Goal: Task Accomplishment & Management: Complete application form

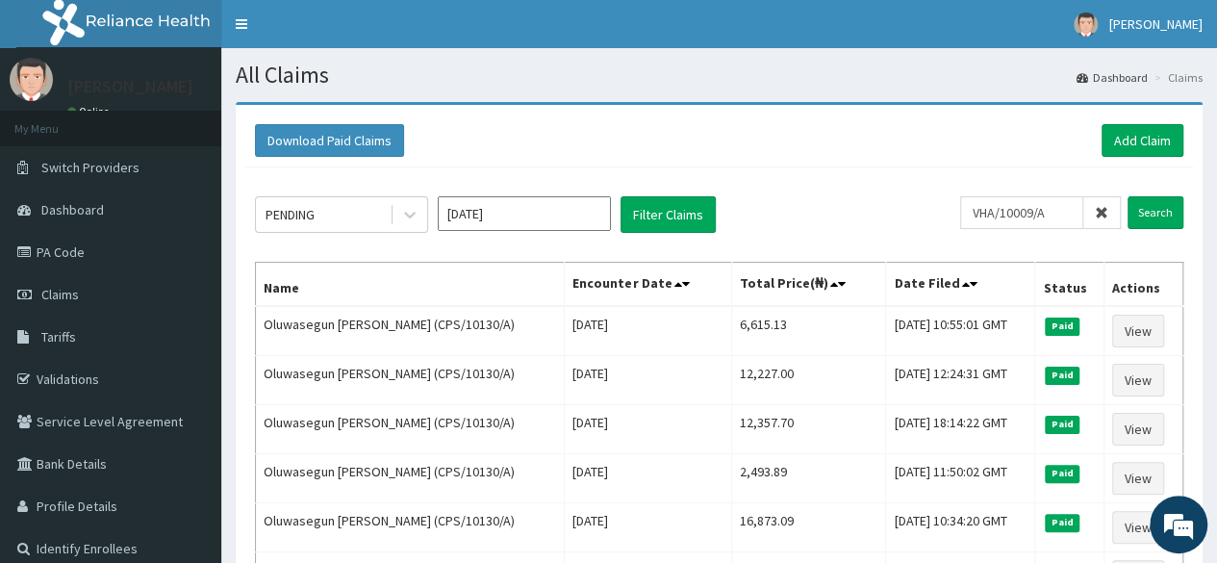
type input "VHA/10009/A"
click at [1127, 196] on input "Search" at bounding box center [1155, 212] width 56 height 33
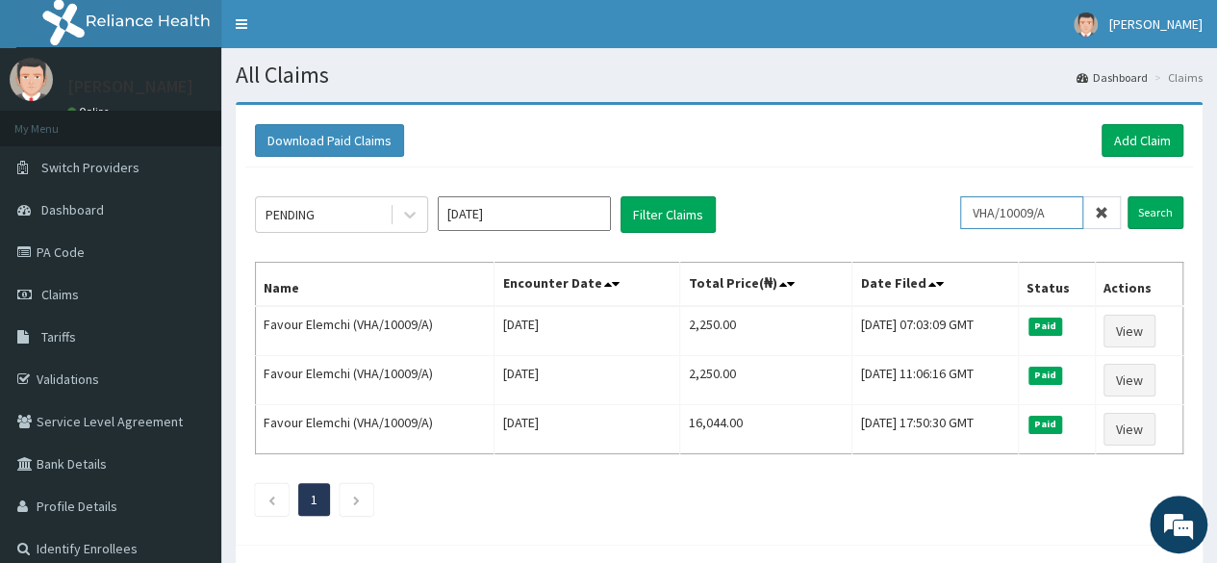
click at [1006, 196] on input "VHA/10009/A" at bounding box center [1021, 212] width 123 height 33
click at [1098, 214] on icon at bounding box center [1100, 212] width 13 height 13
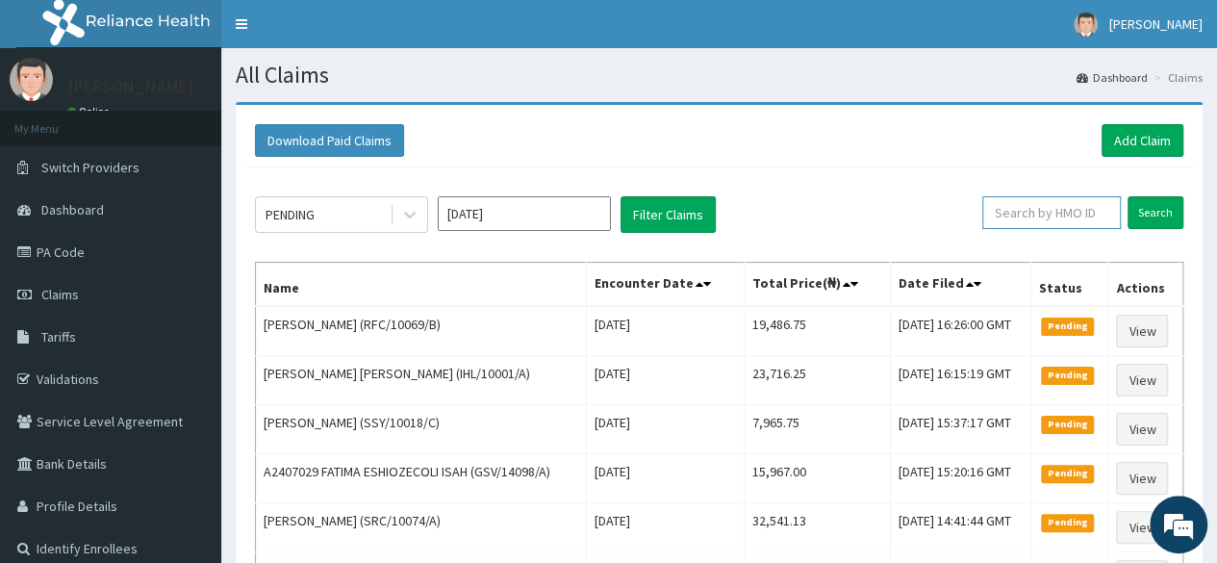
click at [1048, 214] on input "text" at bounding box center [1051, 212] width 138 height 33
paste input "RET/46320/A"
type input "RET/46320/A"
click at [1127, 196] on input "Search" at bounding box center [1155, 212] width 56 height 33
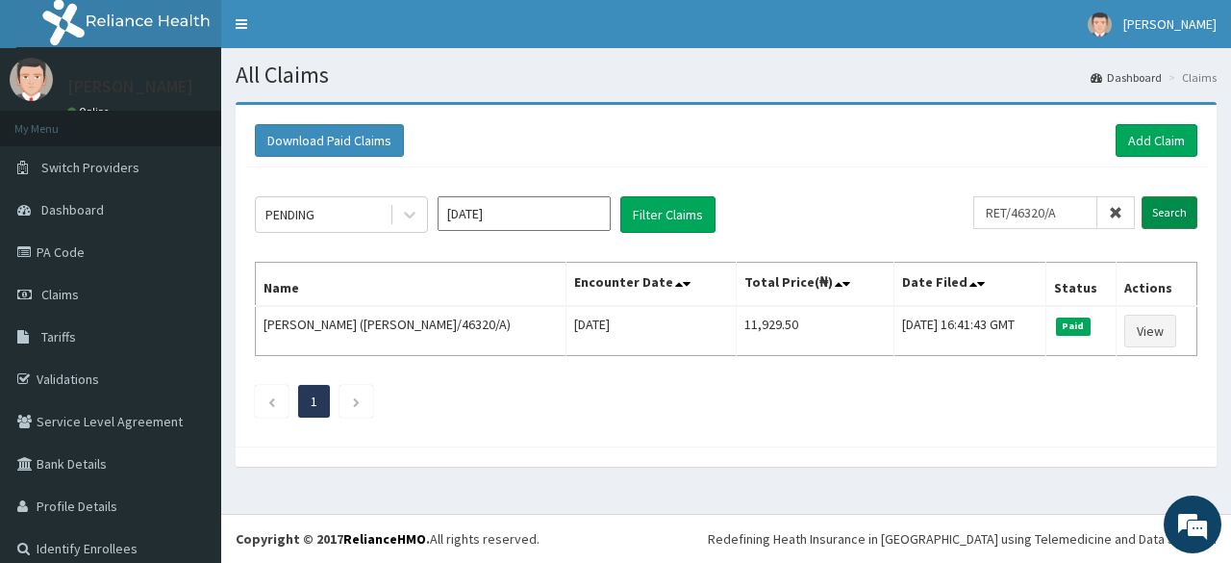
click at [1151, 207] on input "Search" at bounding box center [1170, 212] width 56 height 33
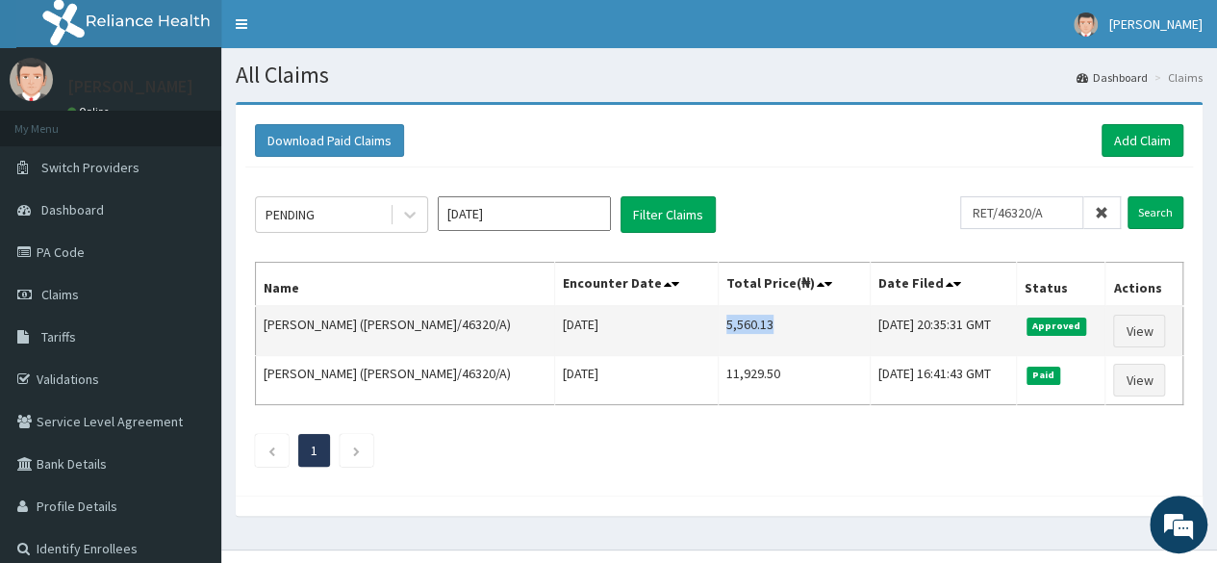
drag, startPoint x: 706, startPoint y: 326, endPoint x: 654, endPoint y: 329, distance: 52.0
click at [718, 329] on td "5,560.13" at bounding box center [794, 331] width 152 height 50
copy td "5,560.13"
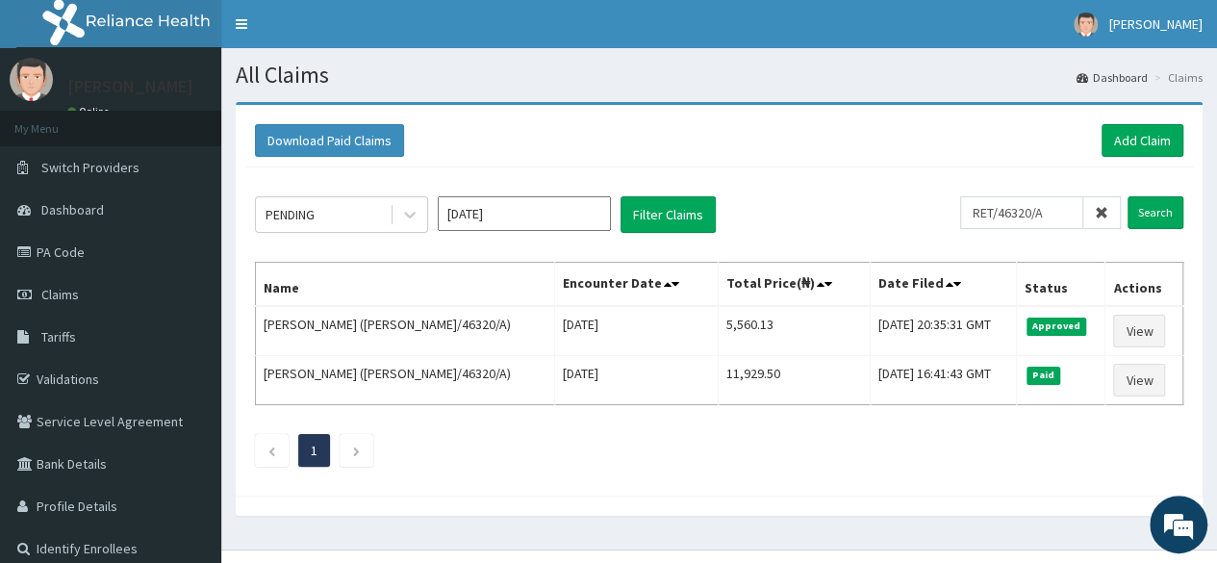
click at [1102, 213] on icon at bounding box center [1100, 212] width 13 height 13
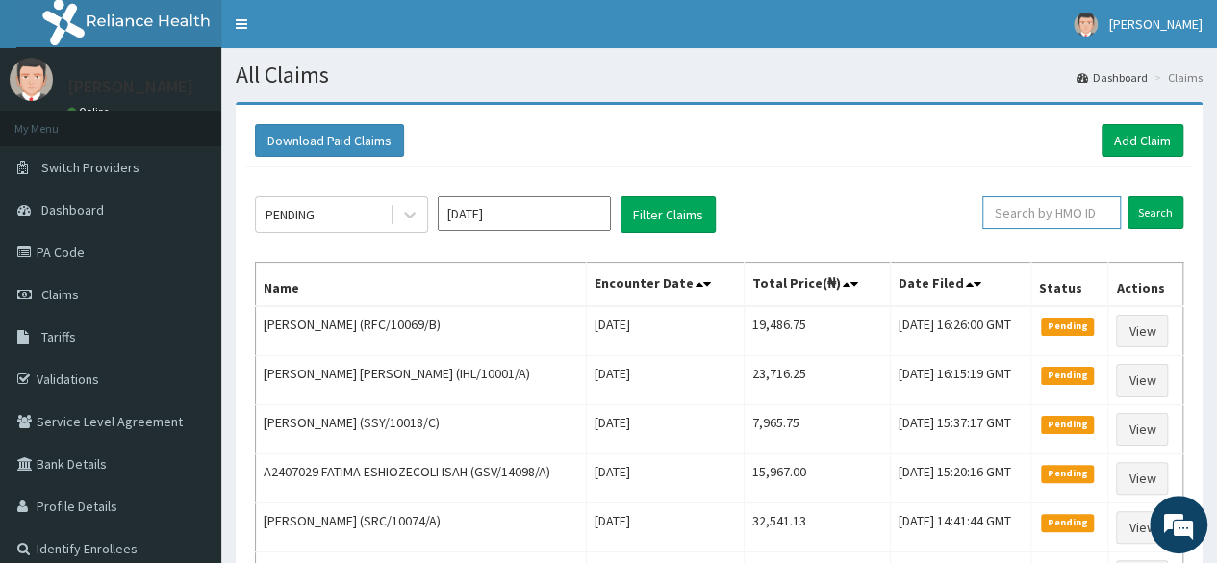
click at [1052, 215] on input "text" at bounding box center [1051, 212] width 138 height 33
paste input "DTN/10265/A"
click at [1156, 219] on input "Search" at bounding box center [1155, 212] width 56 height 33
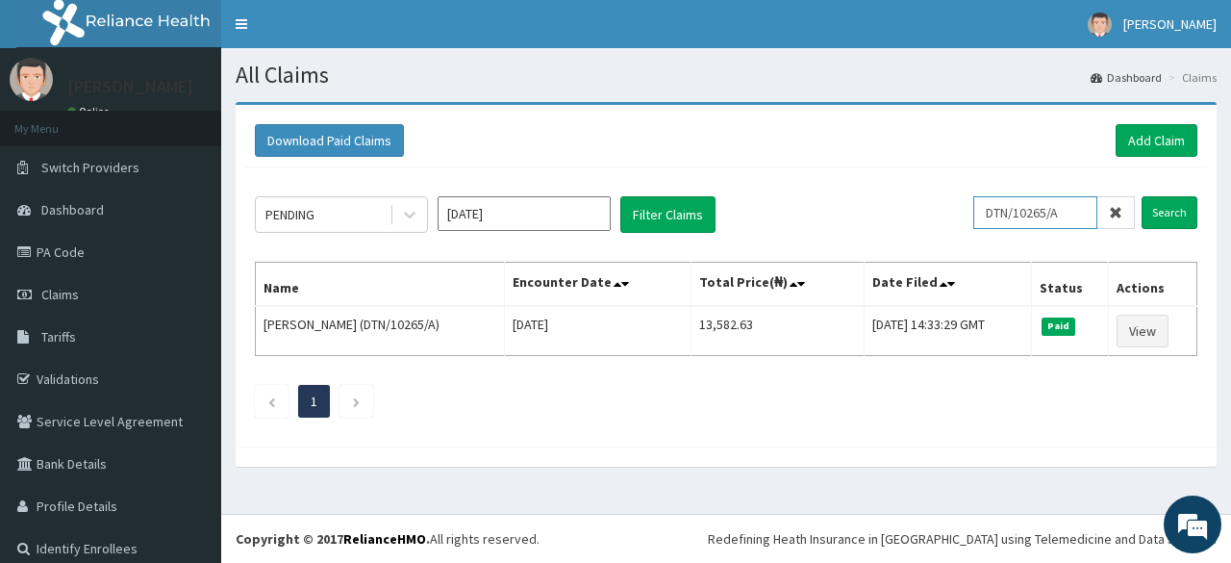
click at [1039, 217] on input "DTN/10265/A" at bounding box center [1035, 212] width 124 height 33
paste input "RFC/10142"
click at [1142, 196] on input "Search" at bounding box center [1170, 212] width 56 height 33
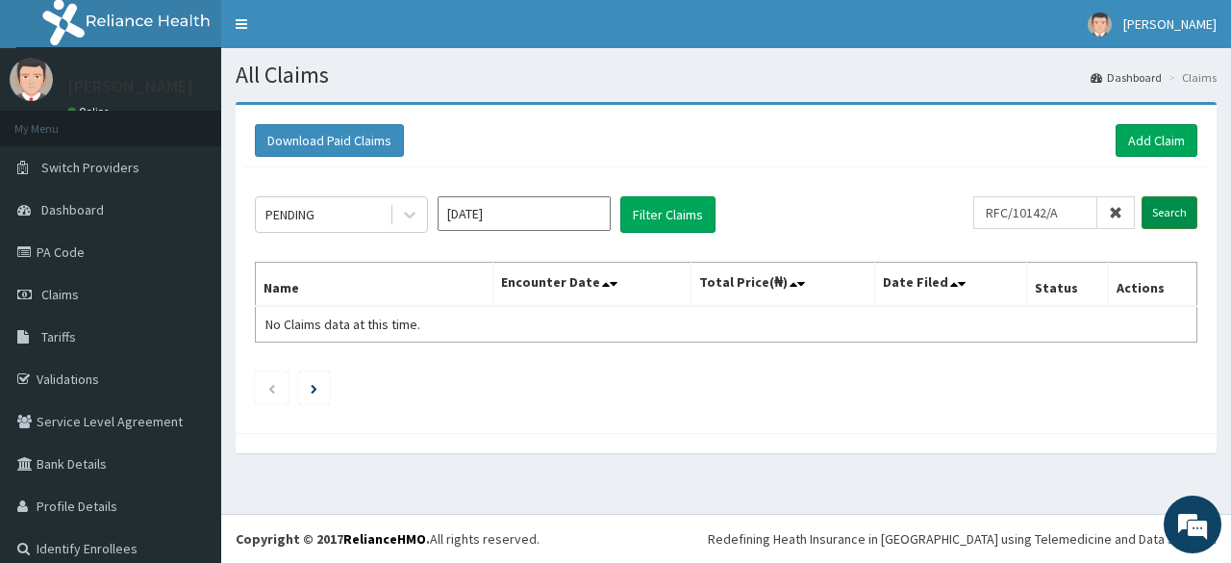
click at [1142, 206] on input "Search" at bounding box center [1170, 212] width 56 height 33
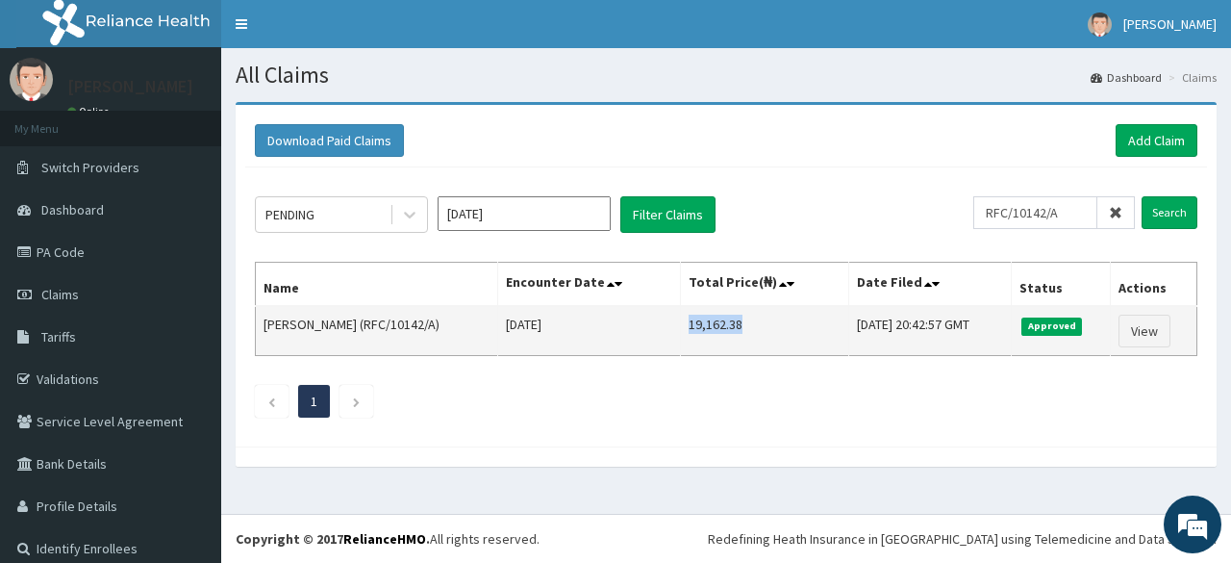
drag, startPoint x: 716, startPoint y: 332, endPoint x: 642, endPoint y: 328, distance: 74.2
click at [680, 328] on td "19,162.38" at bounding box center [764, 331] width 168 height 50
copy td "19,162.38"
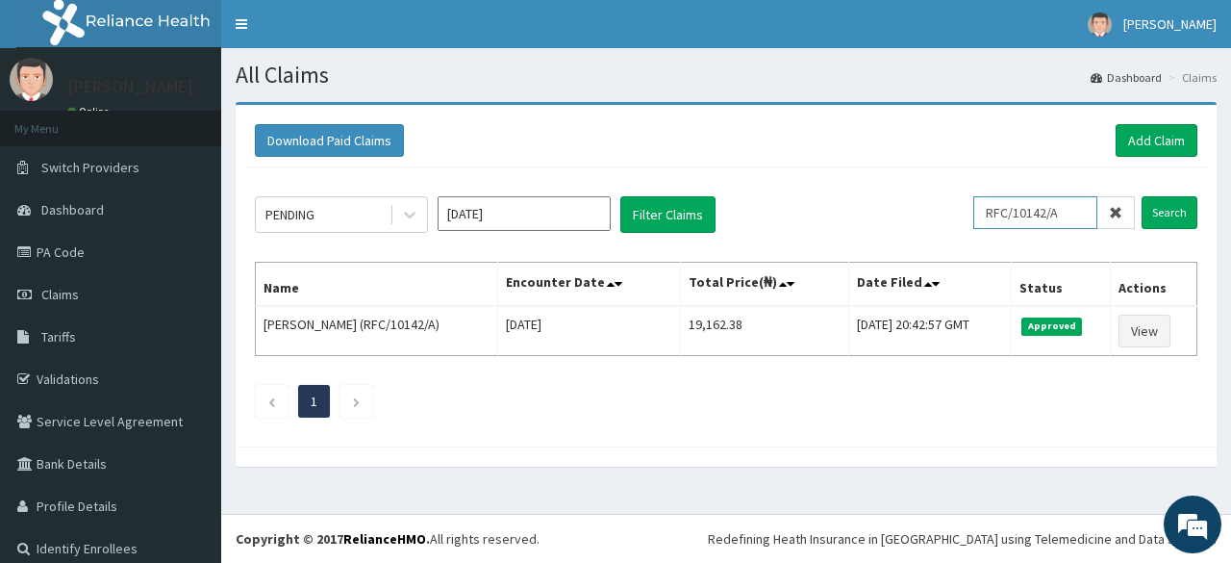
click at [1010, 208] on input "RFC/10142/A" at bounding box center [1035, 212] width 124 height 33
paste input "FOI/10026"
type input "FOI/10026/A"
click at [1142, 196] on input "Search" at bounding box center [1170, 212] width 56 height 33
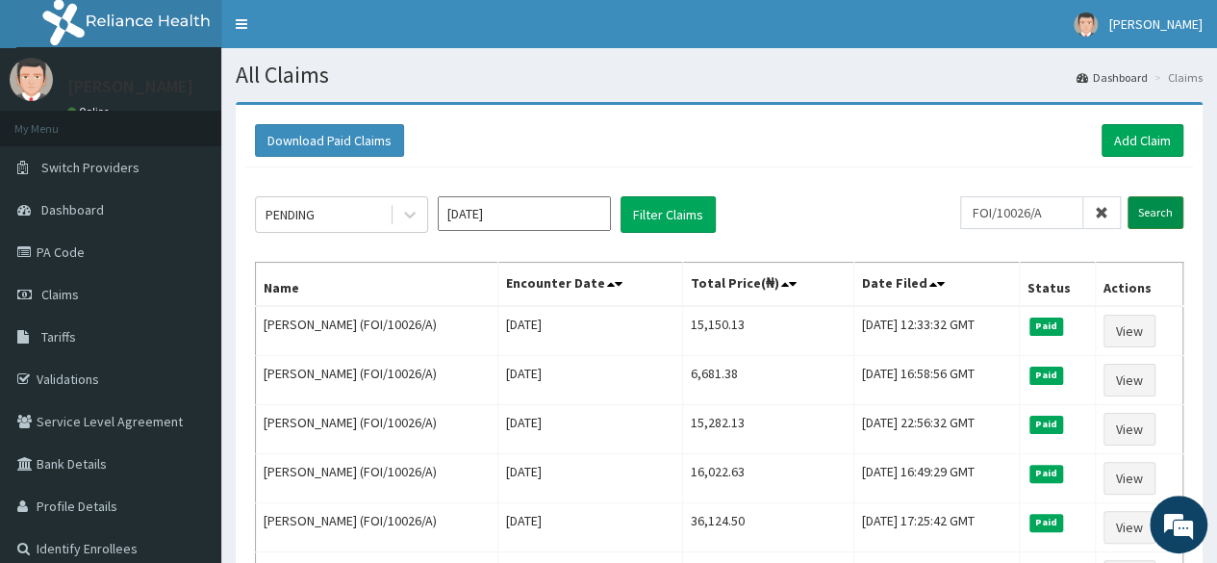
click at [1166, 214] on input "Search" at bounding box center [1155, 212] width 56 height 33
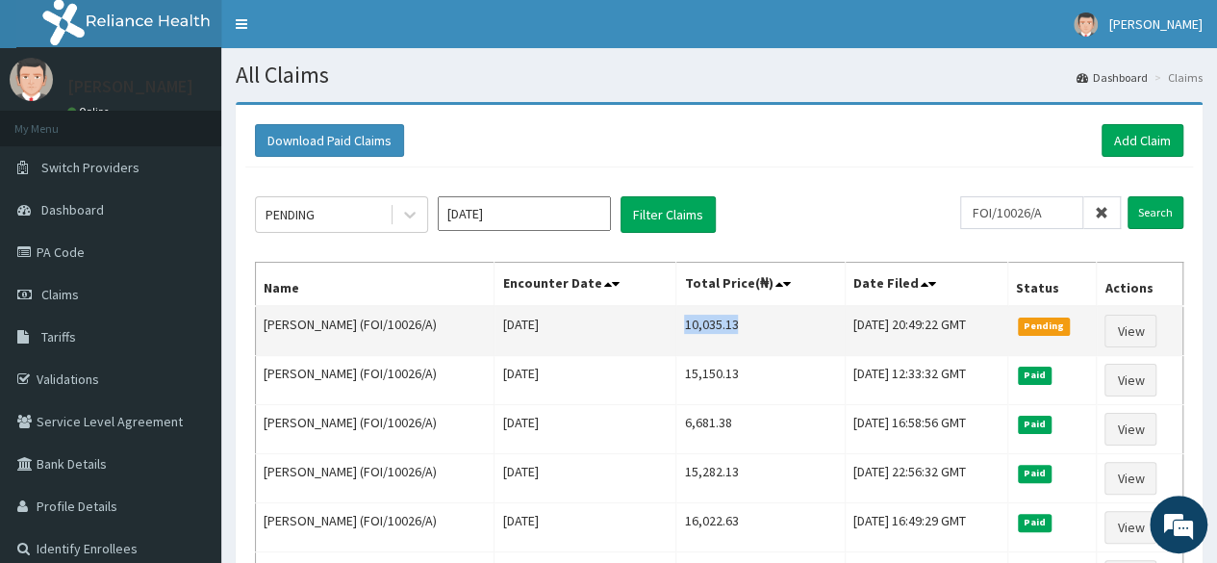
drag, startPoint x: 733, startPoint y: 324, endPoint x: 674, endPoint y: 334, distance: 59.4
click at [676, 334] on td "10,035.13" at bounding box center [760, 331] width 168 height 50
copy td "10,035.13"
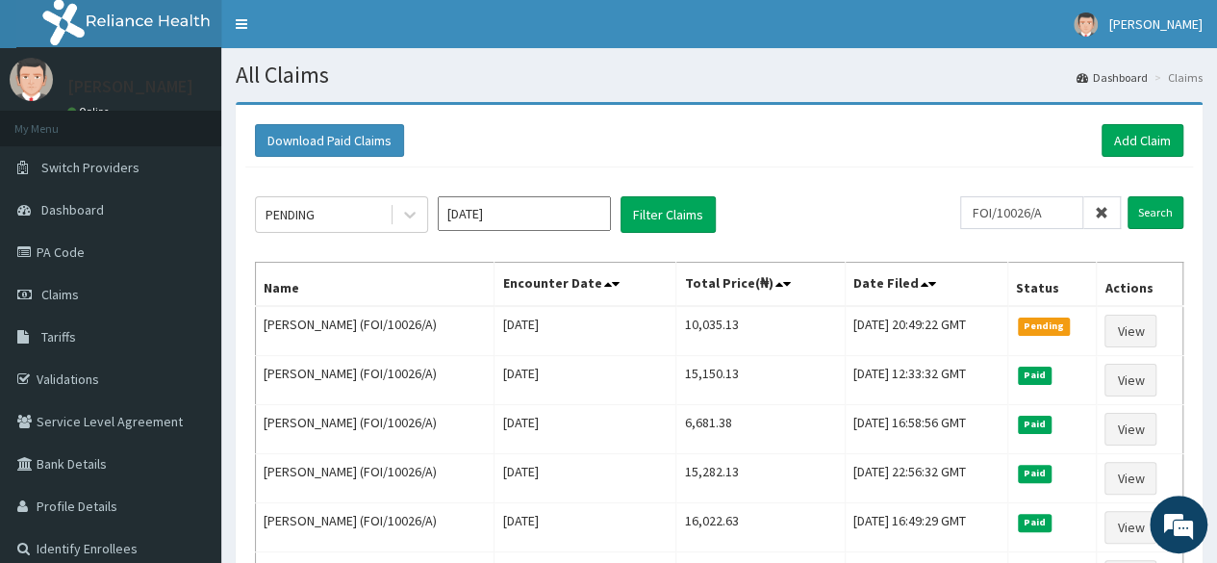
click at [1108, 212] on icon at bounding box center [1100, 212] width 13 height 13
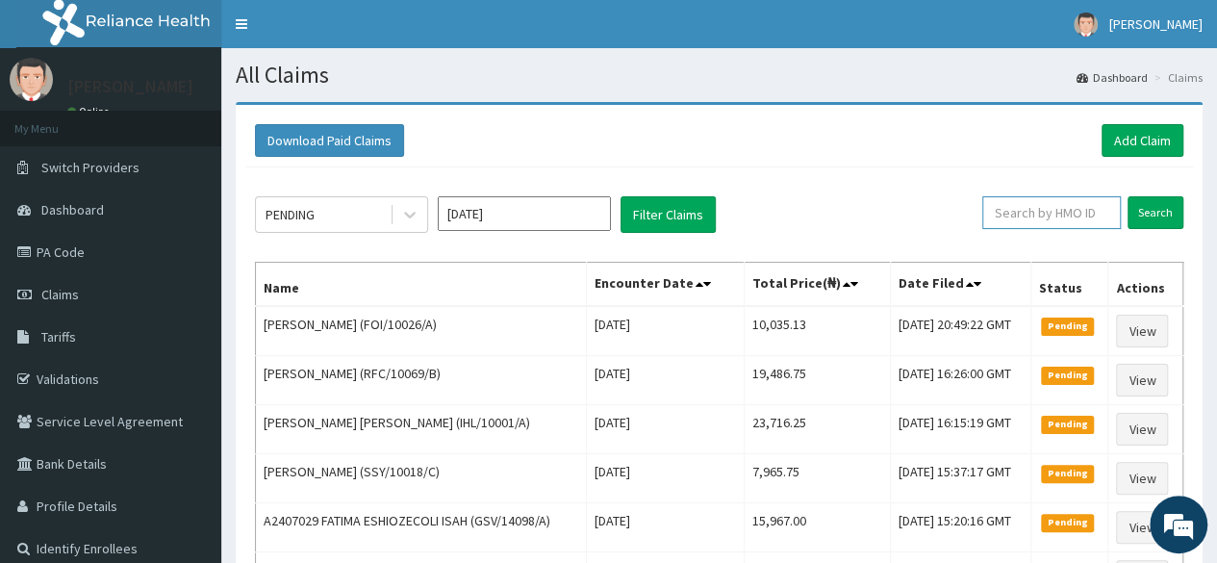
click at [1064, 208] on input "text" at bounding box center [1051, 212] width 138 height 33
paste input "IFT/10071/A"
type input "IFT/10071/A"
click at [1151, 211] on input "Search" at bounding box center [1155, 212] width 56 height 33
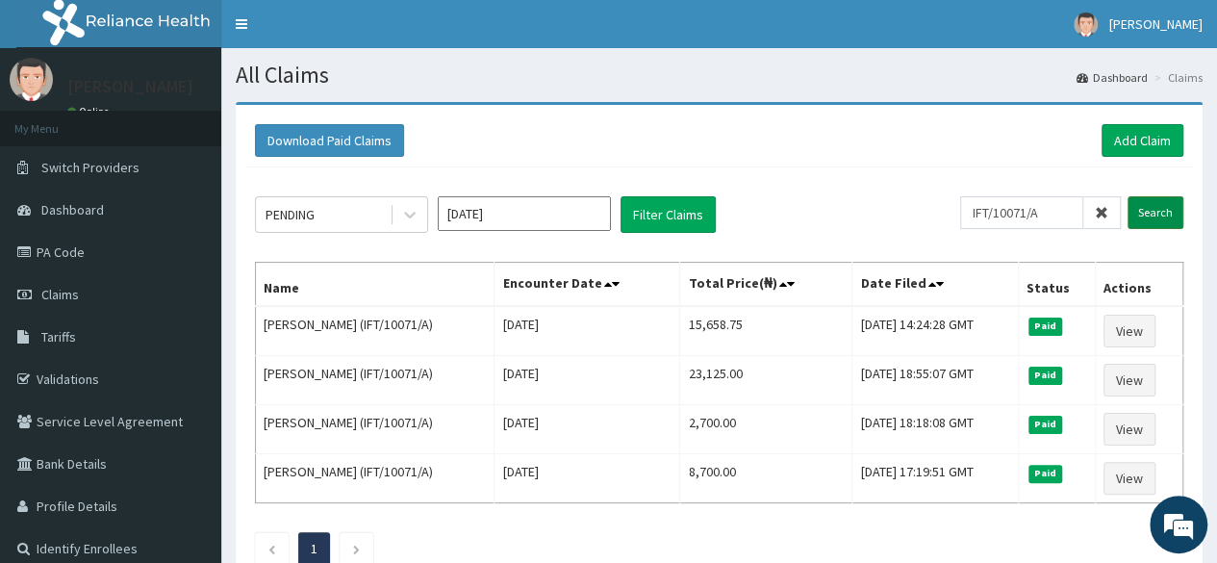
click at [1157, 216] on input "Search" at bounding box center [1155, 212] width 56 height 33
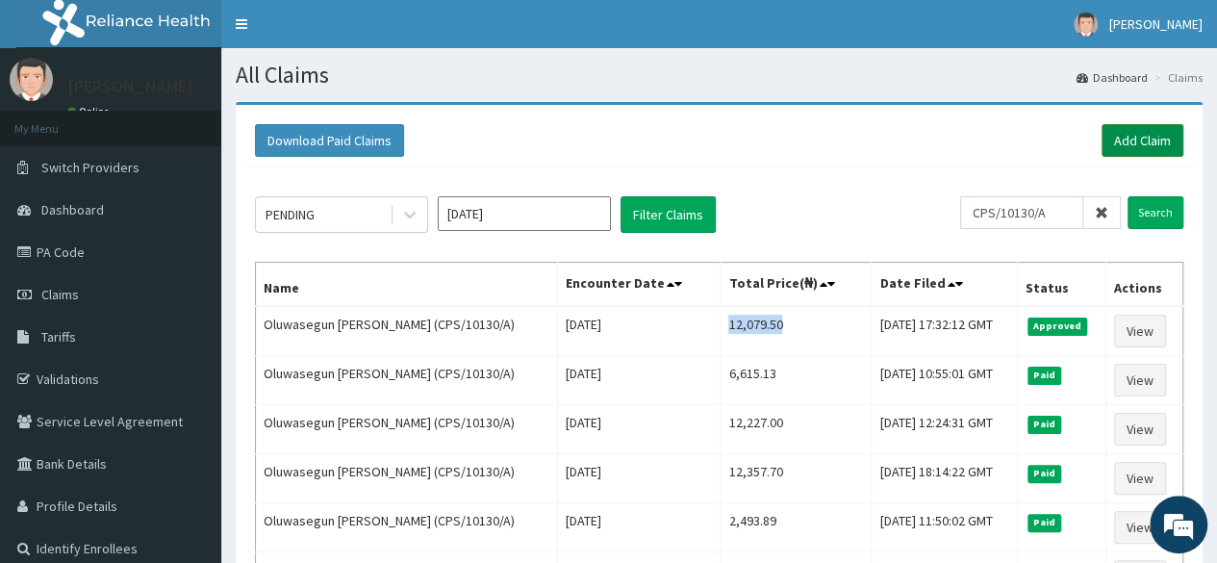
click at [1156, 149] on link "Add Claim" at bounding box center [1142, 140] width 82 height 33
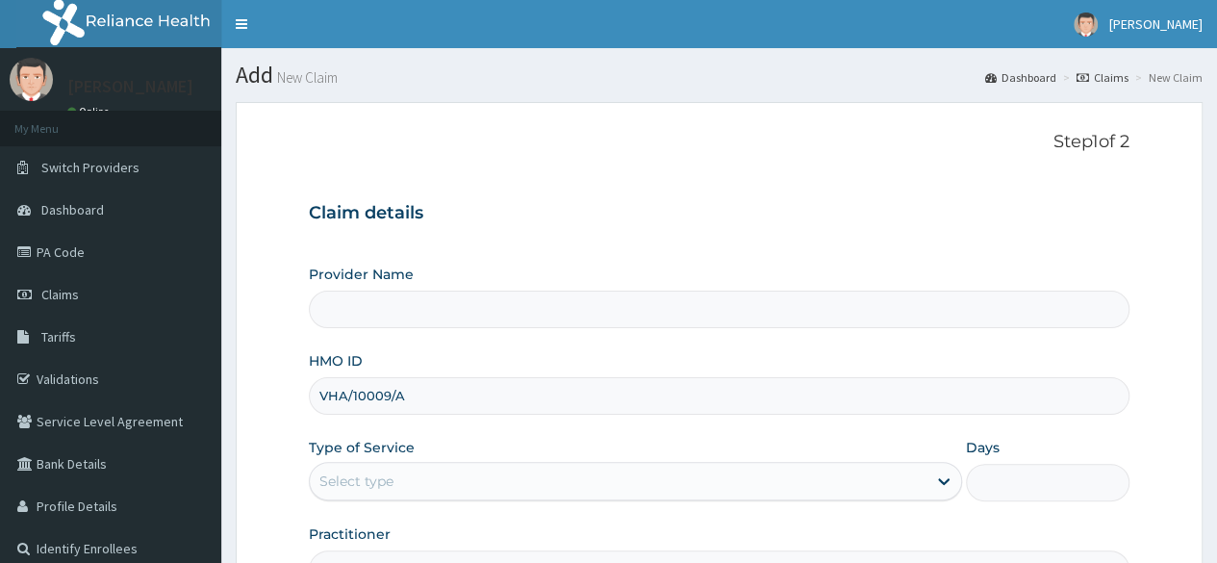
type input "VHA/10009/A"
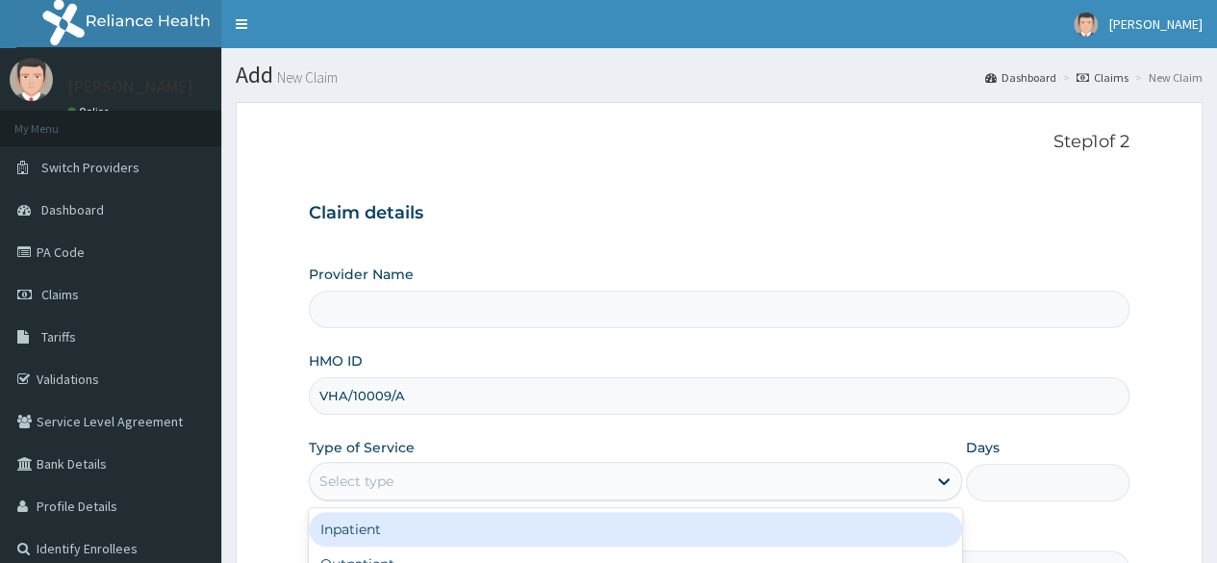
type input "Reliance Family Clinics (RFC) - [GEOGRAPHIC_DATA]"
click at [405, 462] on div "Select type" at bounding box center [635, 481] width 653 height 38
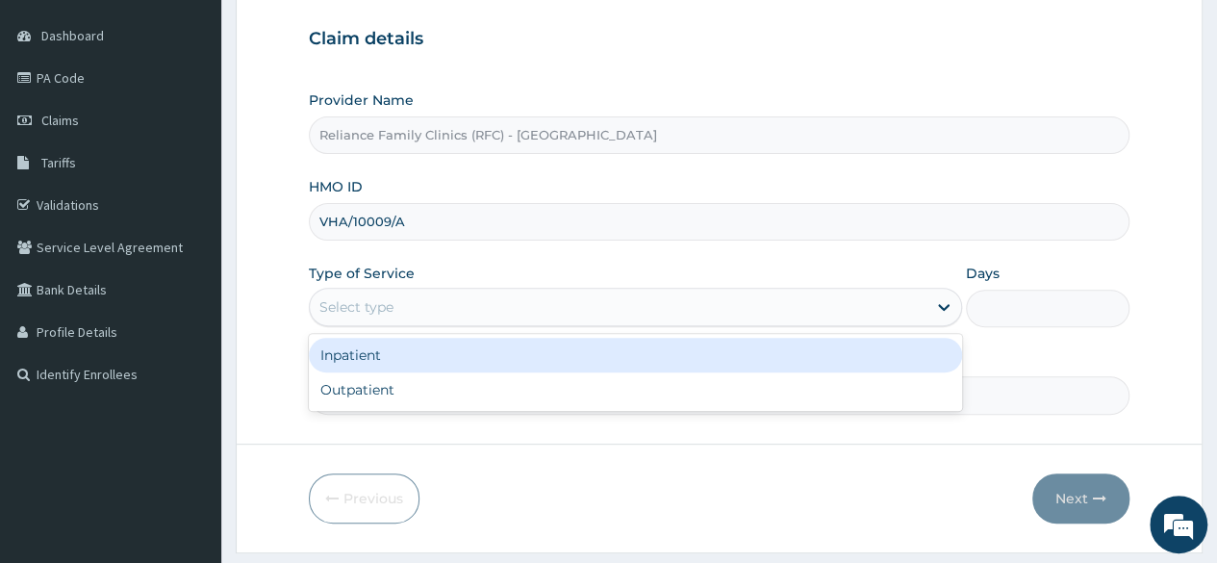
scroll to position [203, 0]
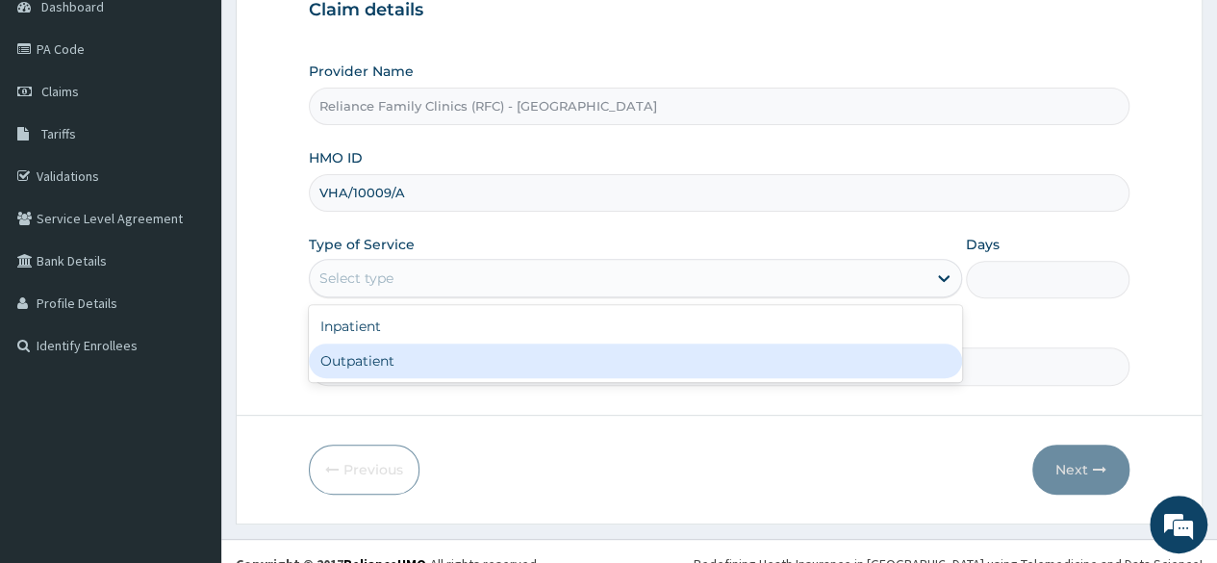
click at [760, 353] on div "Outpatient" at bounding box center [635, 360] width 653 height 35
type input "1"
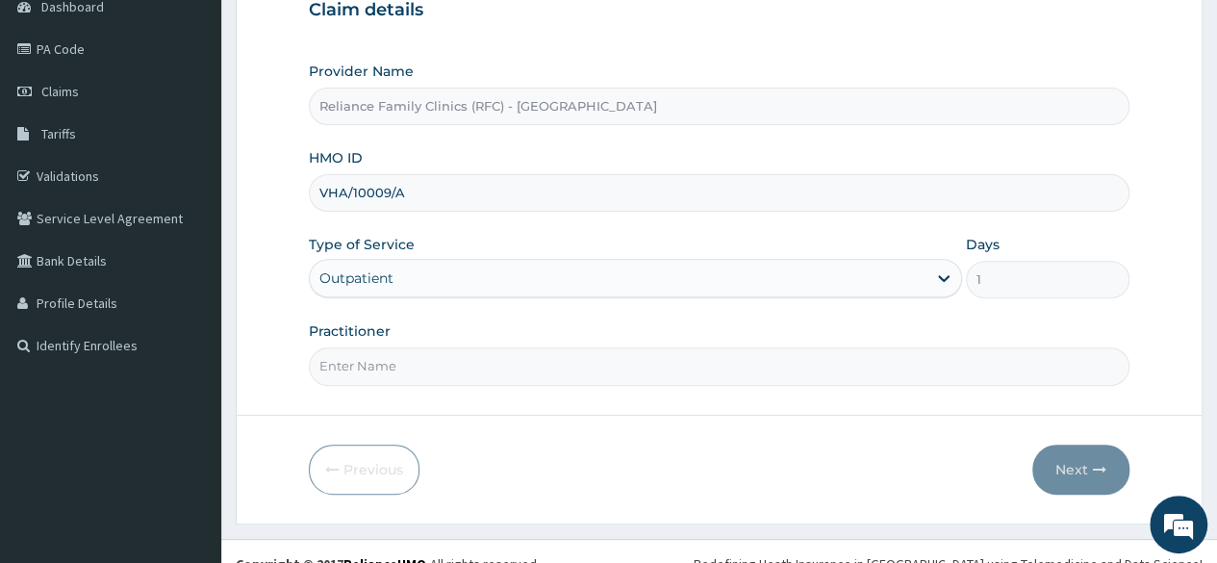
click at [565, 339] on div "Practitioner" at bounding box center [719, 352] width 820 height 63
click at [560, 354] on input "Practitioner" at bounding box center [719, 366] width 820 height 38
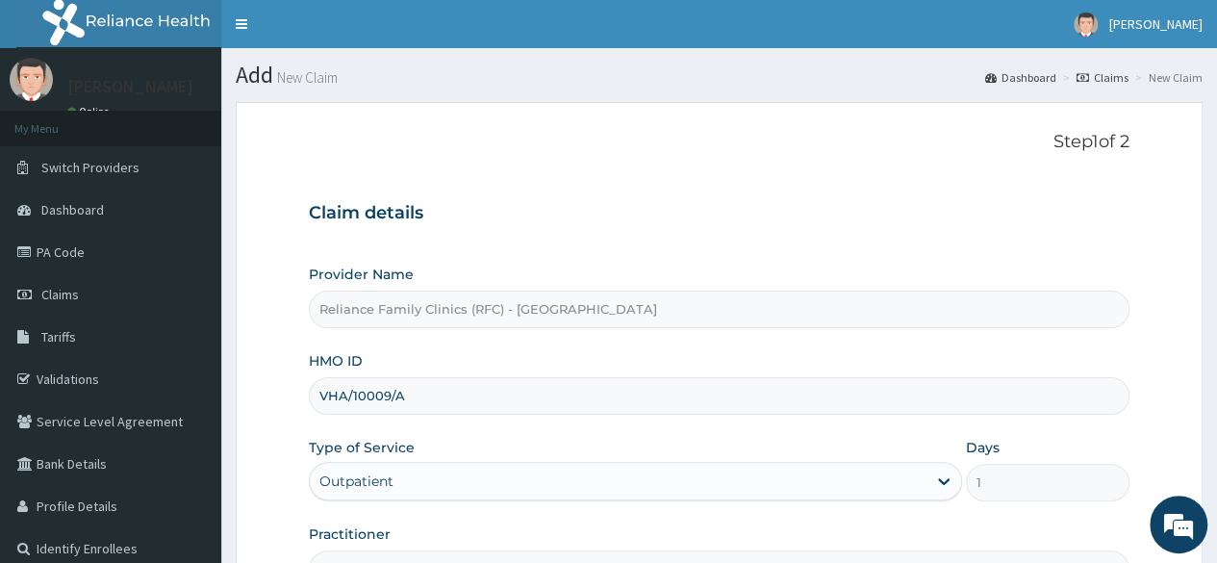
scroll to position [223, 0]
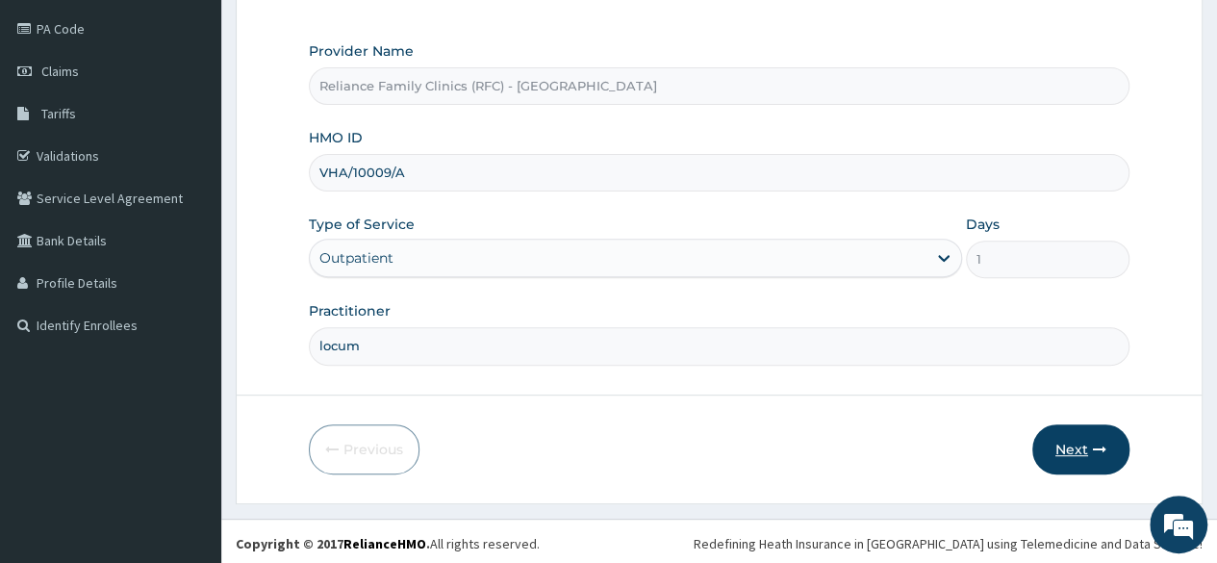
type input "locum"
click at [1071, 438] on button "Next" at bounding box center [1080, 449] width 97 height 50
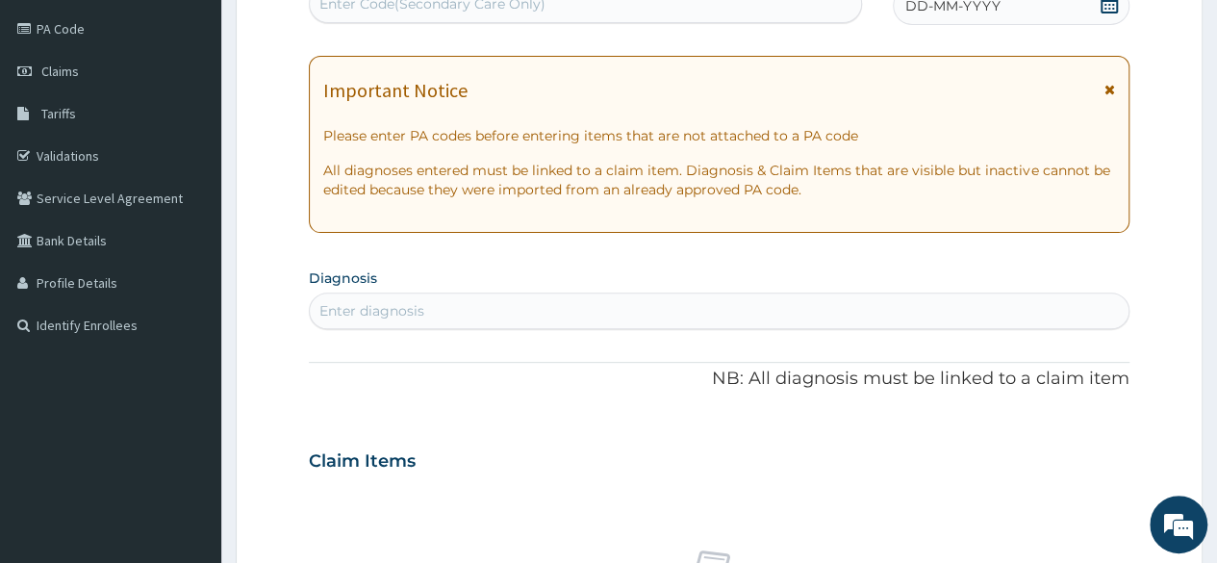
scroll to position [0, 0]
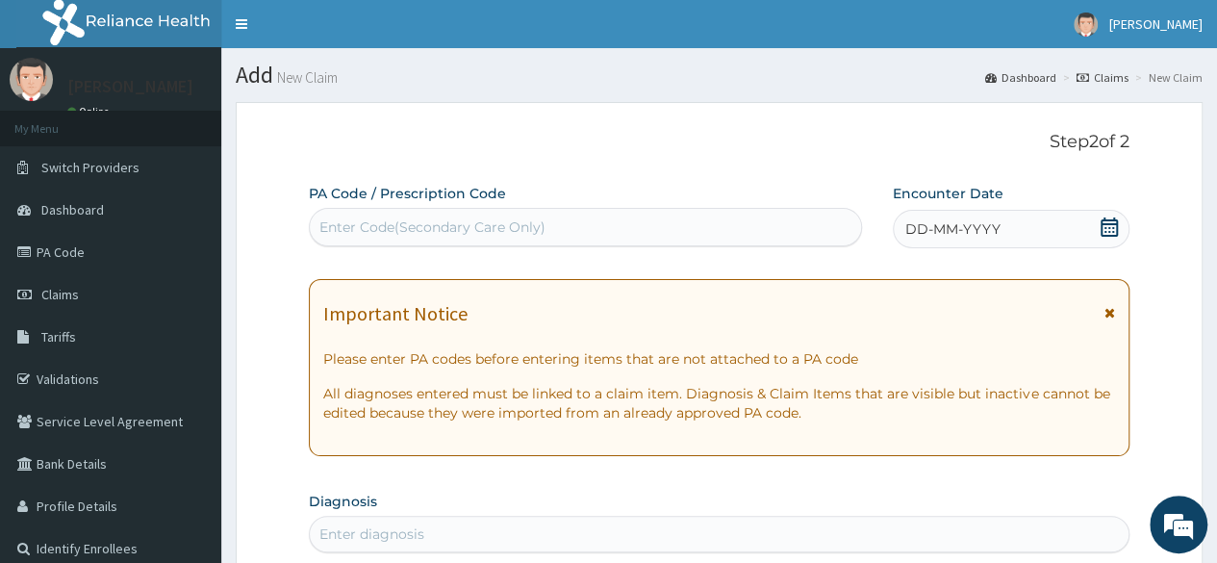
click at [1095, 236] on div "DD-MM-YYYY" at bounding box center [1010, 229] width 237 height 38
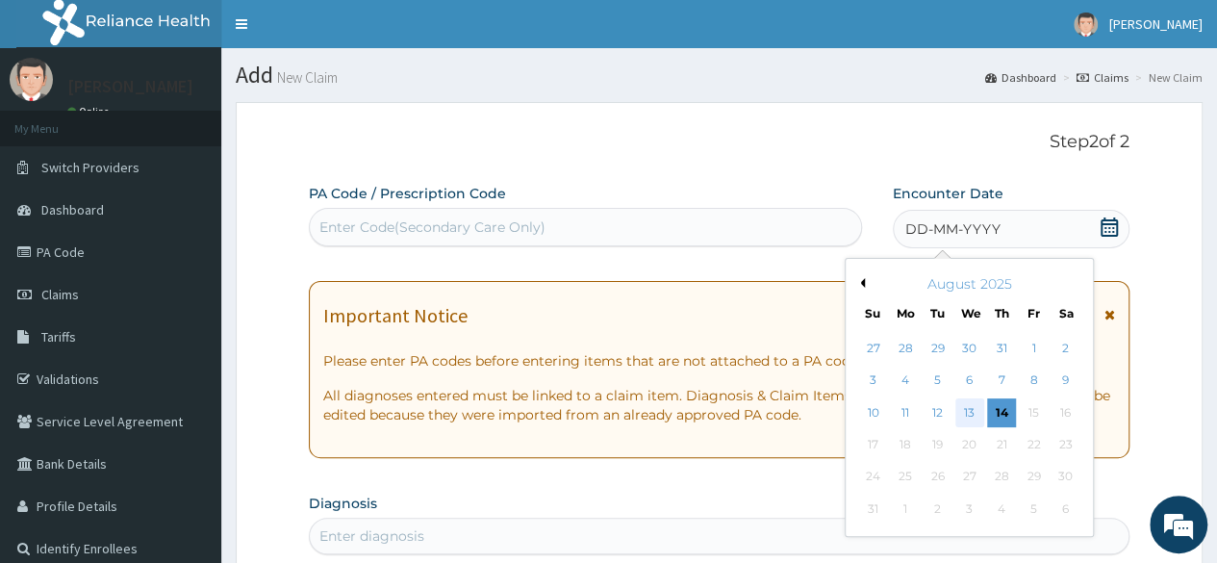
click at [973, 406] on div "13" at bounding box center [968, 412] width 29 height 29
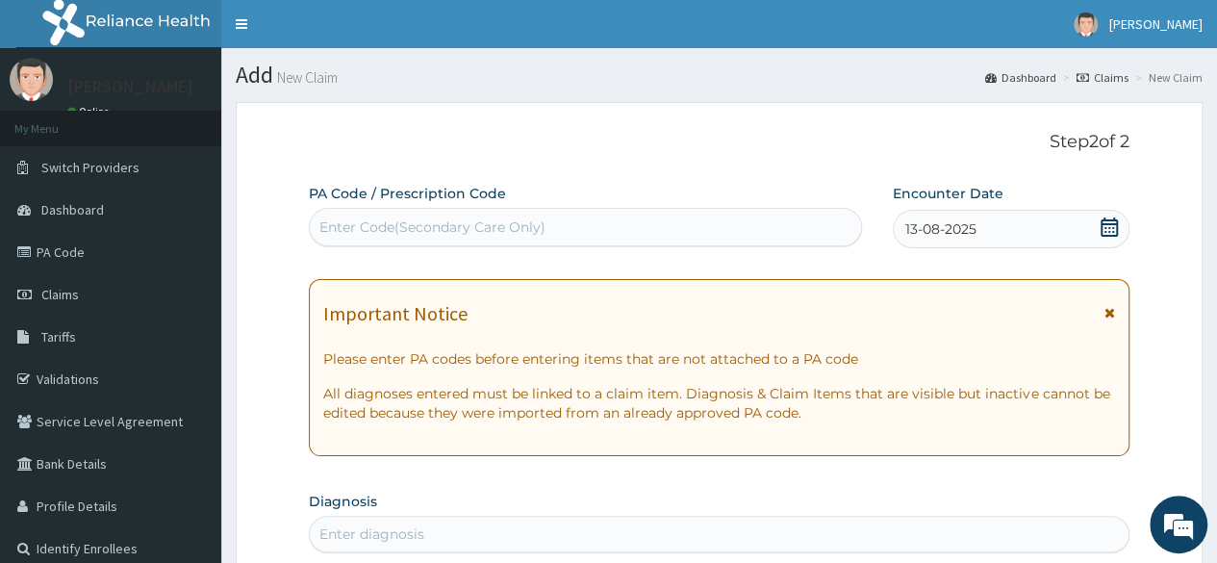
scroll to position [244, 0]
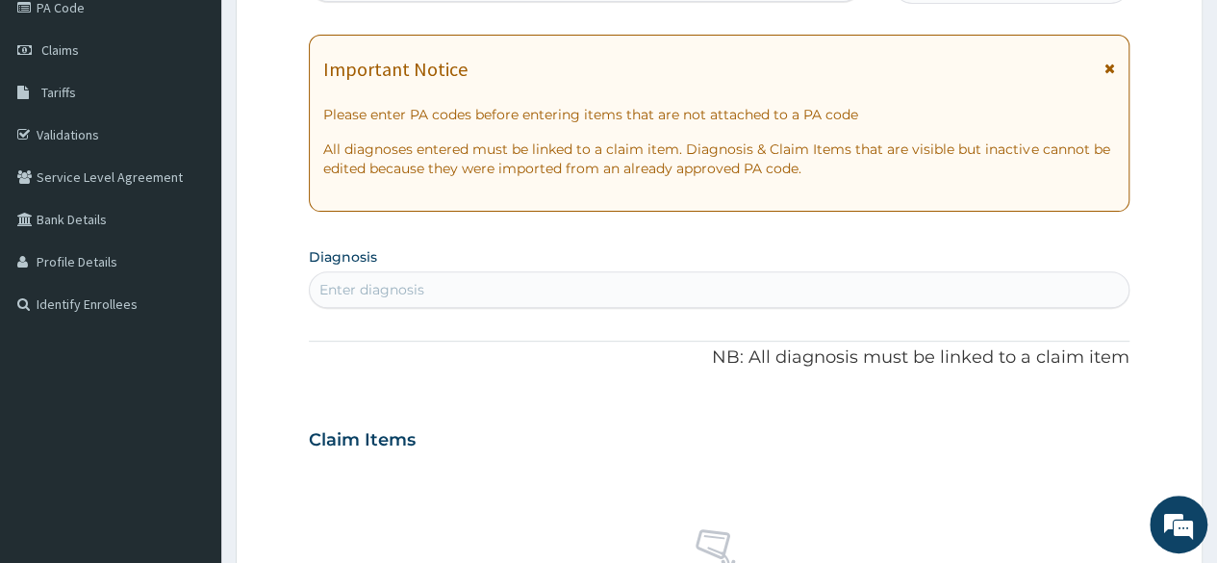
click at [469, 289] on div "Enter diagnosis" at bounding box center [719, 289] width 818 height 31
type input "mala"
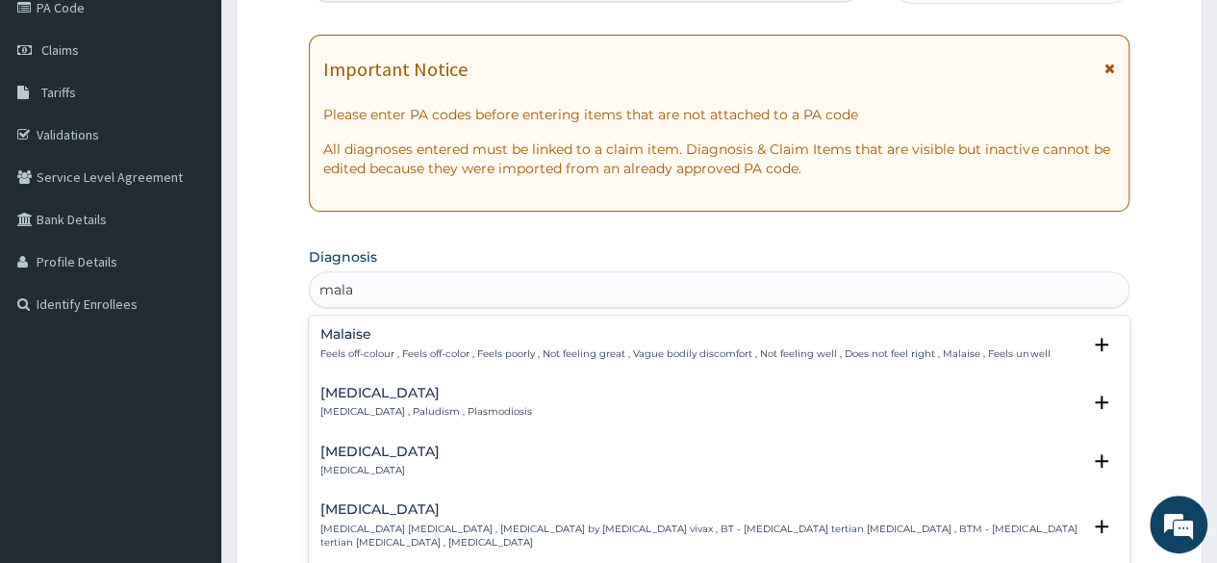
click at [376, 394] on h4 "Malaria" at bounding box center [426, 393] width 212 height 14
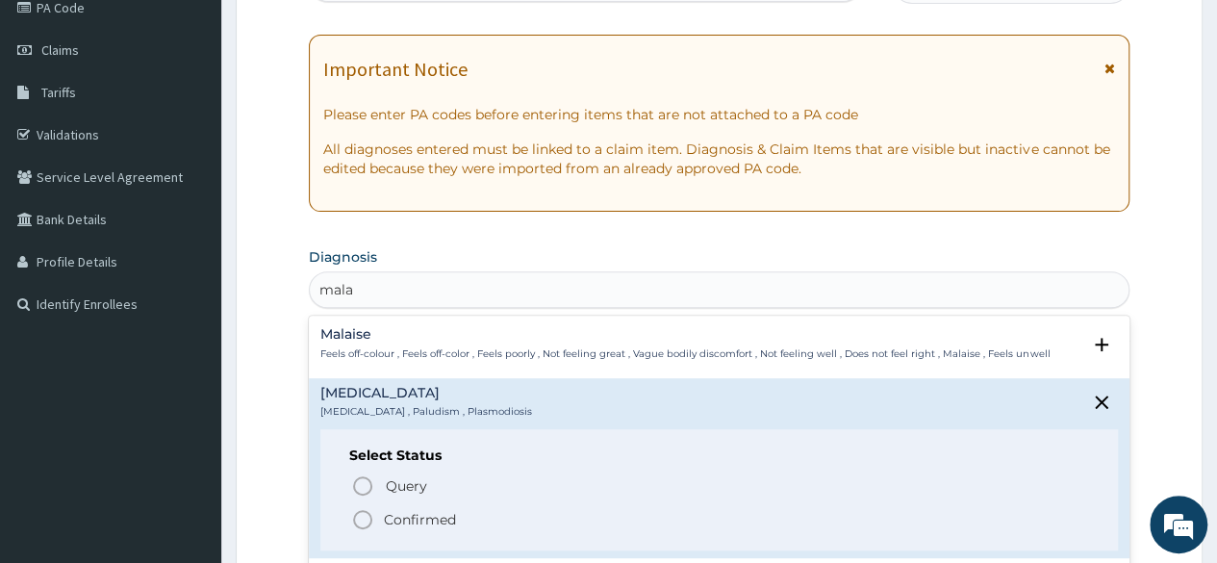
click at [414, 547] on div "Select Status Query Query covers suspected (?), Keep in view (kiv), Ruled out (…" at bounding box center [718, 490] width 797 height 122
click at [400, 519] on p "Confirmed" at bounding box center [420, 519] width 72 height 19
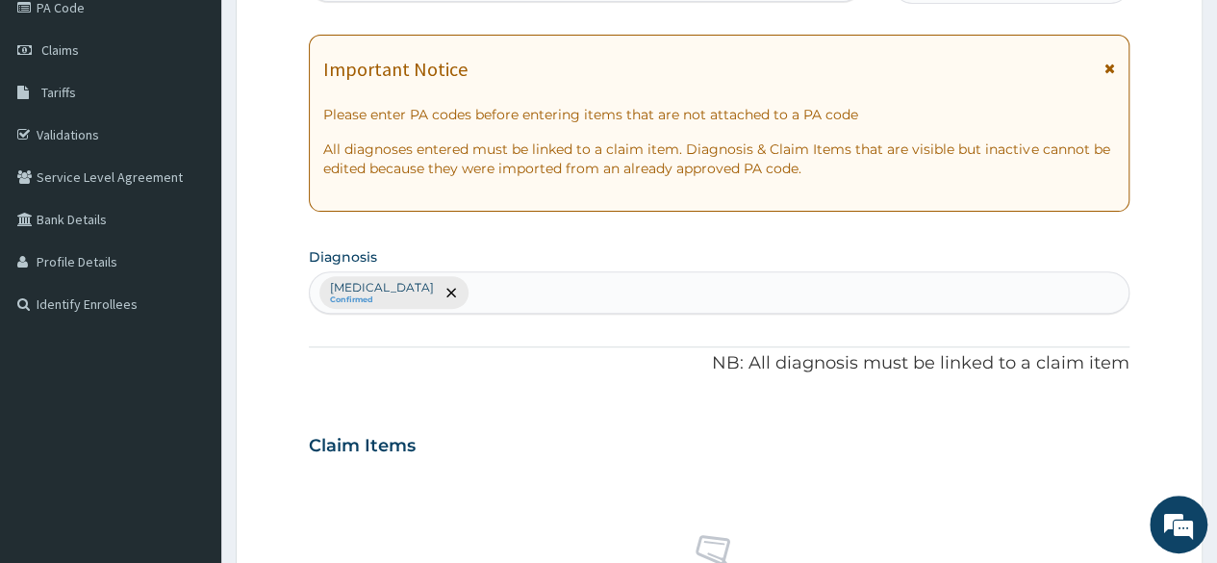
scroll to position [704, 0]
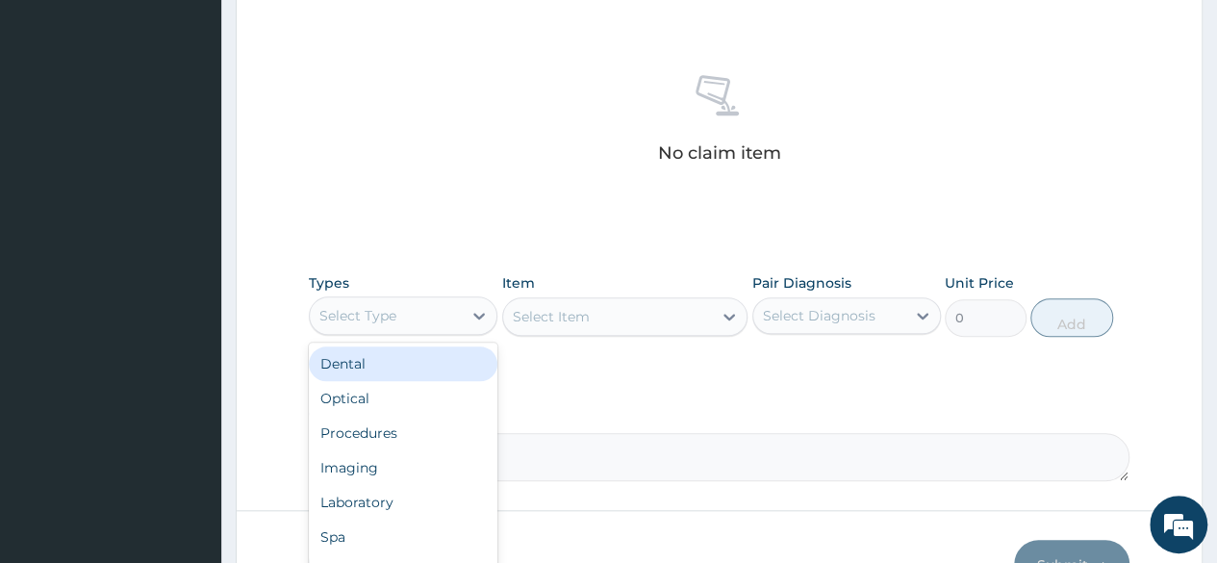
click at [452, 311] on div "Select Type" at bounding box center [386, 315] width 152 height 31
click at [405, 437] on div "Procedures" at bounding box center [403, 432] width 188 height 35
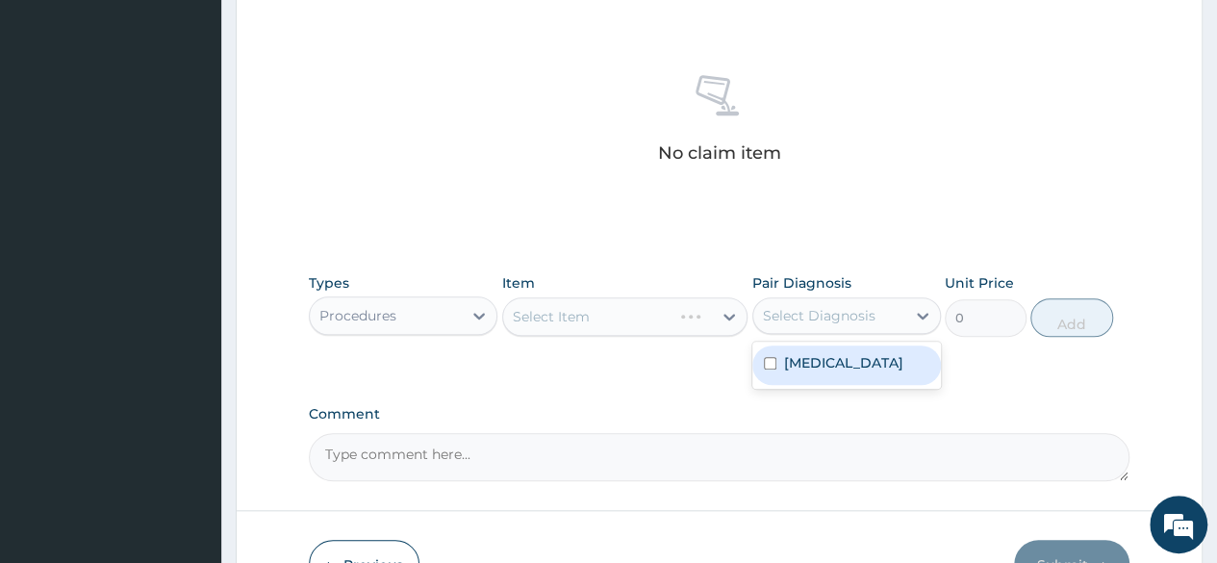
click at [854, 367] on div "Malaria" at bounding box center [846, 364] width 188 height 39
checkbox input "true"
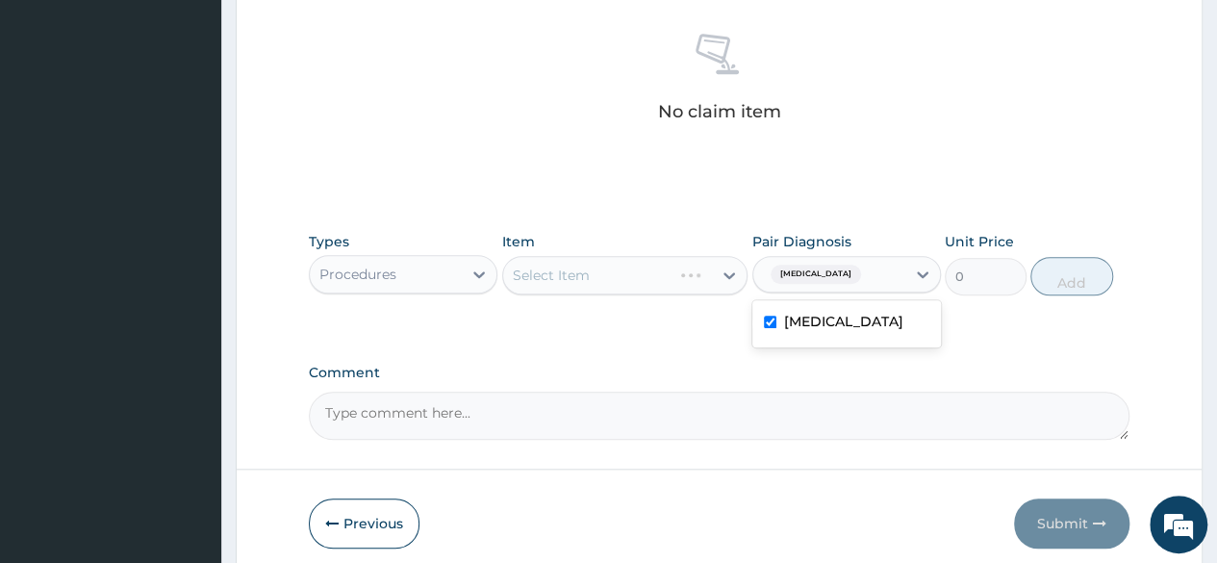
scroll to position [820, 0]
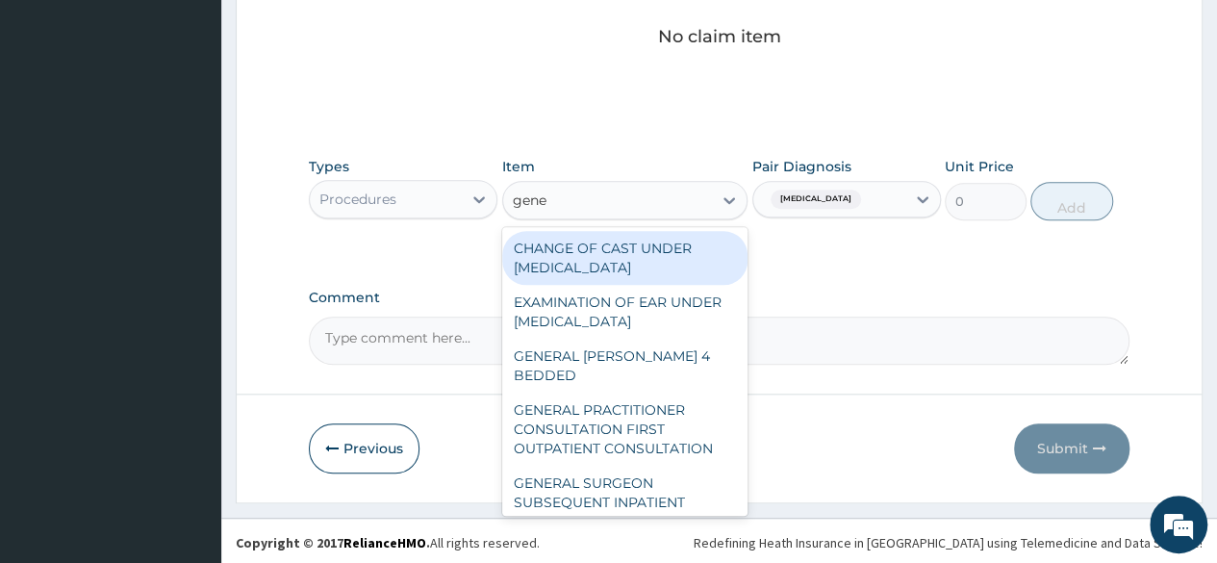
type input "gener"
click at [690, 409] on div "GENERAL PRACTITIONER CONSULTATION FIRST OUTPATIENT CONSULTATION" at bounding box center [625, 428] width 246 height 73
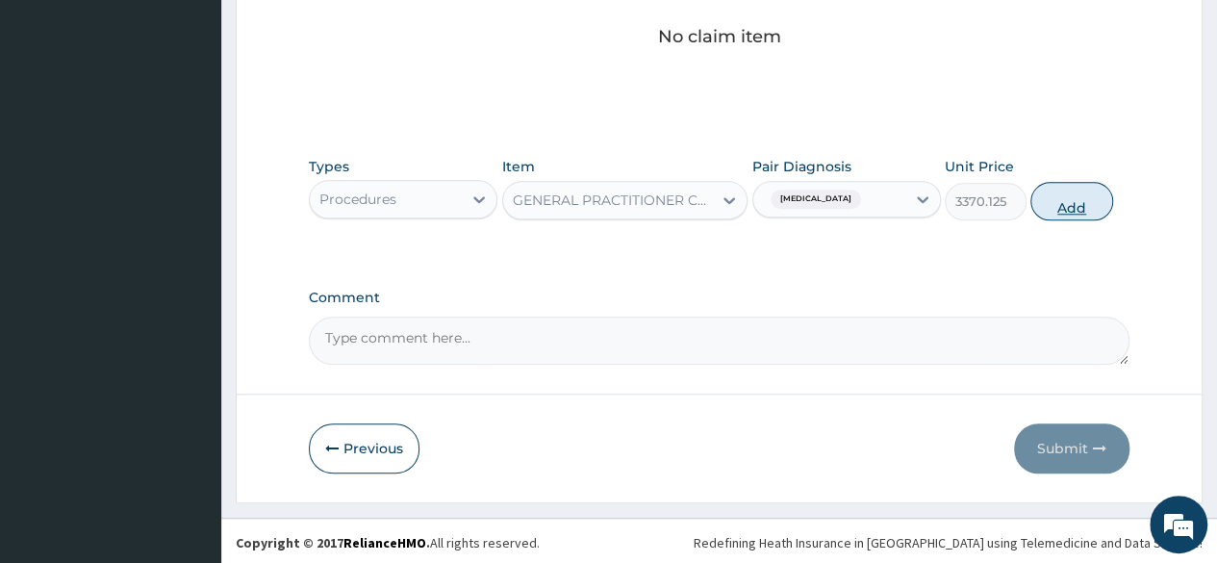
click at [1067, 194] on button "Add" at bounding box center [1071, 201] width 82 height 38
type input "0"
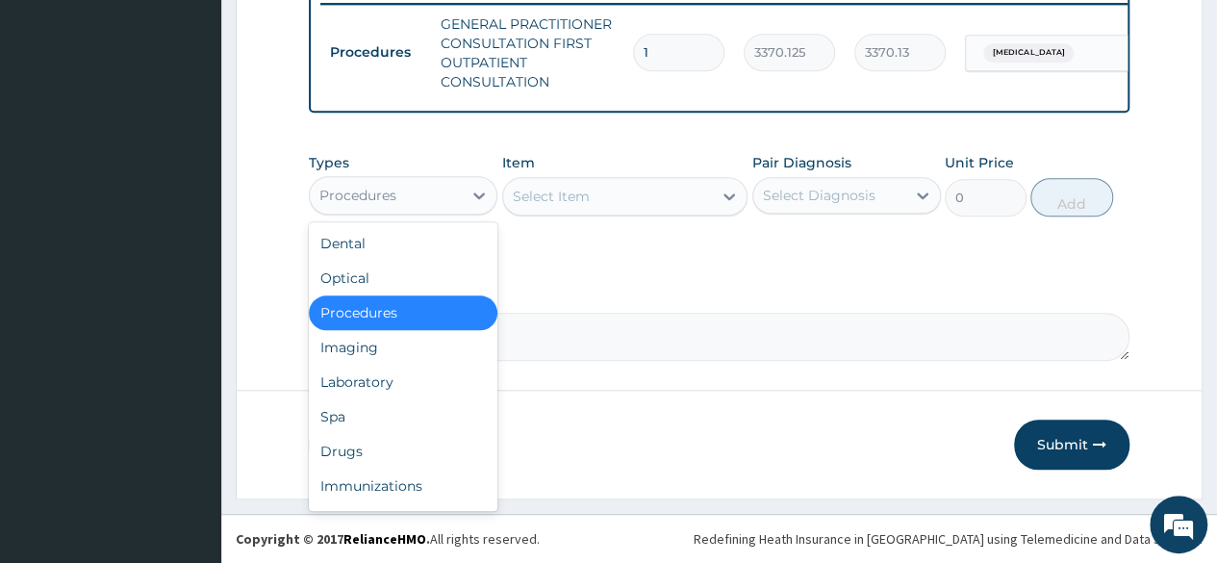
click at [419, 383] on div "Laboratory" at bounding box center [403, 381] width 188 height 35
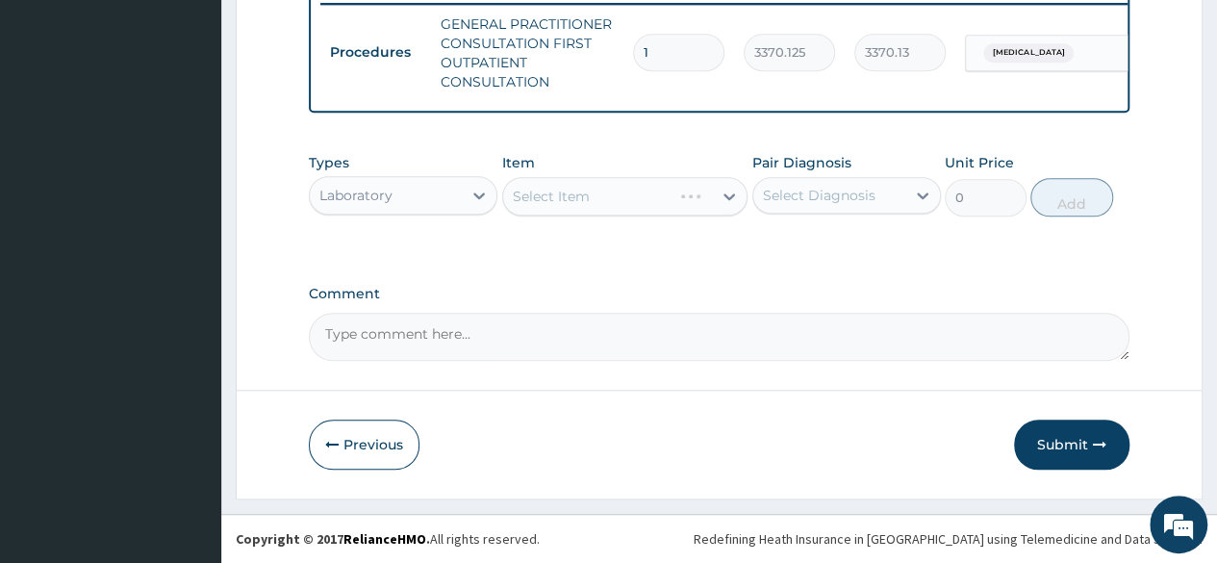
click at [647, 212] on div "Select Item" at bounding box center [625, 196] width 246 height 38
click at [832, 257] on div "Malaria" at bounding box center [846, 244] width 188 height 39
checkbox input "true"
click at [713, 215] on div "Select Item" at bounding box center [625, 196] width 246 height 38
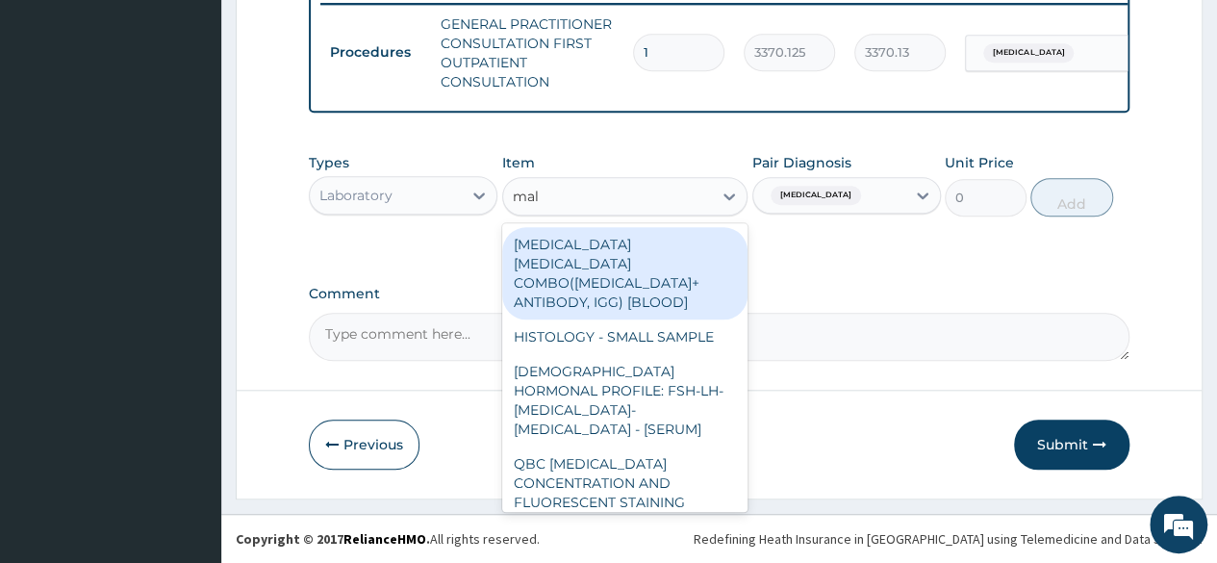
type input "mala"
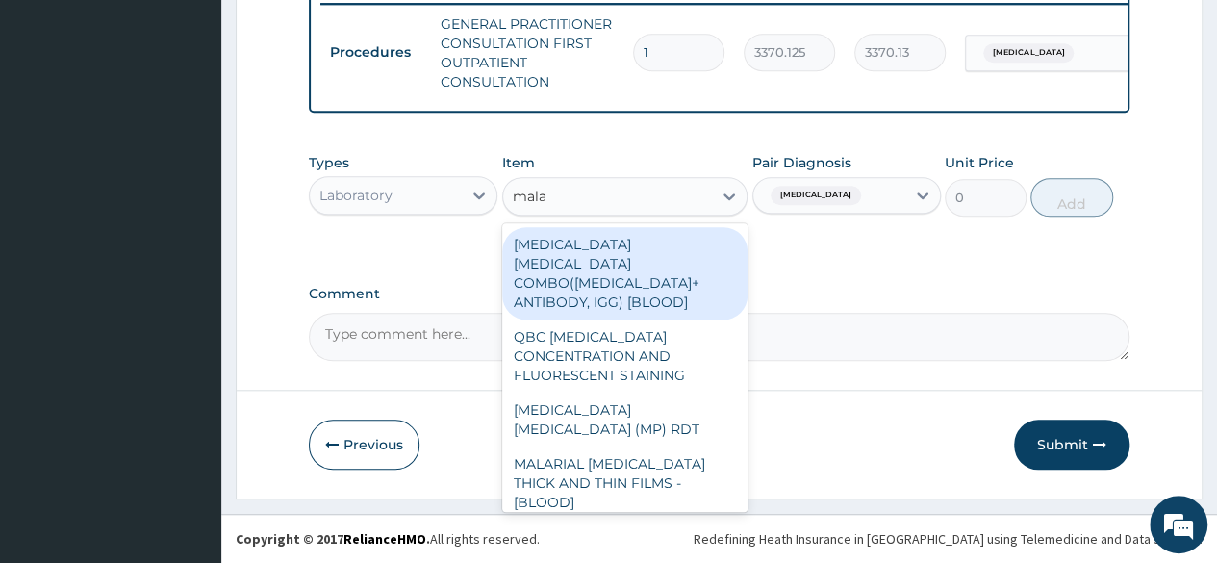
click at [689, 392] on div "MALARIA PARASITE (MP) RDT" at bounding box center [625, 419] width 246 height 54
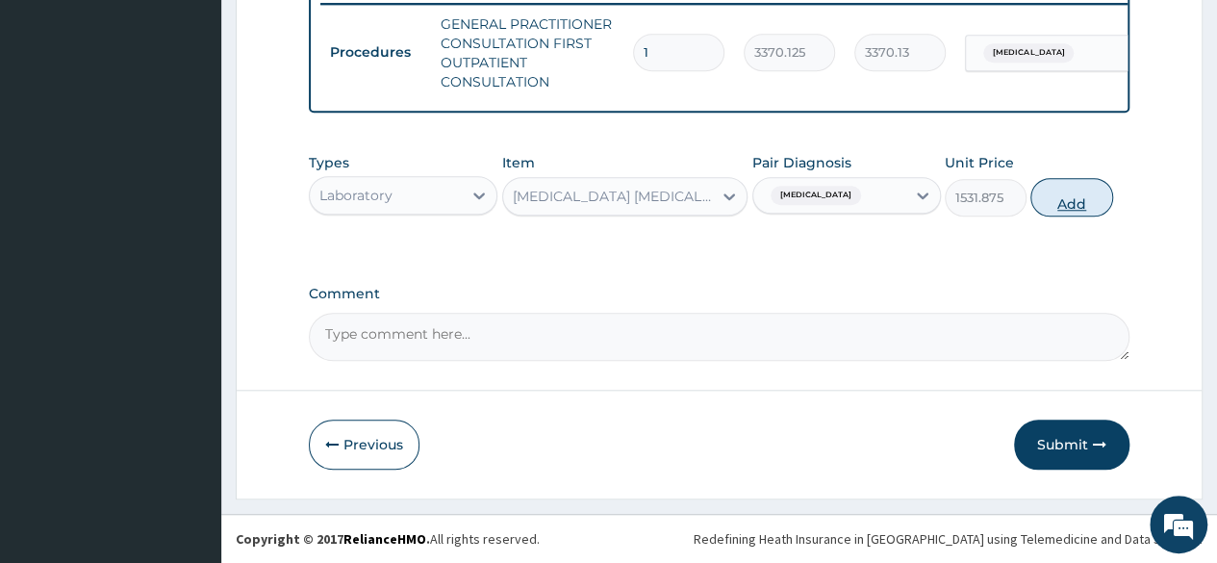
click at [1074, 214] on button "Add" at bounding box center [1071, 197] width 82 height 38
type input "0"
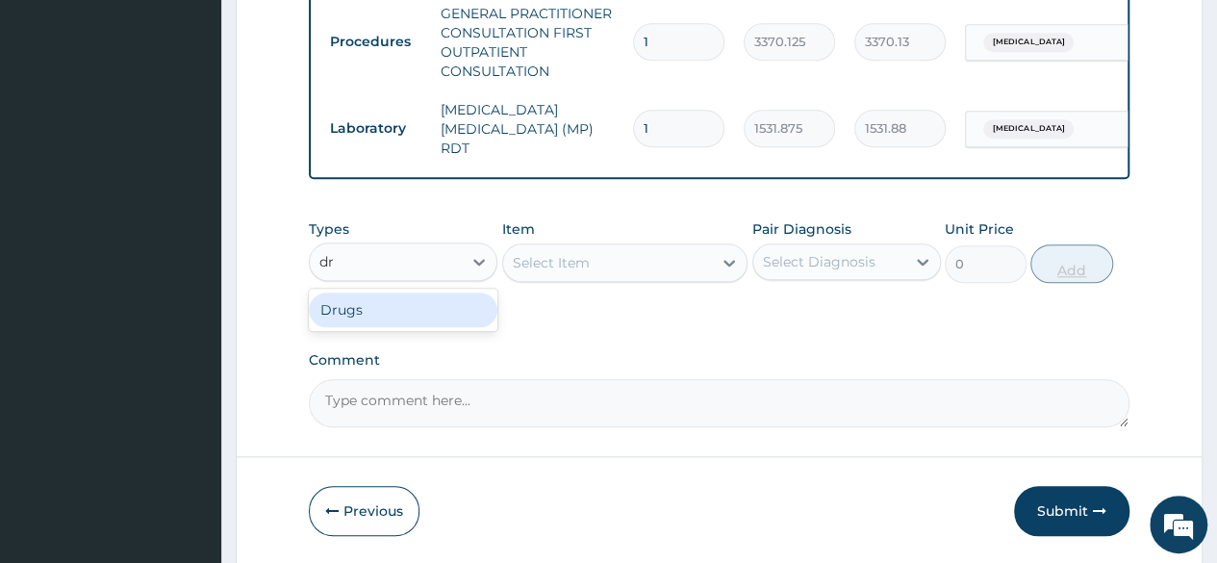
type input "dru"
click at [423, 324] on div "Drugs" at bounding box center [403, 309] width 188 height 35
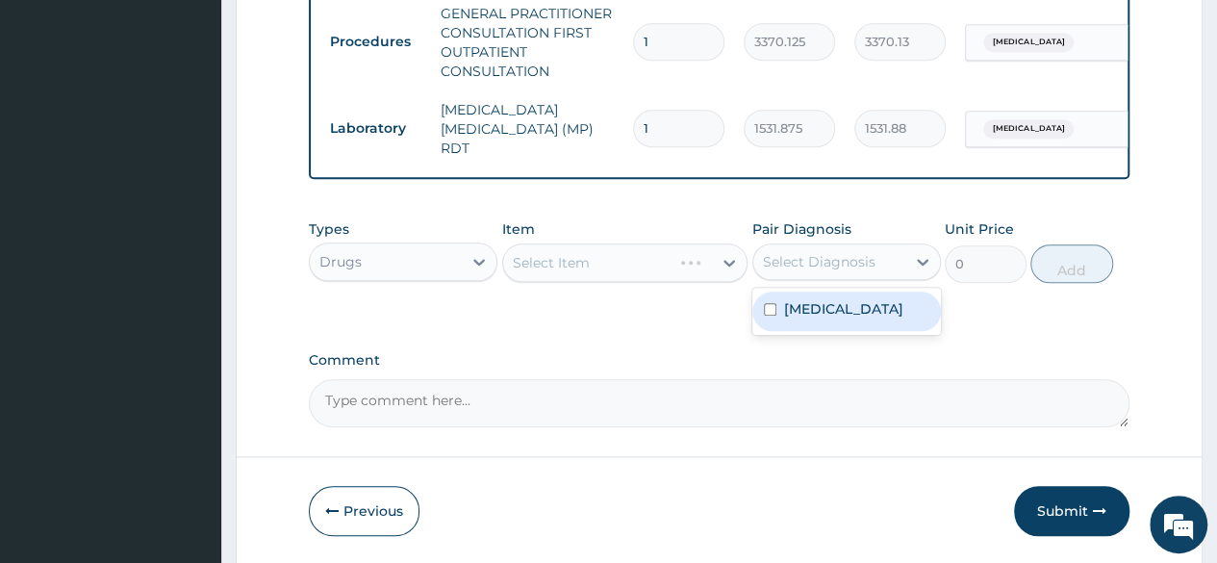
click at [842, 321] on div "Malaria" at bounding box center [846, 310] width 188 height 39
checkbox input "true"
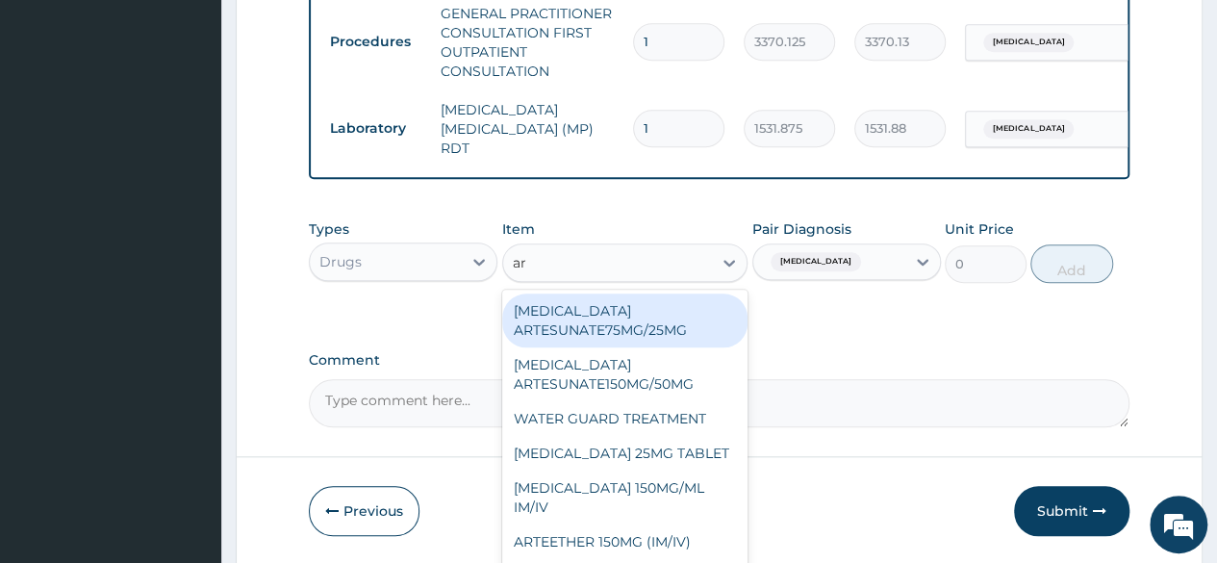
type input "art"
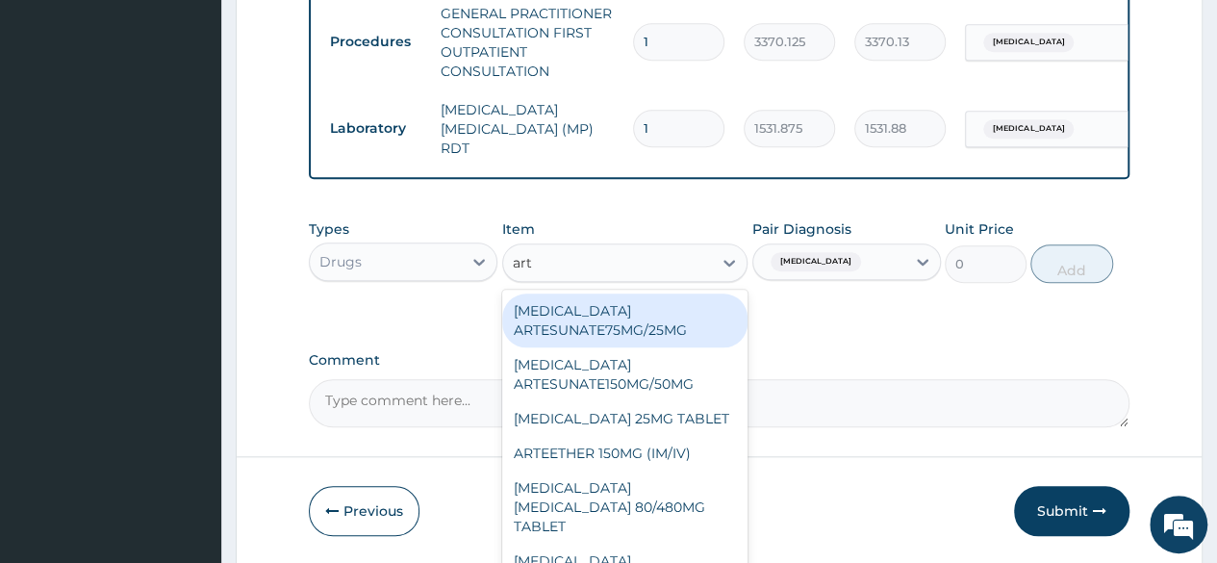
click at [673, 520] on div "ARTEMETHER LUMEFANTRINE 80/480MG TABLET" at bounding box center [625, 506] width 246 height 73
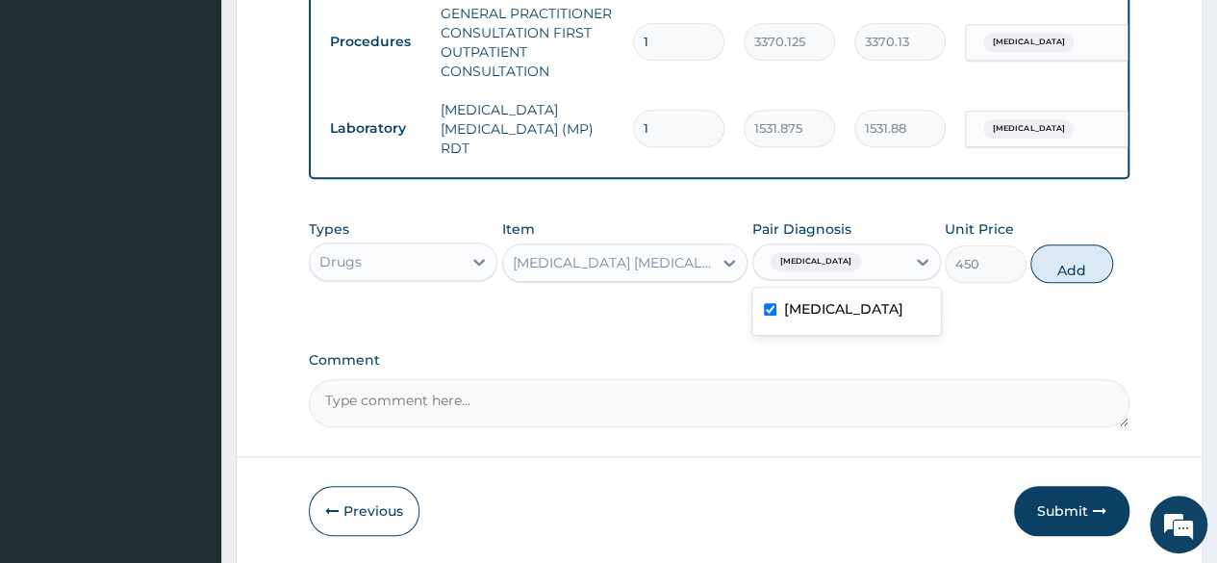
click at [884, 396] on textarea "Comment" at bounding box center [719, 403] width 820 height 48
click at [1090, 272] on button "Add" at bounding box center [1071, 263] width 82 height 38
type input "0"
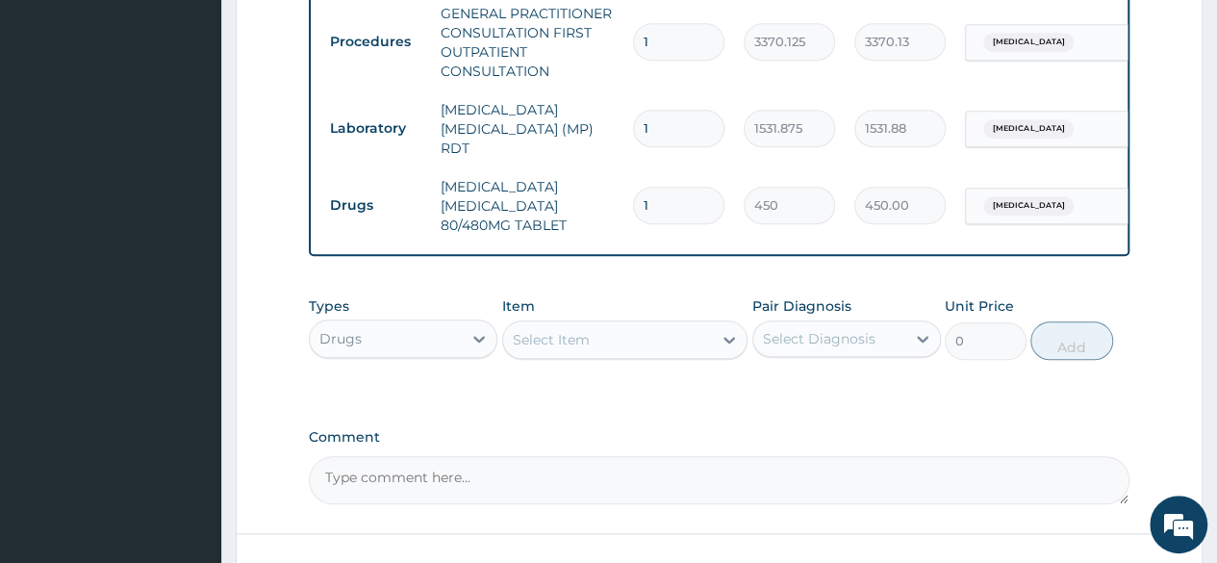
click at [662, 197] on input "1" at bounding box center [678, 206] width 91 height 38
type input "0.00"
type input "6"
type input "2700.00"
type input "6"
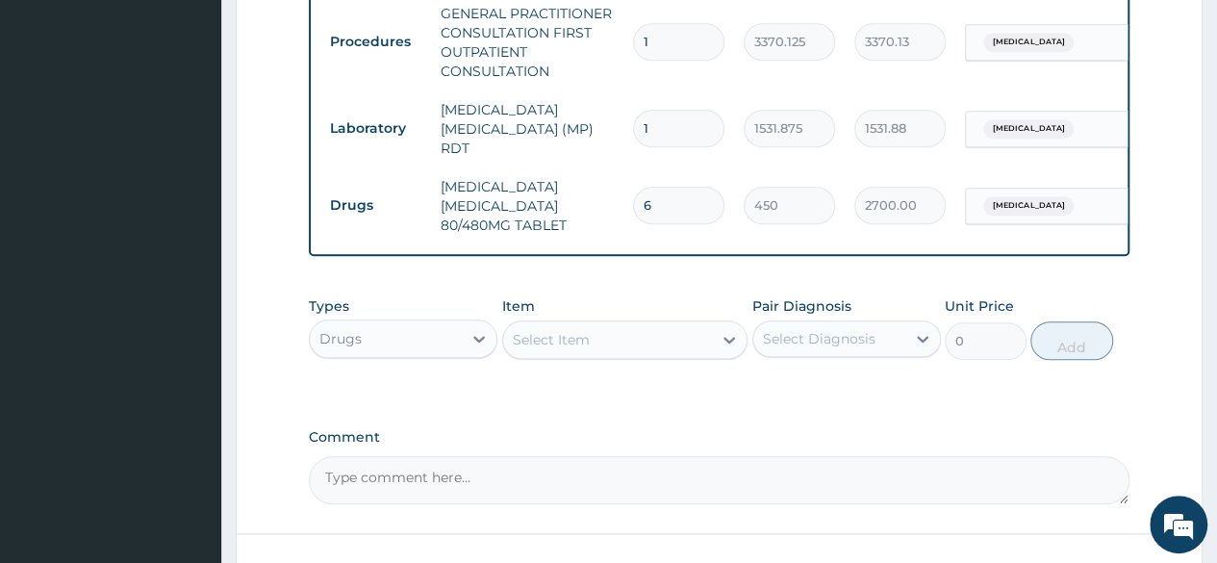
click at [693, 473] on textarea "Comment" at bounding box center [719, 480] width 820 height 48
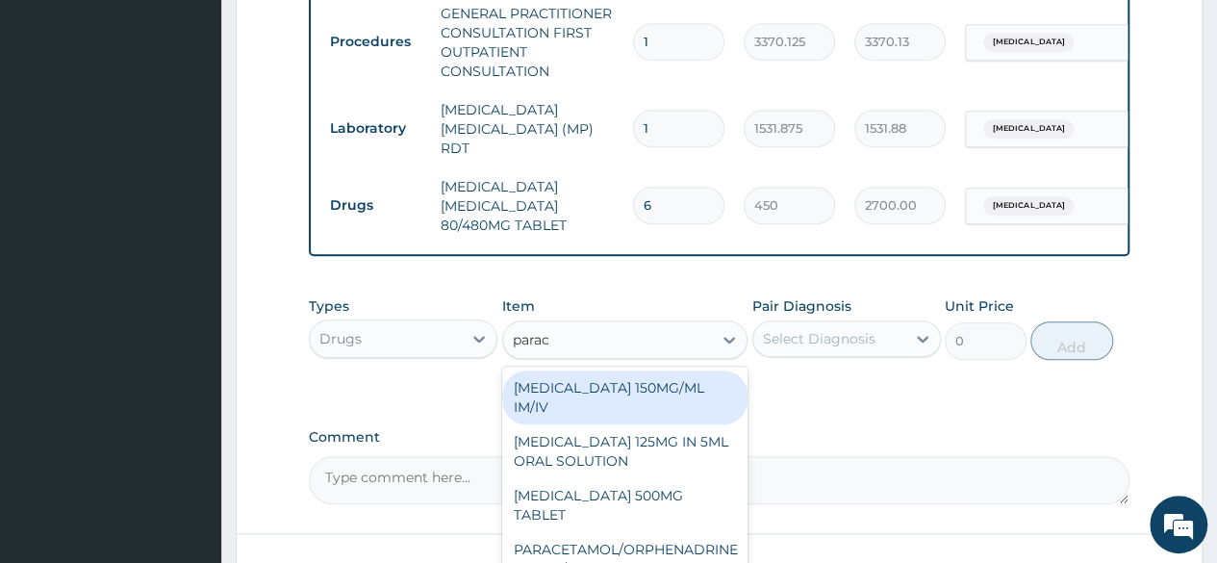
type input "parace"
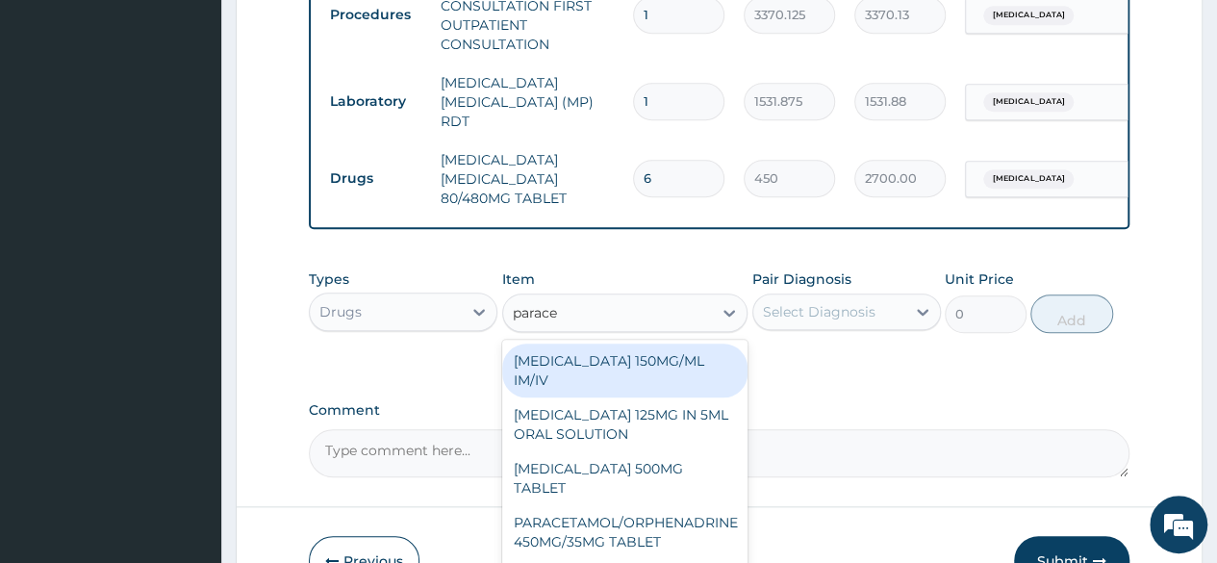
scroll to position [822, 0]
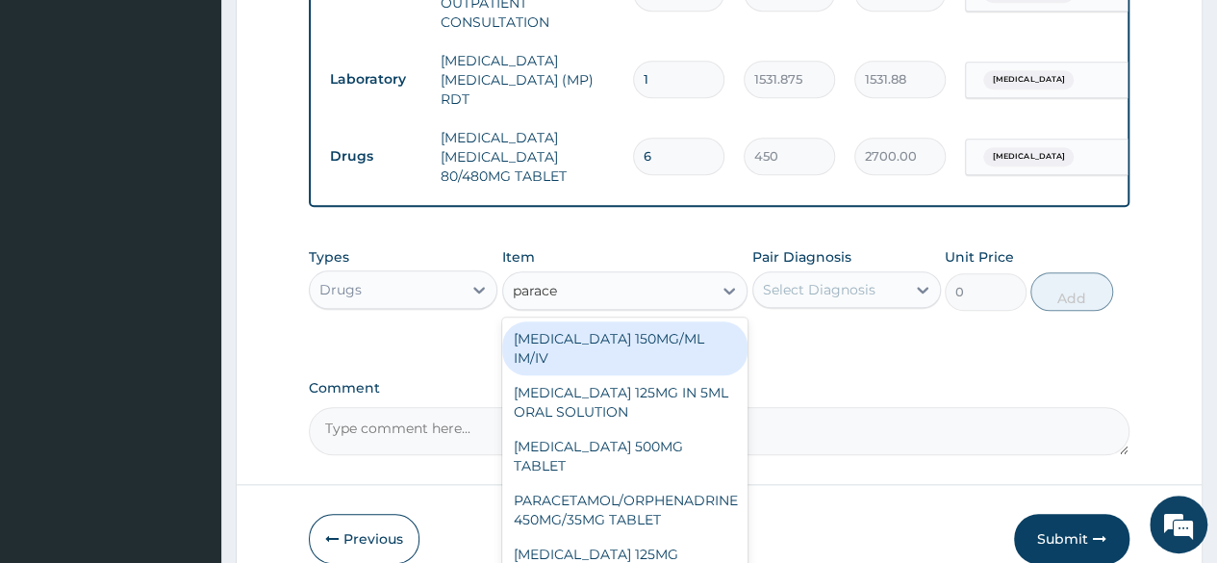
click at [673, 446] on div "[MEDICAL_DATA] 500MG TABLET" at bounding box center [625, 456] width 246 height 54
type input "30"
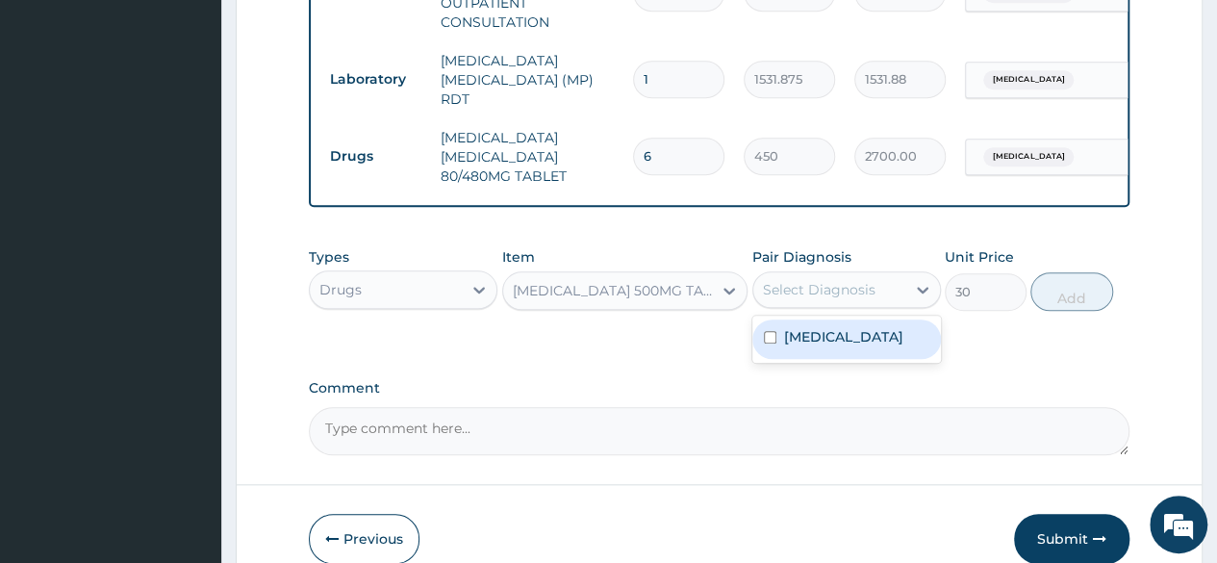
click at [841, 355] on div "Malaria" at bounding box center [846, 338] width 188 height 39
checkbox input "true"
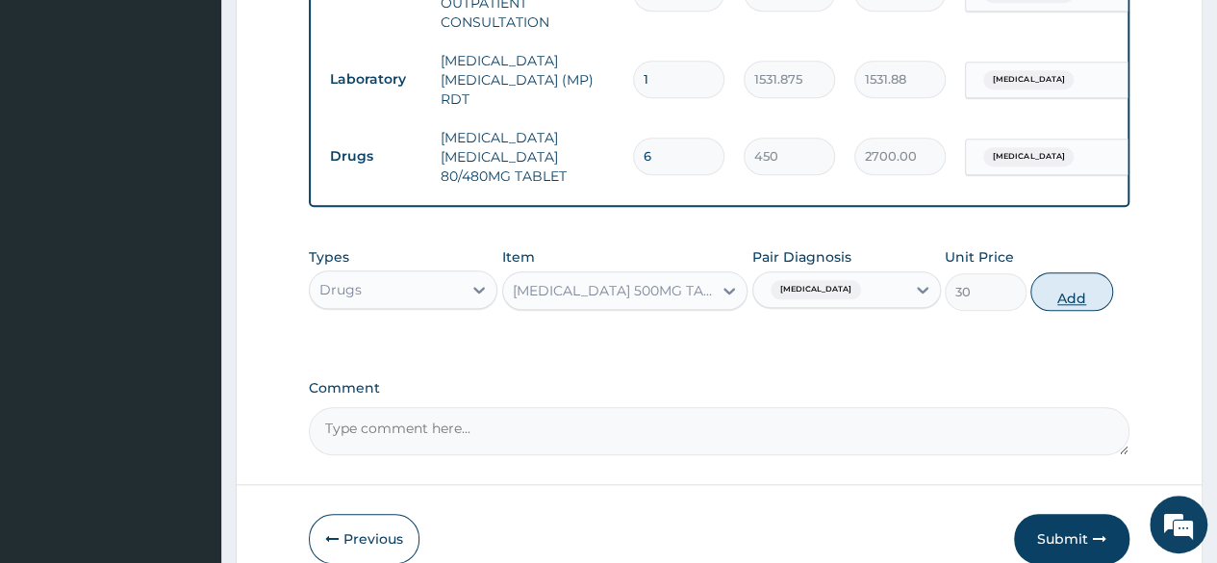
click at [1077, 304] on button "Add" at bounding box center [1071, 291] width 82 height 38
type input "0"
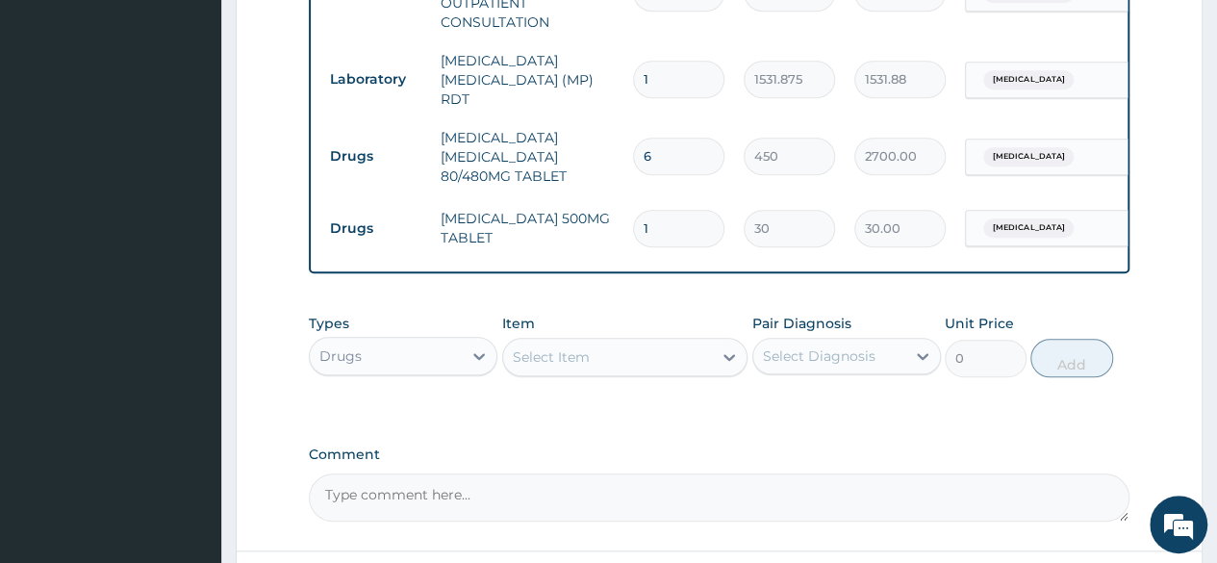
click at [711, 211] on input "1" at bounding box center [678, 229] width 91 height 38
type input "0.00"
type input "3"
type input "90.00"
type input "30"
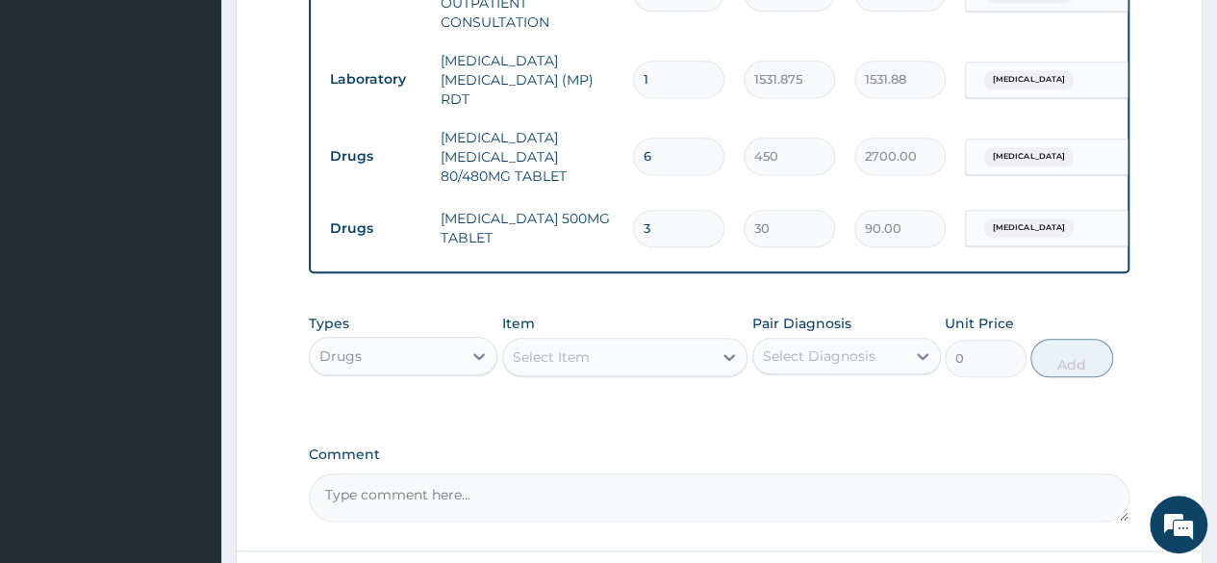
type input "900.00"
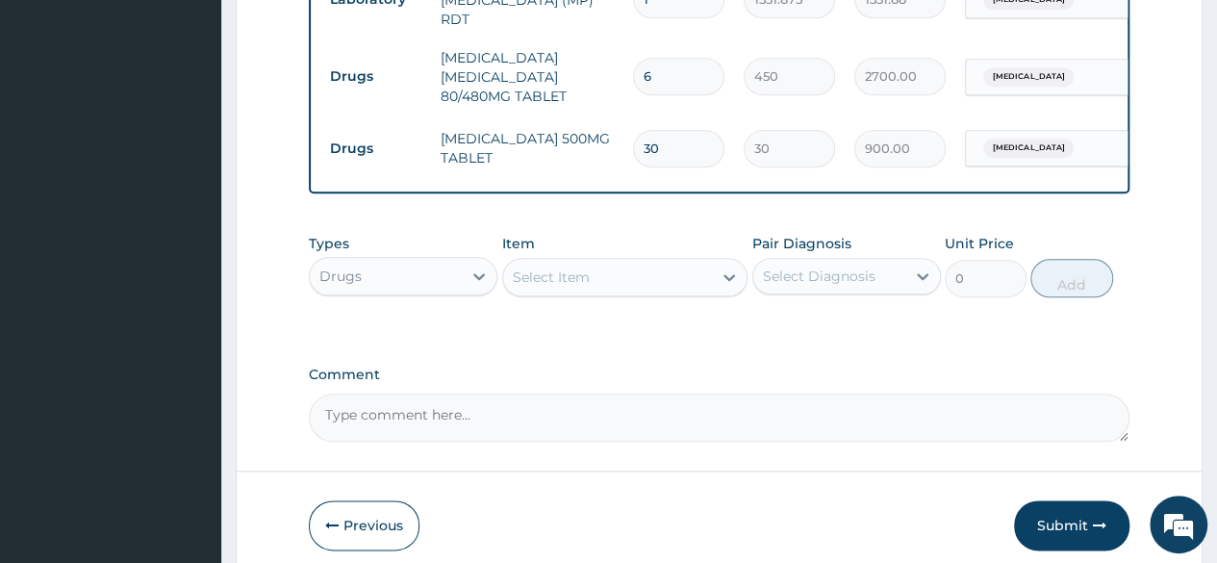
scroll to position [984, 0]
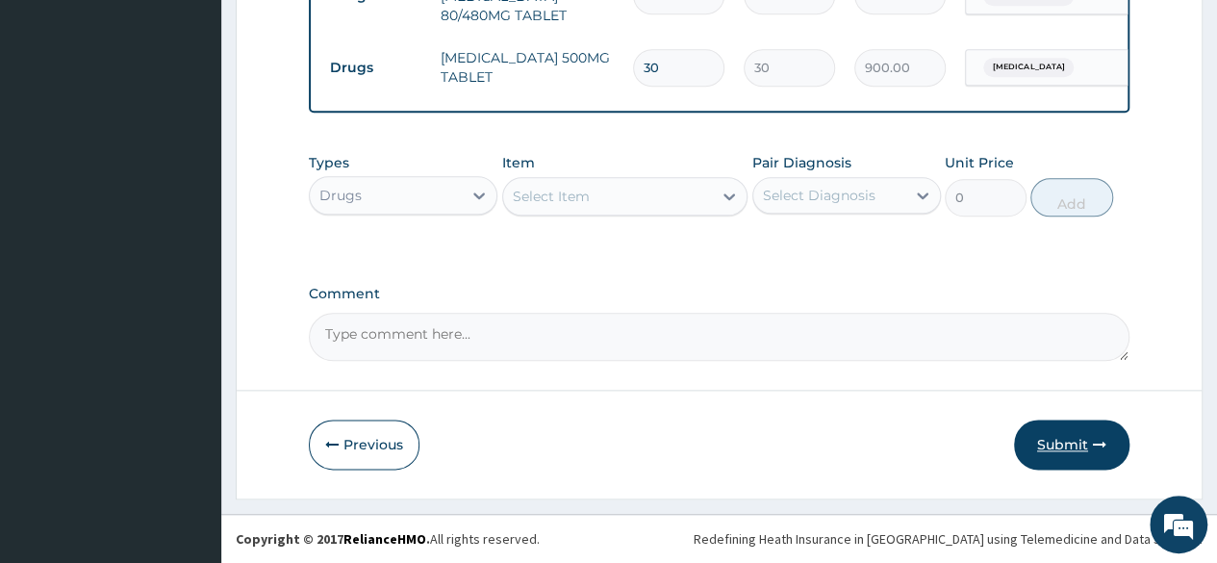
click at [1072, 443] on button "Submit" at bounding box center [1071, 444] width 115 height 50
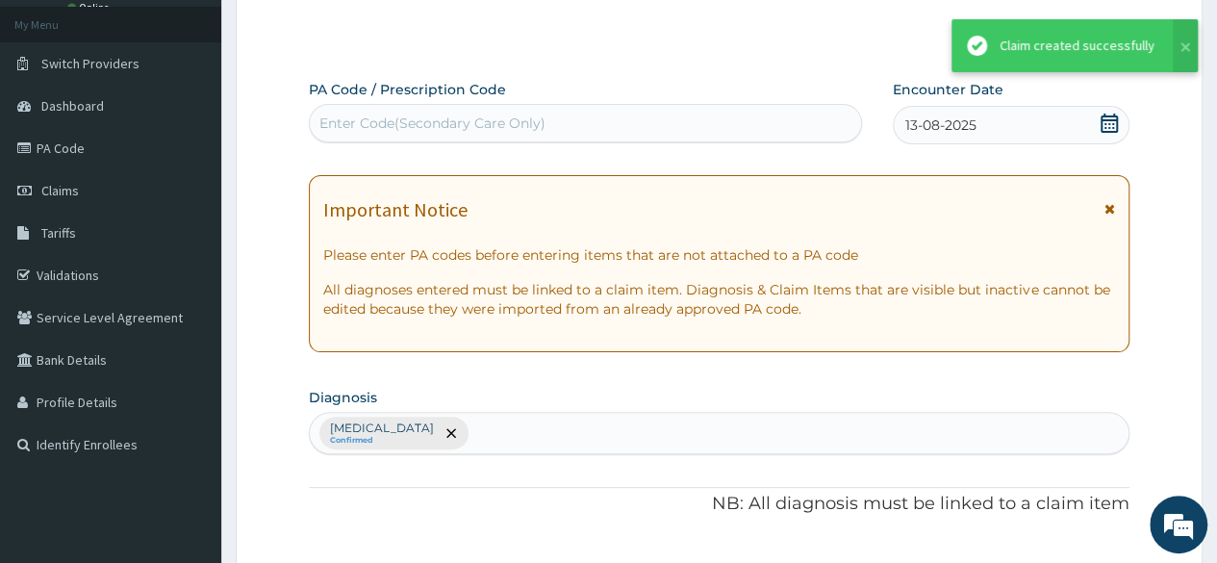
scroll to position [0, 0]
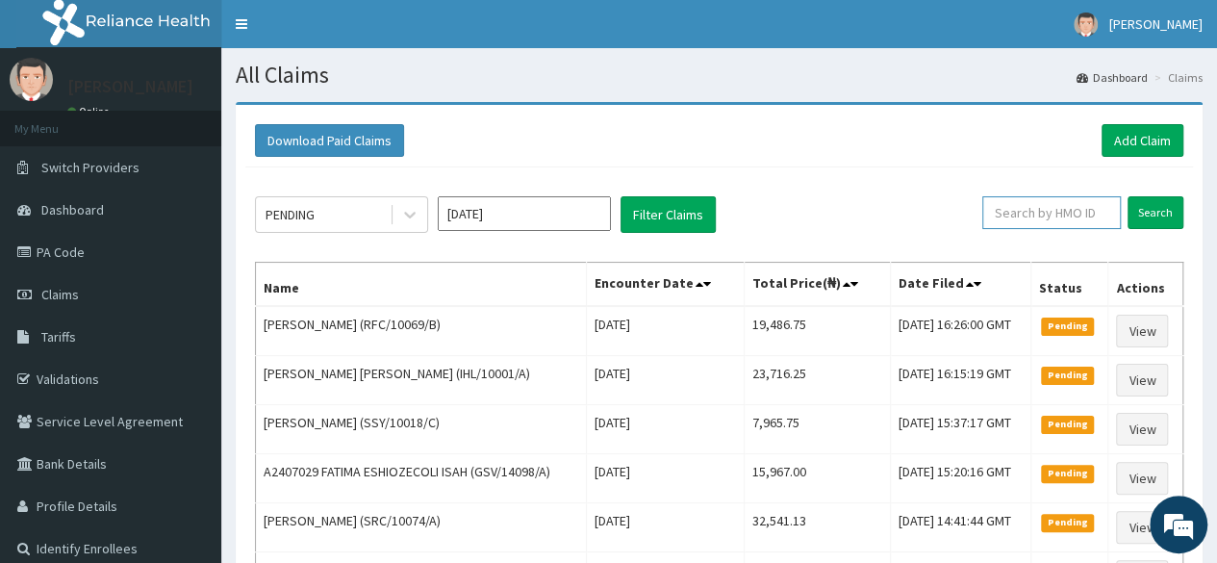
click at [1019, 208] on input "text" at bounding box center [1051, 212] width 138 height 33
paste input "VHA/10009/A"
type input "VHA/10009/A"
click at [1127, 196] on input "Search" at bounding box center [1155, 212] width 56 height 33
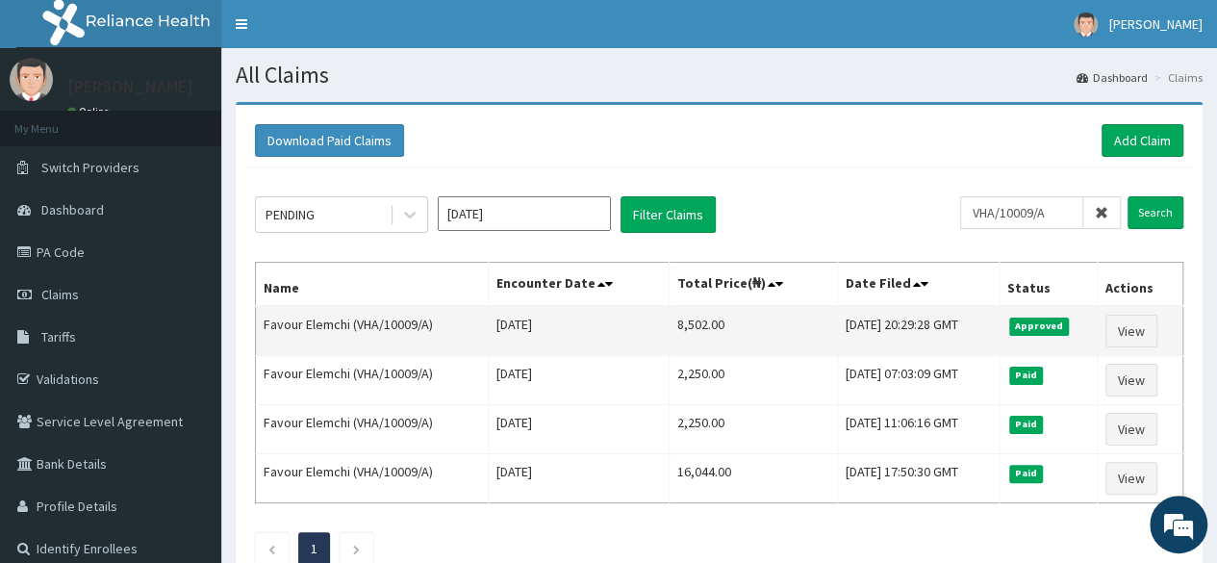
drag, startPoint x: 696, startPoint y: 328, endPoint x: 631, endPoint y: 336, distance: 65.8
click at [631, 336] on tr "Favour Elemchi (VHA/10009/A) Wed Aug 13 2025 8,502.00 Thu, 14 Aug 2025 20:29:28…" at bounding box center [719, 331] width 927 height 50
copy tr "8,502.00"
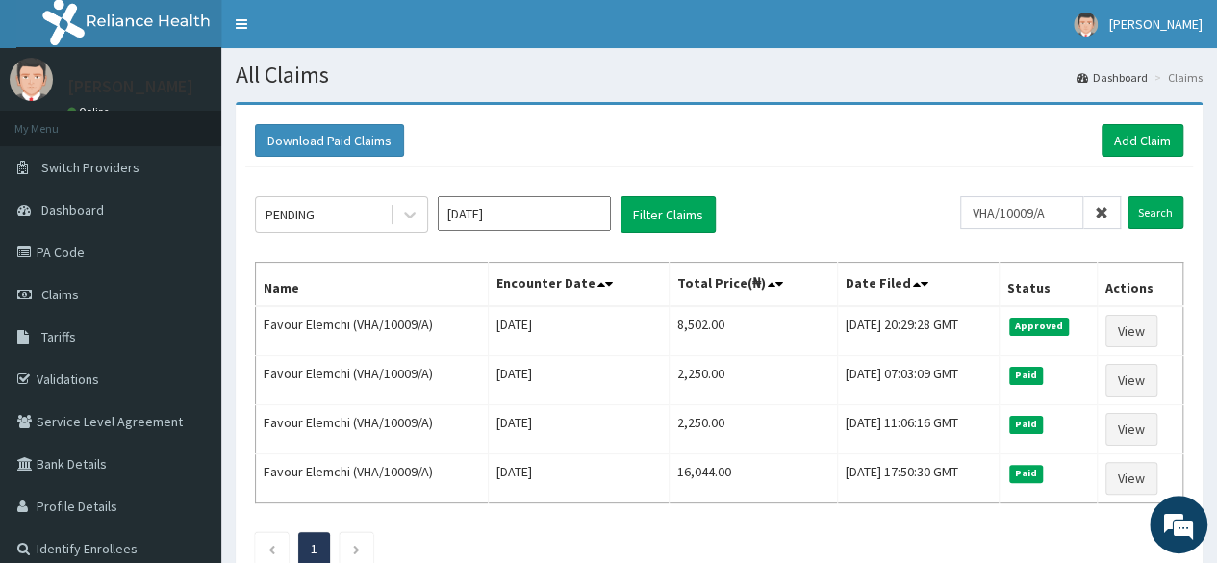
click at [1093, 211] on span at bounding box center [1102, 212] width 38 height 33
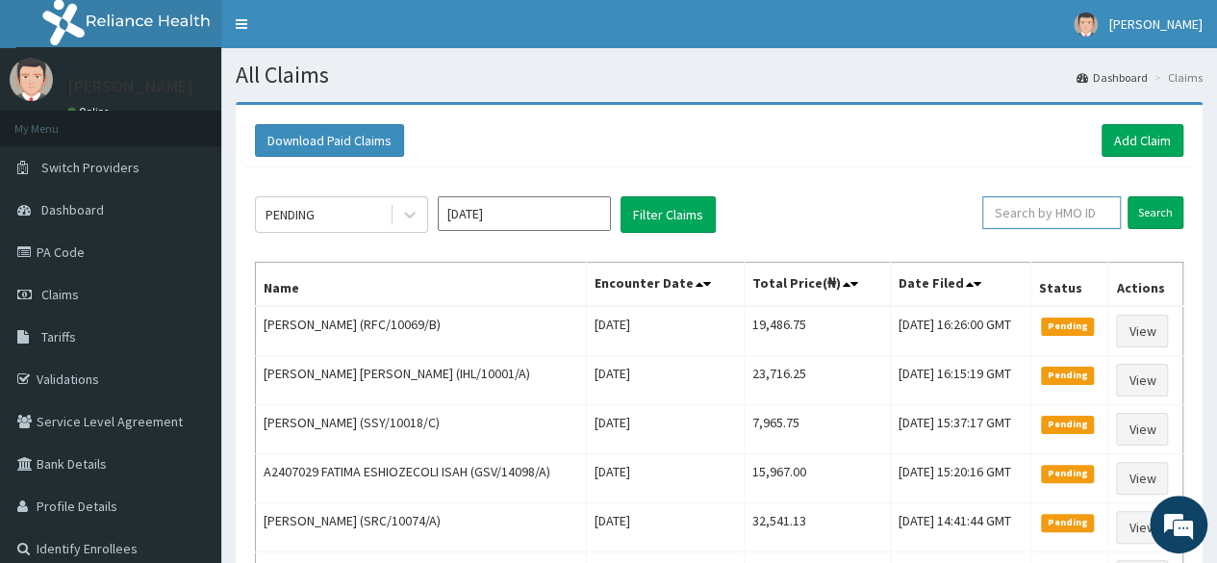
click at [1077, 214] on input "text" at bounding box center [1051, 212] width 138 height 33
paste input "RET/46320/A"
type input "RET/46320/A"
click at [1127, 196] on input "Search" at bounding box center [1155, 212] width 56 height 33
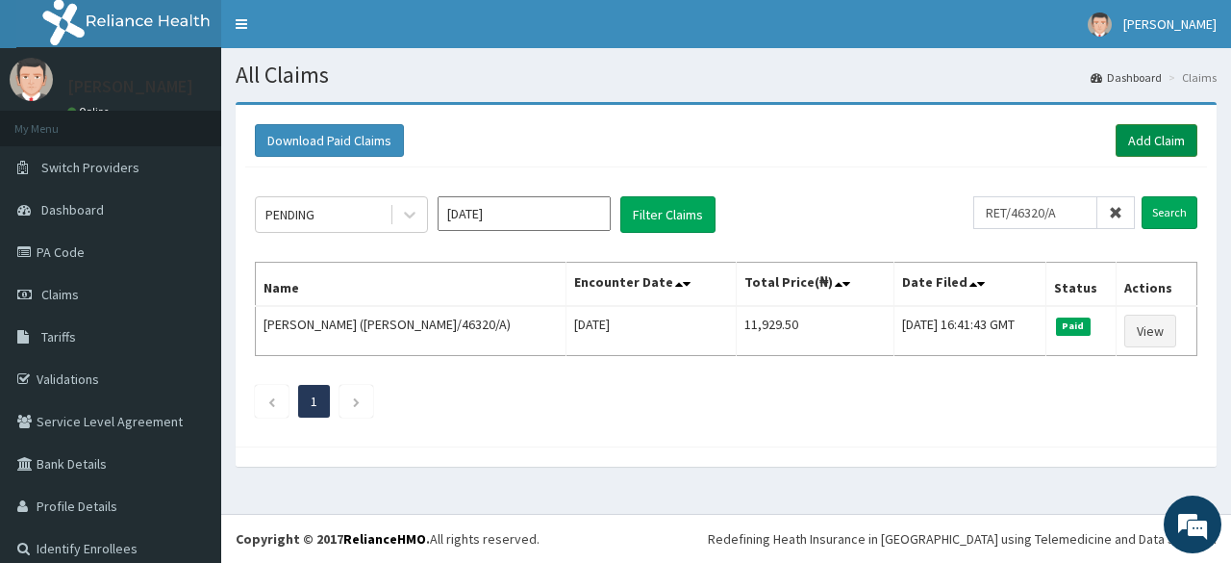
click at [1126, 148] on link "Add Claim" at bounding box center [1157, 140] width 82 height 33
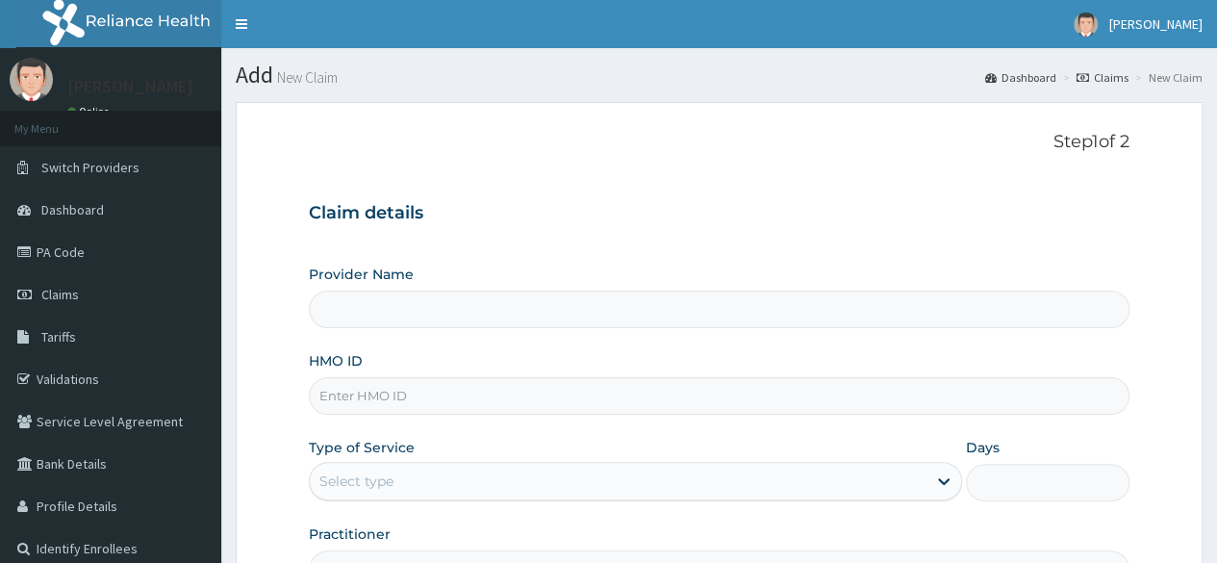
click at [500, 364] on div "HMO ID" at bounding box center [719, 382] width 820 height 63
type input "Reliance Family Clinics (RFC) - [GEOGRAPHIC_DATA]"
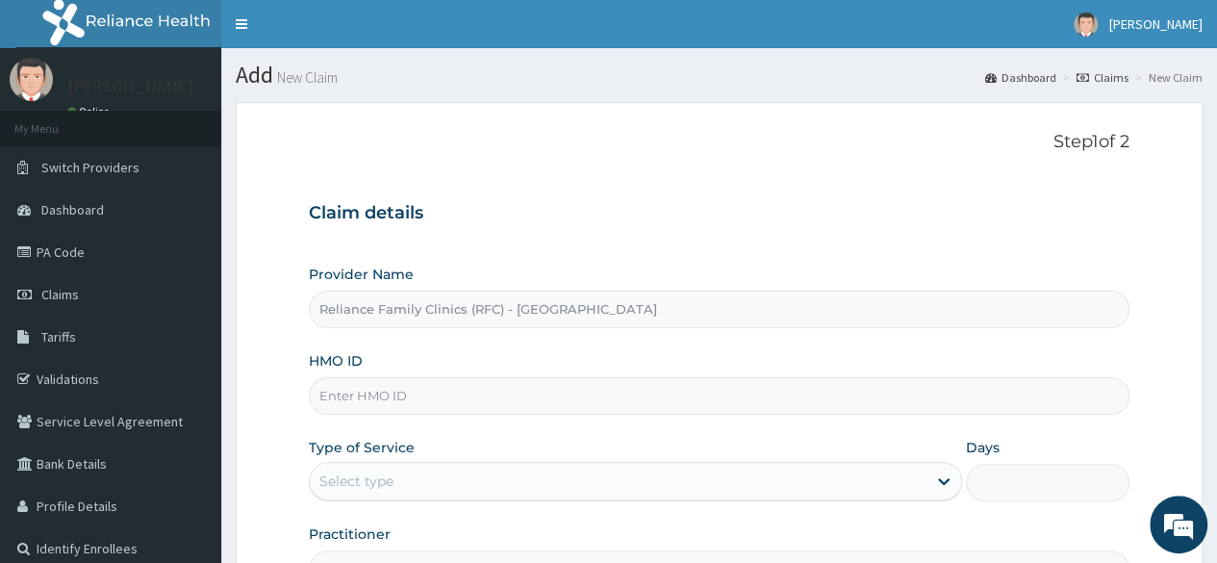
click at [483, 403] on input "HMO ID" at bounding box center [719, 396] width 820 height 38
paste input "RET/46320/A"
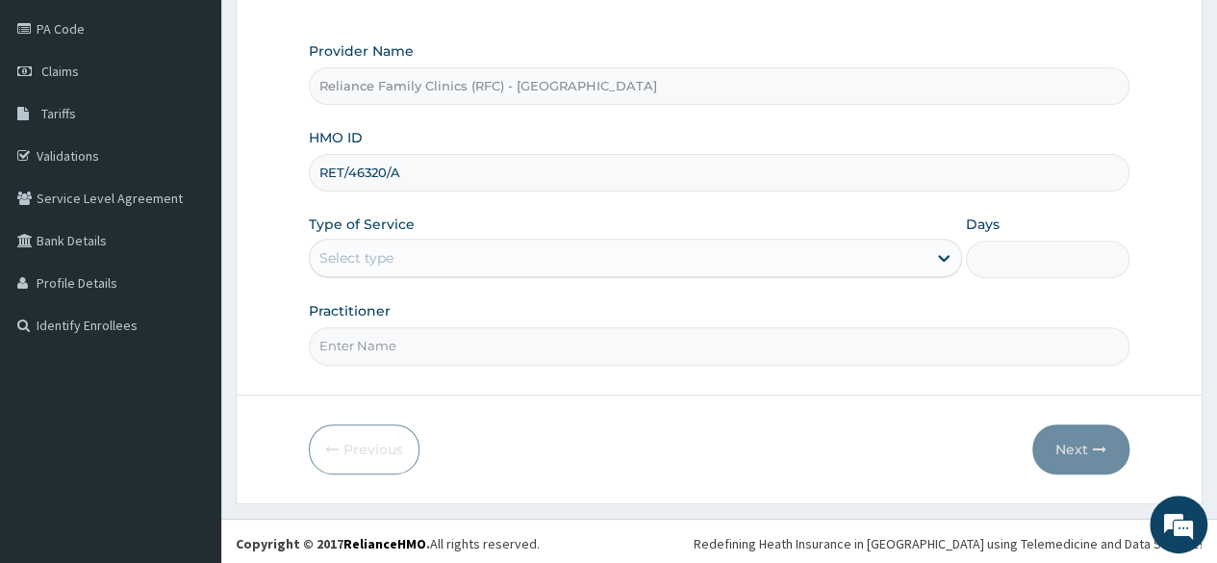
type input "RET/46320/A"
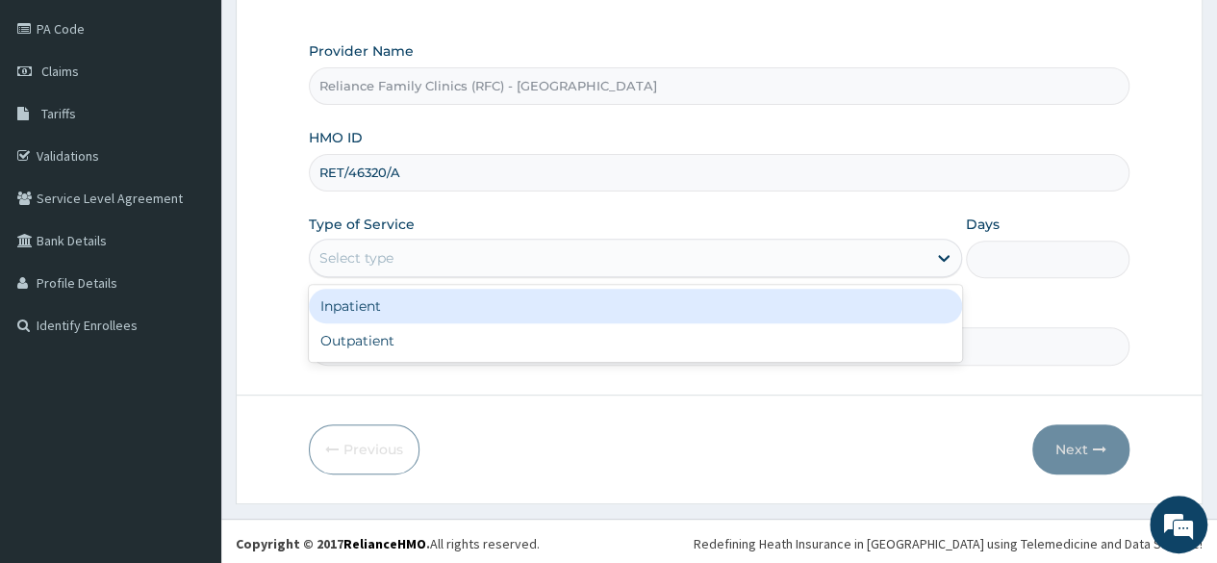
click at [785, 270] on div "Select type" at bounding box center [618, 257] width 616 height 31
click at [556, 342] on div "Outpatient" at bounding box center [635, 340] width 653 height 35
type input "1"
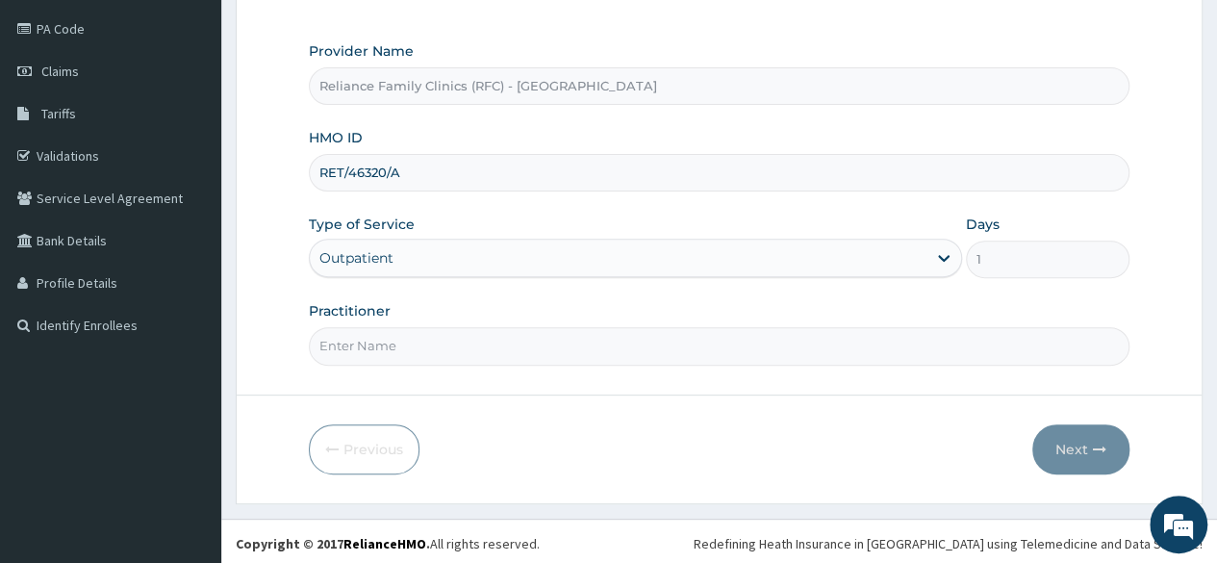
click at [643, 359] on input "Practitioner" at bounding box center [719, 346] width 820 height 38
type input "locum"
click at [1104, 449] on icon "button" at bounding box center [1099, 448] width 13 height 13
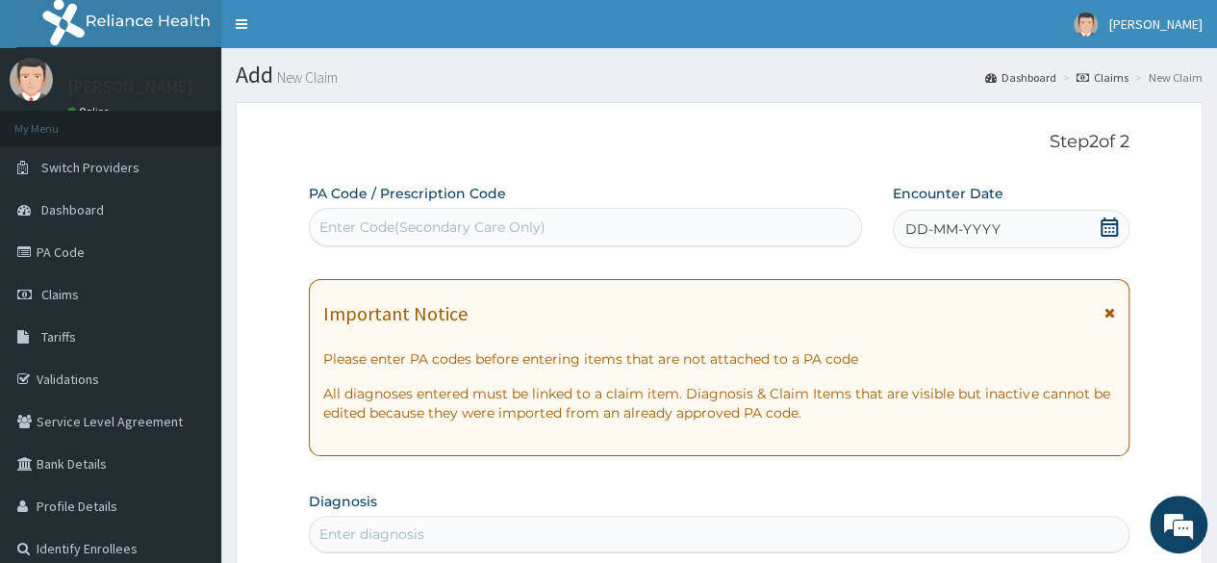
scroll to position [0, 0]
click at [1114, 229] on icon at bounding box center [1108, 226] width 19 height 19
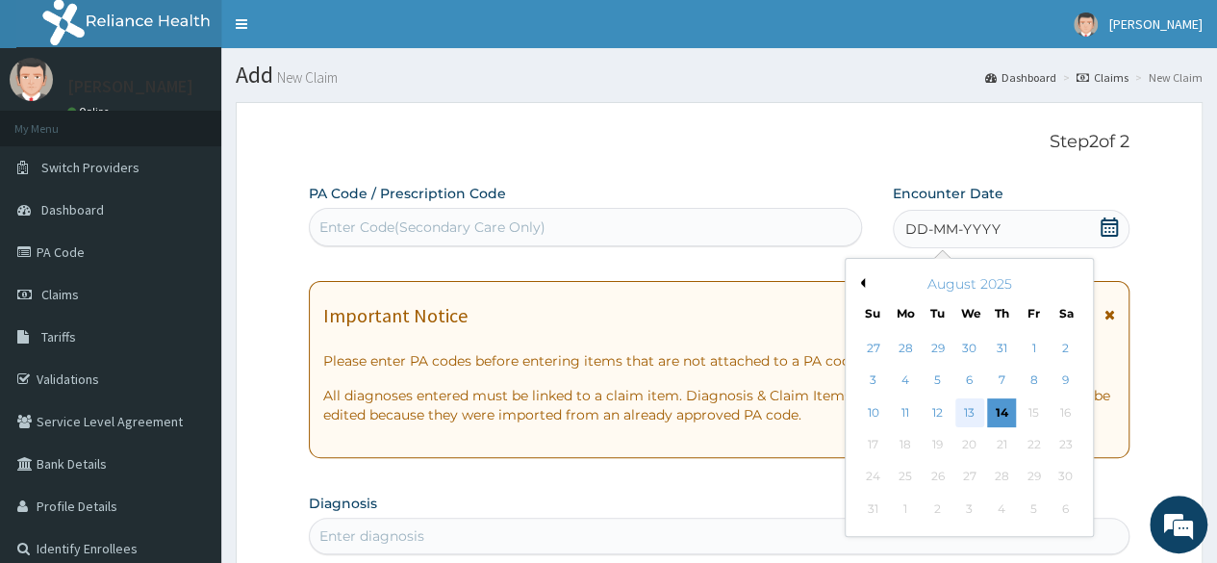
click at [967, 412] on div "13" at bounding box center [968, 412] width 29 height 29
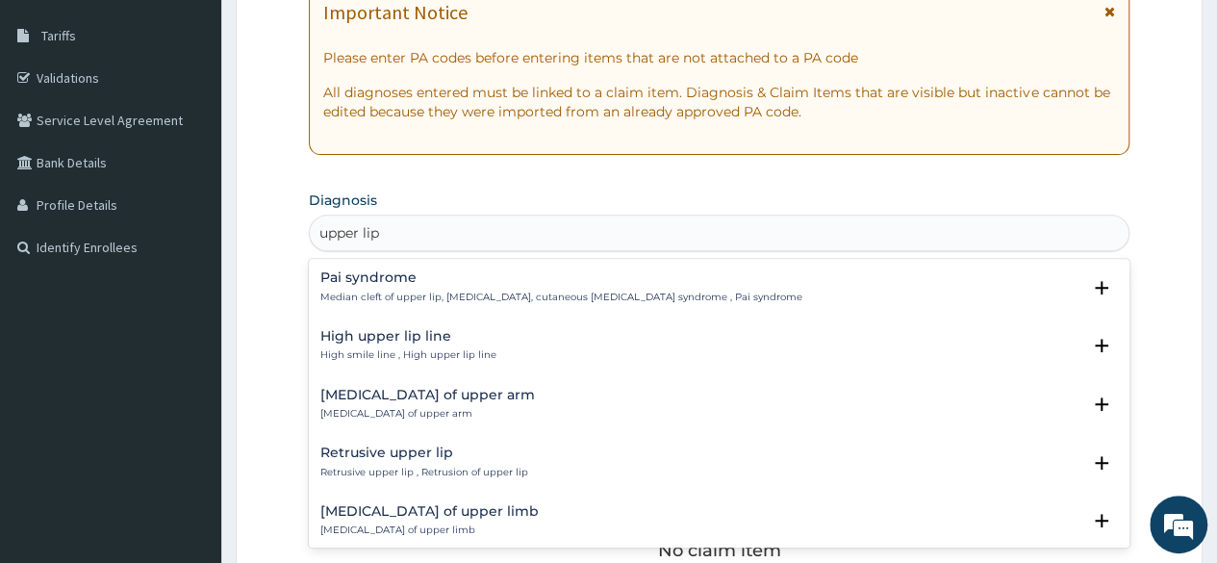
scroll to position [306, 0]
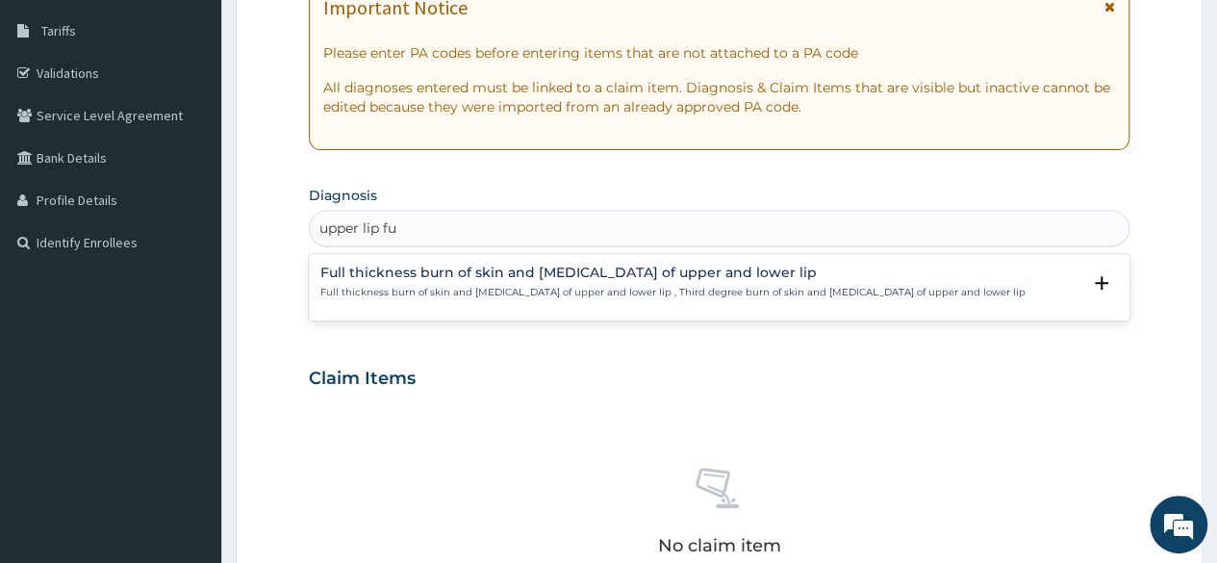
type input "upper lip fu"
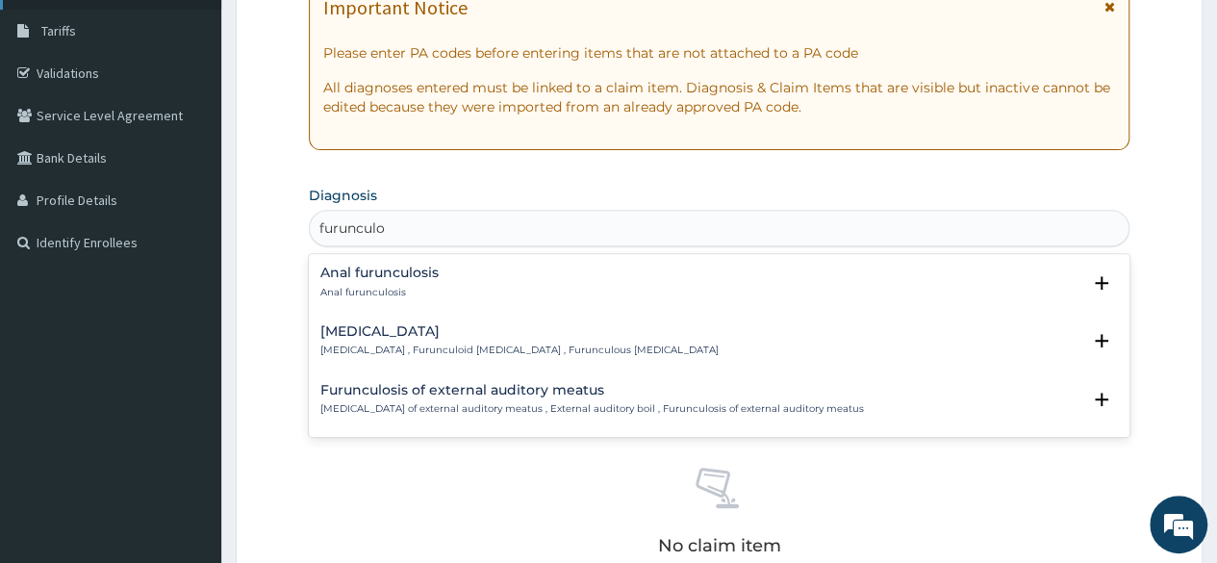
type input "furunculo"
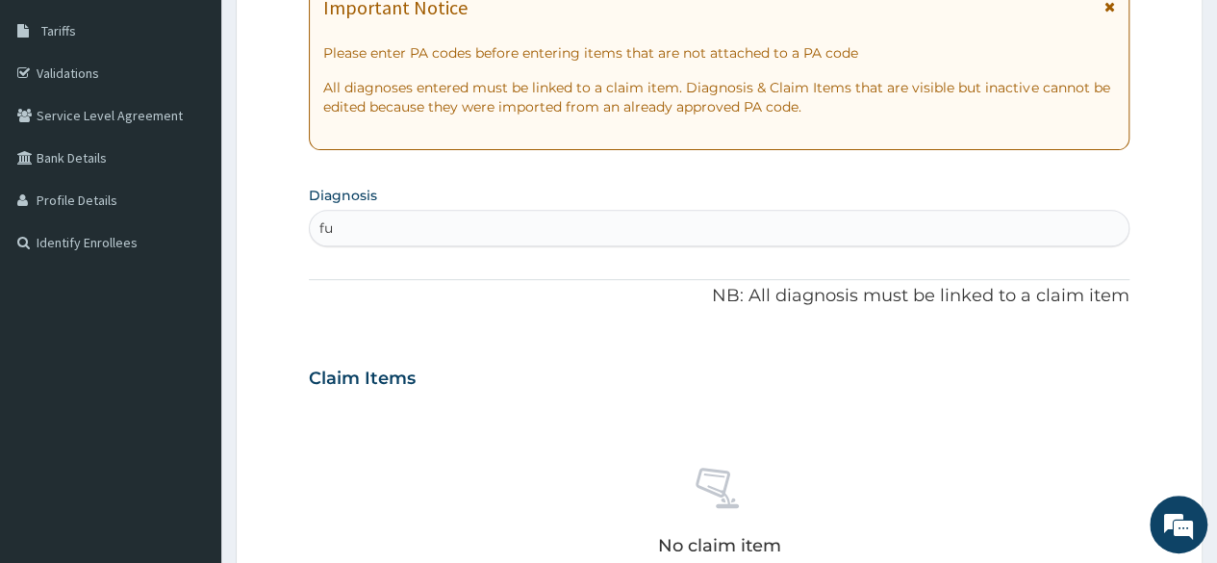
type input "fur"
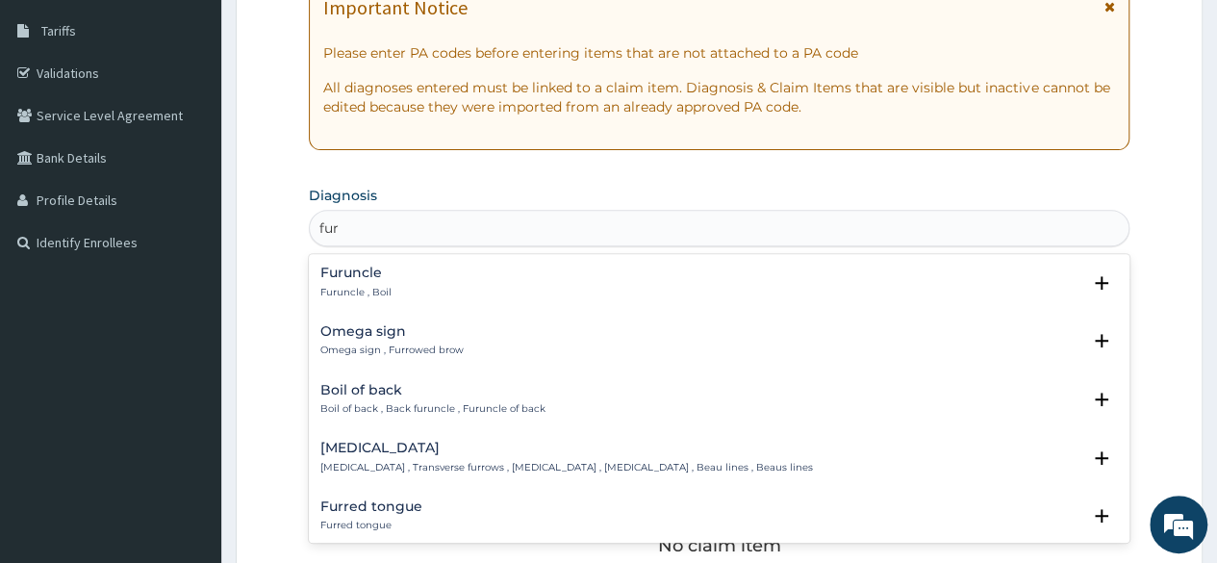
click at [381, 289] on p "Furuncle , Boil" at bounding box center [355, 292] width 71 height 13
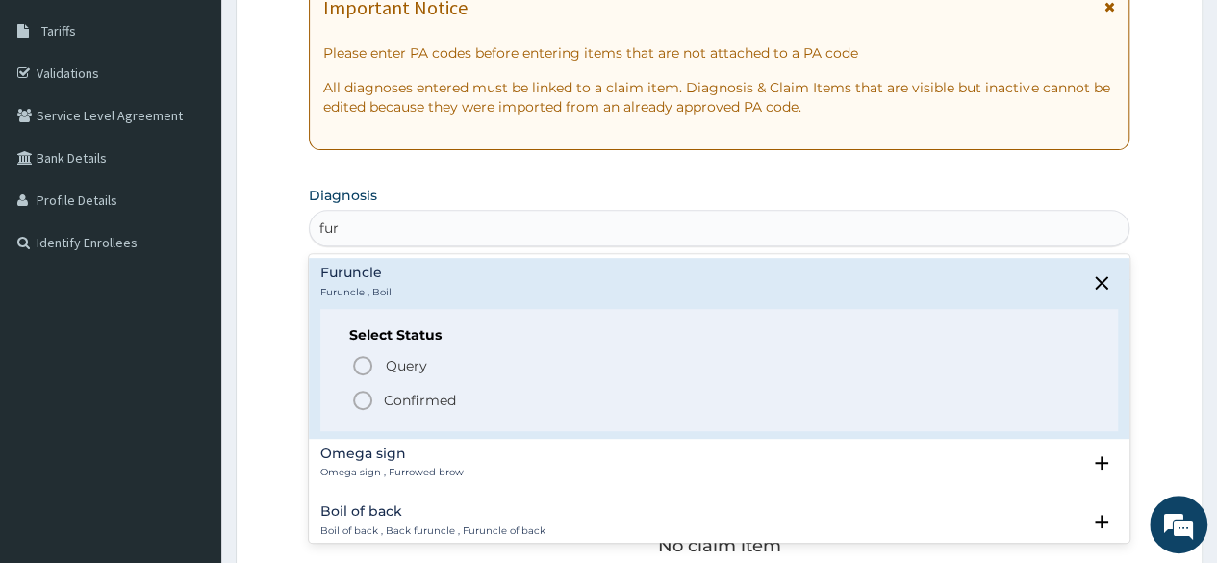
click at [400, 386] on div "Query Query covers suspected (?), Keep in view (kiv), Ruled out (r/o) Confirmed" at bounding box center [719, 381] width 740 height 59
click at [403, 395] on p "Confirmed" at bounding box center [420, 399] width 72 height 19
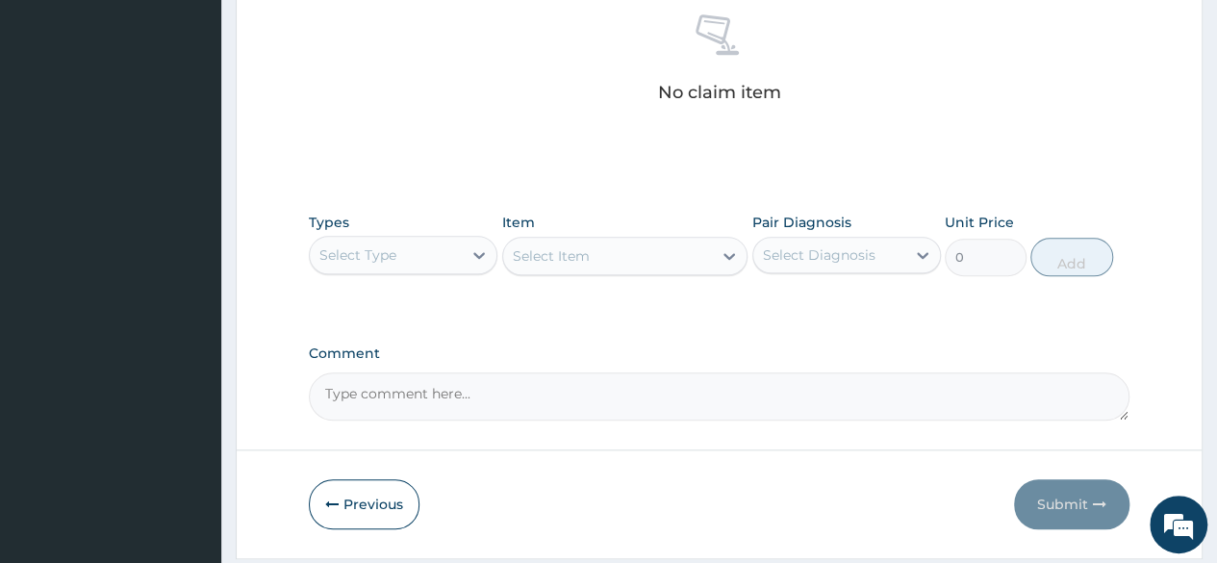
scroll to position [820, 0]
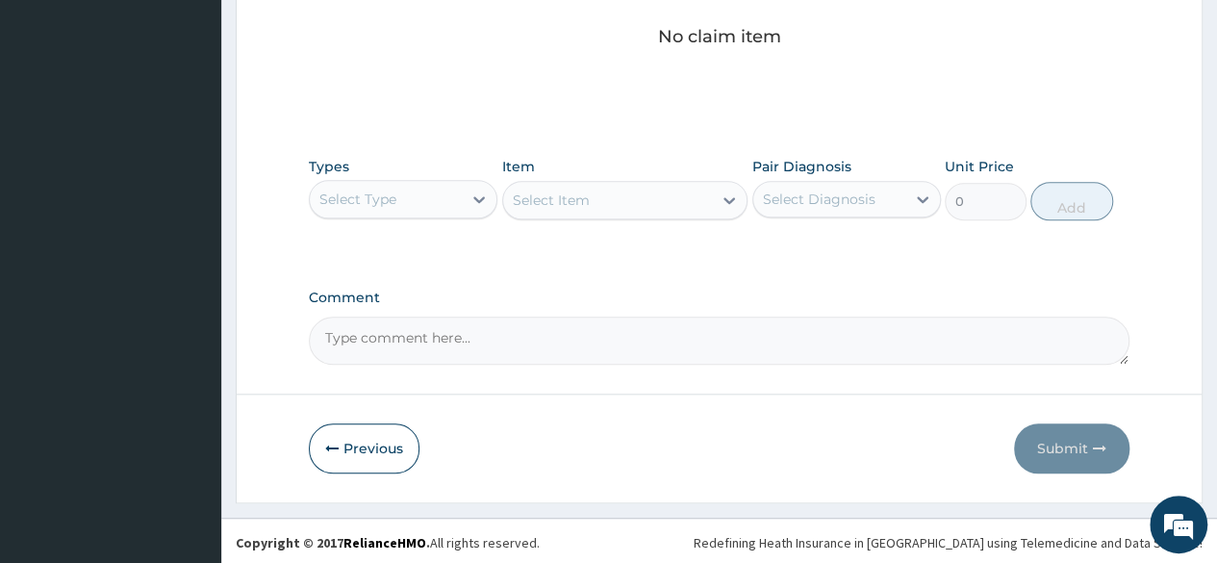
click at [356, 157] on div "Types Select Type" at bounding box center [403, 188] width 188 height 63
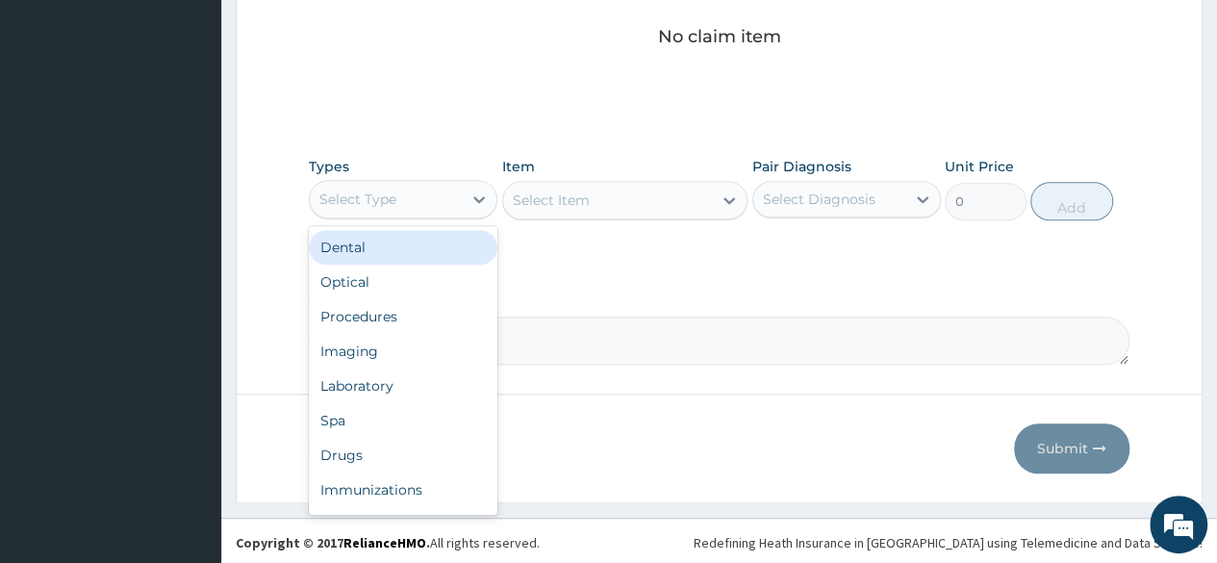
click at [450, 194] on div "Select Type" at bounding box center [386, 199] width 152 height 31
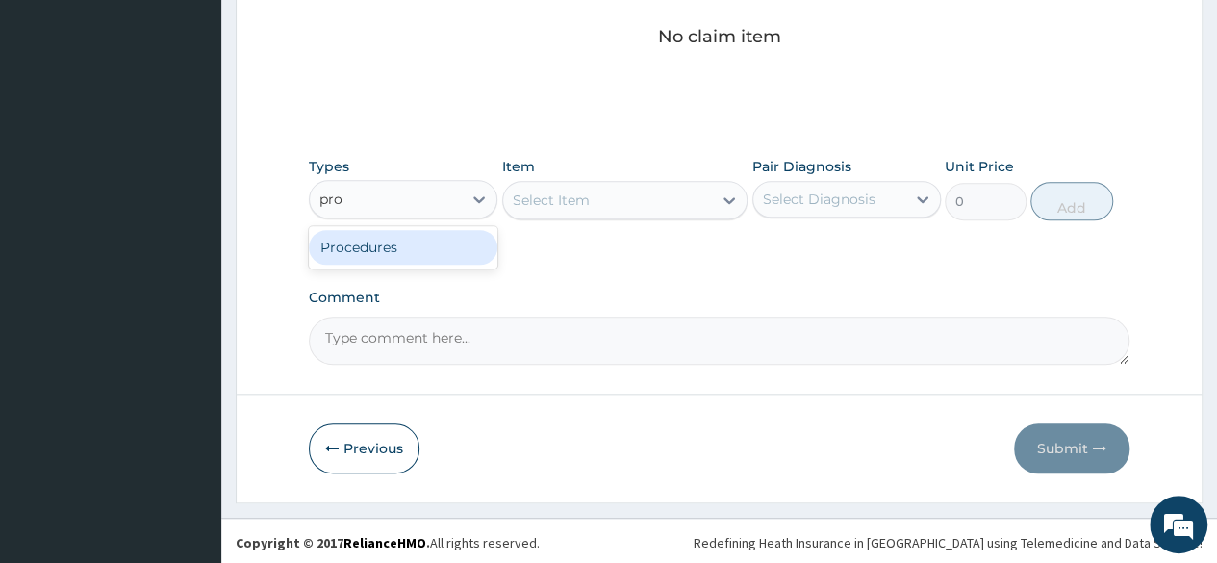
type input "proc"
click at [449, 243] on div "Procedures" at bounding box center [403, 247] width 188 height 35
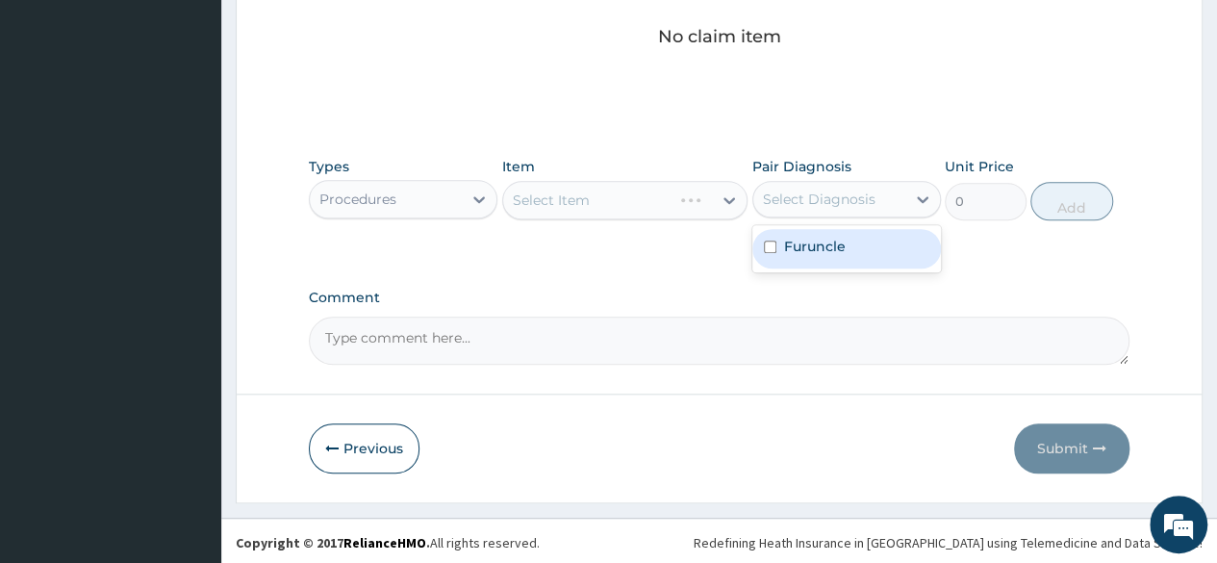
click at [873, 253] on div "Furuncle" at bounding box center [846, 248] width 188 height 39
checkbox input "true"
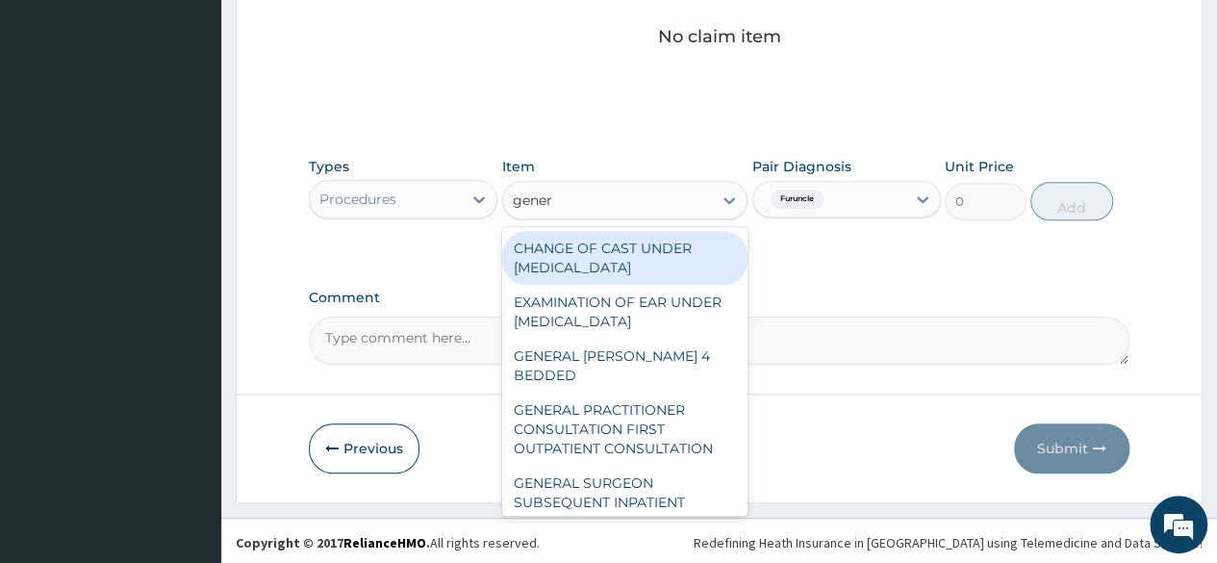
type input "genera"
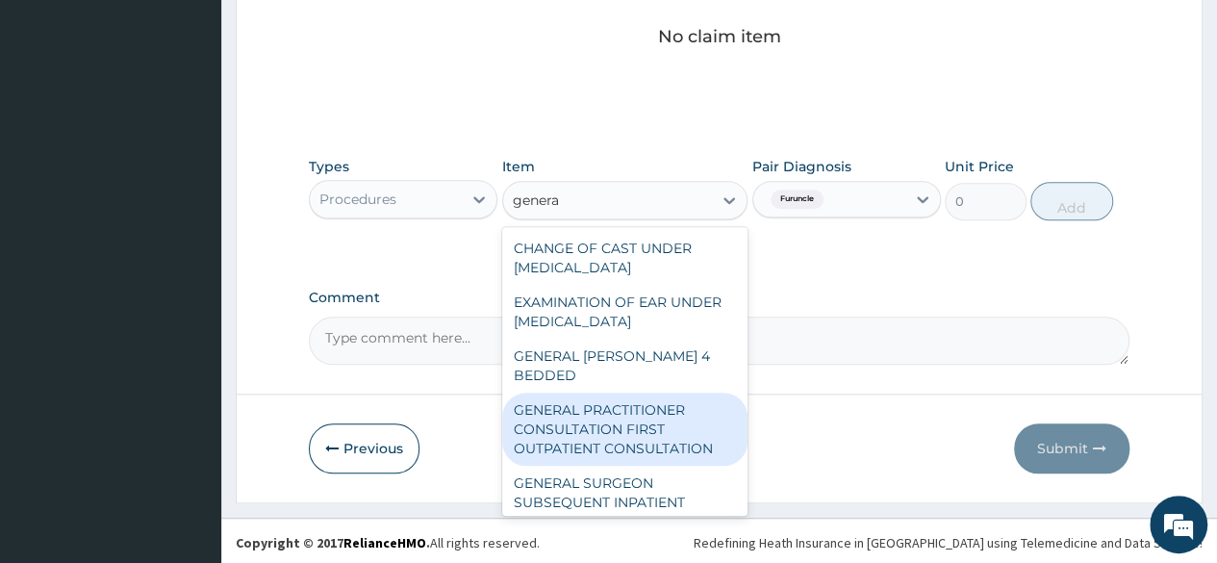
click at [675, 414] on div "GENERAL PRACTITIONER CONSULTATION FIRST OUTPATIENT CONSULTATION" at bounding box center [625, 428] width 246 height 73
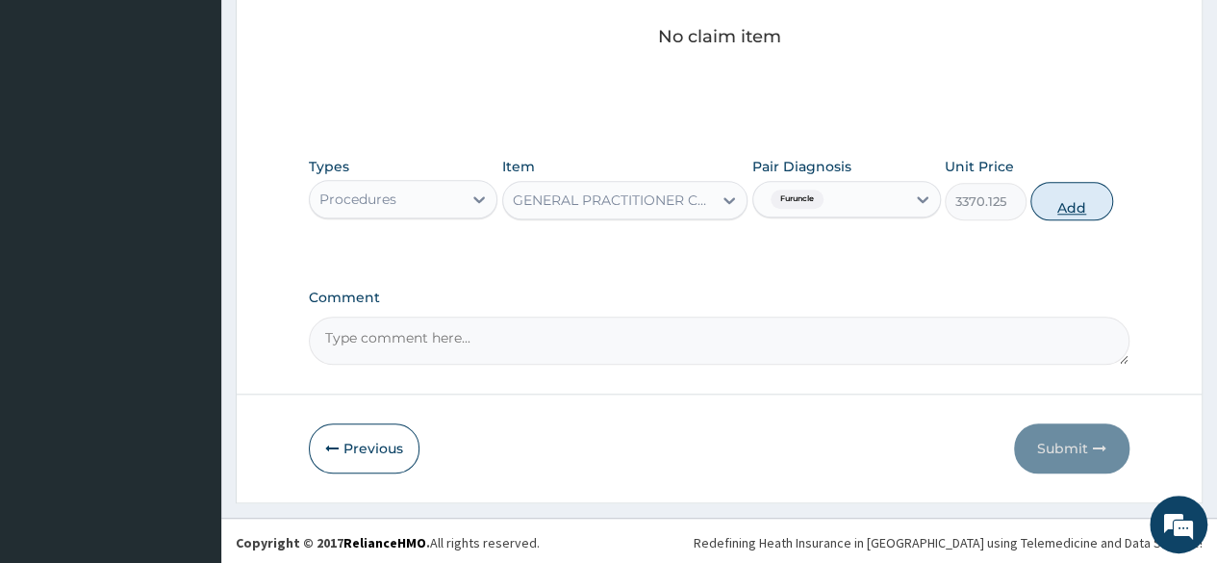
click at [1073, 197] on button "Add" at bounding box center [1071, 201] width 82 height 38
type input "0"
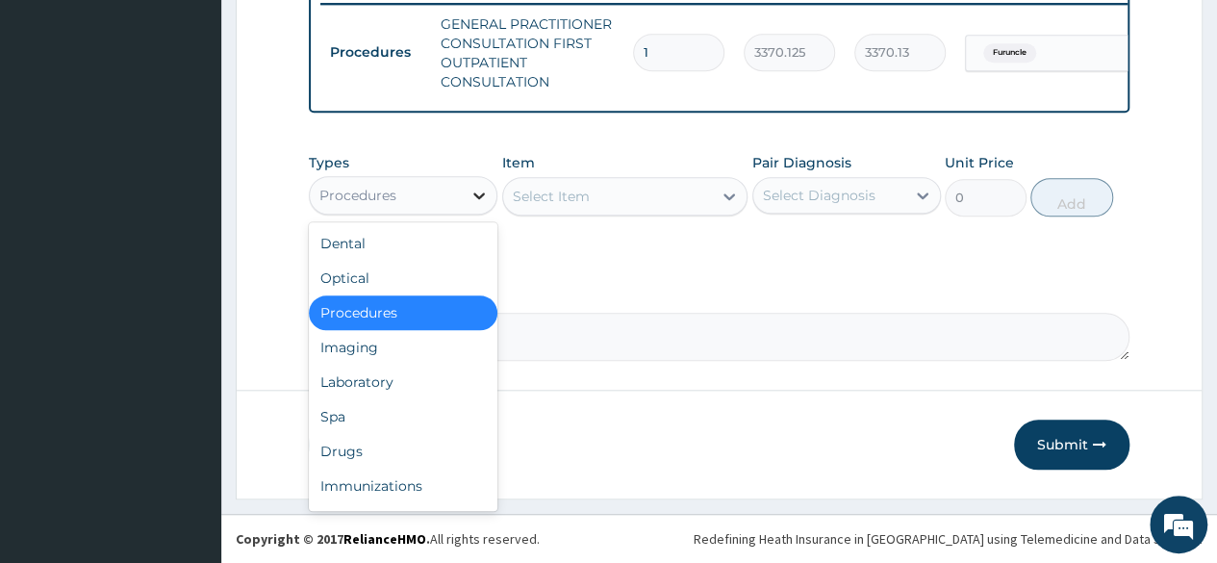
click at [462, 189] on div at bounding box center [479, 195] width 35 height 35
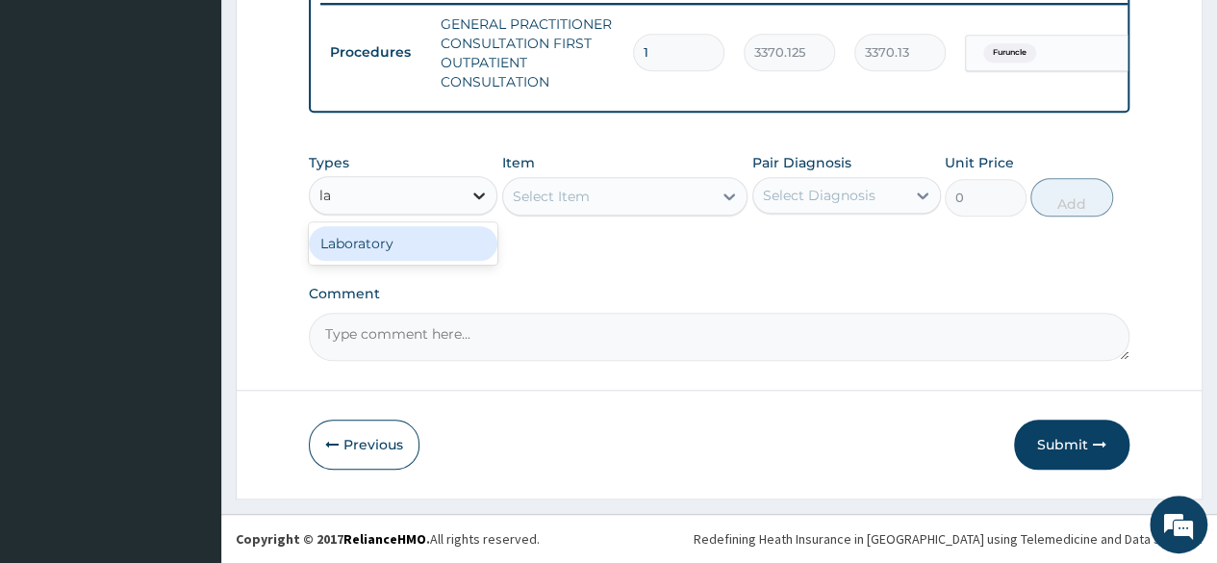
type input "l"
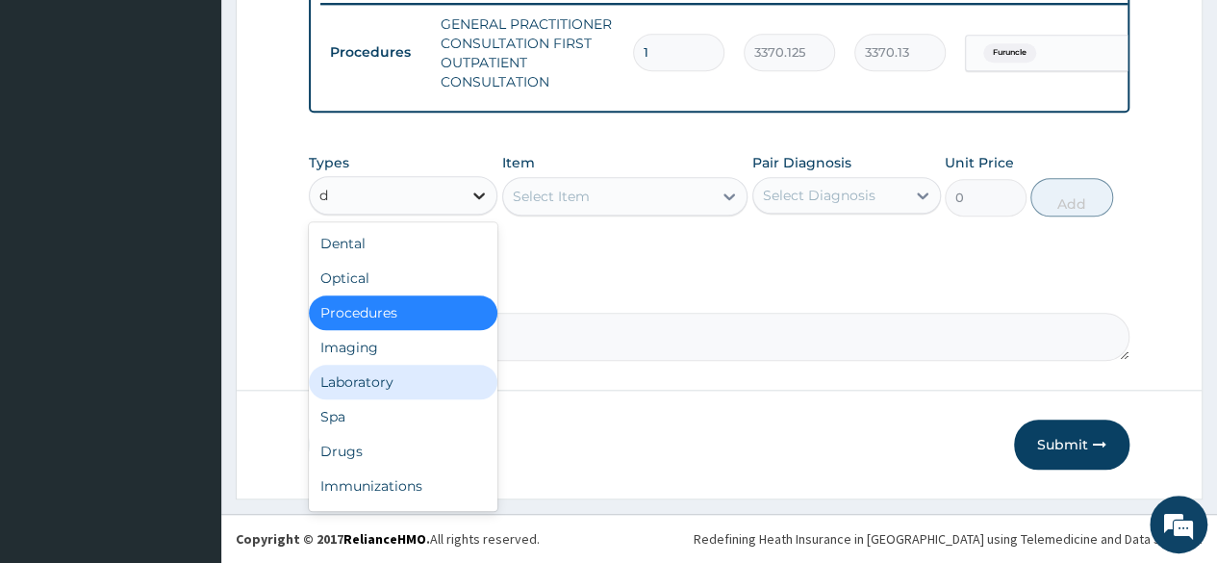
type input "dr"
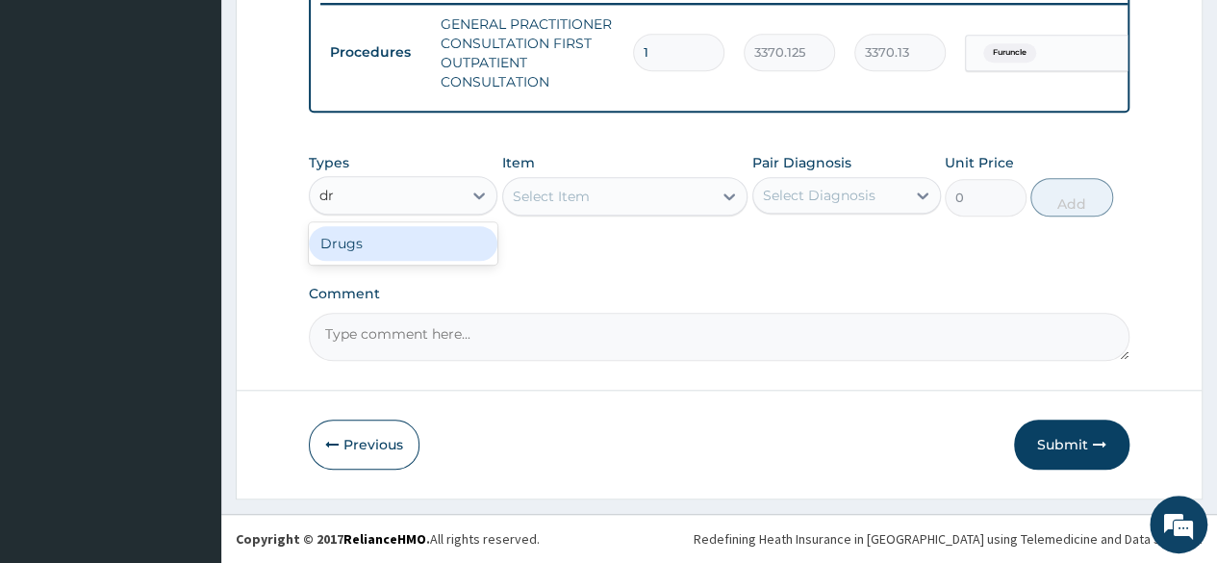
click at [444, 247] on div "Drugs" at bounding box center [403, 243] width 188 height 35
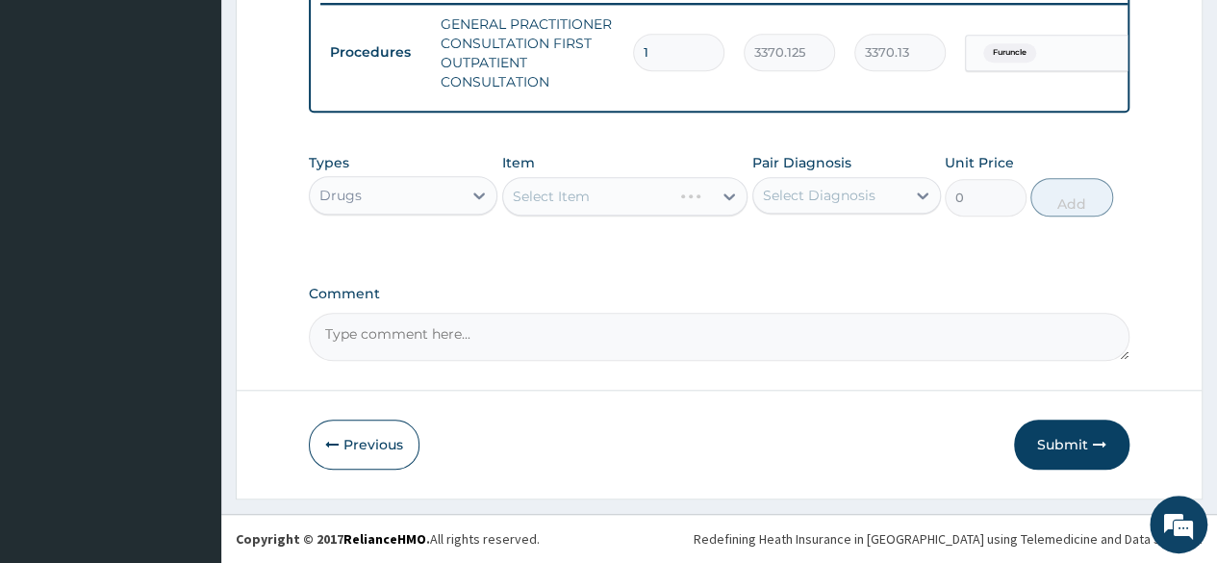
click at [640, 193] on div "Select Item" at bounding box center [625, 196] width 246 height 38
click at [783, 197] on div "Select Diagnosis" at bounding box center [819, 195] width 113 height 19
click at [795, 240] on label "Furuncle" at bounding box center [815, 242] width 62 height 19
checkbox input "true"
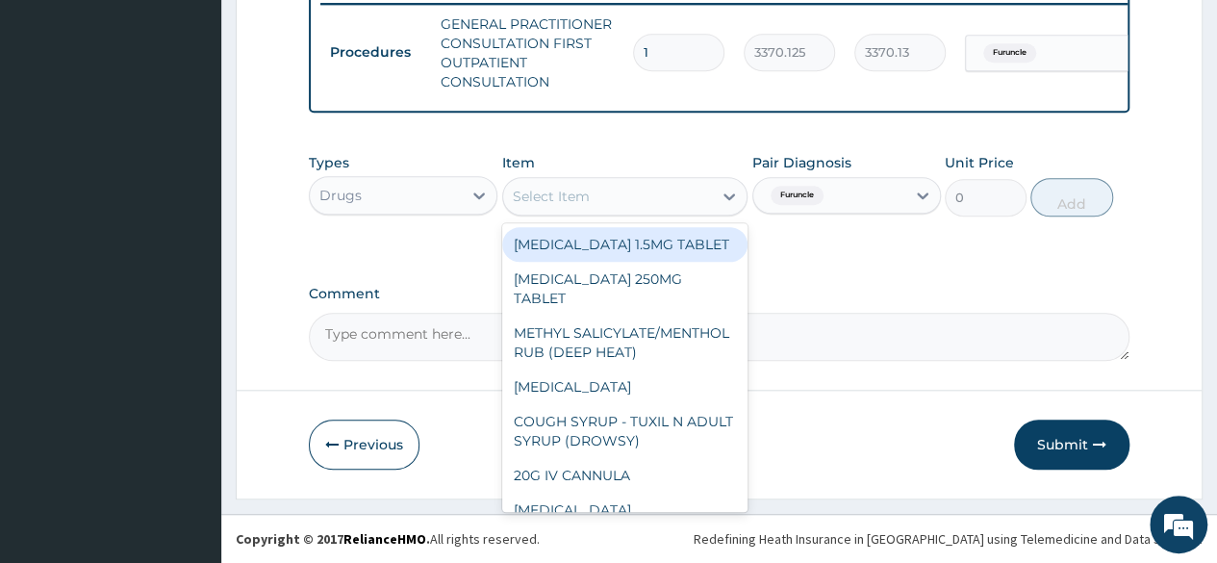
click at [584, 189] on div "Select Item" at bounding box center [551, 196] width 77 height 19
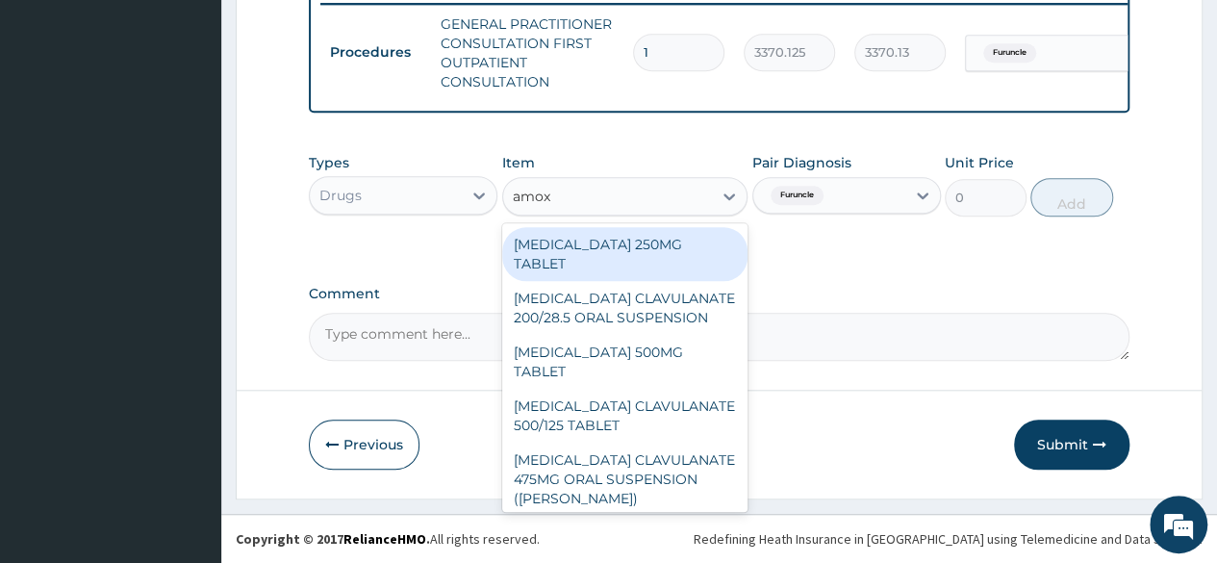
type input "amoxi"
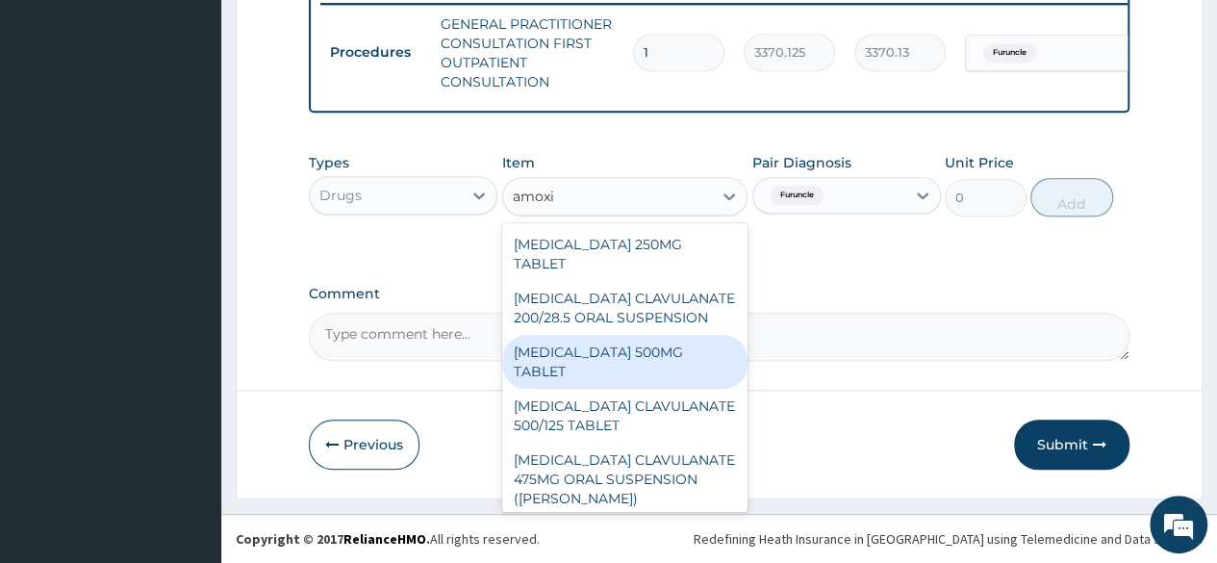
click at [608, 339] on div "AMOXICILLIN 500MG TABLET" at bounding box center [625, 362] width 246 height 54
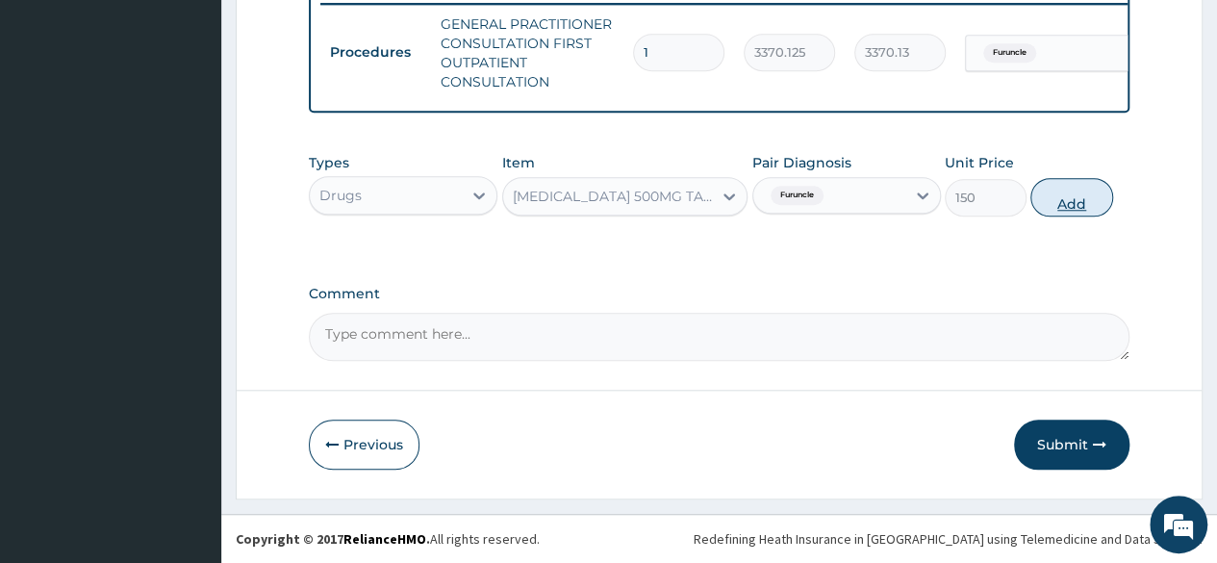
click at [1044, 203] on button "Add" at bounding box center [1071, 197] width 82 height 38
type input "0"
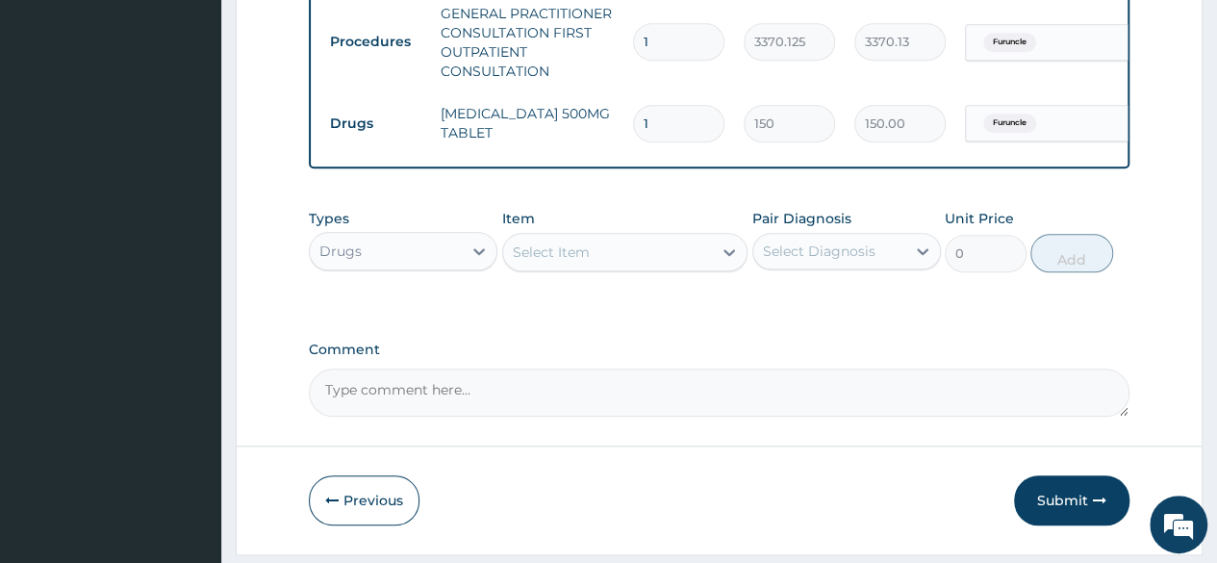
type input "0.00"
type input "5"
type input "750.00"
type input "5"
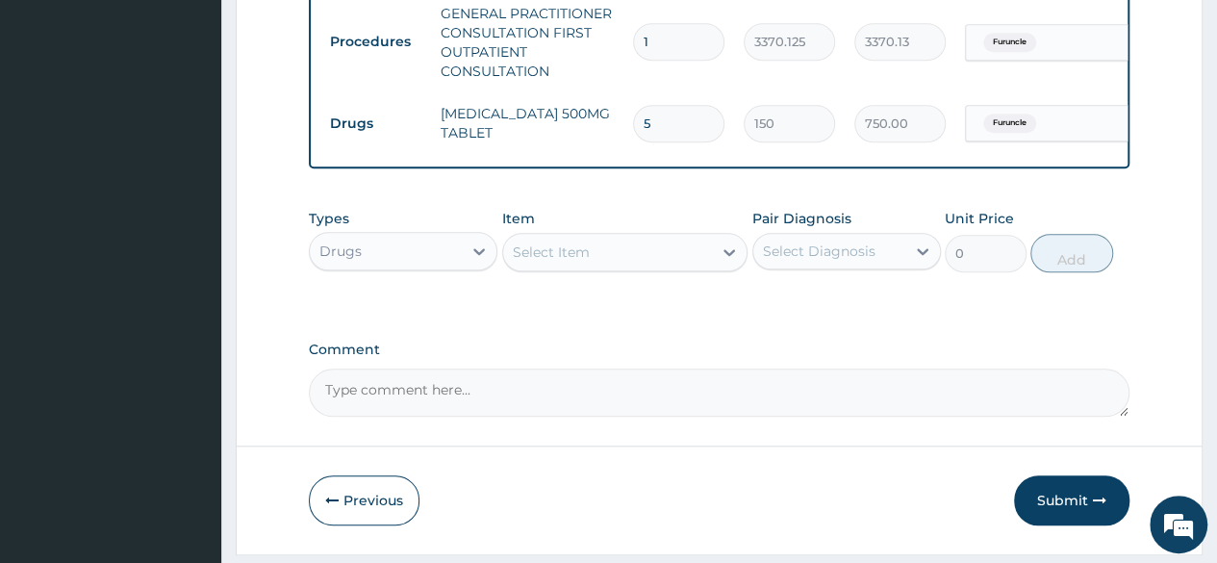
click at [666, 120] on input "5" at bounding box center [678, 124] width 91 height 38
type input "0.00"
type input "1"
type input "150.00"
type input "10"
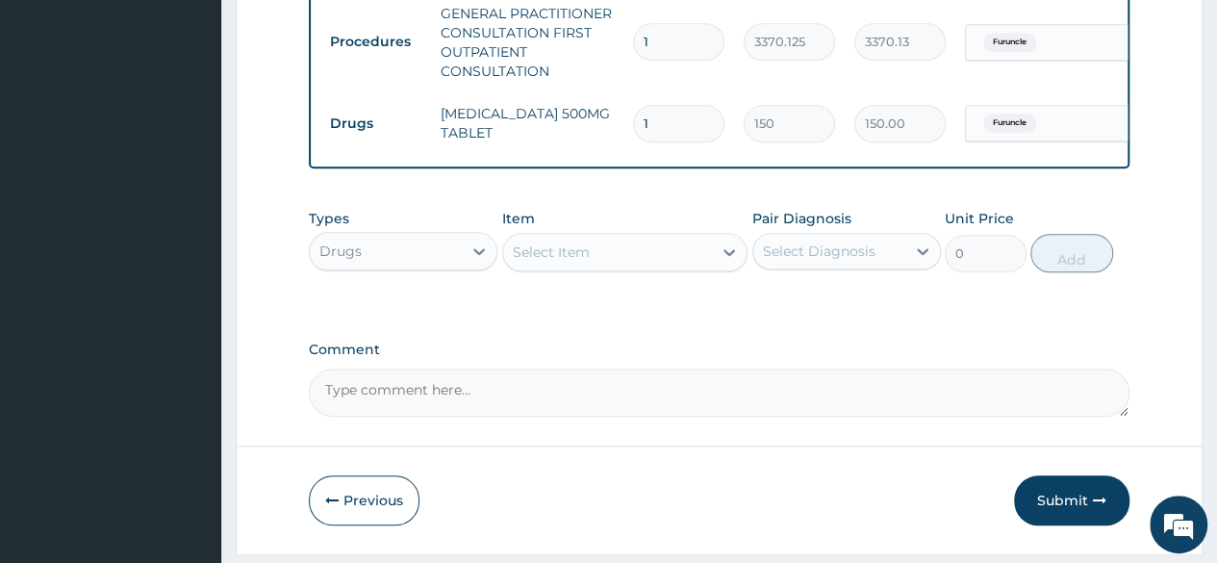
type input "1500.00"
type input "10"
click at [592, 376] on div "Comment" at bounding box center [719, 378] width 820 height 75
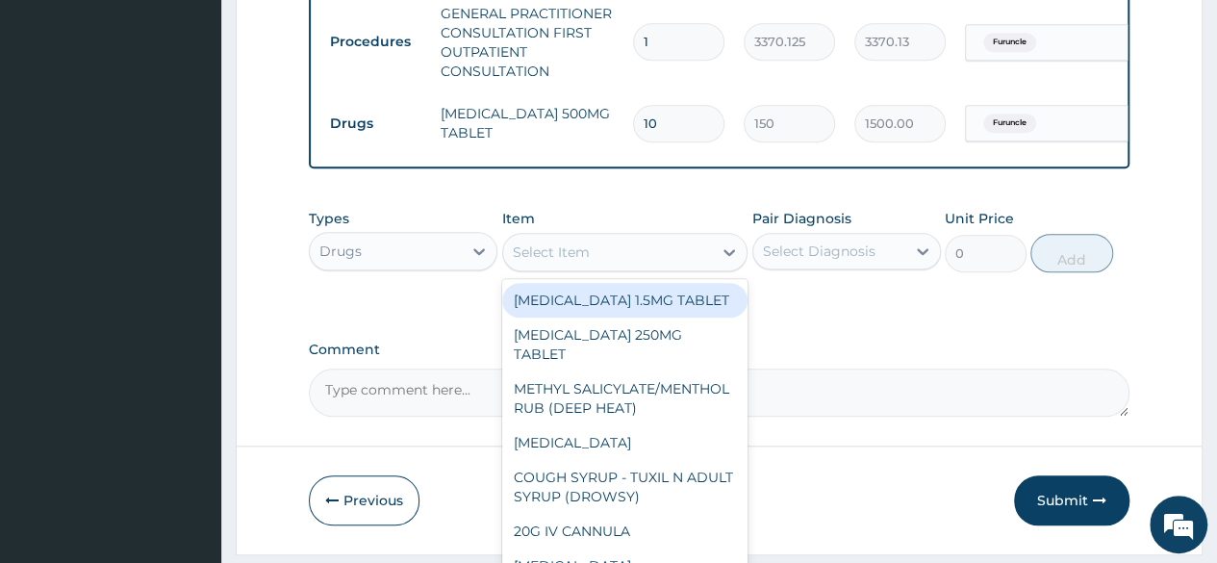
click at [612, 266] on div "Select Item" at bounding box center [608, 252] width 210 height 31
paste input "penicillin"
type input "penicillin"
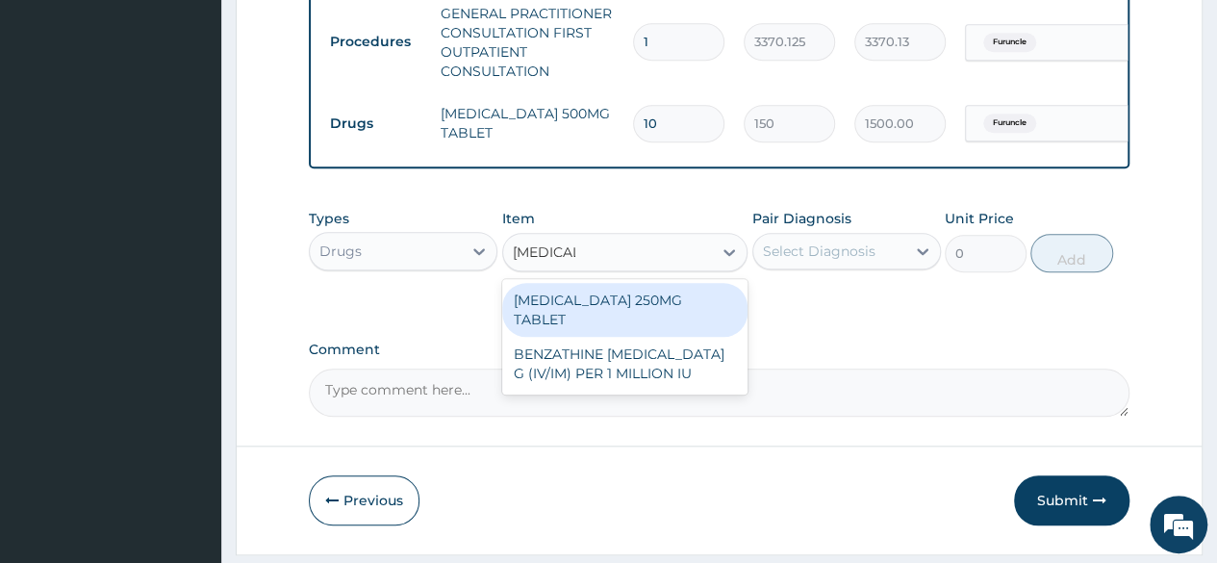
click at [623, 336] on div "PHENOXYMETHYLPENICILLIN 250MG TABLET" at bounding box center [625, 310] width 246 height 54
type input "180"
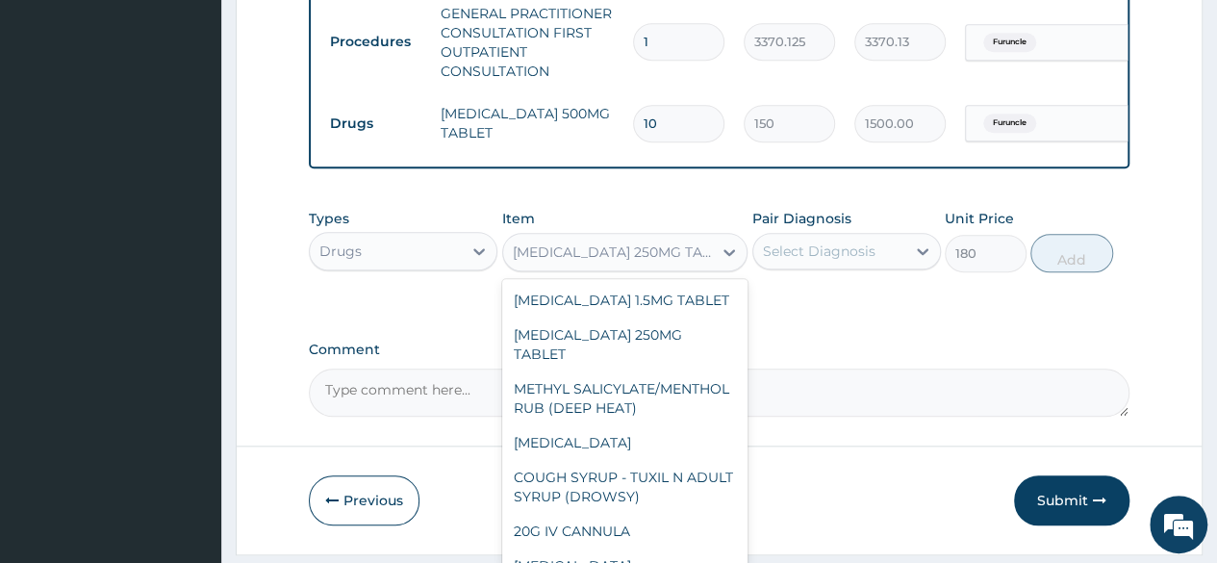
click at [582, 267] on div "PHENOXYMETHYLPENICILLIN 250MG TABLET" at bounding box center [608, 252] width 210 height 31
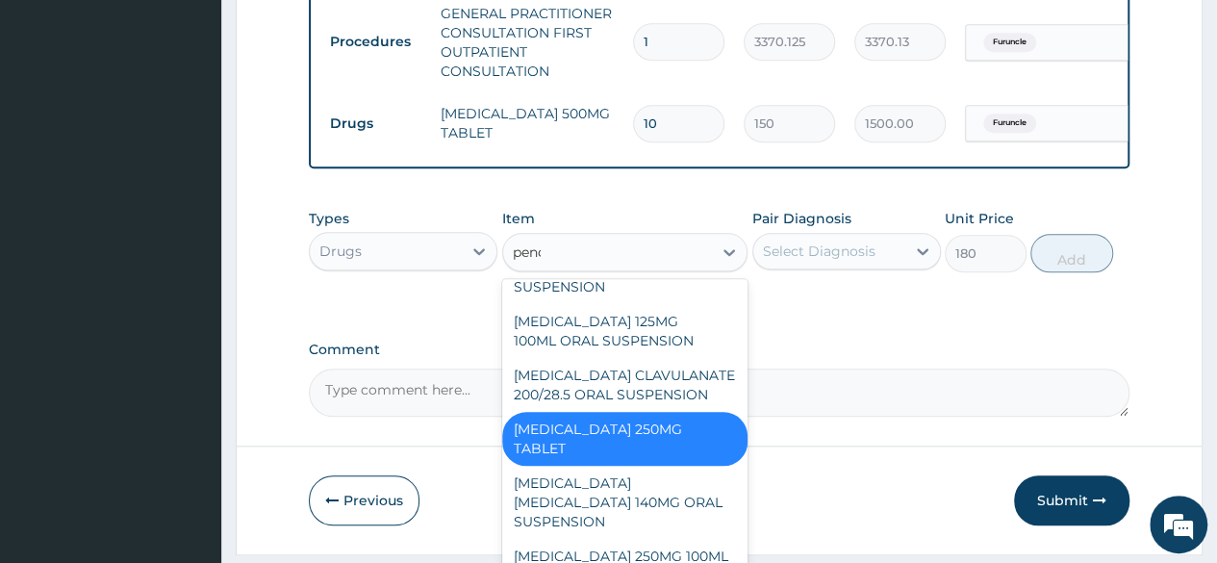
scroll to position [0, 0]
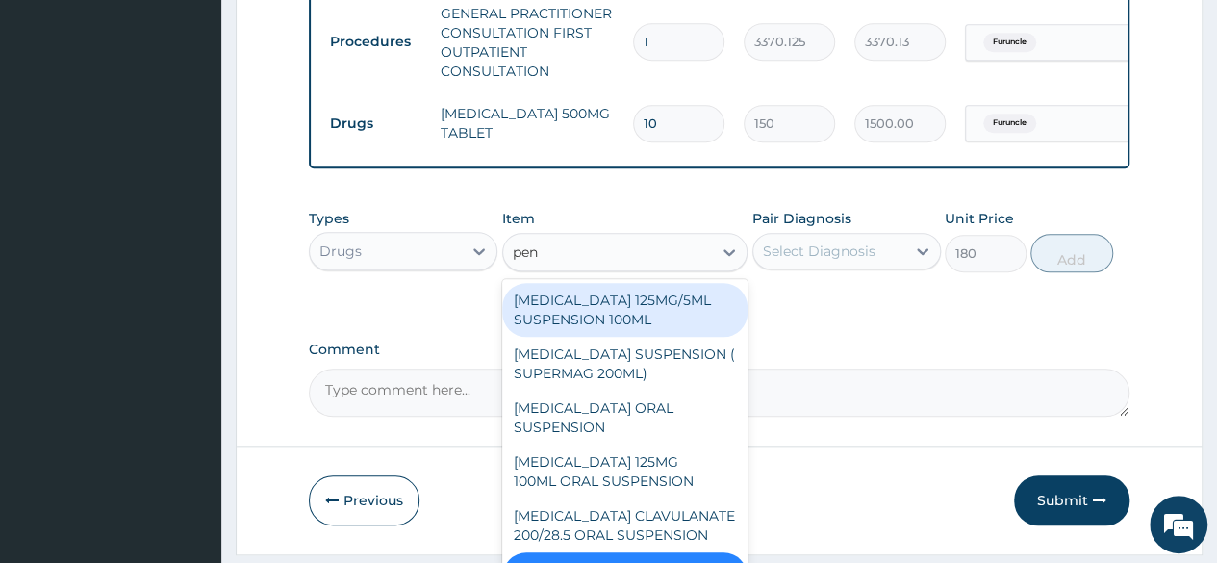
paste input "penicillin"
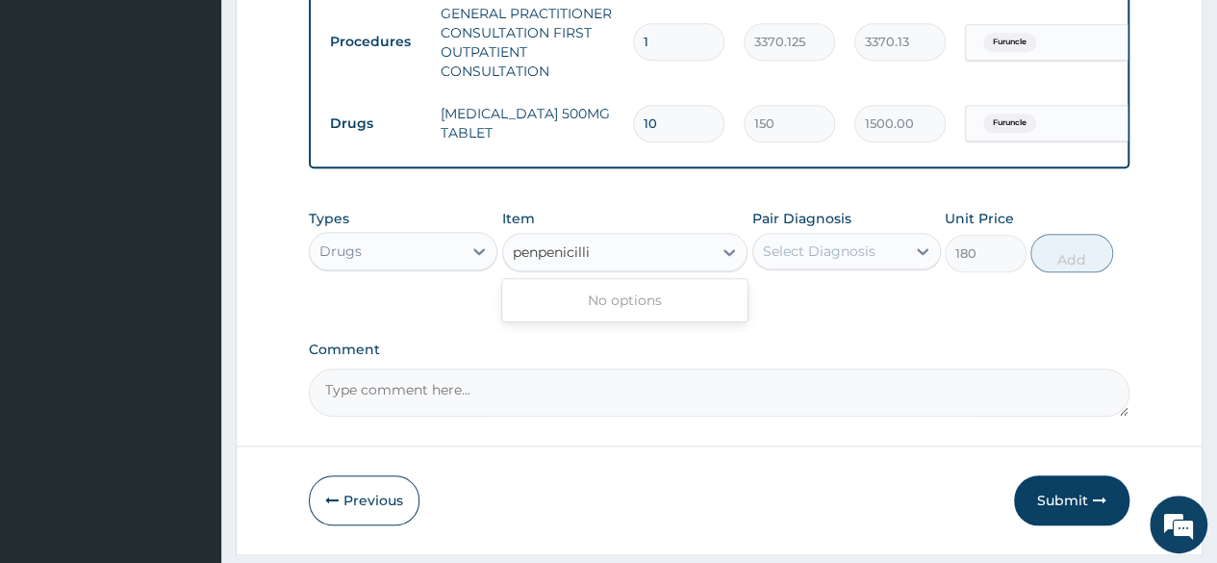
paste input "icillin"
type input "penicillin"
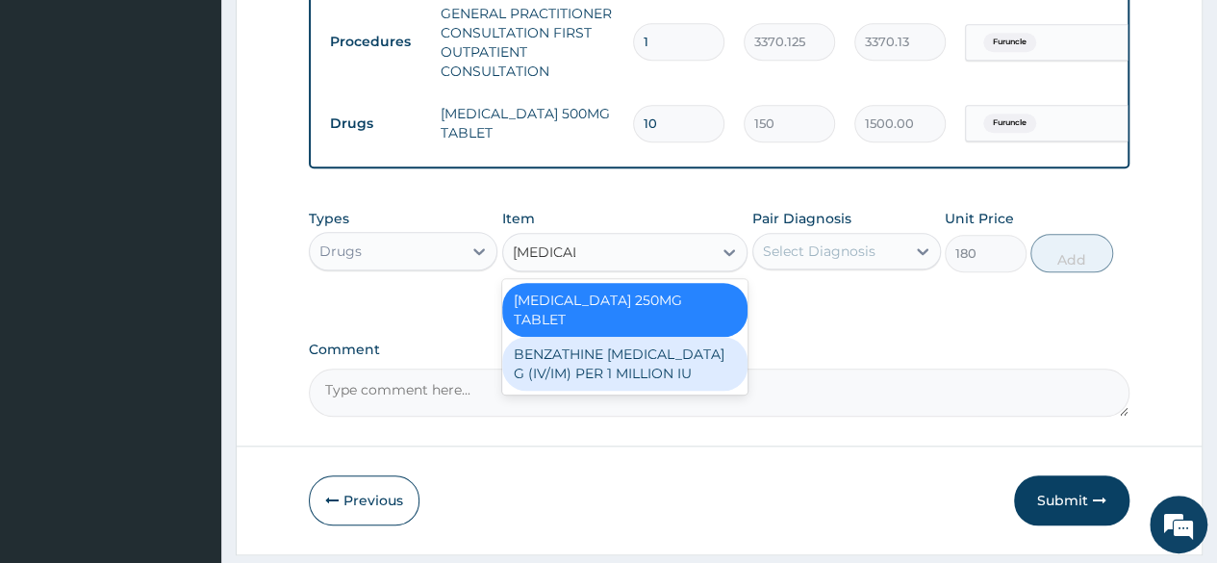
click at [608, 367] on div "BENZATHINE PENICILLIN G (IV/IM) PER 1 MILLION IU" at bounding box center [625, 364] width 246 height 54
type input "690"
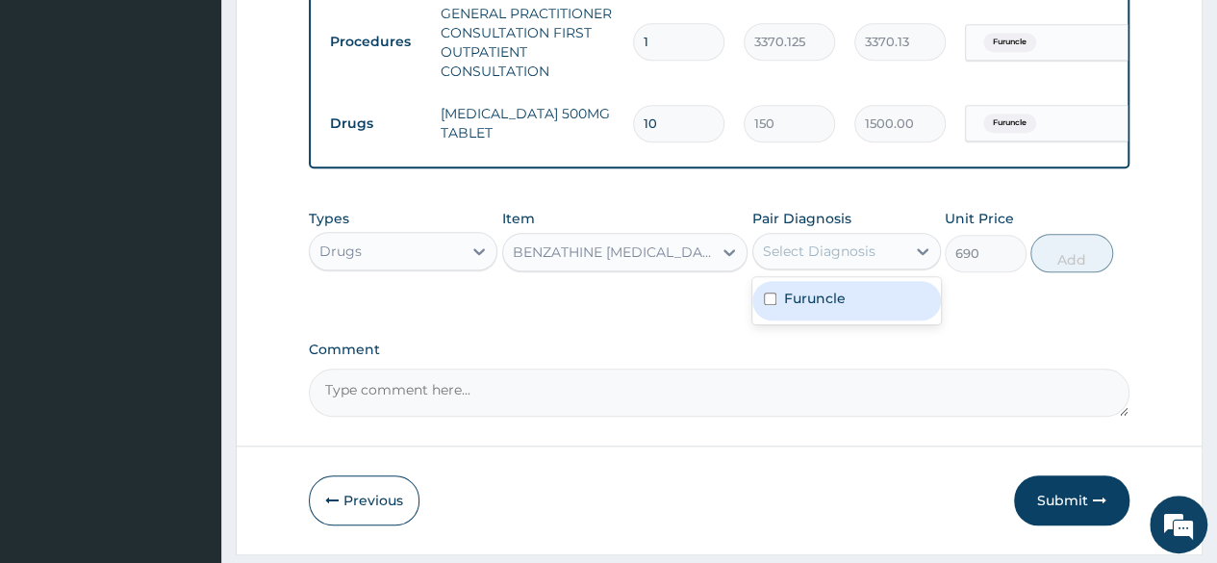
click at [766, 261] on div "Select Diagnosis" at bounding box center [819, 250] width 113 height 19
click at [769, 318] on div "Furuncle" at bounding box center [846, 300] width 188 height 39
checkbox input "true"
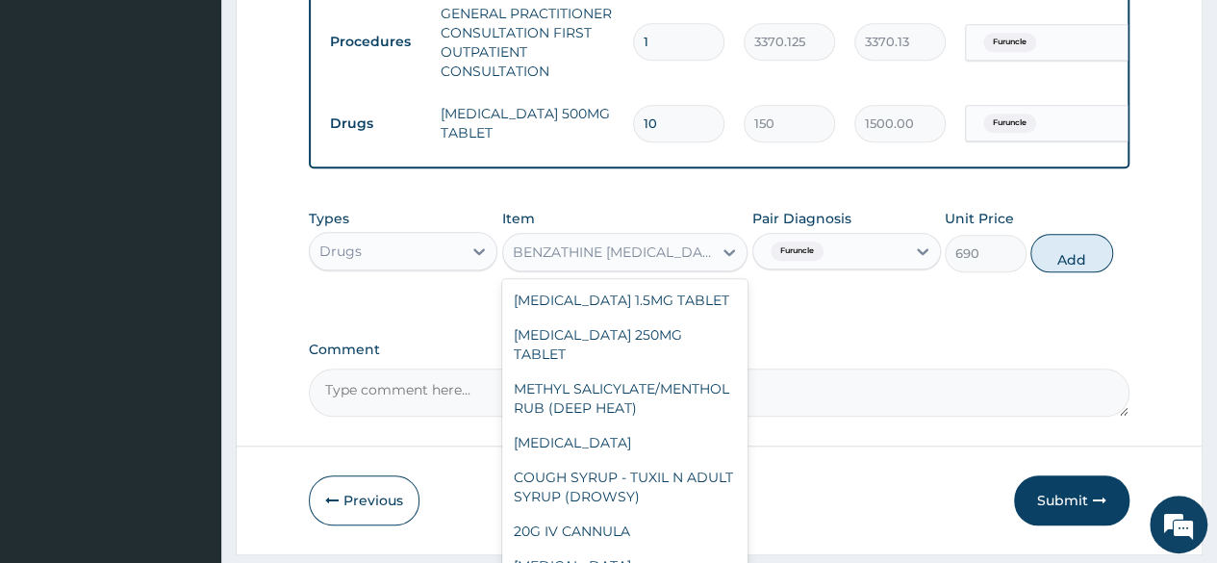
scroll to position [8823, 0]
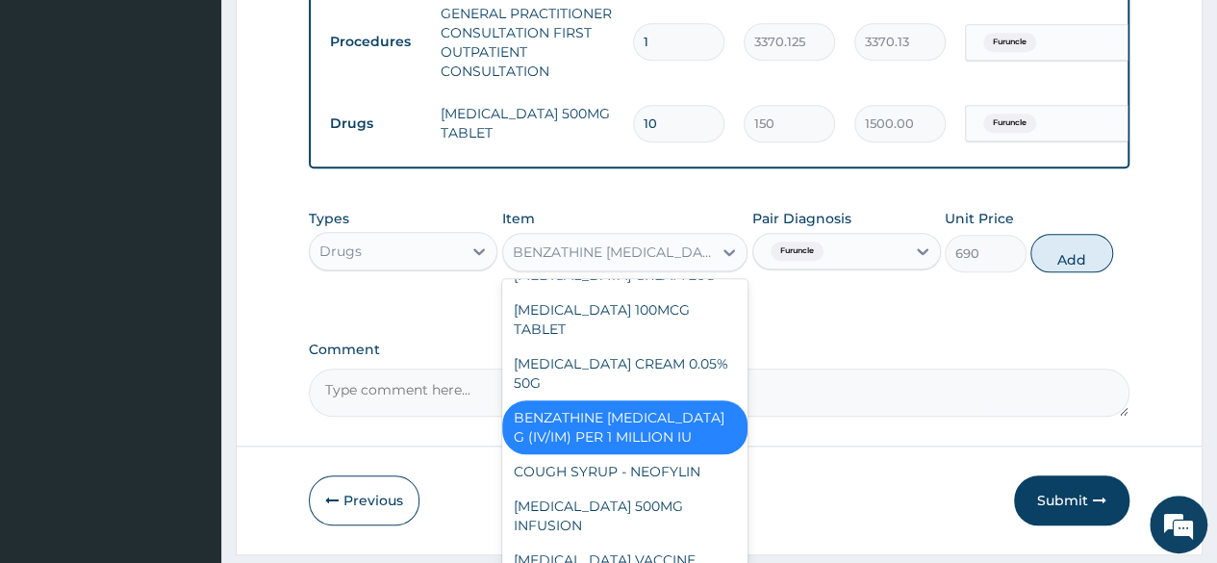
click at [647, 262] on div "BENZATHINE PENICILLIN G (IV/IM) PER 1 MILLION IU" at bounding box center [614, 251] width 202 height 19
click at [1071, 271] on button "Add" at bounding box center [1071, 253] width 82 height 38
type input "0"
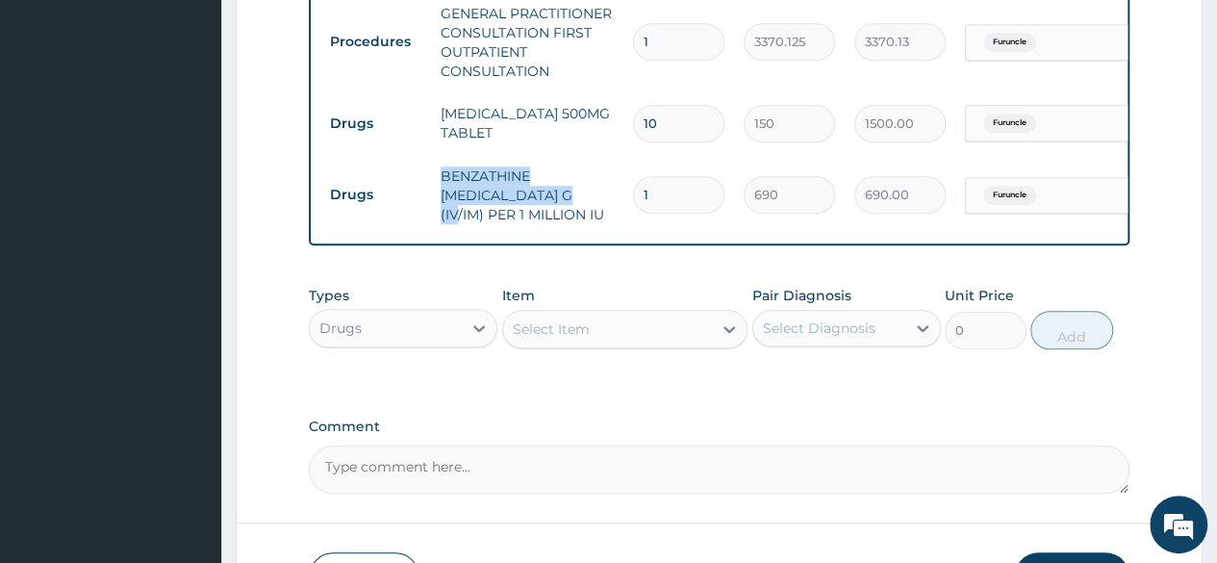
drag, startPoint x: 441, startPoint y: 166, endPoint x: 497, endPoint y: 195, distance: 62.8
click at [497, 195] on td "BENZATHINE PENICILLIN G (IV/IM) PER 1 MILLION IU" at bounding box center [527, 195] width 192 height 77
copy td "BENZATHINE PENICILLIN G (IV/IM)"
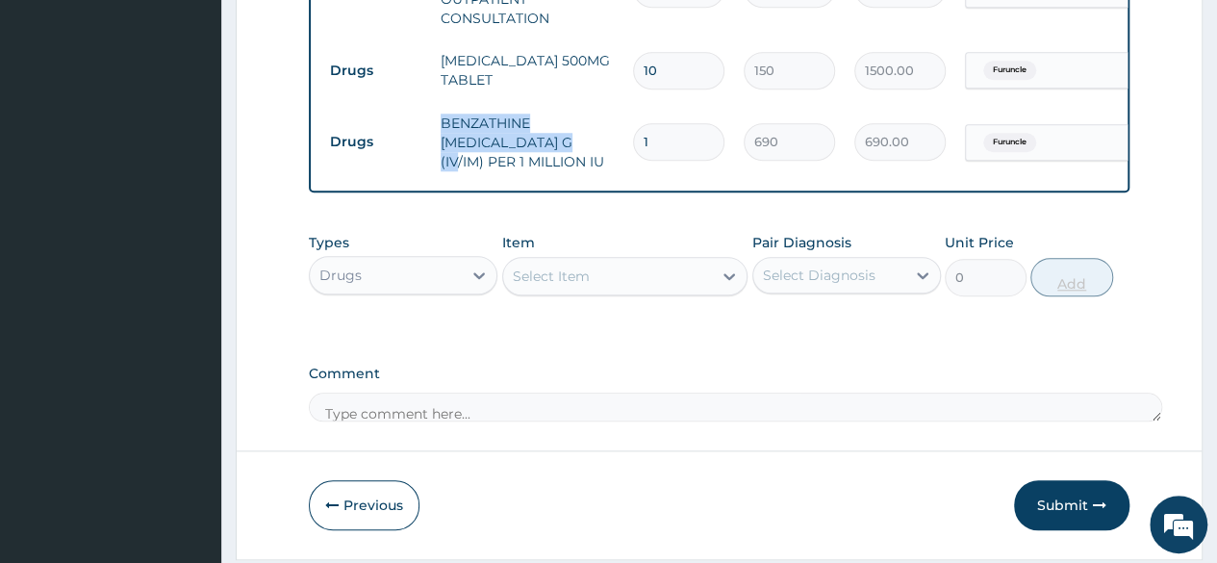
scroll to position [897, 0]
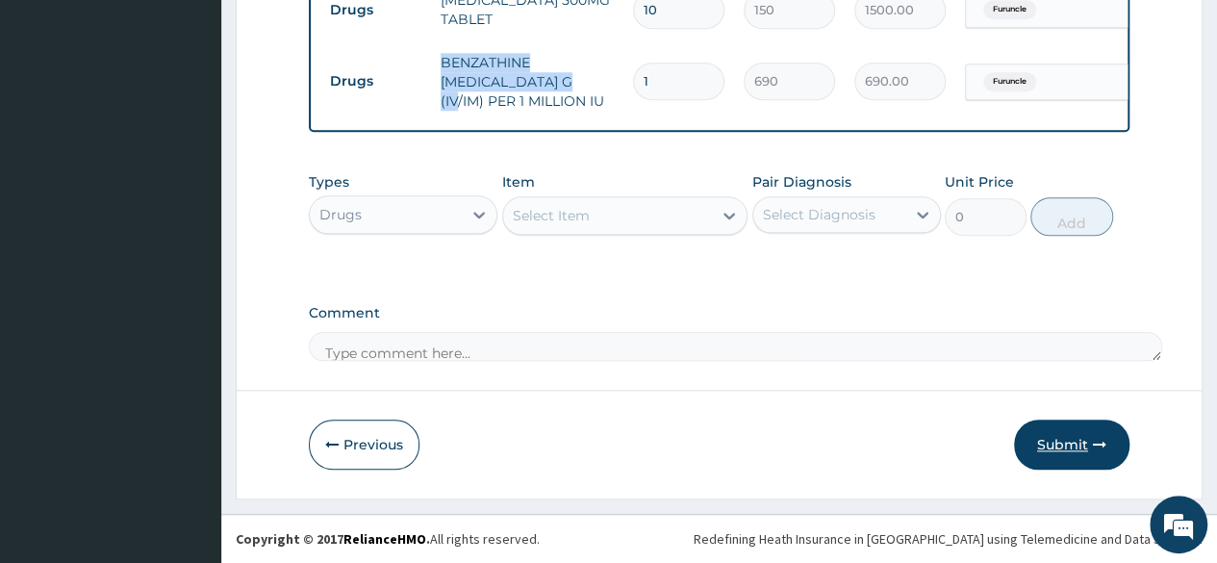
click at [1091, 446] on button "Submit" at bounding box center [1071, 444] width 115 height 50
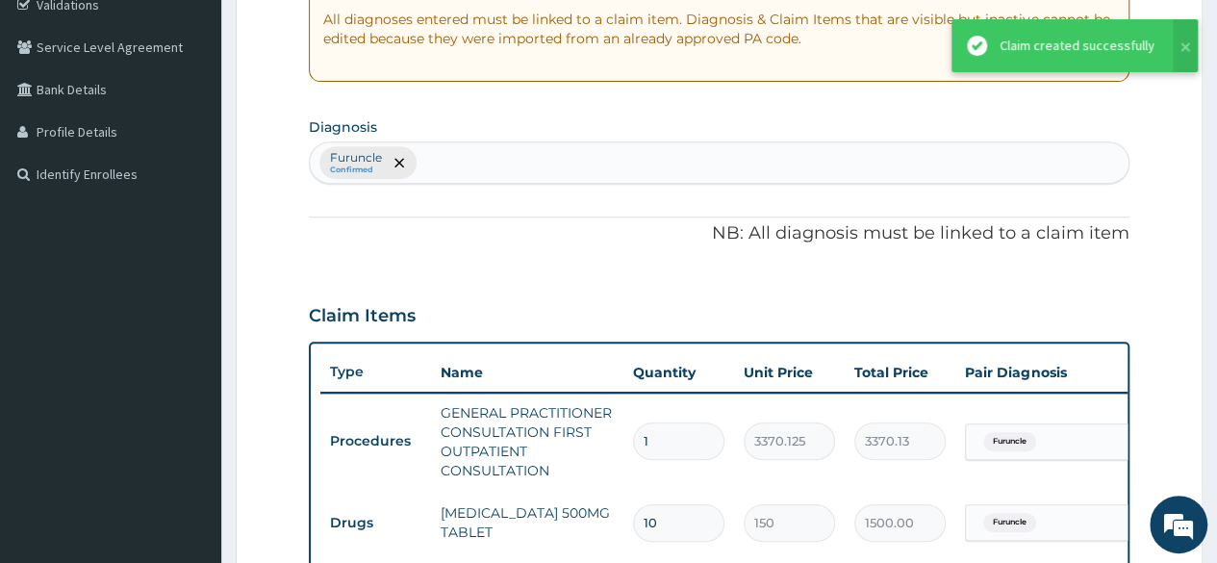
scroll to position [335, 0]
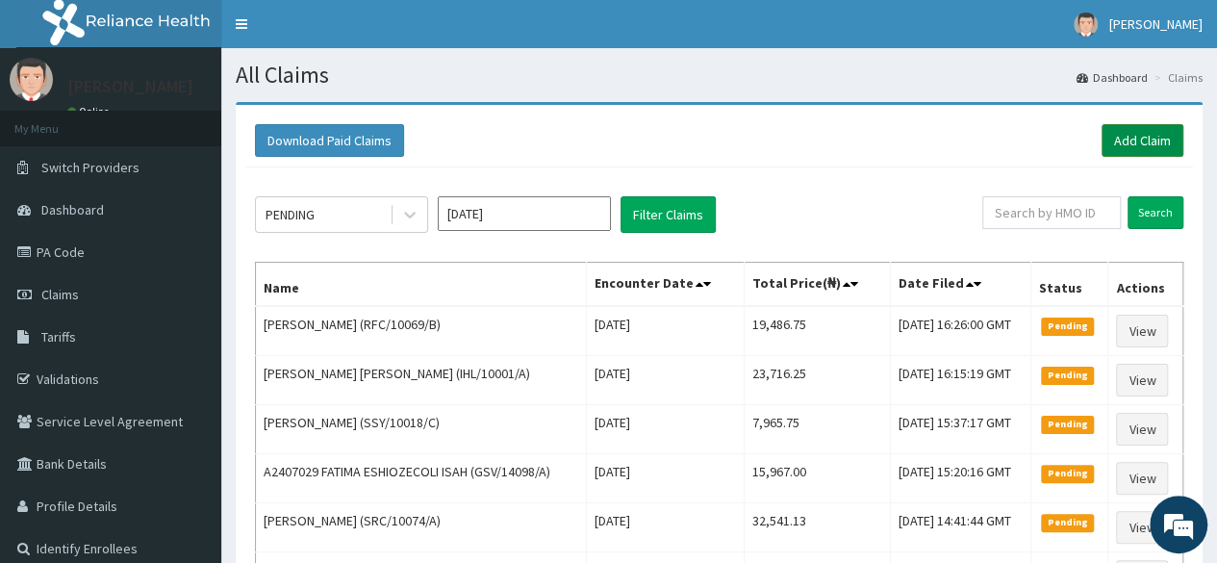
click at [1121, 136] on link "Add Claim" at bounding box center [1142, 140] width 82 height 33
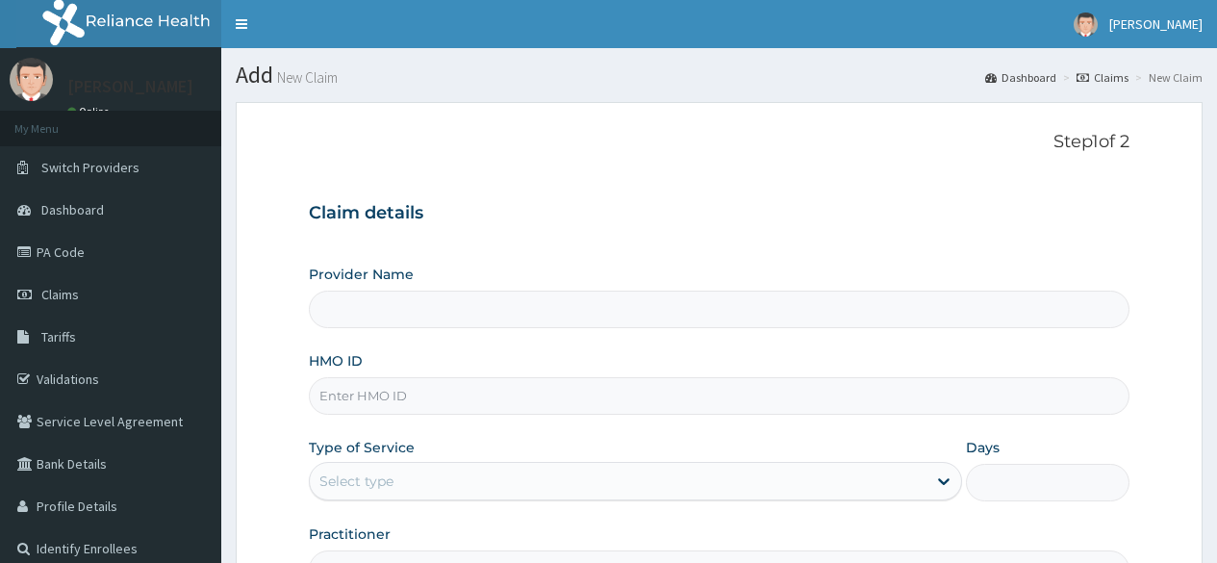
type input "Reliance Family Clinics (RFC) - [GEOGRAPHIC_DATA]"
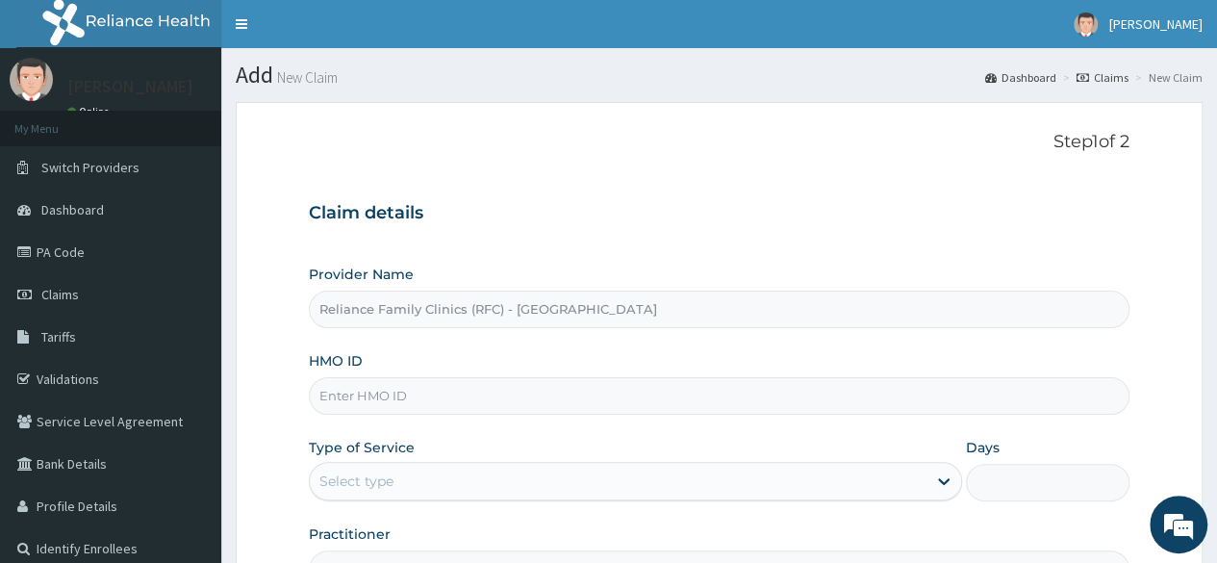
click at [431, 396] on input "HMO ID" at bounding box center [719, 396] width 820 height 38
paste input "RFC/10142/A"
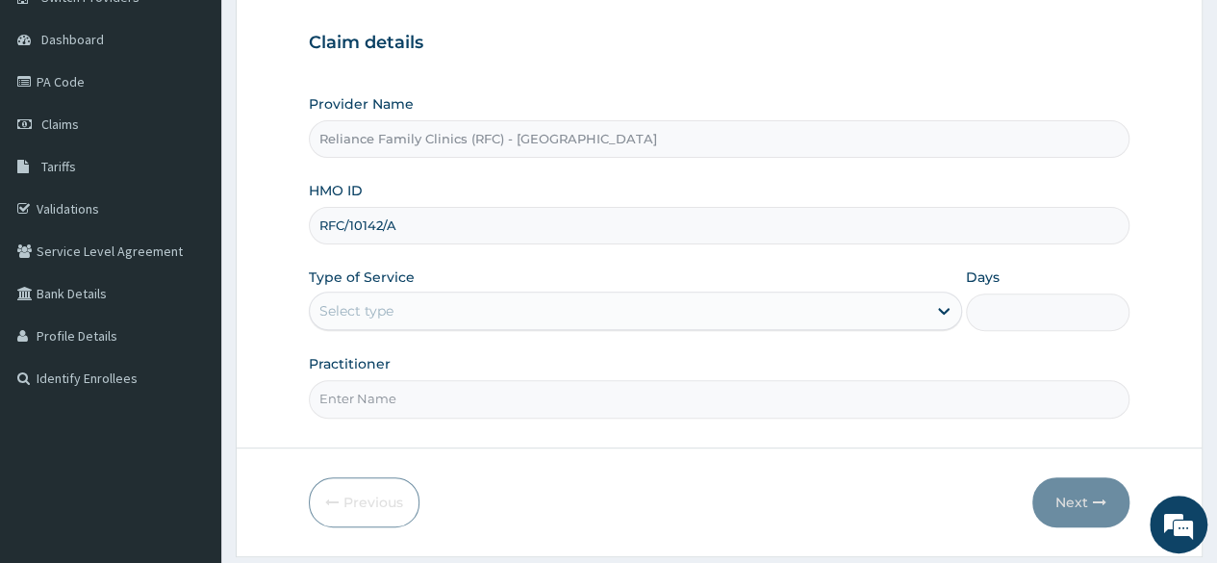
scroll to position [223, 0]
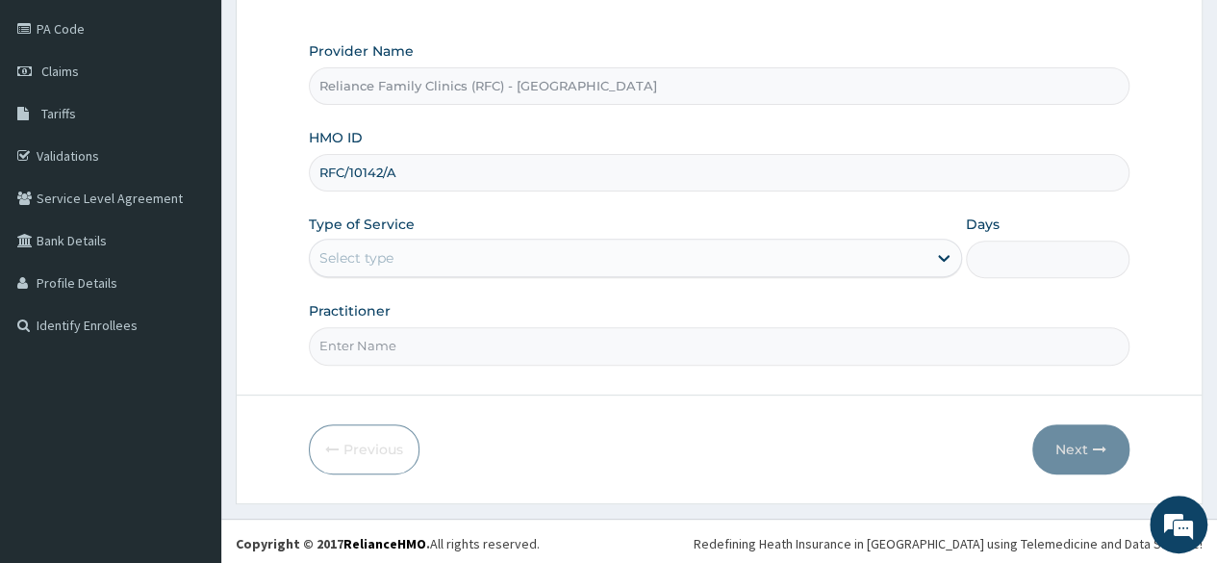
type input "RFC/10142/A"
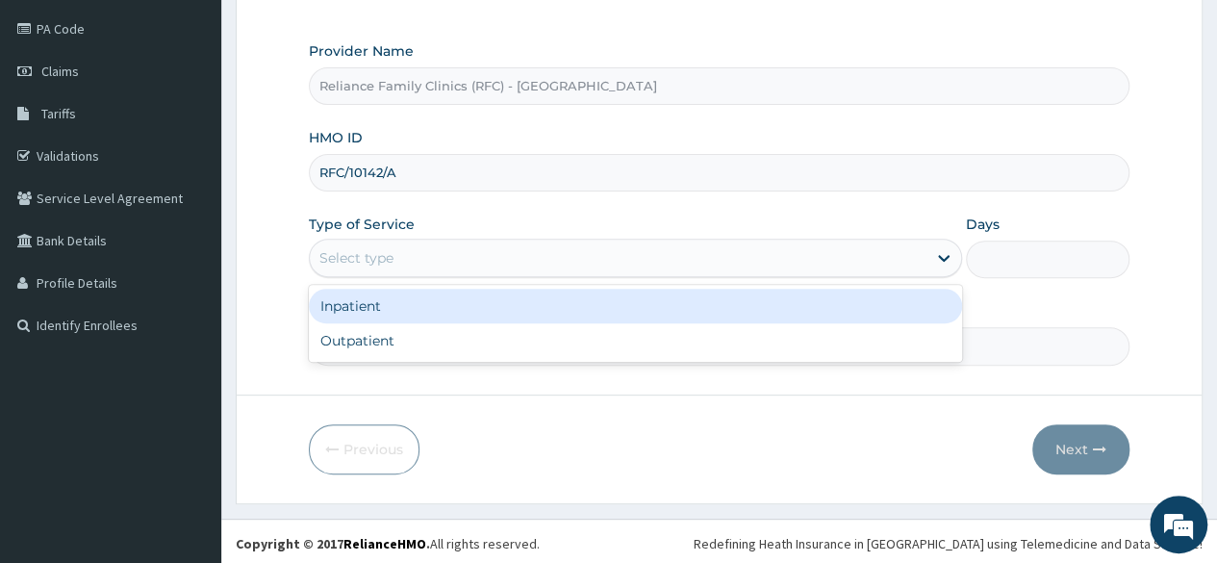
click at [703, 339] on div "Outpatient" at bounding box center [635, 340] width 653 height 35
type input "1"
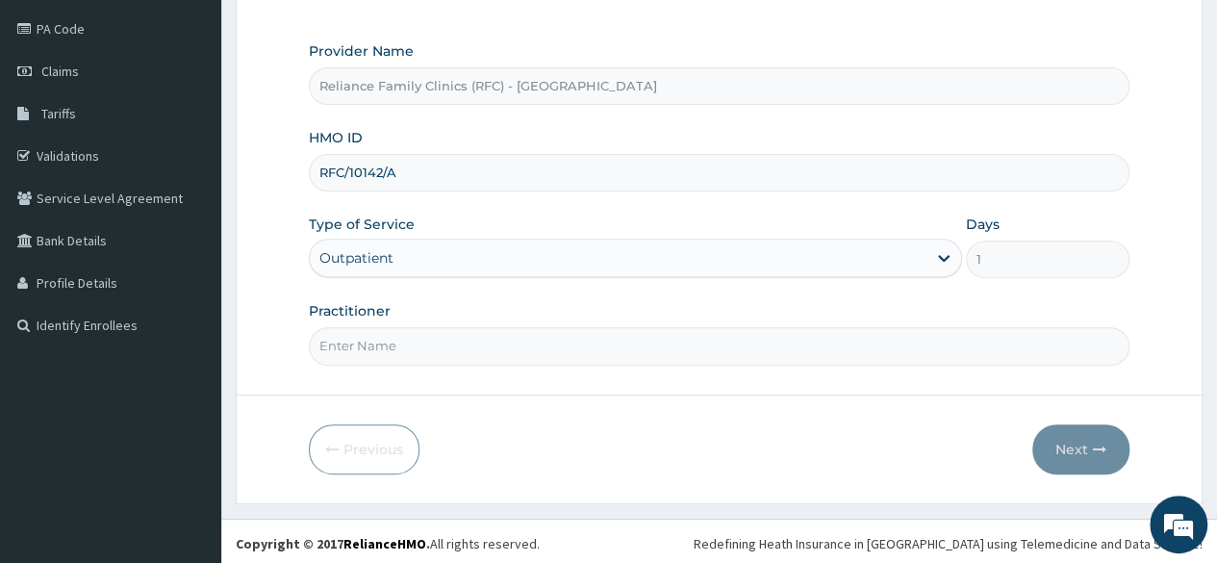
click at [713, 349] on input "Practitioner" at bounding box center [719, 346] width 820 height 38
type input "LOCUM"
click at [1075, 446] on button "Next" at bounding box center [1080, 449] width 97 height 50
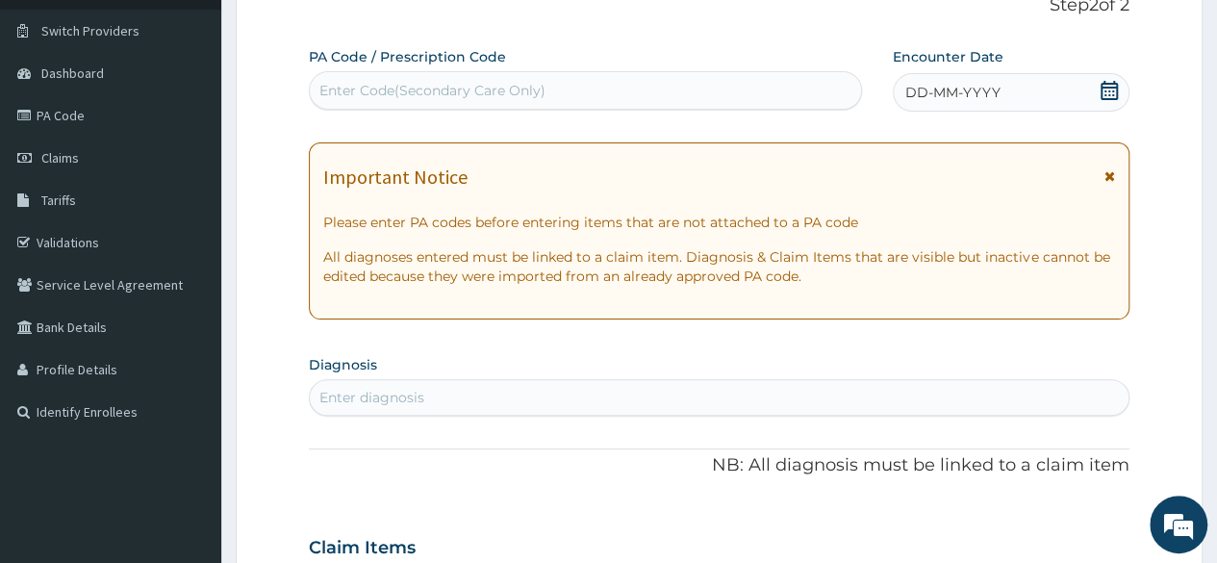
scroll to position [0, 0]
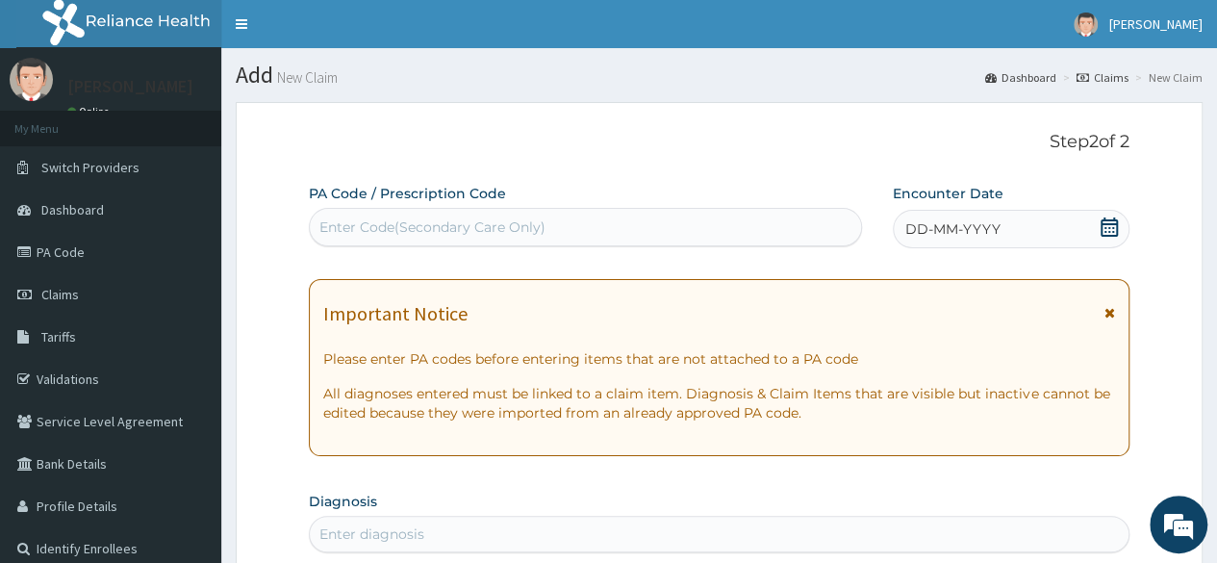
click at [1104, 235] on icon at bounding box center [1108, 226] width 17 height 19
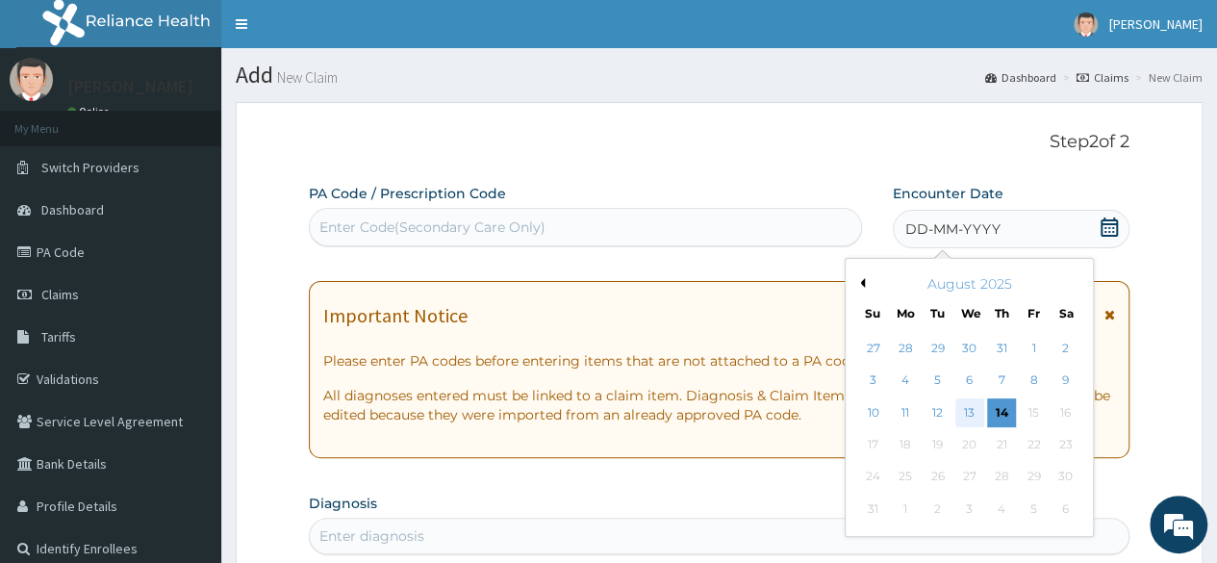
click at [970, 408] on div "13" at bounding box center [968, 412] width 29 height 29
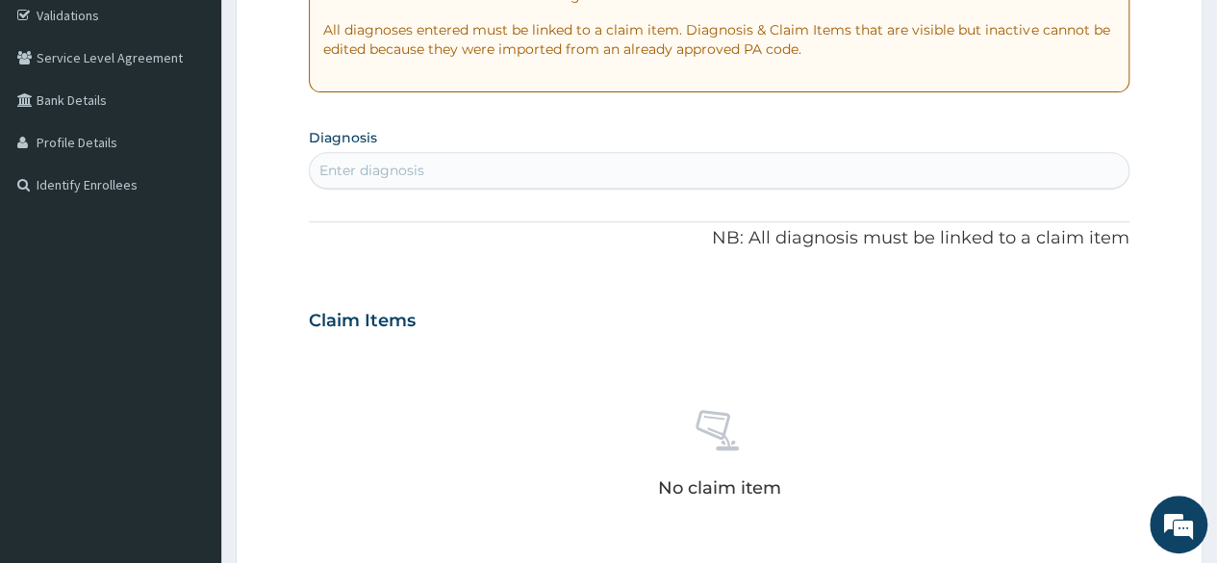
scroll to position [367, 0]
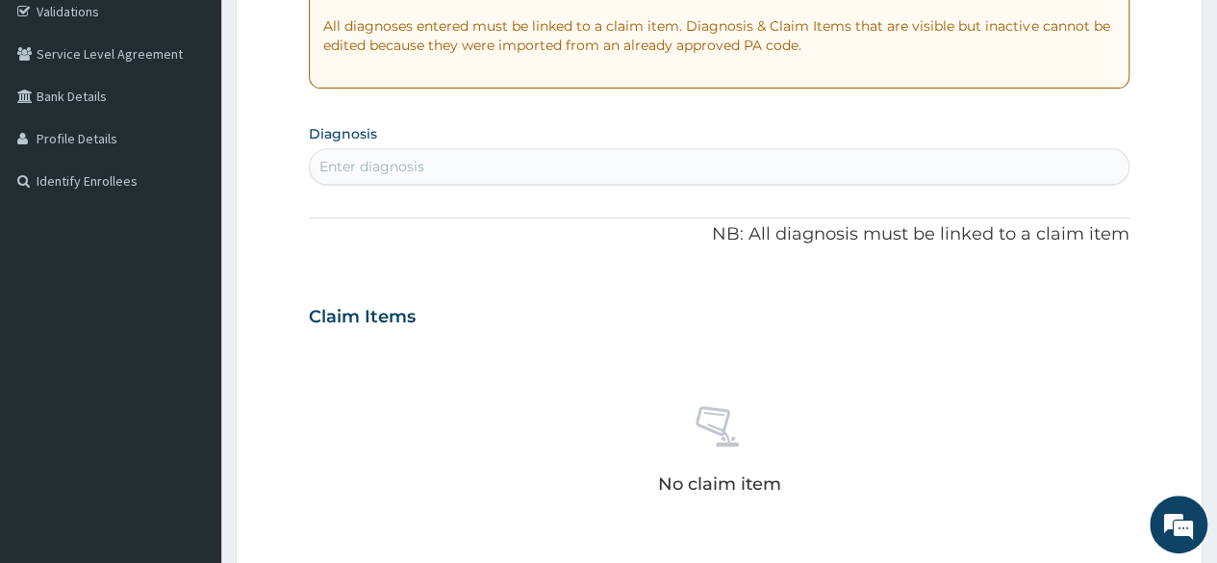
click at [396, 175] on div "Enter diagnosis" at bounding box center [719, 166] width 818 height 31
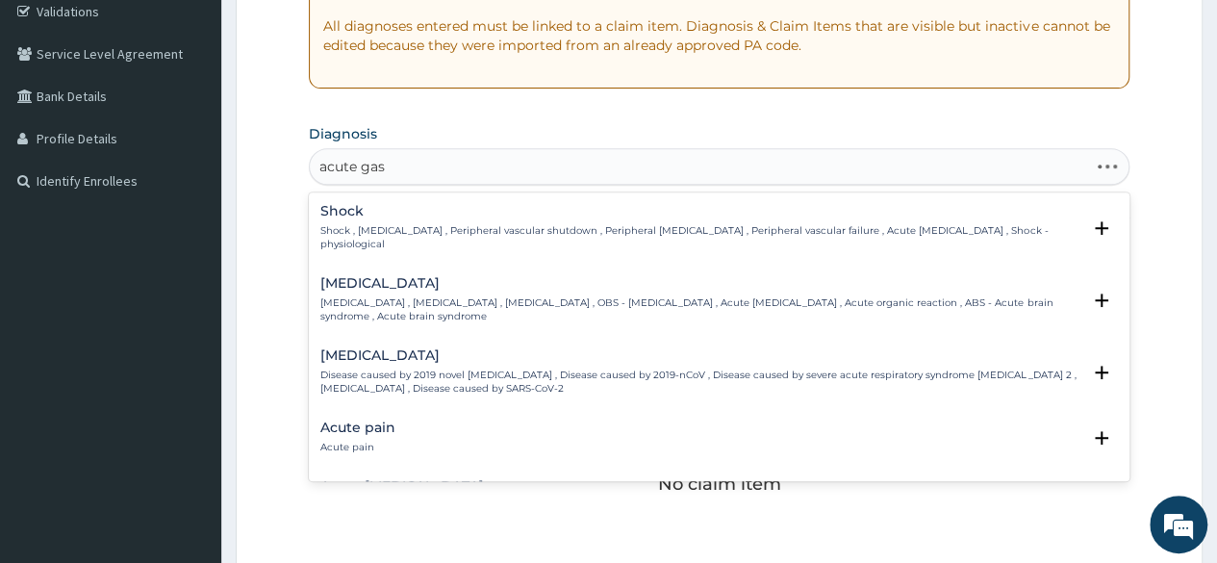
type input "acute gast"
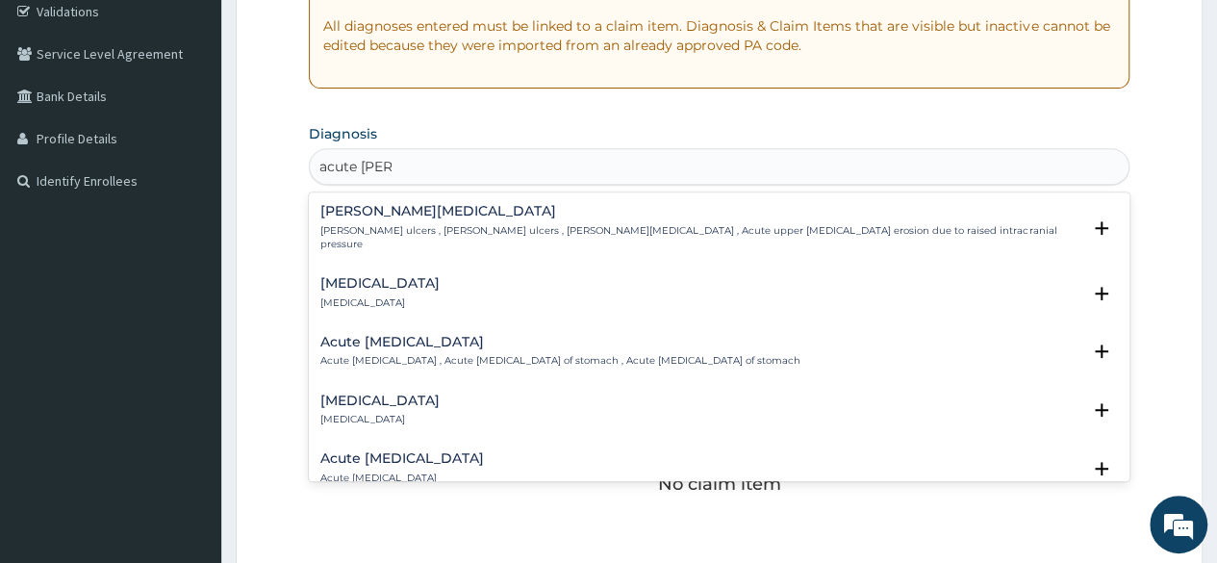
click at [390, 393] on h4 "Acute gastroenteritis" at bounding box center [379, 400] width 119 height 14
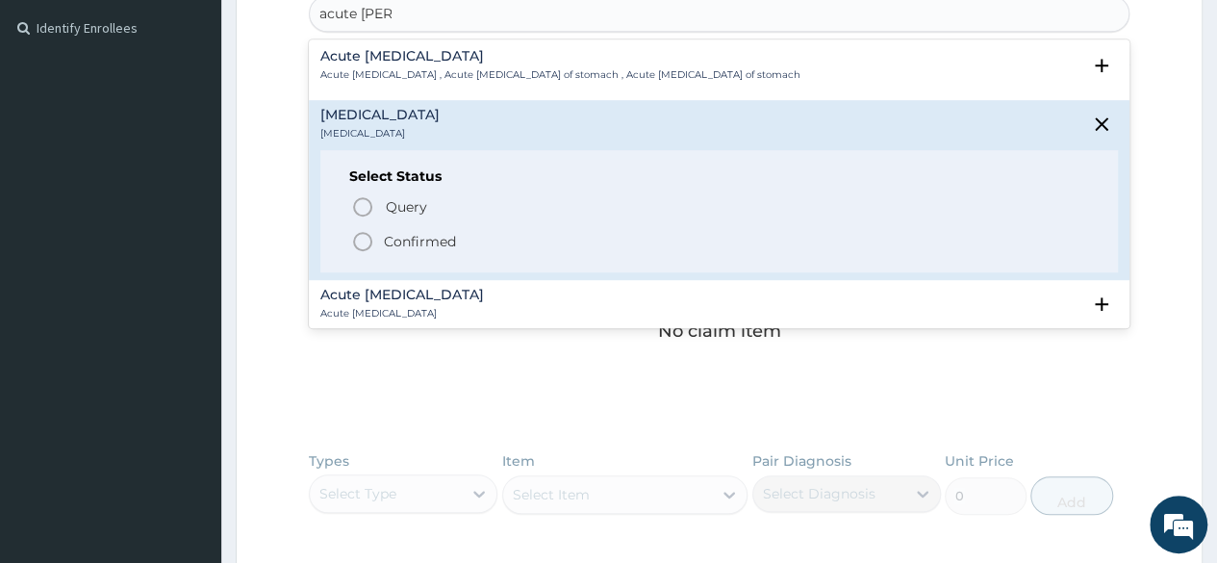
scroll to position [154, 0]
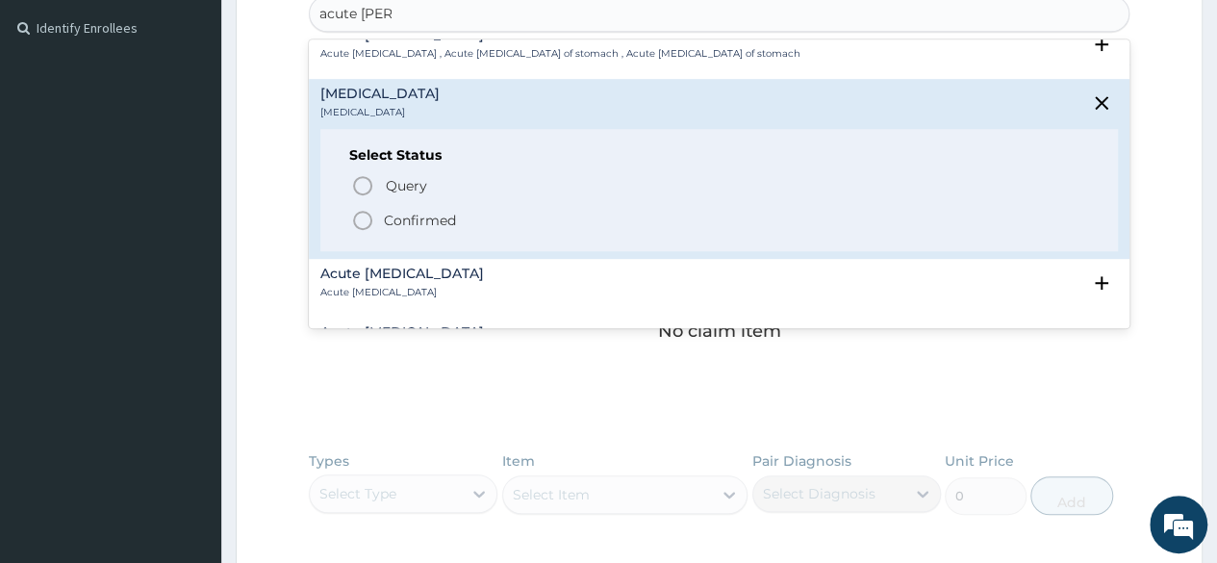
click at [430, 211] on p "Confirmed" at bounding box center [420, 220] width 72 height 19
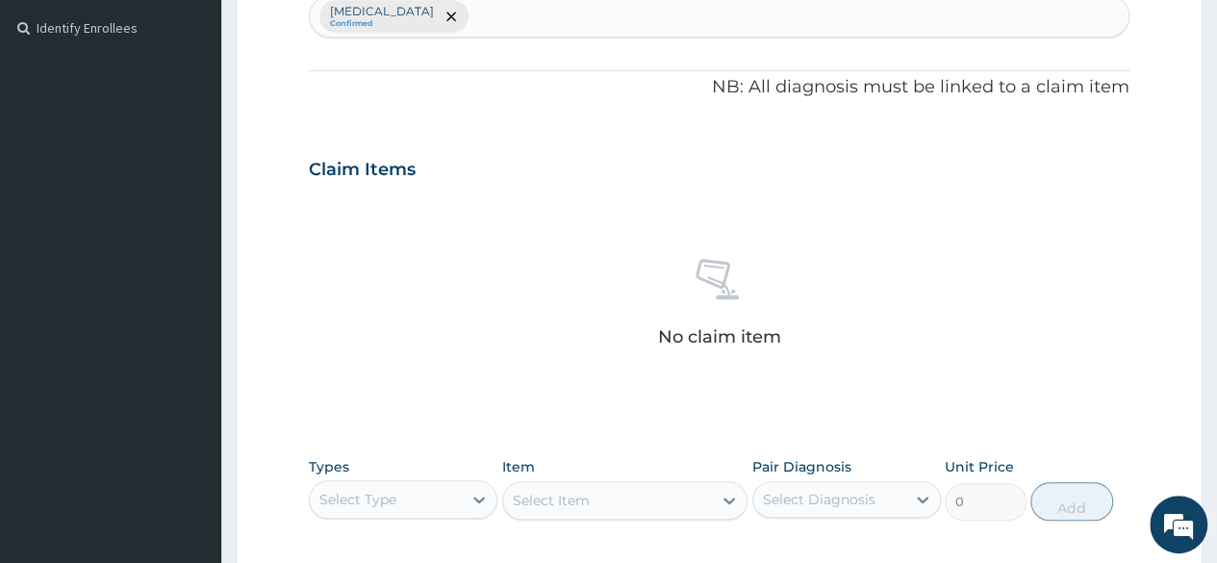
click at [562, 30] on div "Acute gastroenteritis Confirmed" at bounding box center [719, 16] width 818 height 40
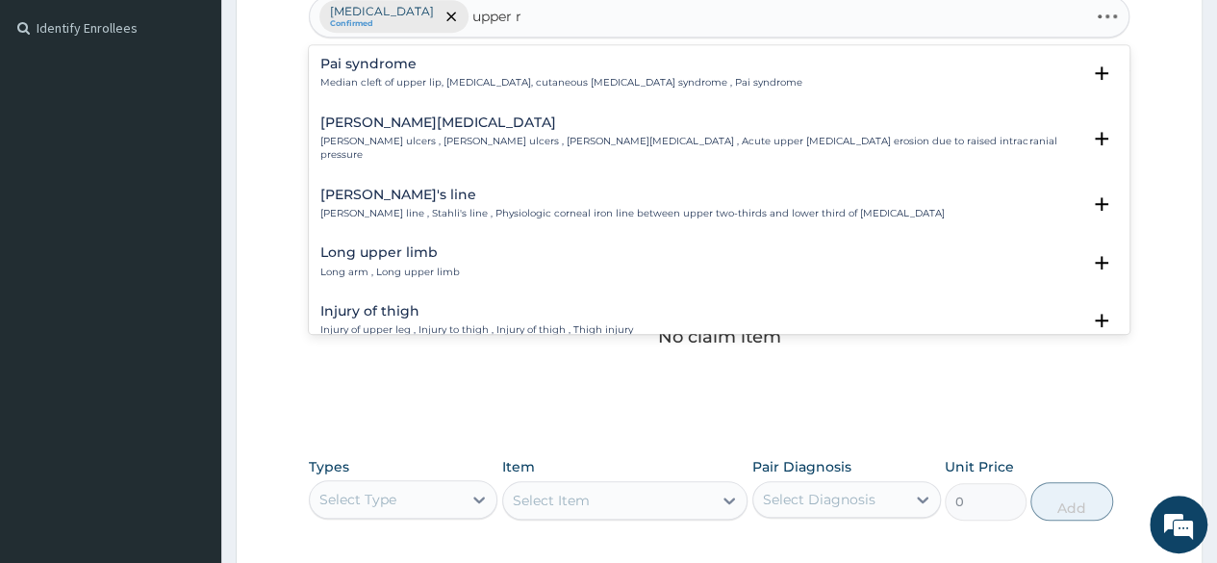
type input "upper re"
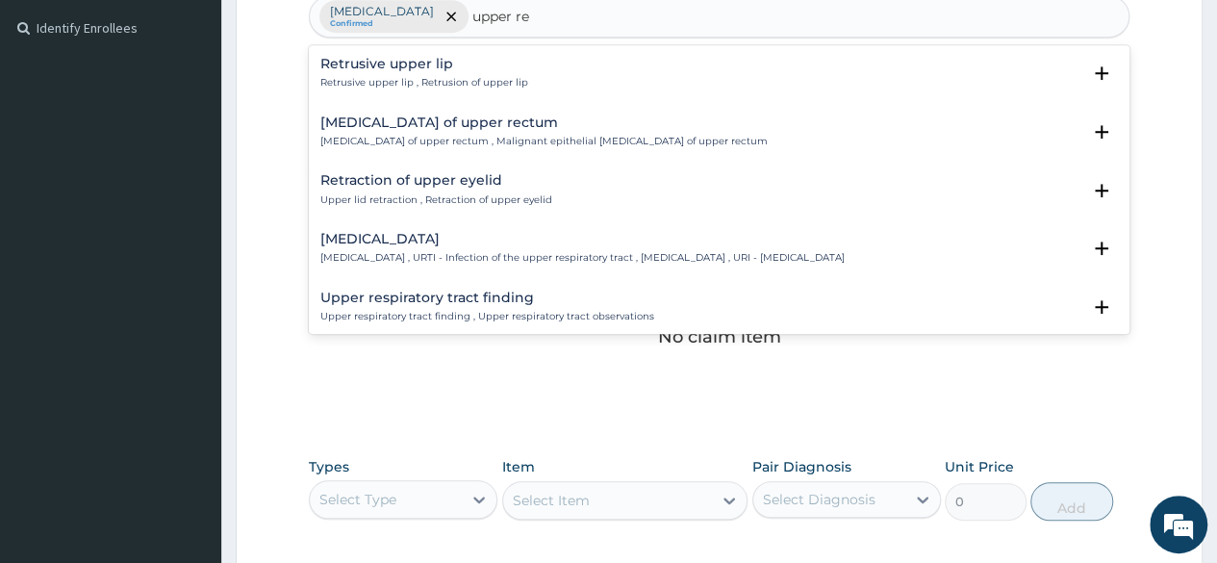
click at [443, 237] on h4 "Upper respiratory infection" at bounding box center [582, 239] width 524 height 14
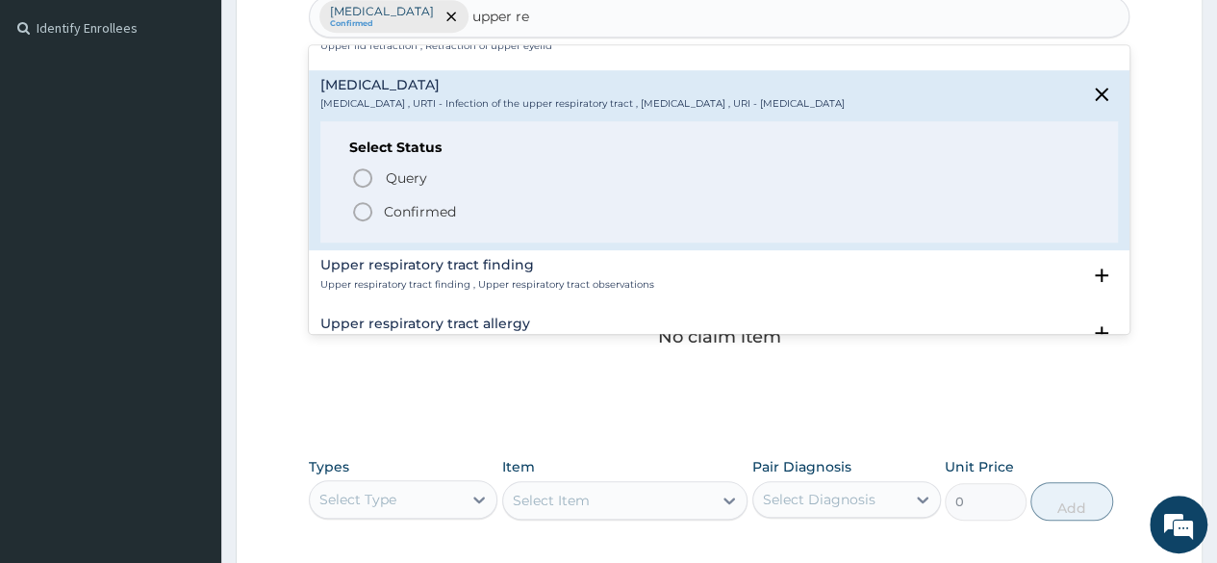
scroll to position [179, 0]
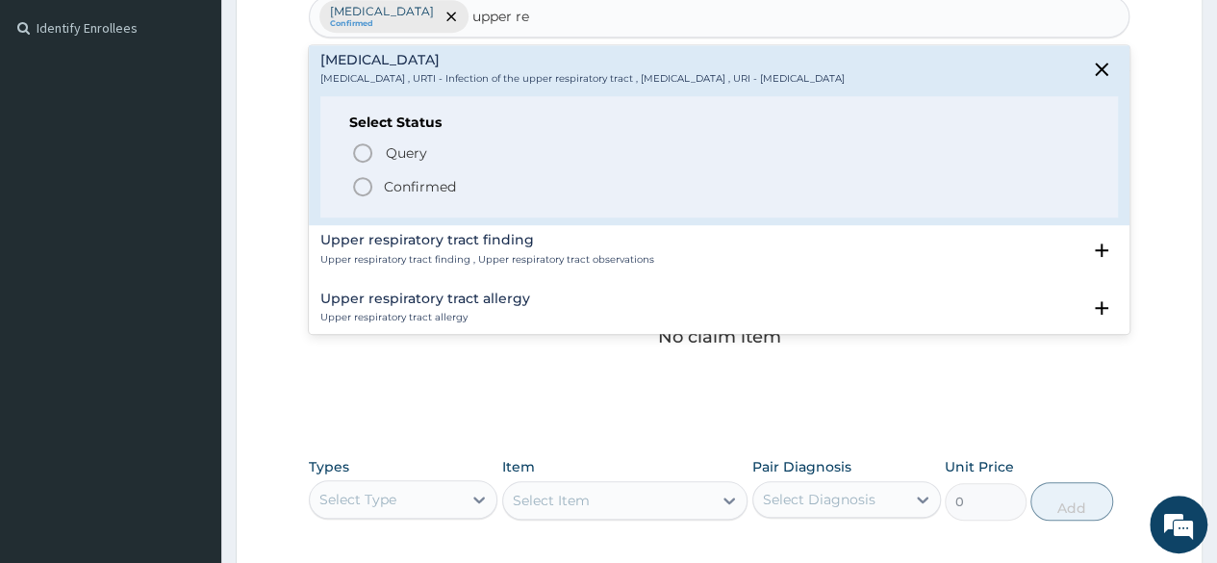
click at [404, 178] on p "Confirmed" at bounding box center [420, 186] width 72 height 19
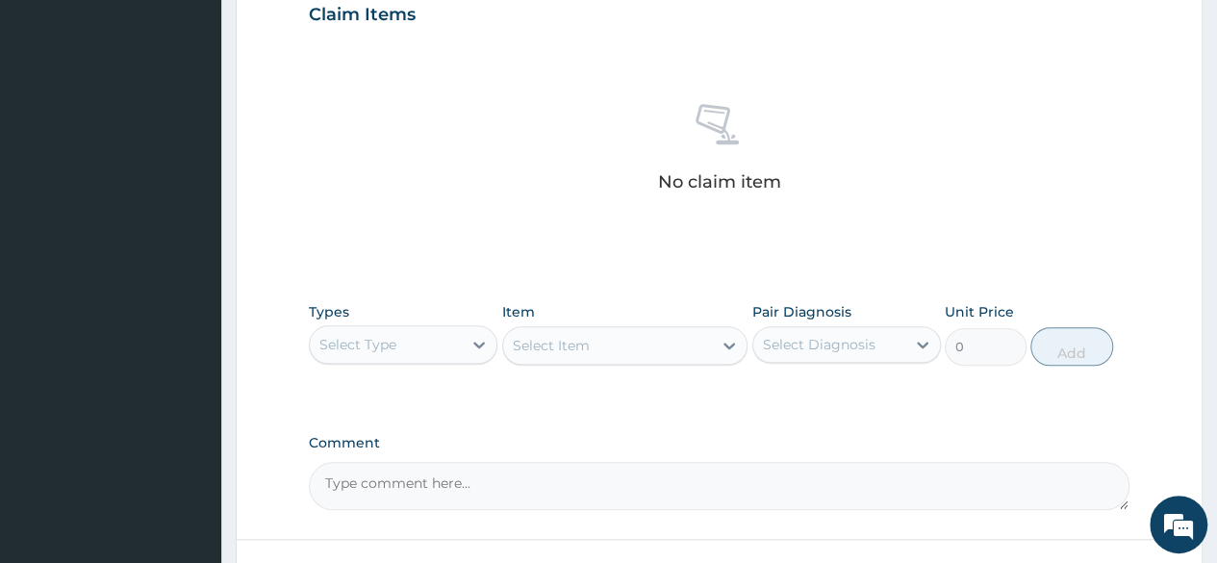
scroll to position [696, 0]
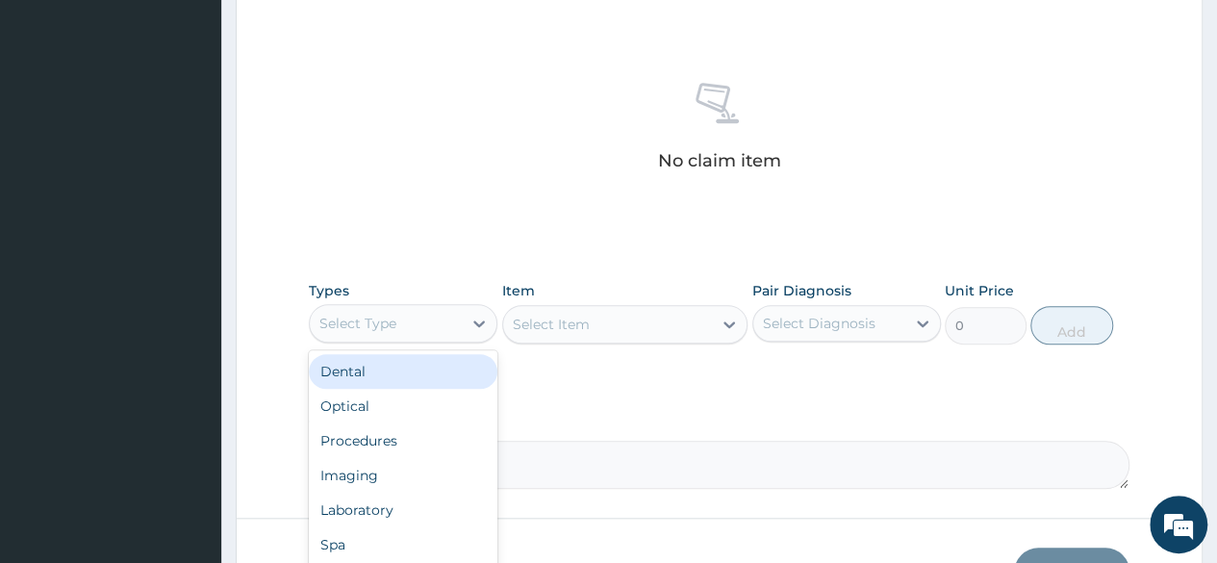
click at [419, 446] on div "Procedures" at bounding box center [403, 440] width 188 height 35
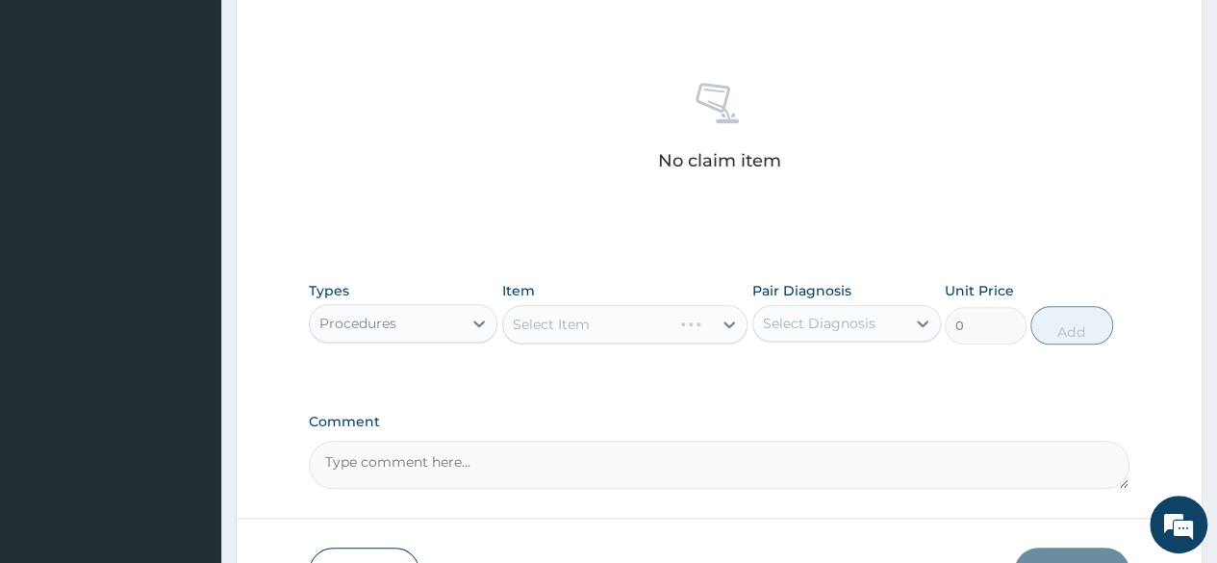
click at [632, 330] on div "Select Item" at bounding box center [625, 324] width 246 height 38
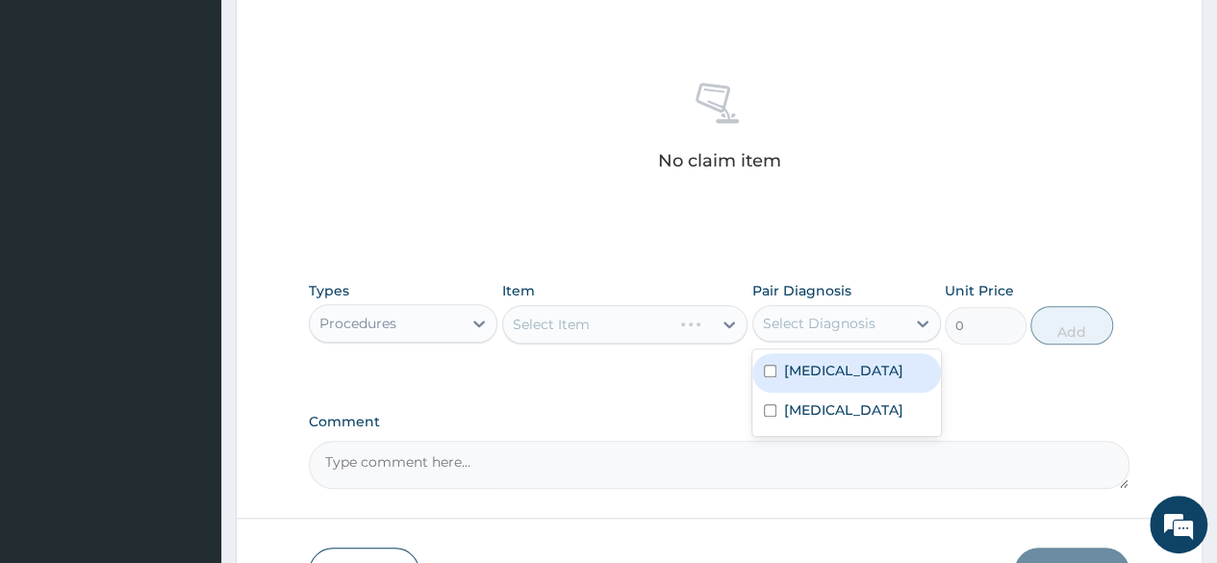
click at [869, 368] on label "Acute gastroenteritis" at bounding box center [843, 370] width 119 height 19
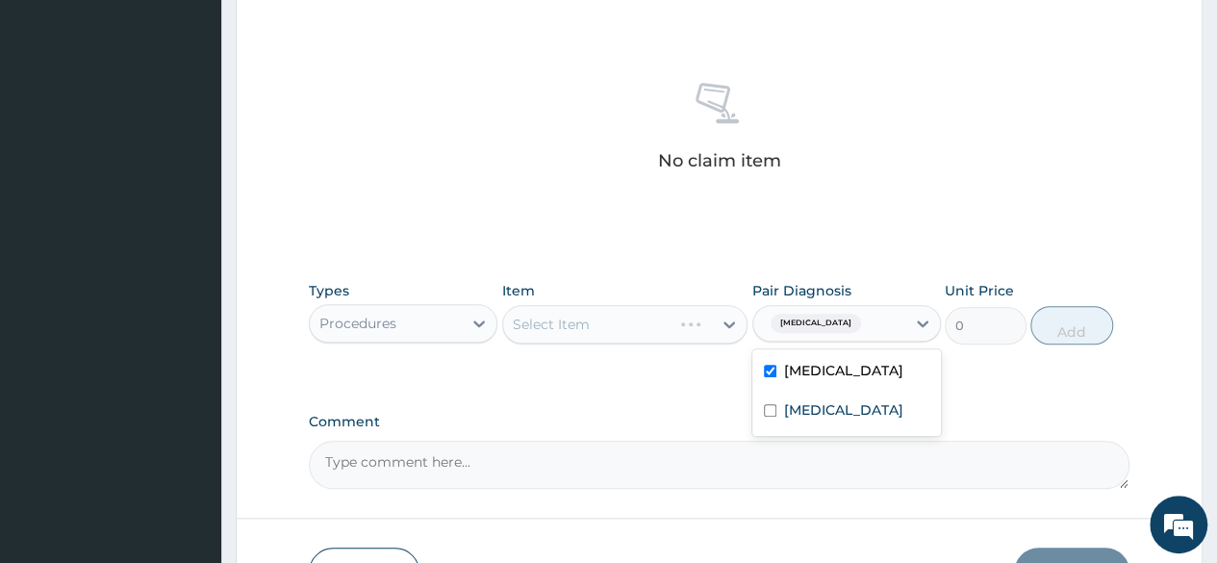
checkbox input "true"
click at [855, 419] on label "Upper respiratory infection" at bounding box center [843, 409] width 119 height 19
checkbox input "true"
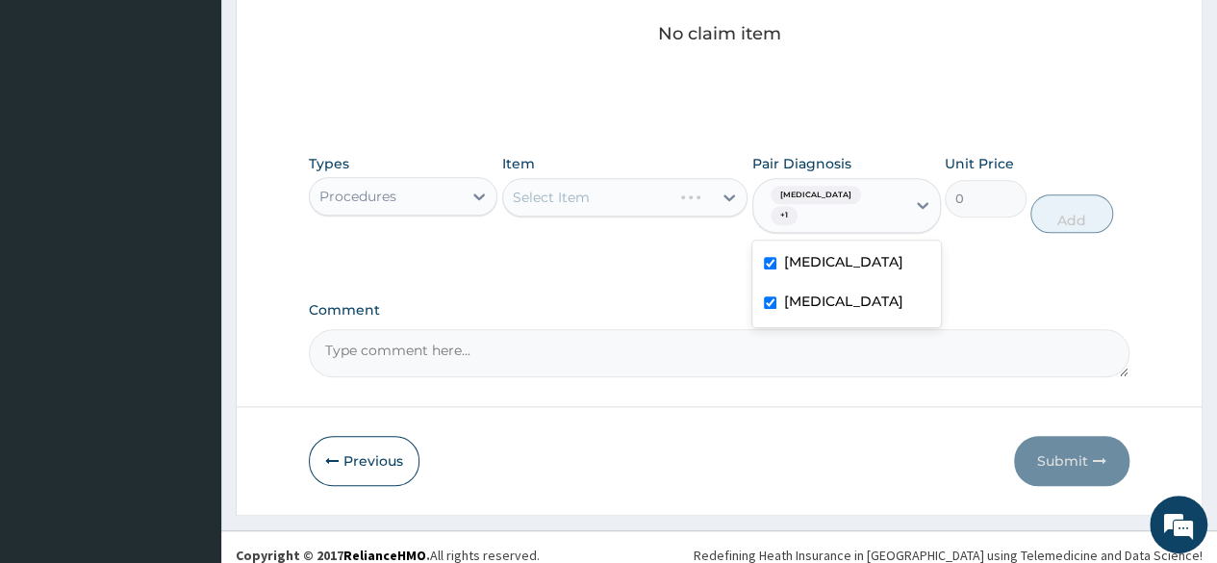
scroll to position [837, 0]
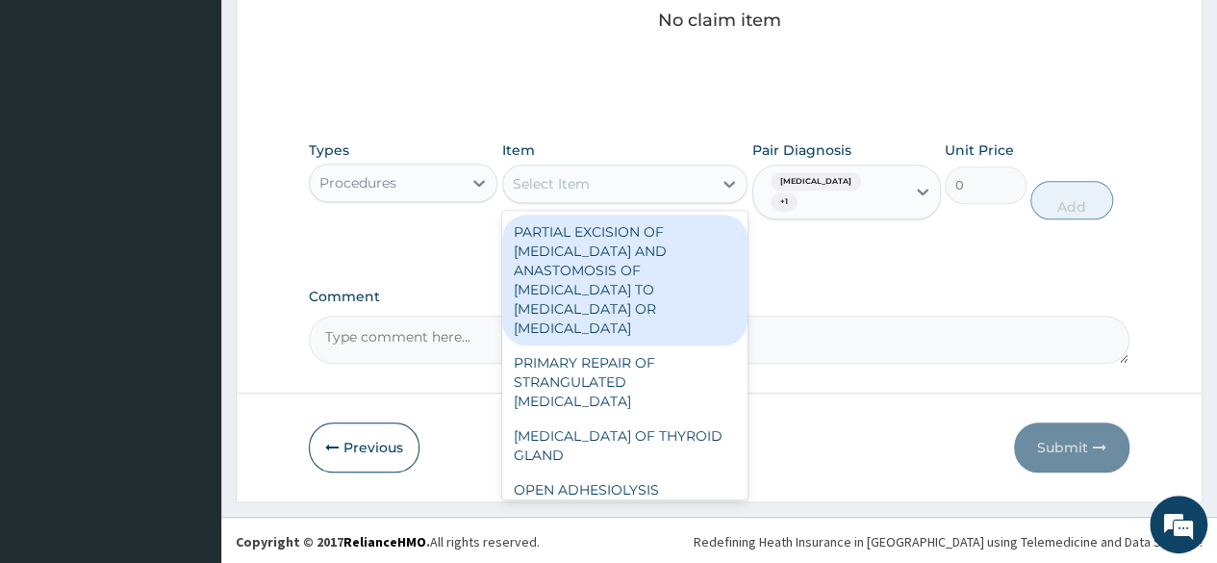
type input "h"
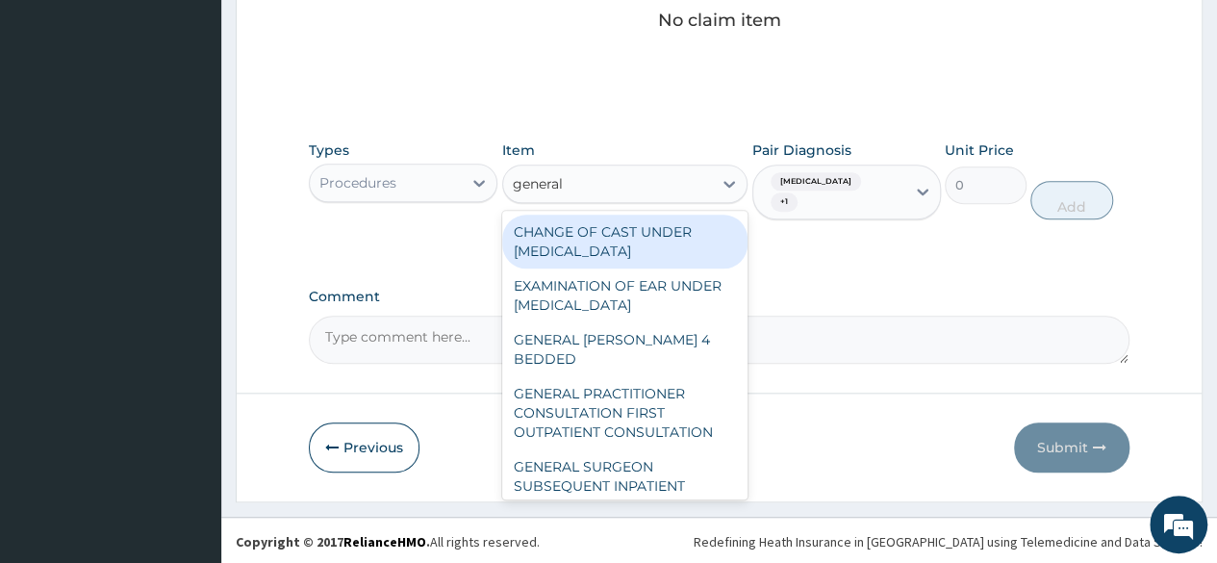
type input "general"
click at [672, 421] on div "GENERAL PRACTITIONER CONSULTATION FIRST OUTPATIENT CONSULTATION" at bounding box center [625, 412] width 246 height 73
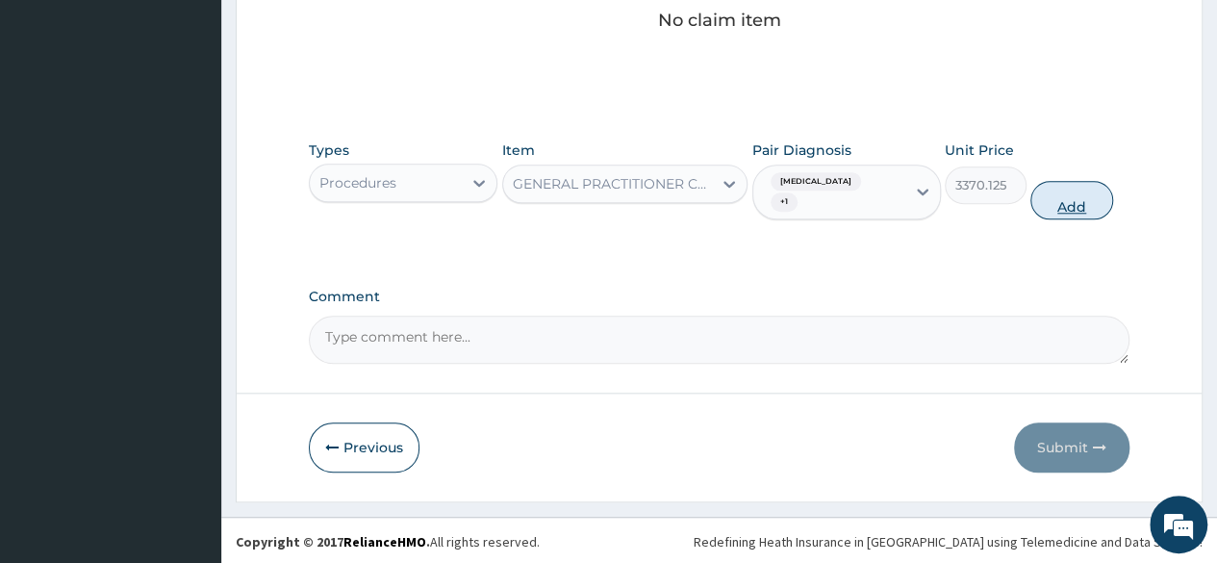
click at [1074, 194] on button "Add" at bounding box center [1071, 200] width 82 height 38
type input "0"
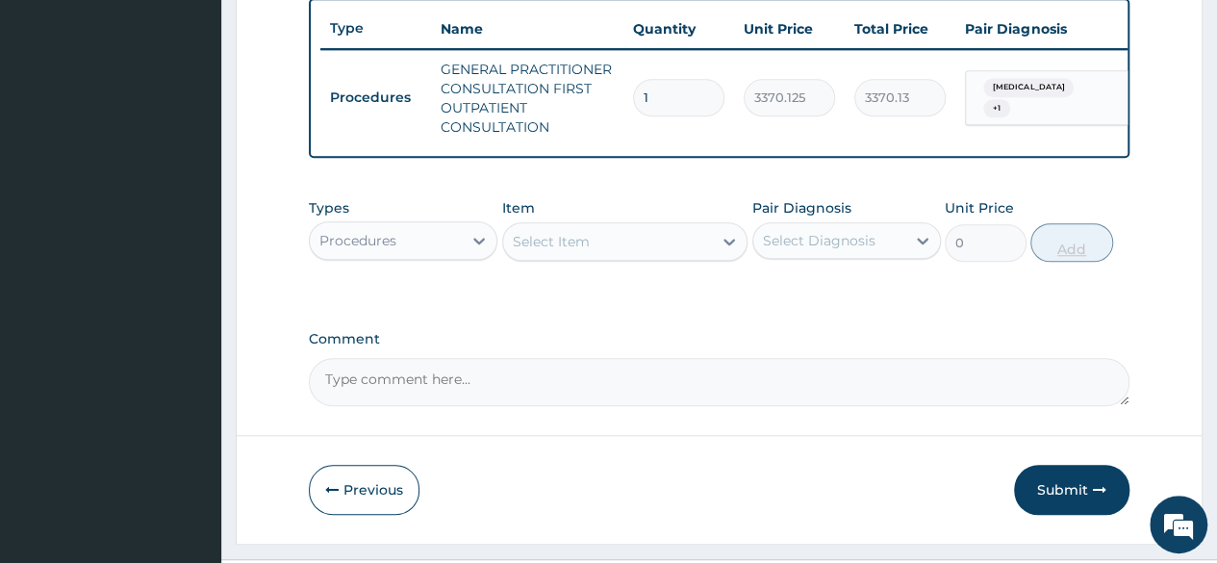
scroll to position [716, 0]
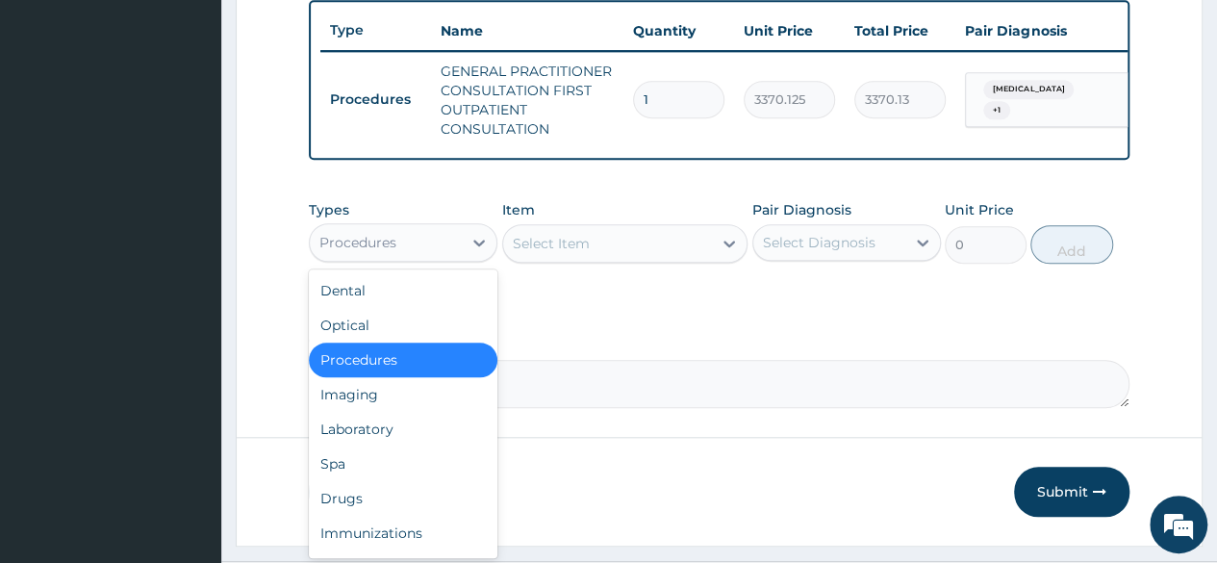
click at [419, 442] on div "Laboratory" at bounding box center [403, 429] width 188 height 35
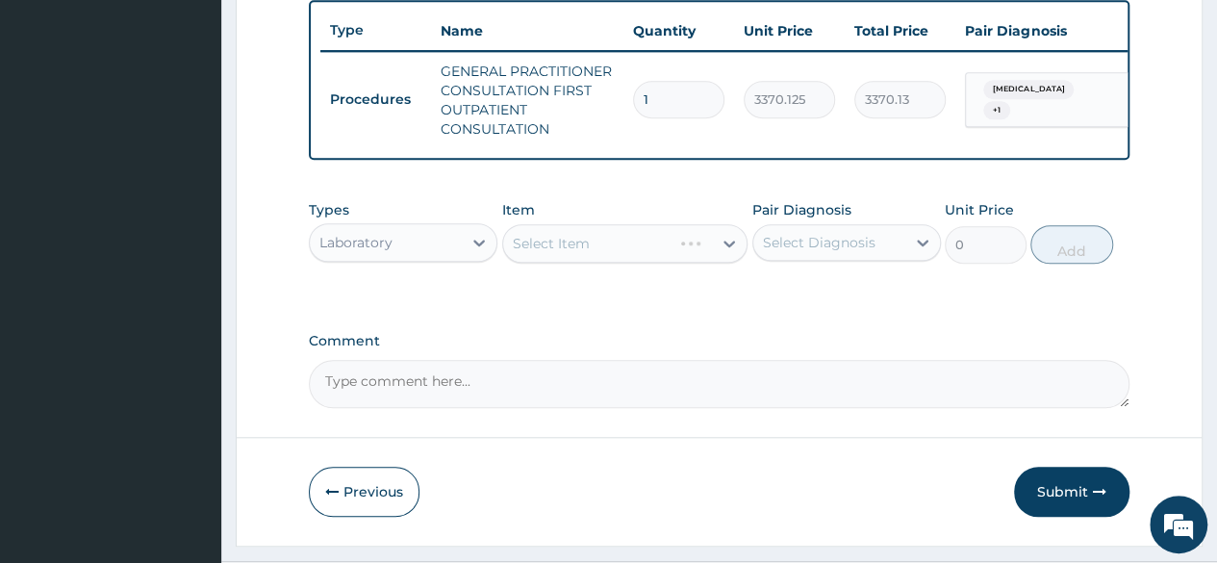
click at [702, 246] on div "Select Item" at bounding box center [625, 243] width 246 height 38
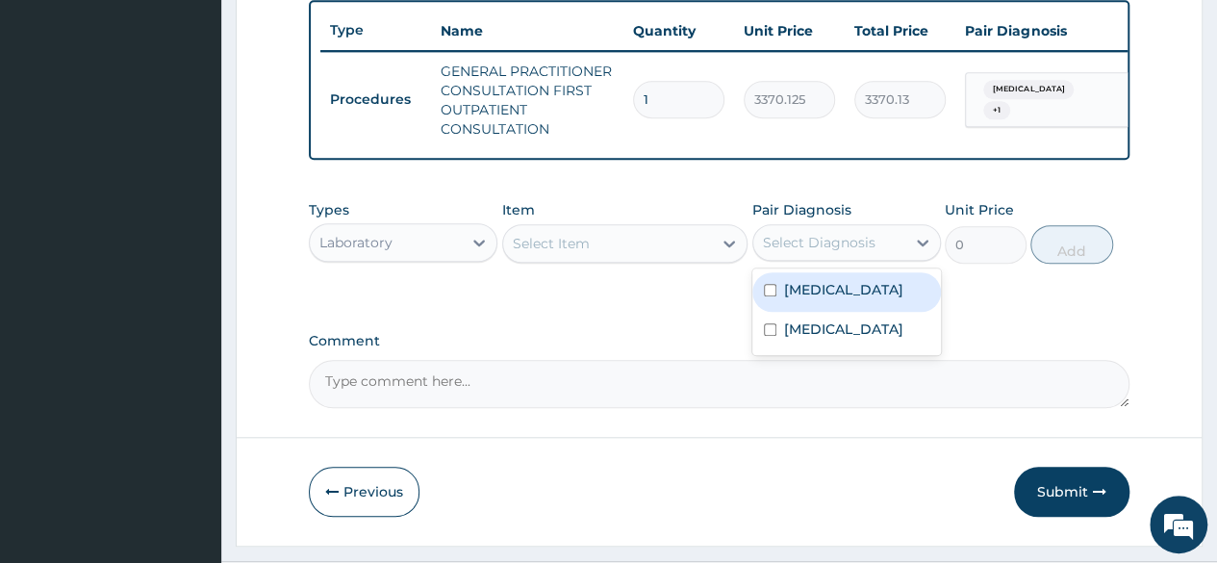
click at [869, 299] on label "Acute gastroenteritis" at bounding box center [843, 289] width 119 height 19
checkbox input "true"
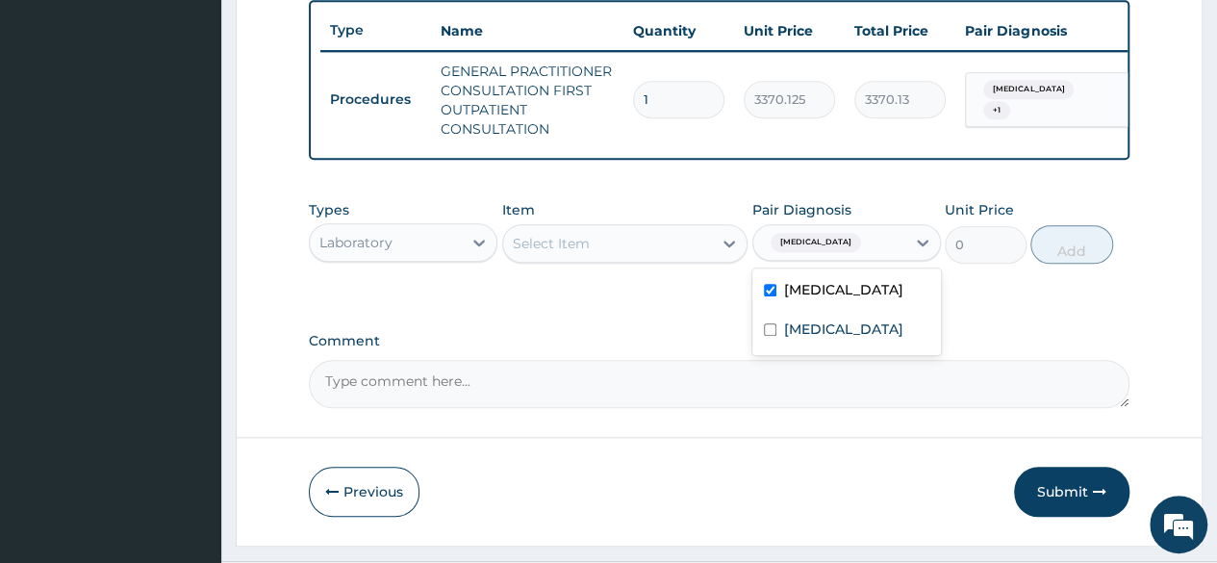
click at [865, 339] on label "Upper respiratory infection" at bounding box center [843, 328] width 119 height 19
checkbox input "true"
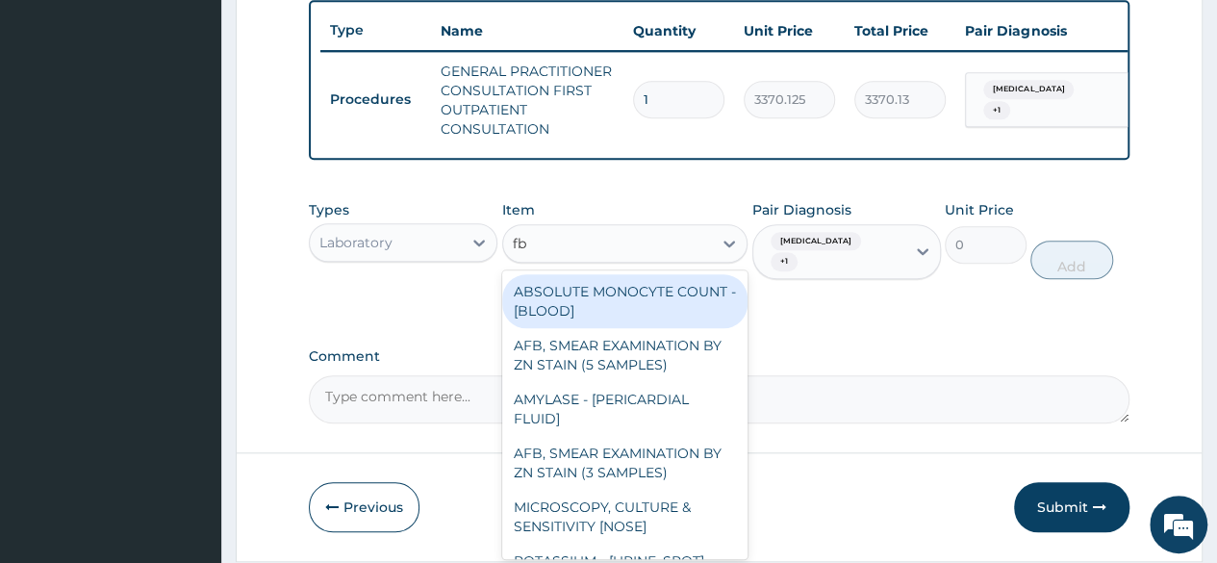
type input "fbc"
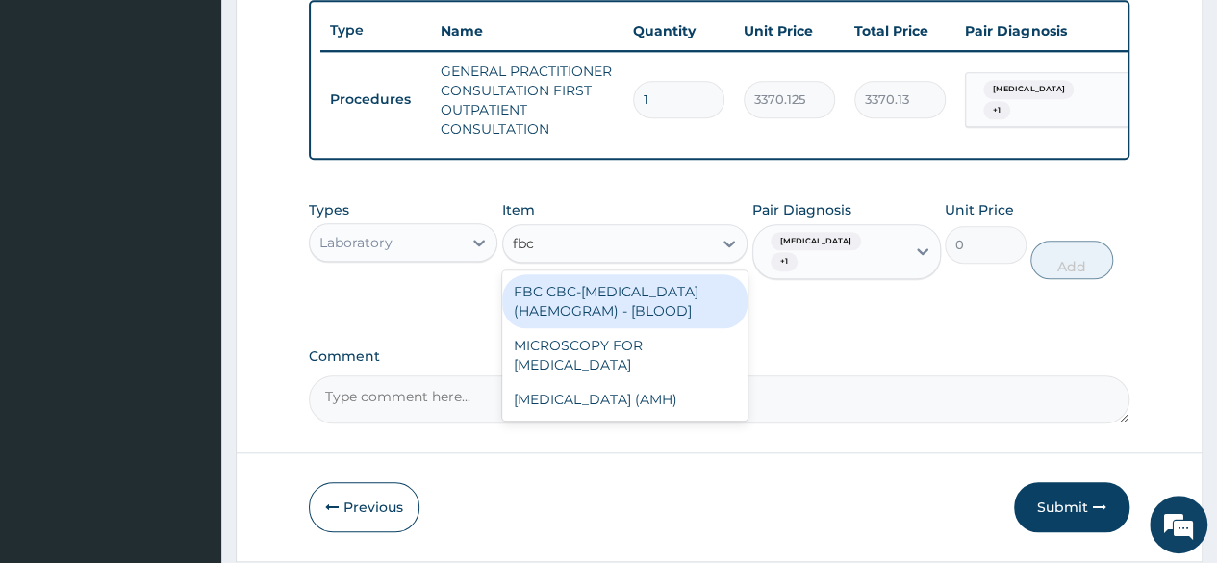
click at [703, 328] on div "FBC CBC-[MEDICAL_DATA] (HAEMOGRAM) - [BLOOD]" at bounding box center [625, 301] width 246 height 54
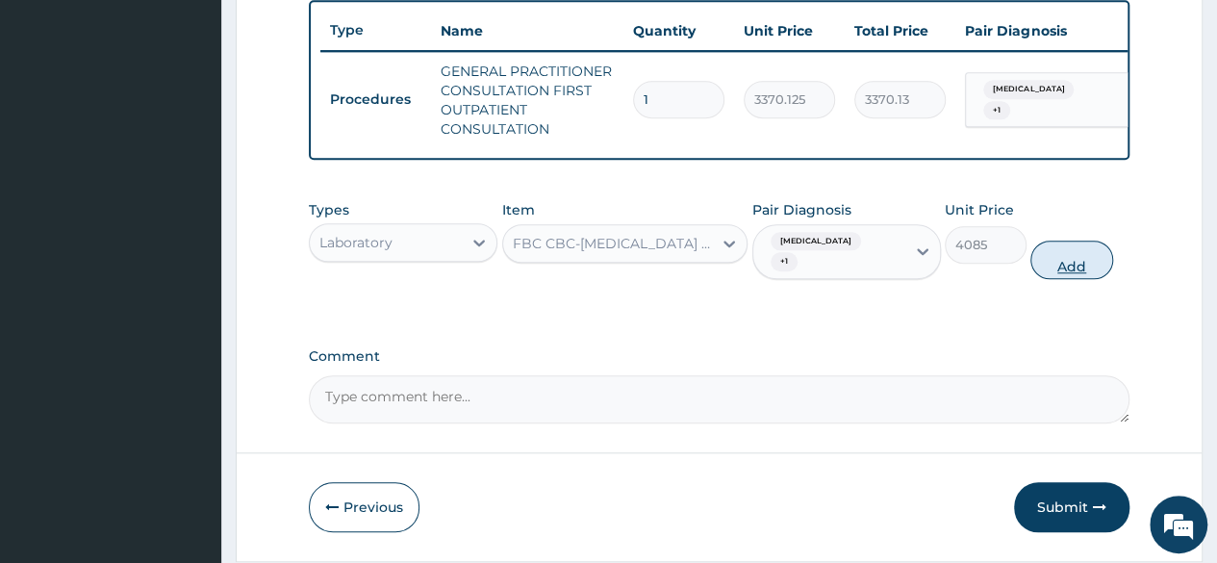
click at [1083, 279] on button "Add" at bounding box center [1071, 259] width 82 height 38
type input "0"
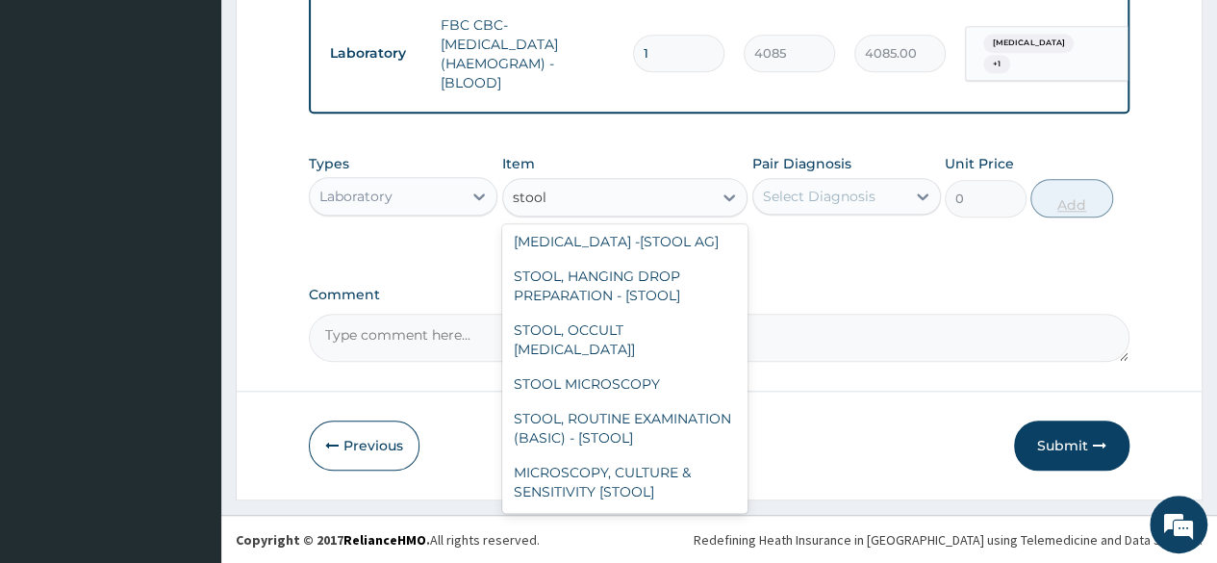
scroll to position [150, 0]
type input "stool"
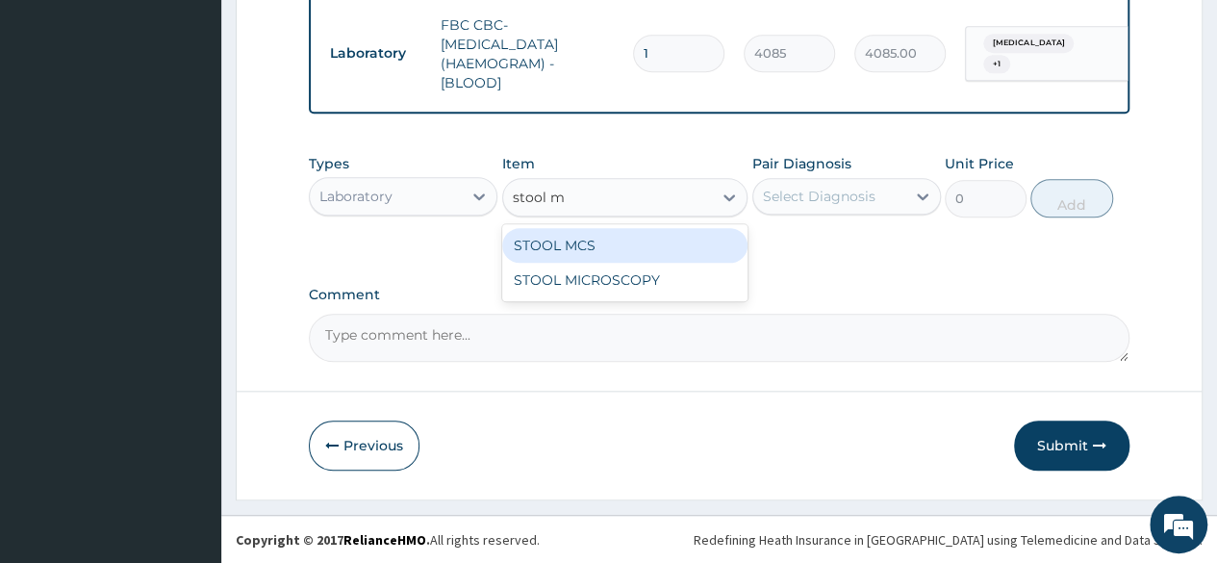
type input "stool mc"
click at [719, 255] on div "STOOL MCS" at bounding box center [625, 245] width 246 height 35
type input "8400"
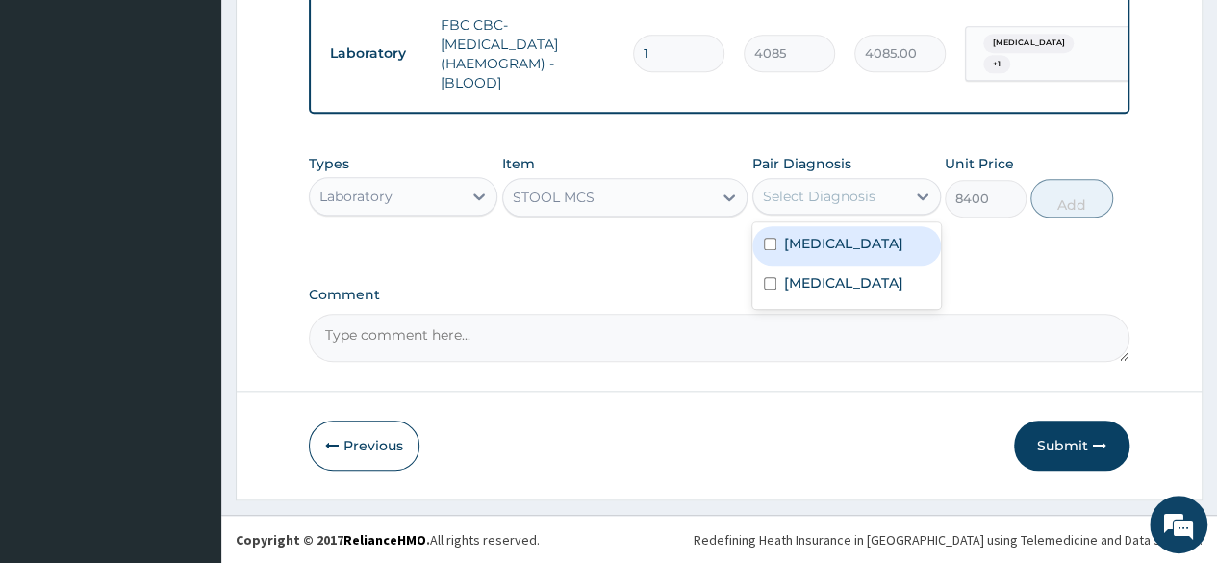
click at [894, 265] on div "Acute gastroenteritis" at bounding box center [846, 245] width 188 height 39
checkbox input "true"
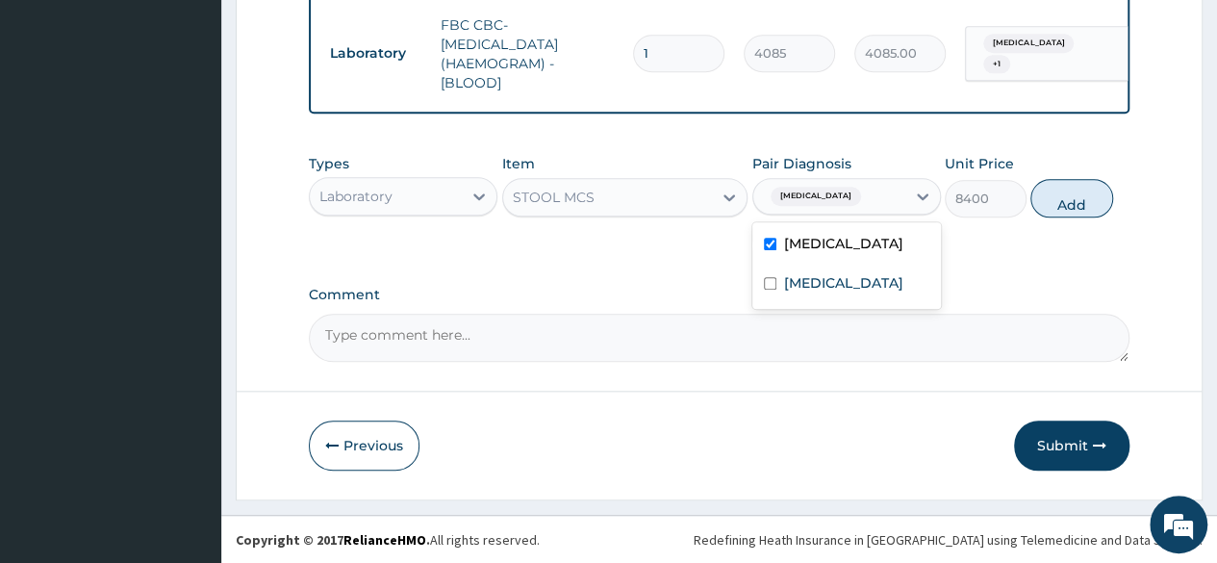
click at [882, 305] on div "Upper respiratory infection" at bounding box center [846, 284] width 188 height 39
checkbox input "true"
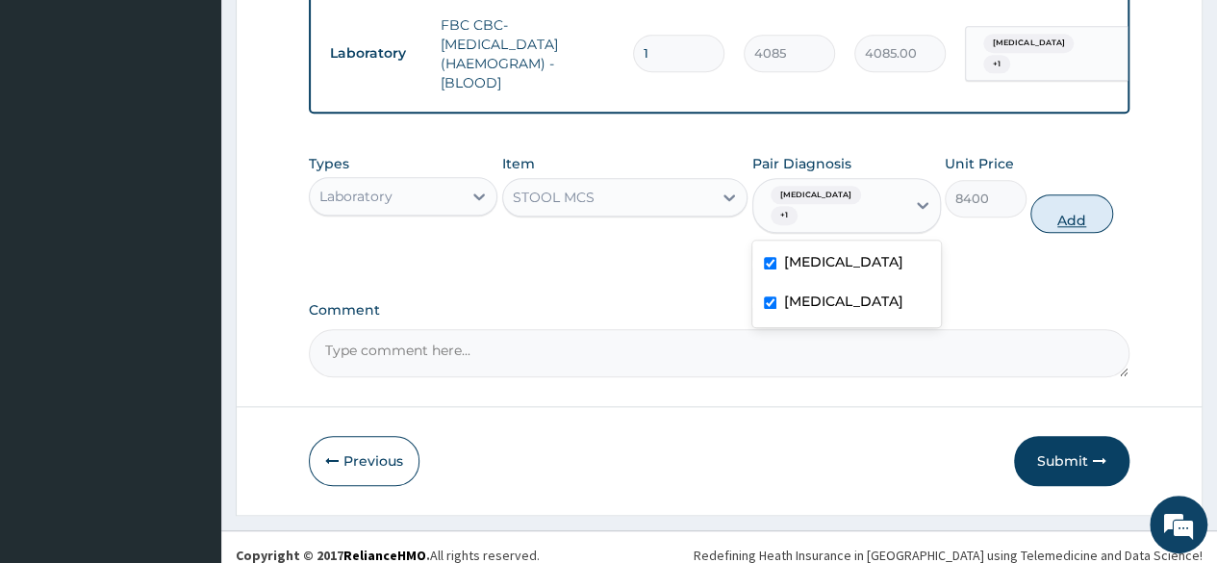
click at [1091, 233] on button "Add" at bounding box center [1071, 213] width 82 height 38
type input "0"
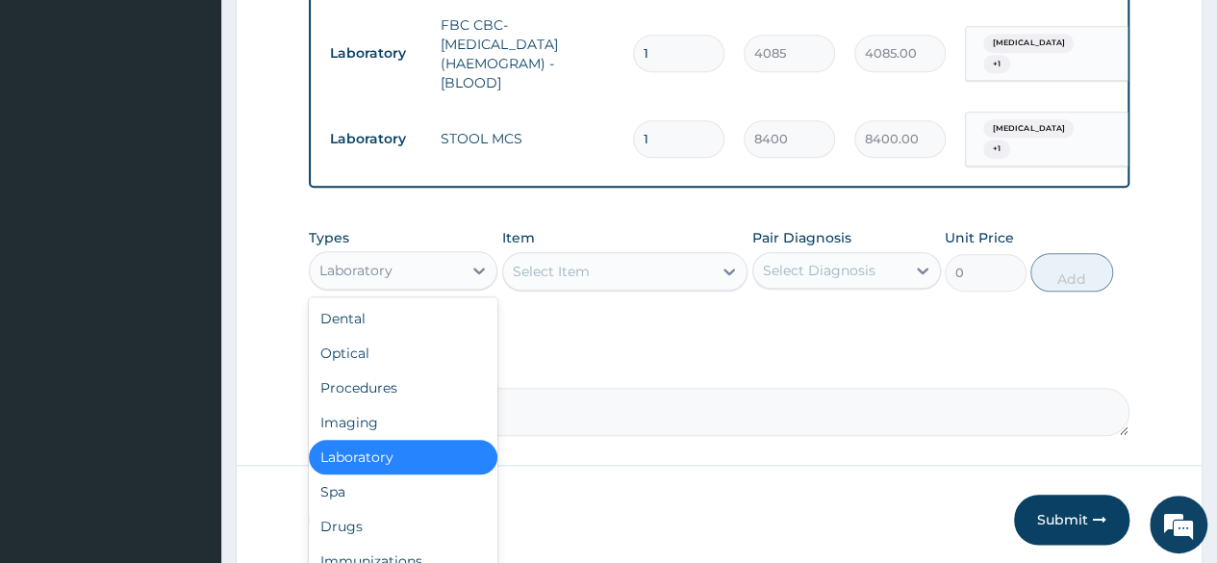
click at [450, 275] on div "Laboratory" at bounding box center [386, 270] width 152 height 31
click at [400, 531] on div "Drugs" at bounding box center [403, 526] width 188 height 35
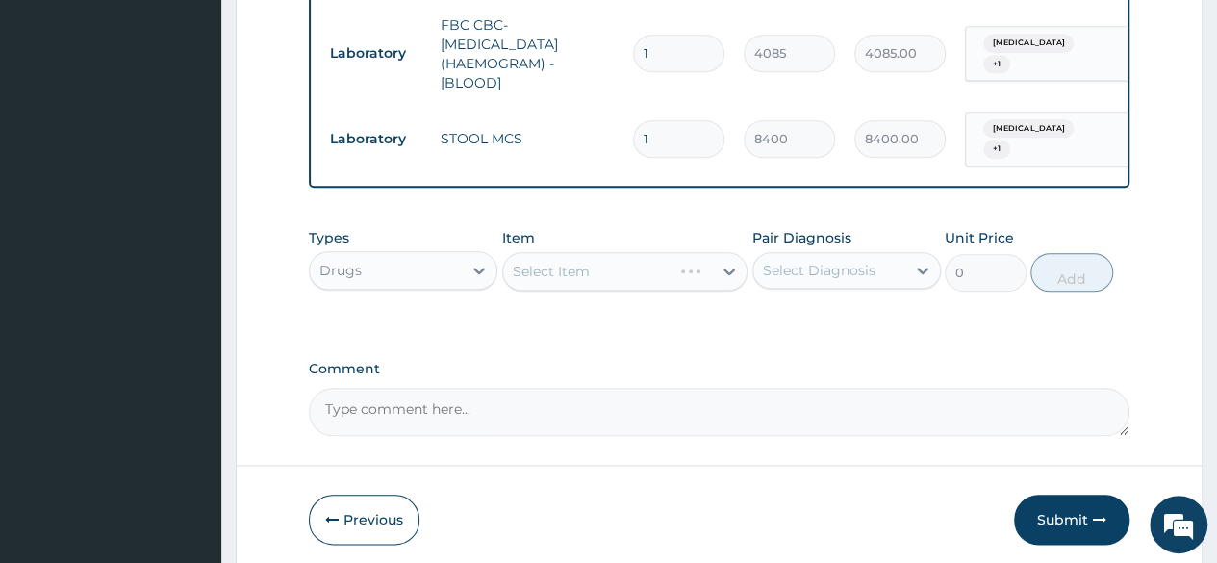
click at [635, 290] on div "Select Item" at bounding box center [625, 271] width 246 height 38
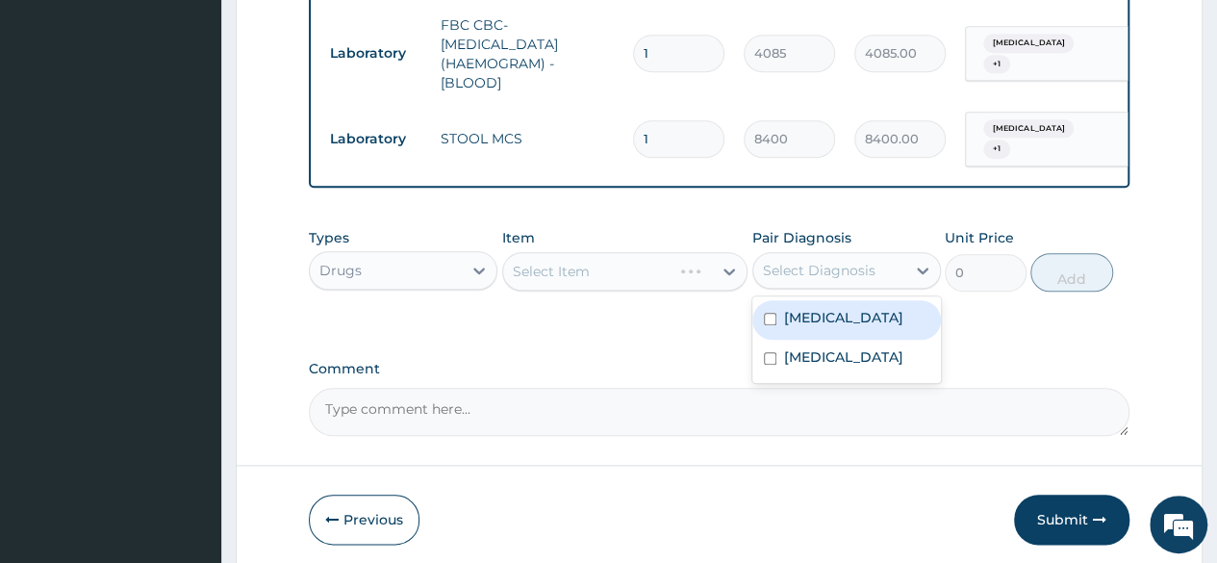
drag, startPoint x: 787, startPoint y: 286, endPoint x: 787, endPoint y: 327, distance: 41.4
click at [787, 289] on div "option Upper respiratory infection, selected. option Acute gastroenteritis focu…" at bounding box center [846, 270] width 188 height 37
click at [787, 327] on label "Acute gastroenteritis" at bounding box center [843, 317] width 119 height 19
checkbox input "true"
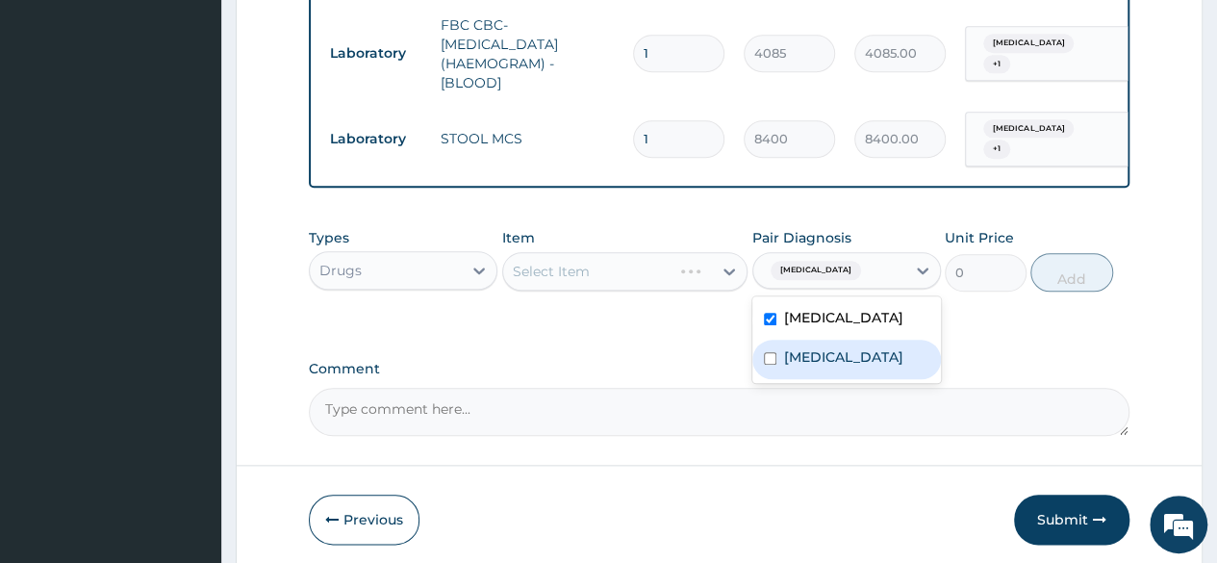
click at [802, 366] on label "Upper respiratory infection" at bounding box center [843, 356] width 119 height 19
checkbox input "true"
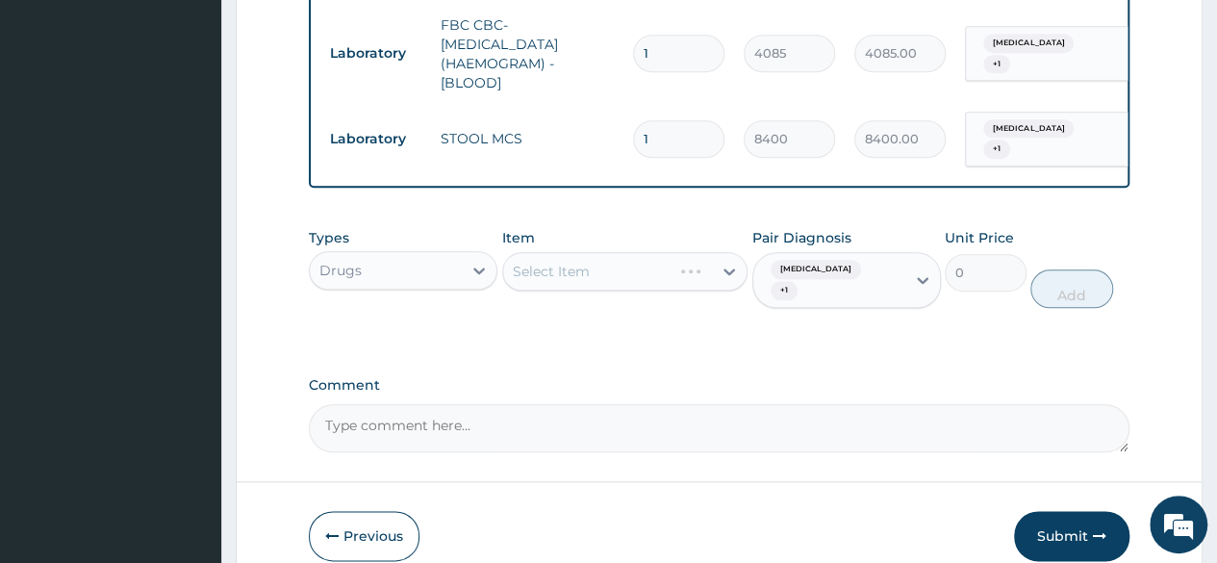
click at [657, 290] on div "Select Item" at bounding box center [625, 271] width 246 height 38
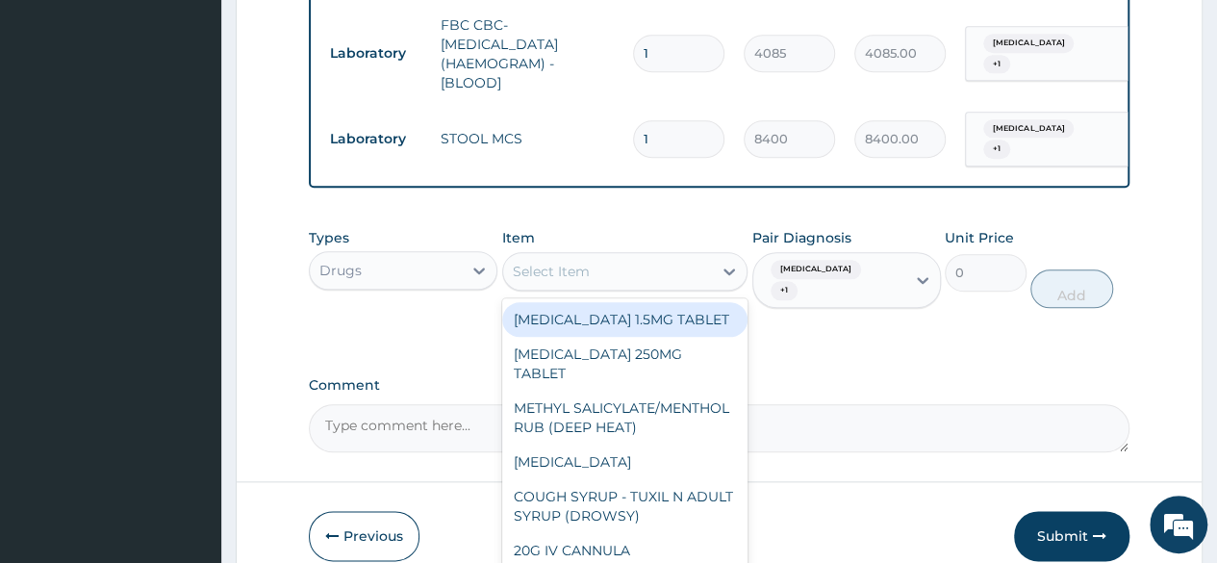
click at [657, 287] on div "Select Item" at bounding box center [608, 271] width 210 height 31
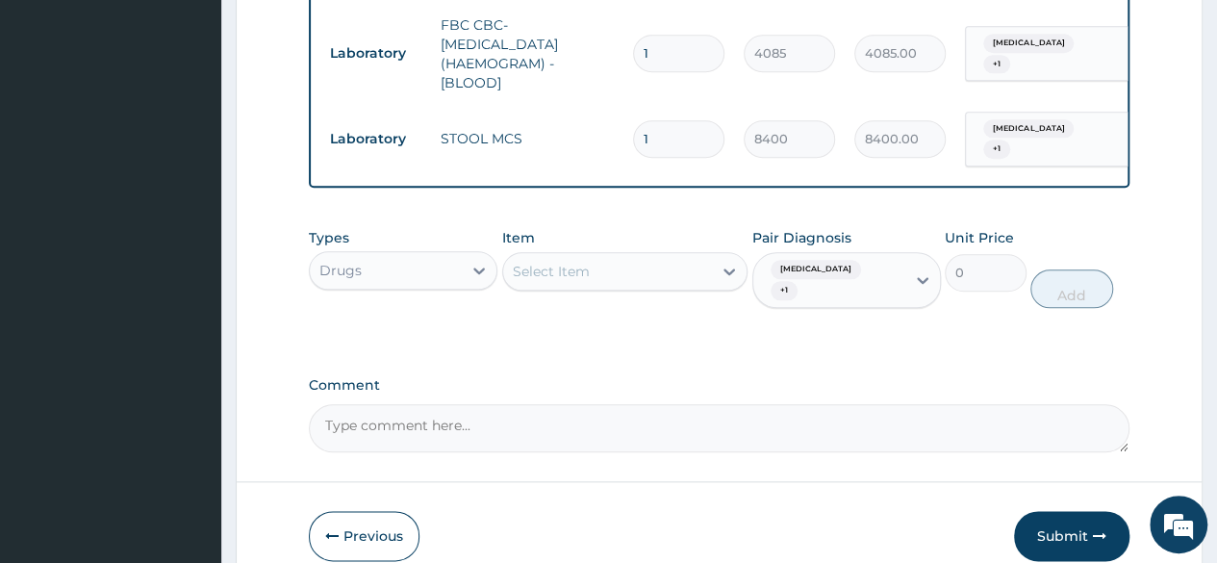
click at [657, 287] on div "Select Item" at bounding box center [608, 271] width 210 height 31
paste input "tuxil"
type input "tuxil"
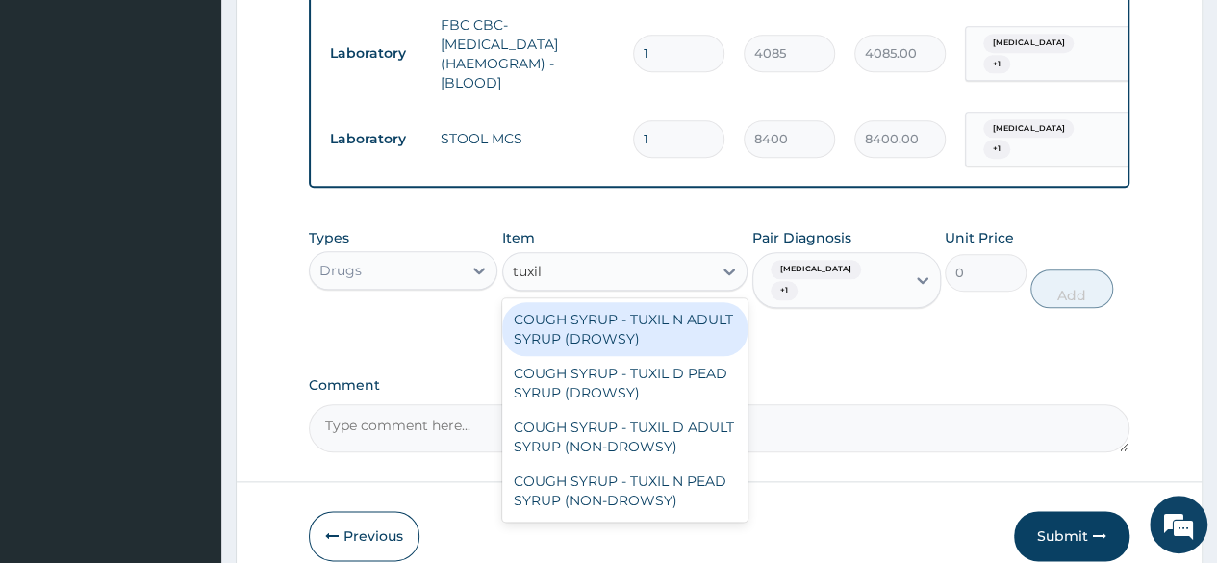
click at [652, 339] on div "COUGH SYRUP - TUXIL N ADULT SYRUP (DROWSY)" at bounding box center [625, 329] width 246 height 54
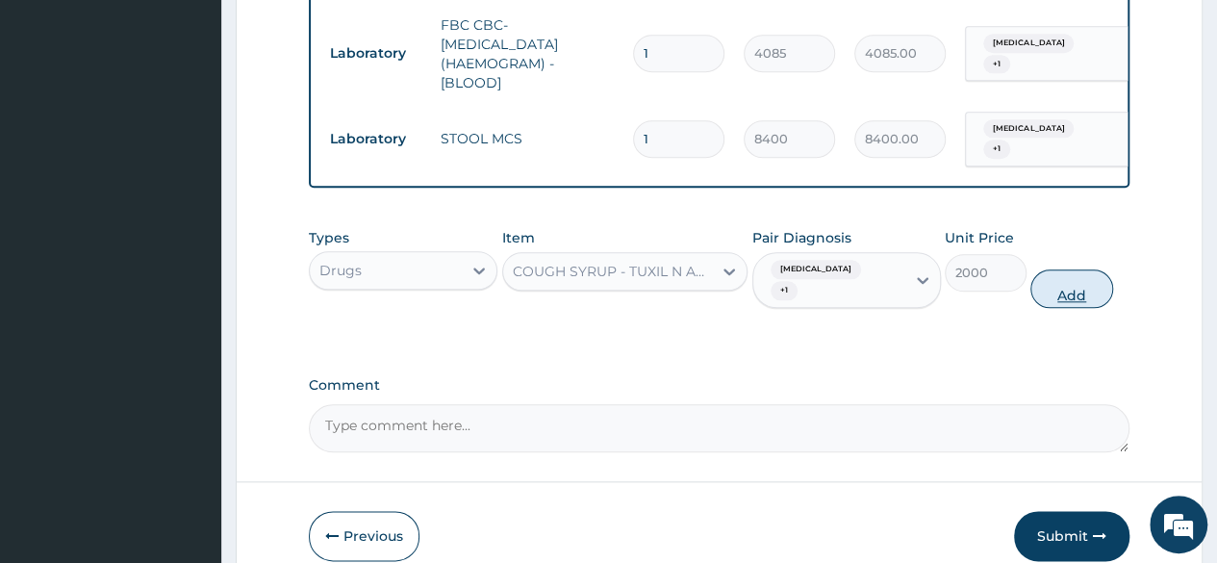
click at [1061, 308] on button "Add" at bounding box center [1071, 288] width 82 height 38
type input "0"
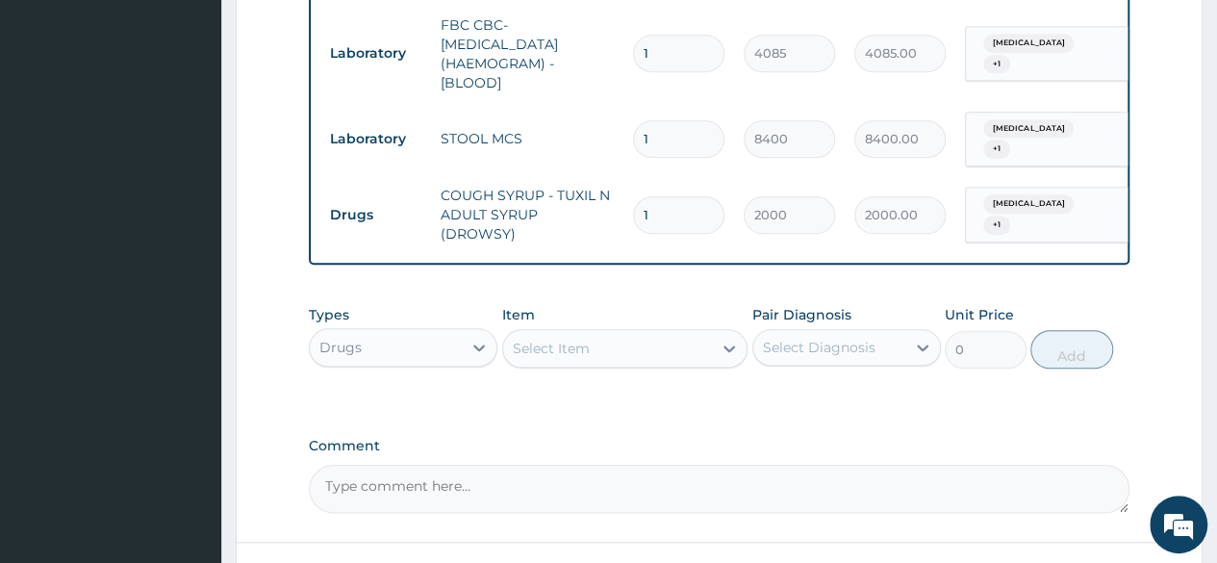
click at [546, 335] on div "Item Select Item" at bounding box center [625, 336] width 246 height 63
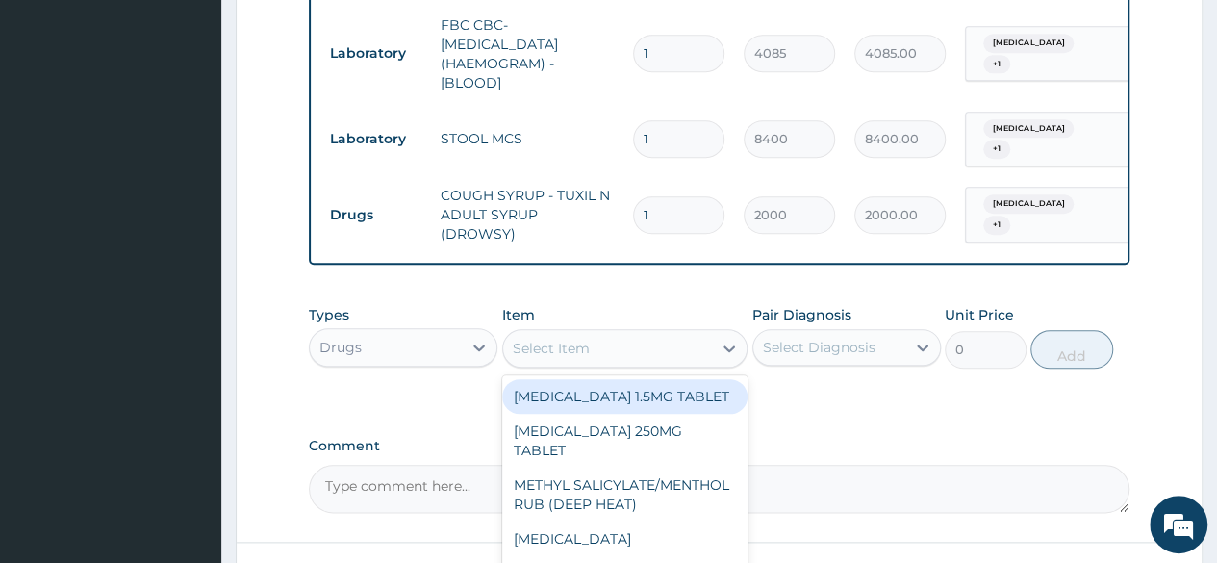
click at [553, 349] on div "Select Item" at bounding box center [551, 348] width 77 height 19
paste input "loratadine"
type input "loratadine"
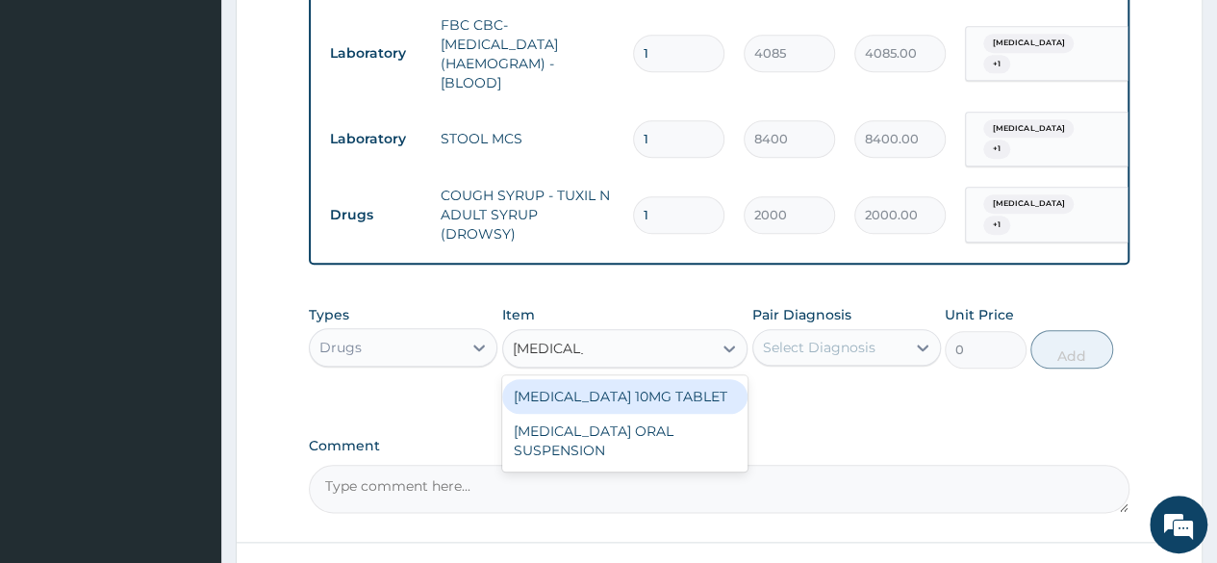
click at [588, 398] on div "LORATADINE 10MG TABLET" at bounding box center [625, 396] width 246 height 35
type input "86.25"
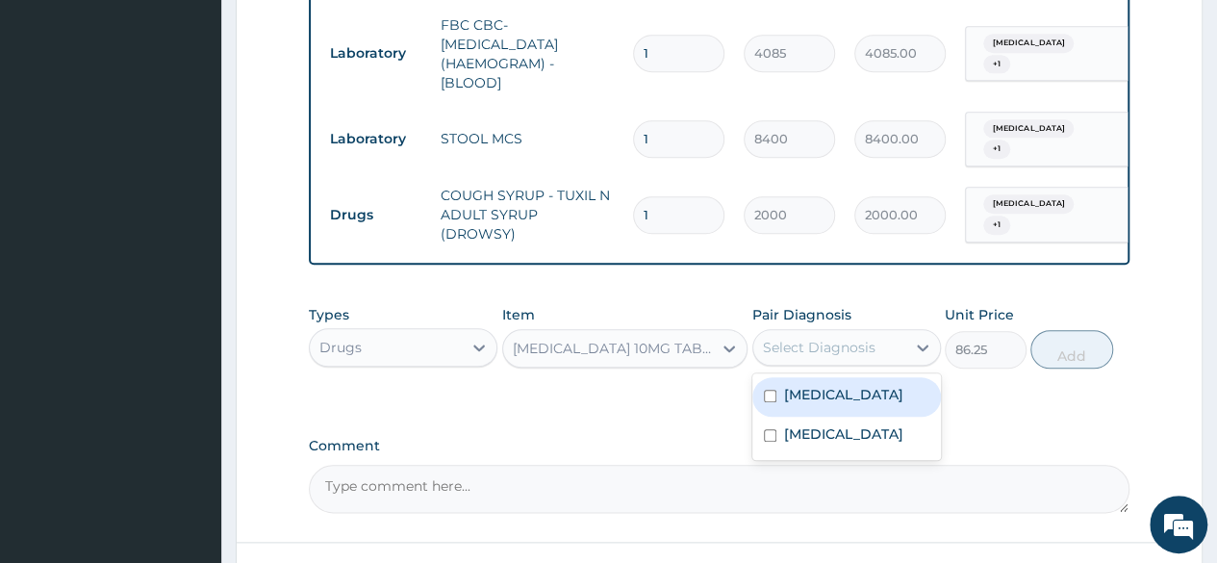
drag, startPoint x: 821, startPoint y: 364, endPoint x: 794, endPoint y: 409, distance: 51.8
click at [794, 365] on div "option Upper respiratory infection, selected. option Acute gastroenteritis focu…" at bounding box center [846, 347] width 188 height 37
click at [794, 404] on label "Acute gastroenteritis" at bounding box center [843, 394] width 119 height 19
checkbox input "true"
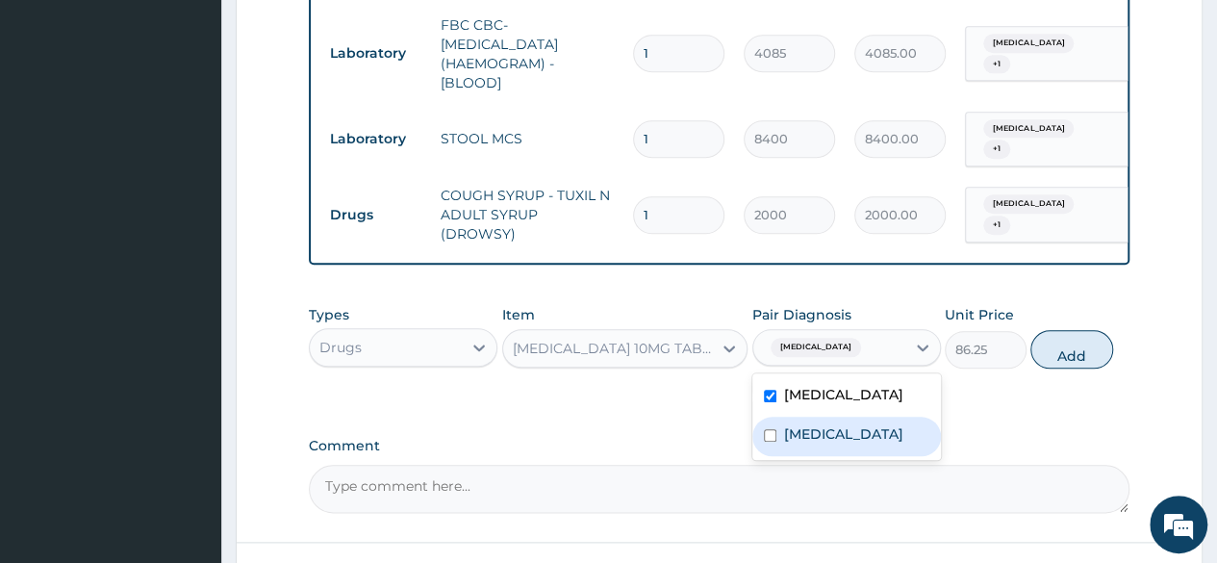
click at [795, 443] on label "Upper respiratory infection" at bounding box center [843, 433] width 119 height 19
checkbox input "true"
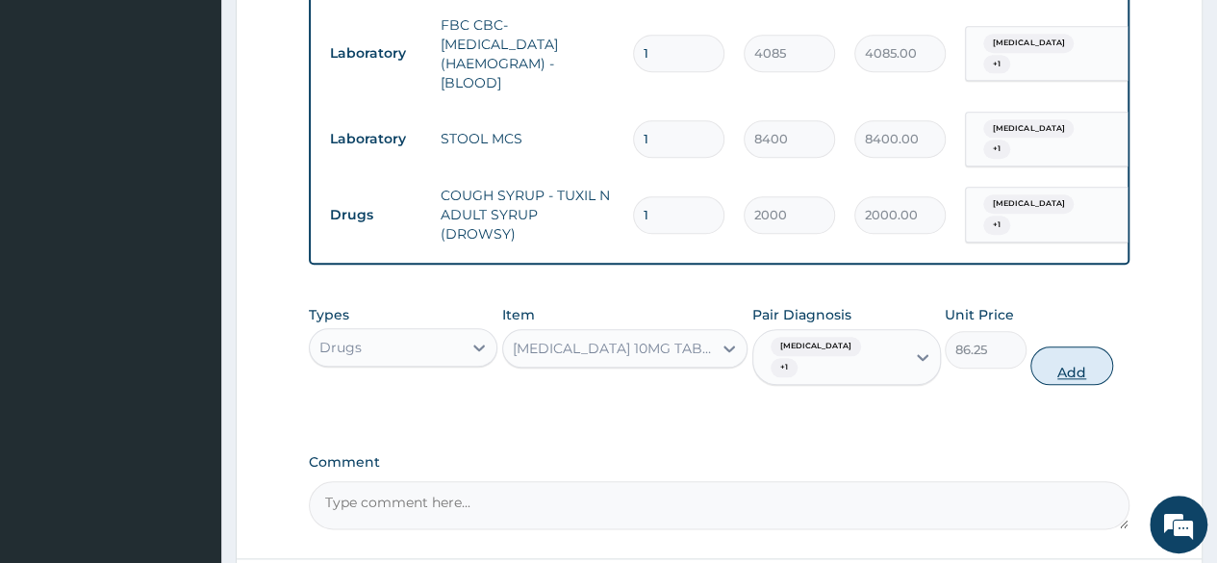
click at [1069, 371] on button "Add" at bounding box center [1071, 365] width 82 height 38
type input "0"
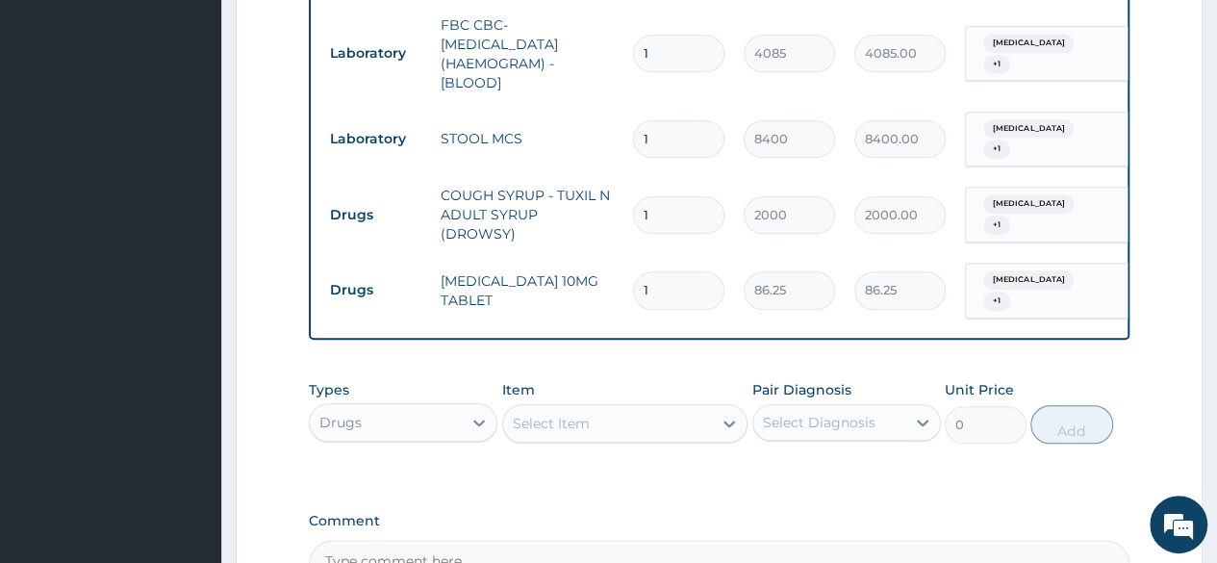
type input "0.00"
type input "5"
type input "431.25"
type input "5"
click at [627, 482] on div "Types Drugs Item Select Item Pair Diagnosis Select Diagnosis Unit Price 0 Add" at bounding box center [719, 426] width 820 height 112
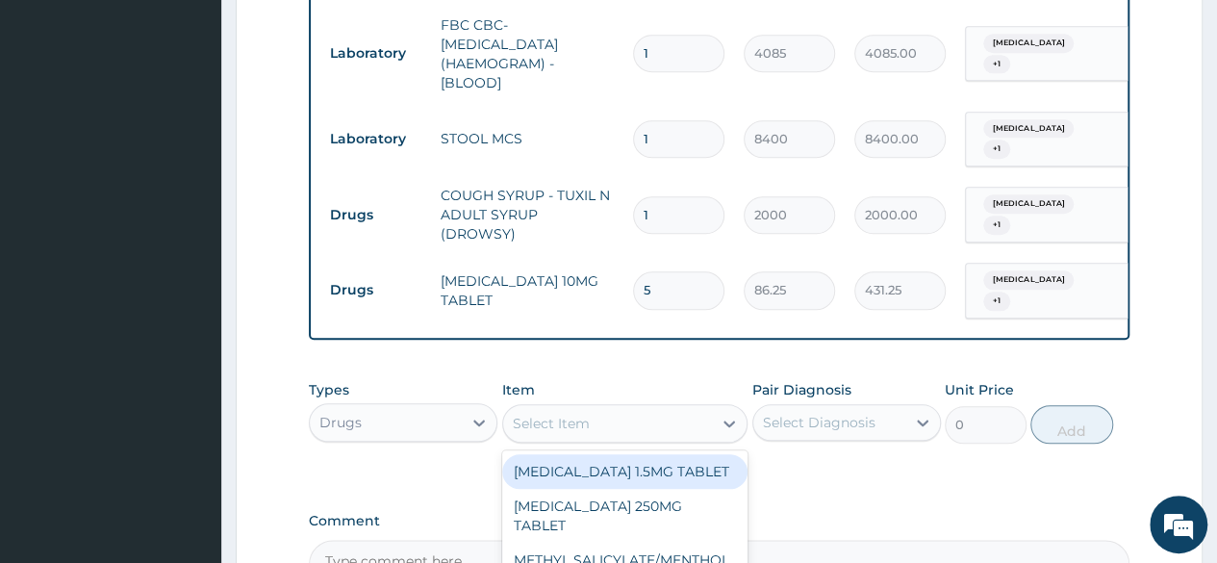
click at [610, 413] on div "Select Item" at bounding box center [625, 423] width 246 height 38
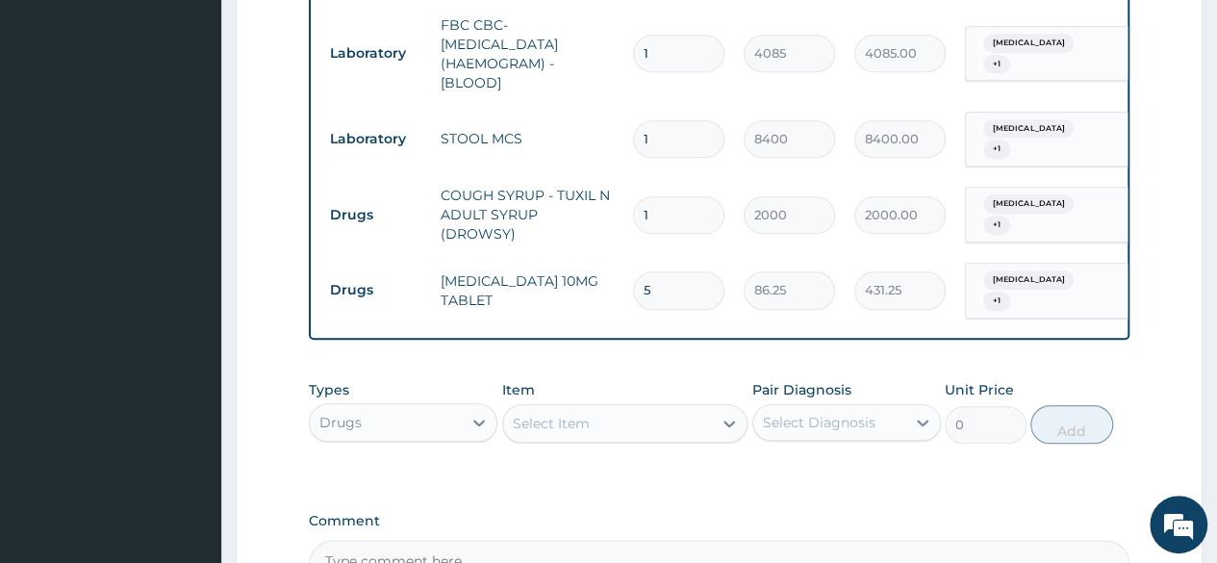
click at [610, 413] on div "Select Item" at bounding box center [625, 423] width 246 height 38
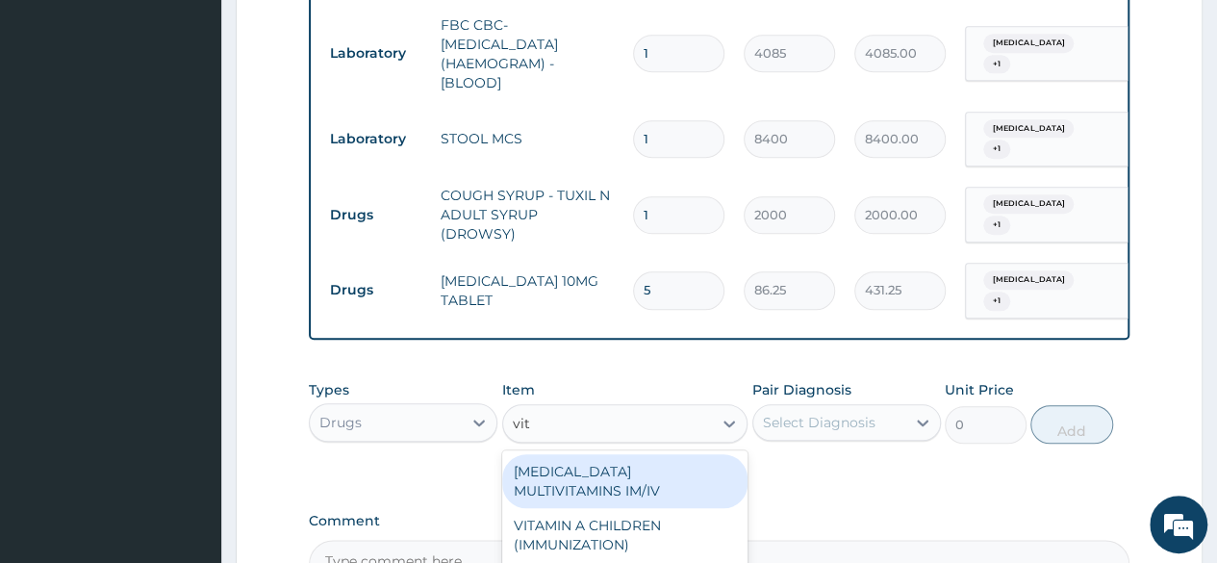
type input "vita"
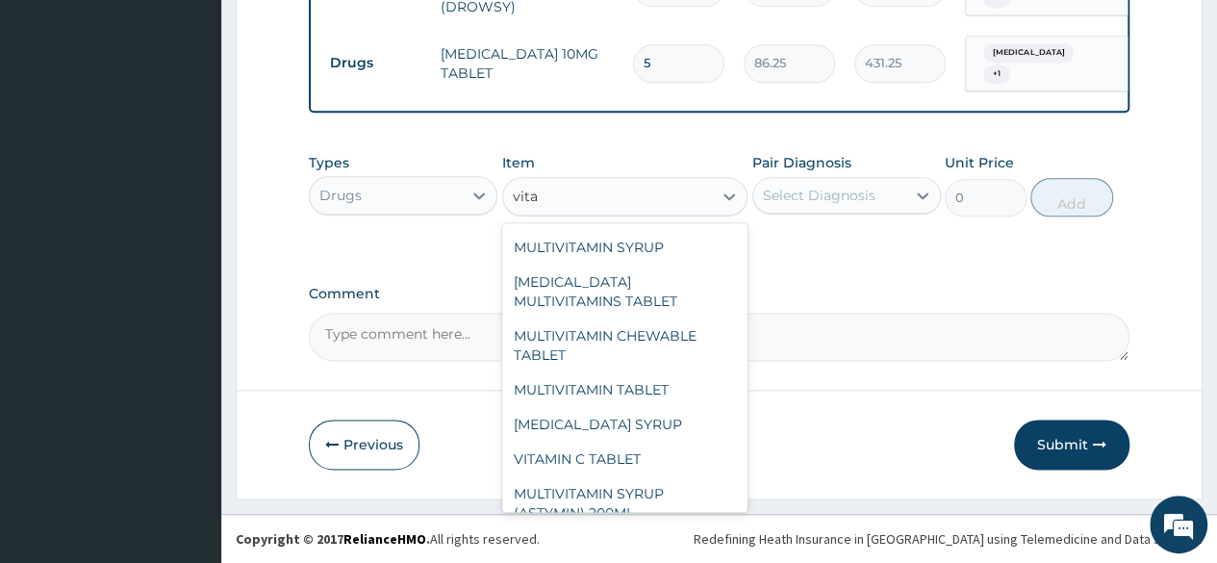
scroll to position [285, 0]
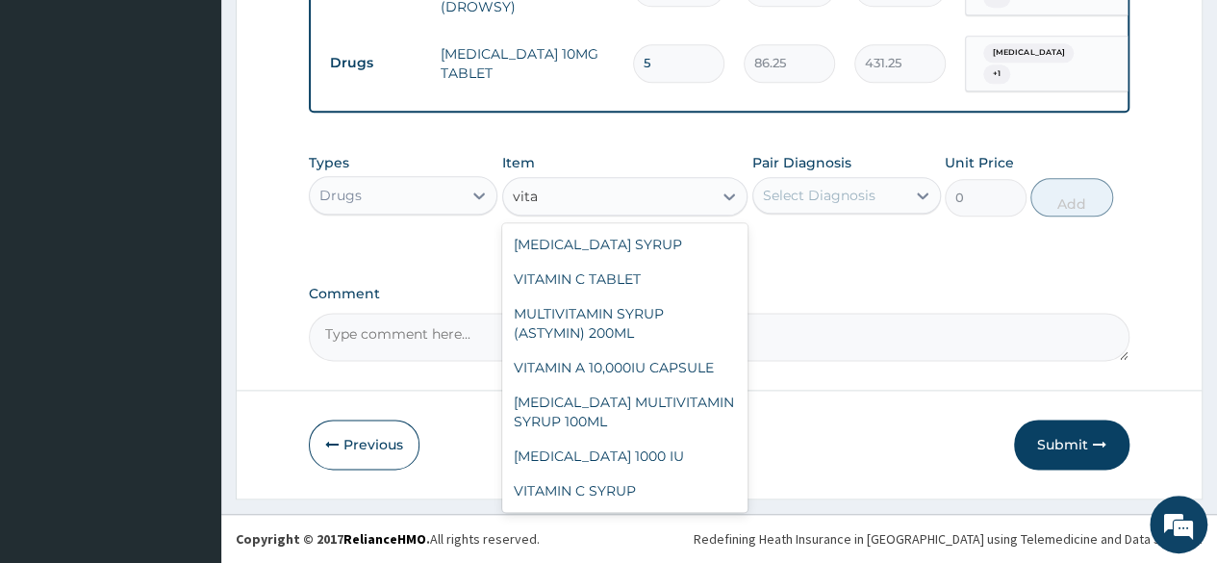
click at [661, 291] on div "VITAMIN C TABLET" at bounding box center [625, 279] width 246 height 35
type input "20"
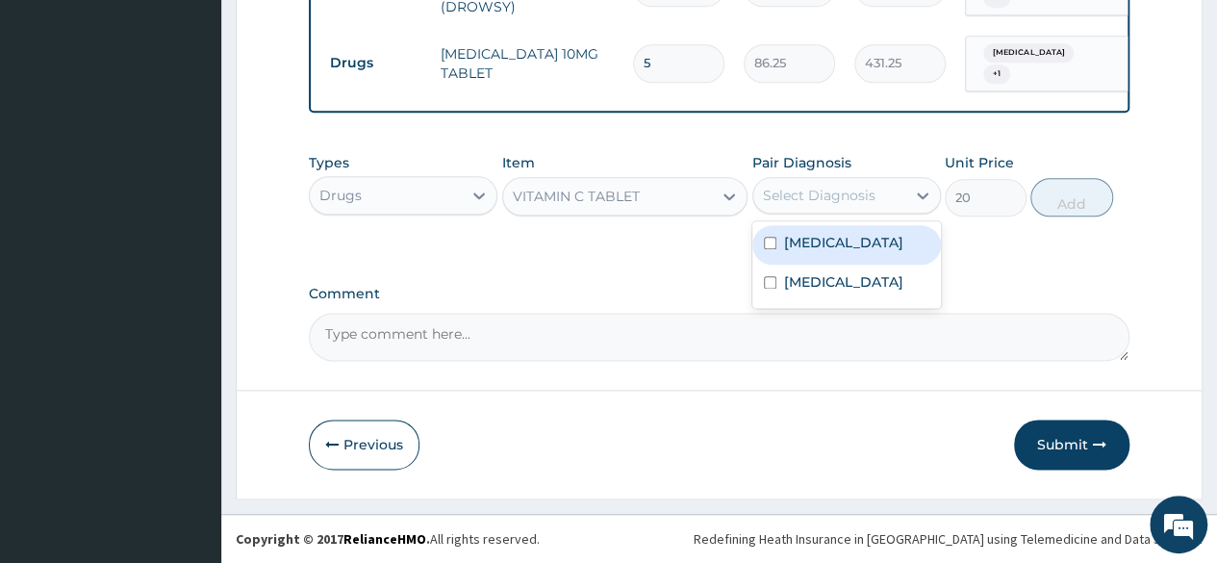
click at [849, 257] on div "Acute gastroenteritis" at bounding box center [846, 244] width 188 height 39
checkbox input "true"
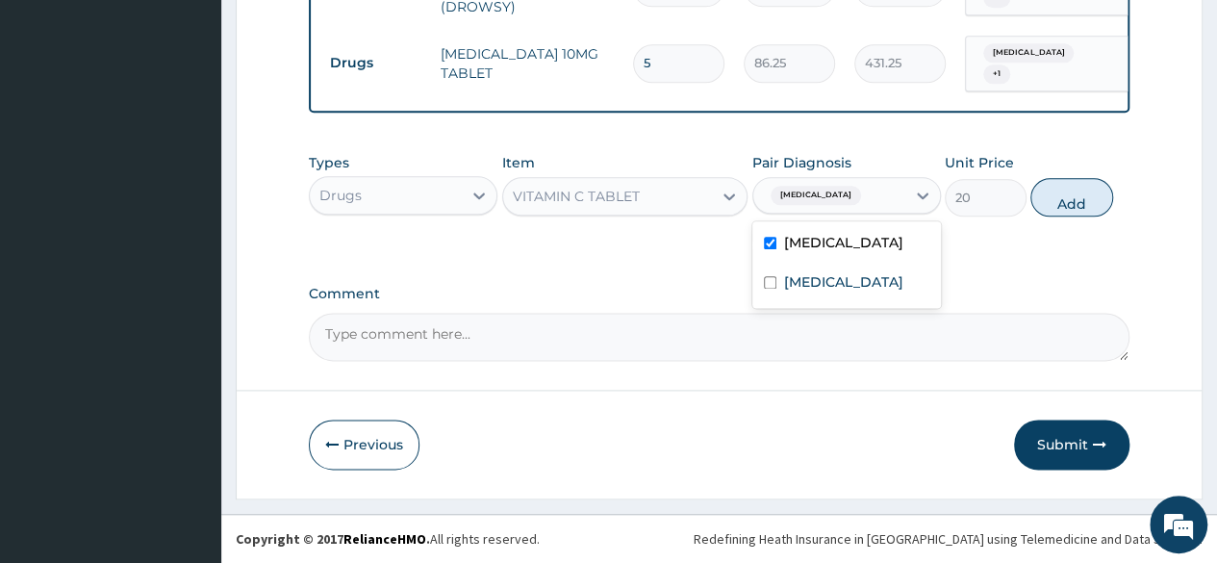
click at [850, 304] on div "Upper respiratory infection" at bounding box center [846, 283] width 188 height 39
checkbox input "true"
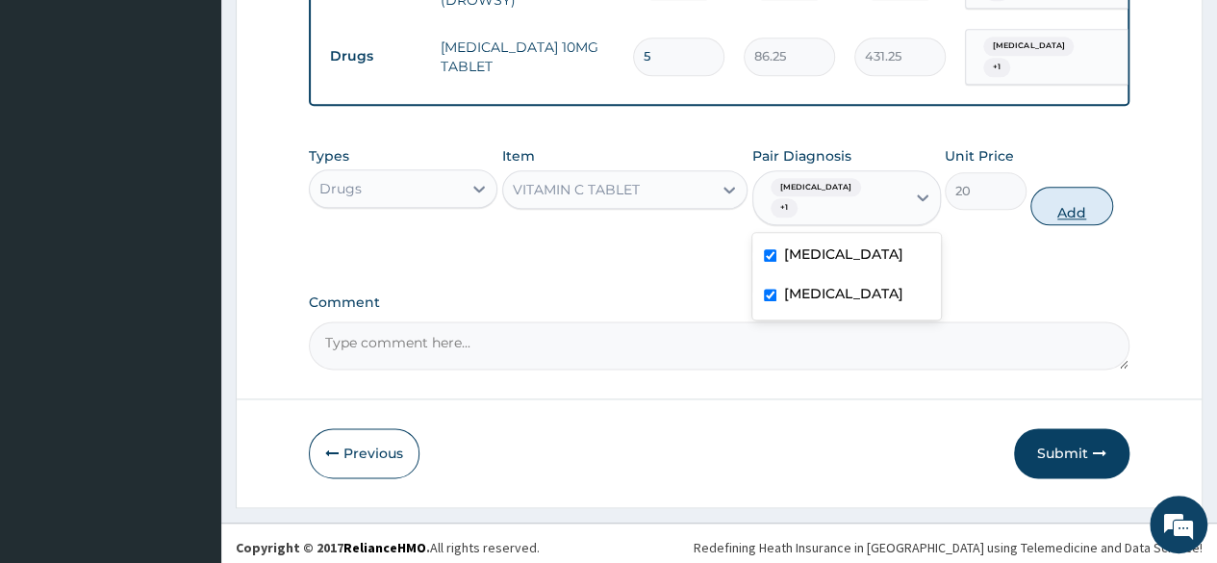
click at [1073, 225] on button "Add" at bounding box center [1071, 206] width 82 height 38
type input "0"
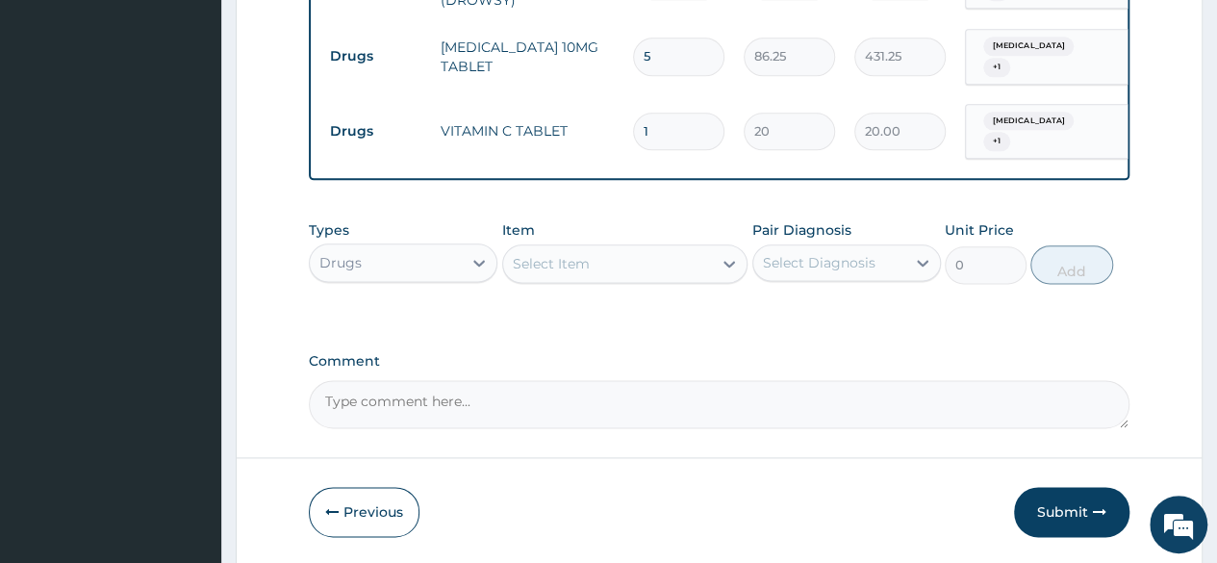
click at [675, 127] on input "1" at bounding box center [678, 132] width 91 height 38
type input "0.00"
type input "1"
type input "20.00"
type input "15"
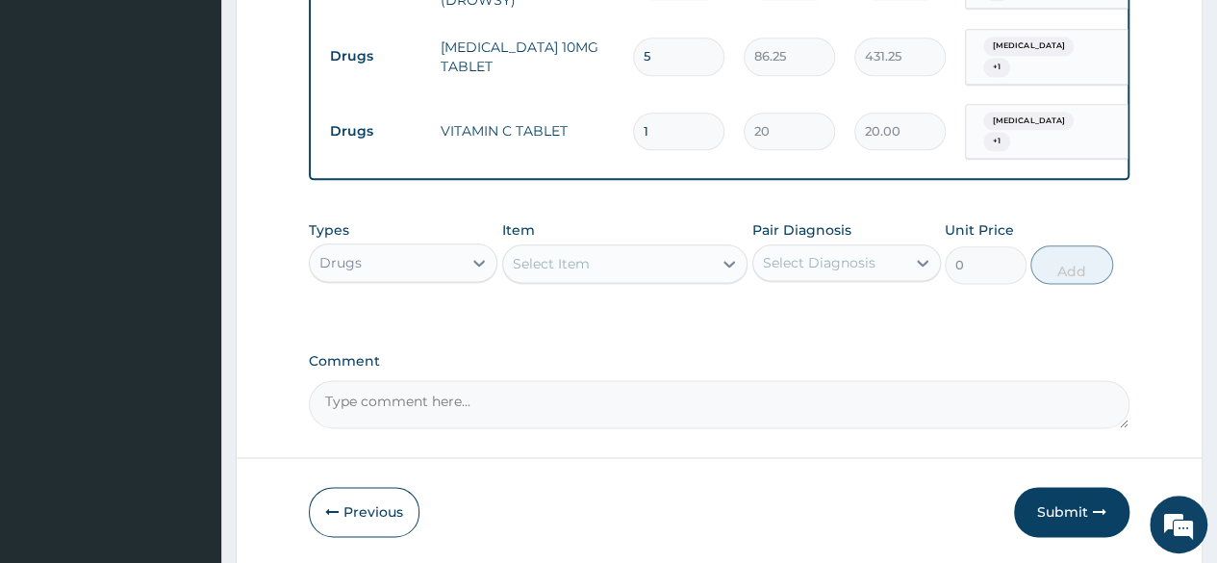
type input "300.00"
type input "15"
click at [520, 388] on textarea "Comment" at bounding box center [719, 404] width 820 height 48
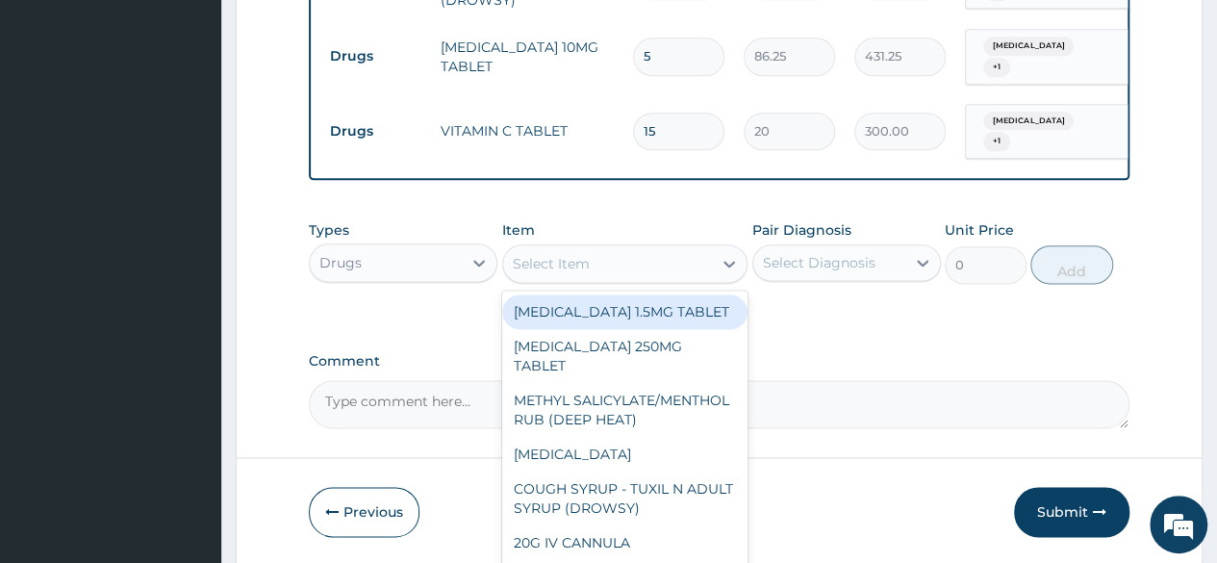
click at [534, 257] on div "Select Item" at bounding box center [608, 263] width 210 height 31
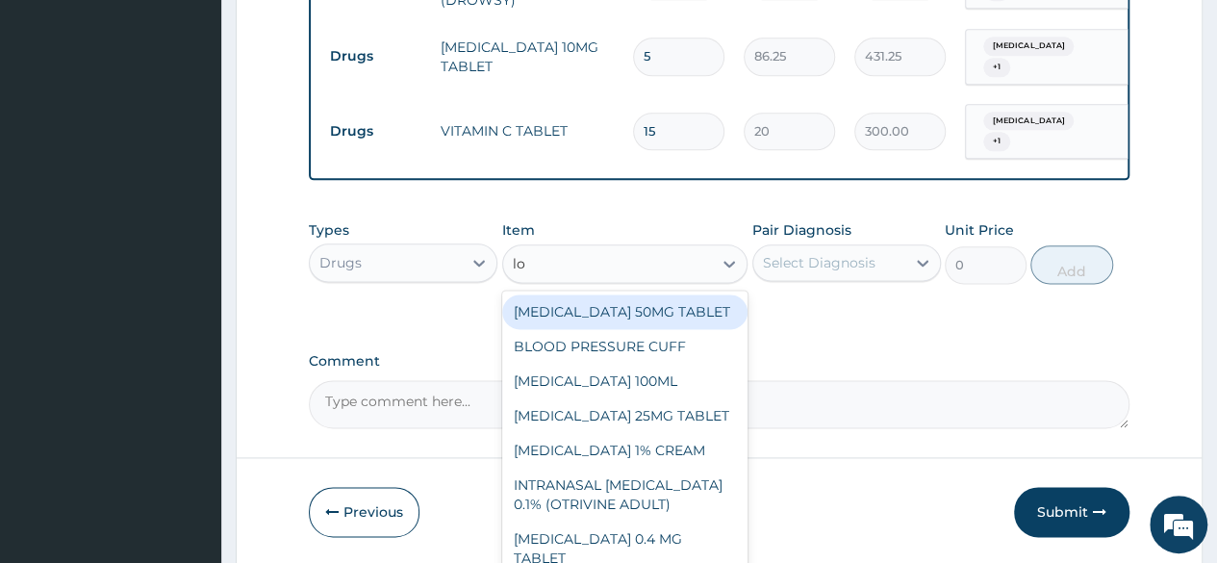
type input "loz"
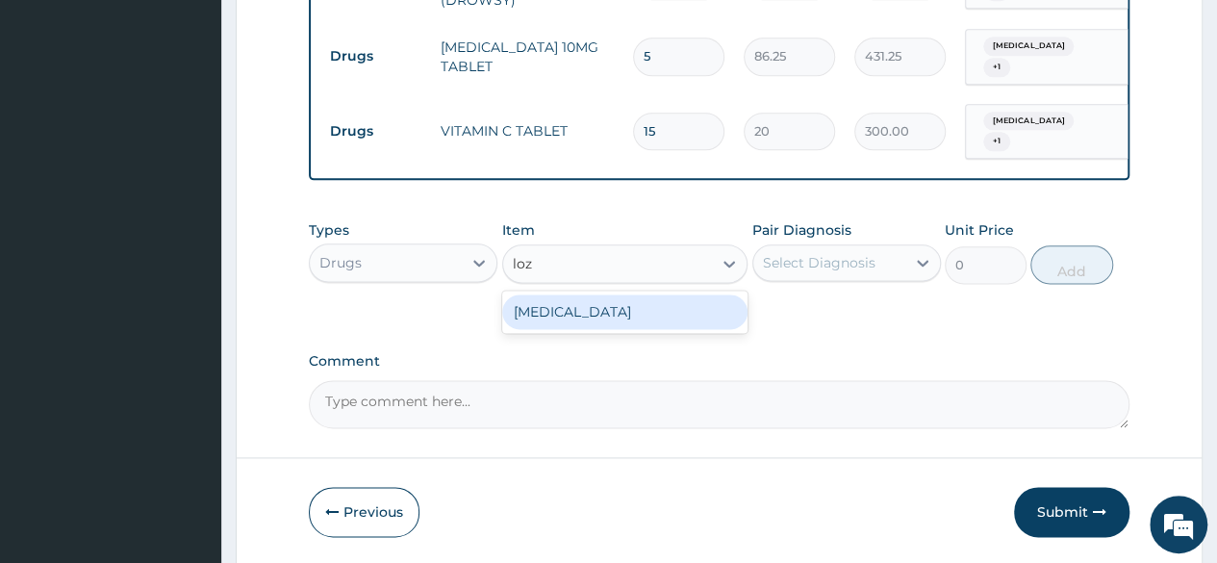
click at [720, 325] on div "THROAT LOZENGE" at bounding box center [625, 311] width 246 height 35
type input "96"
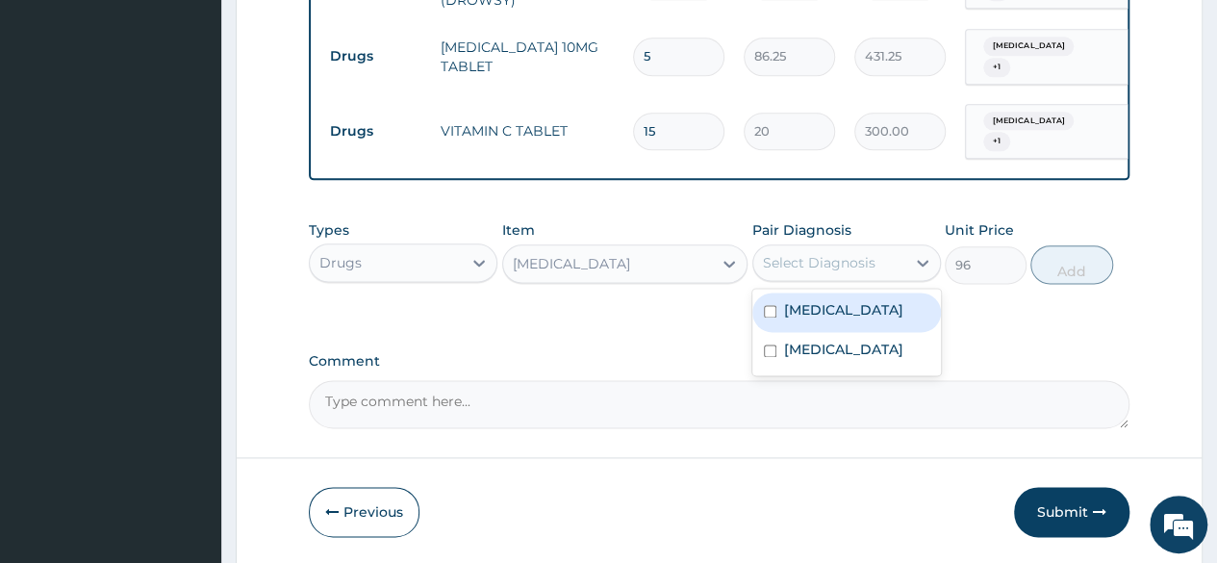
click at [883, 319] on label "Acute gastroenteritis" at bounding box center [843, 309] width 119 height 19
checkbox input "true"
click at [879, 359] on label "Upper respiratory infection" at bounding box center [843, 348] width 119 height 19
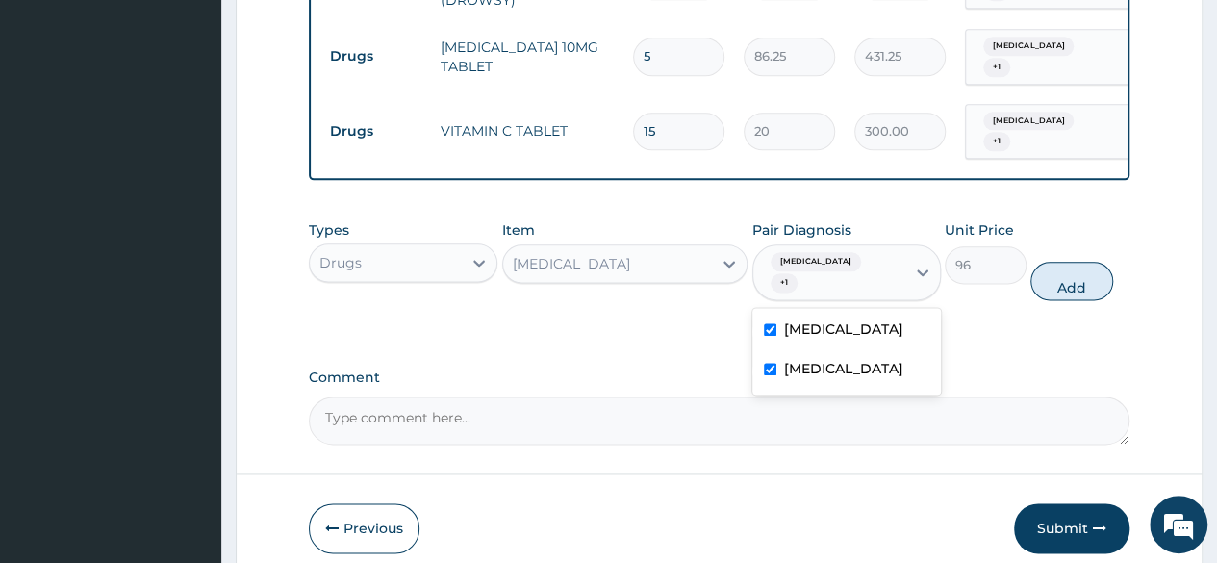
checkbox input "true"
click at [1058, 296] on button "Add" at bounding box center [1071, 281] width 82 height 38
type input "0"
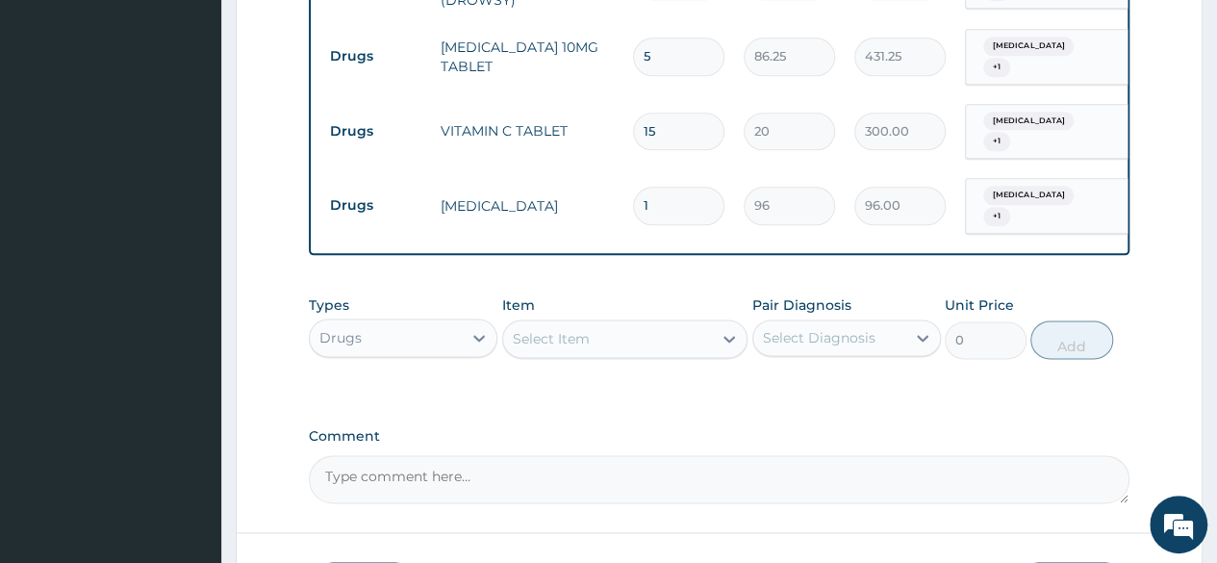
click at [693, 204] on input "1" at bounding box center [678, 206] width 91 height 38
type input "0.00"
type input "6"
type input "576.00"
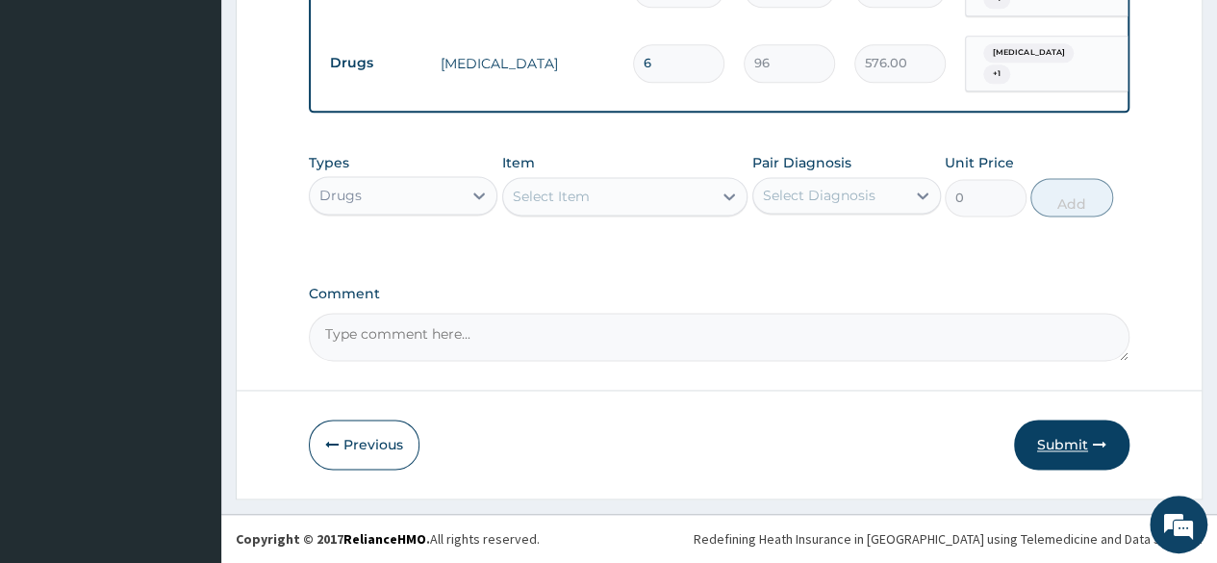
click at [1094, 436] on button "Submit" at bounding box center [1071, 444] width 115 height 50
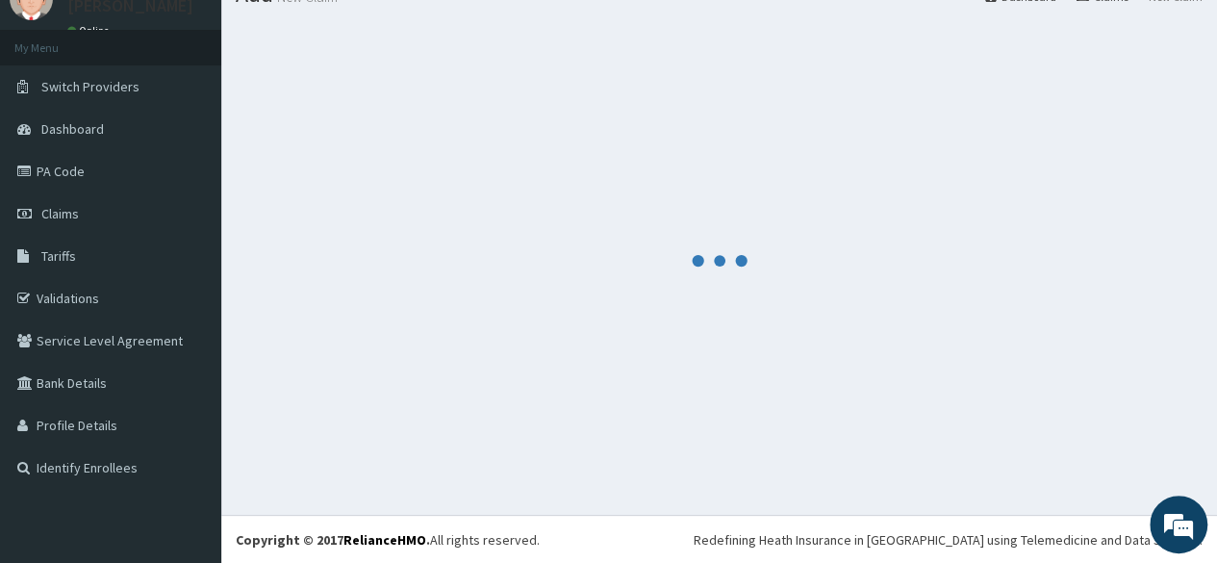
scroll to position [1240, 0]
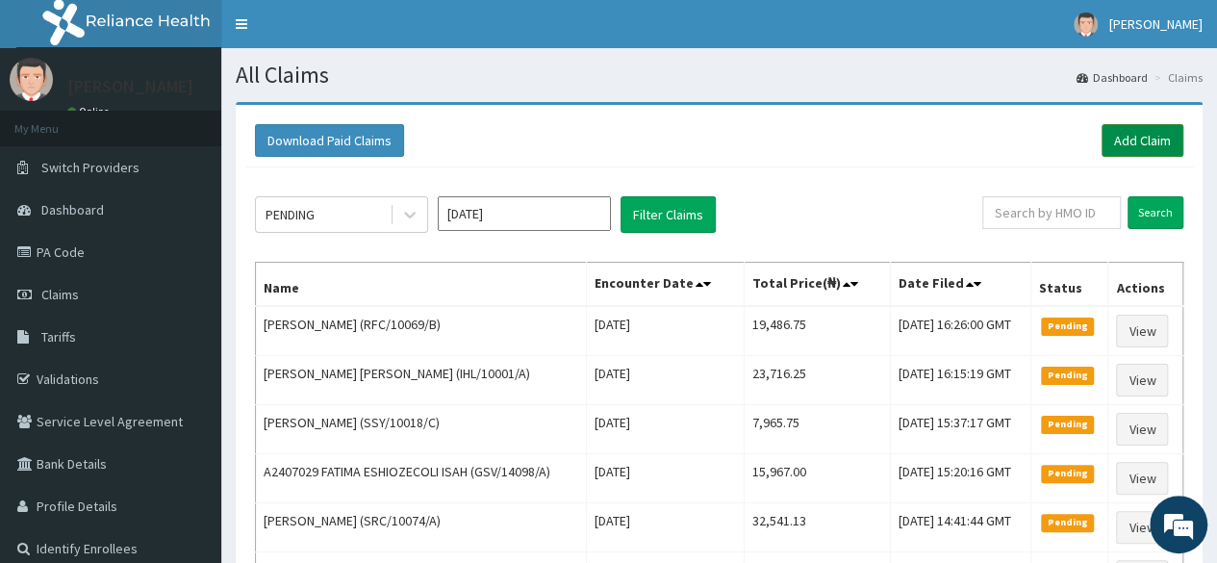
click at [1152, 138] on link "Add Claim" at bounding box center [1142, 140] width 82 height 33
click at [1163, 138] on link "Add Claim" at bounding box center [1142, 140] width 82 height 33
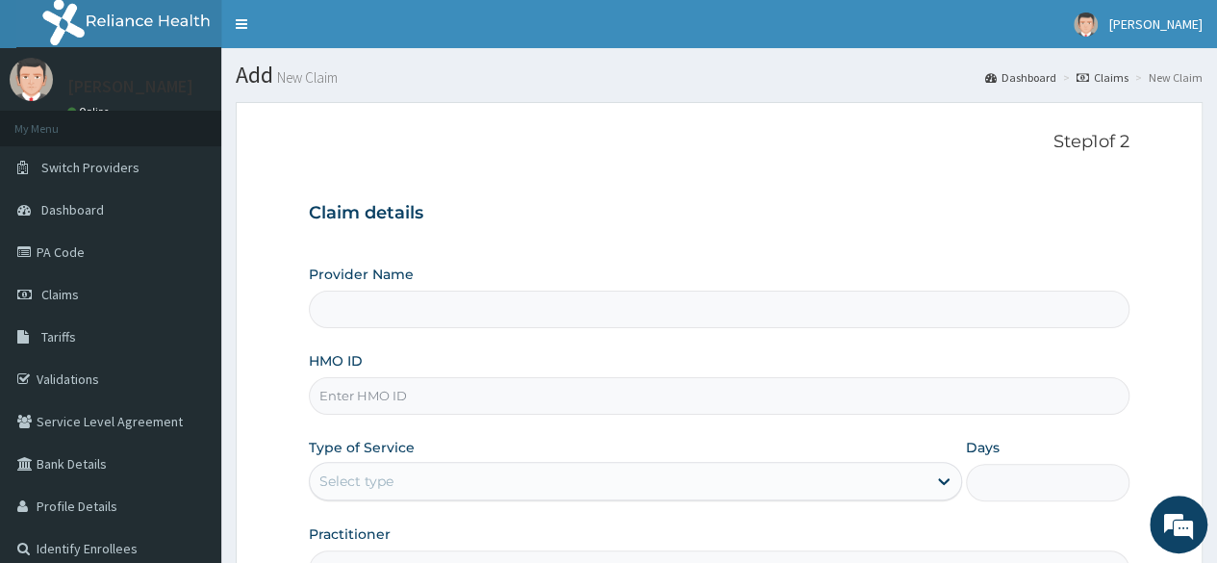
click at [363, 391] on input "HMO ID" at bounding box center [719, 396] width 820 height 38
paste input "FOI/10026/A"
type input "FOI/10026/A"
type input "Reliance Family Clinics (RFC) - [GEOGRAPHIC_DATA]"
type input "FOI/10026/A"
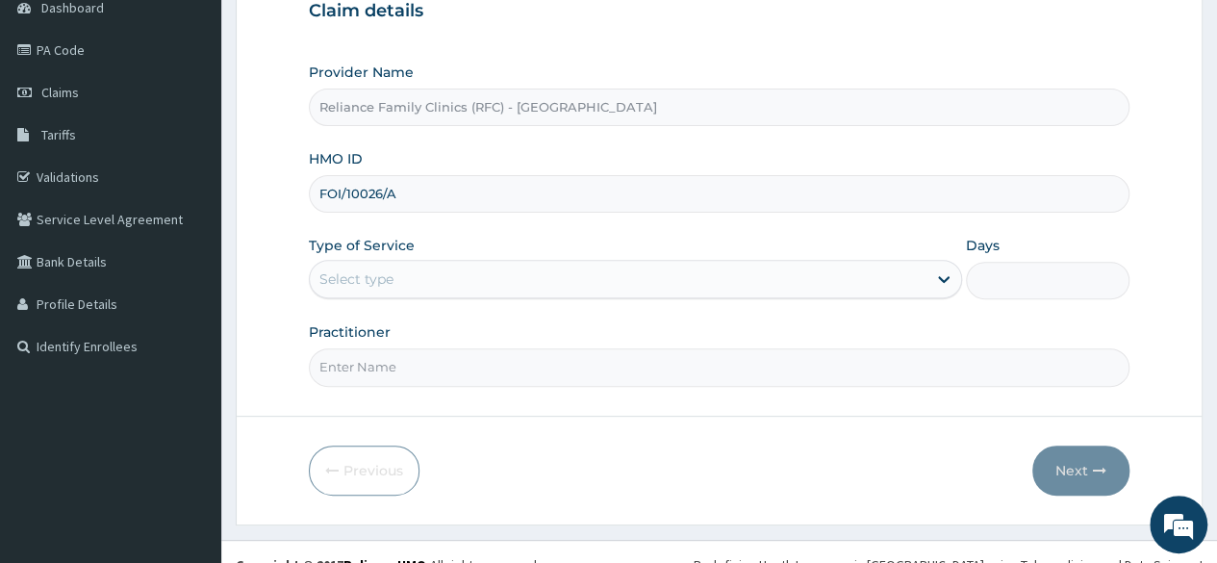
scroll to position [202, 0]
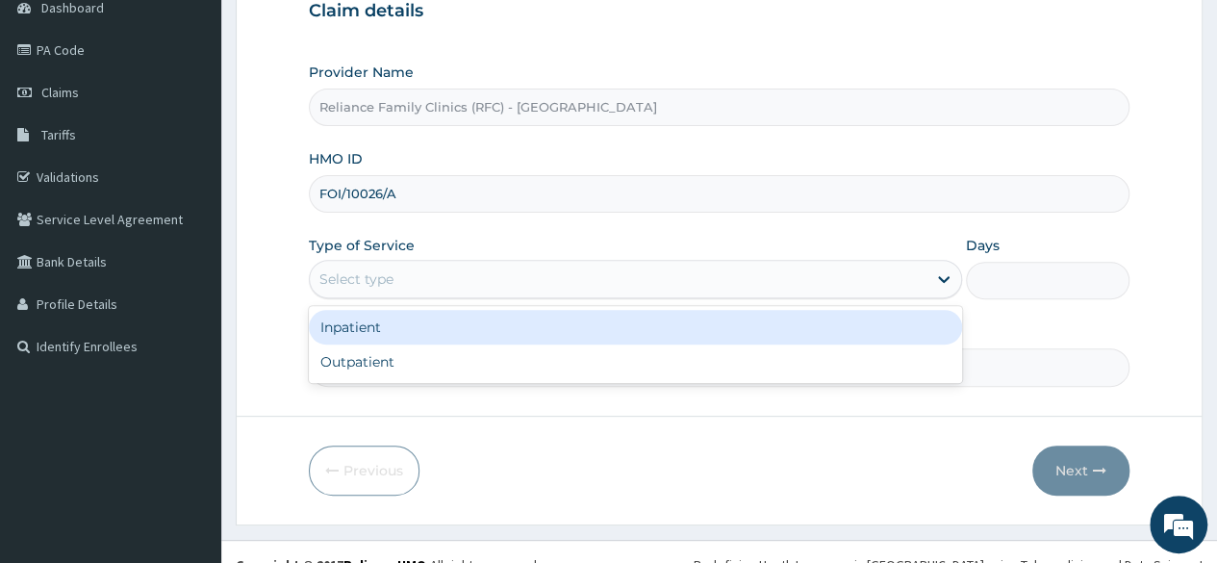
click at [725, 352] on div "Outpatient" at bounding box center [635, 361] width 653 height 35
type input "1"
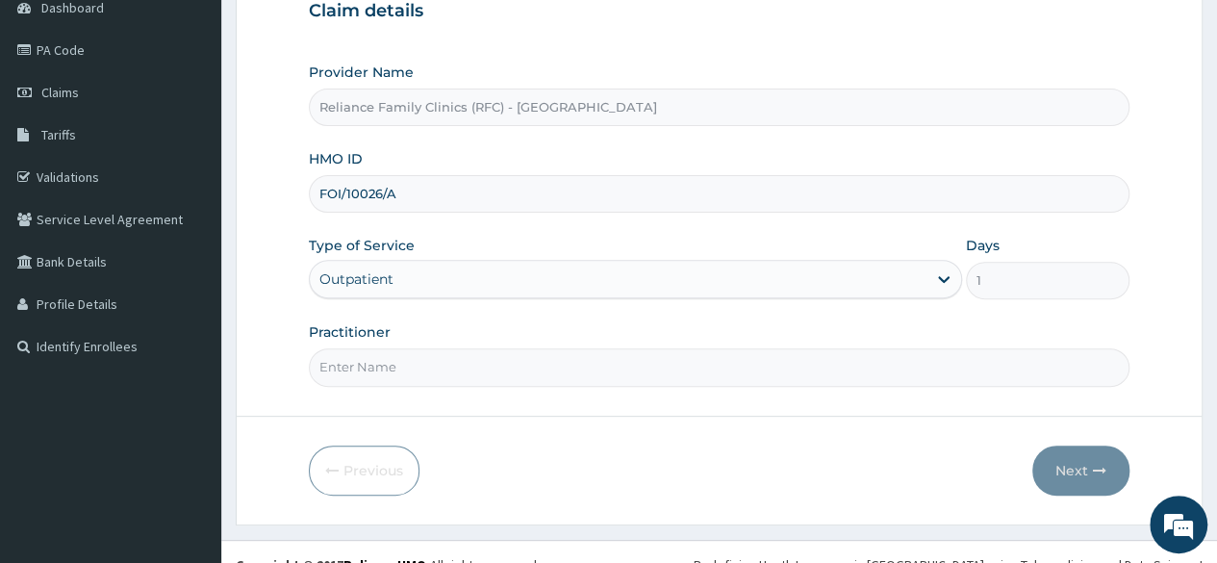
click at [771, 365] on input "Practitioner" at bounding box center [719, 367] width 820 height 38
type input "locum"
click at [1084, 467] on button "Next" at bounding box center [1080, 470] width 97 height 50
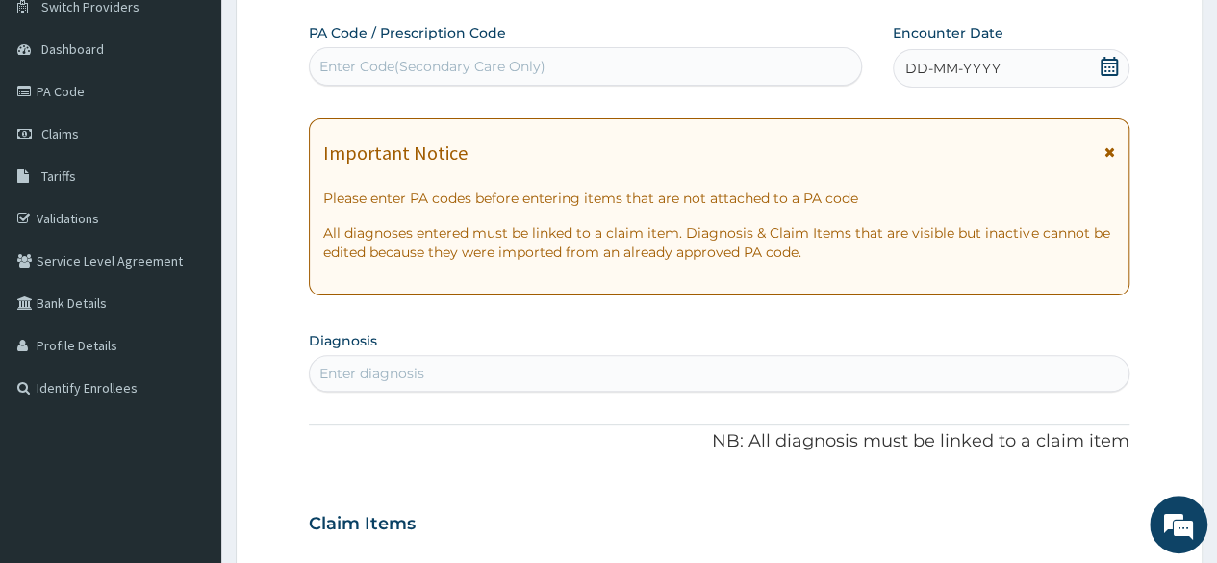
scroll to position [121, 0]
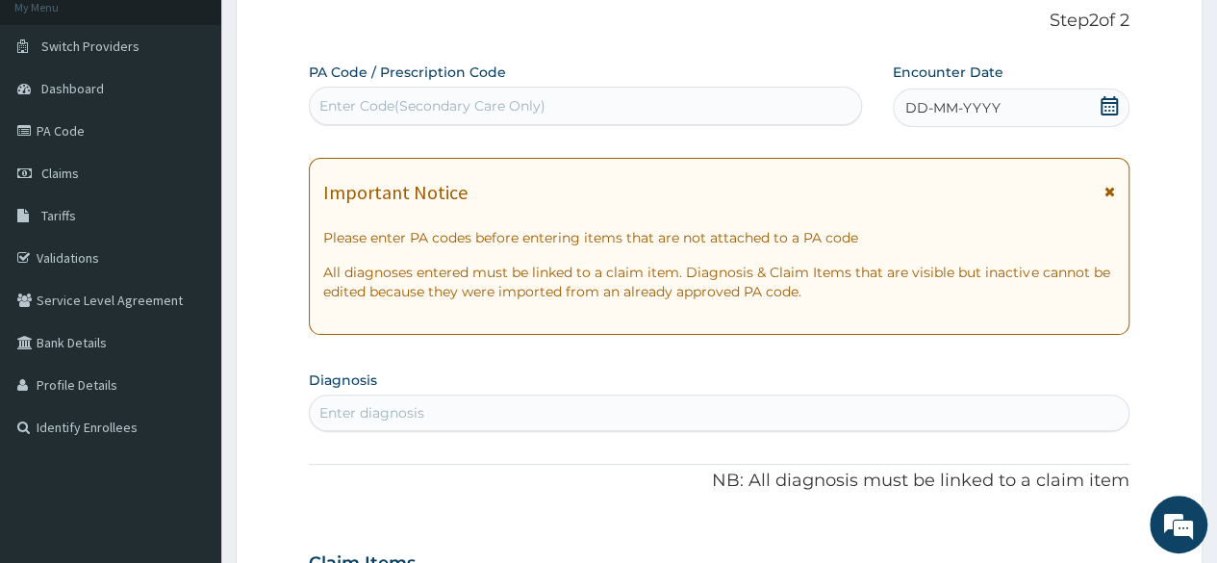
click at [1108, 125] on div "DD-MM-YYYY" at bounding box center [1010, 107] width 237 height 38
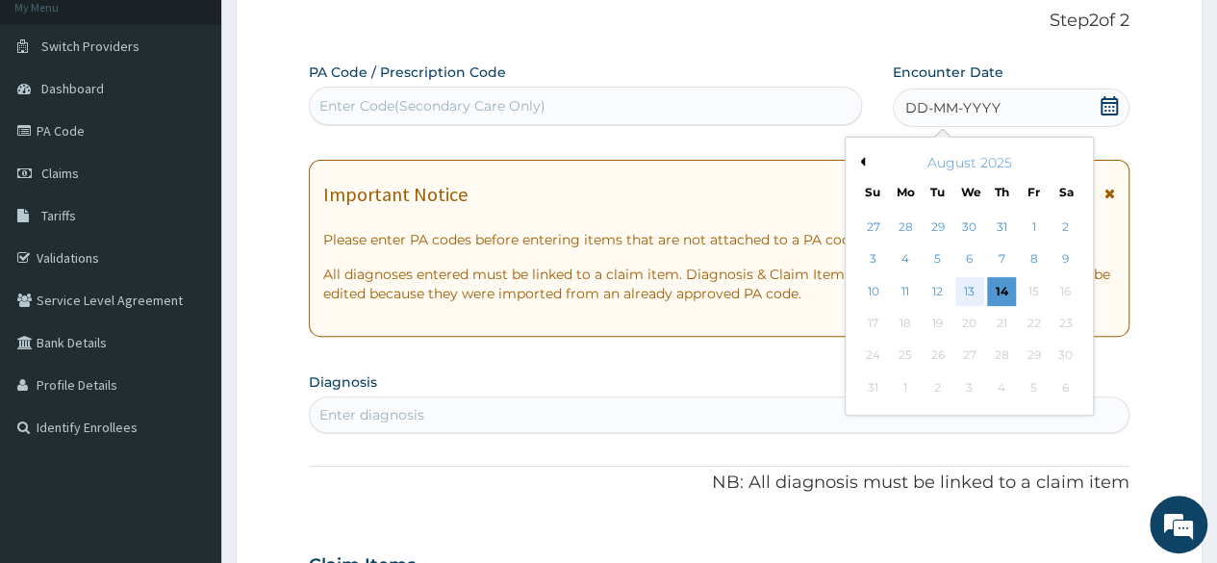
click at [977, 291] on div "13" at bounding box center [968, 291] width 29 height 29
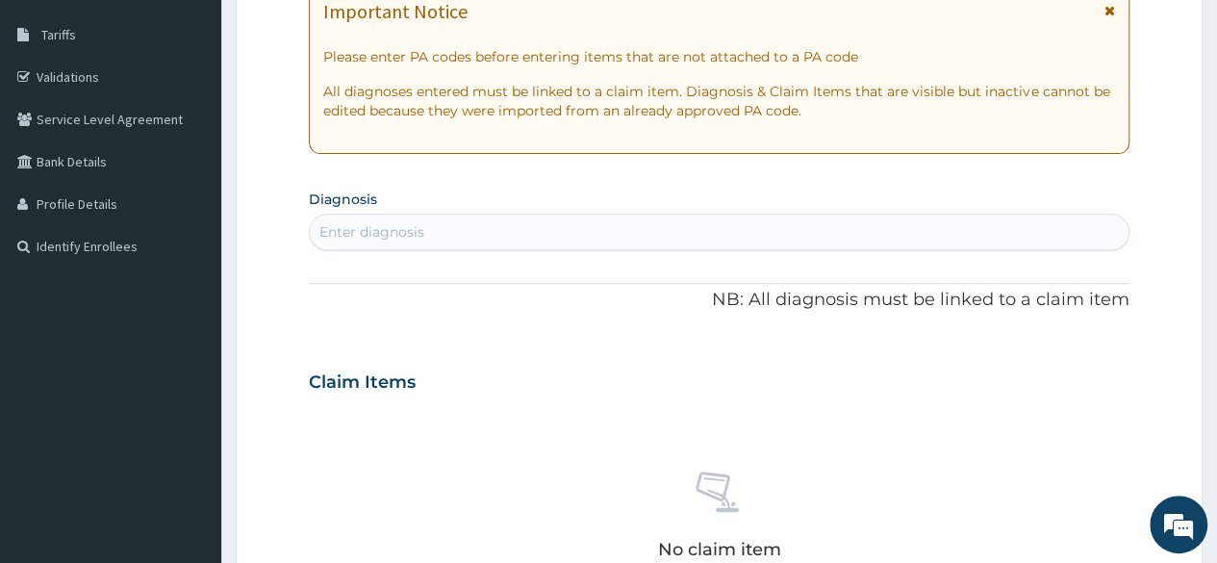
scroll to position [329, 0]
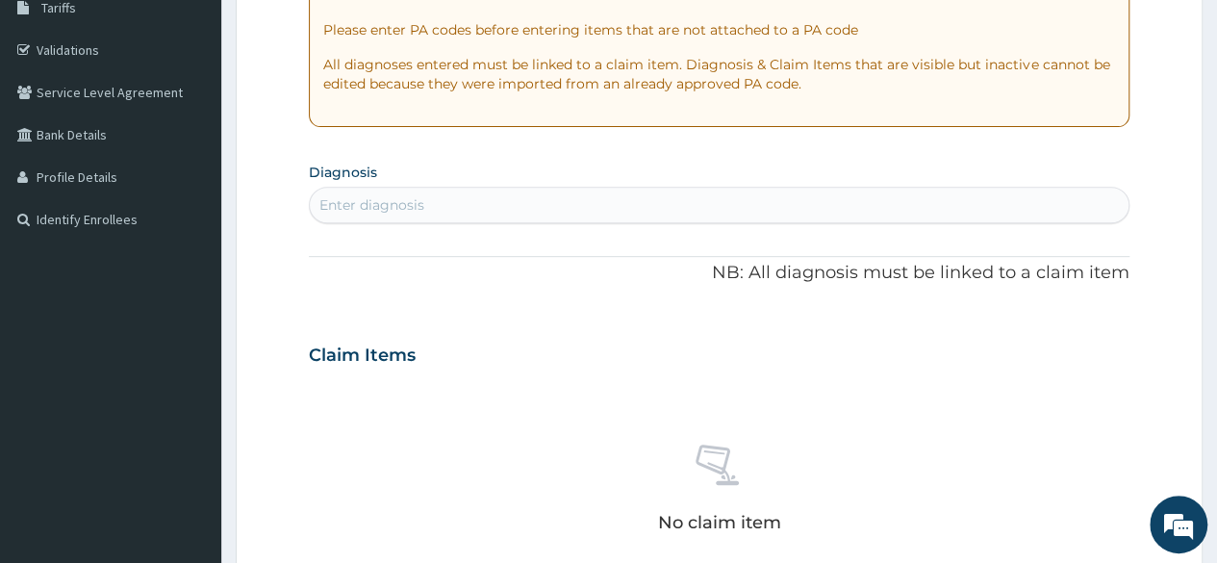
click at [402, 177] on section "Diagnosis Enter diagnosis" at bounding box center [719, 190] width 820 height 65
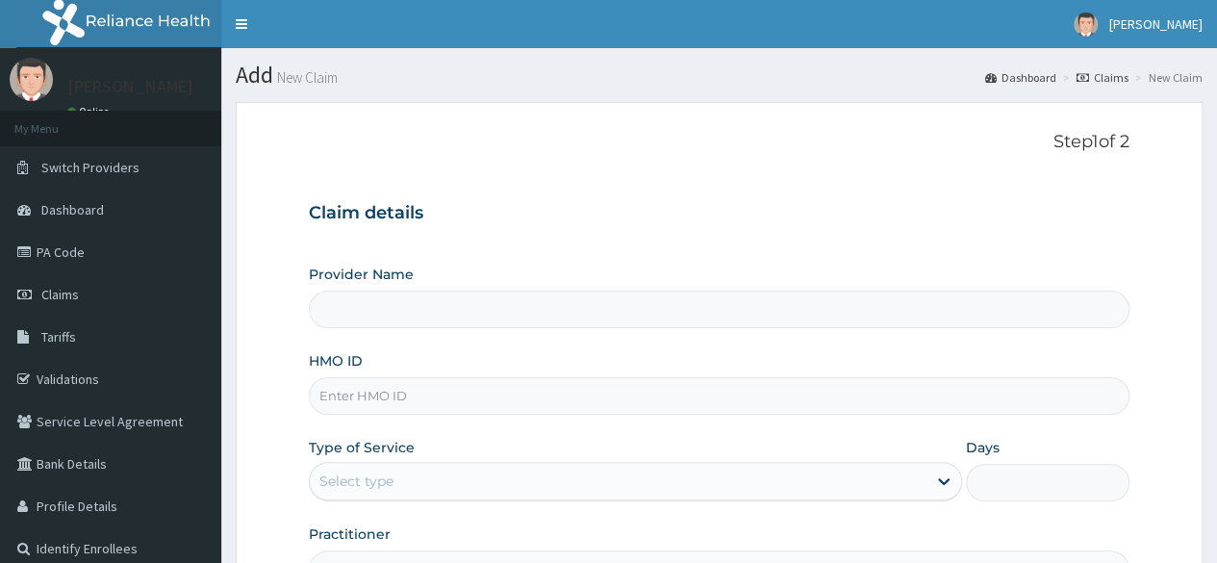
click at [403, 371] on div "HMO ID" at bounding box center [719, 382] width 820 height 63
type input "Reliance Family Clinics (RFC) - [GEOGRAPHIC_DATA]"
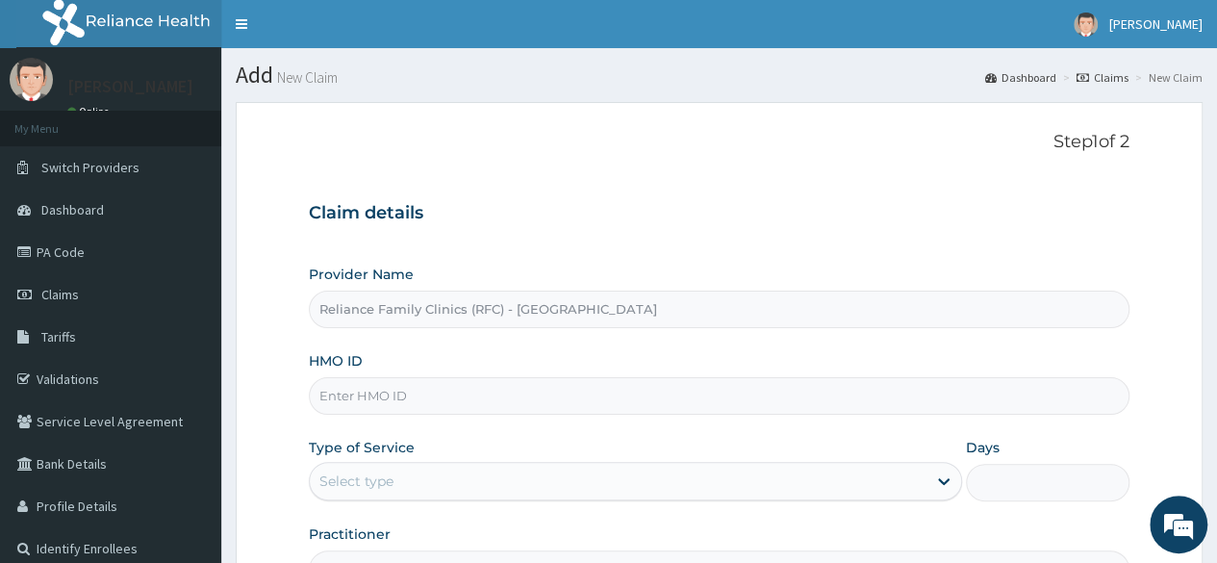
click at [400, 379] on input "HMO ID" at bounding box center [719, 396] width 820 height 38
paste input "FOI/10026/A"
type input "FOI/10026/A"
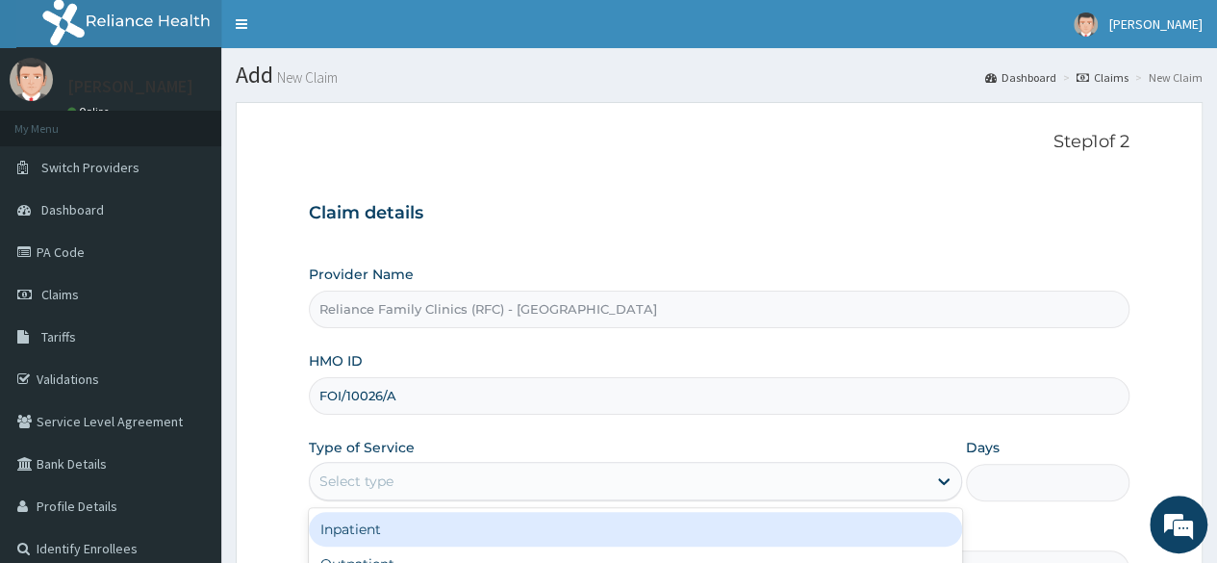
click at [488, 484] on div "Select type" at bounding box center [618, 480] width 616 height 31
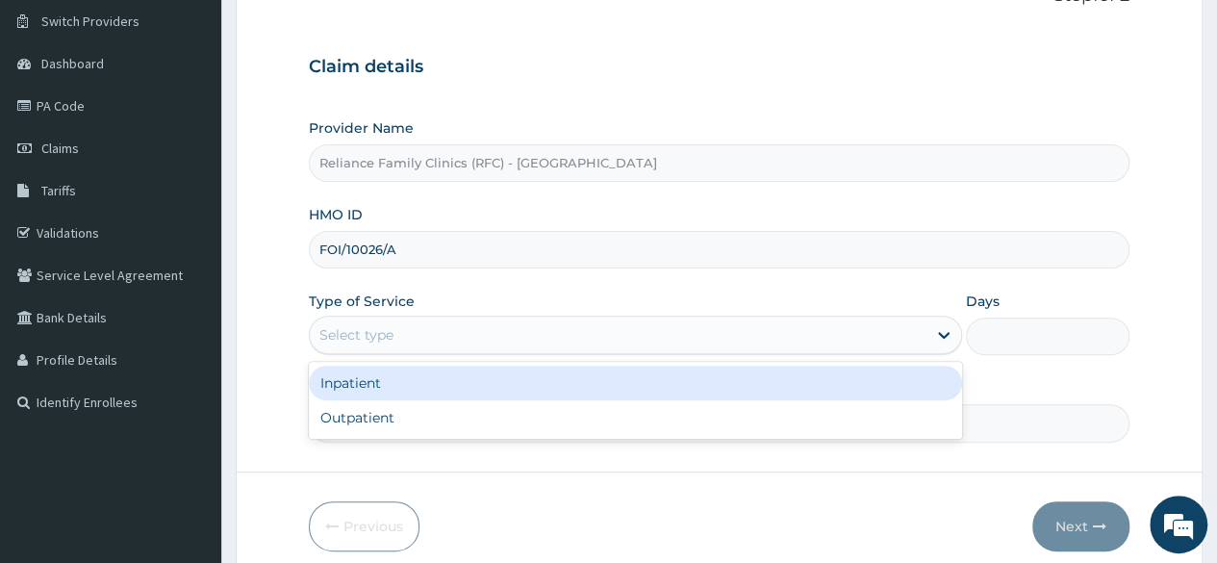
scroll to position [148, 0]
click at [664, 420] on div "Outpatient" at bounding box center [635, 415] width 653 height 35
type input "1"
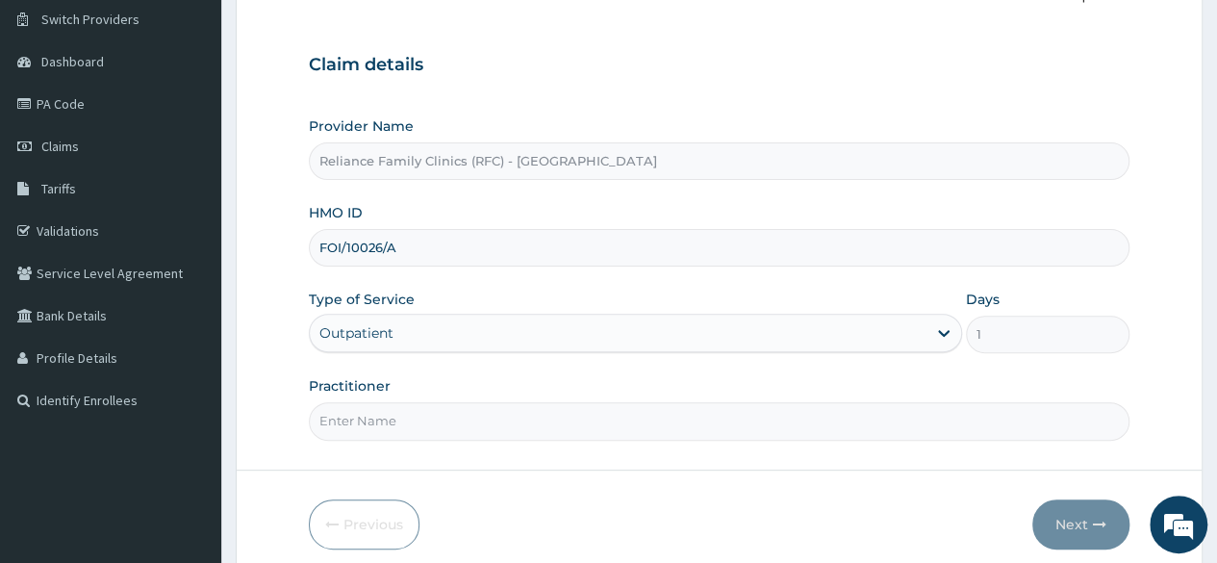
click at [696, 423] on input "Practitioner" at bounding box center [719, 421] width 820 height 38
type input "locum"
click at [1123, 522] on button "Next" at bounding box center [1080, 524] width 97 height 50
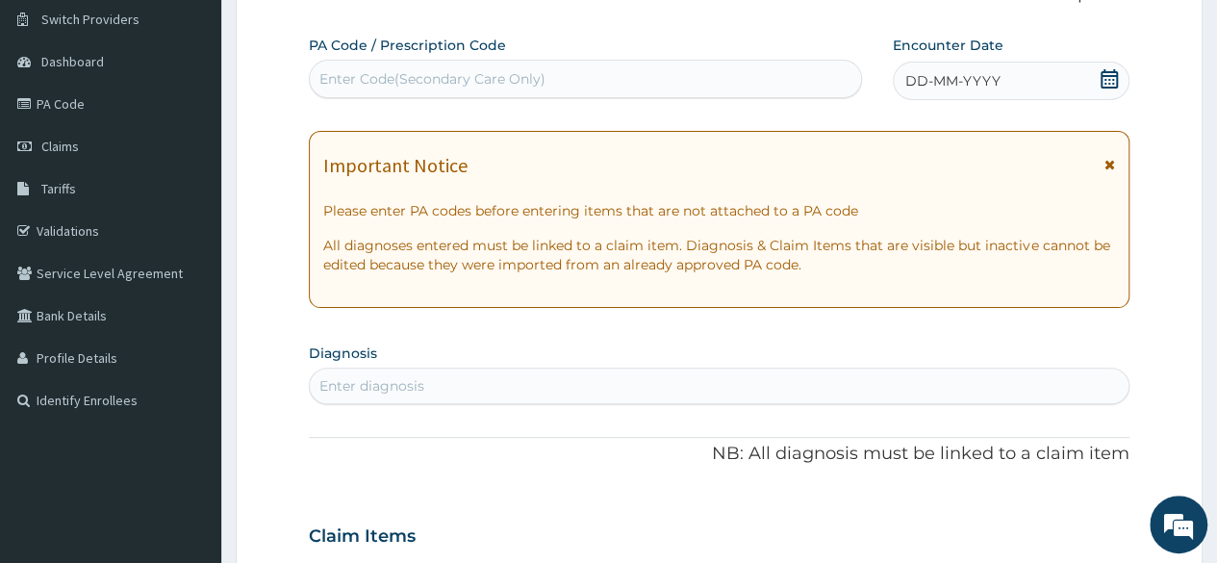
click at [1082, 83] on div "DD-MM-YYYY" at bounding box center [1010, 81] width 237 height 38
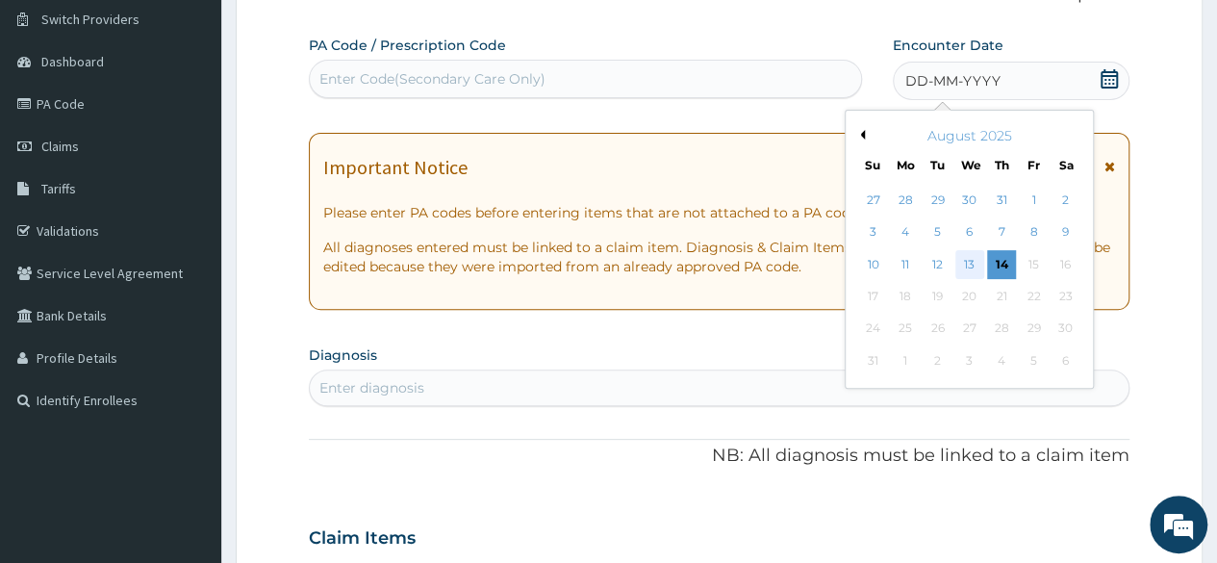
click at [967, 252] on div "13" at bounding box center [968, 264] width 29 height 29
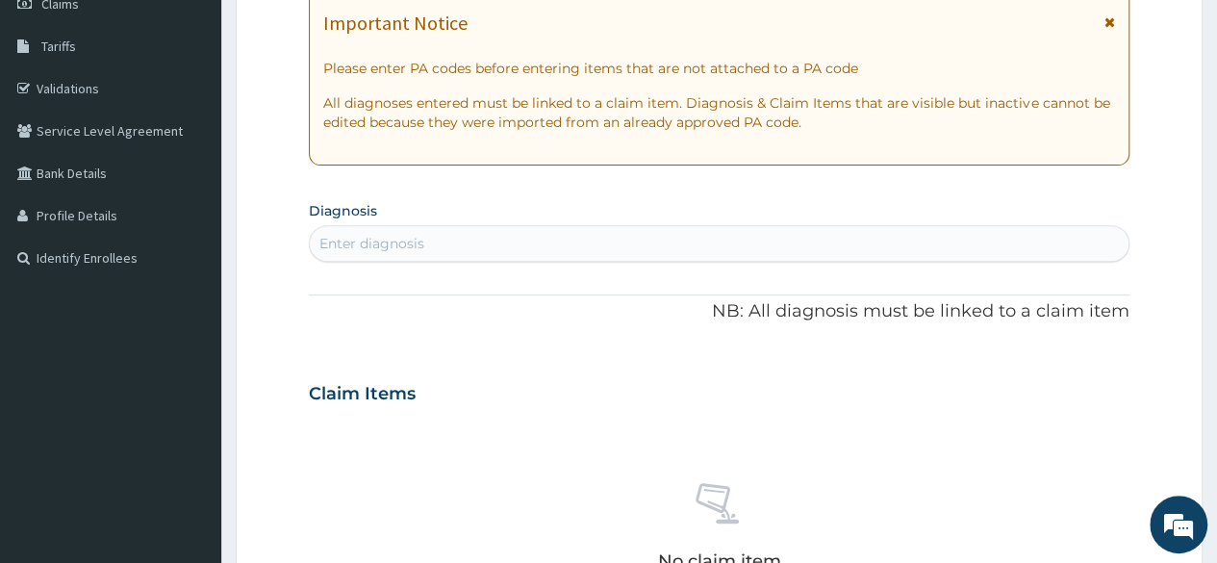
scroll to position [352, 0]
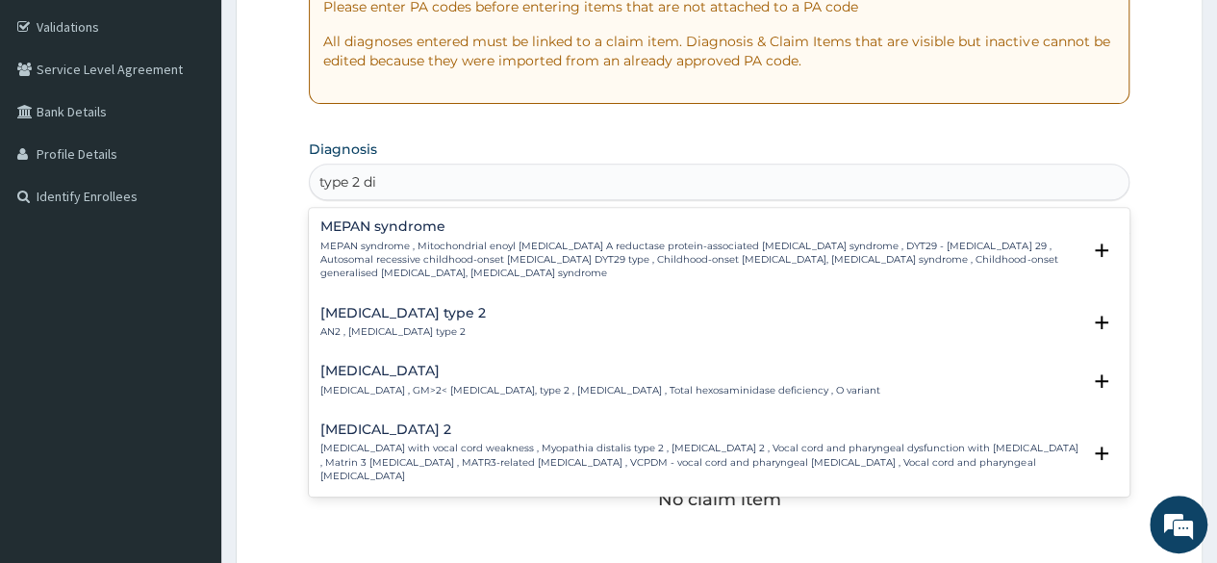
type input "type 2 dia"
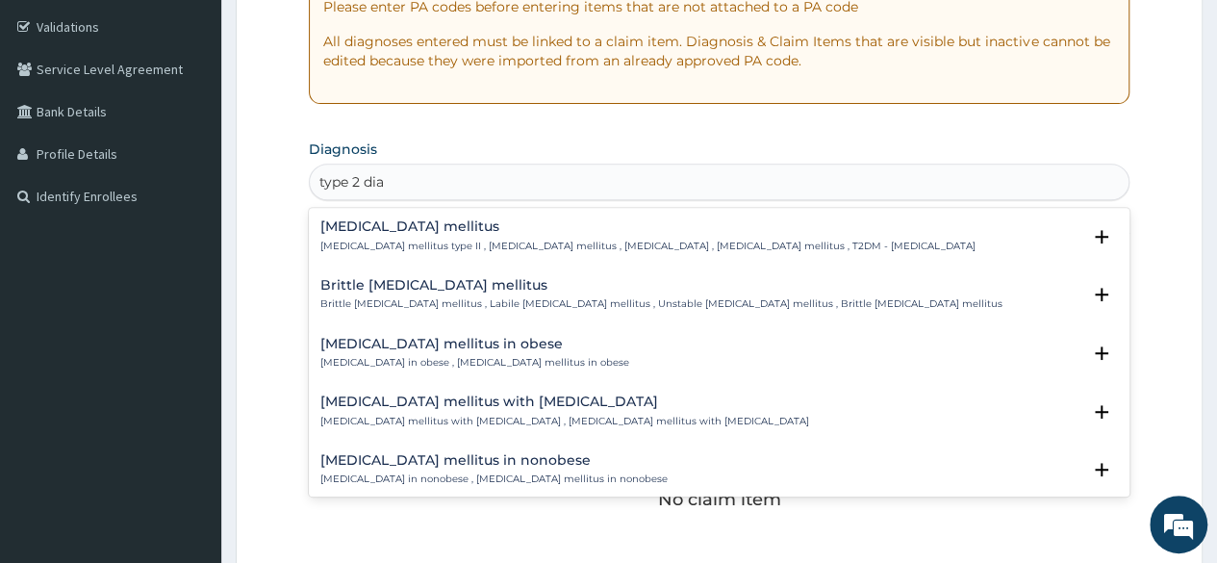
click at [791, 250] on p "Diabetes mellitus type II , Type 2 diabetes mellitus , Diabetes mellitus type 2…" at bounding box center [647, 245] width 655 height 13
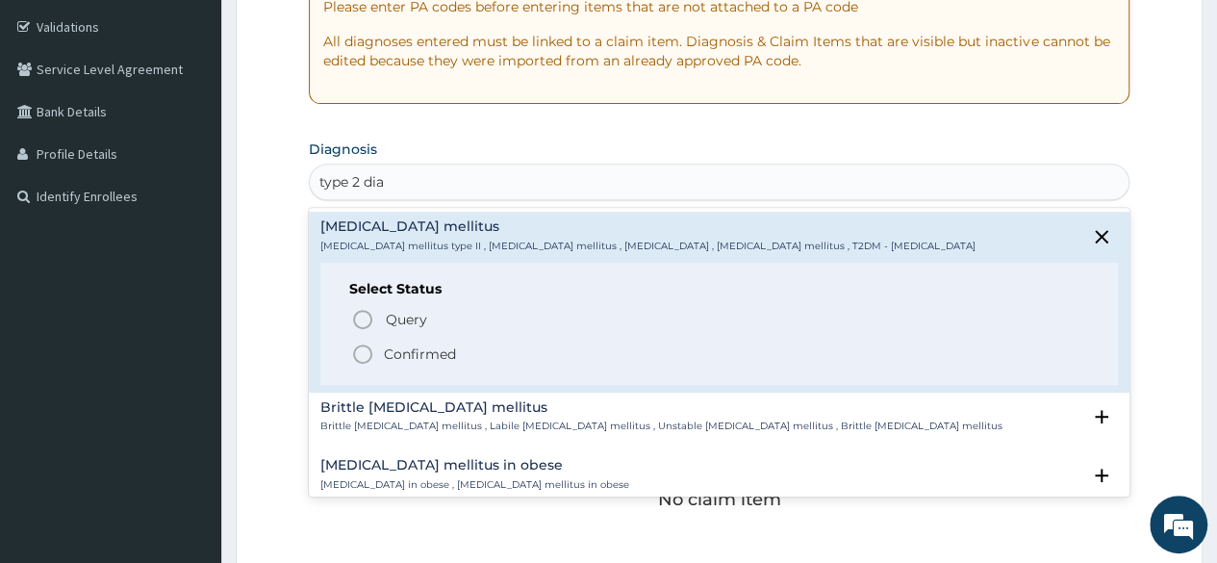
click at [431, 324] on p "Query Query covers suspected (?), Keep in view (kiv), Ruled out (r/o)" at bounding box center [600, 319] width 433 height 26
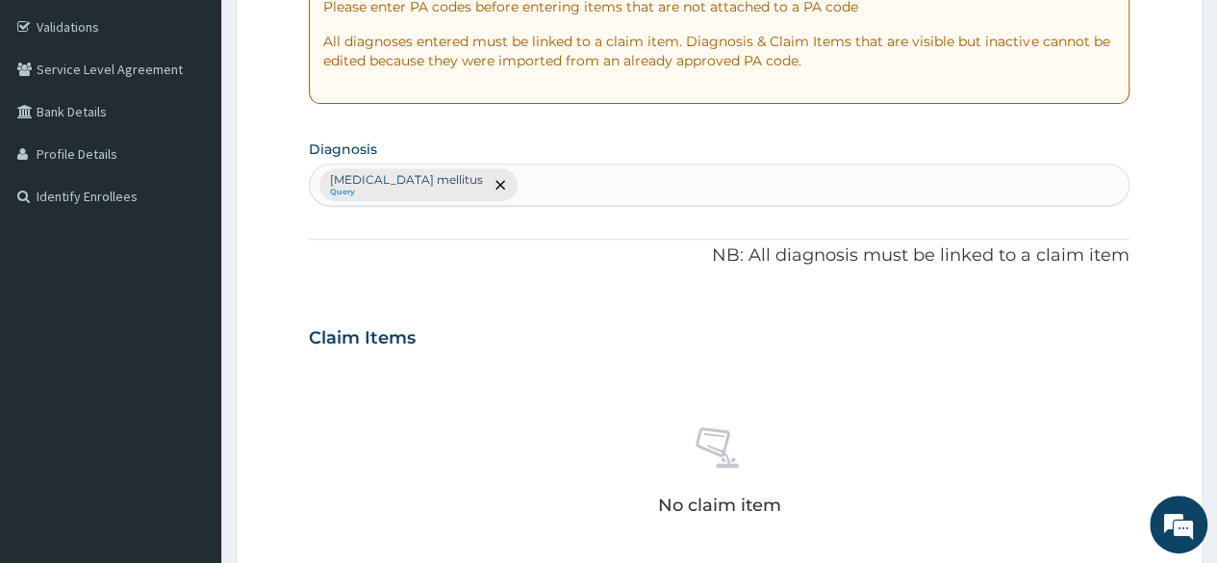
click at [653, 170] on div "Type 2 diabetes mellitus Query" at bounding box center [719, 184] width 818 height 40
type input "itching"
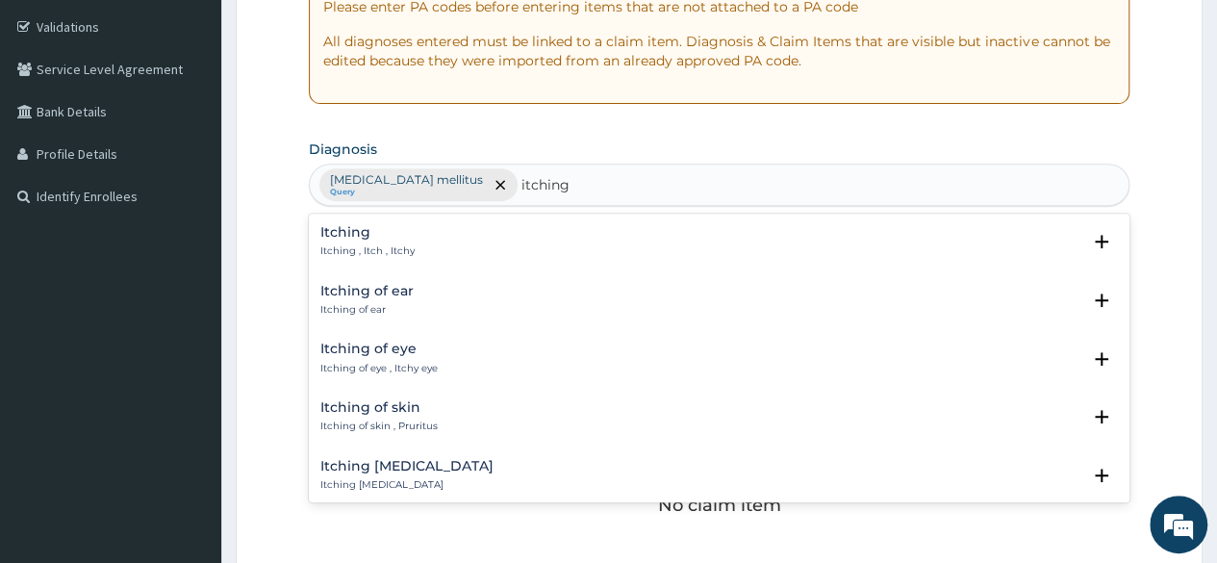
click at [433, 357] on div "Itching of eye Itching of eye , Itchy eye" at bounding box center [378, 358] width 117 height 34
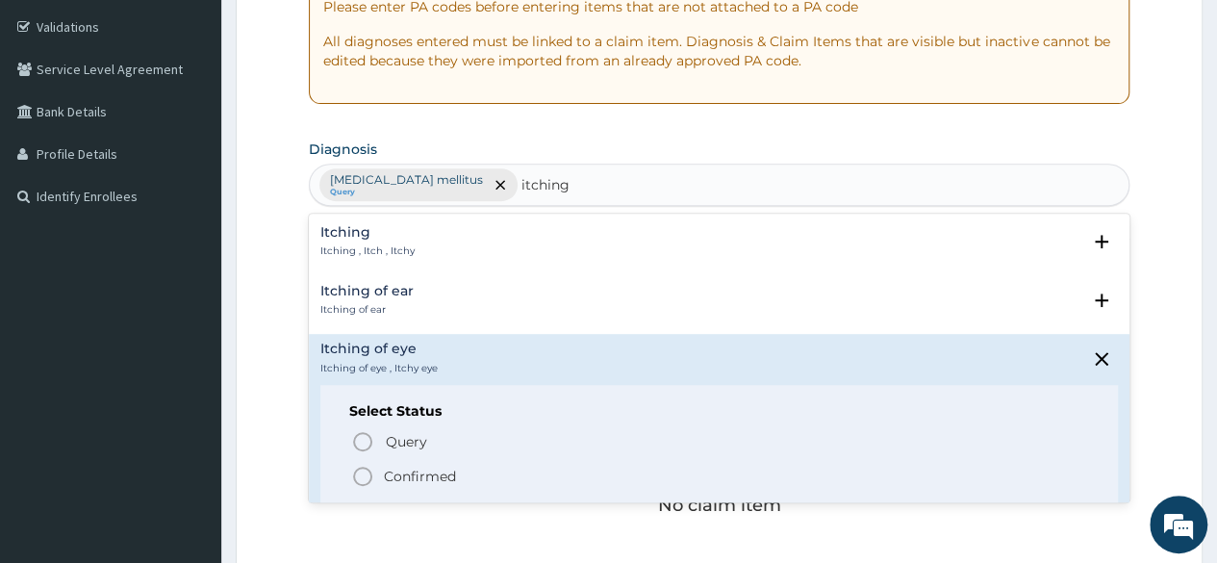
click at [414, 465] on span "Confirmed" at bounding box center [720, 476] width 738 height 23
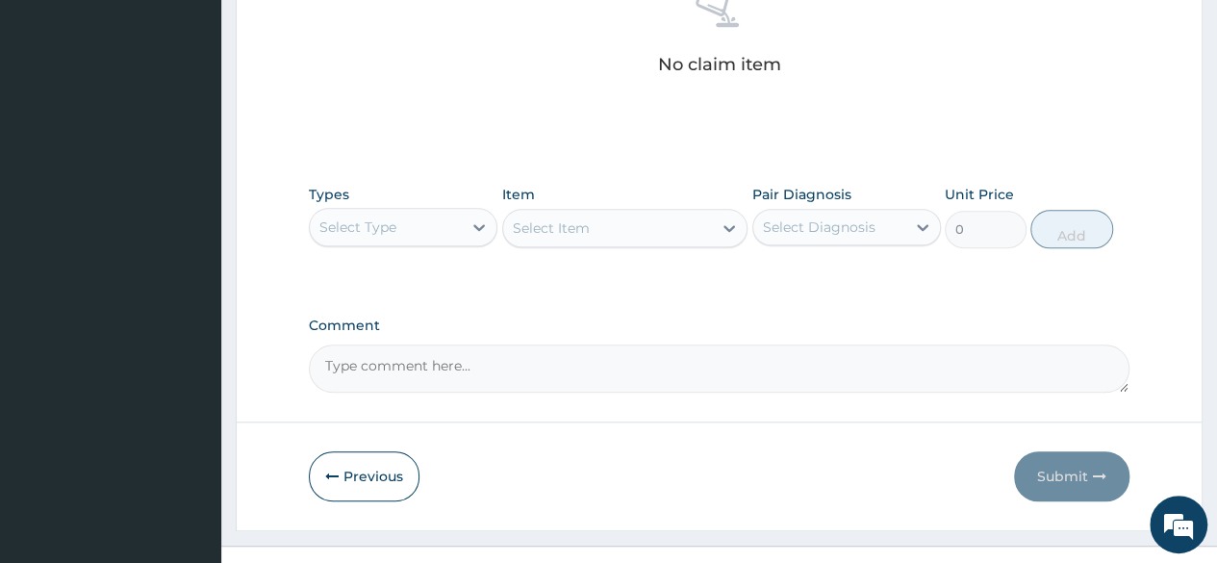
scroll to position [820, 0]
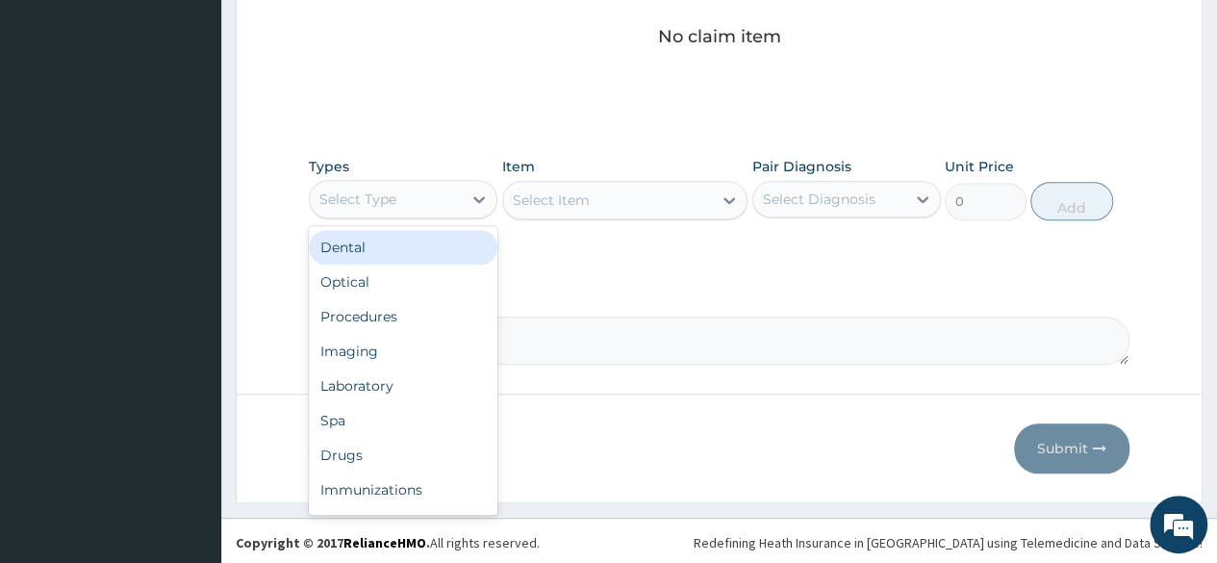
click at [425, 184] on div "Select Type" at bounding box center [386, 199] width 152 height 31
click at [441, 306] on div "Procedures" at bounding box center [403, 316] width 188 height 35
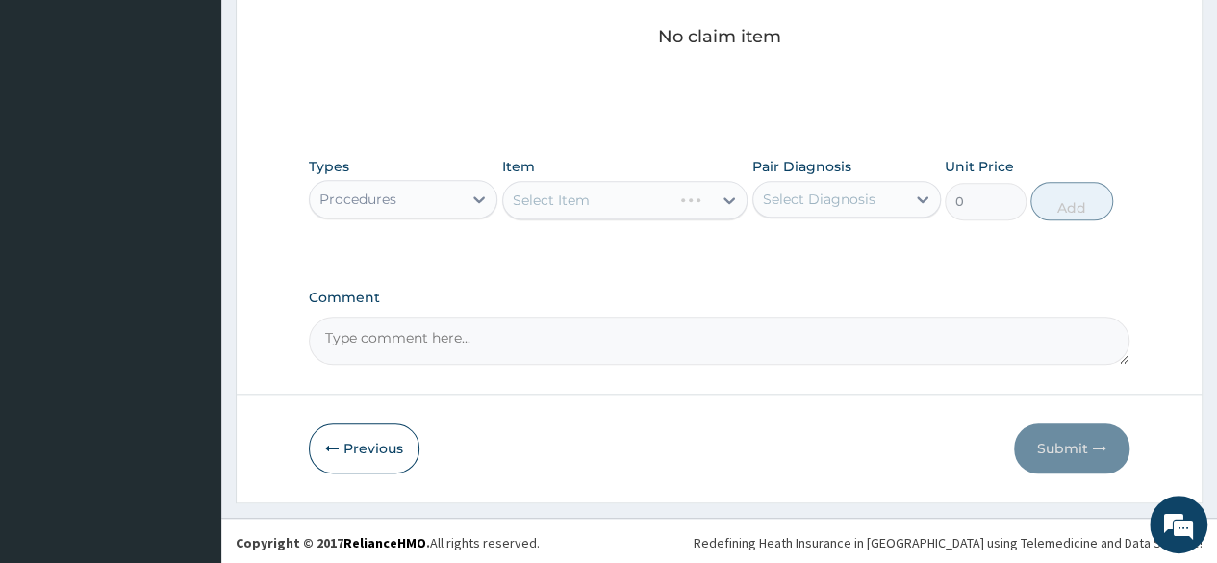
click at [642, 191] on div "Select Item" at bounding box center [625, 200] width 246 height 38
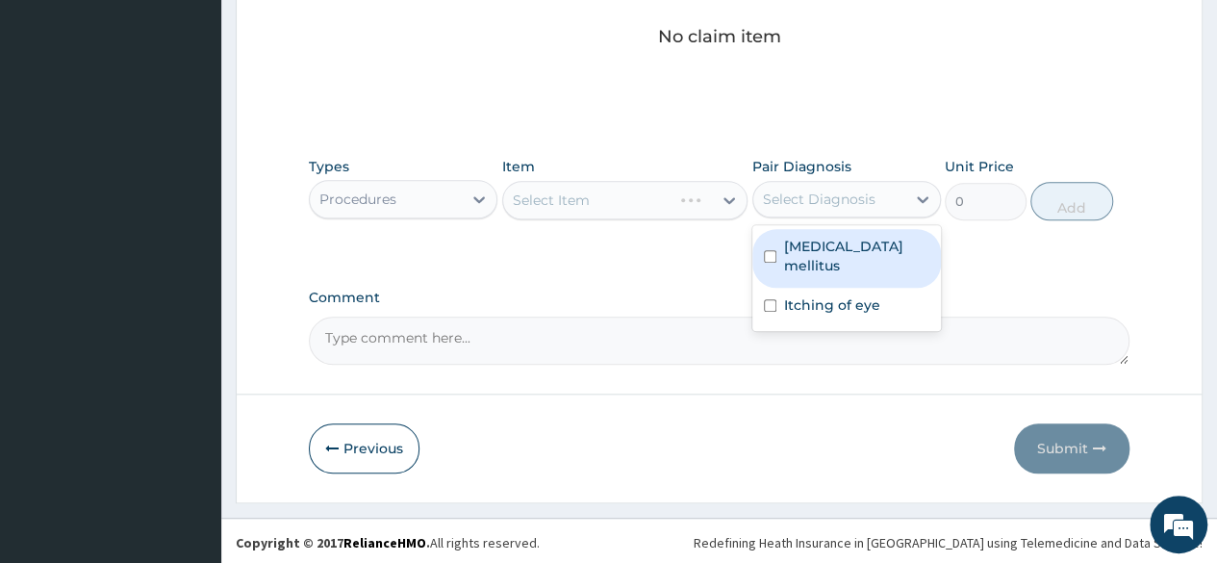
click at [880, 269] on label "Type 2 diabetes mellitus" at bounding box center [856, 256] width 145 height 38
checkbox input "true"
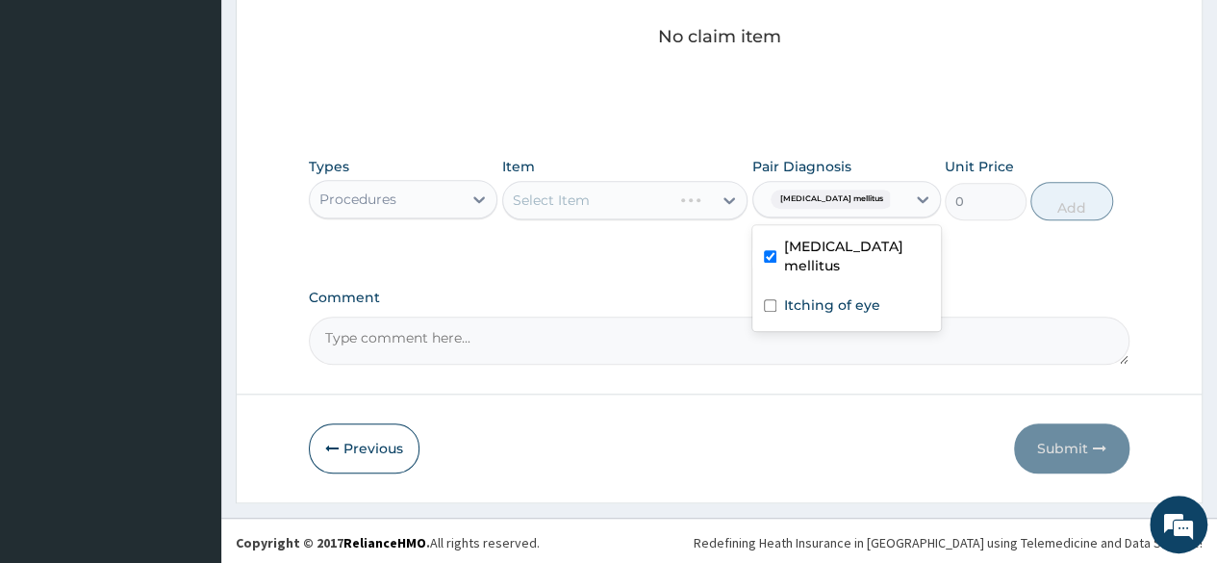
click at [872, 311] on label "Itching of eye" at bounding box center [832, 304] width 96 height 19
checkbox input "true"
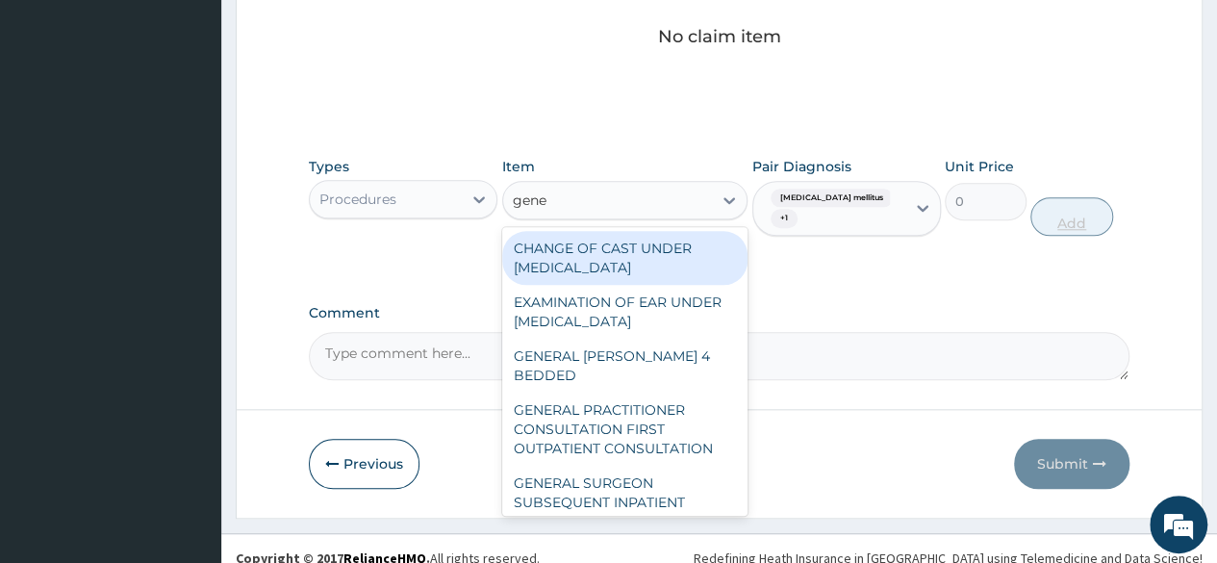
type input "gener"
click at [702, 424] on div "GENERAL PRACTITIONER CONSULTATION FIRST OUTPATIENT CONSULTATION" at bounding box center [625, 428] width 246 height 73
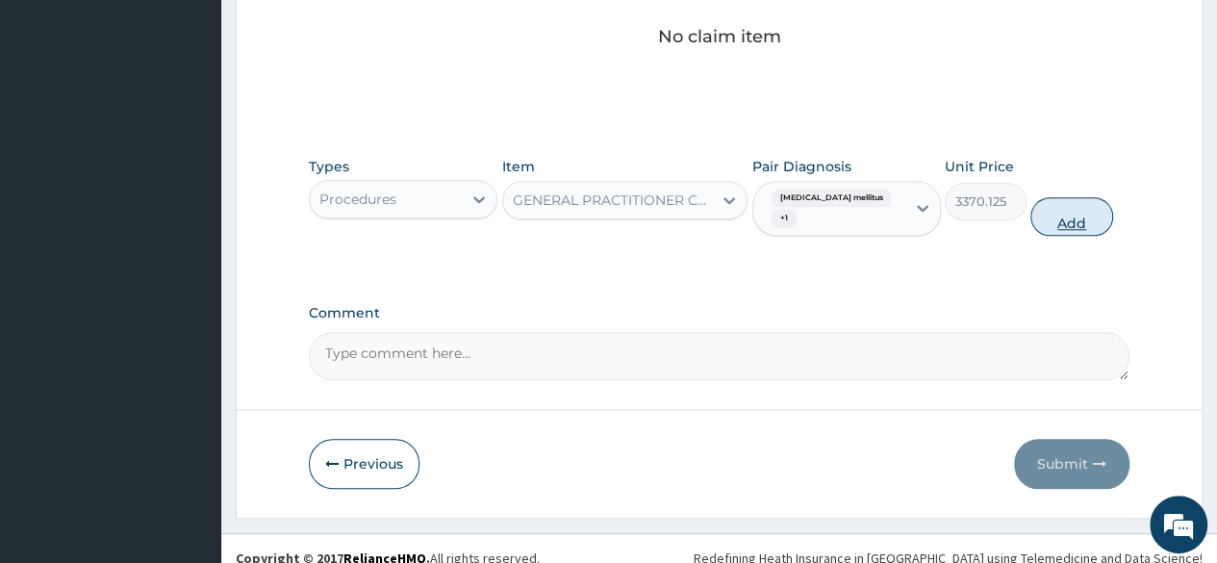
click at [1065, 232] on button "Add" at bounding box center [1071, 216] width 82 height 38
type input "0"
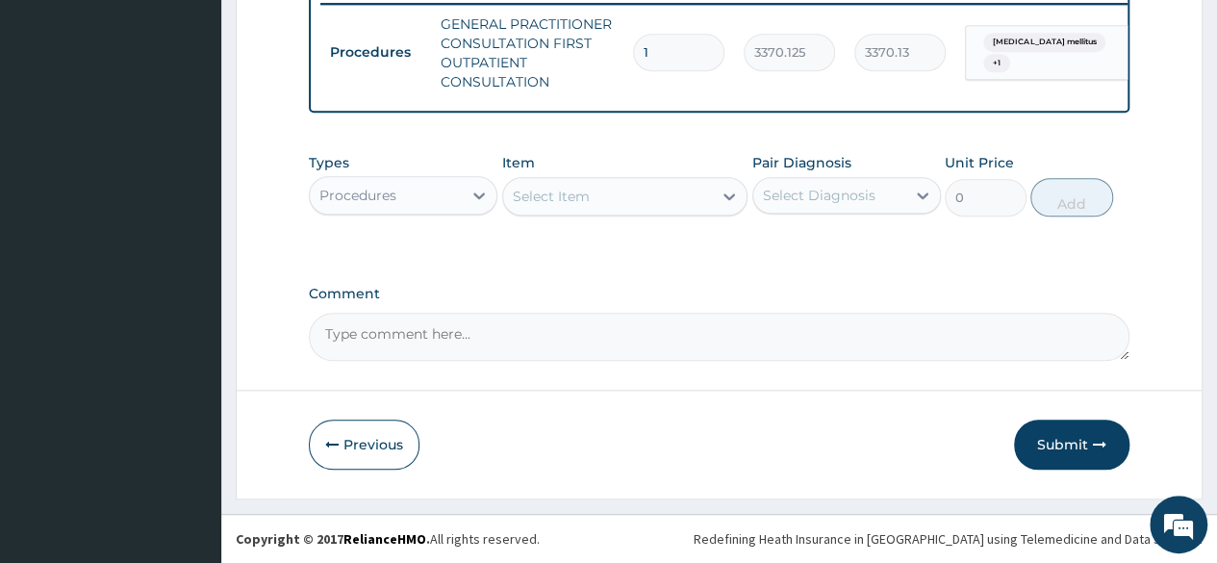
click at [428, 328] on textarea "Comment" at bounding box center [719, 337] width 820 height 48
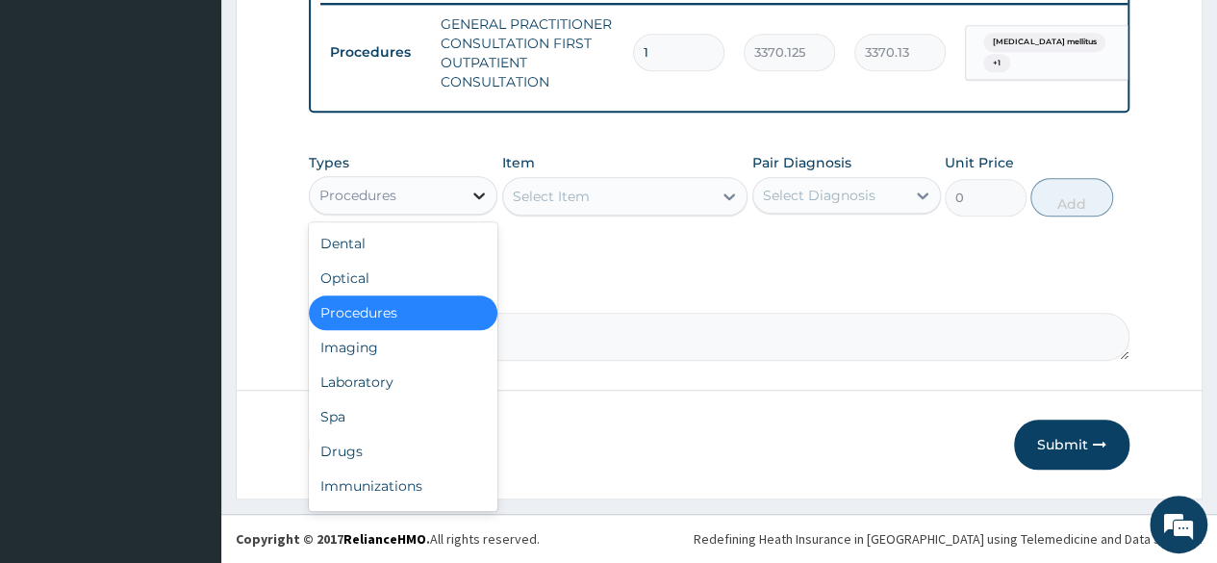
click at [481, 200] on icon at bounding box center [478, 195] width 19 height 19
click at [396, 374] on div "Laboratory" at bounding box center [403, 381] width 188 height 35
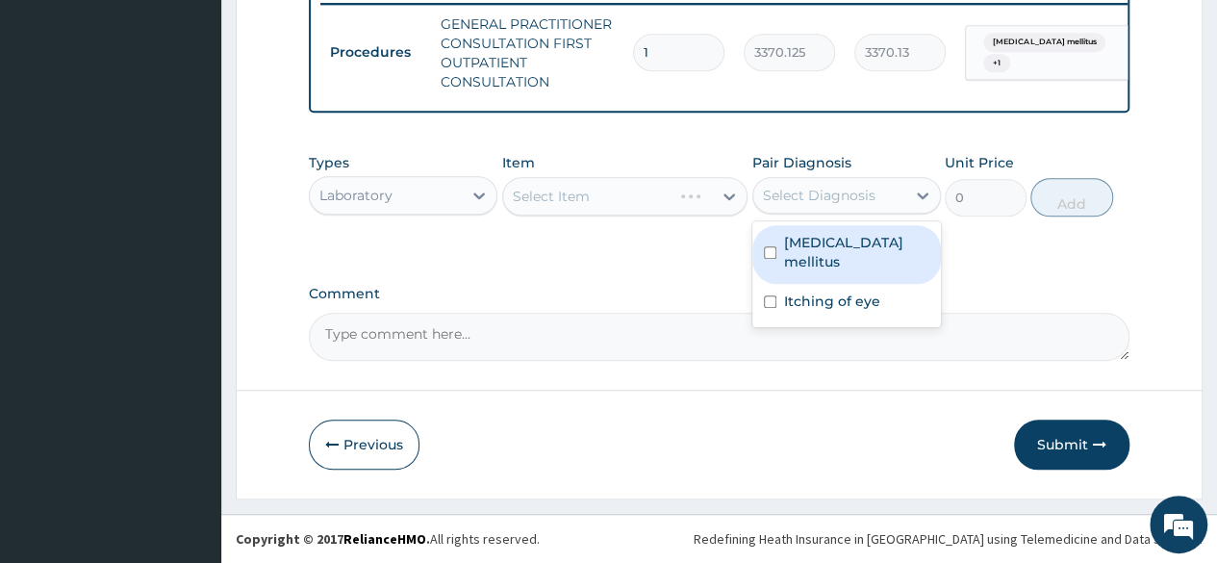
click at [794, 211] on div "Select Diagnosis" at bounding box center [829, 195] width 152 height 31
click at [792, 233] on div "Type 2 diabetes mellitus" at bounding box center [846, 254] width 188 height 59
checkbox input "true"
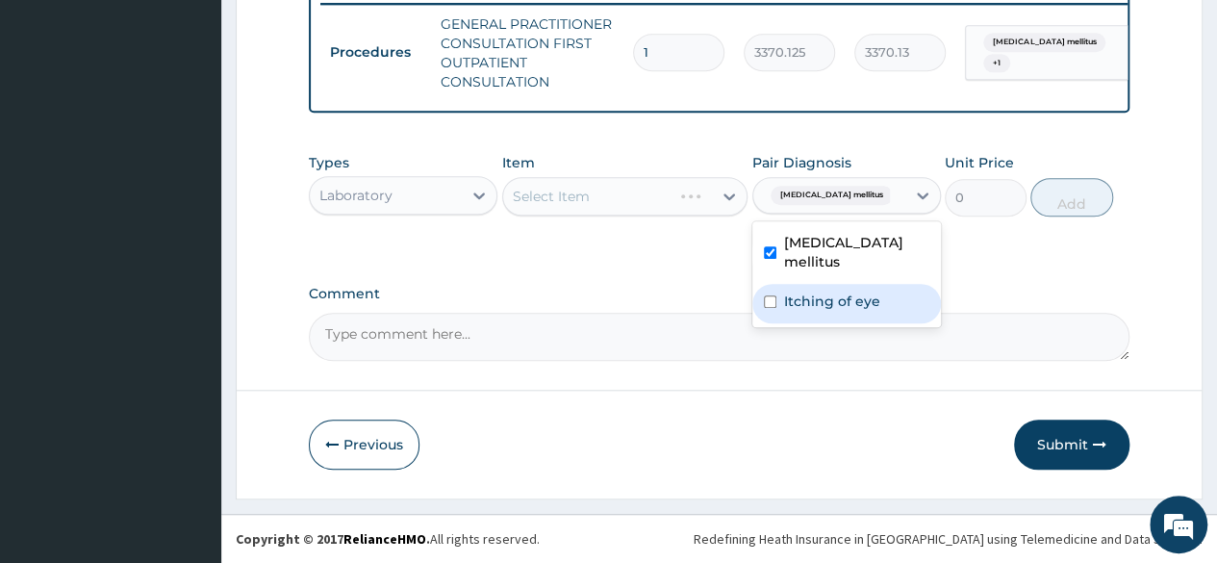
click at [802, 309] on label "Itching of eye" at bounding box center [832, 300] width 96 height 19
checkbox input "true"
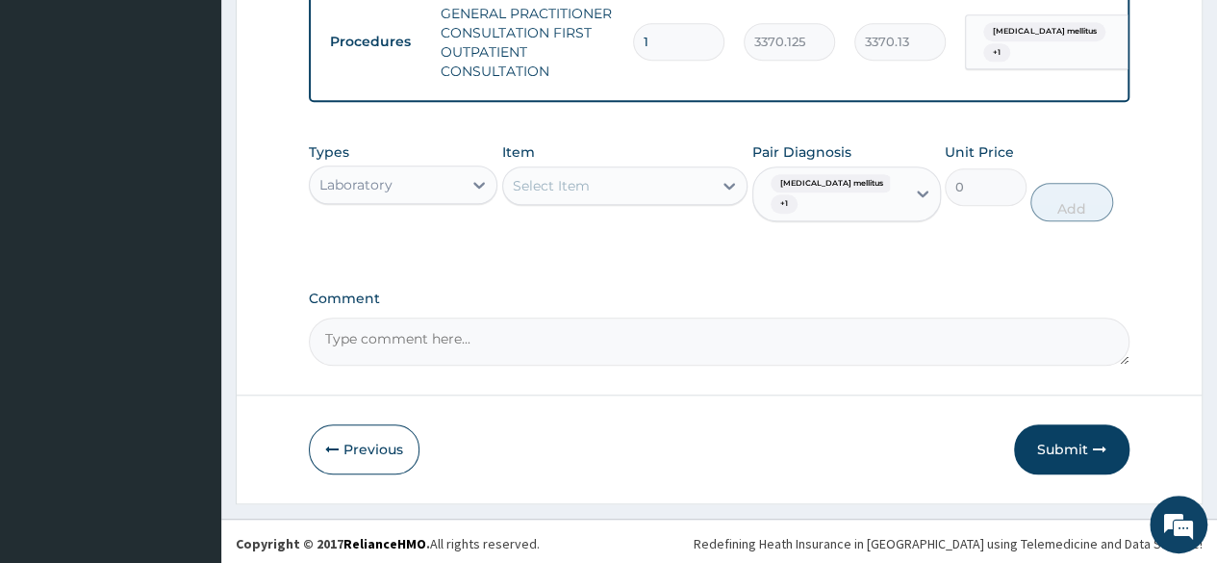
click at [590, 261] on div "Types Laboratory Item Select Item Pair Diagnosis Type 2 diabetes mellitus + 1 U…" at bounding box center [719, 197] width 820 height 128
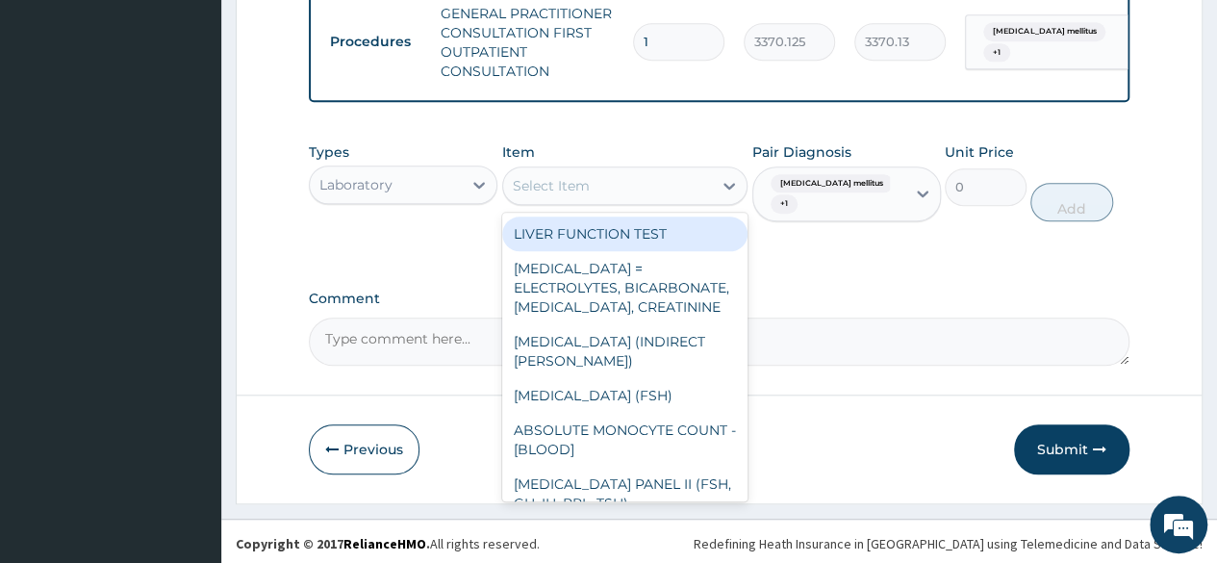
click at [648, 195] on div "Select Item" at bounding box center [608, 185] width 210 height 31
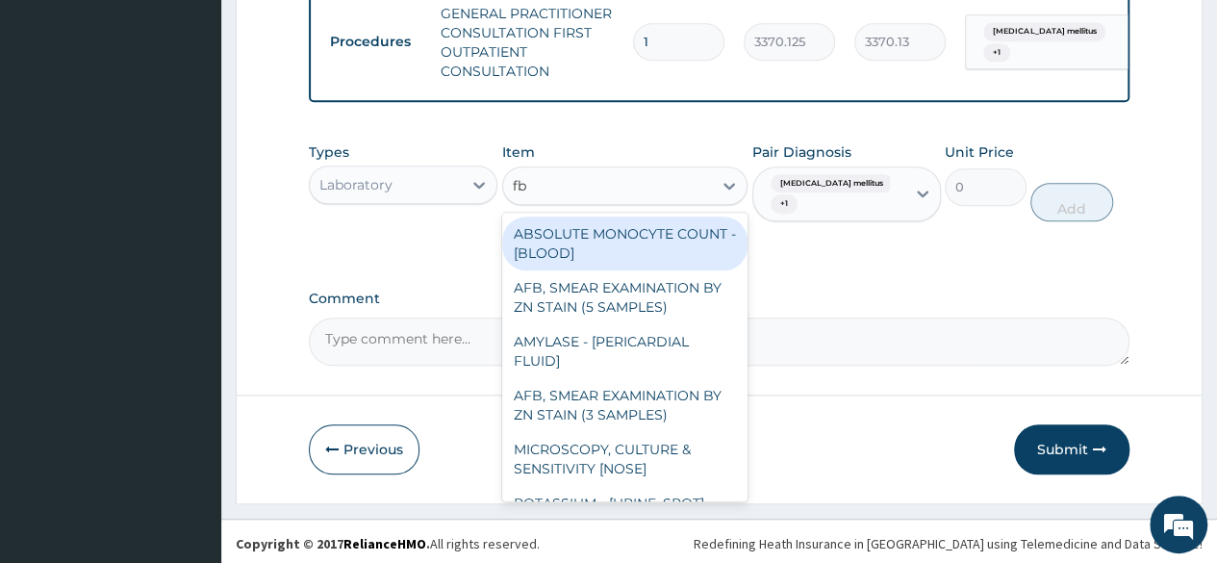
type input "fbc"
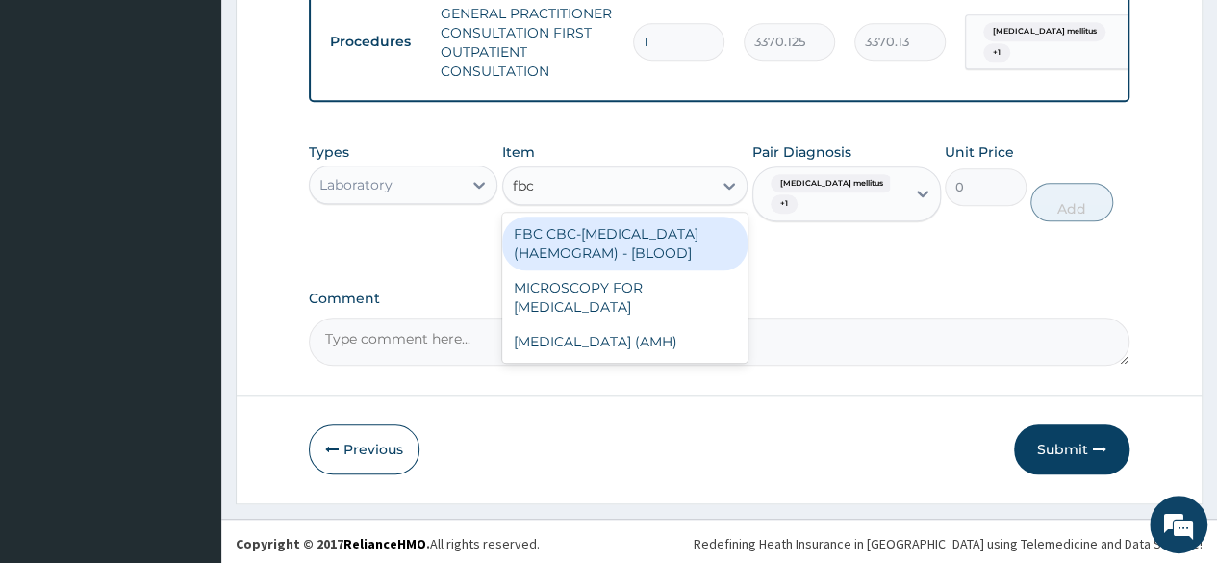
click at [630, 270] on div "FBC CBC-[MEDICAL_DATA] (HAEMOGRAM) - [BLOOD]" at bounding box center [625, 243] width 246 height 54
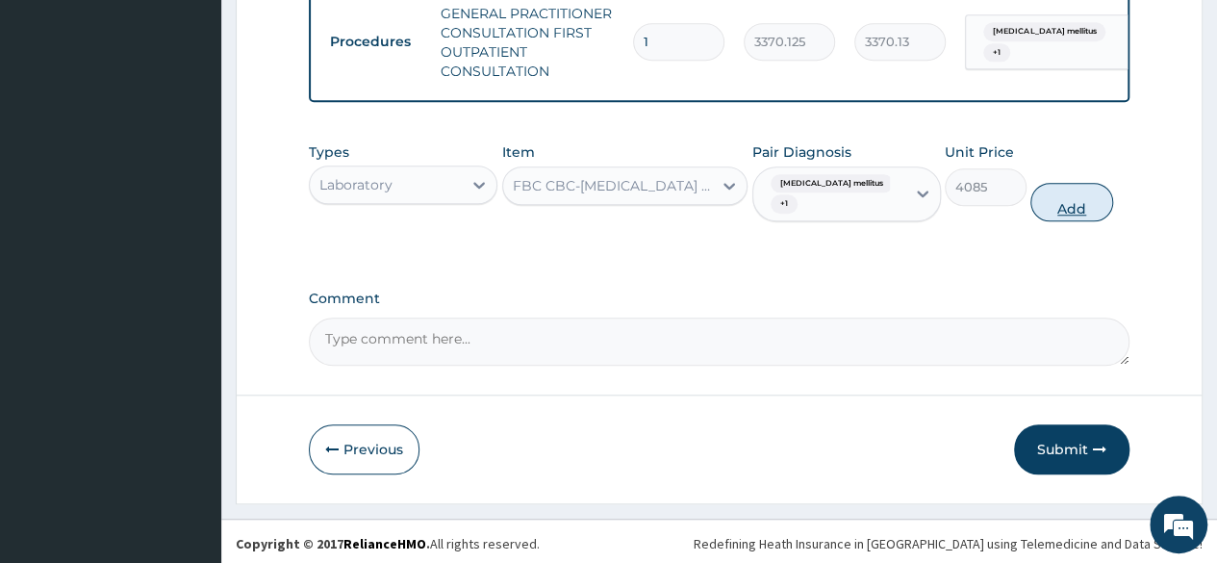
click at [1068, 211] on button "Add" at bounding box center [1071, 202] width 82 height 38
type input "0"
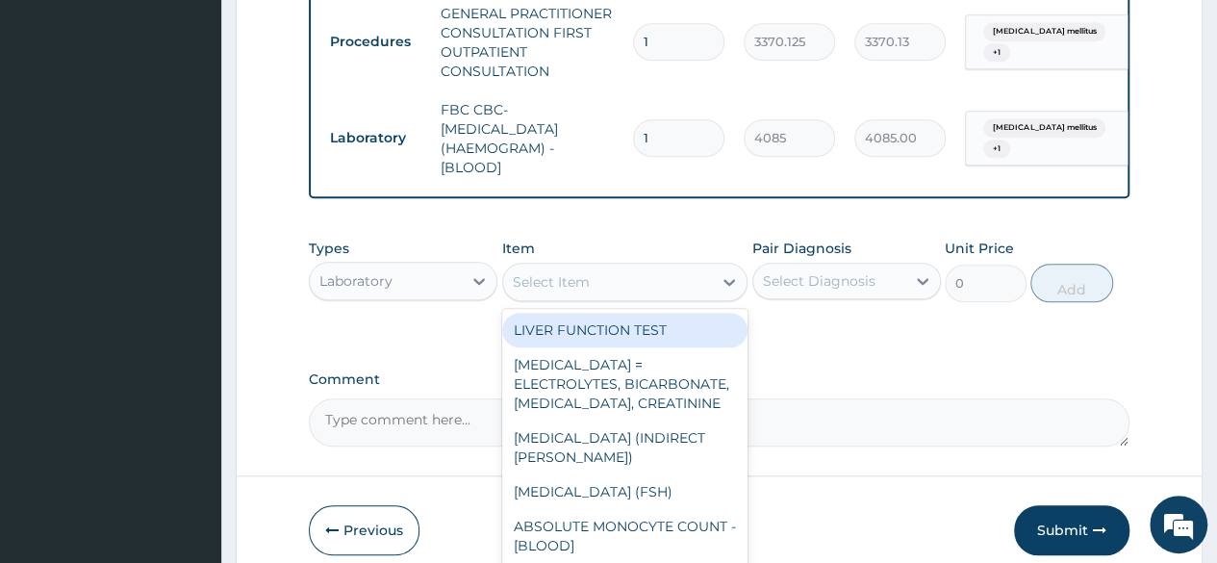
click at [596, 295] on div "Select Item" at bounding box center [608, 281] width 210 height 31
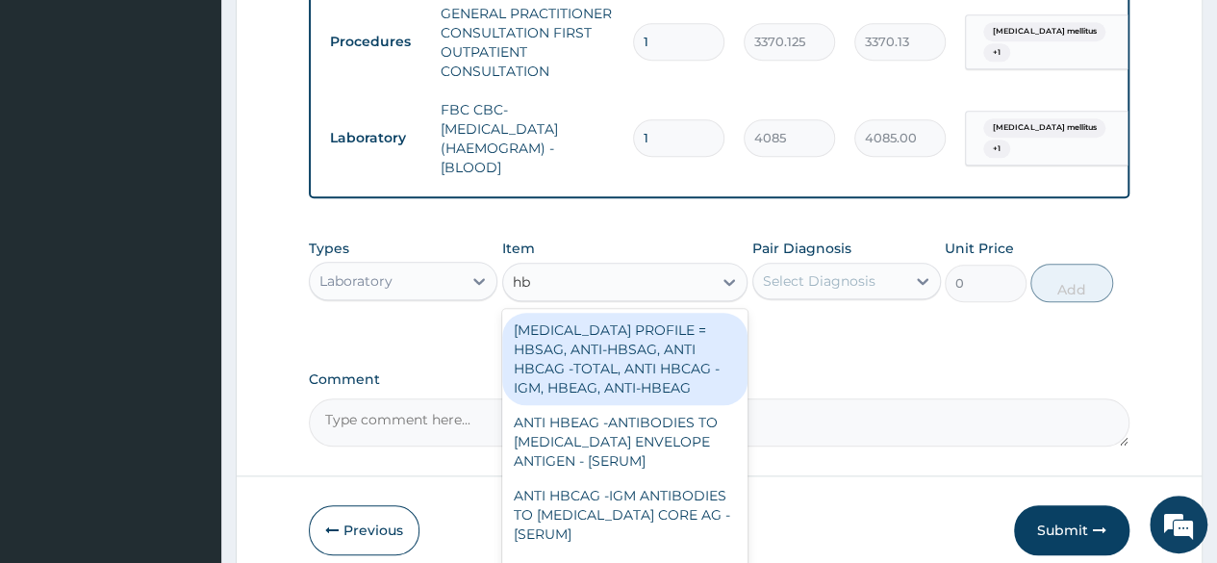
type input "hba"
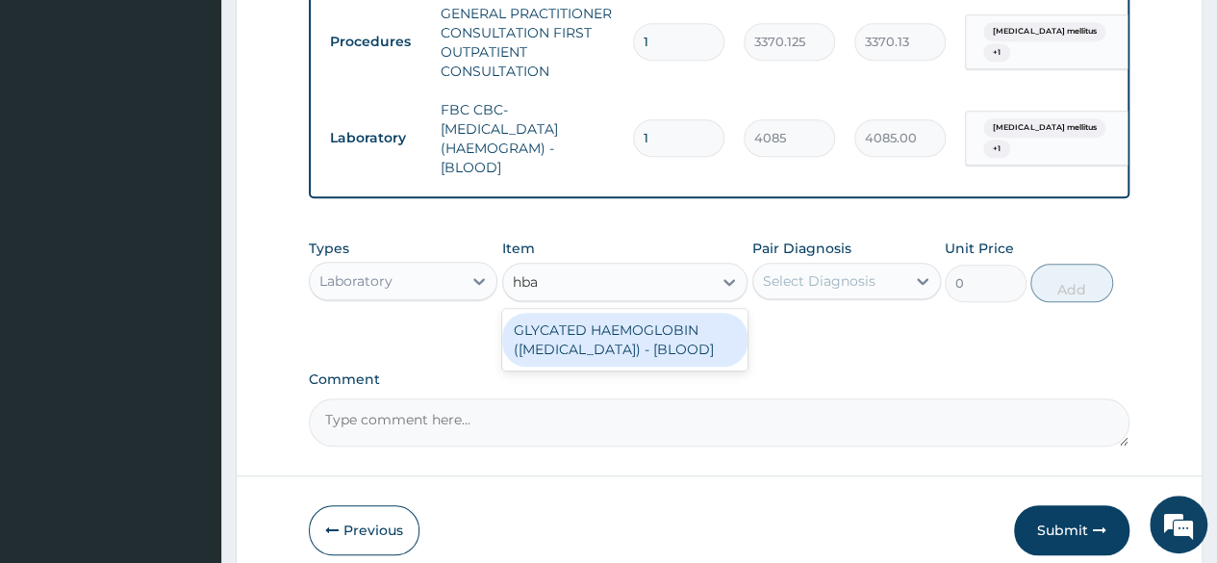
click at [617, 366] on div "GLYCATED HAEMOGLOBIN ([MEDICAL_DATA]) - [BLOOD]" at bounding box center [625, 340] width 246 height 54
type input "12255"
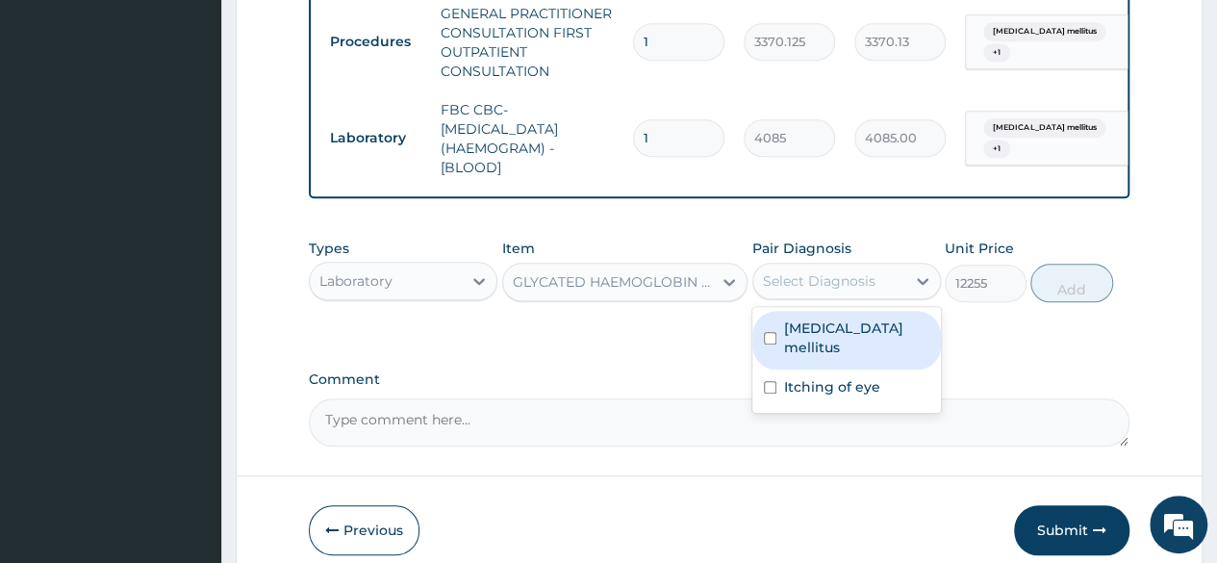
click at [853, 290] on div "Select Diagnosis" at bounding box center [819, 280] width 113 height 19
click at [654, 340] on div "Types Laboratory Item GLYCATED HAEMOGLOBIN (HBA1C) - [BLOOD] Pair Diagnosis opt…" at bounding box center [719, 285] width 820 height 112
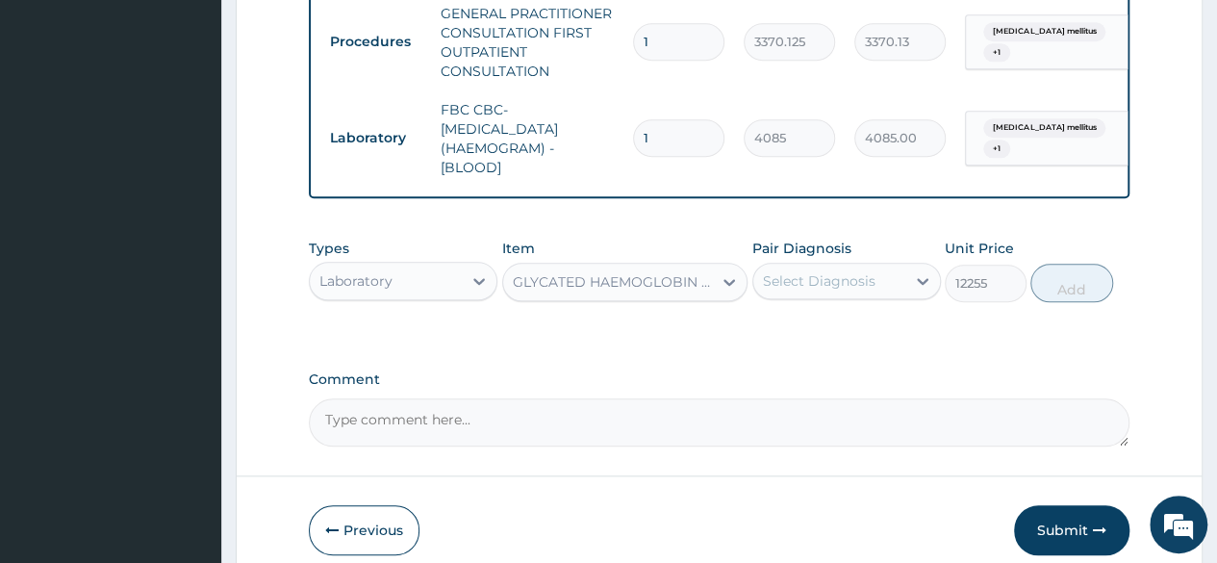
click at [564, 312] on div "Types Laboratory Item GLYCATED HAEMOGLOBIN (HBA1C) - [BLOOD] Pair Diagnosis Sel…" at bounding box center [719, 270] width 820 height 83
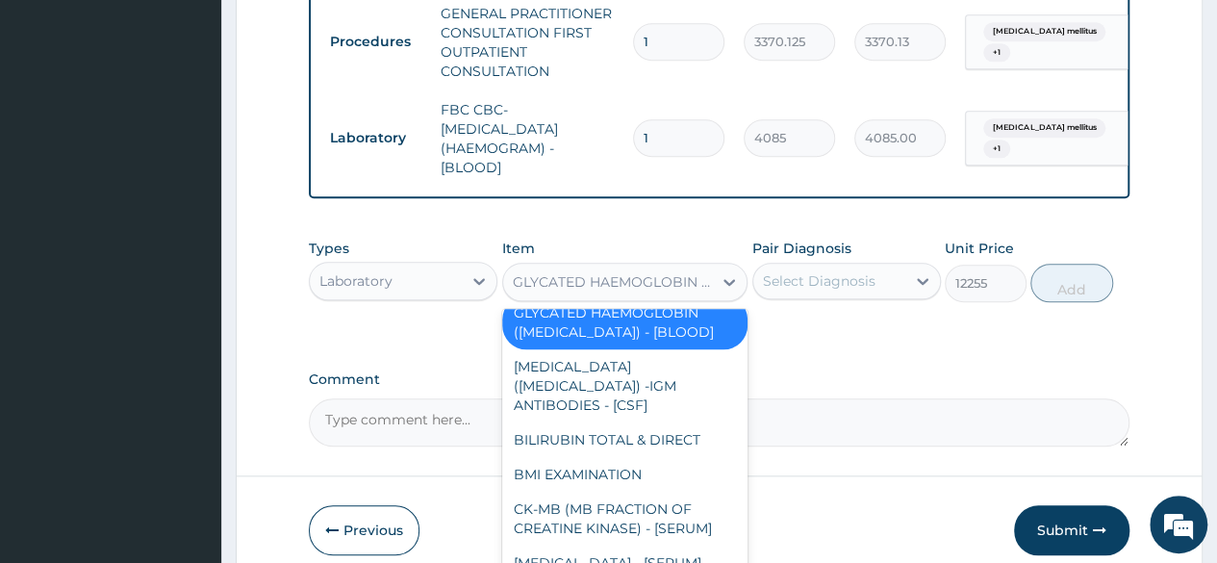
click at [569, 291] on div "GLYCATED HAEMOGLOBIN ([MEDICAL_DATA]) - [BLOOD]" at bounding box center [614, 281] width 202 height 19
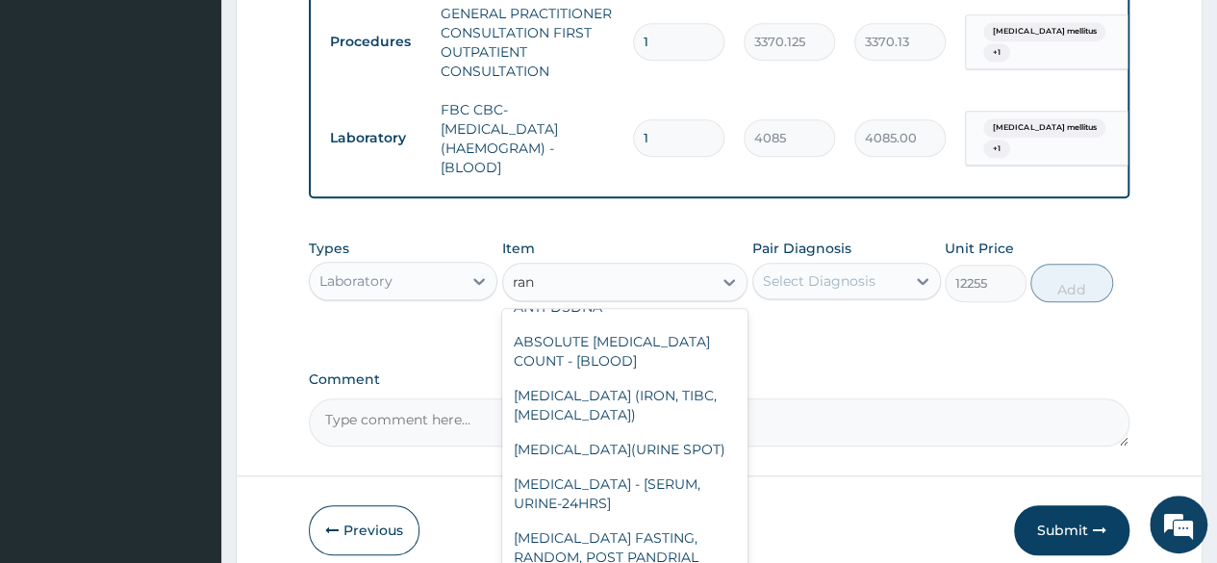
scroll to position [125, 0]
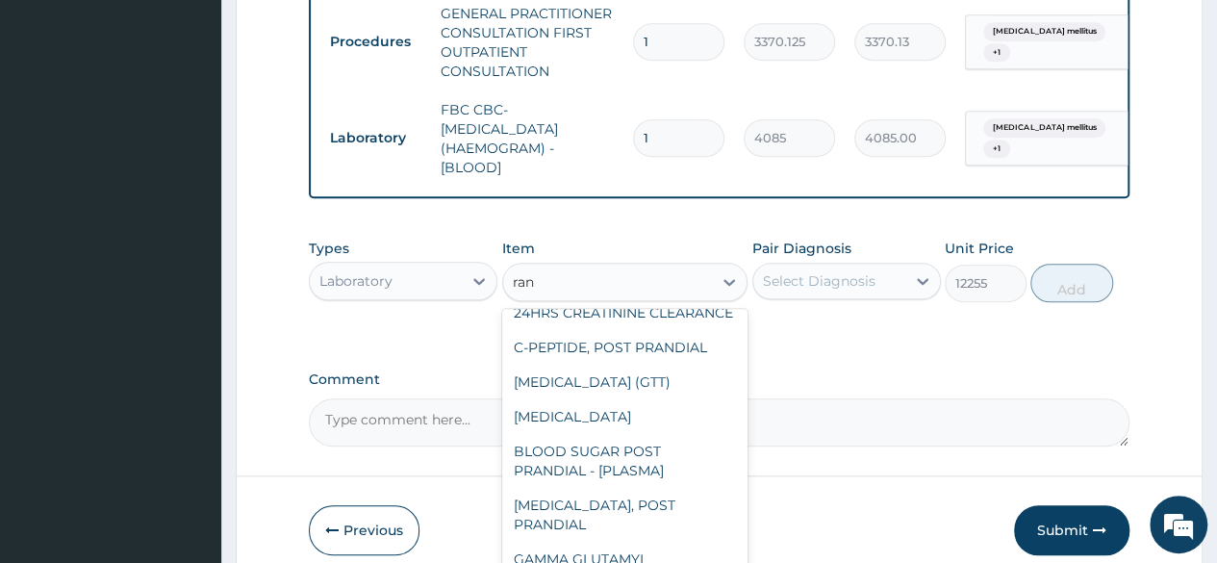
type input "rand"
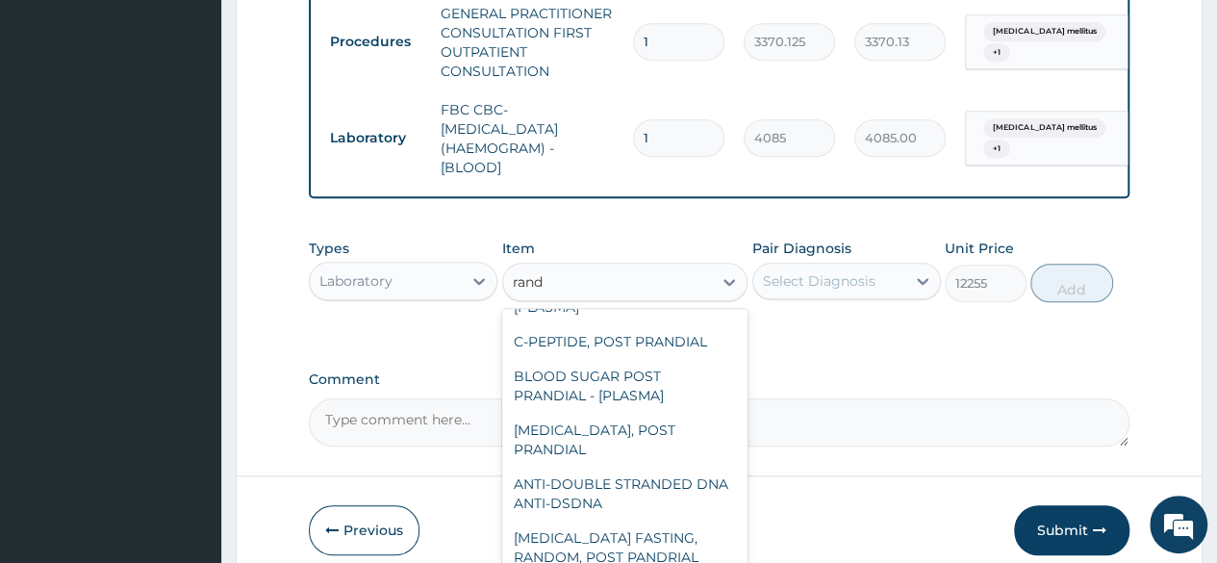
scroll to position [0, 0]
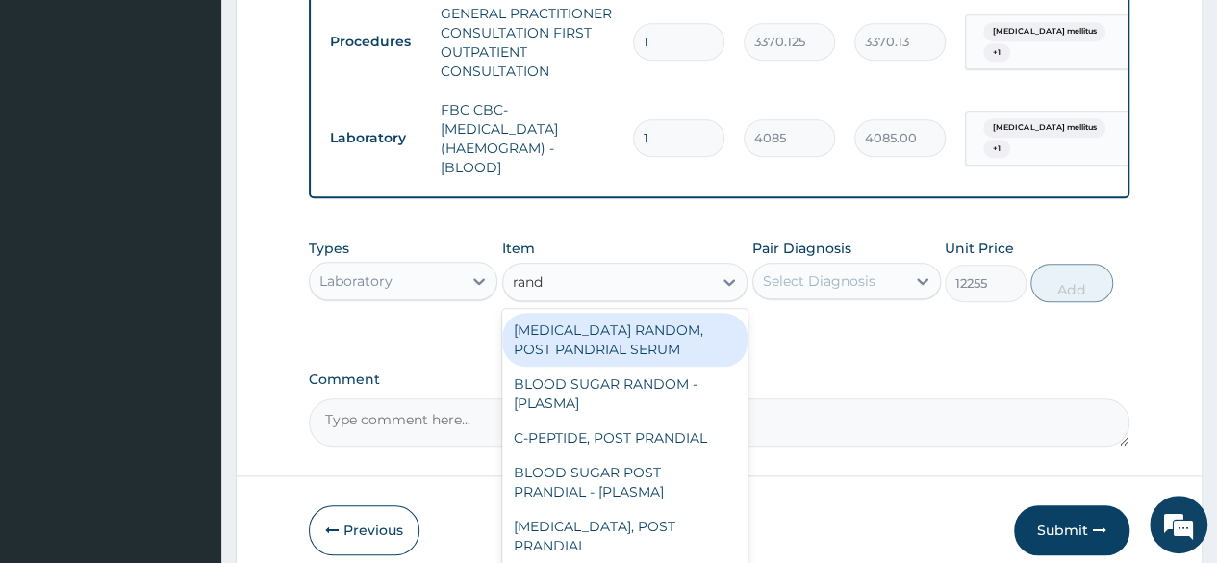
click at [675, 405] on div "BLOOD SUGAR RANDOM - [PLASMA]" at bounding box center [625, 393] width 246 height 54
type input "1800"
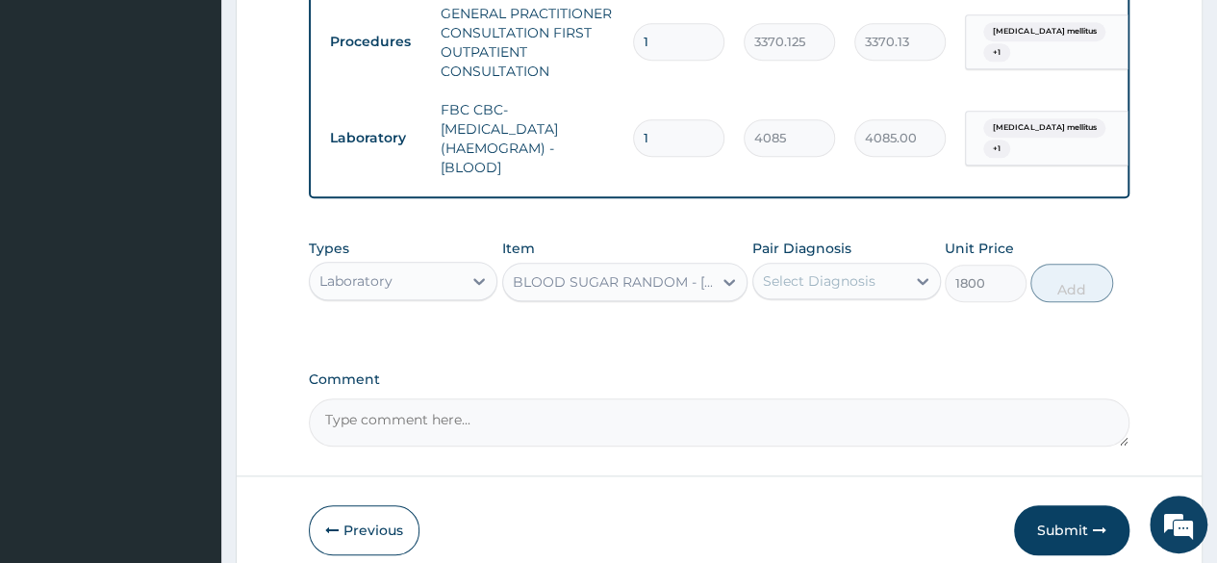
click at [857, 312] on div "Types Laboratory Item option BLOOD SUGAR RANDOM - [PLASMA], selected. Select is…" at bounding box center [719, 270] width 820 height 83
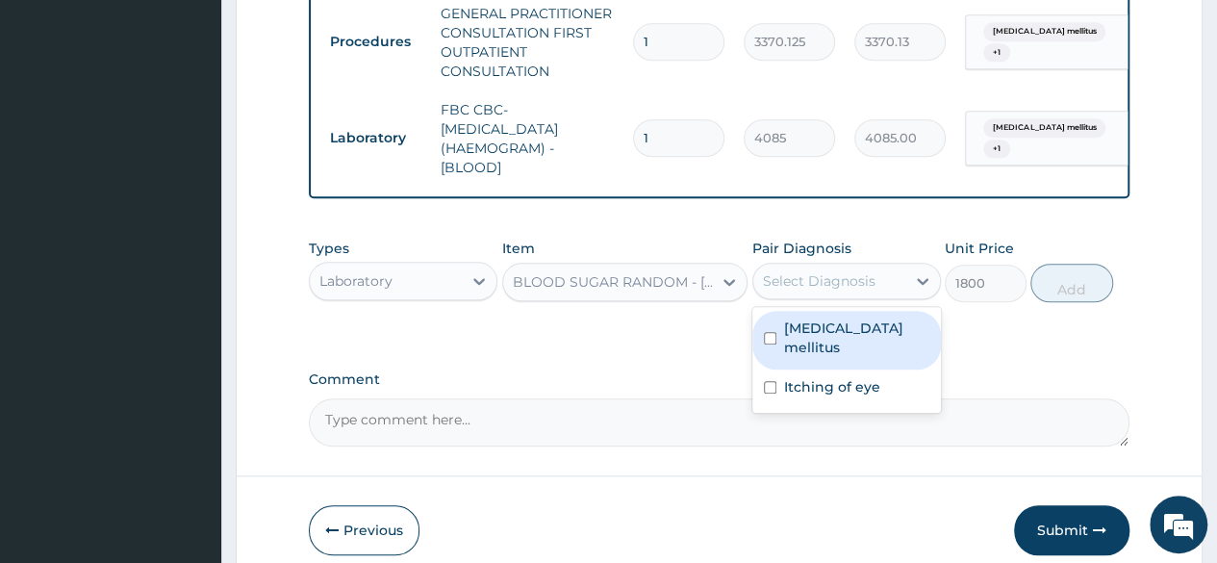
click at [869, 357] on label "Type 2 diabetes mellitus" at bounding box center [856, 337] width 145 height 38
checkbox input "true"
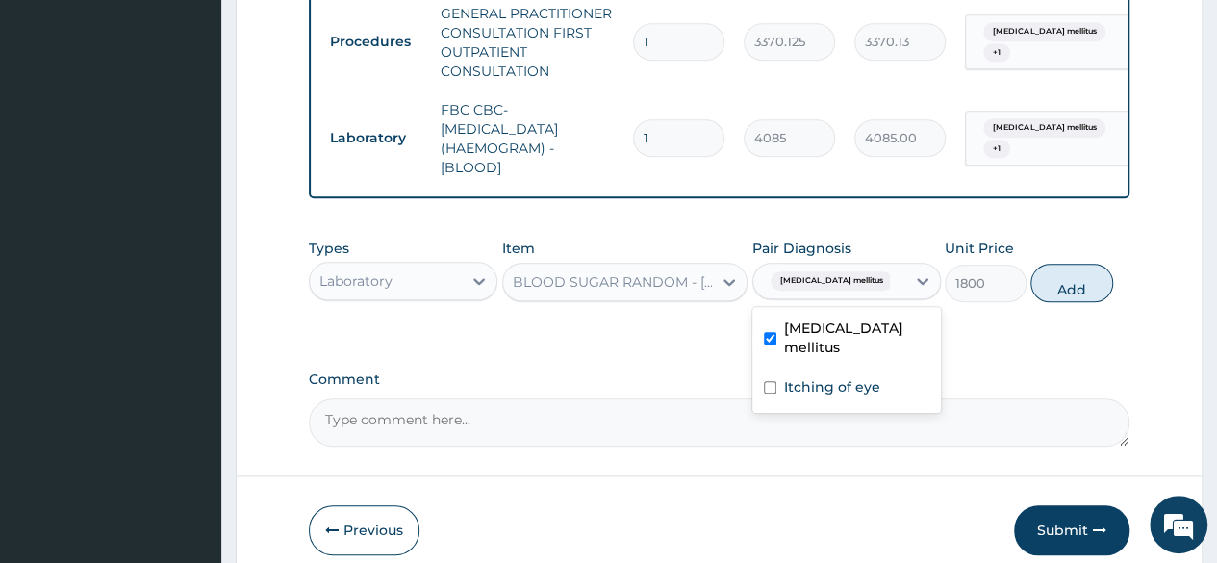
click at [869, 396] on label "Itching of eye" at bounding box center [832, 386] width 96 height 19
checkbox input "true"
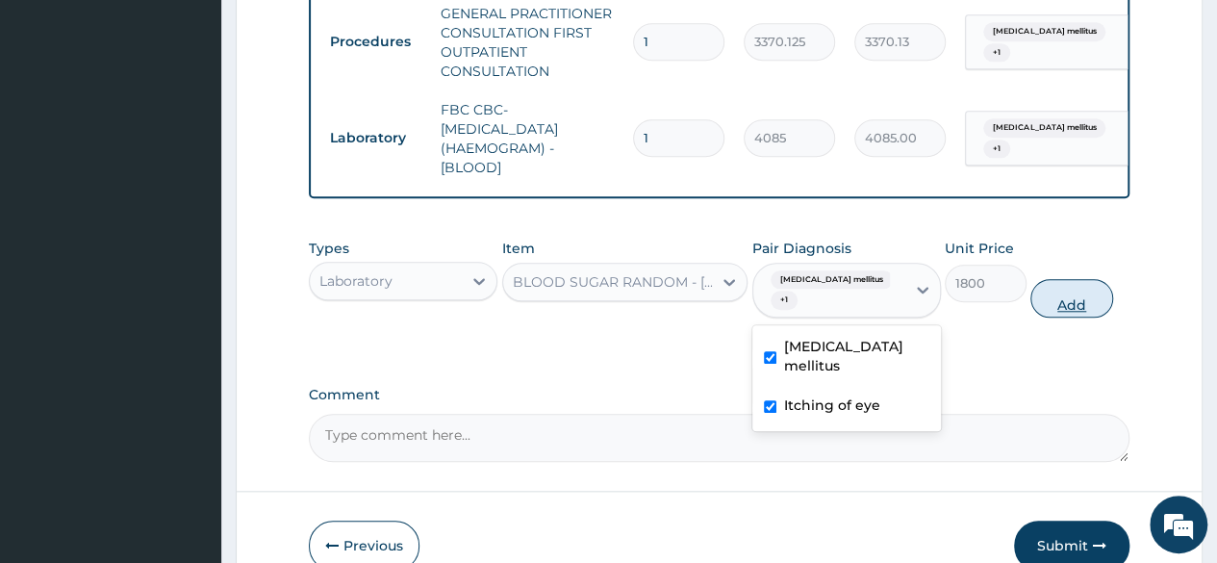
click at [1102, 311] on button "Add" at bounding box center [1071, 298] width 82 height 38
type input "0"
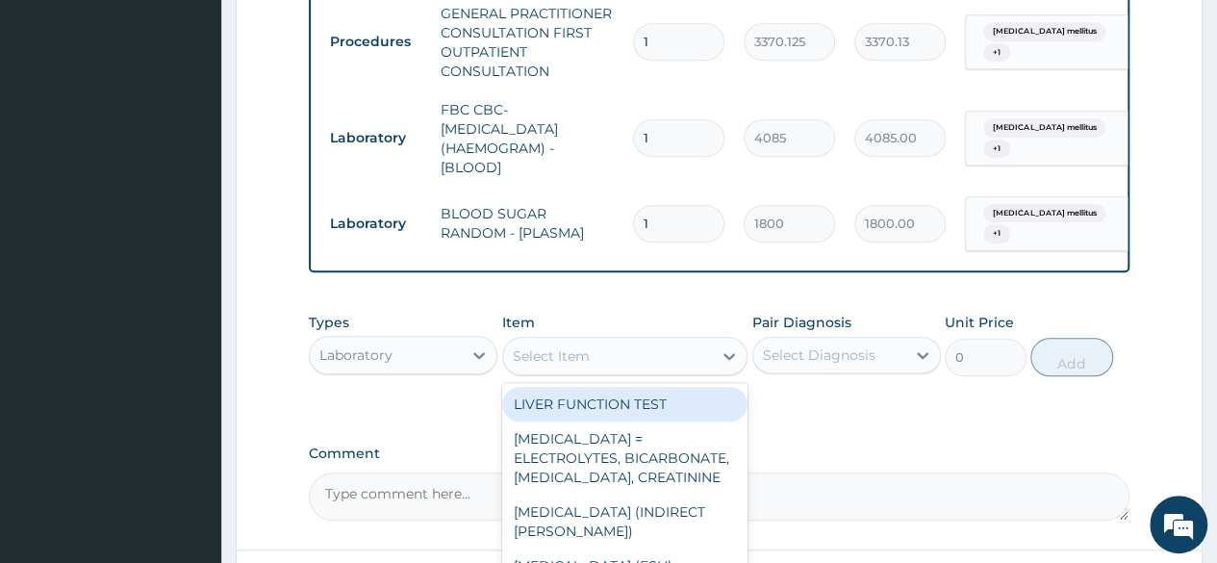
click at [590, 365] on div "Select Item" at bounding box center [608, 355] width 210 height 31
click at [391, 364] on div "Laboratory" at bounding box center [386, 354] width 152 height 31
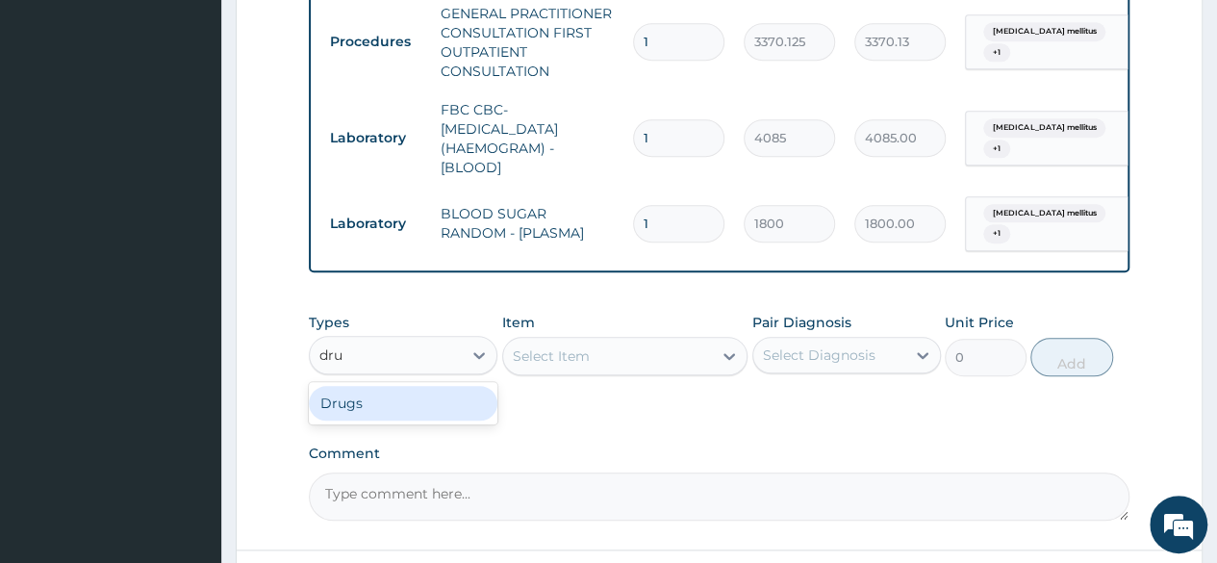
type input "drug"
click at [384, 415] on div "Drugs" at bounding box center [403, 403] width 188 height 35
click at [559, 361] on div "Select Item" at bounding box center [625, 356] width 246 height 38
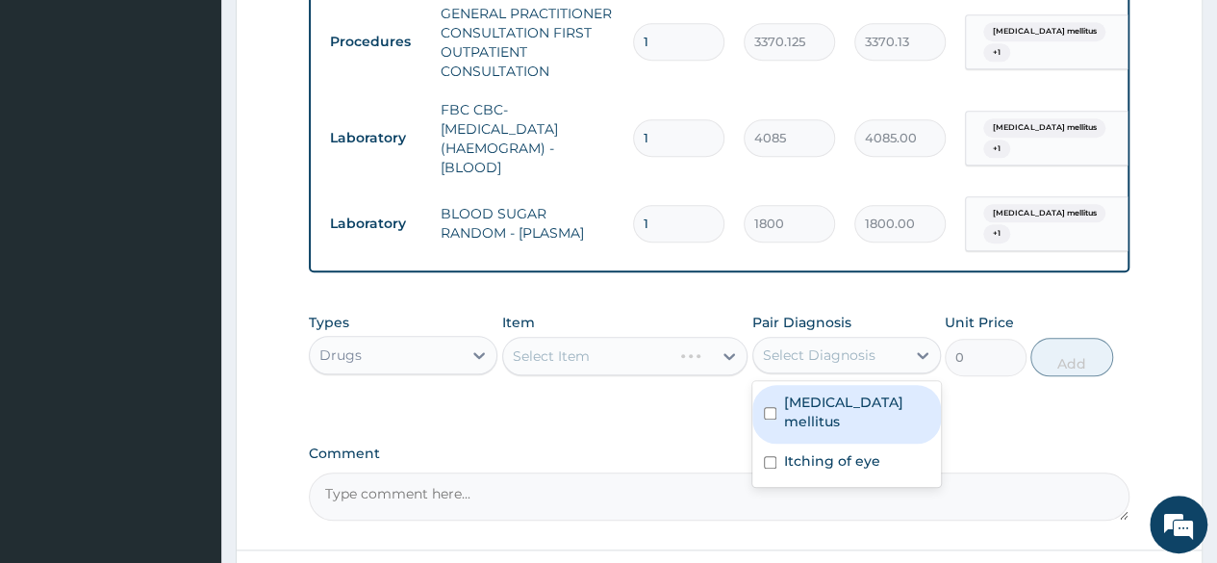
click at [777, 373] on div "Select Diagnosis" at bounding box center [846, 355] width 188 height 37
click at [781, 415] on div "Type 2 diabetes mellitus" at bounding box center [846, 414] width 188 height 59
checkbox input "true"
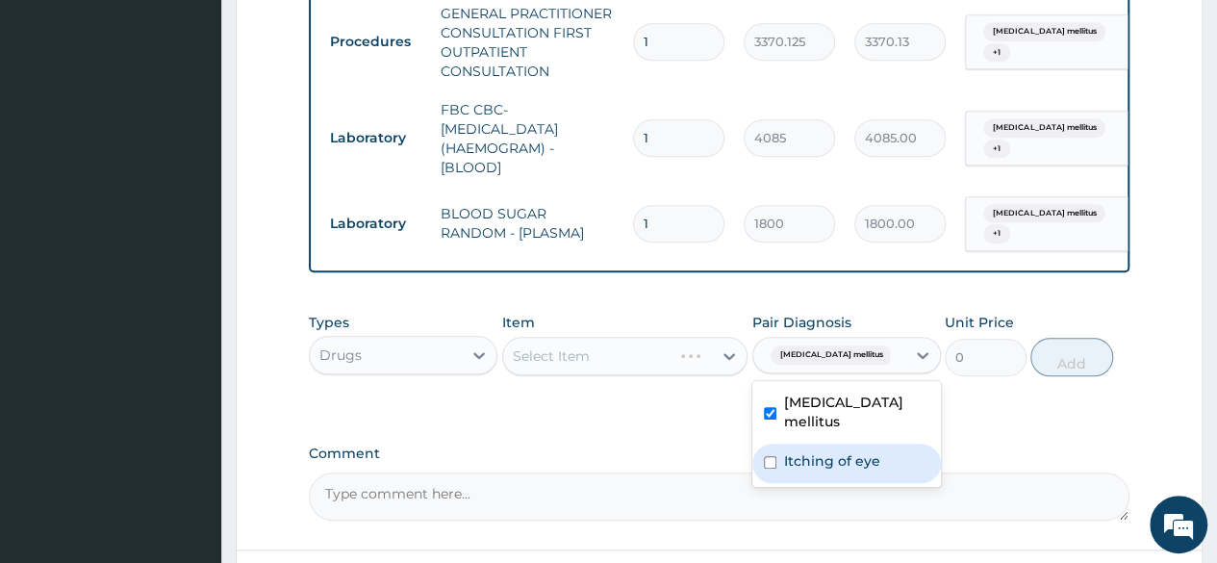
click at [793, 483] on div "Itching of eye" at bounding box center [846, 462] width 188 height 39
checkbox input "true"
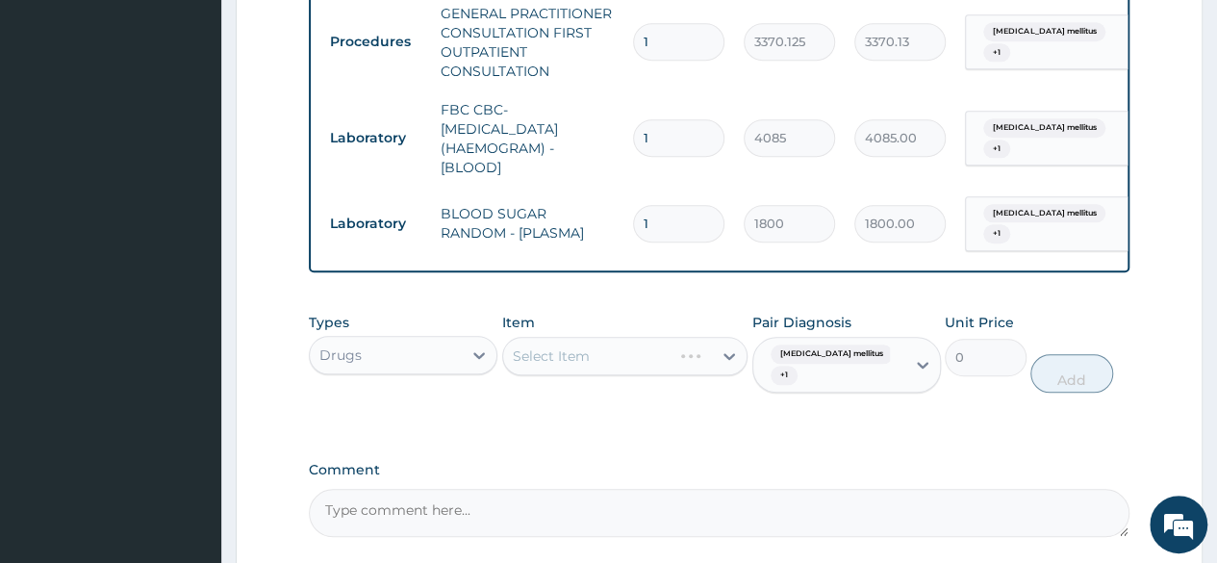
click at [673, 351] on div "Select Item" at bounding box center [625, 356] width 246 height 38
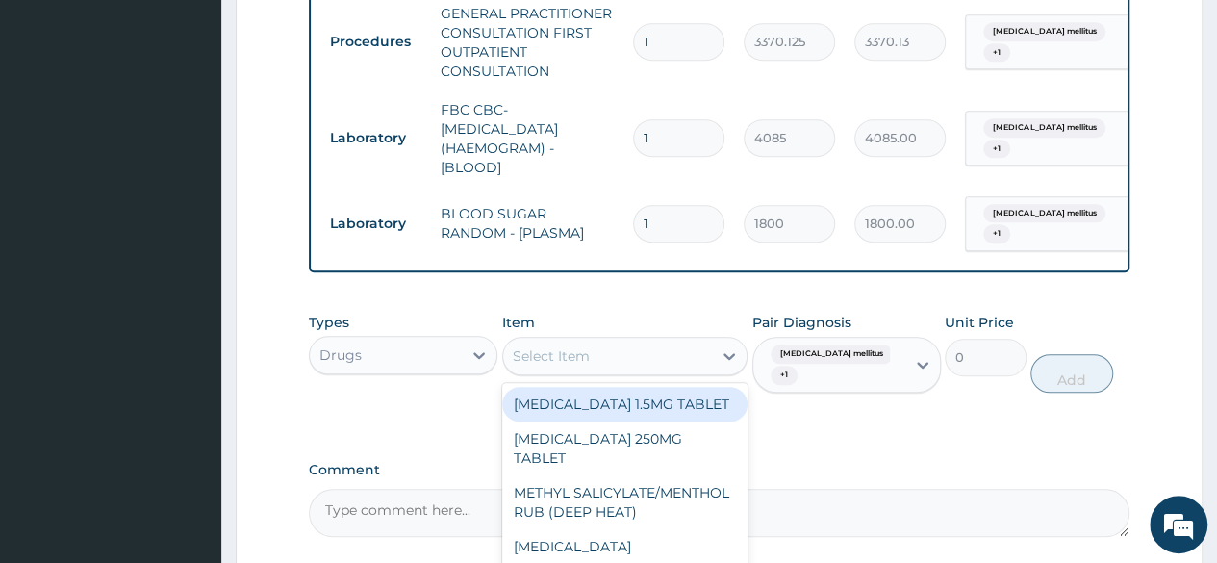
click at [672, 370] on div "Select Item" at bounding box center [608, 355] width 210 height 31
paste input "chloramphenicol"
type input "chloramphenicol"
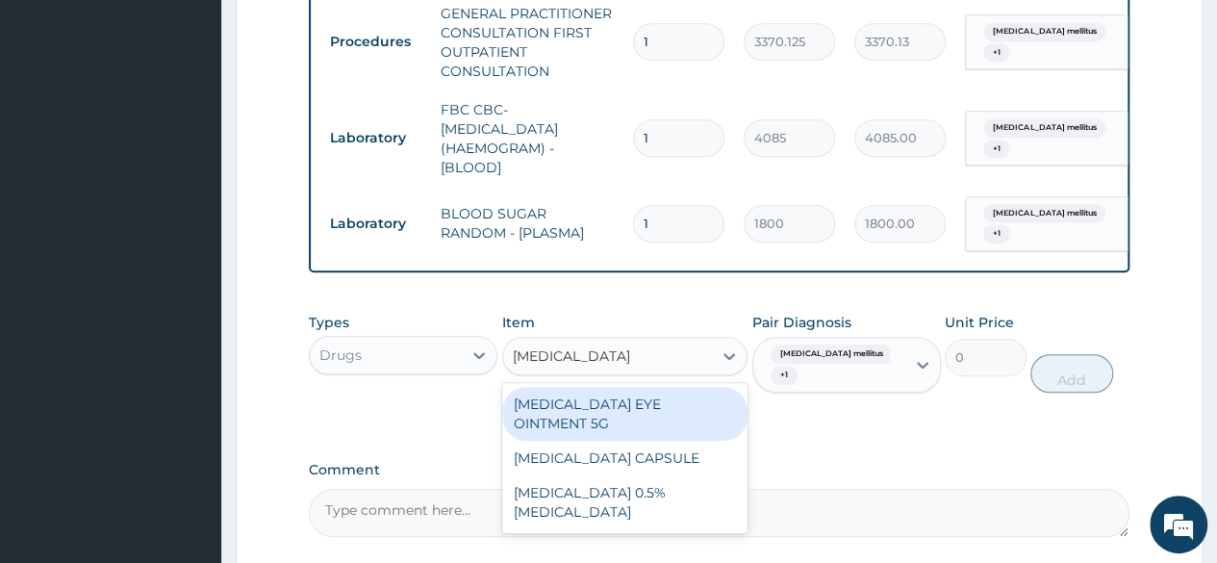
click at [712, 514] on div "[MEDICAL_DATA] 0.5% [MEDICAL_DATA]" at bounding box center [625, 502] width 246 height 54
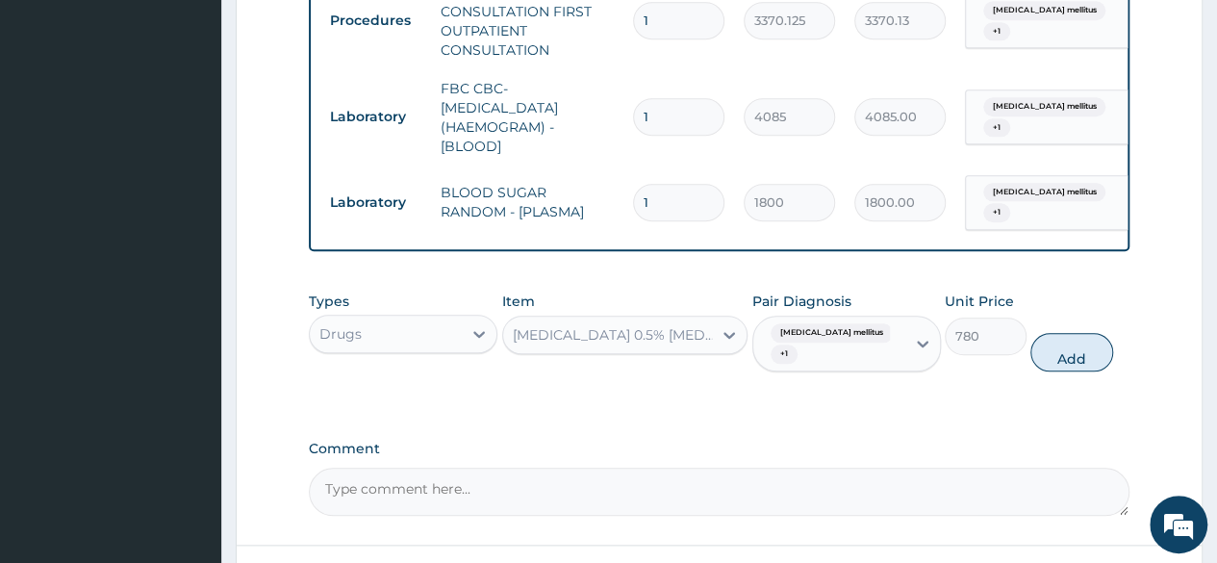
scroll to position [816, 0]
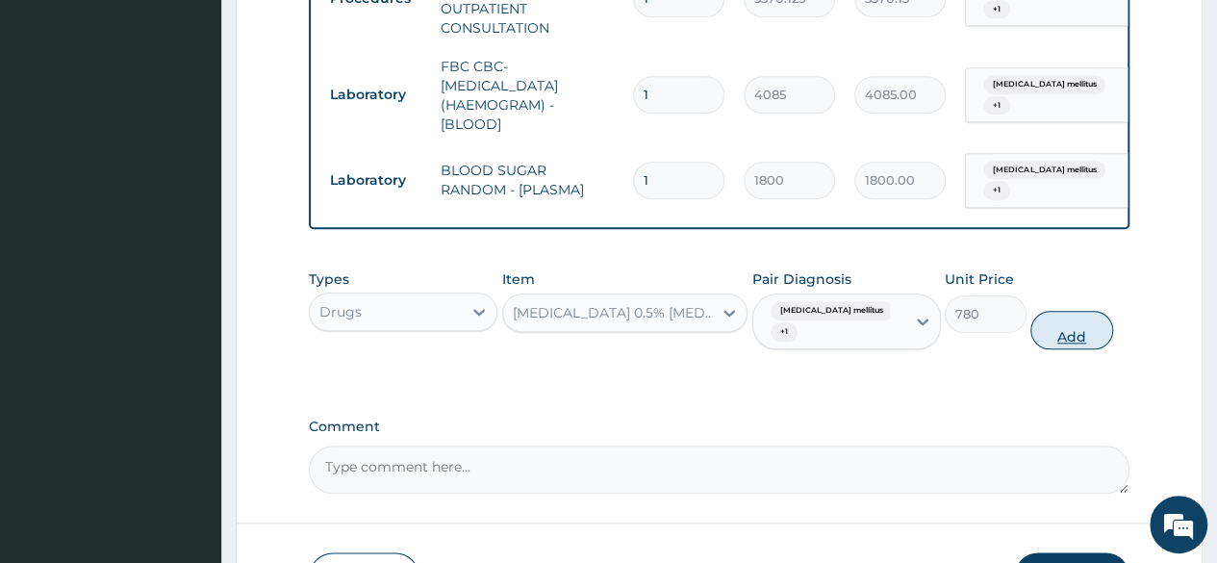
click at [1071, 349] on button "Add" at bounding box center [1071, 330] width 82 height 38
type input "0"
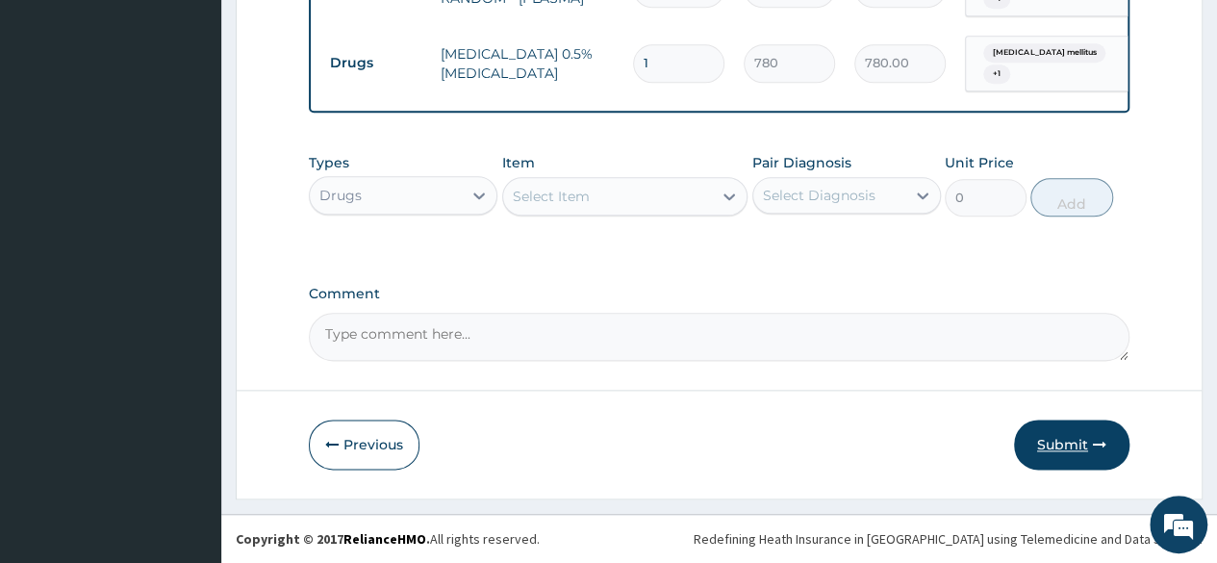
click at [1057, 446] on button "Submit" at bounding box center [1071, 444] width 115 height 50
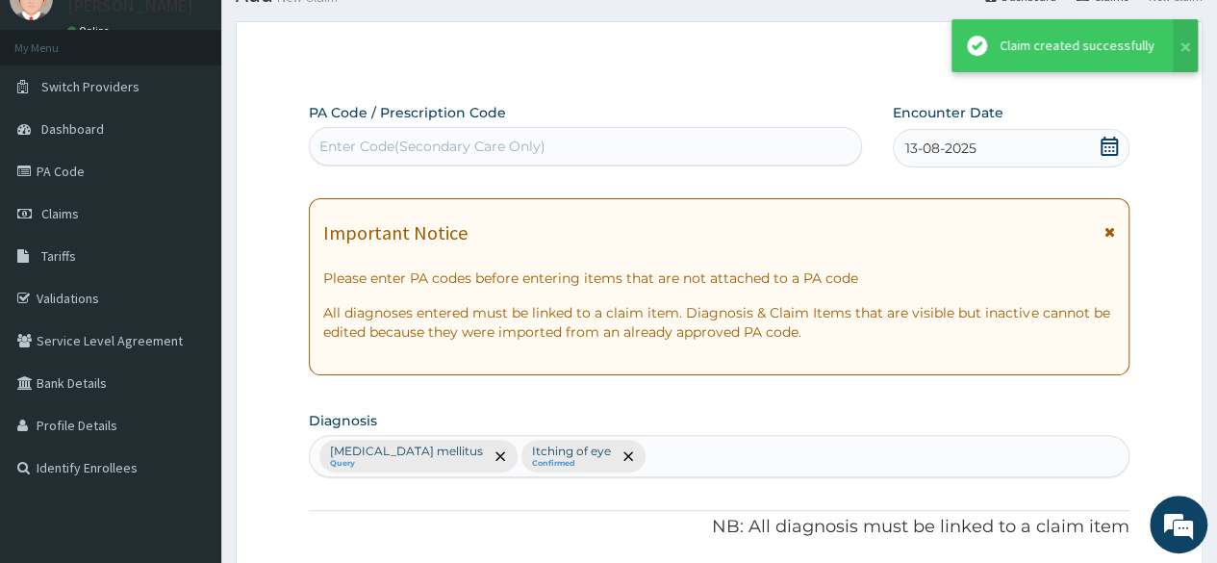
scroll to position [1017, 0]
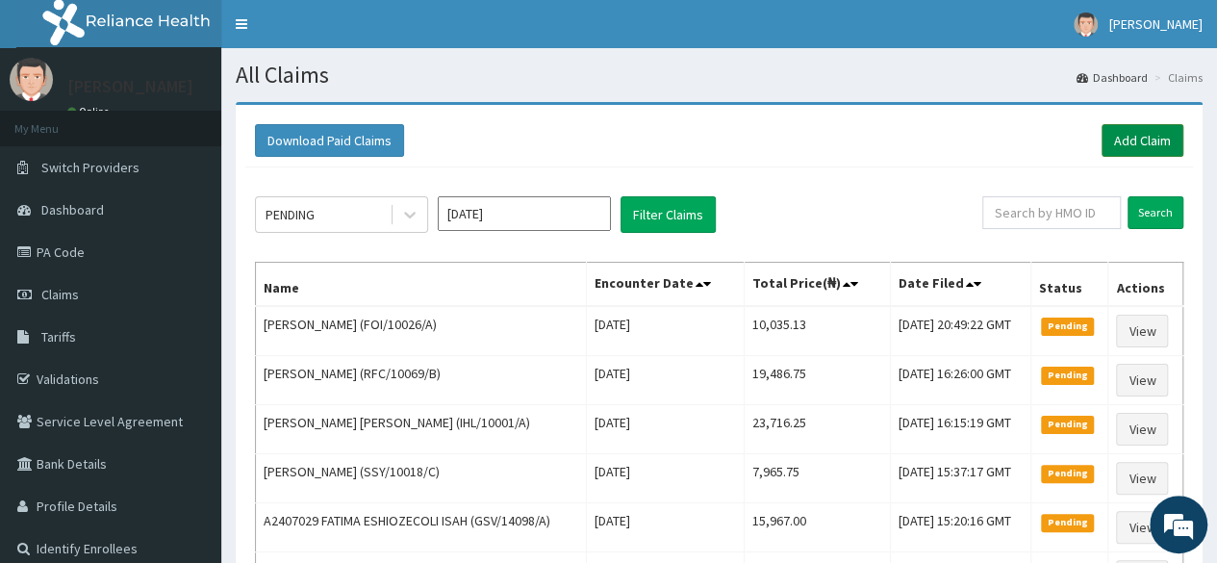
click link "Add Claim"
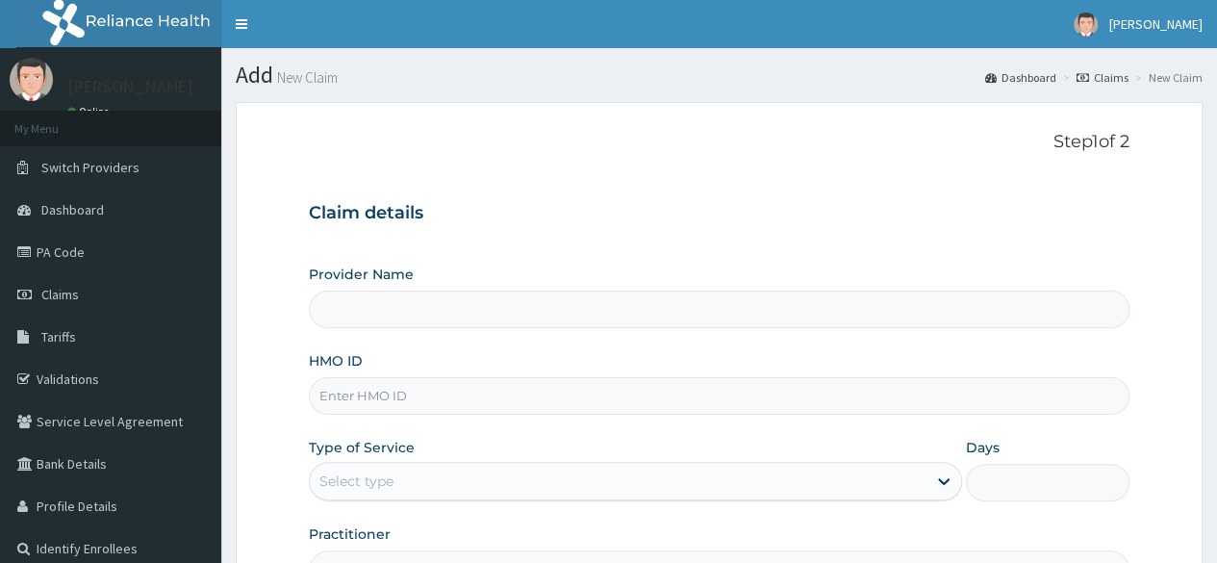
click at [427, 399] on input "HMO ID" at bounding box center [719, 396] width 820 height 38
type input "Reliance Family Clinics (RFC) - [GEOGRAPHIC_DATA]"
paste input "IFT/10071/A"
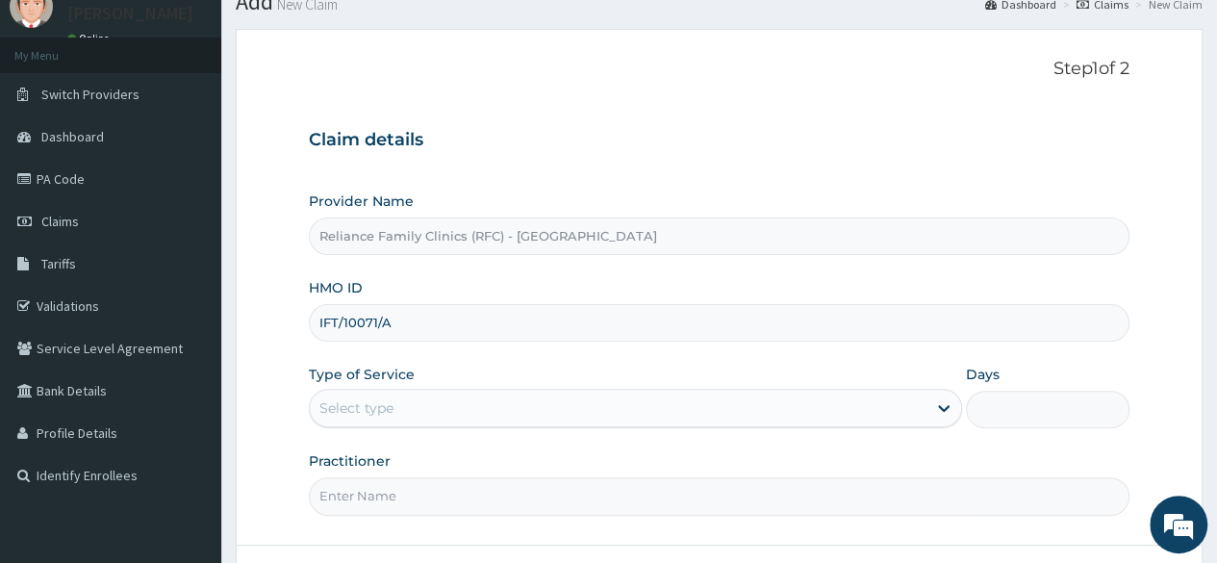
scroll to position [161, 0]
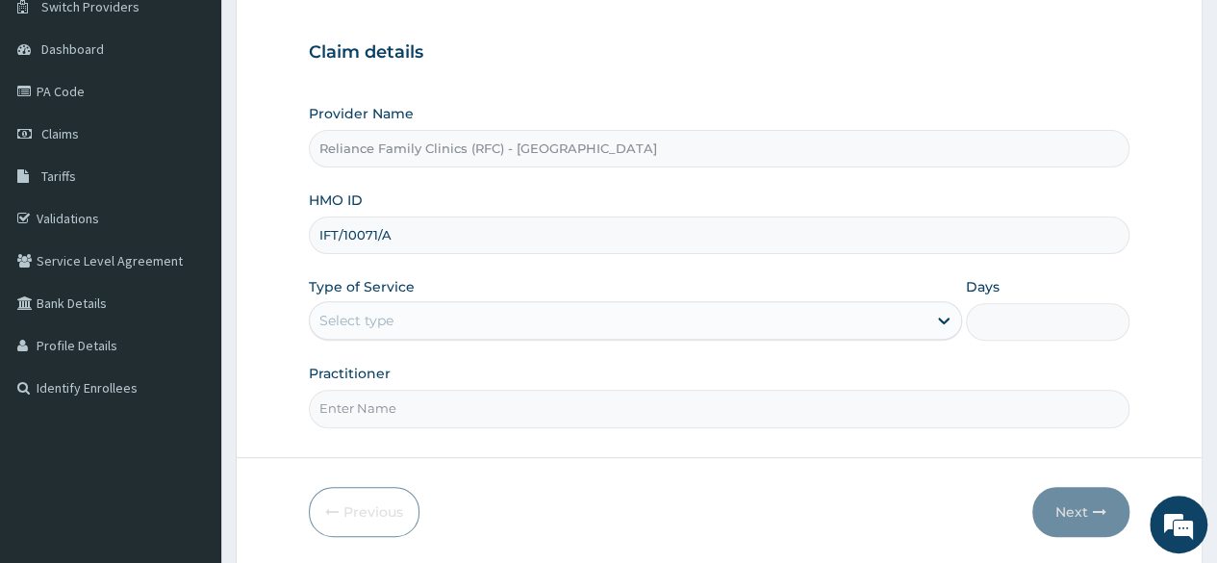
type input "IFT/10071/A"
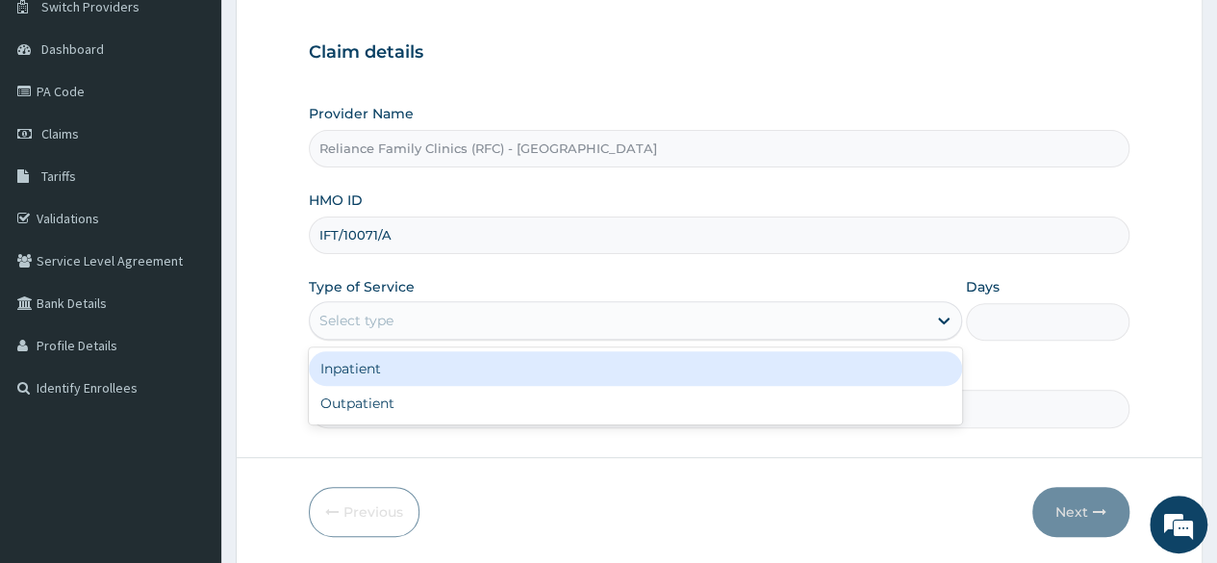
click at [733, 417] on div "Outpatient" at bounding box center [635, 403] width 653 height 35
type input "1"
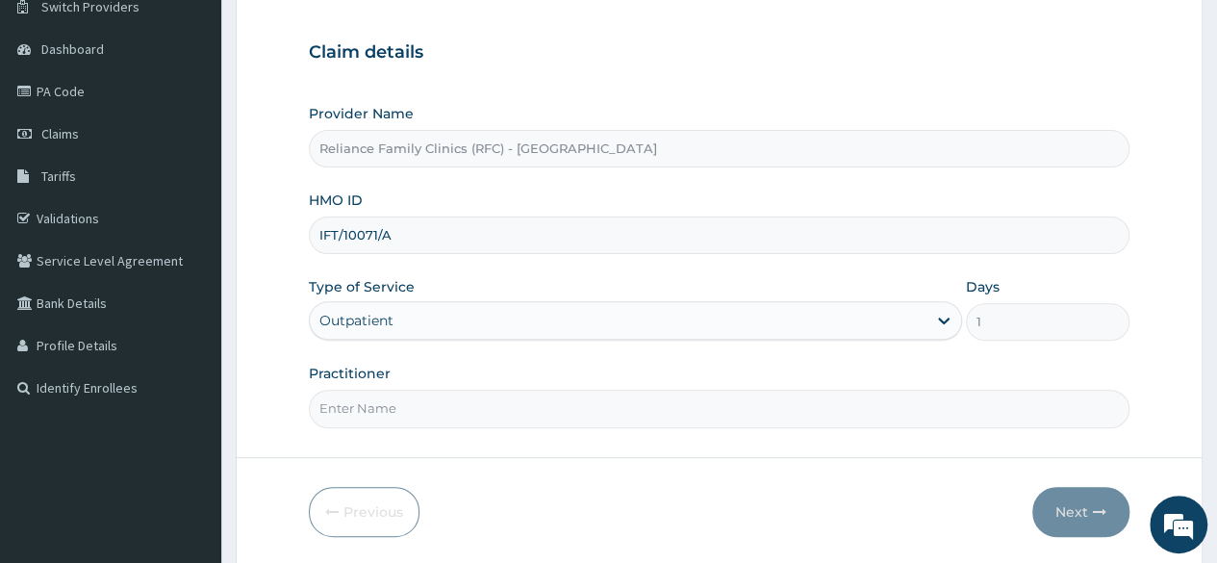
click at [755, 441] on form "Step 1 of 2 Claim details Provider Name Reliance Family Clinics (RFC) - Lekki H…" at bounding box center [719, 253] width 967 height 624
click at [854, 420] on input "Practitioner" at bounding box center [719, 408] width 820 height 38
click at [900, 402] on input "Practitioner" at bounding box center [719, 408] width 820 height 38
click at [867, 411] on input "Practitioner" at bounding box center [719, 408] width 820 height 38
type input "locum"
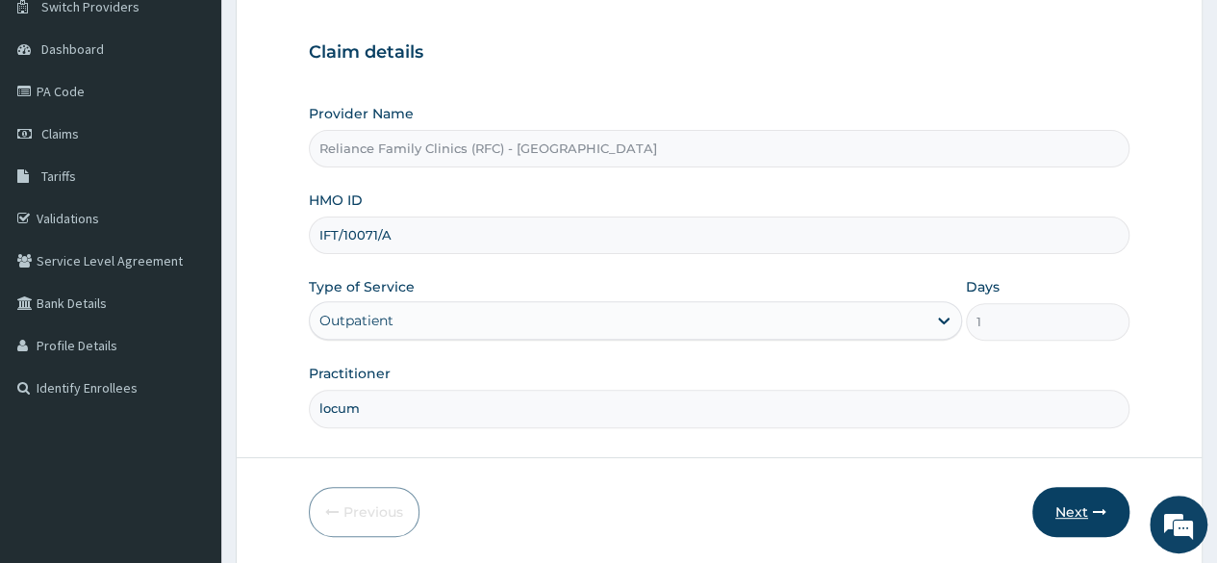
click at [1089, 502] on button "Next" at bounding box center [1080, 512] width 97 height 50
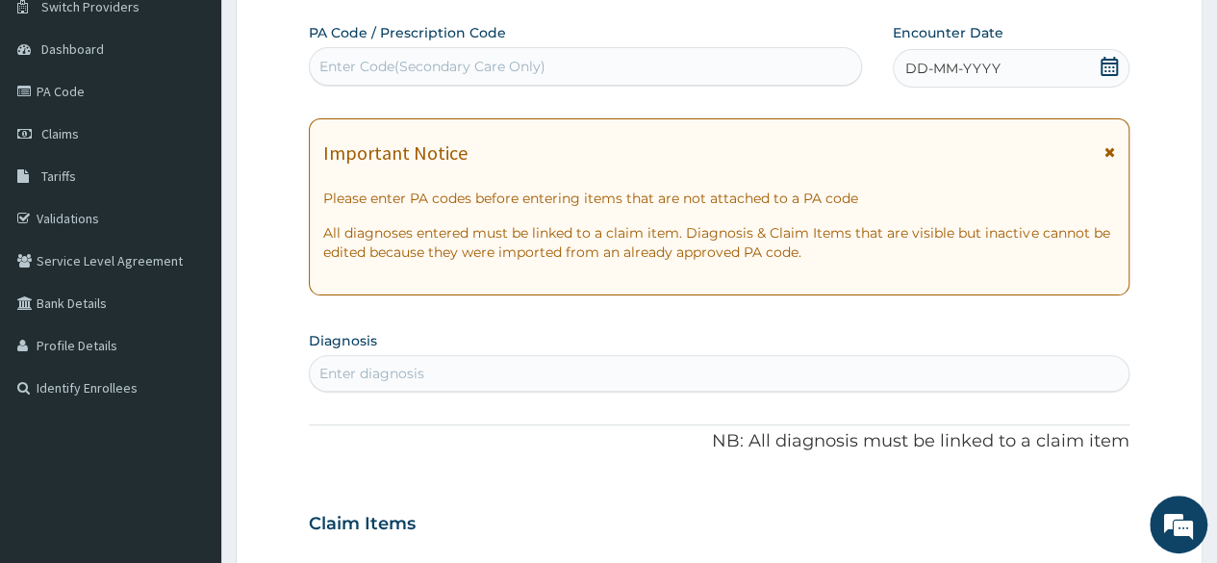
click at [1110, 62] on icon at bounding box center [1108, 66] width 17 height 19
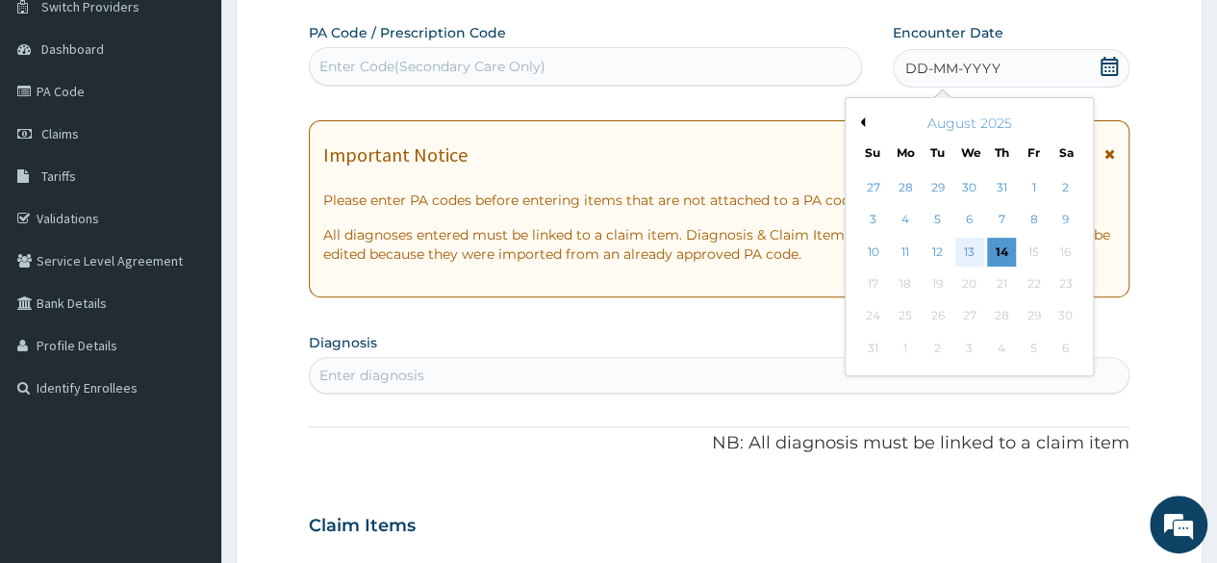
click at [969, 254] on div "13" at bounding box center [968, 252] width 29 height 29
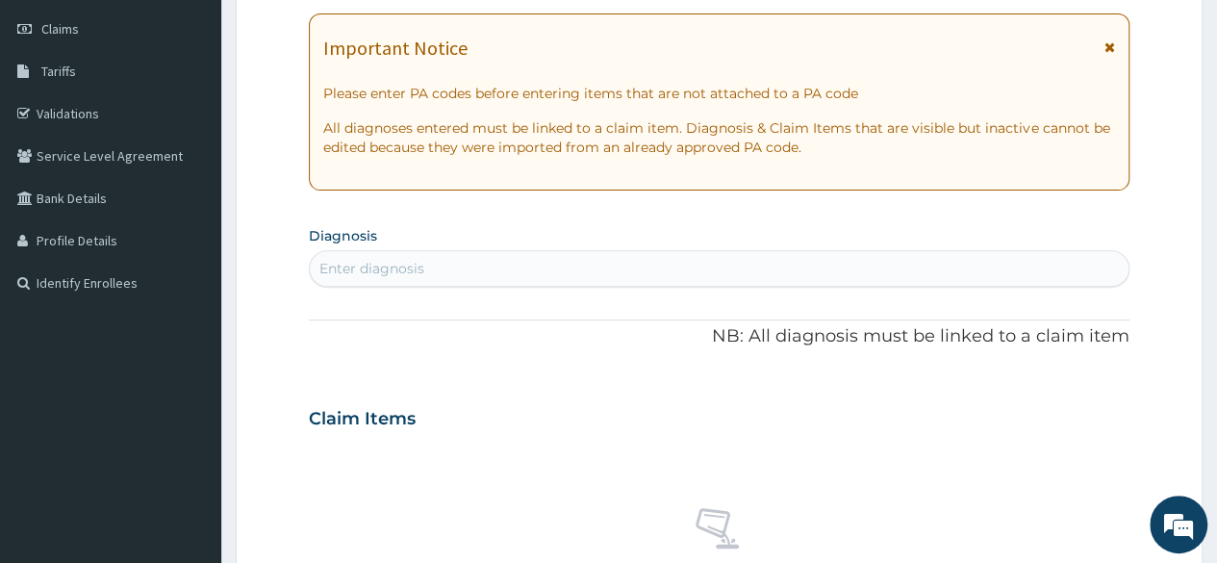
scroll to position [266, 0]
type input "mala"
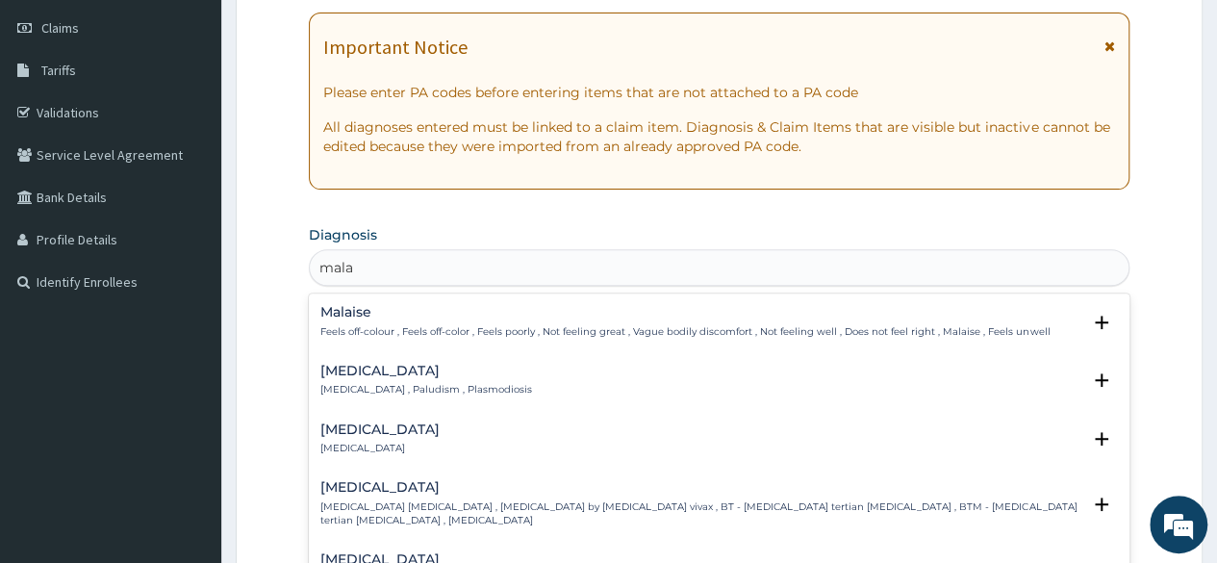
click at [394, 378] on div "[MEDICAL_DATA] [MEDICAL_DATA] , Paludism , Plasmodiosis" at bounding box center [426, 381] width 212 height 34
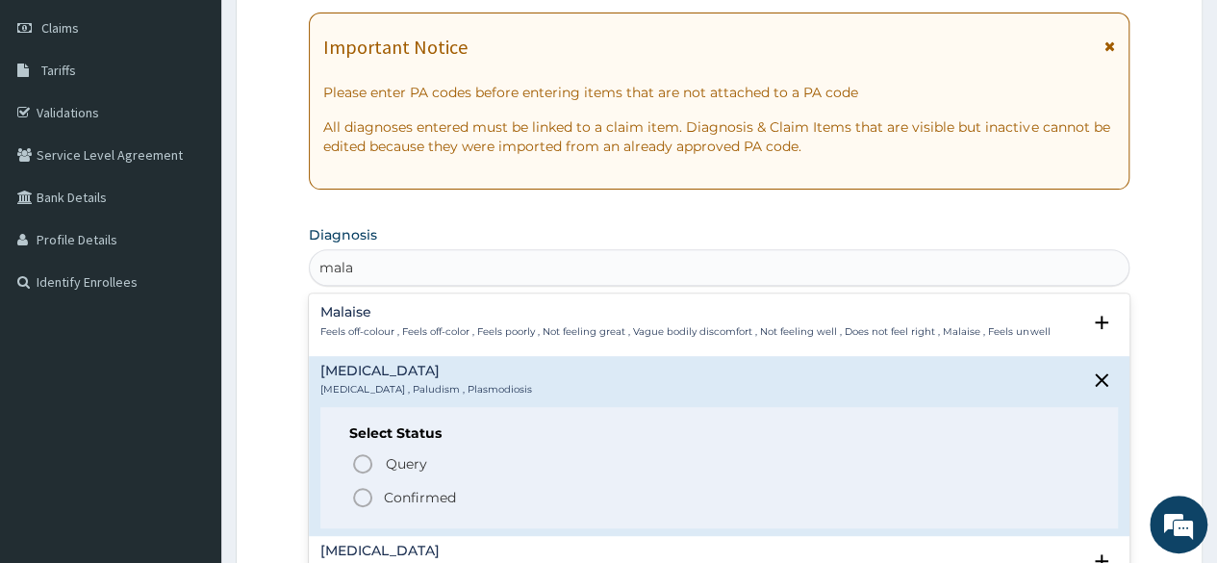
click at [393, 476] on div "Query Query covers suspected (?), Keep in view (kiv), Ruled out (r/o) Confirmed" at bounding box center [719, 479] width 740 height 59
click at [396, 498] on p "Confirmed" at bounding box center [420, 497] width 72 height 19
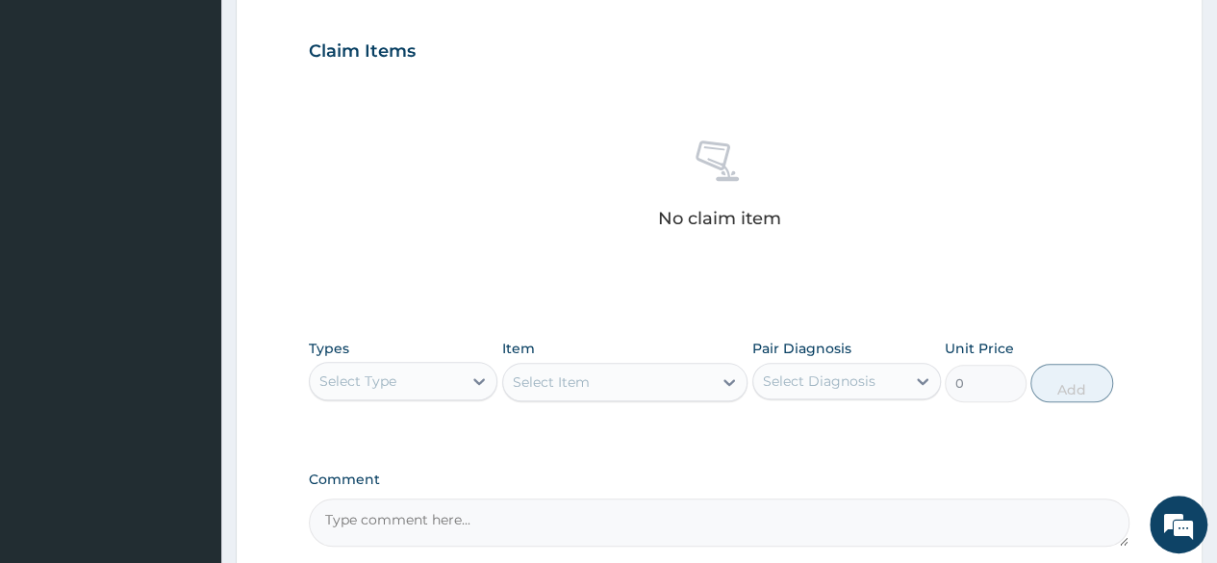
scroll to position [662, 0]
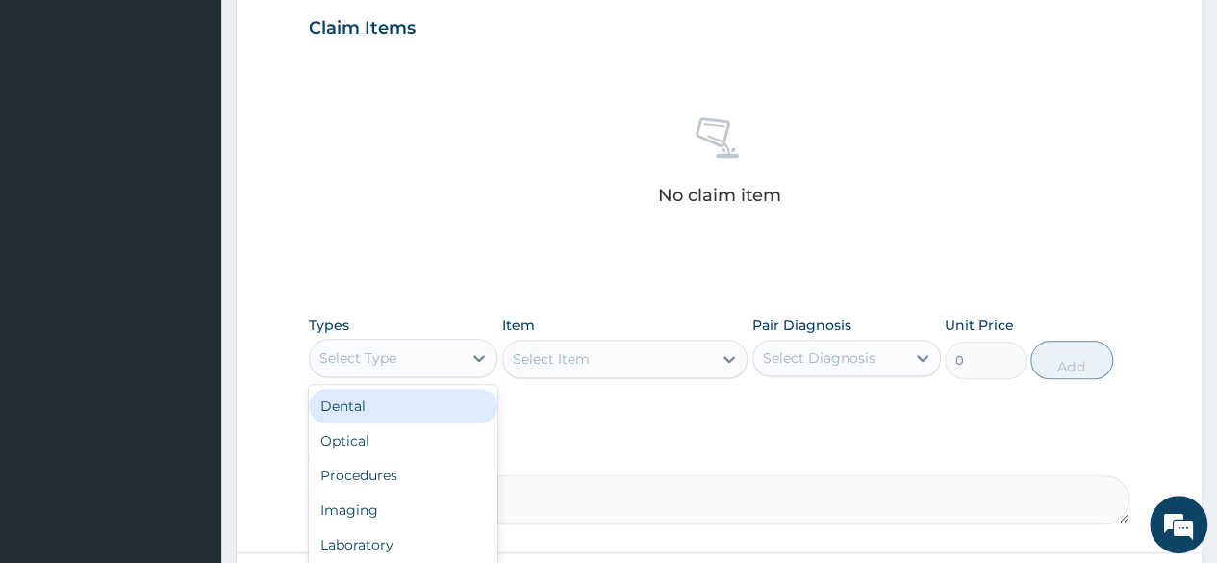
click at [428, 472] on div "Procedures" at bounding box center [403, 475] width 188 height 35
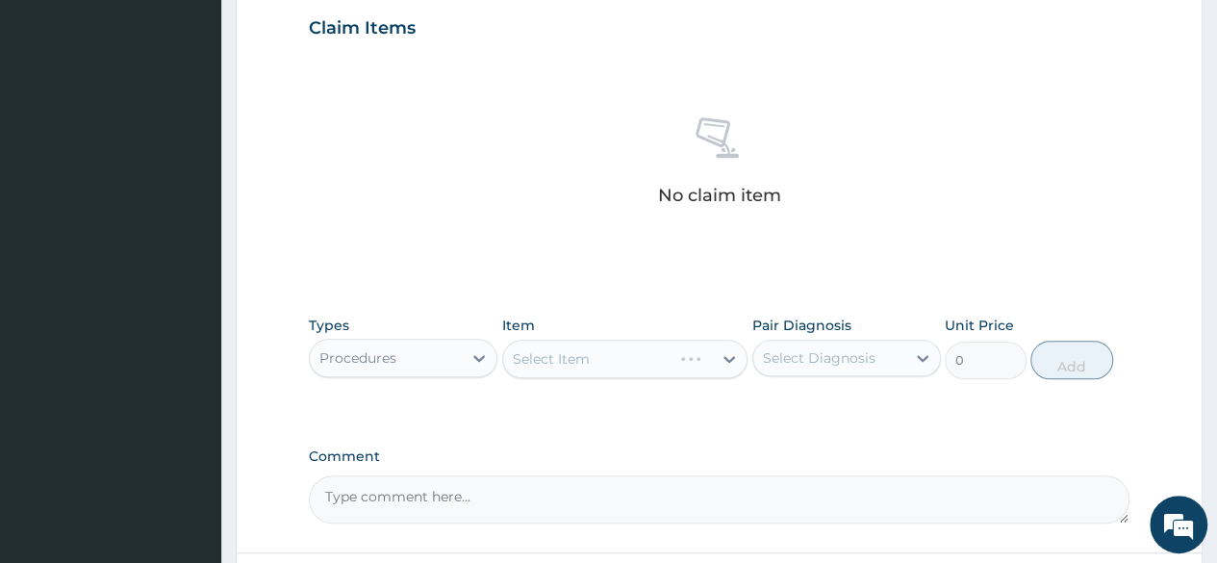
click at [654, 368] on div "Select Item" at bounding box center [625, 358] width 246 height 38
click at [832, 412] on label "[MEDICAL_DATA]" at bounding box center [843, 404] width 119 height 19
checkbox input "true"
click at [791, 275] on div "PA Code / Prescription Code Enter Code(Secondary Care Only) Encounter Date [DAT…" at bounding box center [719, 22] width 820 height 1001
click at [707, 362] on div "Select Item" at bounding box center [625, 358] width 246 height 38
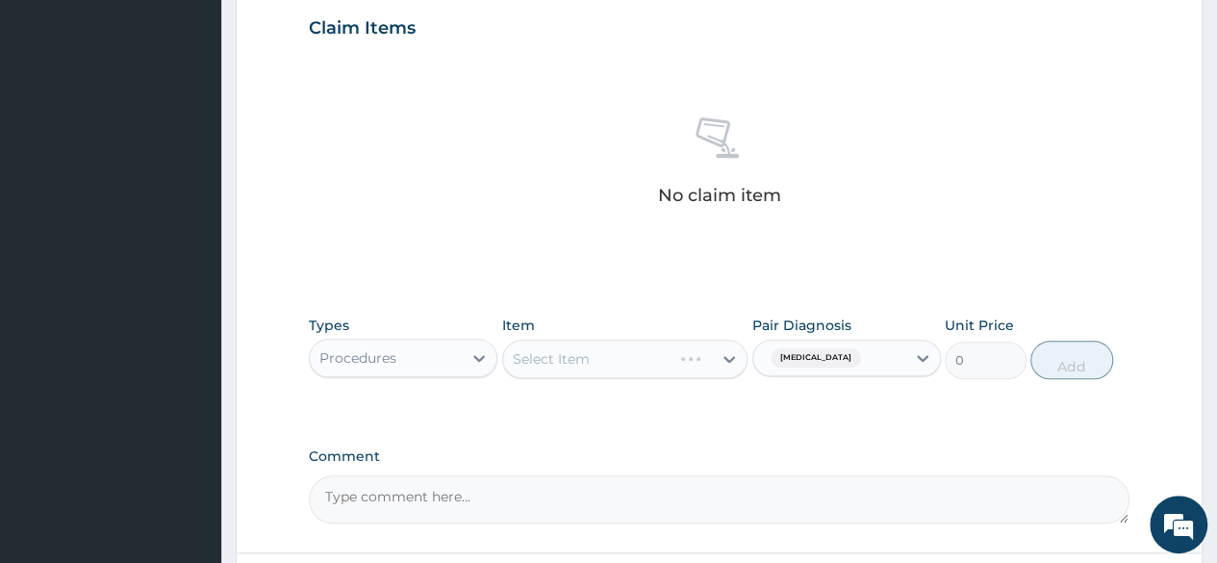
click at [719, 368] on div "Select Item" at bounding box center [625, 358] width 246 height 38
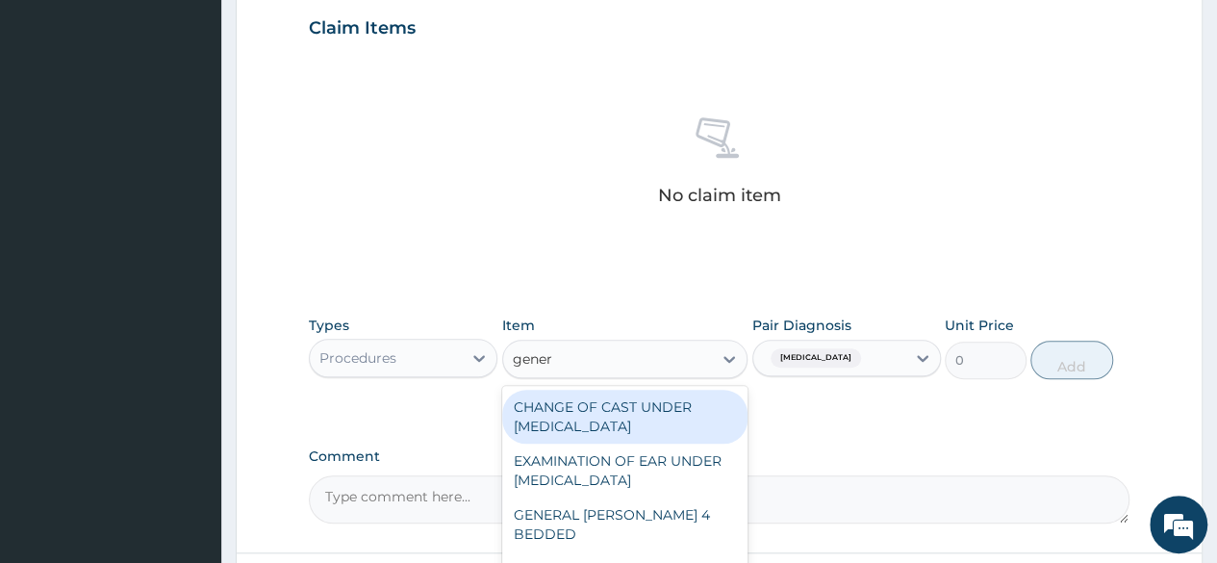
type input "genera"
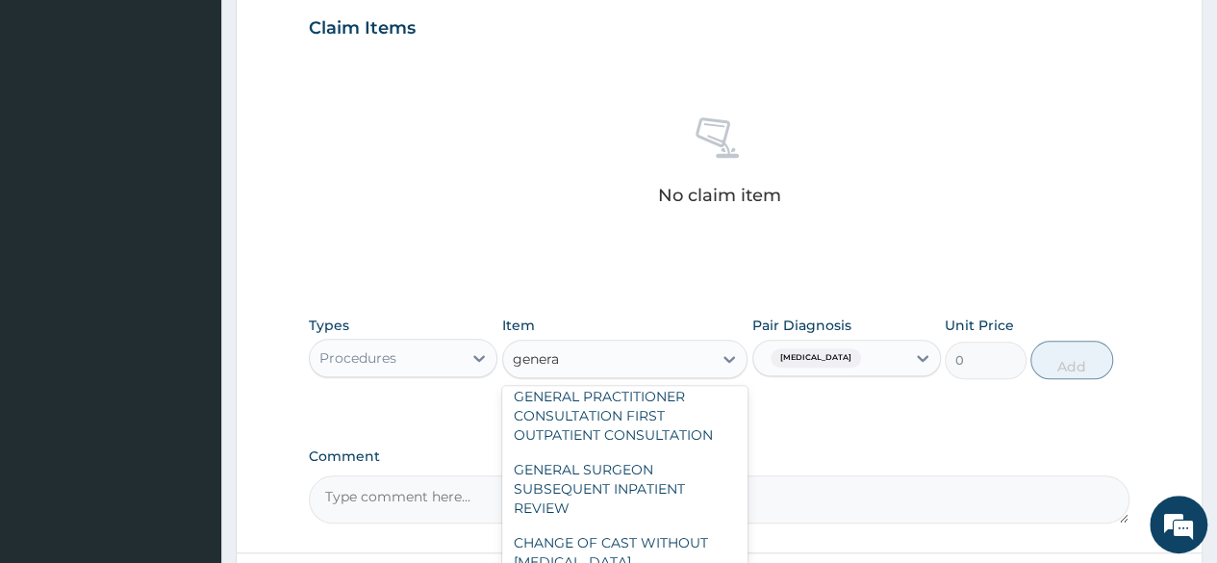
scroll to position [161, 0]
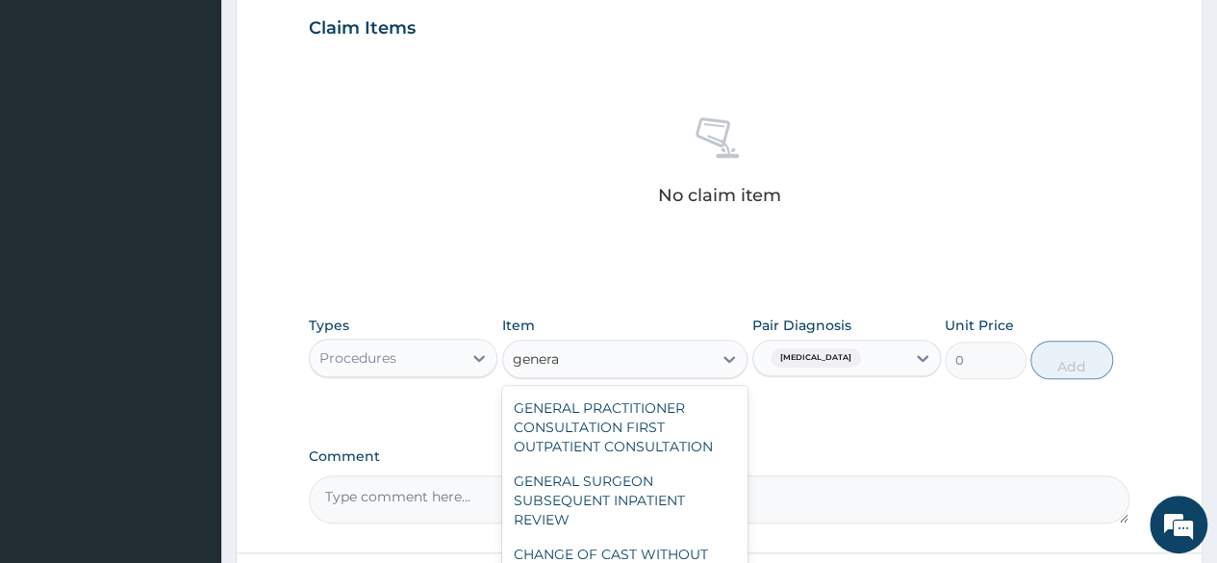
click at [666, 429] on div "GENERAL PRACTITIONER CONSULTATION FIRST OUTPATIENT CONSULTATION" at bounding box center [625, 426] width 246 height 73
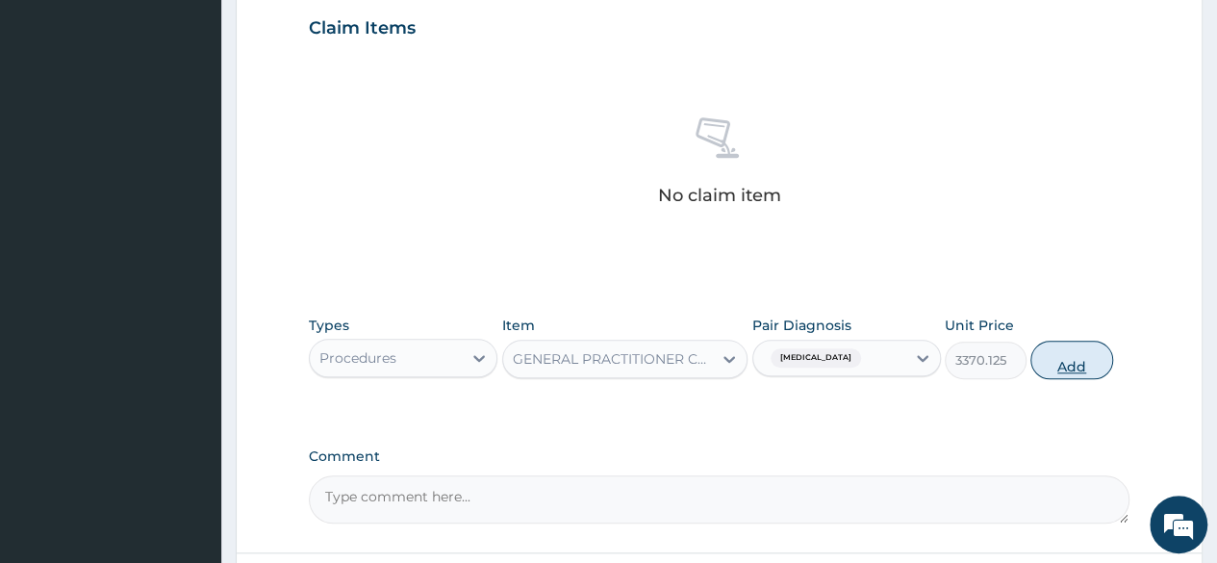
click at [1087, 368] on button "Add" at bounding box center [1071, 359] width 82 height 38
type input "0"
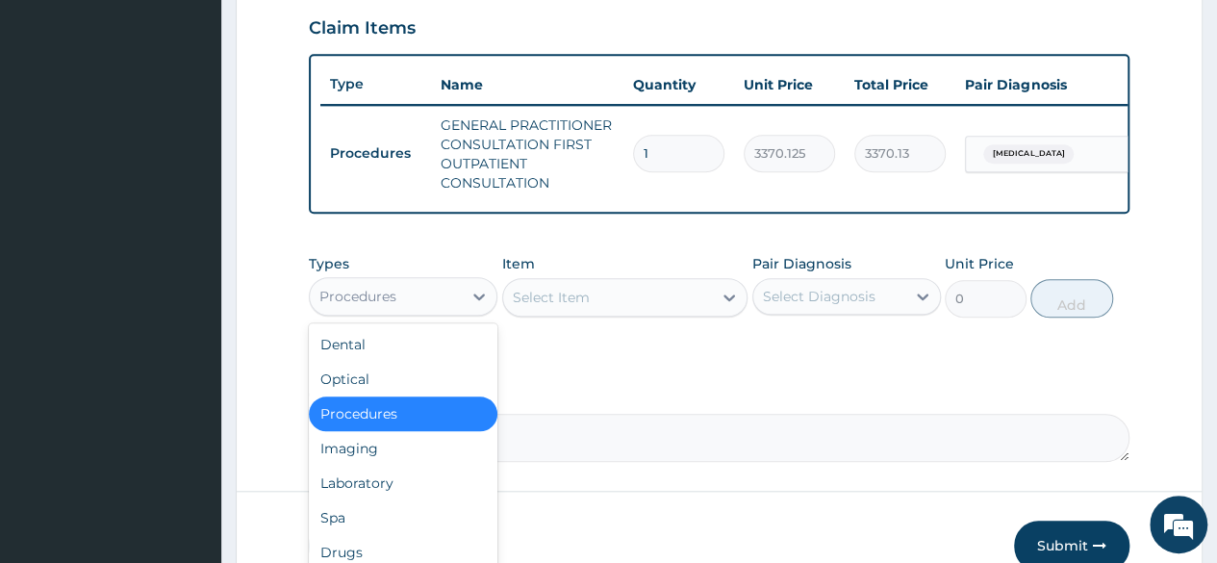
click at [419, 500] on div "Laboratory" at bounding box center [403, 482] width 188 height 35
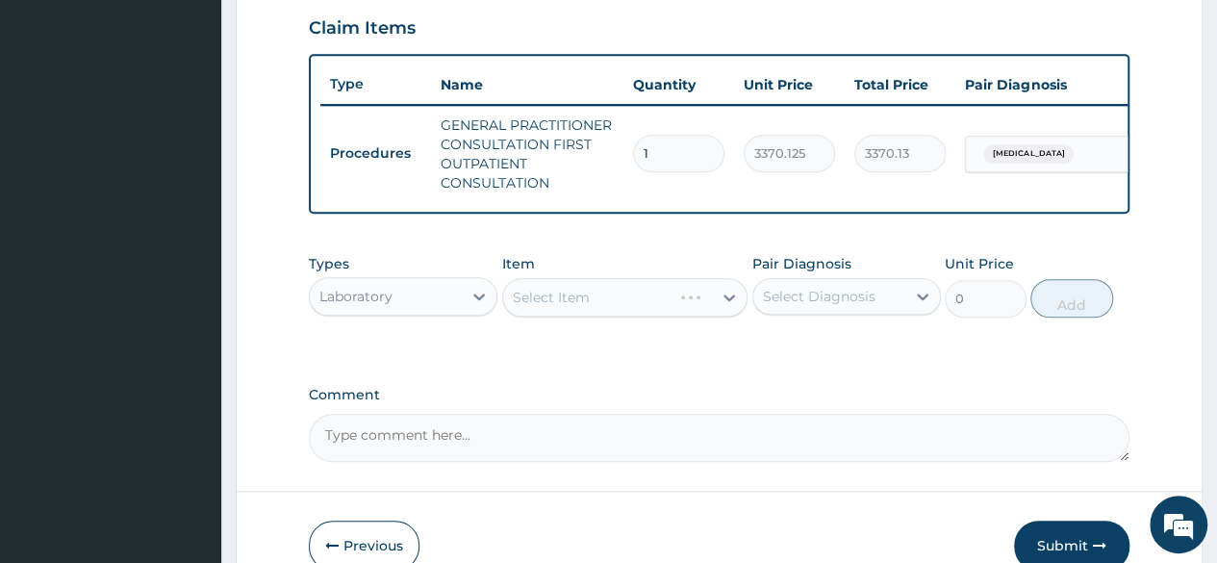
click at [648, 316] on div "Select Item" at bounding box center [625, 297] width 246 height 38
click at [858, 365] on div "[MEDICAL_DATA]" at bounding box center [846, 345] width 188 height 39
checkbox input "true"
click at [913, 442] on textarea "Comment" at bounding box center [719, 438] width 820 height 48
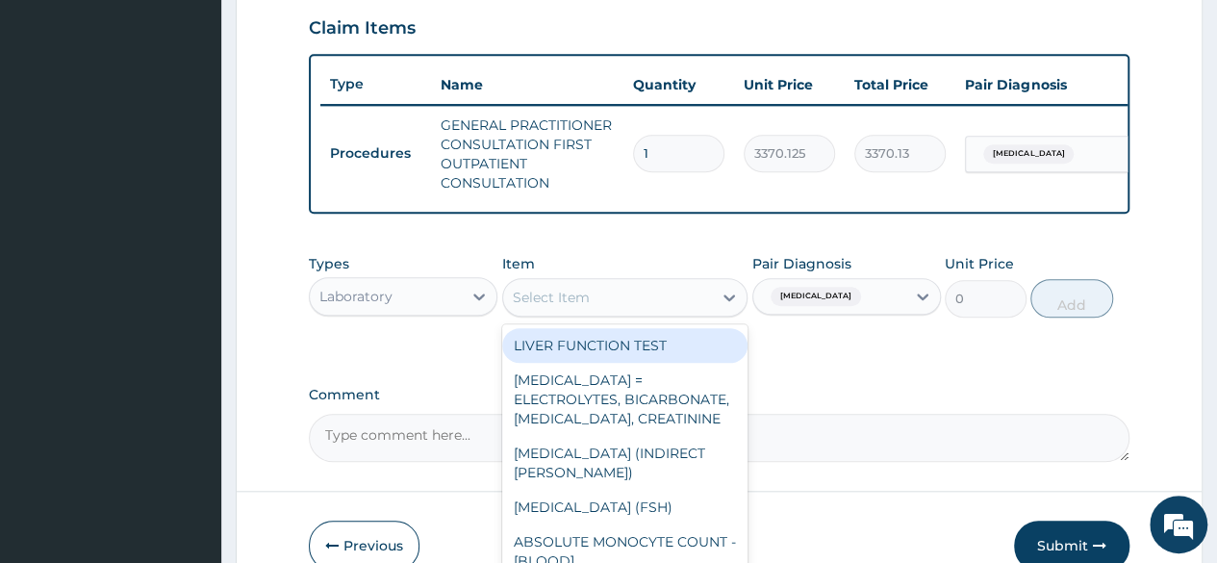
click at [580, 300] on div "Select Item" at bounding box center [551, 297] width 77 height 19
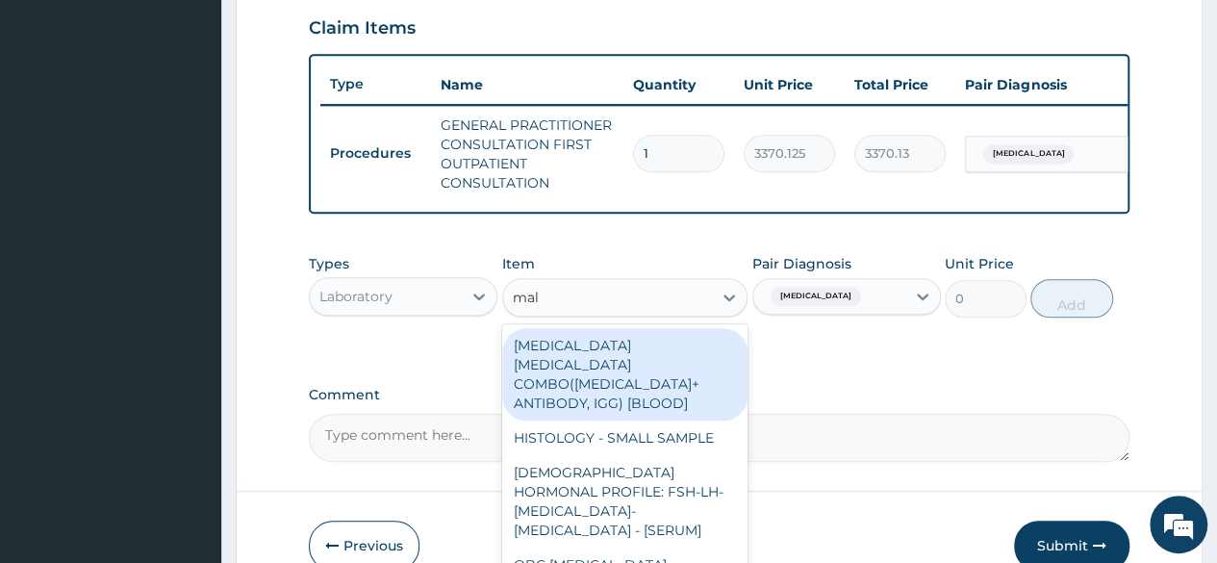
type input "mala"
click at [721, 509] on div "[MEDICAL_DATA] [MEDICAL_DATA] (MP) RDT" at bounding box center [625, 520] width 246 height 54
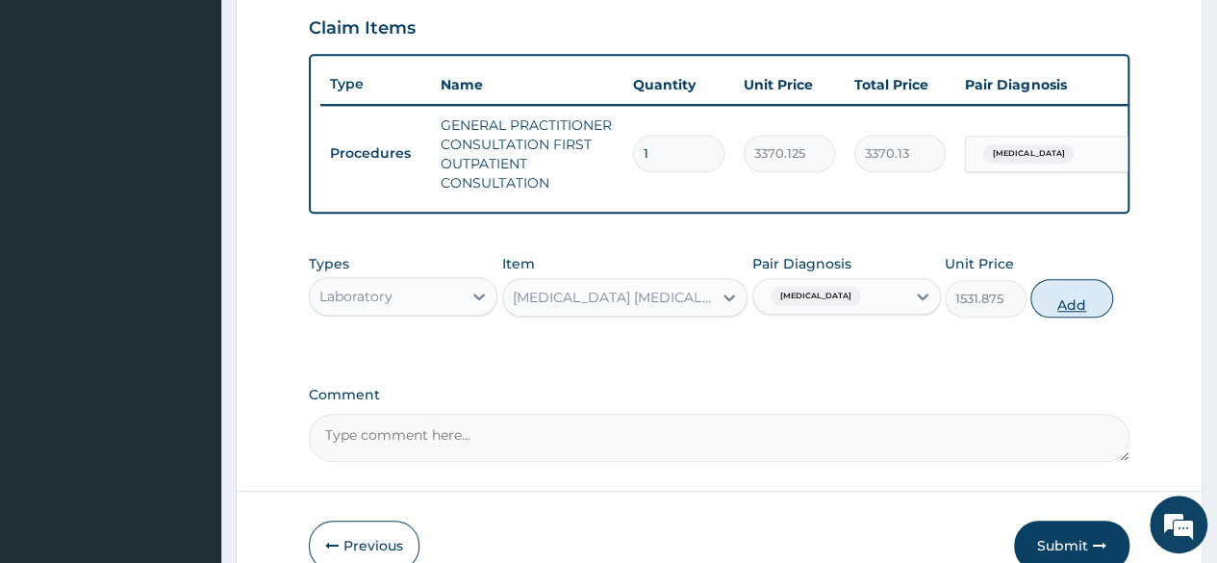
click at [1077, 317] on button "Add" at bounding box center [1071, 298] width 82 height 38
type input "0"
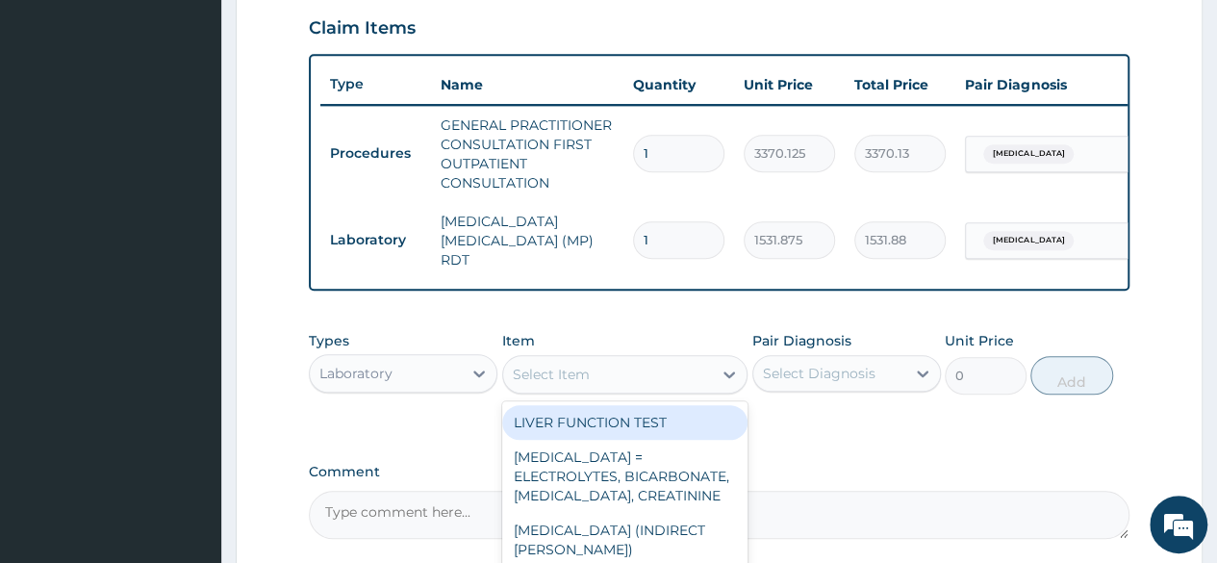
click at [568, 384] on div "Select Item" at bounding box center [551, 373] width 77 height 19
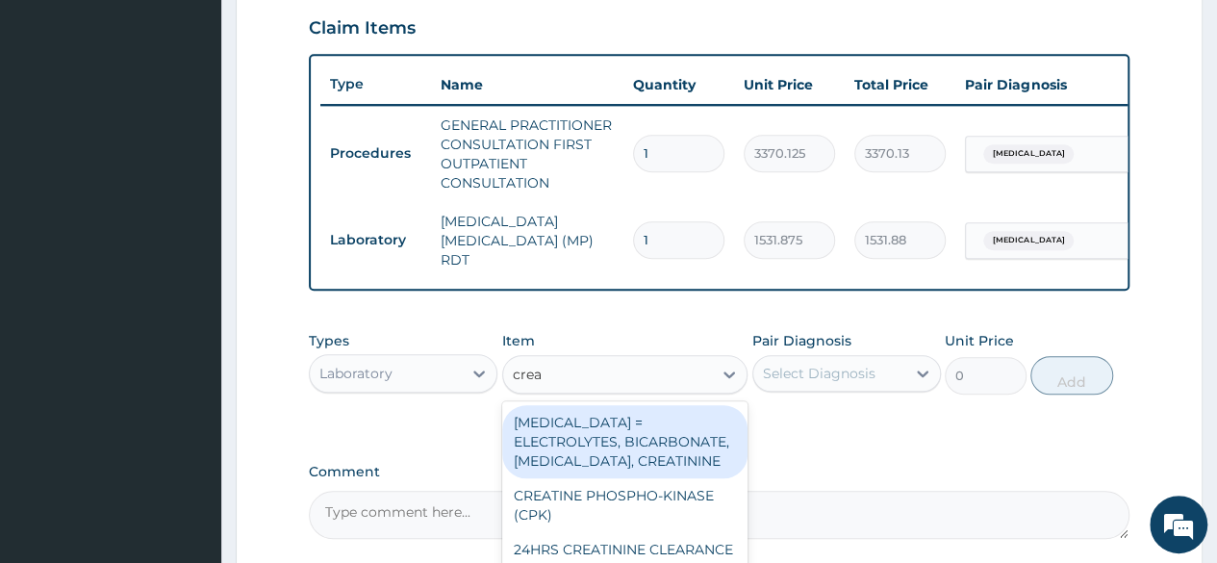
type input "creat"
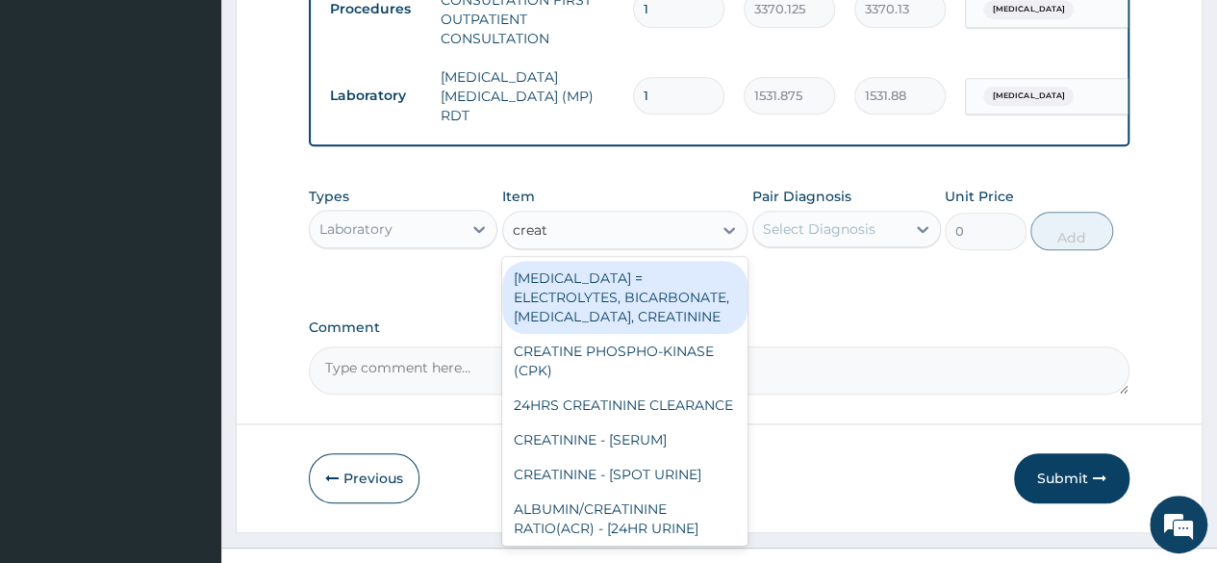
scroll to position [841, 0]
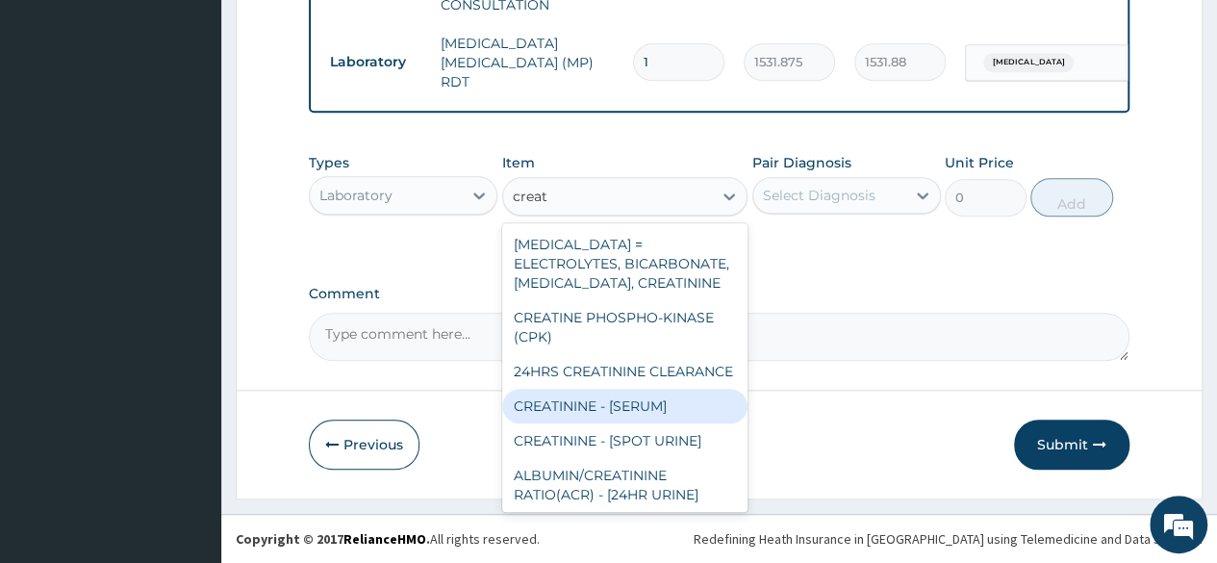
click at [637, 423] on div "CREATININE - [SERUM]" at bounding box center [625, 406] width 246 height 35
type input "1225.5"
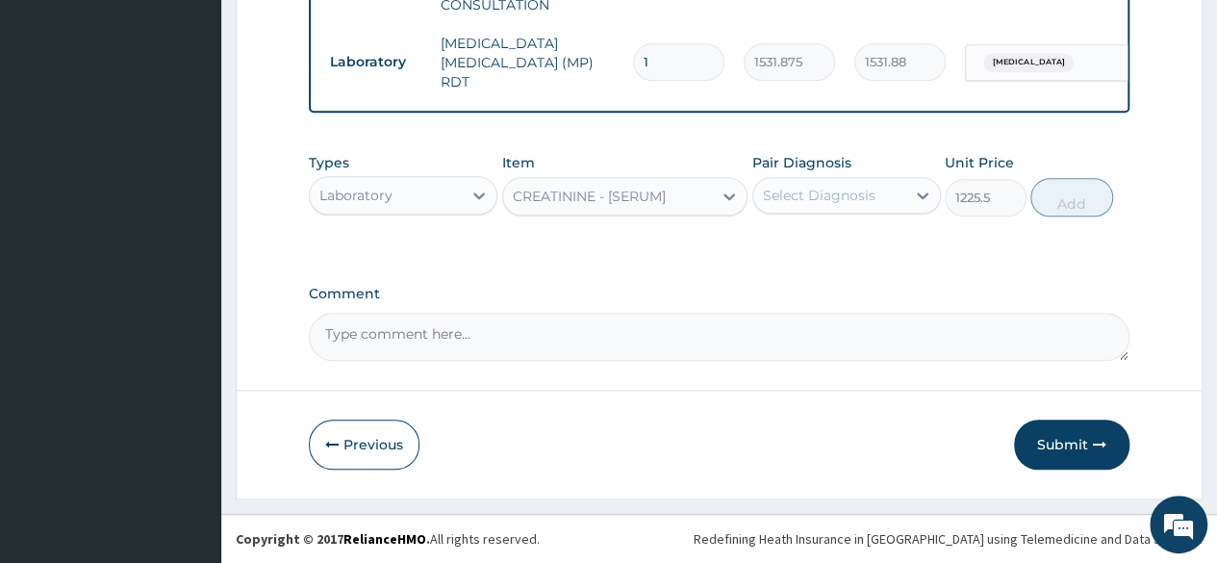
click at [837, 188] on div "Select Diagnosis" at bounding box center [819, 195] width 113 height 19
click at [817, 240] on label "[MEDICAL_DATA]" at bounding box center [843, 242] width 119 height 19
checkbox input "true"
click at [1050, 197] on button "Add" at bounding box center [1071, 197] width 82 height 38
type input "0"
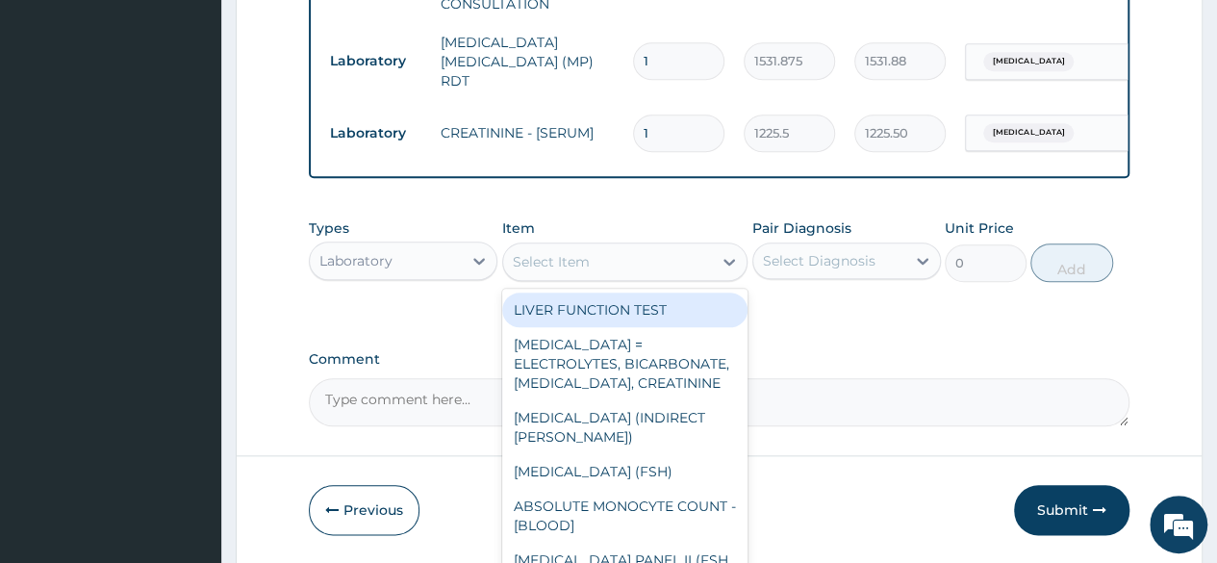
click at [556, 266] on div "Select Item" at bounding box center [551, 261] width 77 height 19
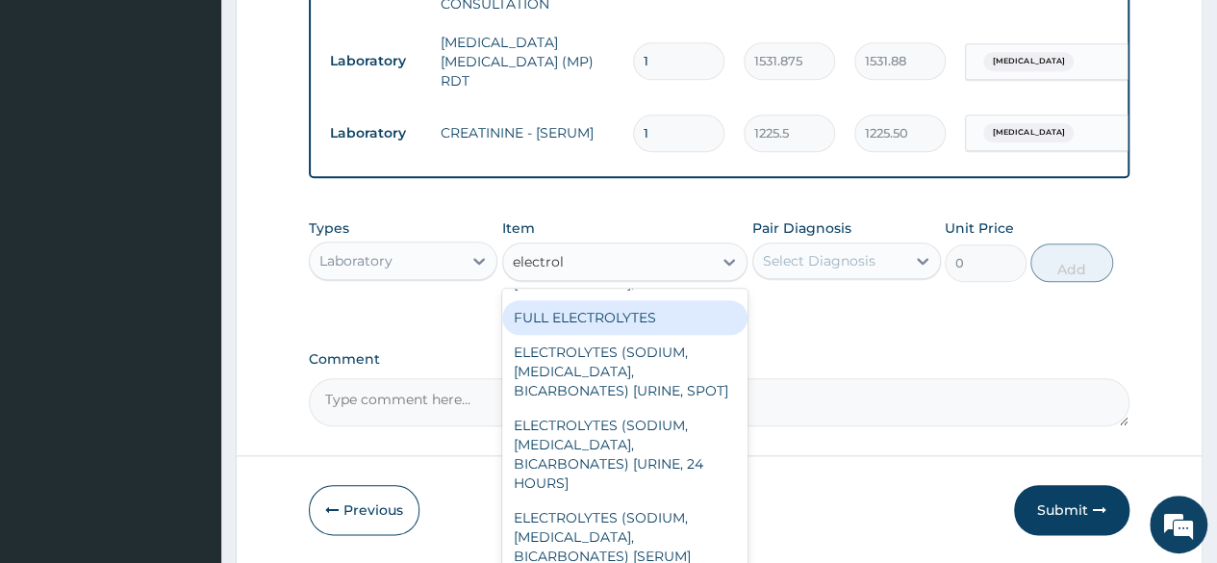
scroll to position [104, 0]
type input "electrol"
click at [770, 534] on div "Previous Submit" at bounding box center [719, 510] width 820 height 50
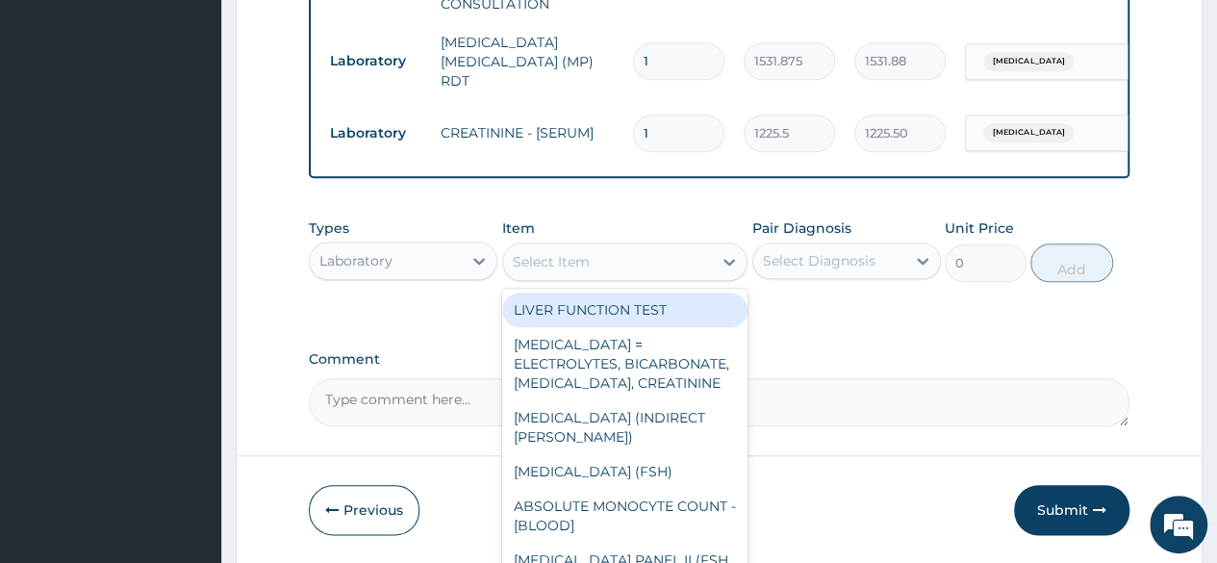
click at [534, 253] on div "Select Item" at bounding box center [608, 261] width 210 height 31
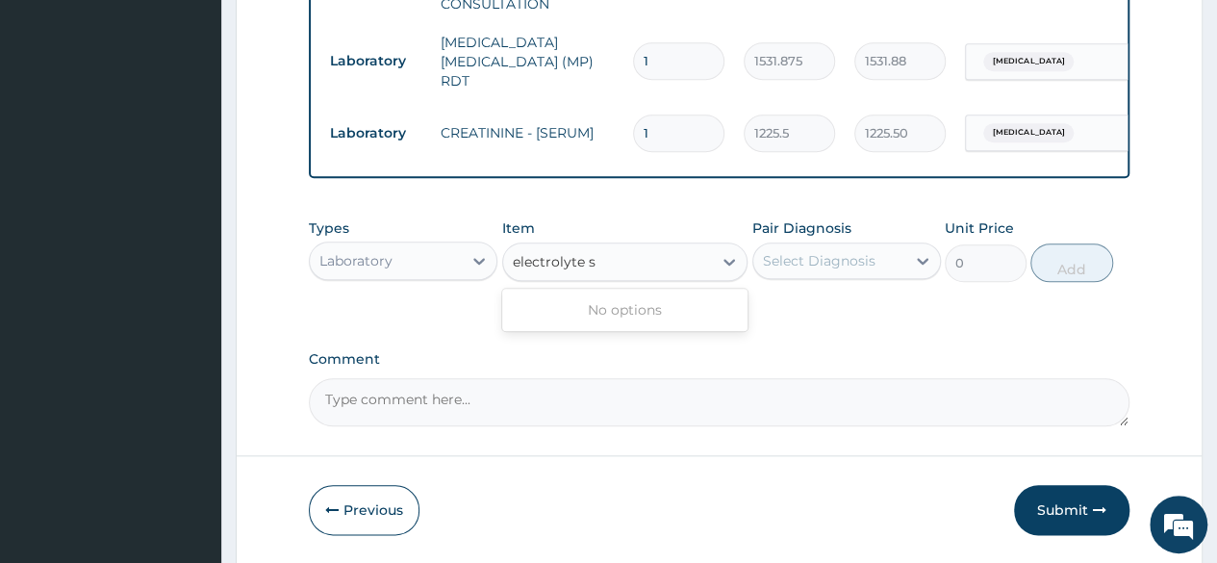
type input "electrolyte"
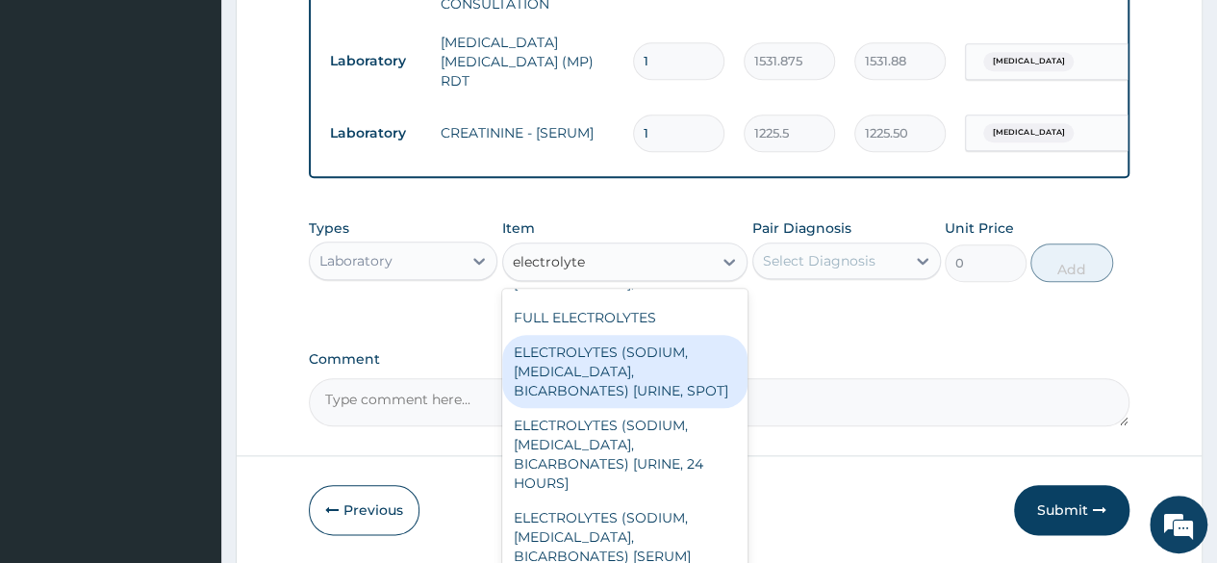
scroll to position [907, 0]
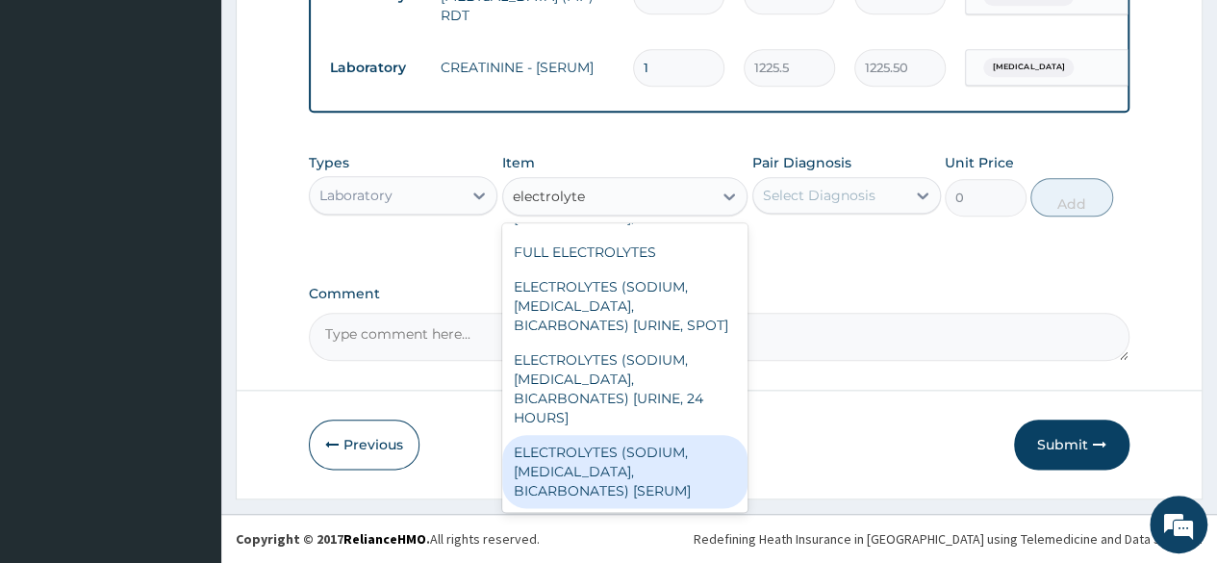
click at [627, 455] on div "ELECTROLYTES (SODIUM, [MEDICAL_DATA], BICARBONATES) [SERUM]" at bounding box center [625, 471] width 246 height 73
type input "3063.75"
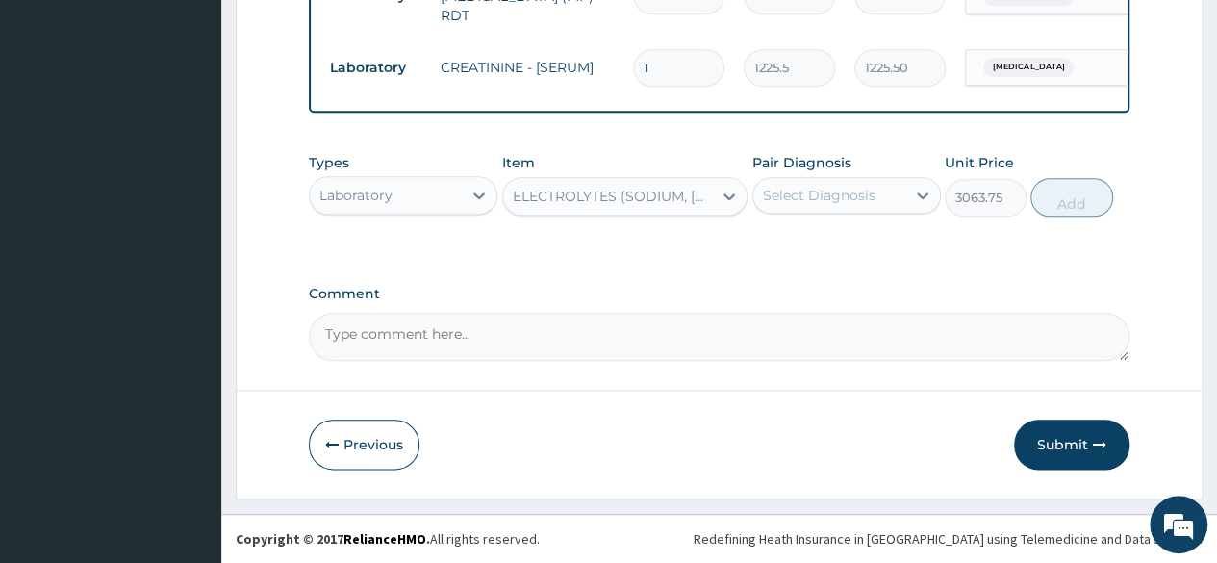
click at [690, 202] on div "ELECTROLYTES (SODIUM, [MEDICAL_DATA], BICARBONATES) [SERUM]" at bounding box center [614, 196] width 202 height 19
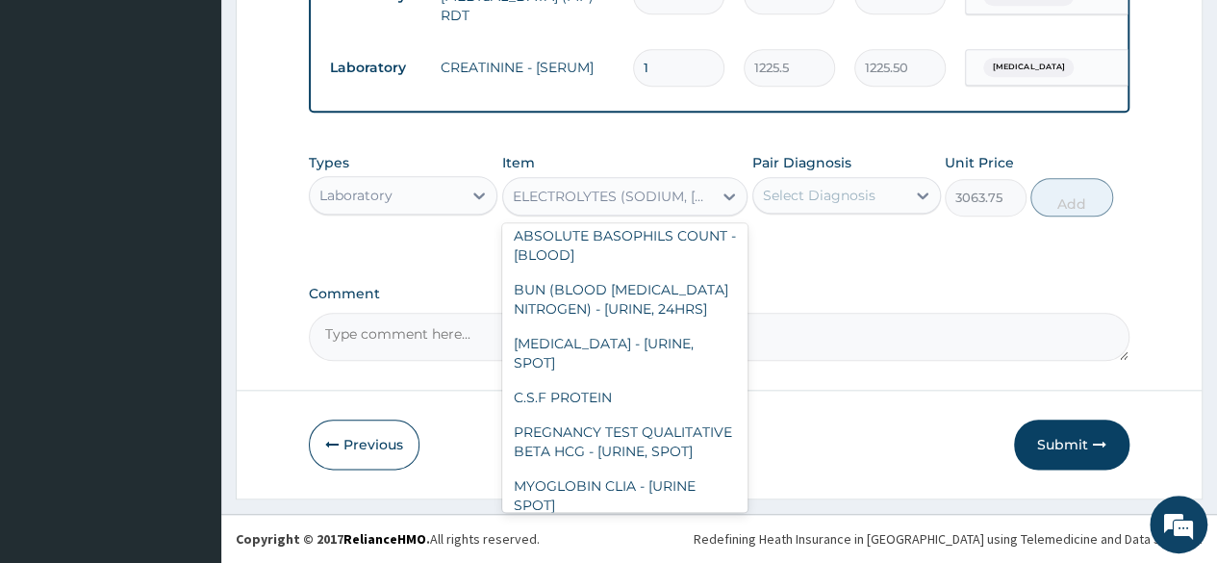
scroll to position [17922, 0]
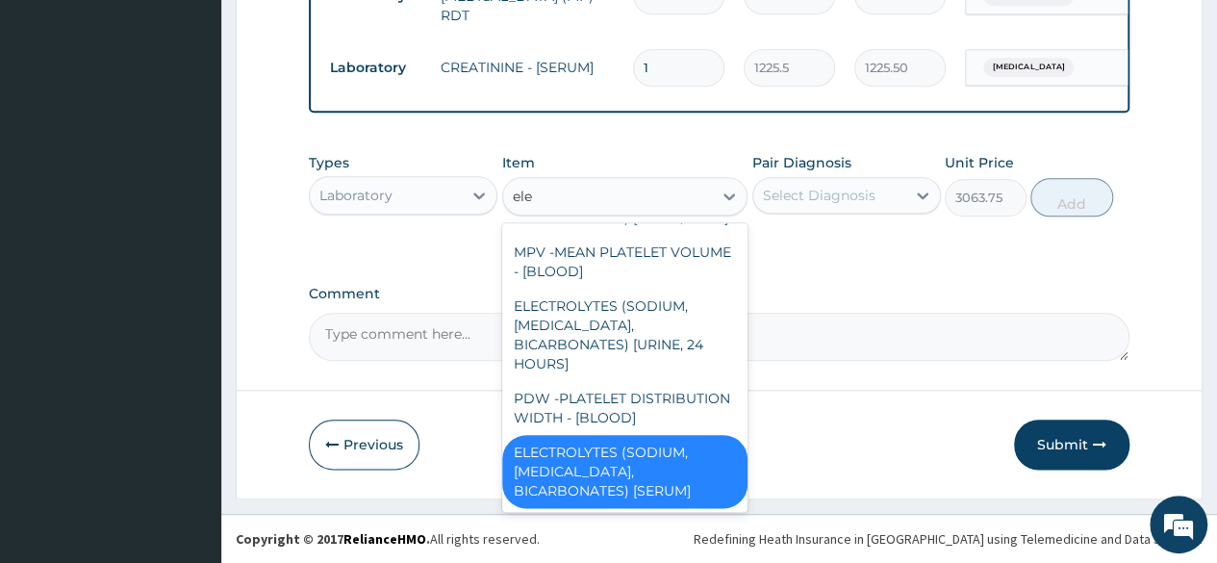
type input "elec"
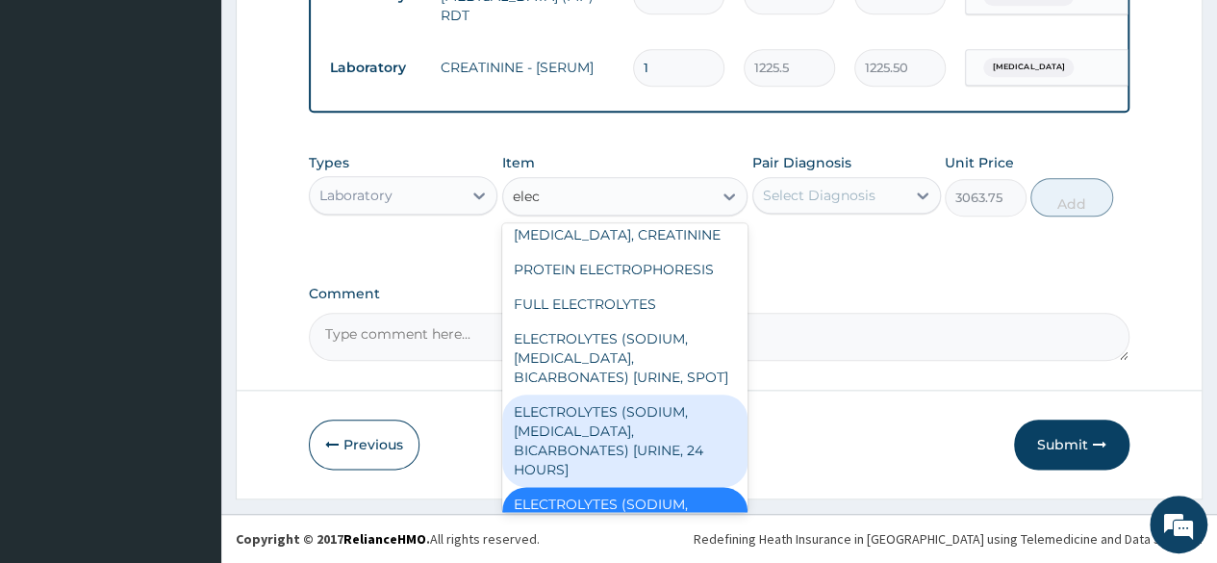
scroll to position [0, 0]
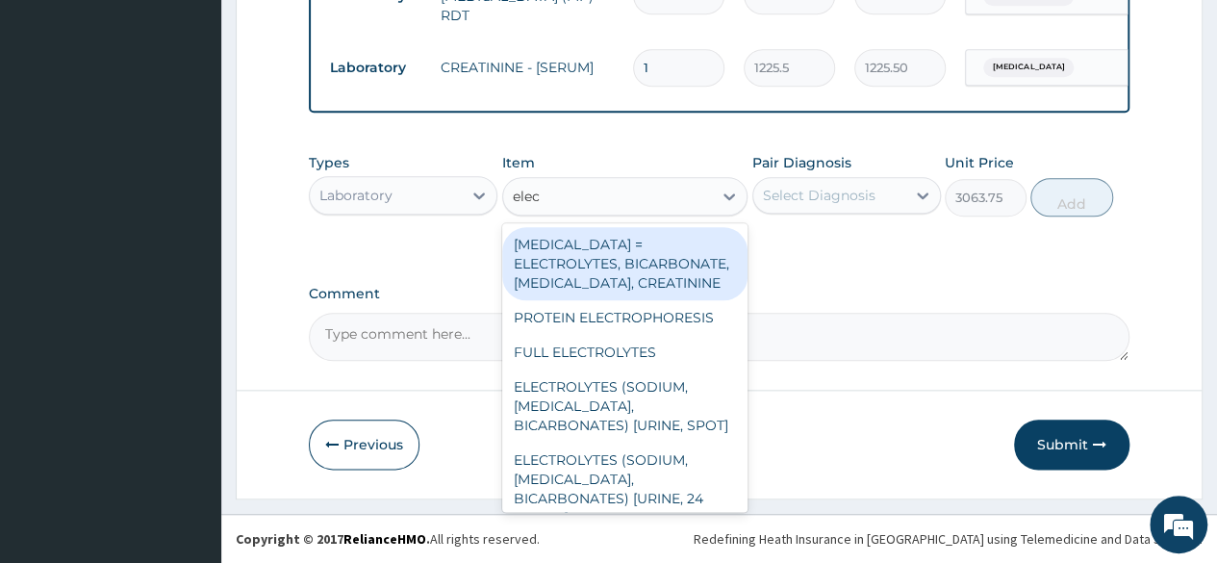
click at [650, 285] on div "[MEDICAL_DATA] = ELECTROLYTES, BICARBONATE, [MEDICAL_DATA], CREATININE" at bounding box center [625, 263] width 246 height 73
type input "4595.625"
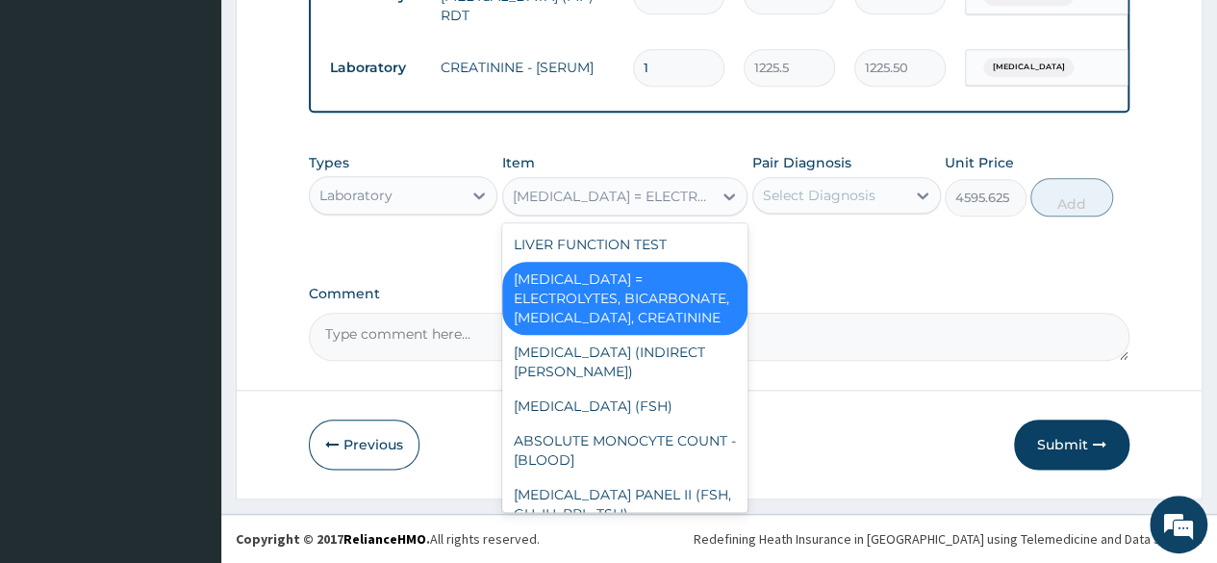
click at [697, 198] on div "[MEDICAL_DATA] = ELECTROLYTES, BICARBONATE, [MEDICAL_DATA], CREATININE" at bounding box center [614, 196] width 202 height 19
click at [623, 298] on div "RENAL FUNCTION TESTS = ELECTROLYTES, BICARBONATE, UREA, CREATININE" at bounding box center [625, 298] width 246 height 73
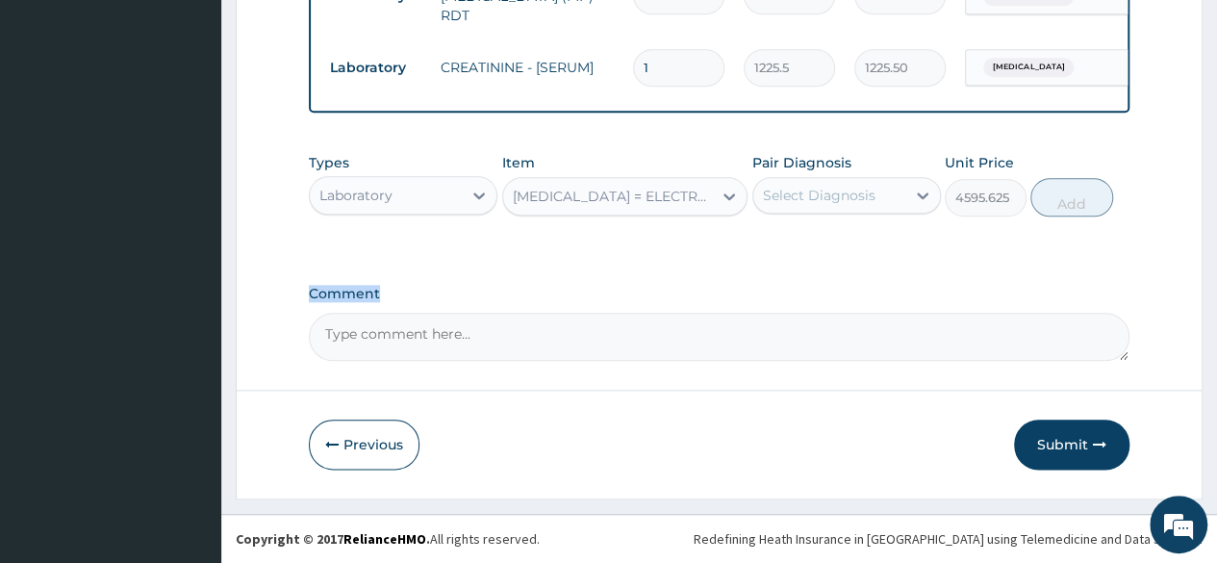
click at [623, 298] on label "Comment" at bounding box center [719, 294] width 820 height 16
click at [623, 313] on textarea "Comment" at bounding box center [719, 337] width 820 height 48
click at [816, 213] on div "Select Diagnosis" at bounding box center [846, 195] width 188 height 37
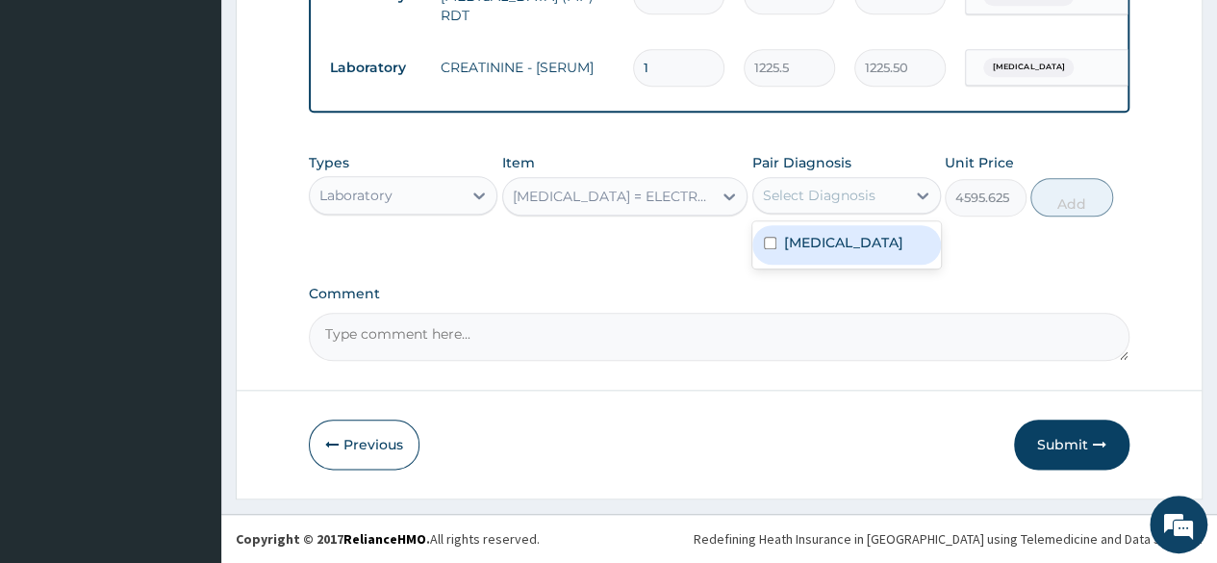
click at [808, 226] on div "Malaria" at bounding box center [846, 244] width 188 height 47
click at [805, 234] on div "Malaria" at bounding box center [846, 244] width 188 height 39
checkbox input "true"
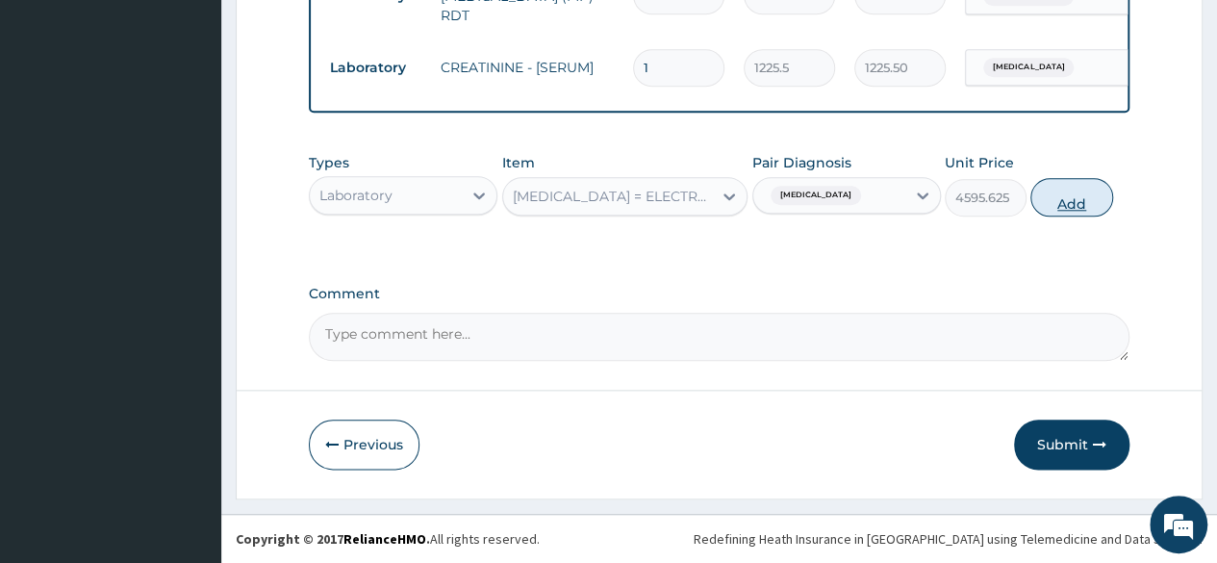
click at [1068, 197] on button "Add" at bounding box center [1071, 197] width 82 height 38
type input "0"
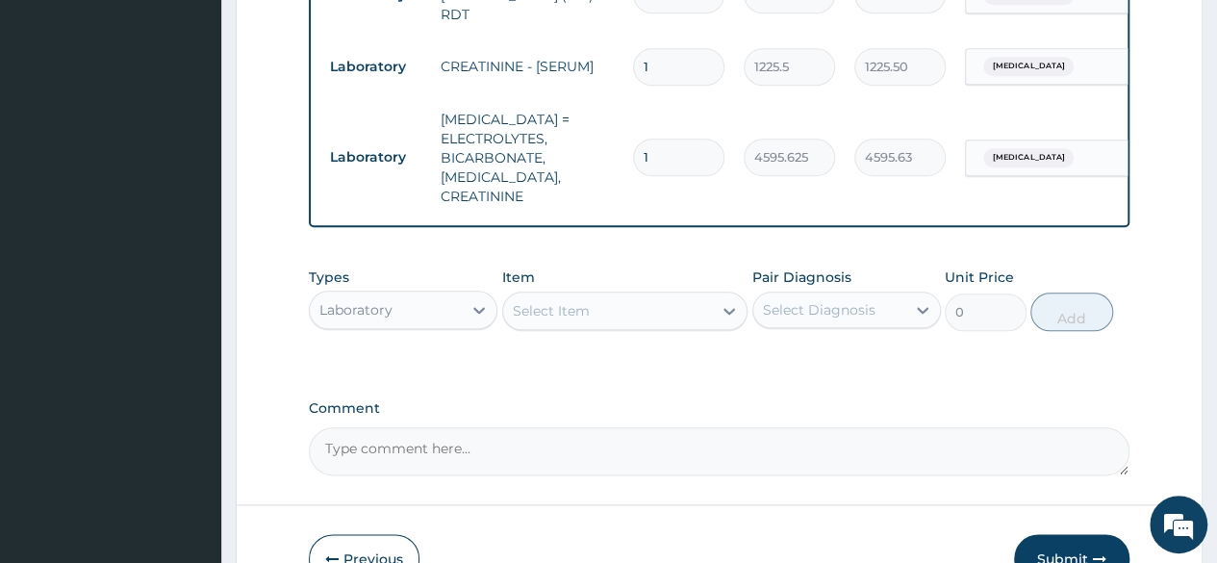
click at [567, 136] on td "RENAL FUNCTION TESTS = ELECTROLYTES, BICARBONATE, UREA, CREATININE" at bounding box center [527, 157] width 192 height 115
click at [555, 301] on div "Select Item" at bounding box center [551, 310] width 77 height 19
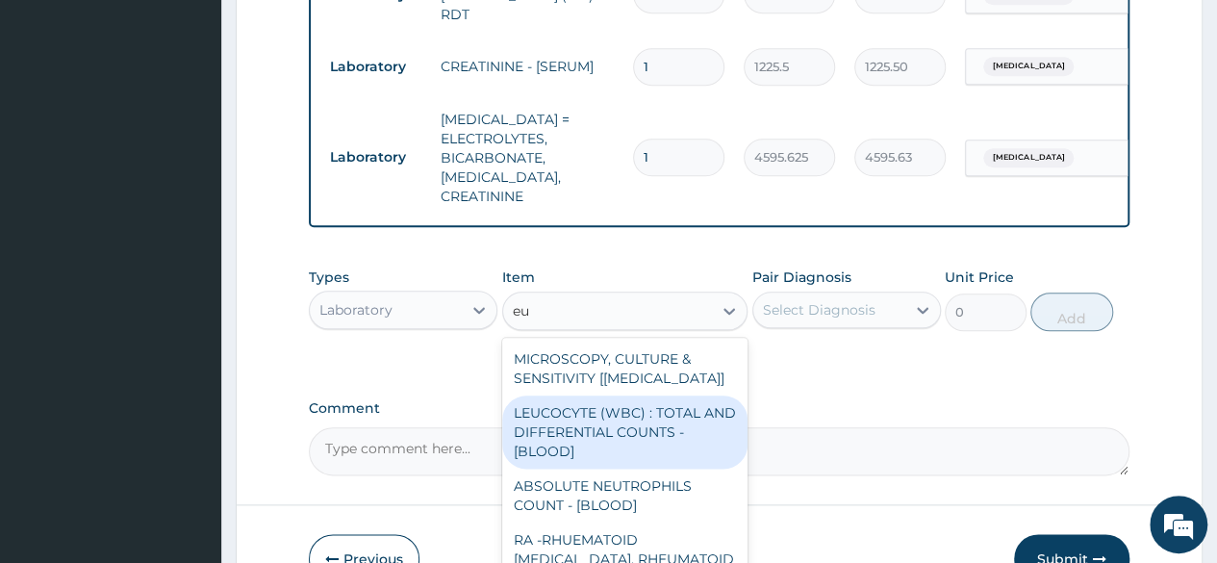
type input "e"
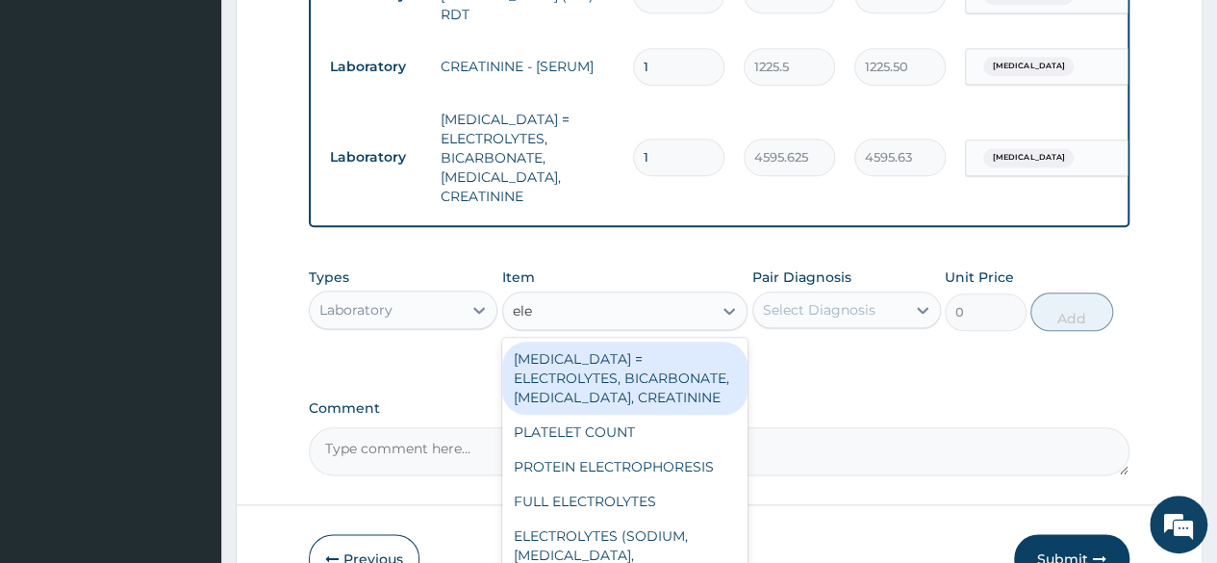
type input "elec"
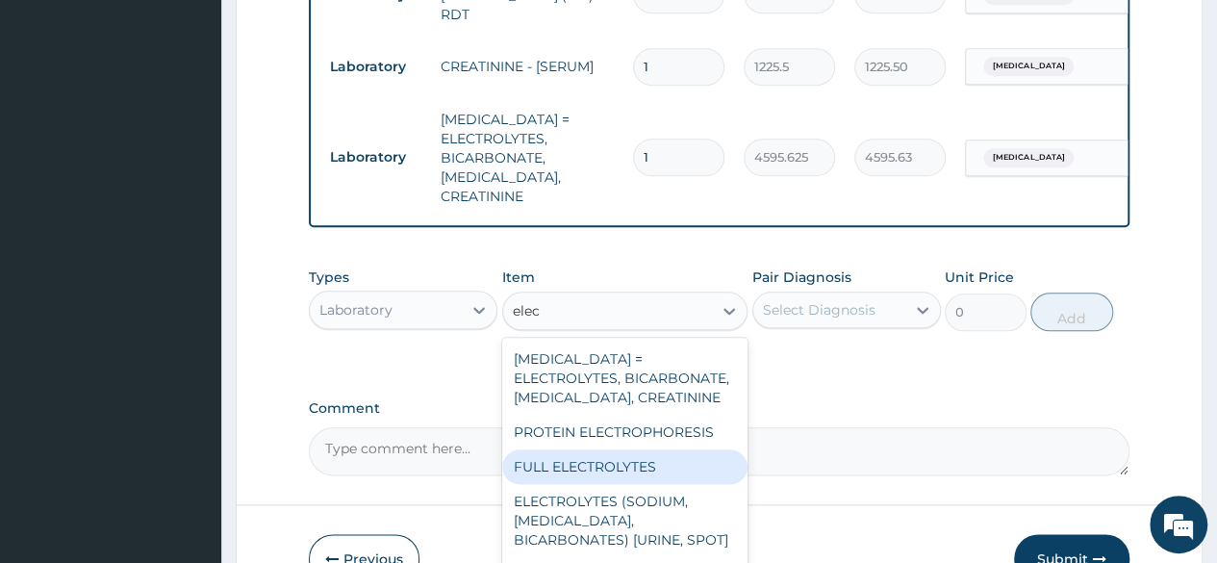
click at [542, 477] on div "FULL ELECTROLYTES" at bounding box center [625, 466] width 246 height 35
type input "4800"
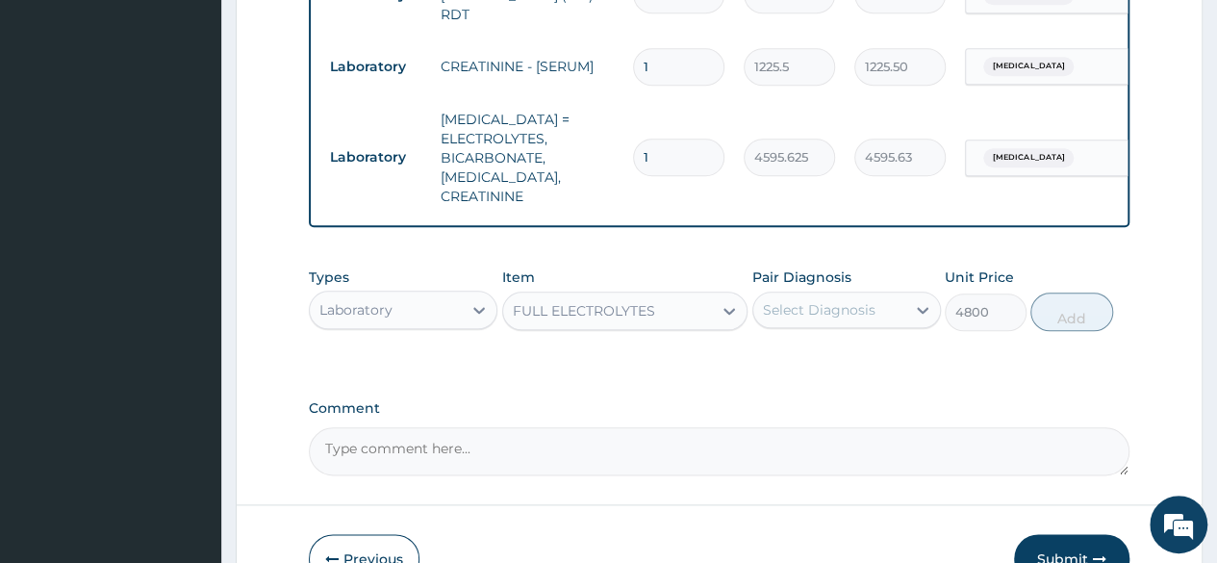
click at [490, 128] on td "RENAL FUNCTION TESTS = ELECTROLYTES, BICARBONATE, UREA, CREATININE" at bounding box center [527, 157] width 192 height 115
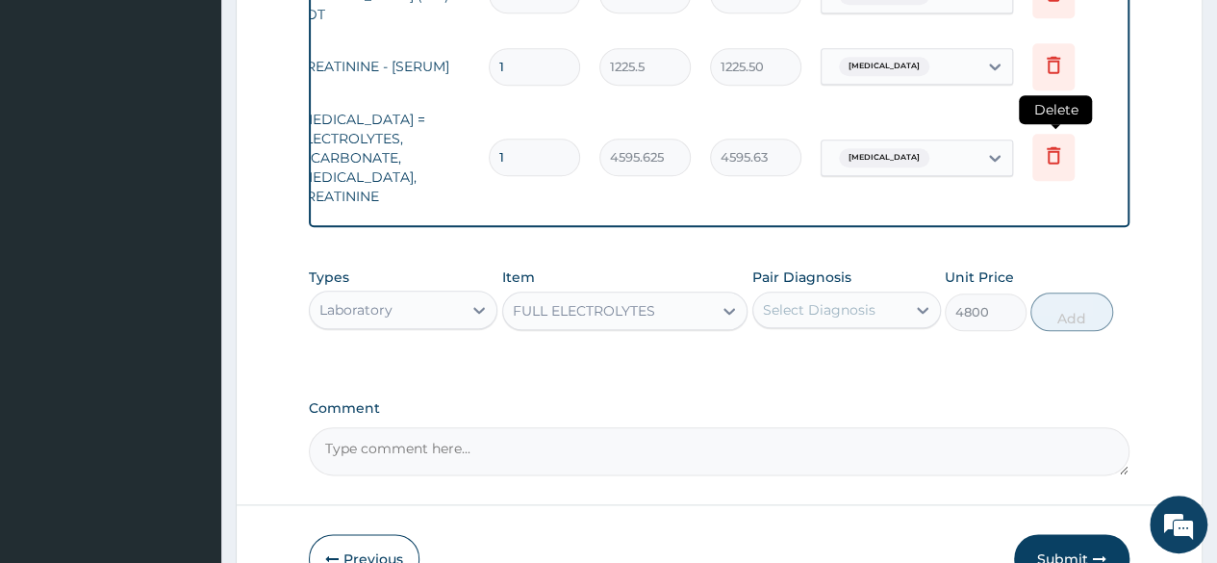
click at [1058, 155] on icon at bounding box center [1053, 157] width 42 height 47
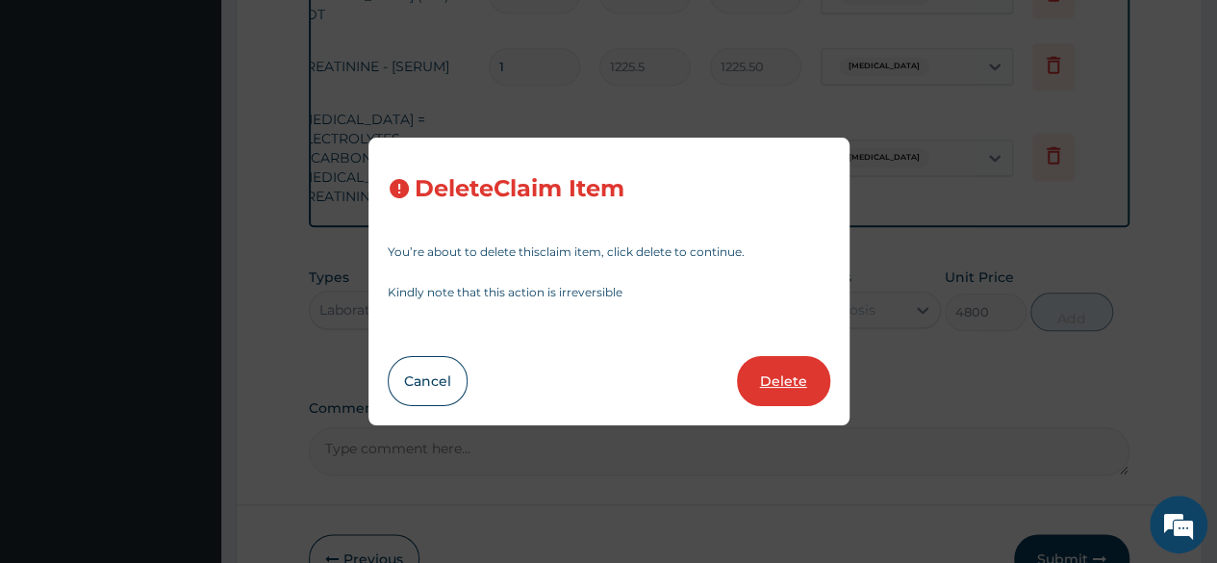
drag, startPoint x: 721, startPoint y: 401, endPoint x: 798, endPoint y: 381, distance: 79.5
click at [798, 381] on div "Cancel Delete" at bounding box center [609, 381] width 442 height 50
click at [798, 381] on button "Delete" at bounding box center [783, 381] width 93 height 50
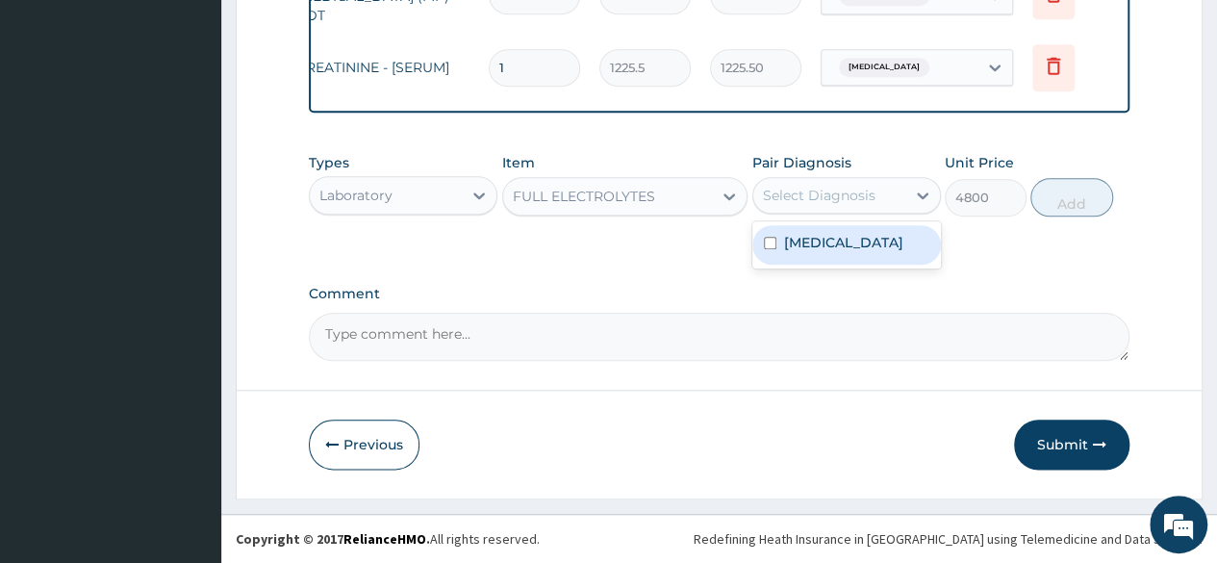
click at [846, 202] on div "Select Diagnosis" at bounding box center [819, 195] width 113 height 19
click at [816, 251] on label "Malaria" at bounding box center [843, 242] width 119 height 19
checkbox input "true"
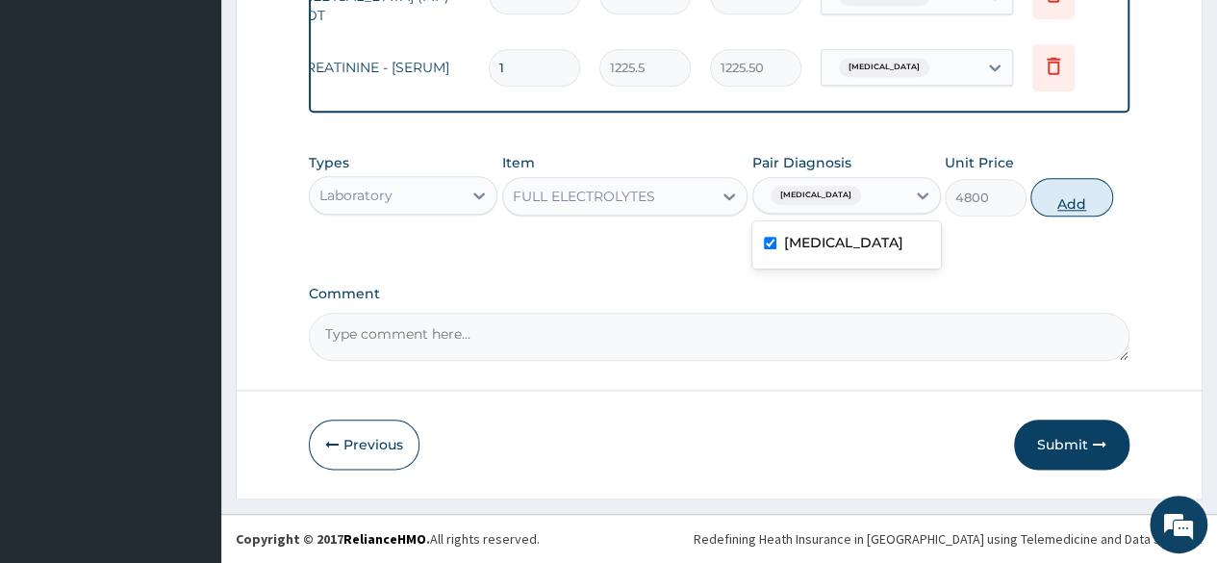
click at [1068, 209] on button "Add" at bounding box center [1071, 197] width 82 height 38
type input "0"
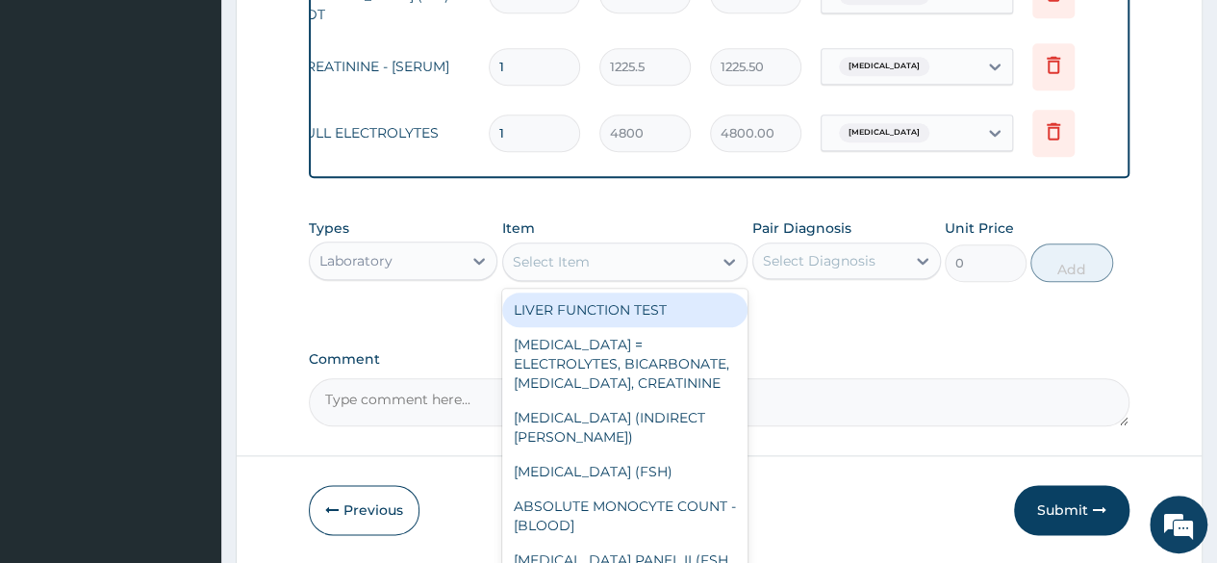
click at [553, 259] on div "Select Item" at bounding box center [551, 261] width 77 height 19
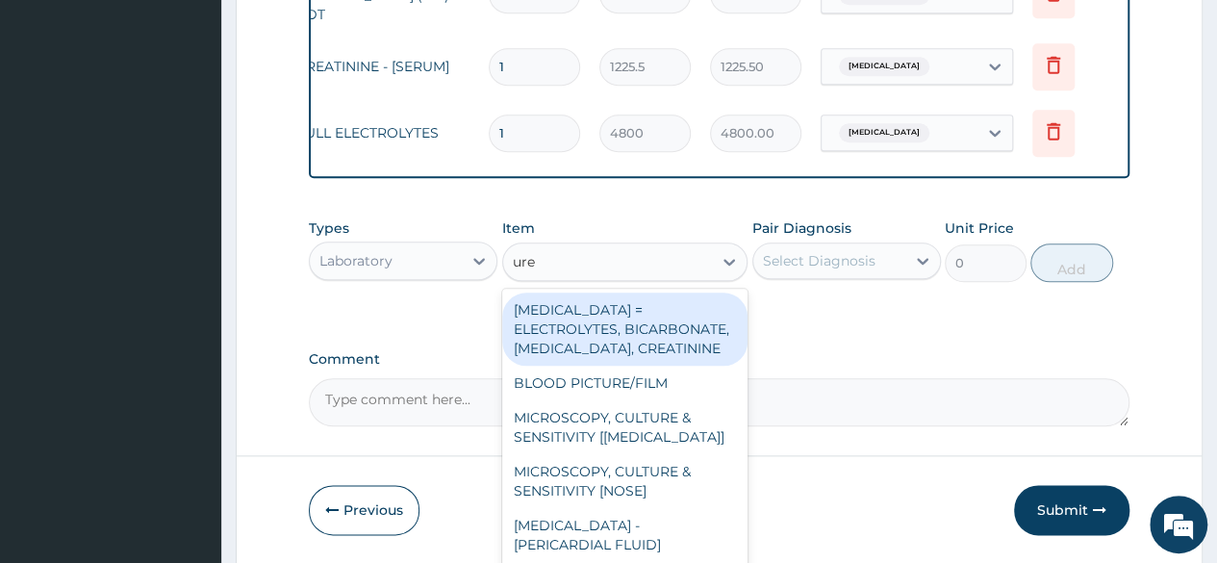
type input "urea"
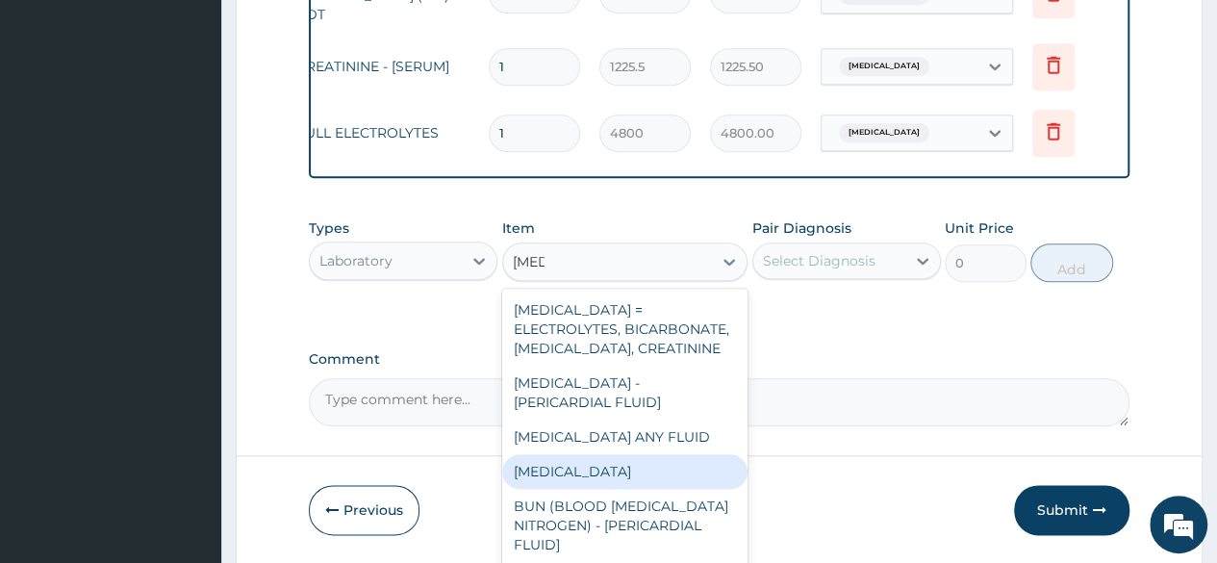
click at [579, 482] on div "UREA" at bounding box center [625, 471] width 246 height 35
type input "1225.5"
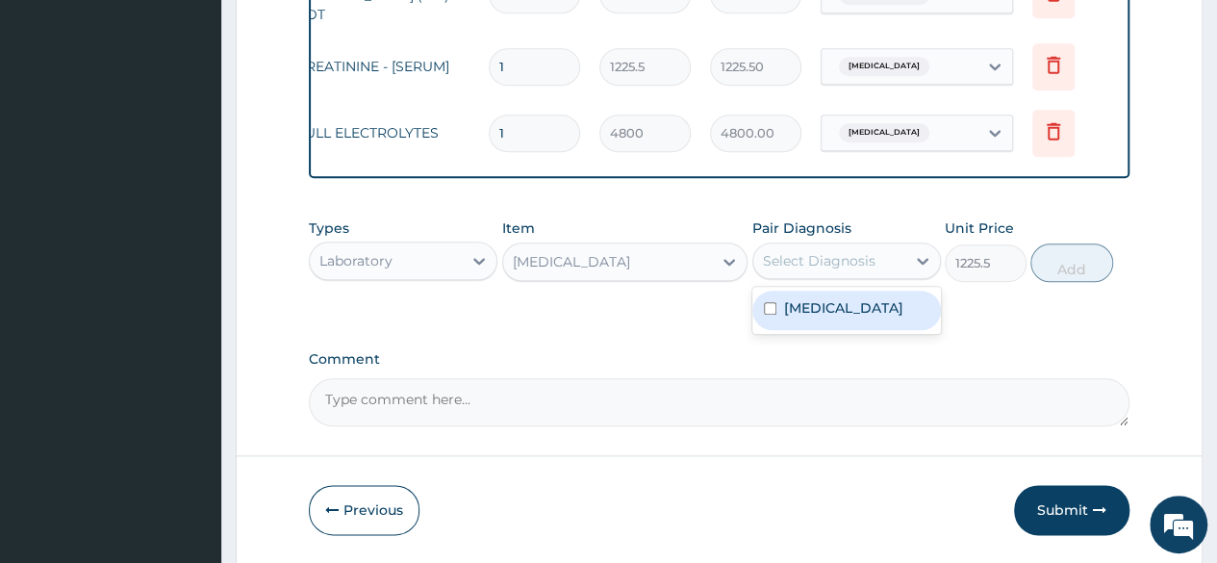
click at [864, 264] on div "Select Diagnosis" at bounding box center [819, 260] width 113 height 19
click at [844, 302] on div "Malaria" at bounding box center [846, 309] width 188 height 39
checkbox input "true"
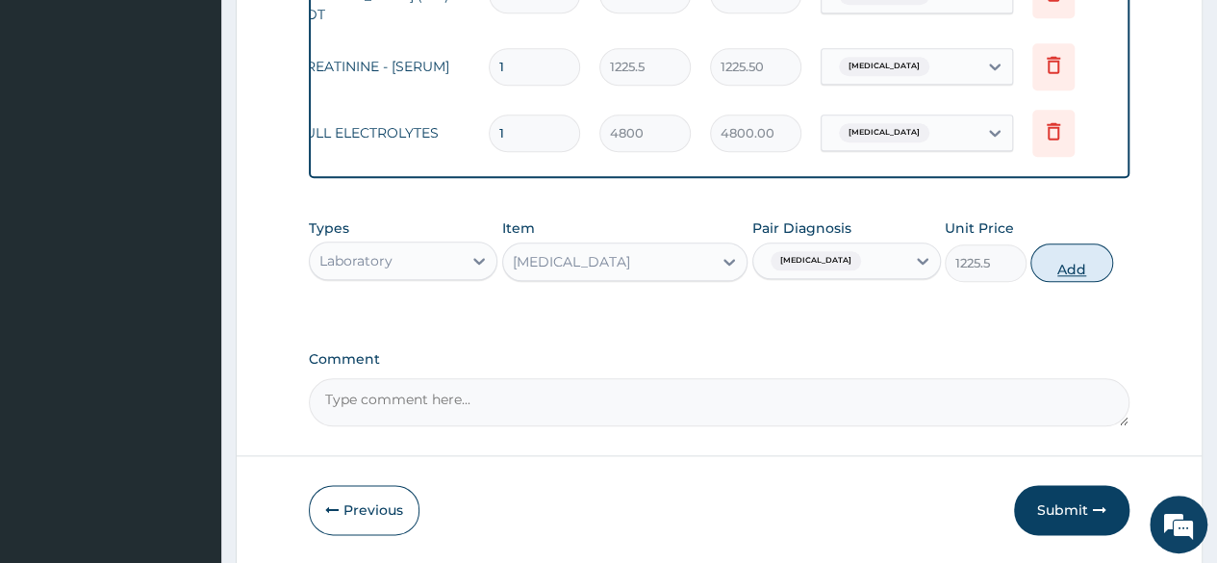
click at [1056, 269] on button "Add" at bounding box center [1071, 262] width 82 height 38
type input "0"
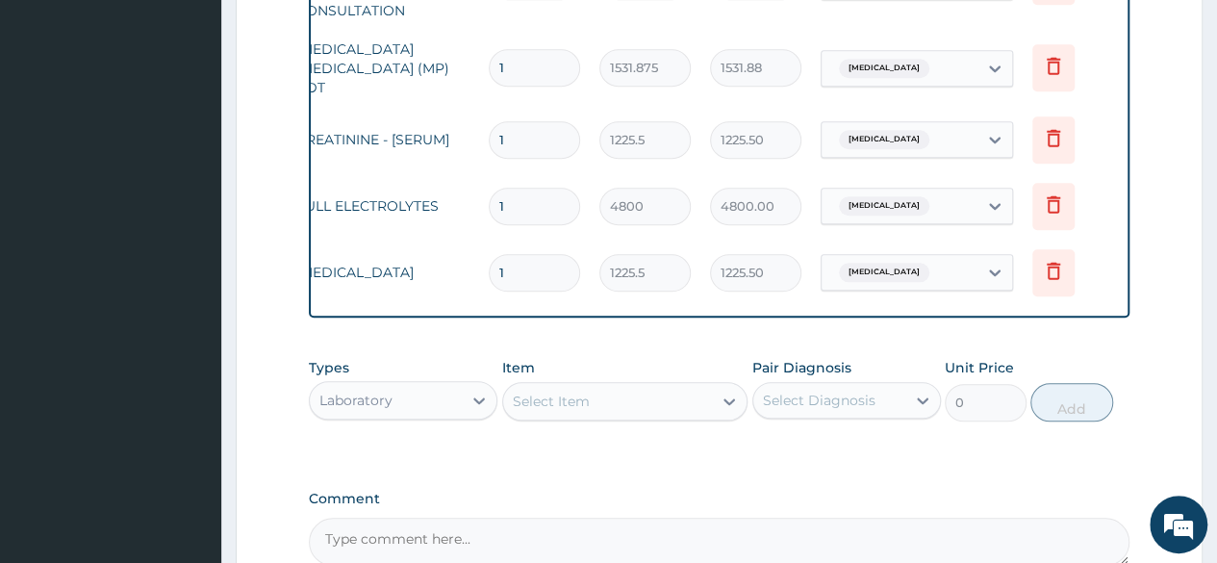
scroll to position [1041, 0]
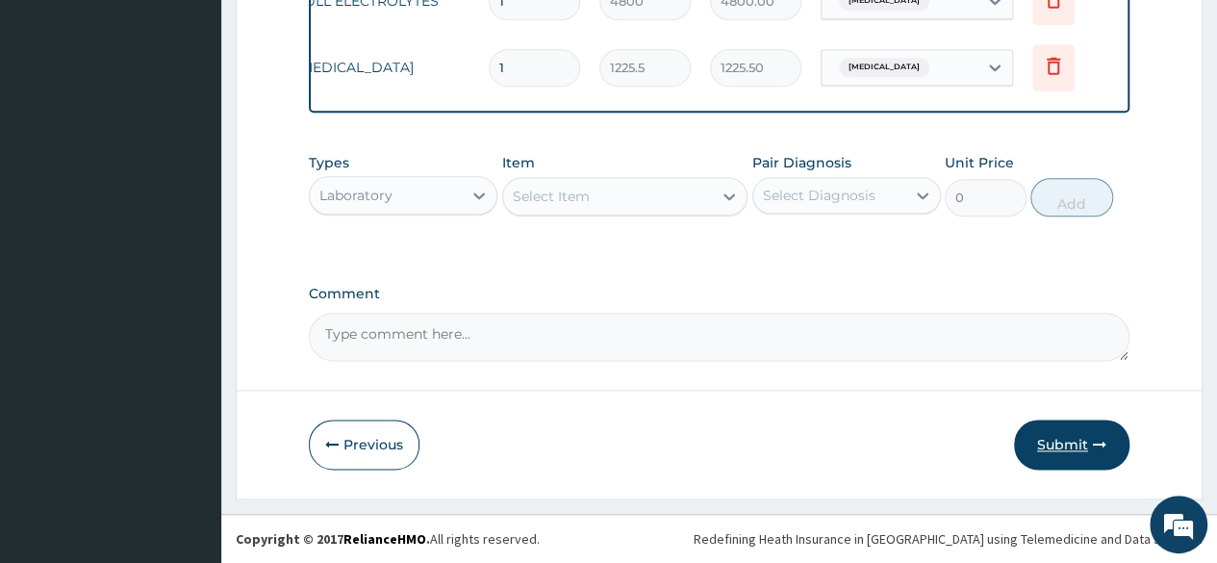
click at [1052, 456] on button "Submit" at bounding box center [1071, 444] width 115 height 50
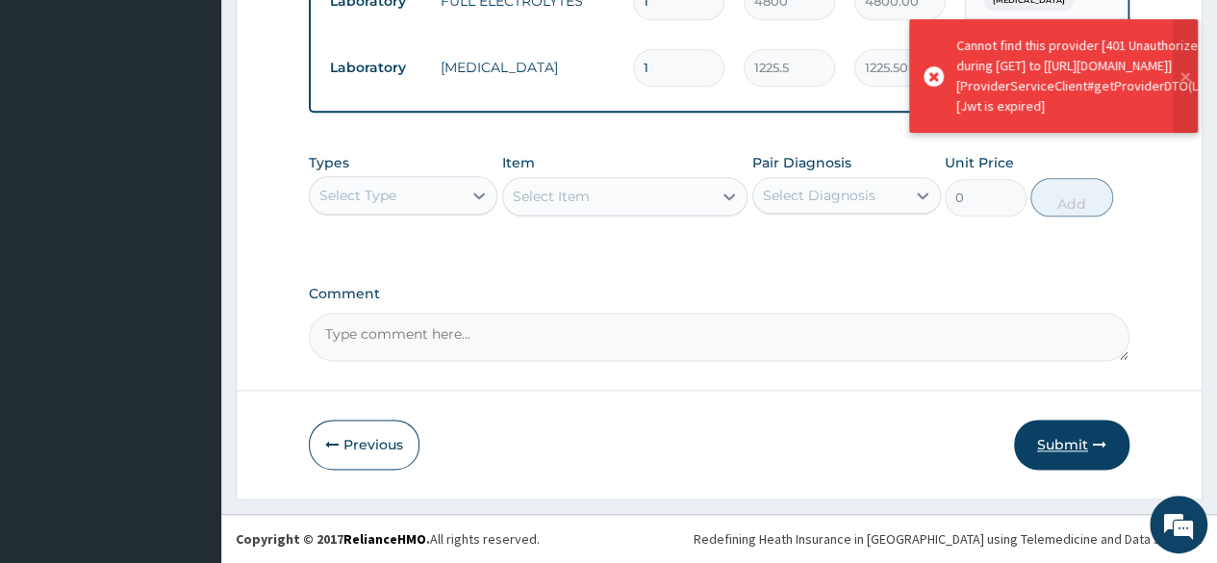
click at [1065, 429] on button "Submit" at bounding box center [1071, 444] width 115 height 50
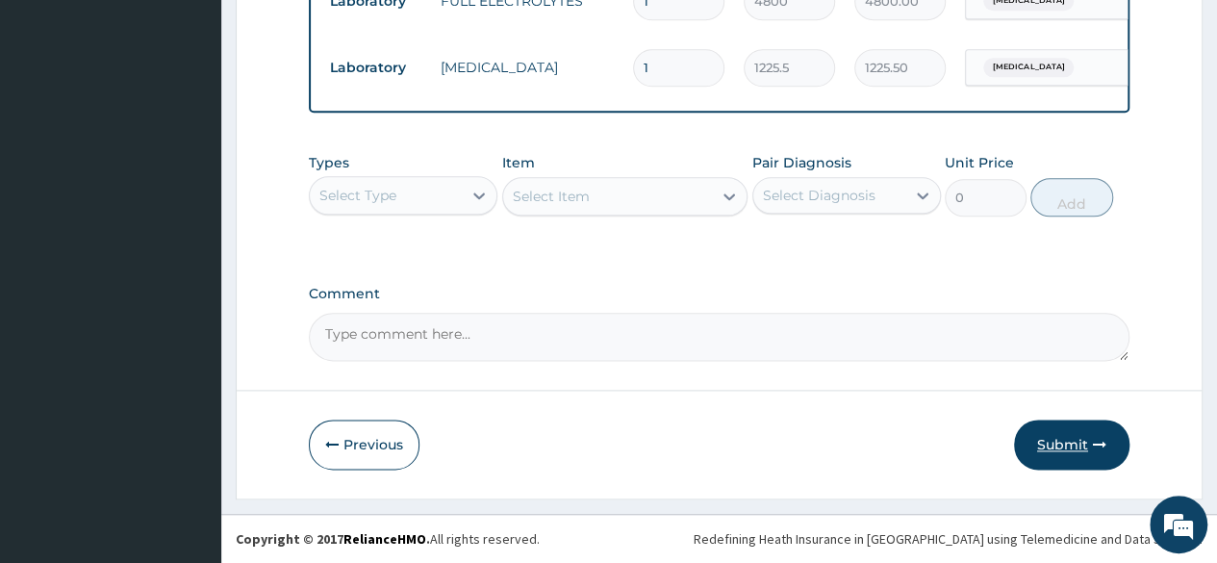
click at [1044, 442] on button "Submit" at bounding box center [1071, 444] width 115 height 50
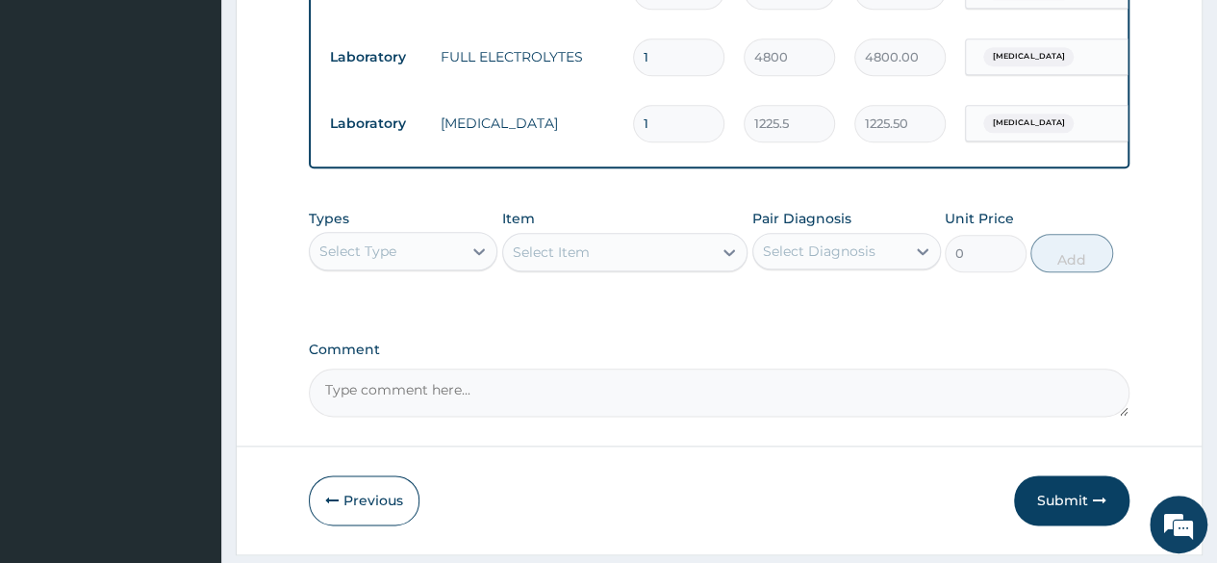
scroll to position [983, 0]
click at [1075, 488] on button "Submit" at bounding box center [1071, 500] width 115 height 50
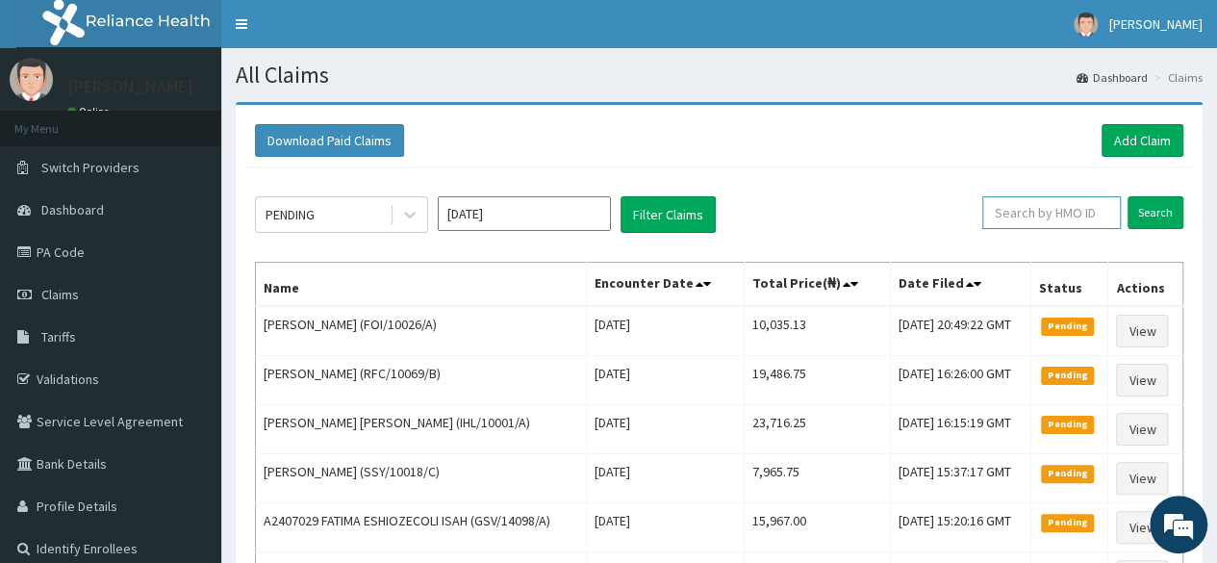
click at [1033, 221] on input "text" at bounding box center [1051, 212] width 138 height 33
paste input "IFT/10071/A"
type input "IFT/10071/A"
click at [1127, 196] on input "Search" at bounding box center [1155, 212] width 56 height 33
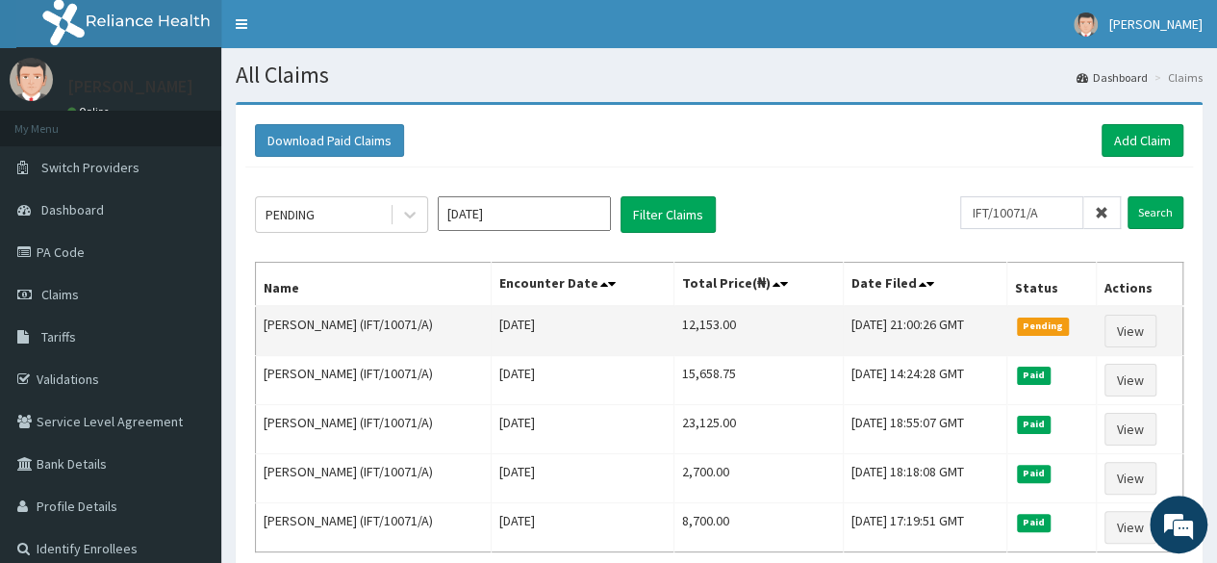
click at [677, 320] on td "12,153.00" at bounding box center [757, 331] width 169 height 50
copy td "12,153.00"
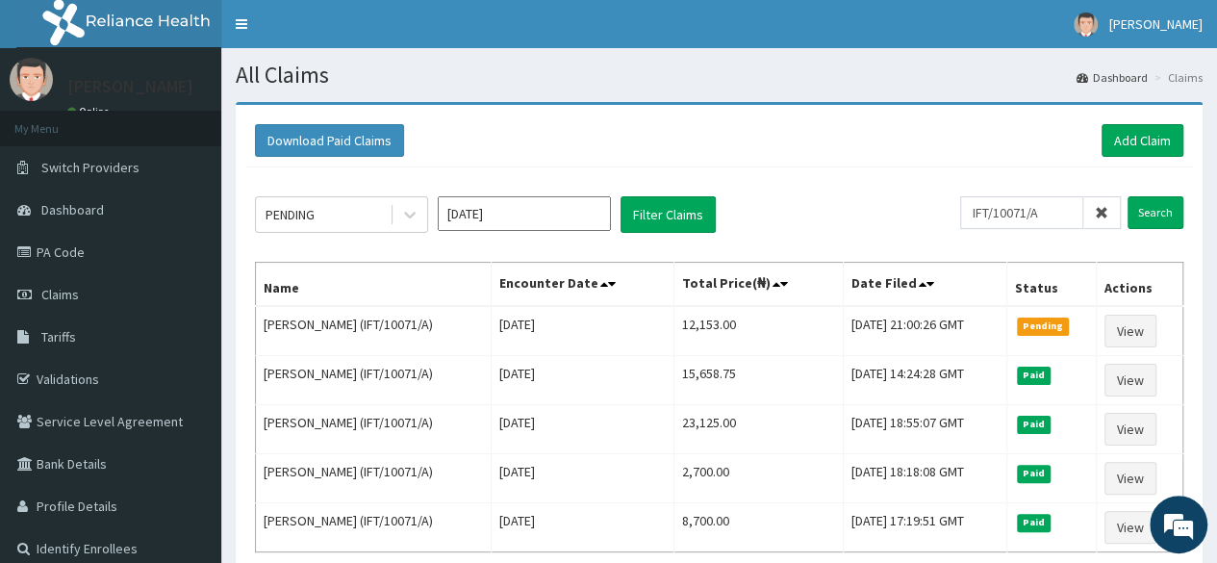
click at [1103, 215] on icon at bounding box center [1100, 212] width 13 height 13
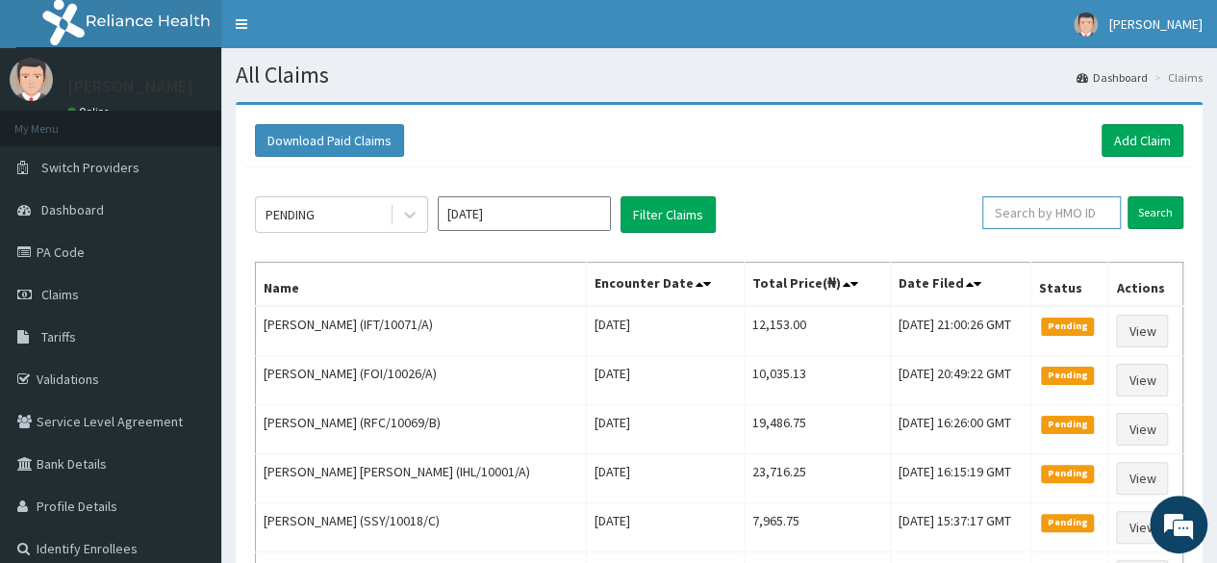
click at [1036, 218] on input "text" at bounding box center [1051, 212] width 138 height 33
paste input "LGH/10058/A"
type input "LGH/10058/A"
click at [1127, 196] on input "Search" at bounding box center [1155, 212] width 56 height 33
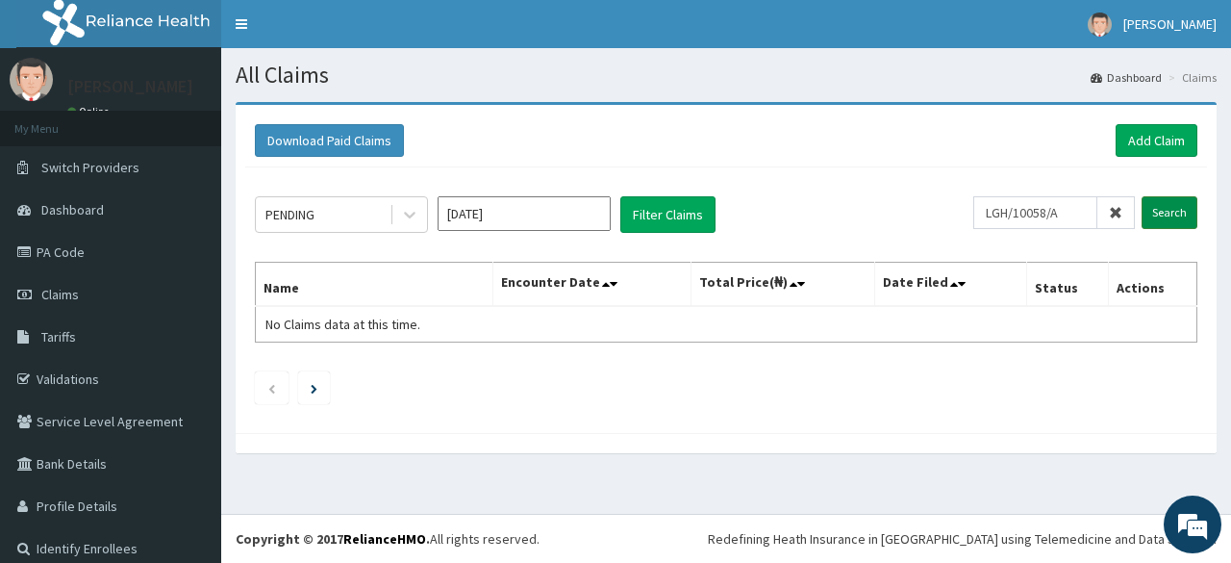
click at [1148, 213] on input "Search" at bounding box center [1170, 212] width 56 height 33
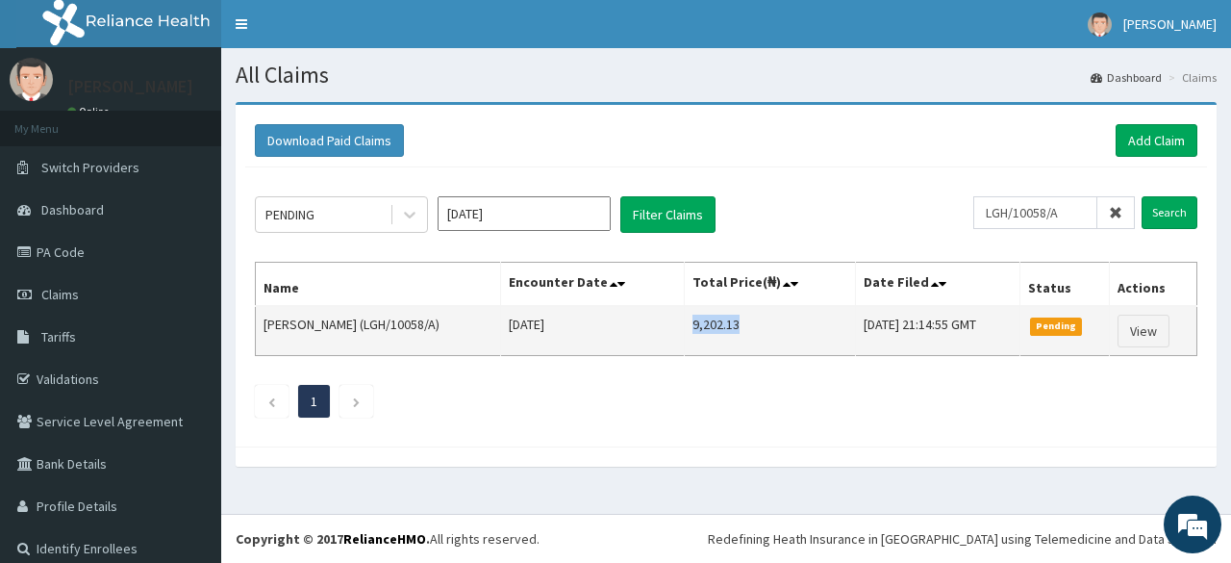
drag, startPoint x: 705, startPoint y: 330, endPoint x: 657, endPoint y: 328, distance: 48.1
click at [685, 328] on td "9,202.13" at bounding box center [770, 331] width 170 height 50
copy td "9,202.13"
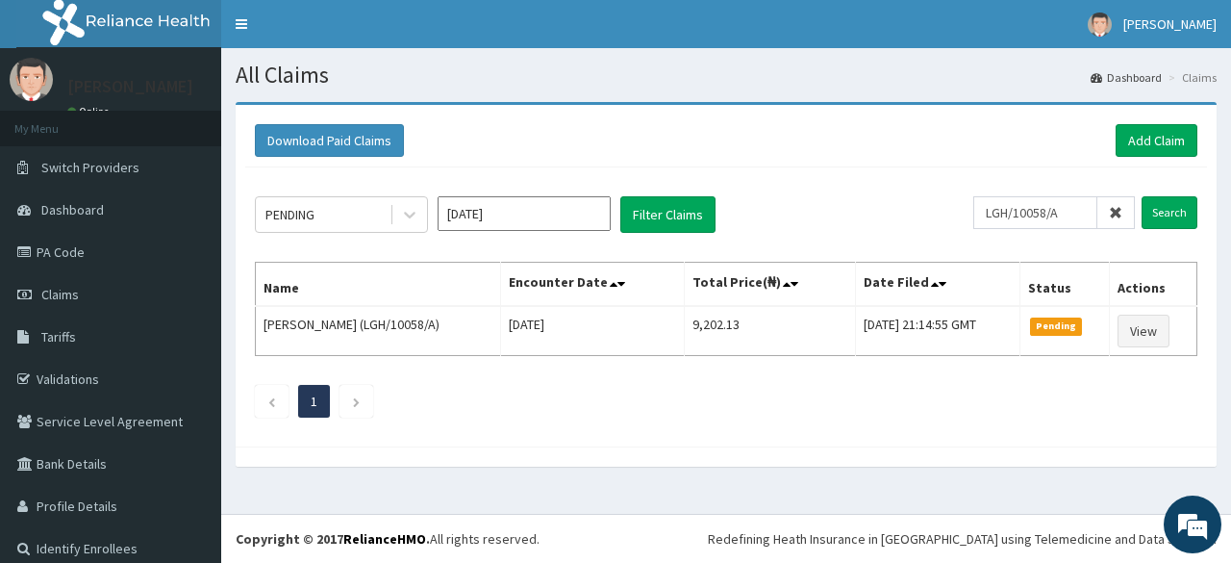
click at [1109, 216] on icon at bounding box center [1115, 212] width 13 height 13
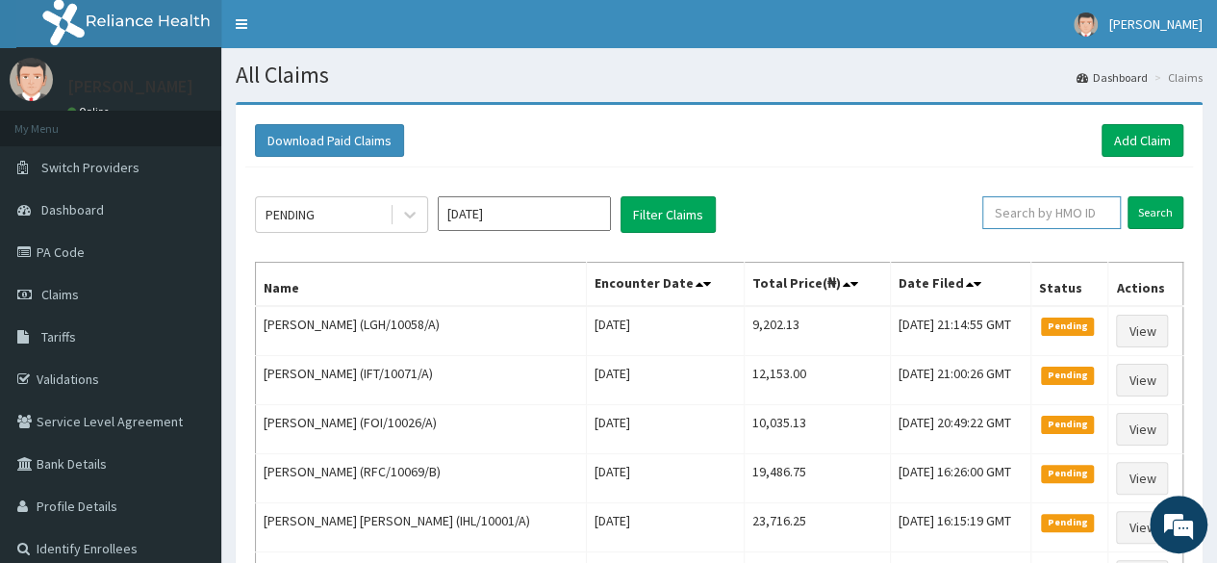
click at [1068, 214] on input "text" at bounding box center [1051, 212] width 138 height 33
click at [1092, 209] on input "text" at bounding box center [1051, 212] width 138 height 33
paste input "TRU/10002/A"
type input "TRU/10002/A"
click at [1127, 196] on input "Search" at bounding box center [1155, 212] width 56 height 33
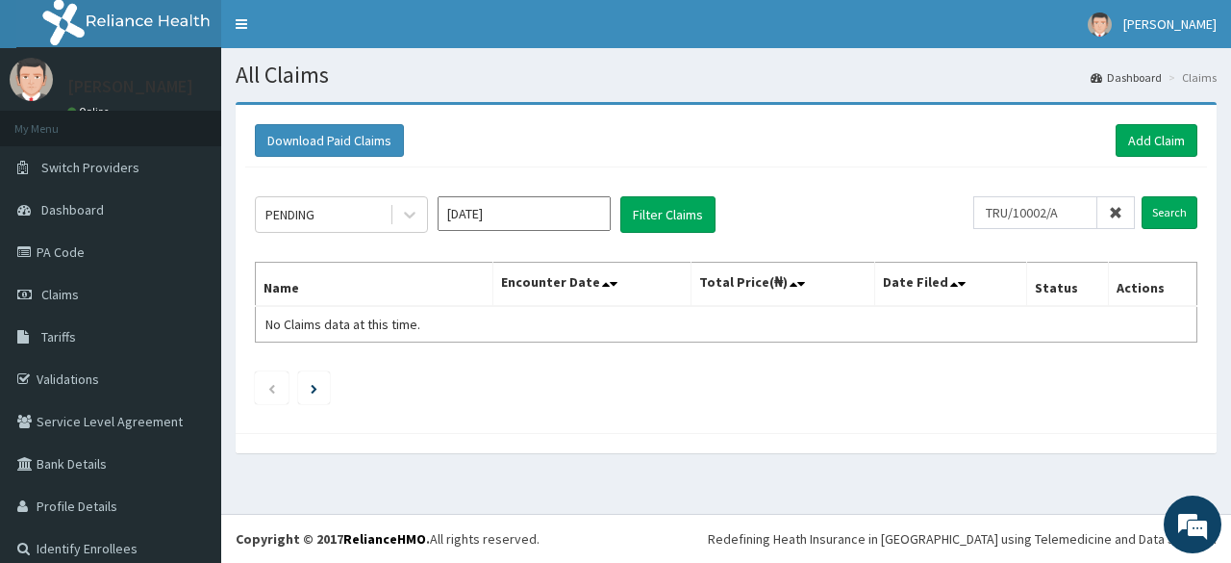
click at [1109, 207] on icon at bounding box center [1115, 212] width 13 height 13
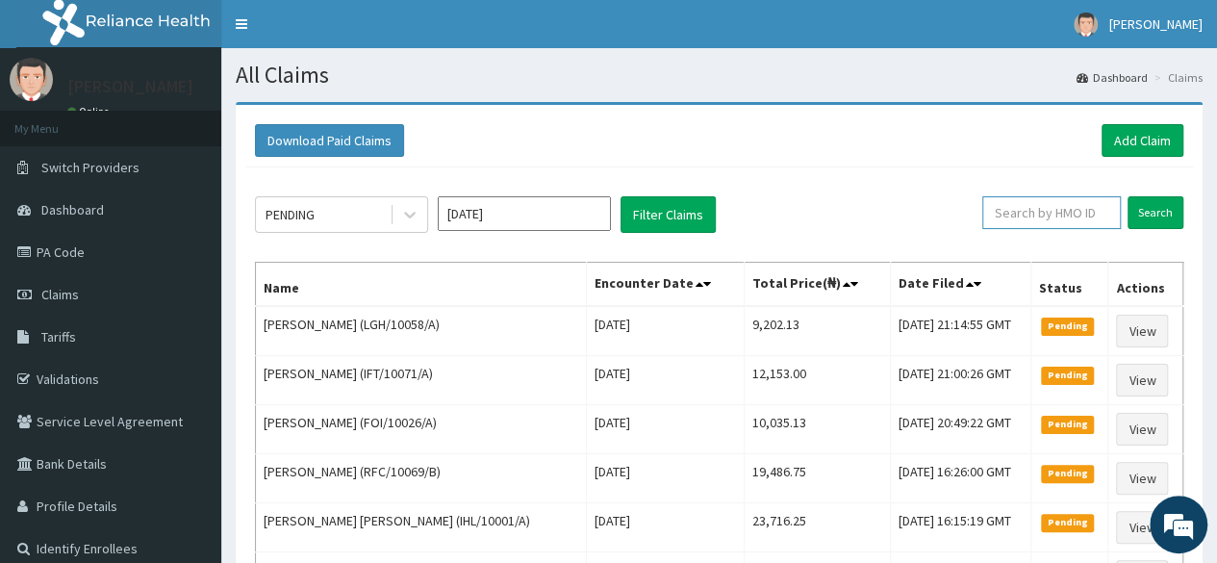
click at [1043, 215] on input "text" at bounding box center [1051, 212] width 138 height 33
paste input "2507372"
type input "2507372"
click at [1104, 215] on icon at bounding box center [1100, 212] width 13 height 13
click at [1074, 214] on input "text" at bounding box center [1051, 212] width 138 height 33
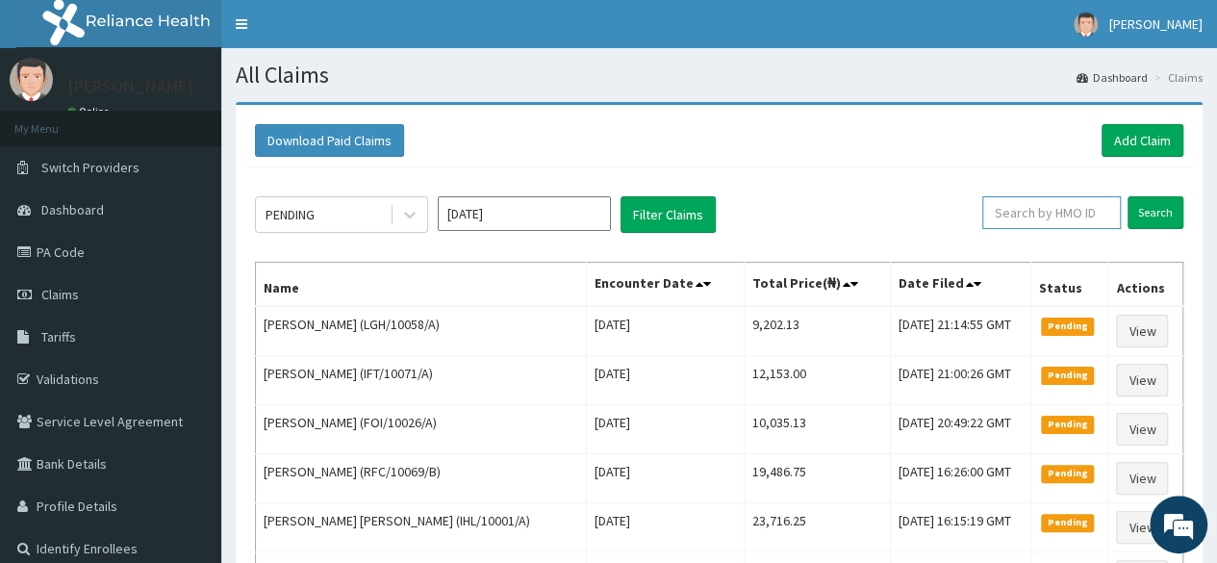
paste input "HNL/10021/A"
type input "HNL/10021/A"
click at [1127, 196] on input "Search" at bounding box center [1155, 212] width 56 height 33
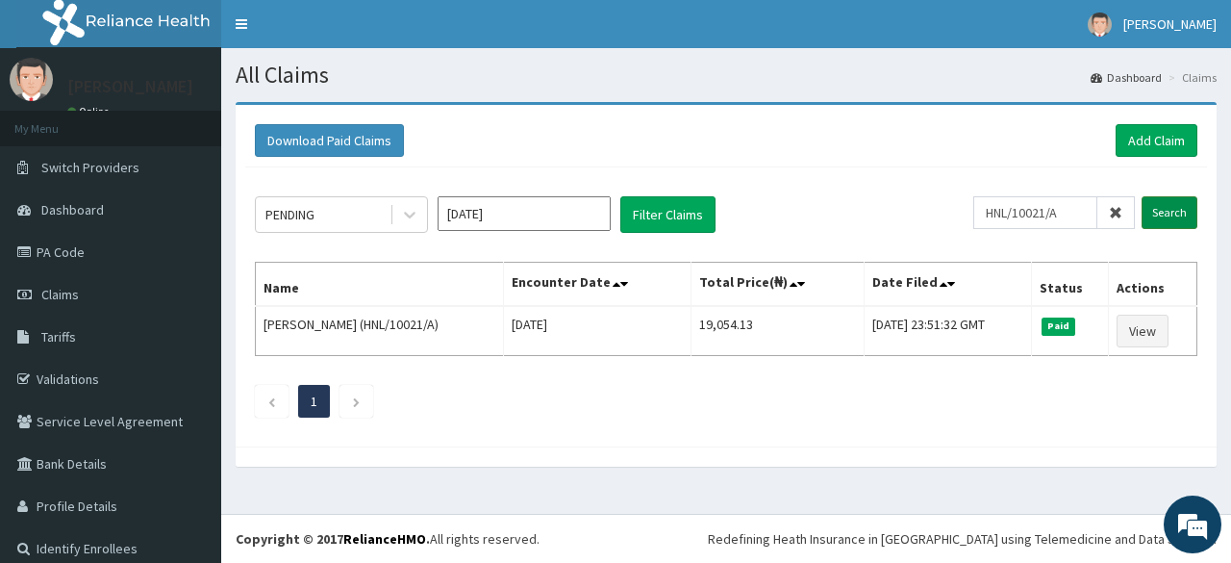
click at [1150, 219] on input "Search" at bounding box center [1170, 212] width 56 height 33
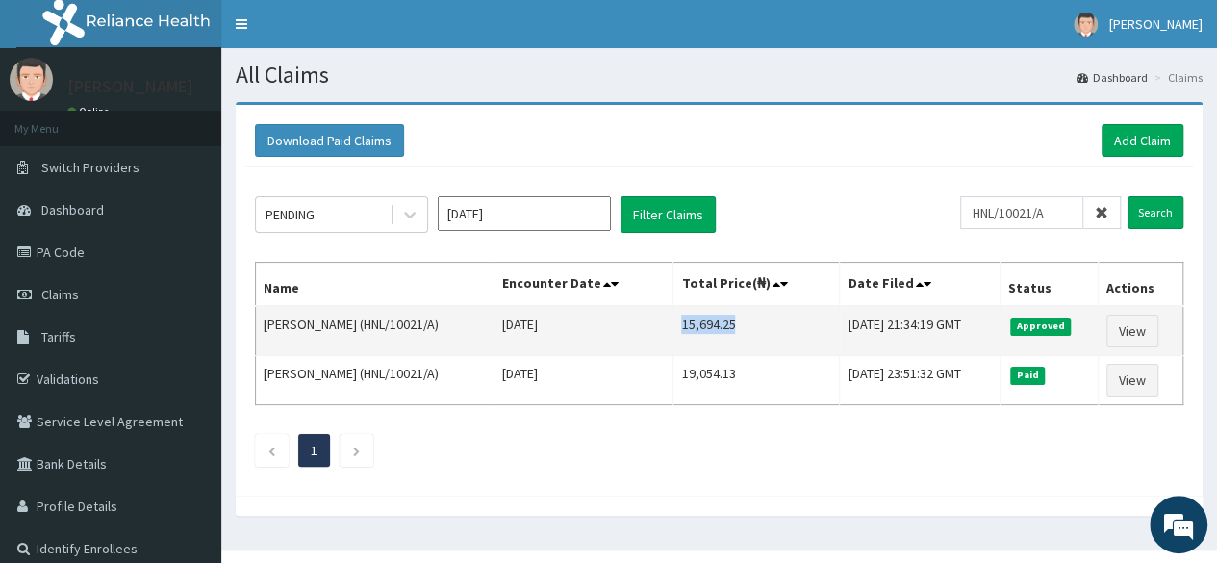
drag, startPoint x: 716, startPoint y: 319, endPoint x: 660, endPoint y: 333, distance: 57.4
click at [673, 333] on td "15,694.25" at bounding box center [756, 331] width 166 height 50
copy td "15,694.25"
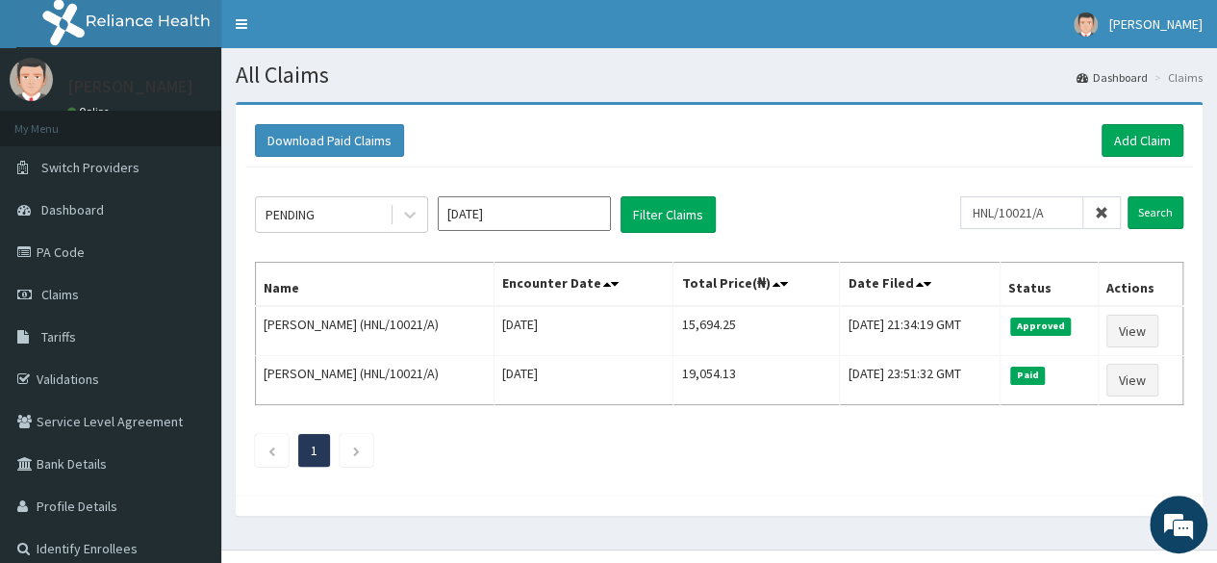
click at [1108, 214] on icon at bounding box center [1100, 212] width 13 height 13
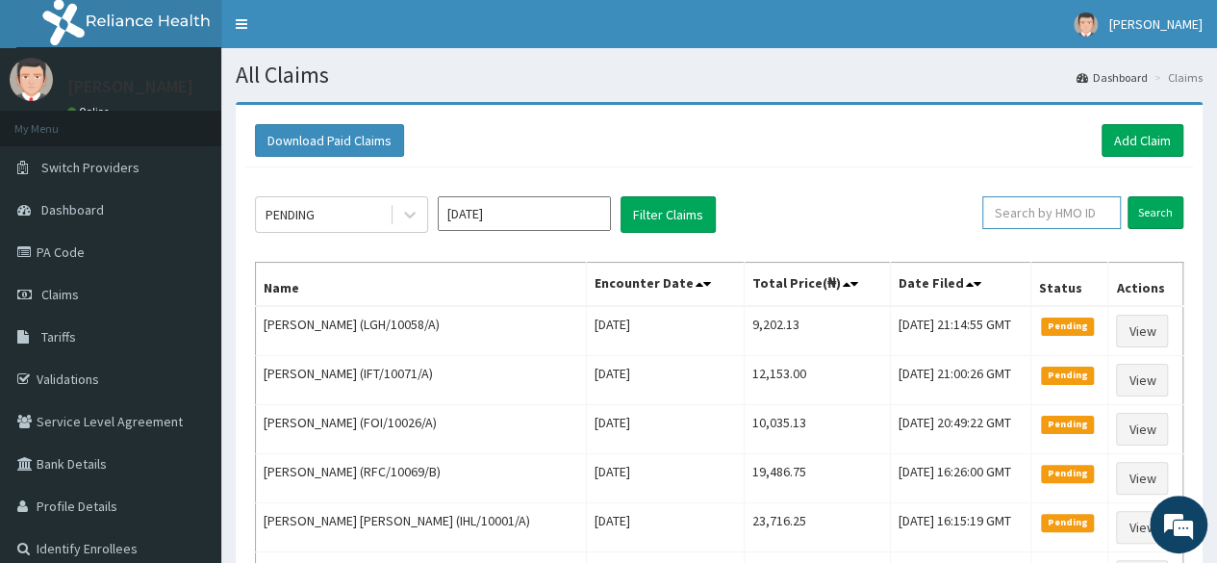
click at [1039, 219] on input "text" at bounding box center [1051, 212] width 138 height 33
paste input "FOI/10028/A"
type input "FOI/10028/A"
click at [1127, 196] on input "Search" at bounding box center [1155, 212] width 56 height 33
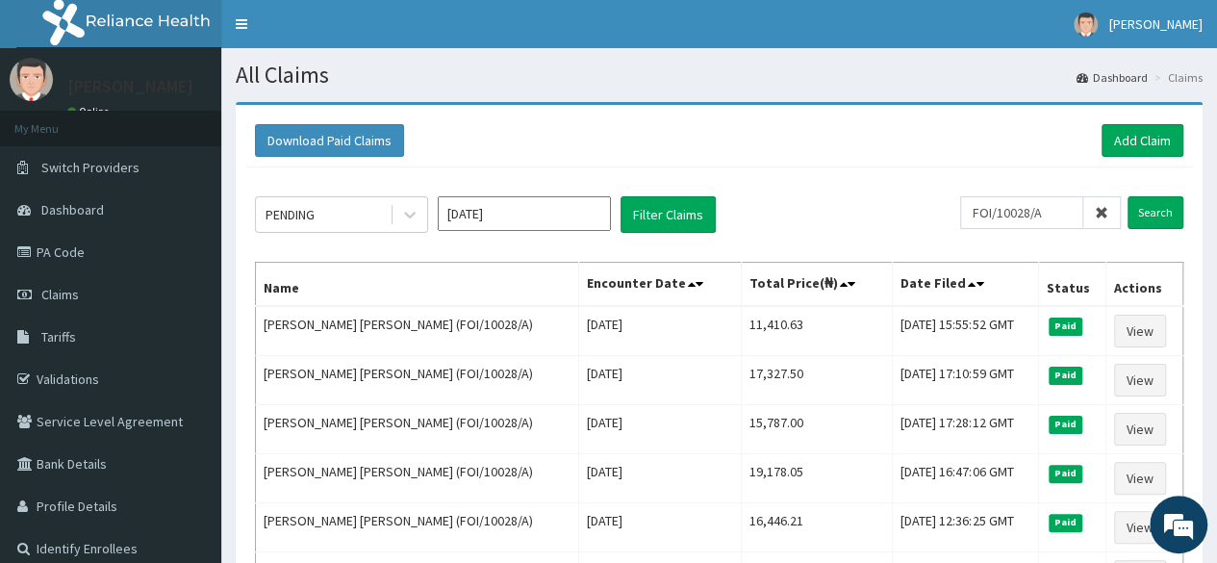
click at [638, 53] on section "All Claims Dashboard Claims" at bounding box center [718, 67] width 995 height 39
click at [1148, 214] on input "Search" at bounding box center [1155, 212] width 56 height 33
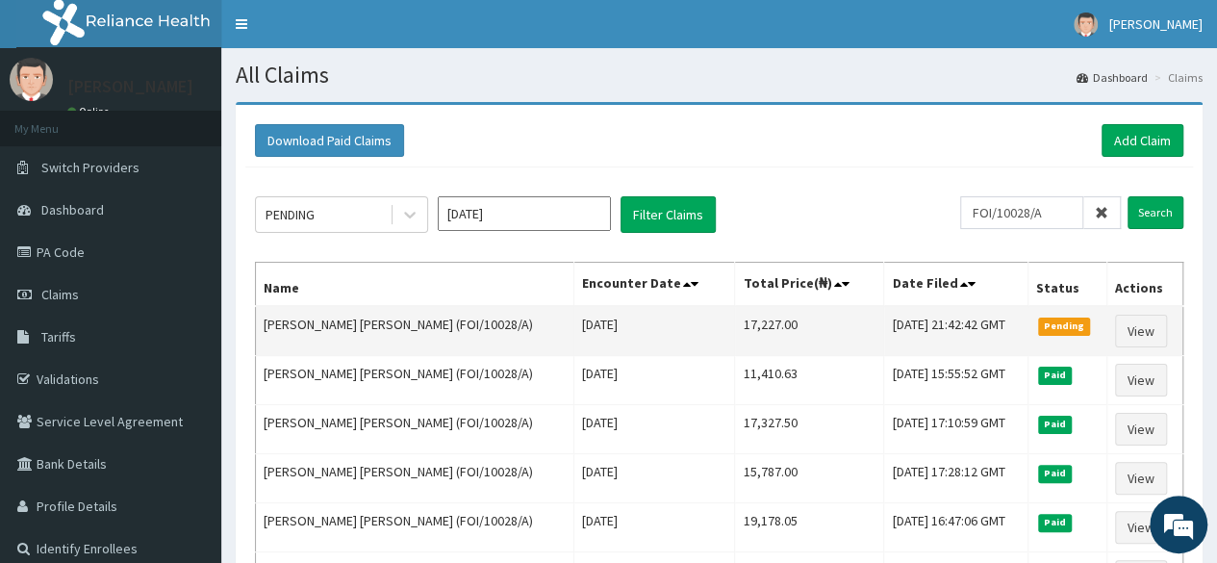
click at [735, 330] on td "17,227.00" at bounding box center [809, 331] width 149 height 50
copy td "17,227.00"
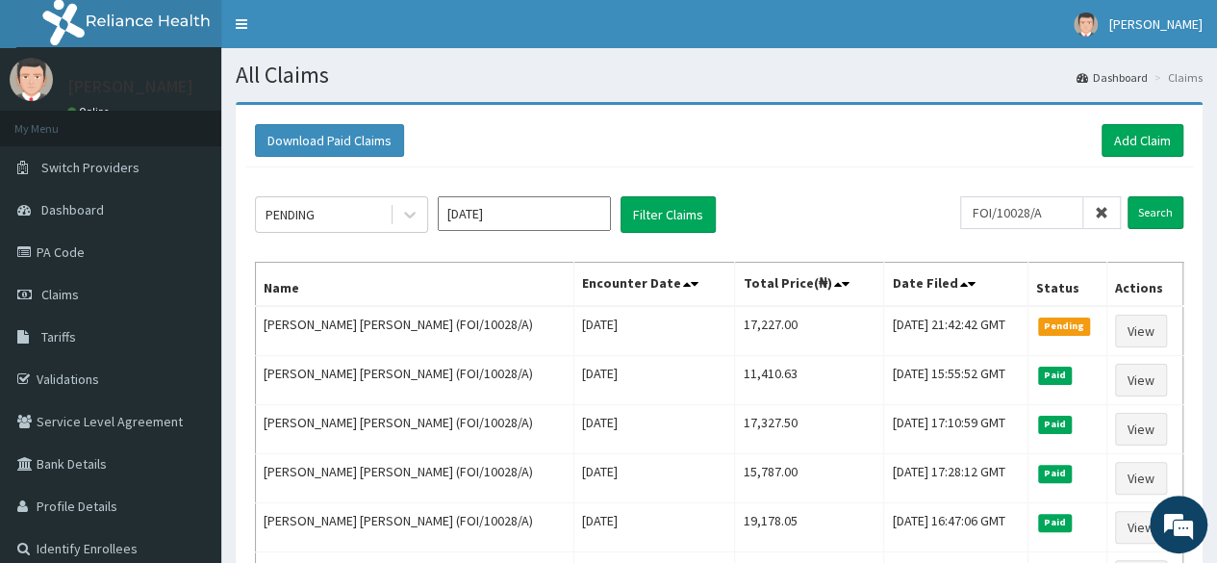
click at [1099, 215] on icon at bounding box center [1100, 212] width 13 height 13
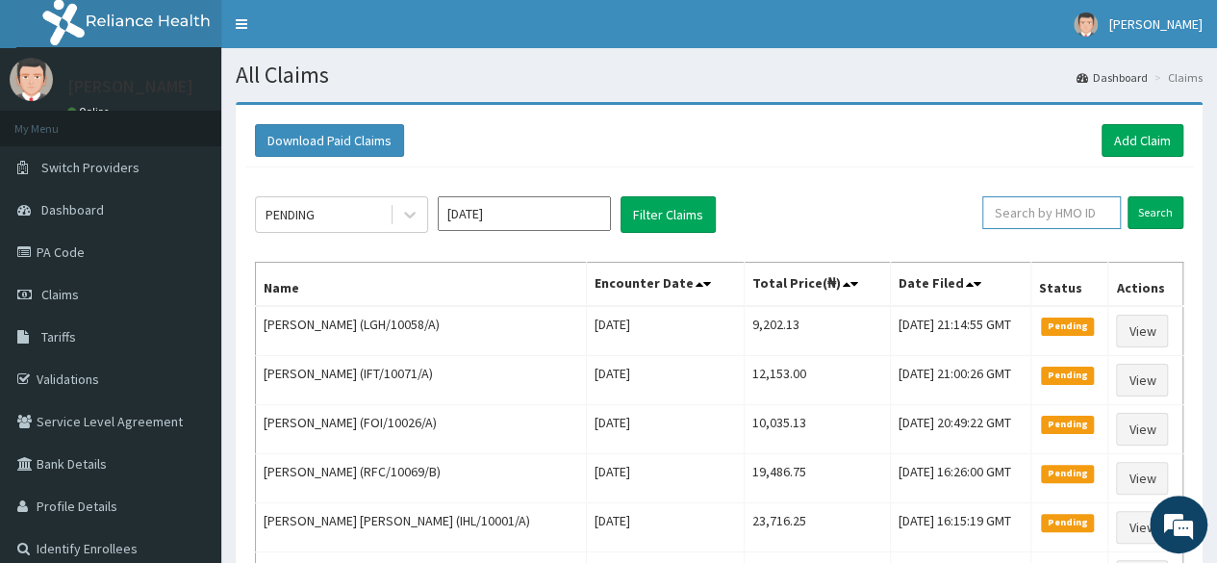
click at [1060, 215] on input "text" at bounding box center [1051, 212] width 138 height 33
paste input "Artrotec"
type input "A"
click at [1042, 217] on input "text" at bounding box center [1051, 212] width 138 height 33
paste input "FOI/10021/A"
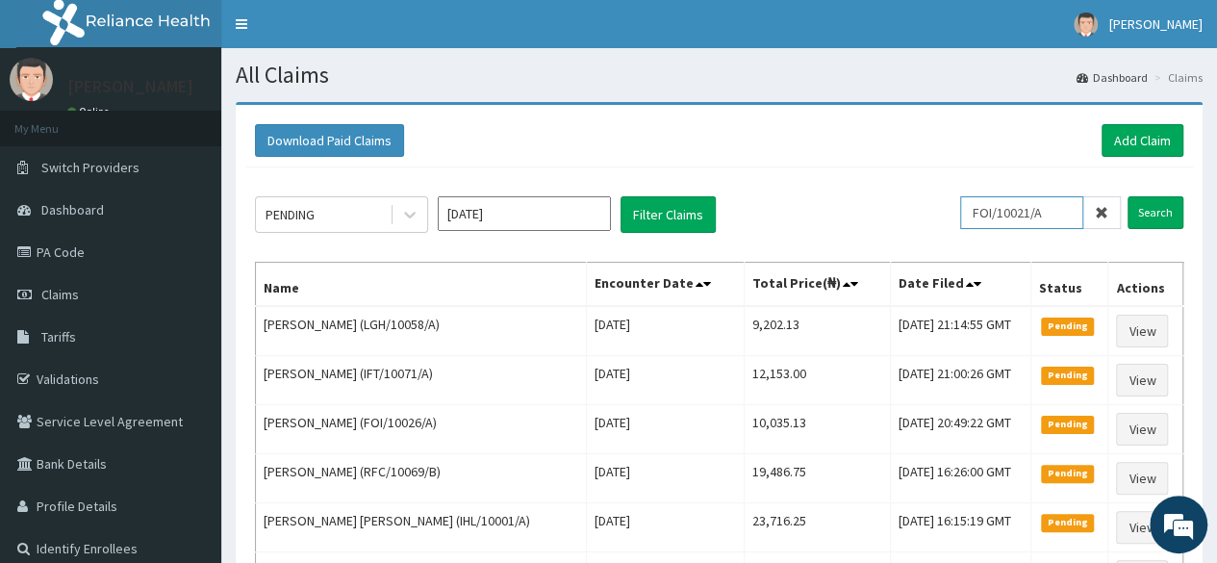
type input "FOI/10021/A"
click at [1127, 196] on input "Search" at bounding box center [1155, 212] width 56 height 33
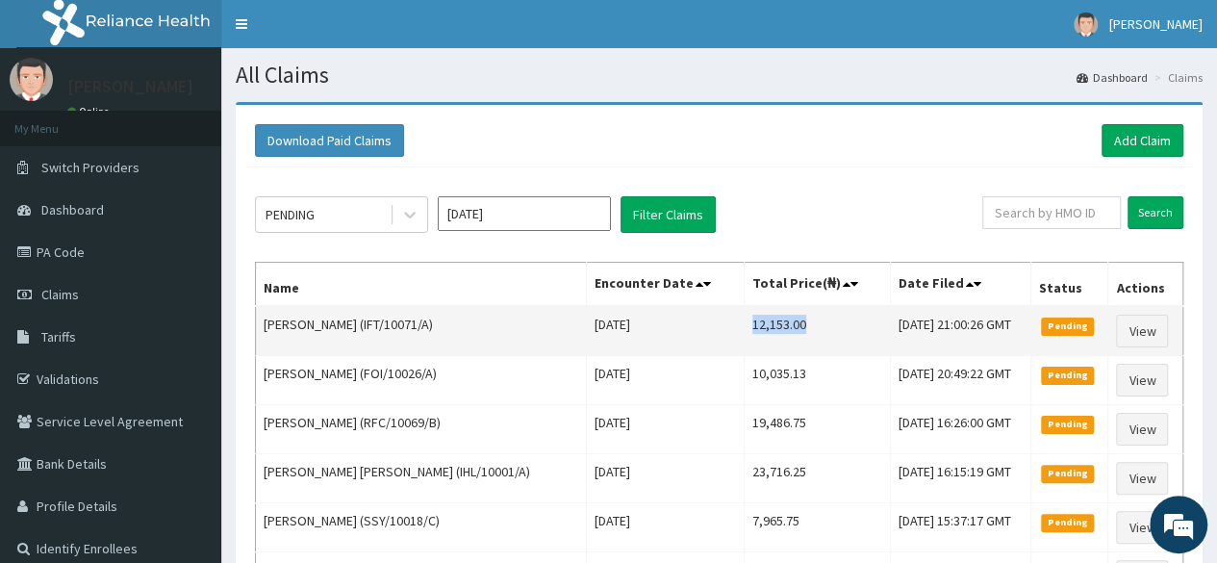
drag, startPoint x: 780, startPoint y: 324, endPoint x: 720, endPoint y: 330, distance: 59.9
click at [743, 330] on td "12,153.00" at bounding box center [816, 331] width 146 height 50
copy td "12,153.00"
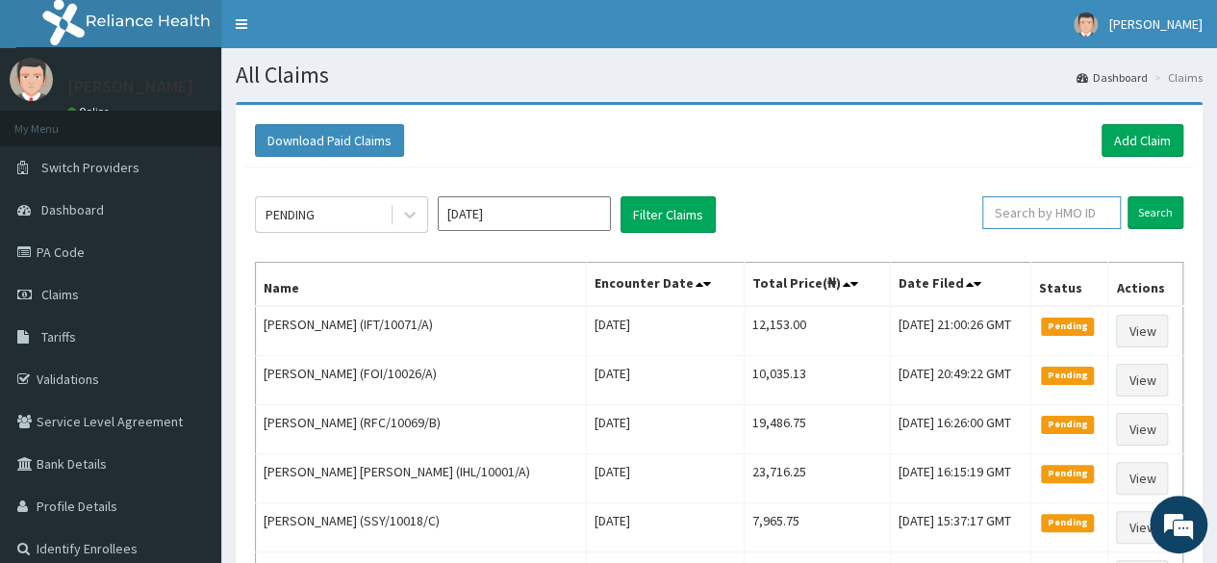
click at [1048, 209] on input "text" at bounding box center [1051, 212] width 138 height 33
paste input "12,153.00"
type input "12,153.00"
click at [1096, 213] on icon at bounding box center [1100, 212] width 13 height 13
click at [1045, 224] on input "text" at bounding box center [1051, 212] width 138 height 33
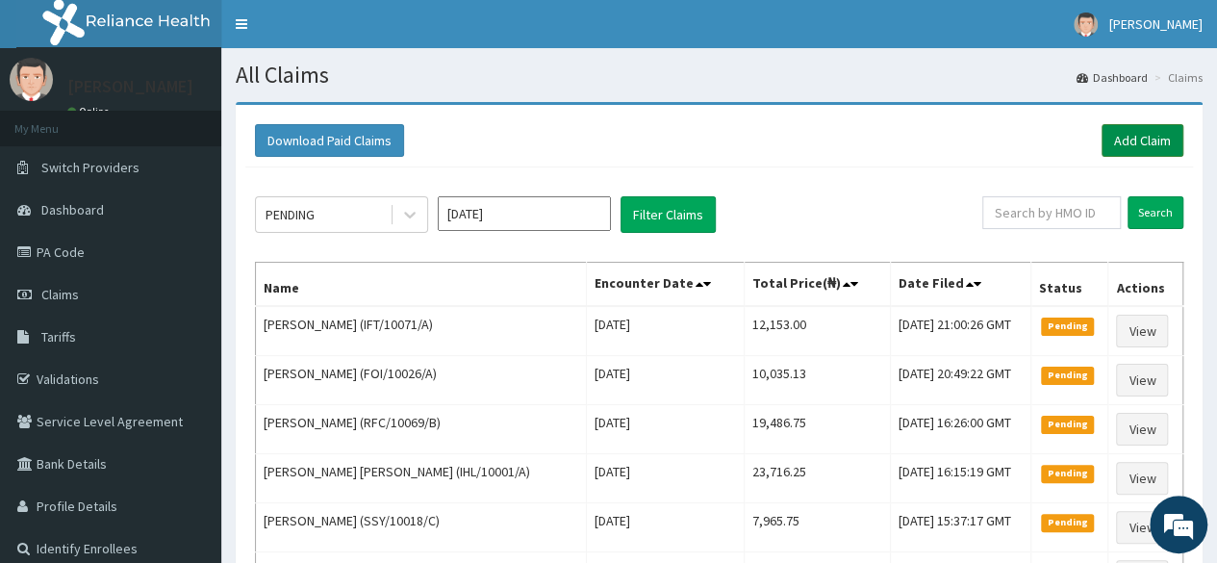
click at [1142, 150] on link "Add Claim" at bounding box center [1142, 140] width 82 height 33
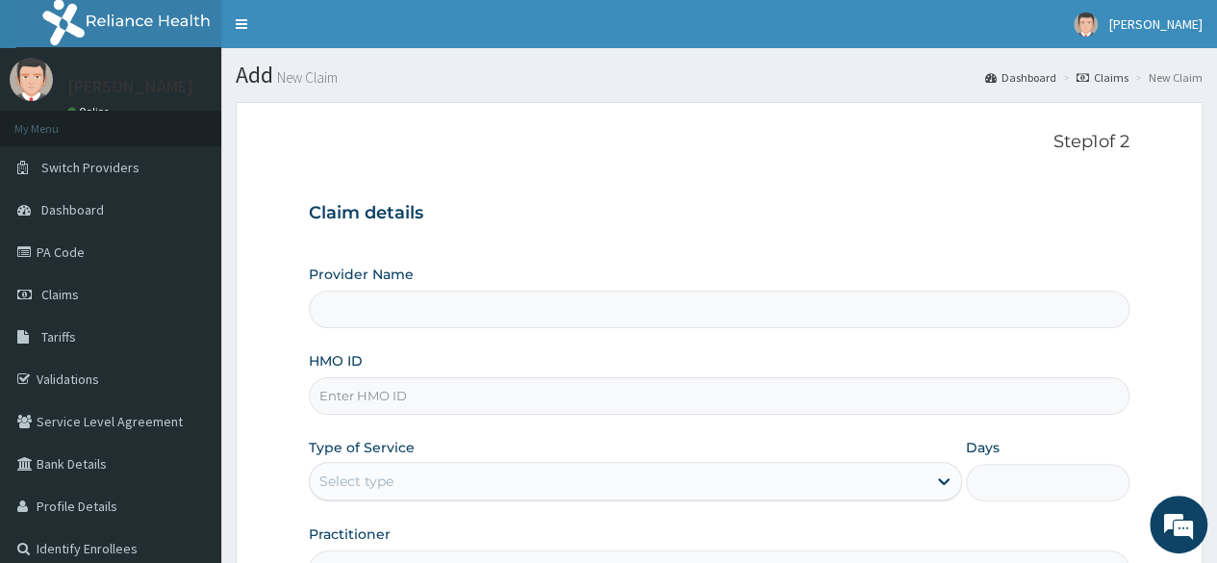
click at [529, 377] on input "HMO ID" at bounding box center [719, 396] width 820 height 38
type input "Reliance Family Clinics (RFC) - [GEOGRAPHIC_DATA]"
paste input "LGH/10058/A"
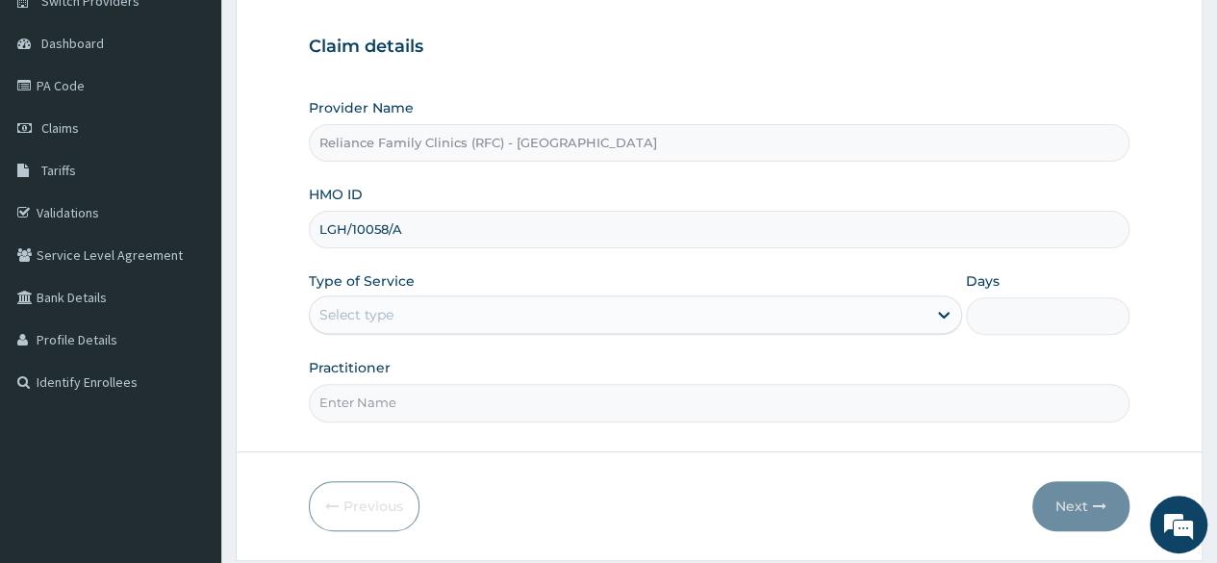
scroll to position [173, 0]
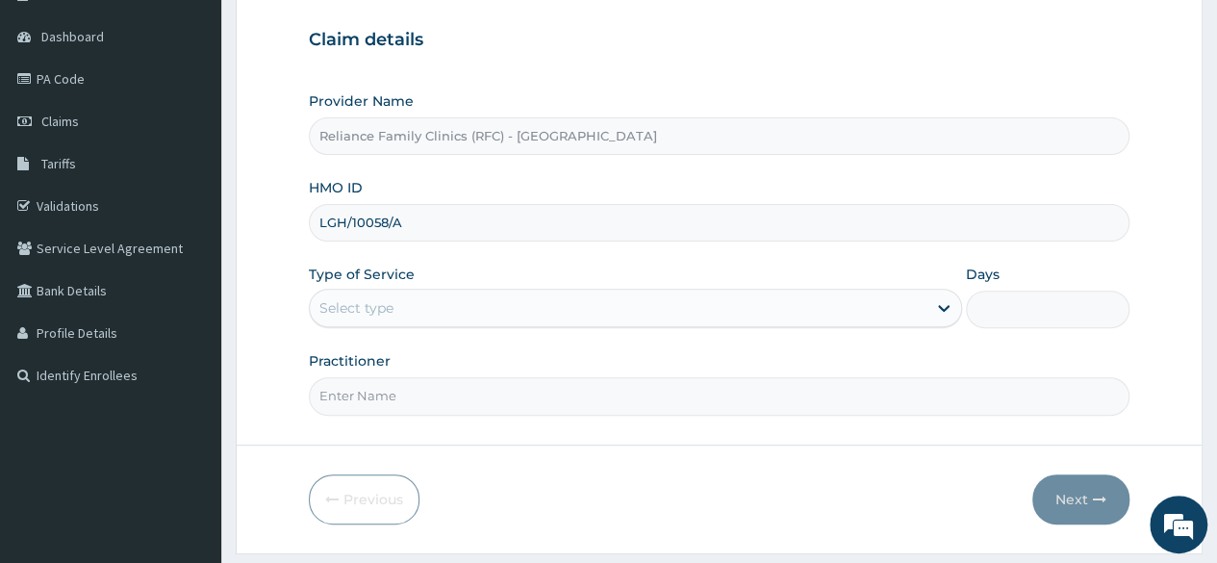
type input "LGH/10058/A"
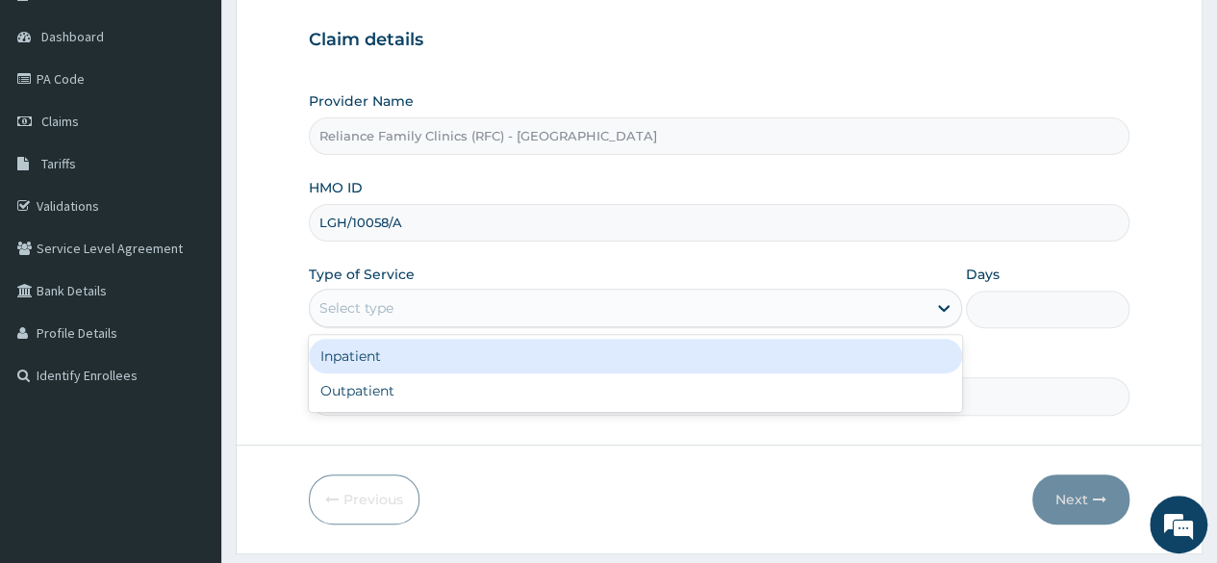
click at [575, 305] on div "Select type" at bounding box center [618, 307] width 616 height 31
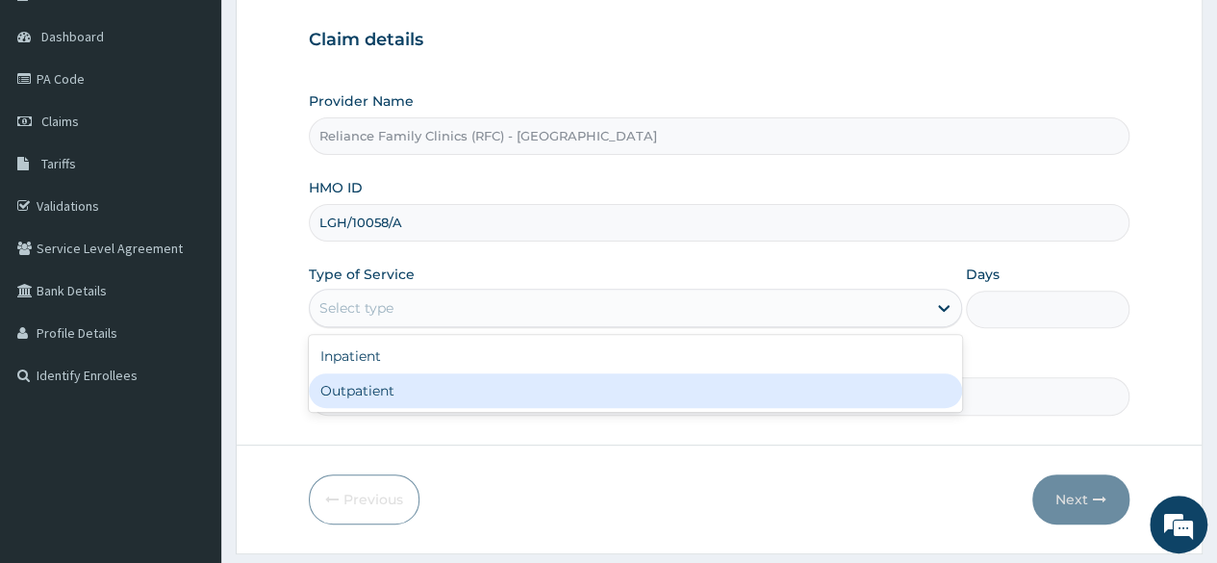
click at [471, 378] on div "Outpatient" at bounding box center [635, 390] width 653 height 35
type input "1"
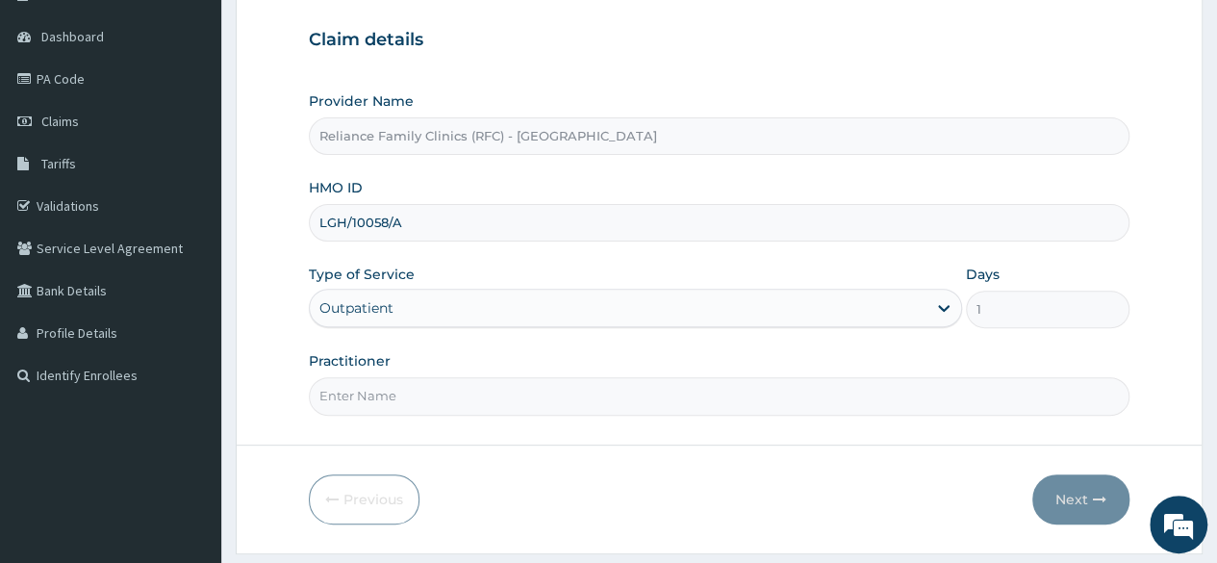
click at [450, 405] on input "Practitioner" at bounding box center [719, 396] width 820 height 38
type input "Locum"
click at [514, 482] on div "Previous Next" at bounding box center [719, 499] width 820 height 50
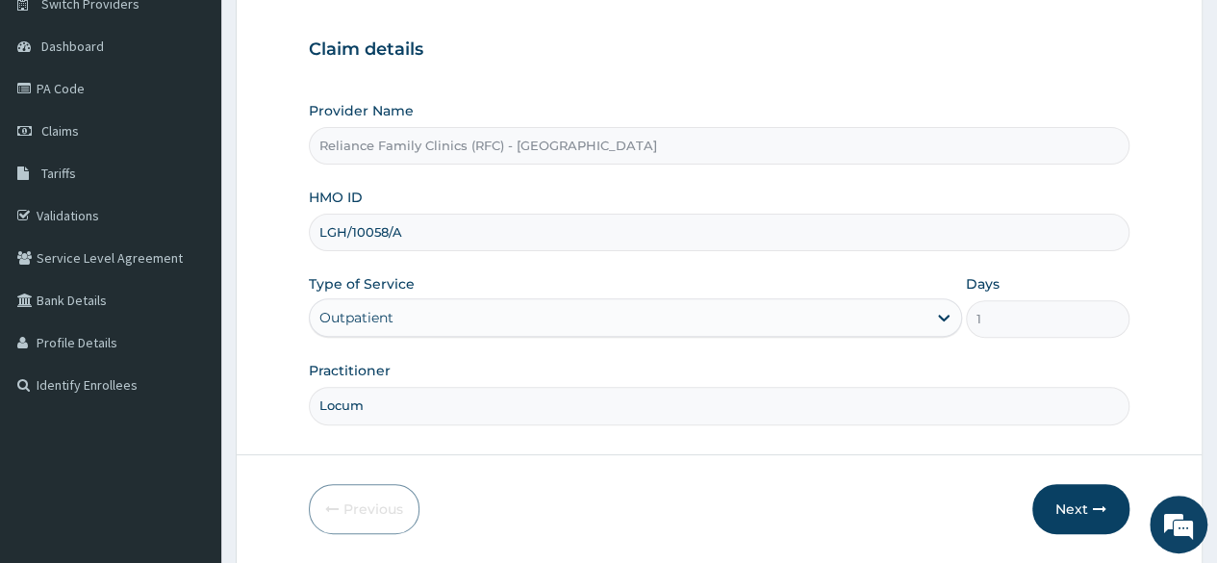
scroll to position [161, 0]
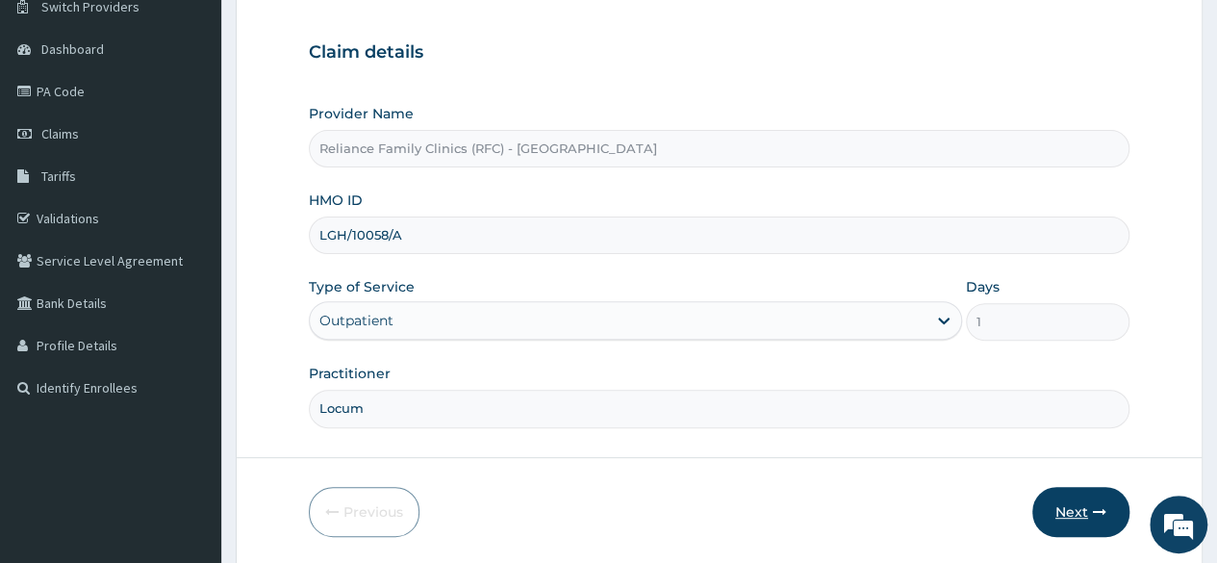
click at [1066, 503] on button "Next" at bounding box center [1080, 512] width 97 height 50
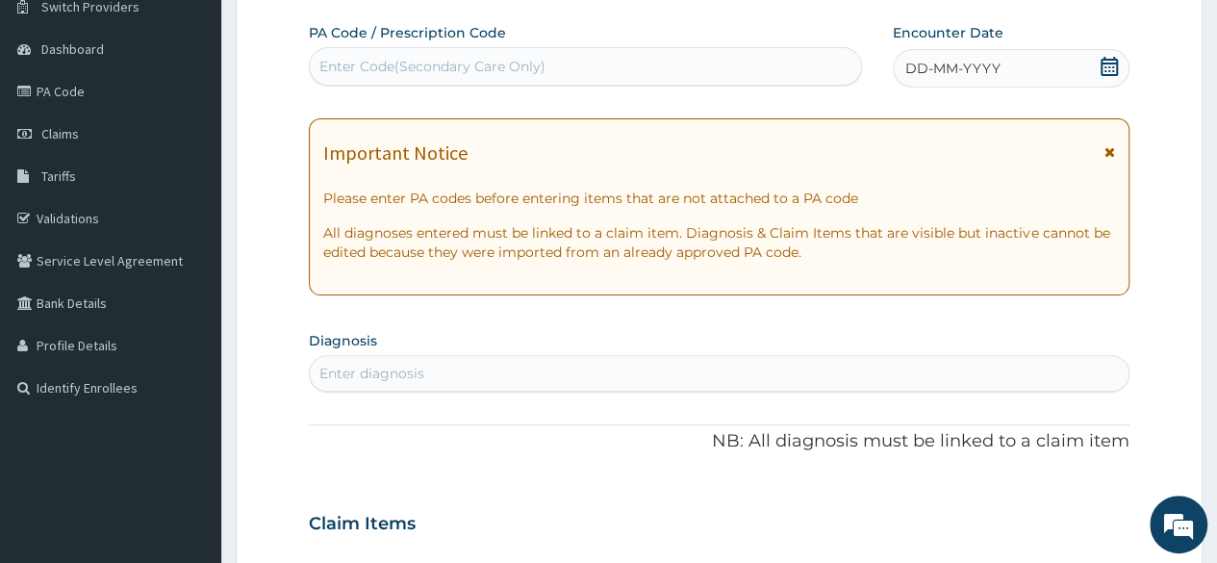
click at [1110, 60] on icon at bounding box center [1108, 66] width 19 height 19
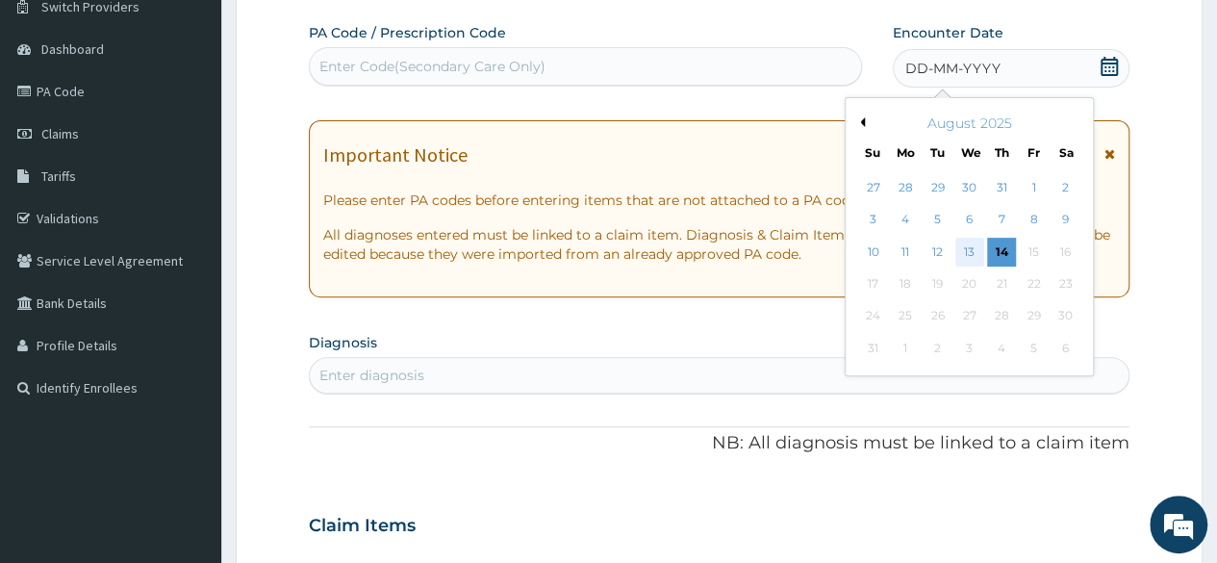
click at [973, 243] on div "13" at bounding box center [968, 252] width 29 height 29
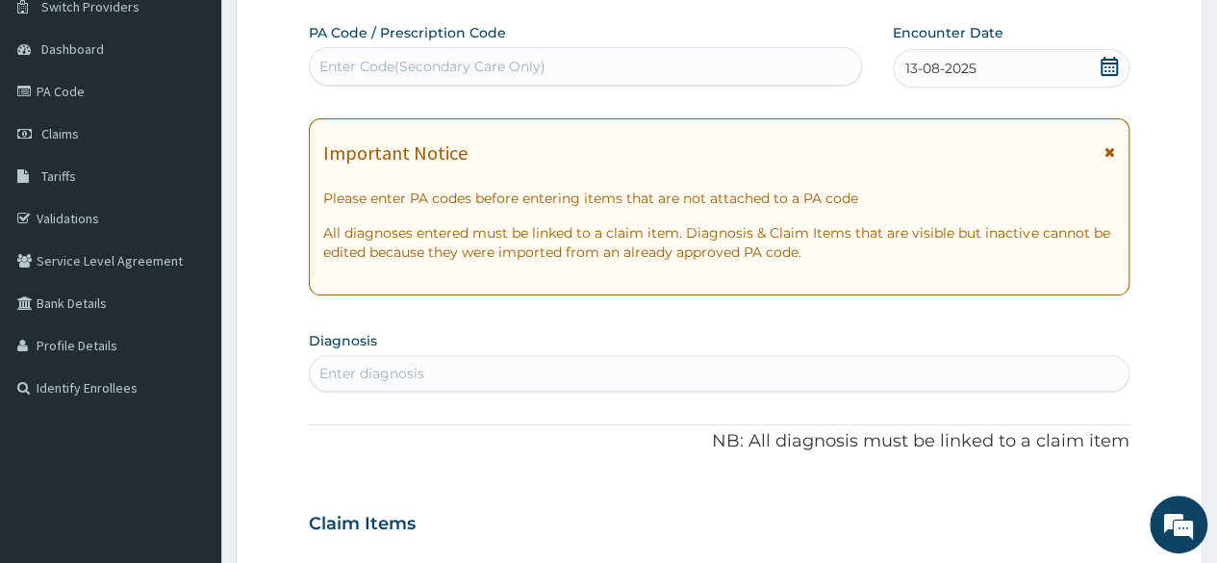
click at [368, 370] on div "Enter diagnosis" at bounding box center [371, 373] width 105 height 19
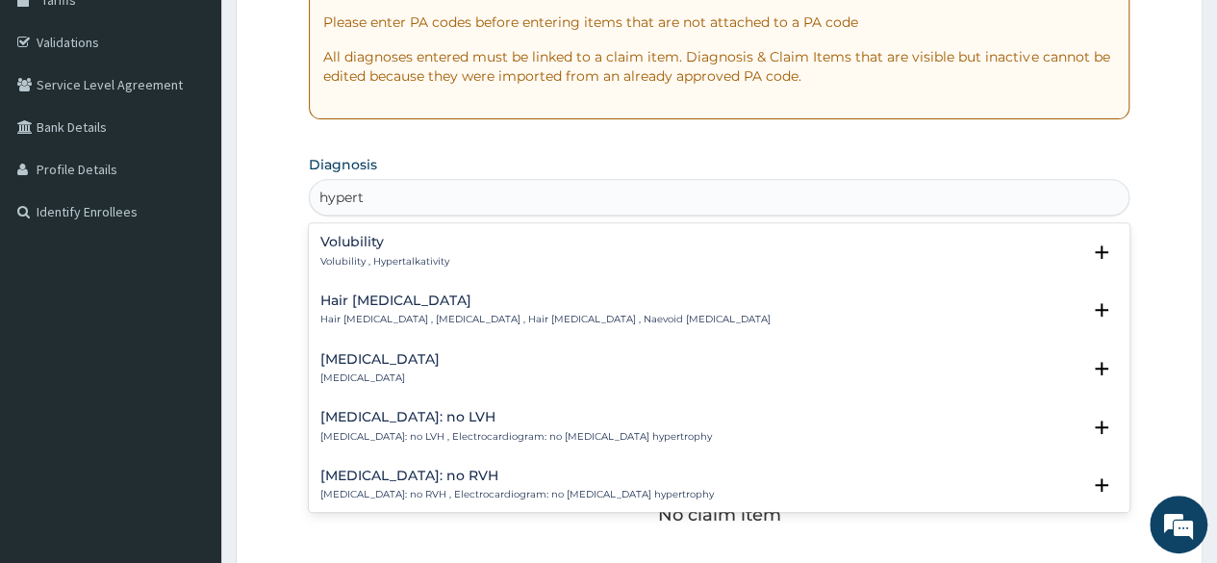
scroll to position [335, 0]
type input "hypert"
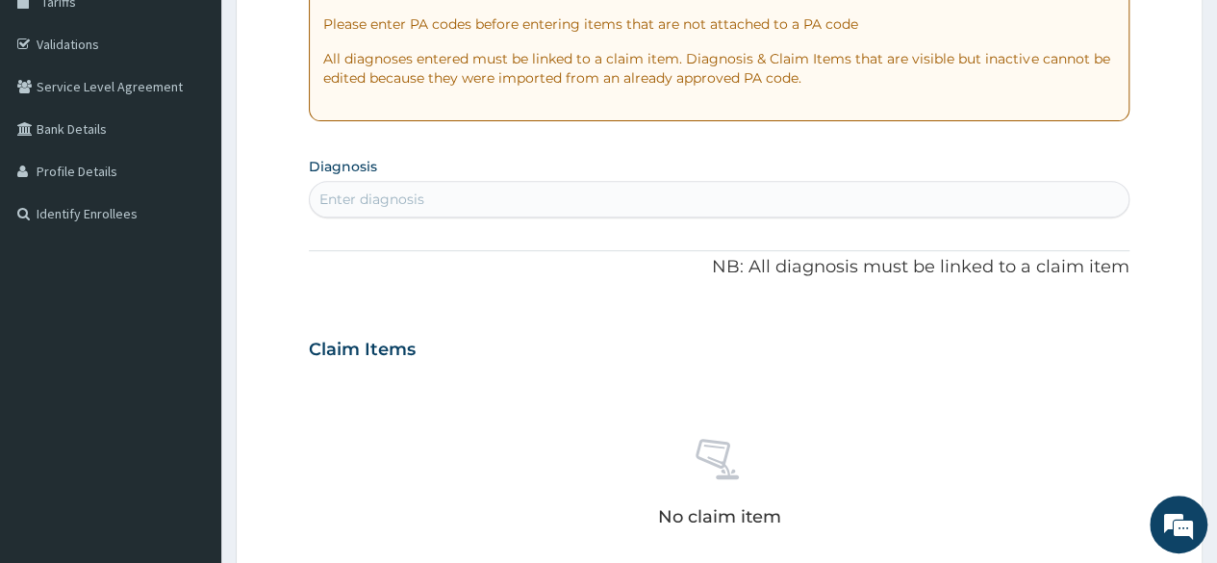
click at [443, 204] on div "Enter diagnosis" at bounding box center [719, 199] width 818 height 31
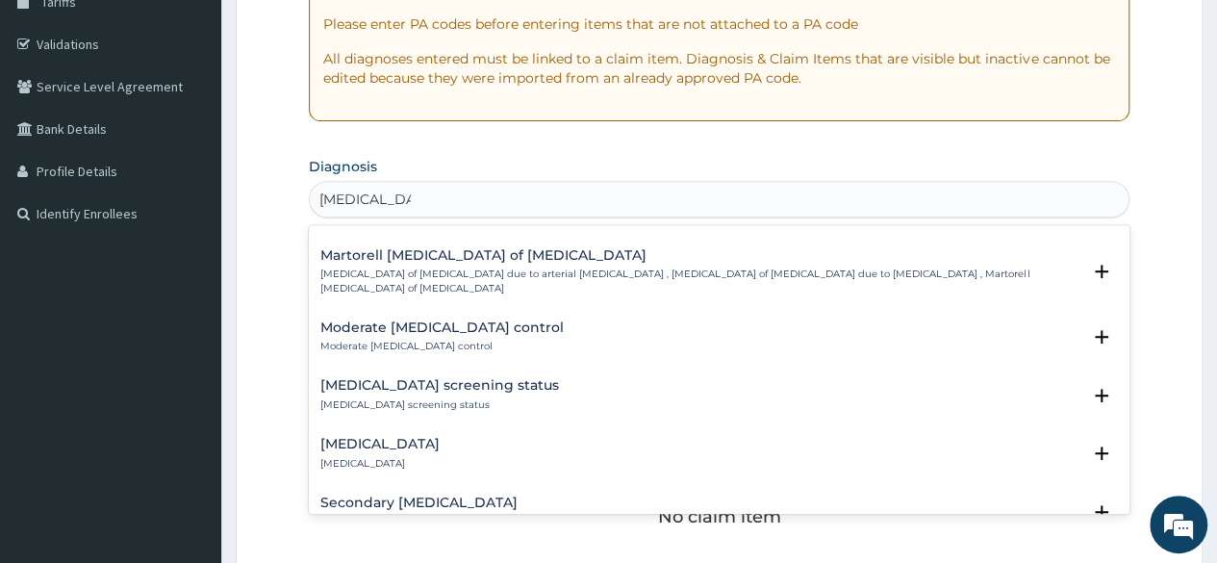
scroll to position [2733, 0]
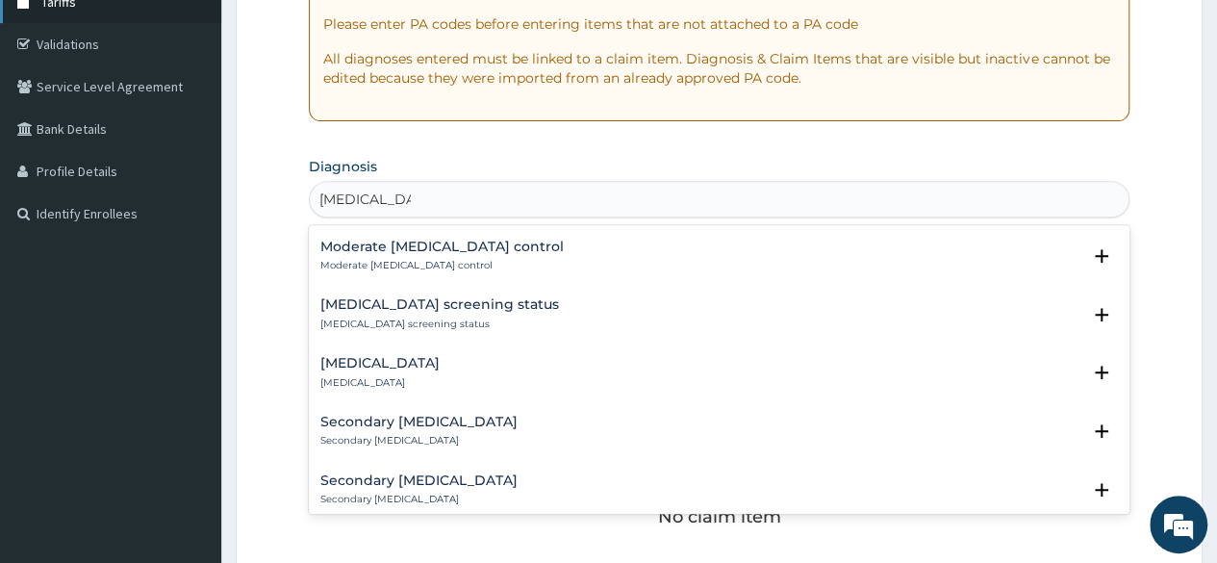
type input "hypertension"
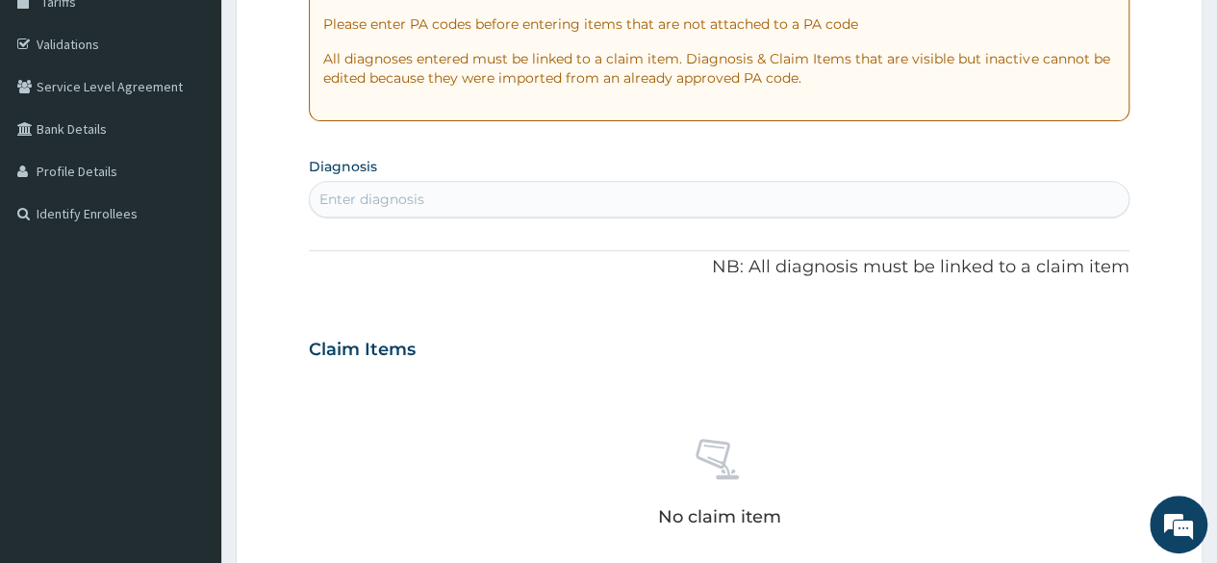
click at [400, 202] on div "Enter diagnosis" at bounding box center [371, 198] width 105 height 19
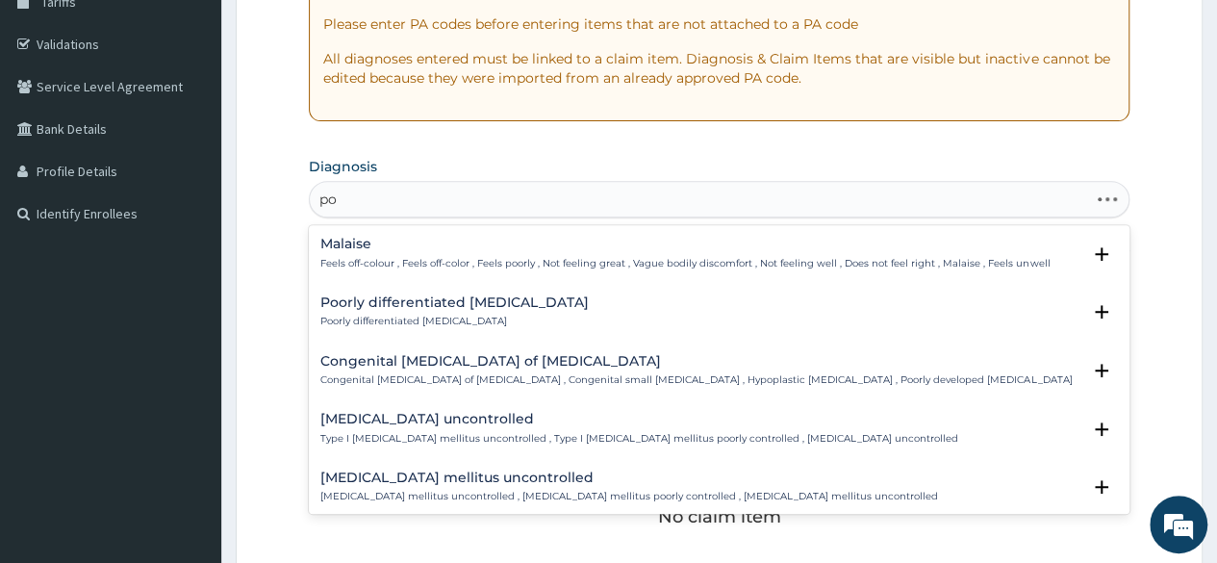
type input "p"
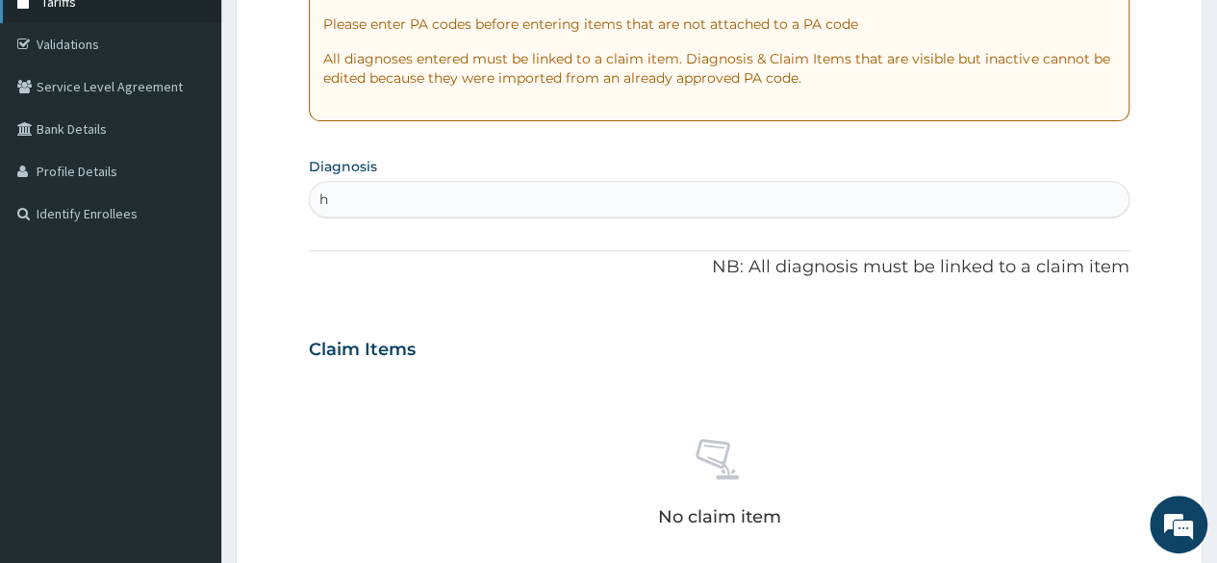
type input "h"
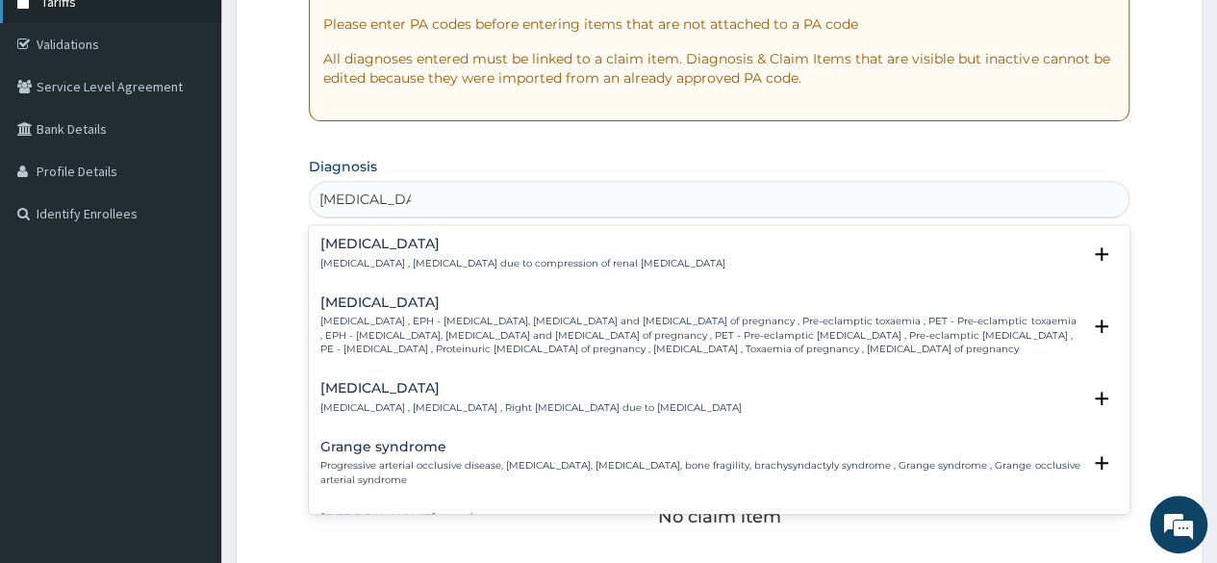
type input "hypertension"
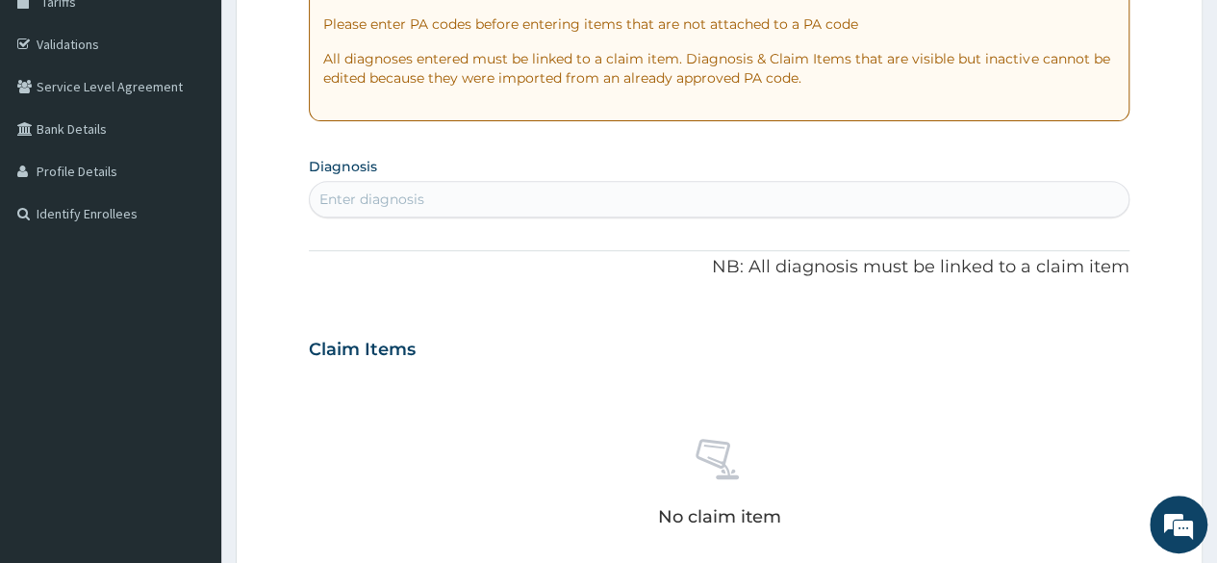
click at [360, 194] on div "Enter diagnosis" at bounding box center [371, 198] width 105 height 19
type input "h"
click at [472, 203] on div "hy hy" at bounding box center [719, 199] width 818 height 31
click at [454, 195] on div "hy hy" at bounding box center [719, 199] width 818 height 31
type input "hy"
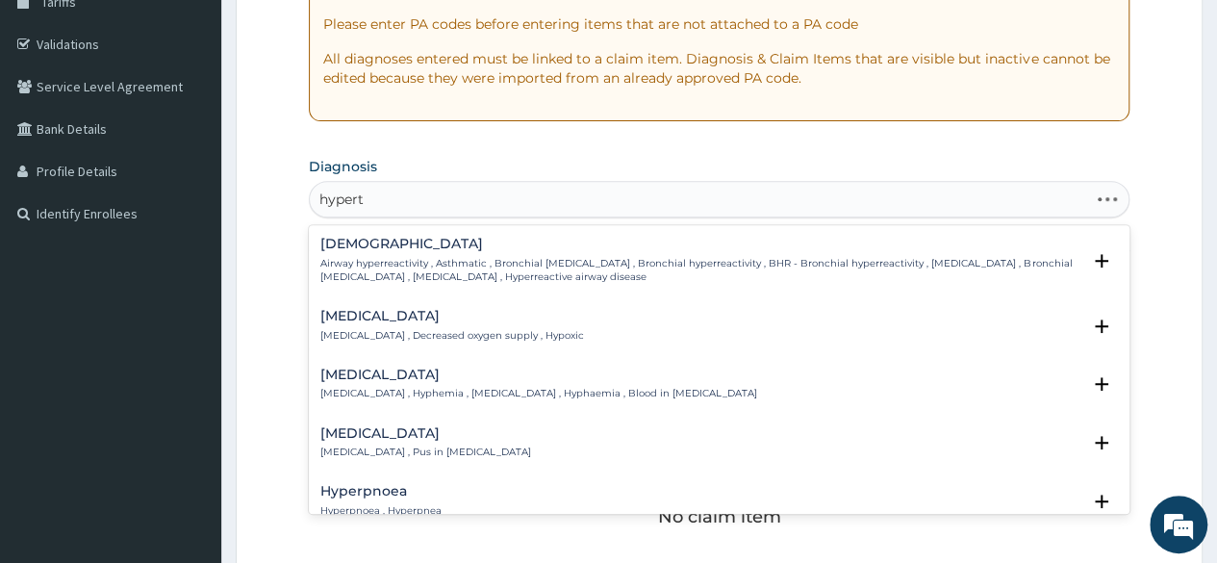
type input "hyperte"
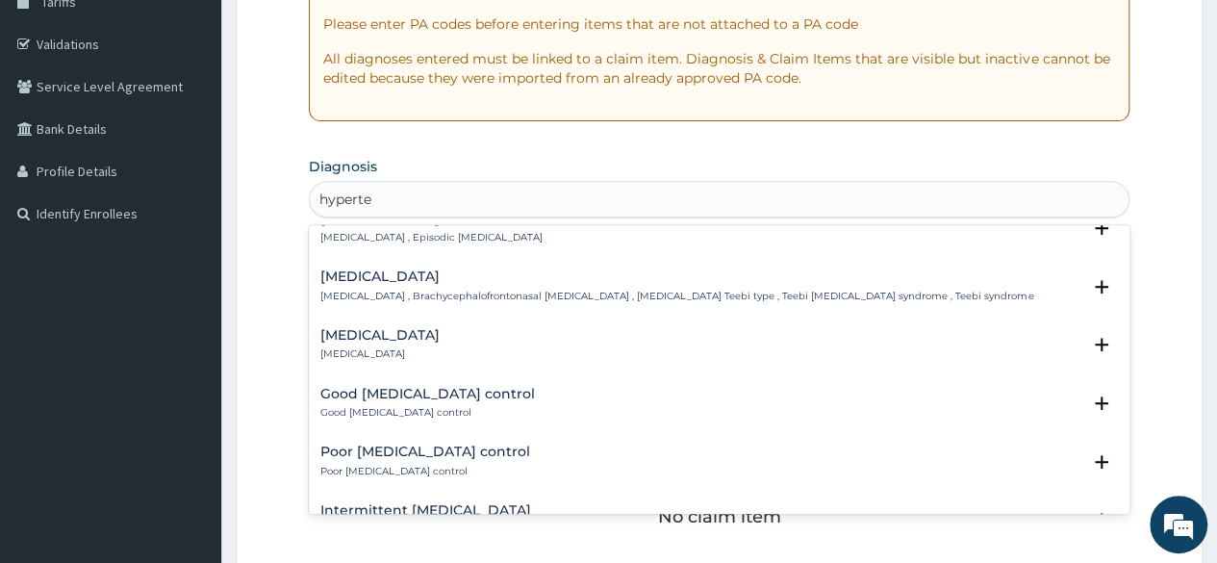
scroll to position [2347, 0]
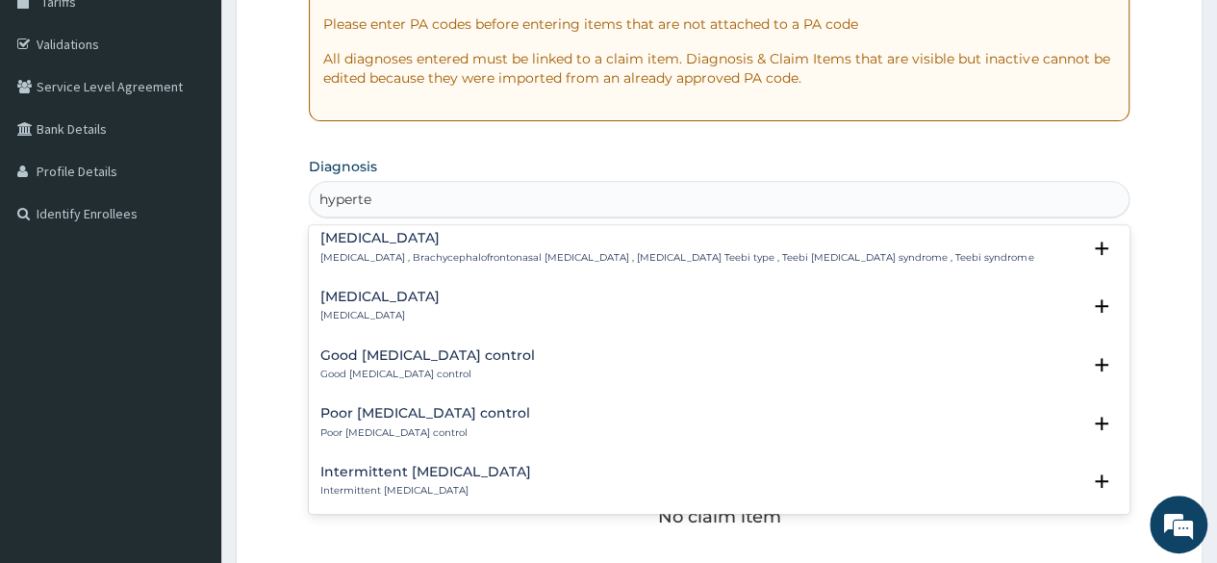
click at [432, 420] on div "Poor hypertension control Poor hypertension control" at bounding box center [425, 423] width 210 height 34
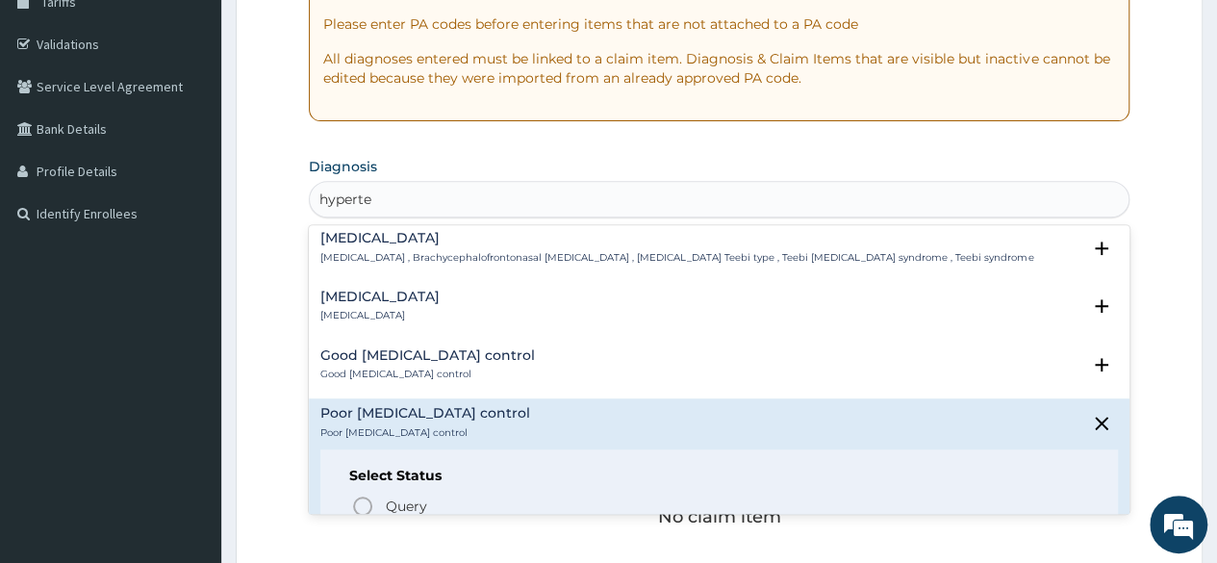
scroll to position [2599, 0]
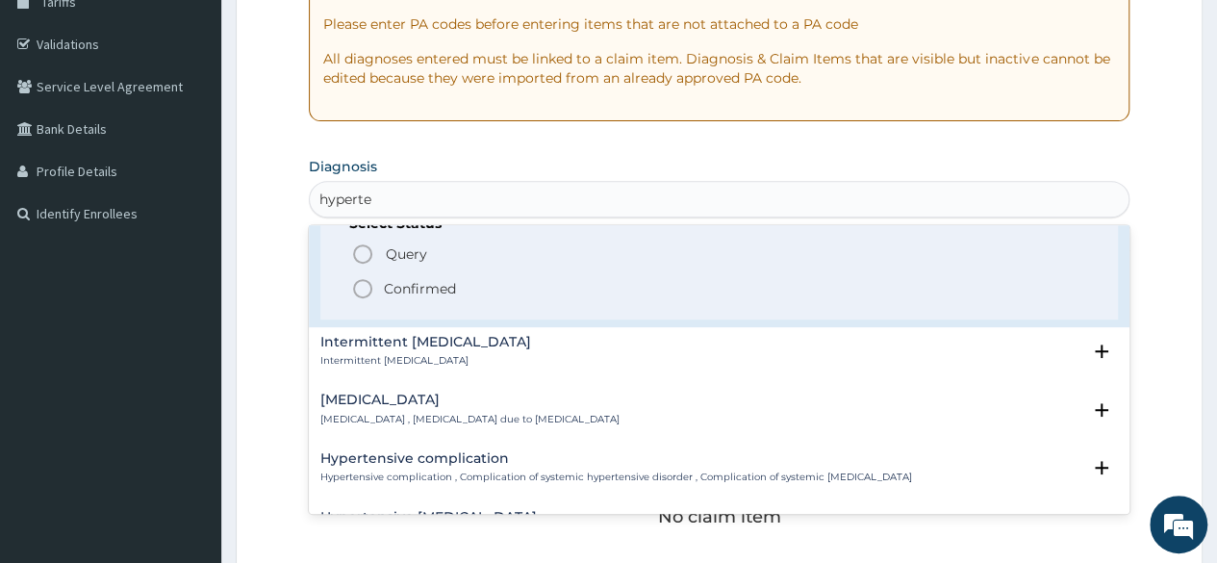
click at [445, 293] on p "Confirmed" at bounding box center [420, 288] width 72 height 19
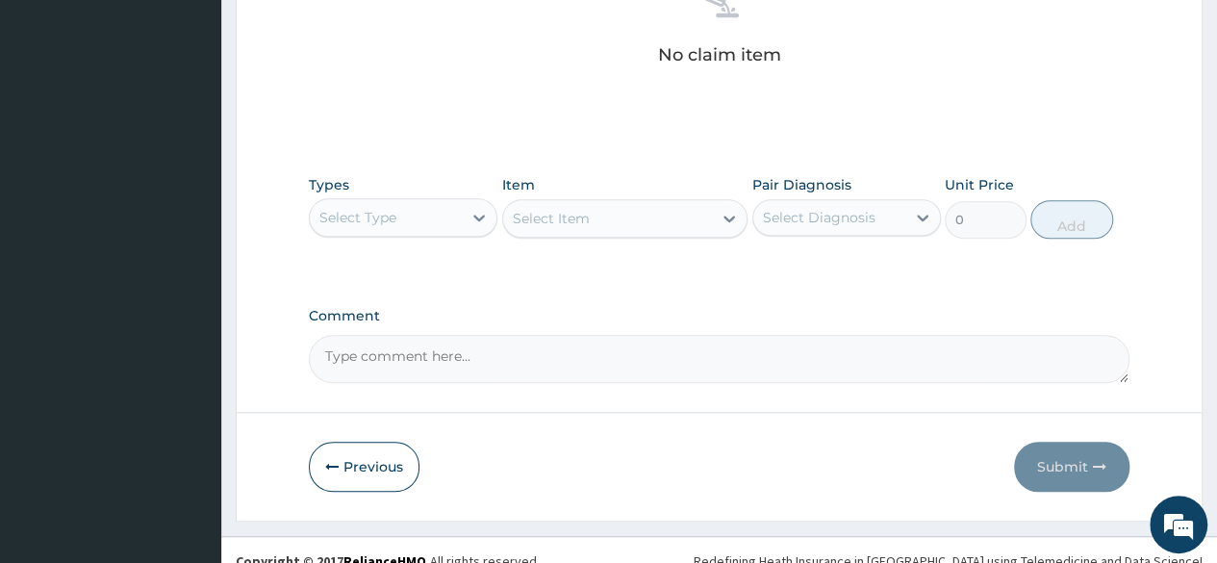
scroll to position [804, 0]
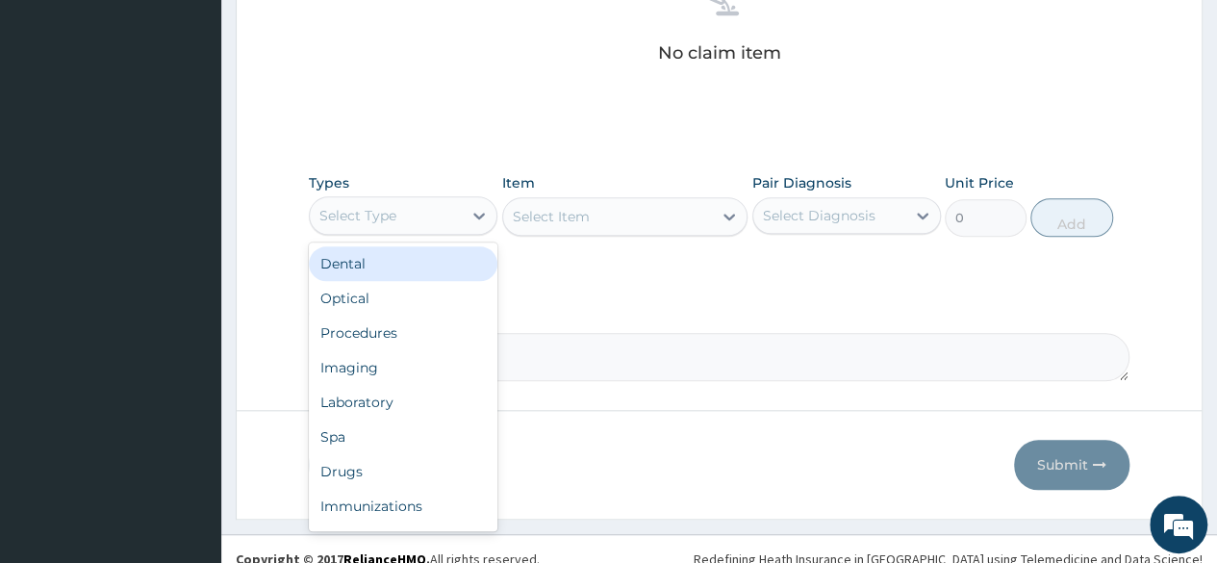
click at [426, 334] on div "Procedures" at bounding box center [403, 332] width 188 height 35
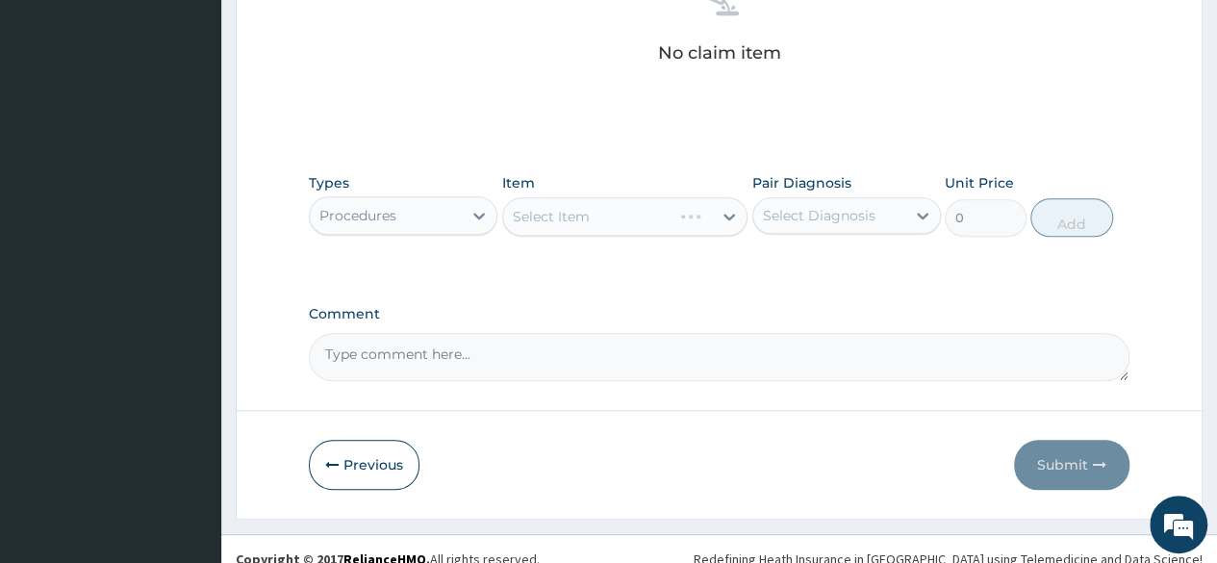
click at [685, 227] on div "Select Item" at bounding box center [625, 216] width 246 height 38
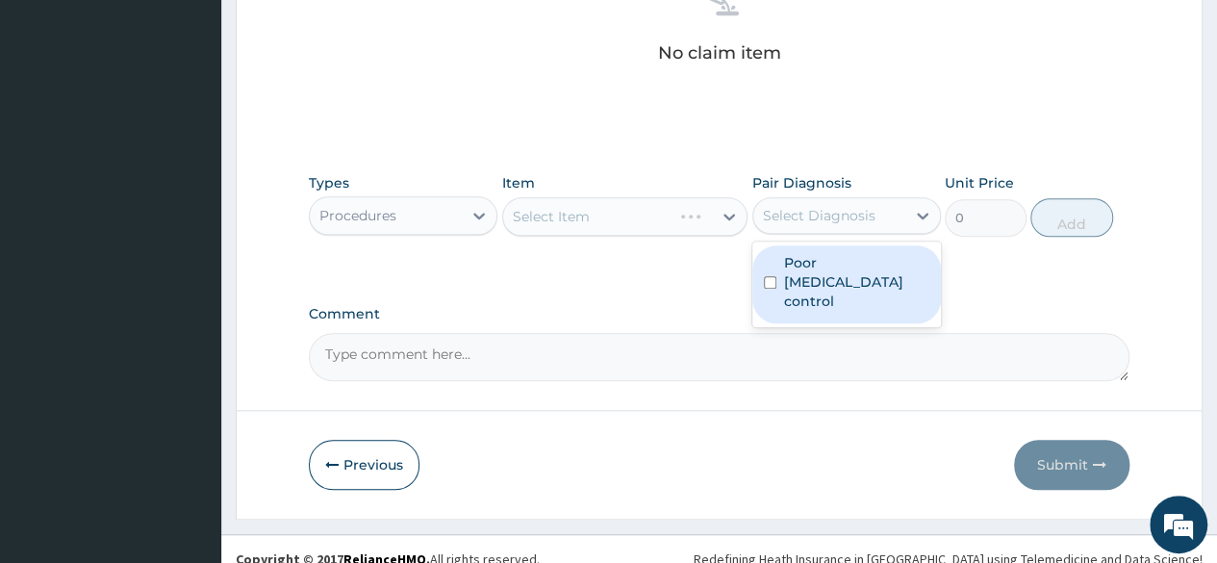
click at [882, 289] on label "Poor hypertension control" at bounding box center [856, 282] width 145 height 58
checkbox input "true"
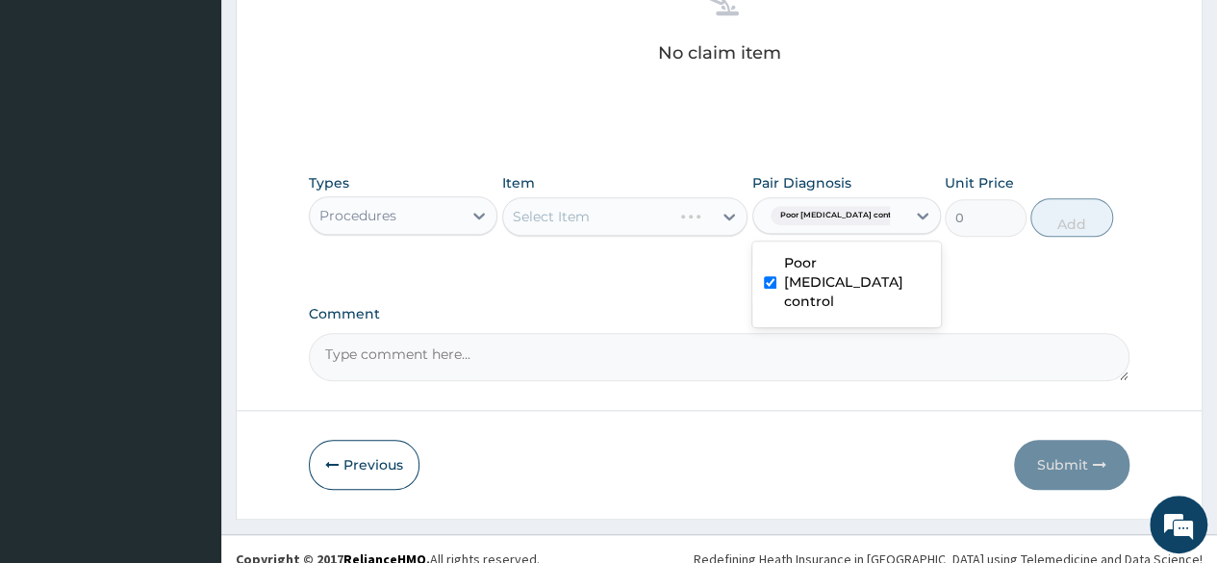
click at [912, 112] on div "No claim item" at bounding box center [719, 22] width 820 height 221
click at [721, 214] on div "Select Item" at bounding box center [625, 216] width 246 height 38
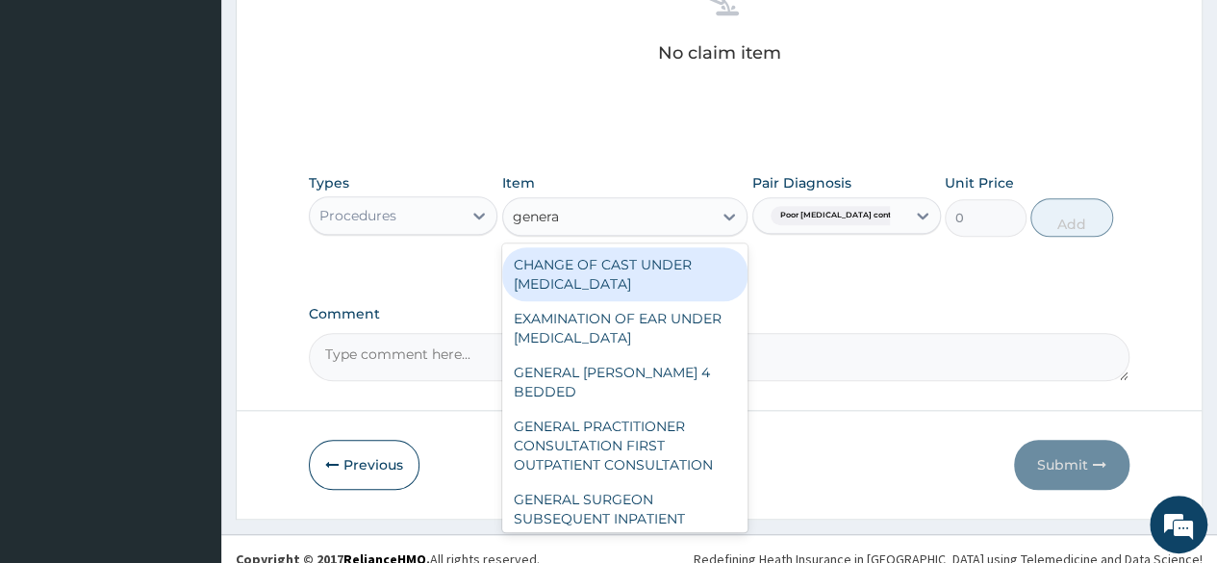
type input "general"
click at [652, 448] on div "GENERAL PRACTITIONER CONSULTATION FIRST OUTPATIENT CONSULTATION" at bounding box center [625, 445] width 246 height 73
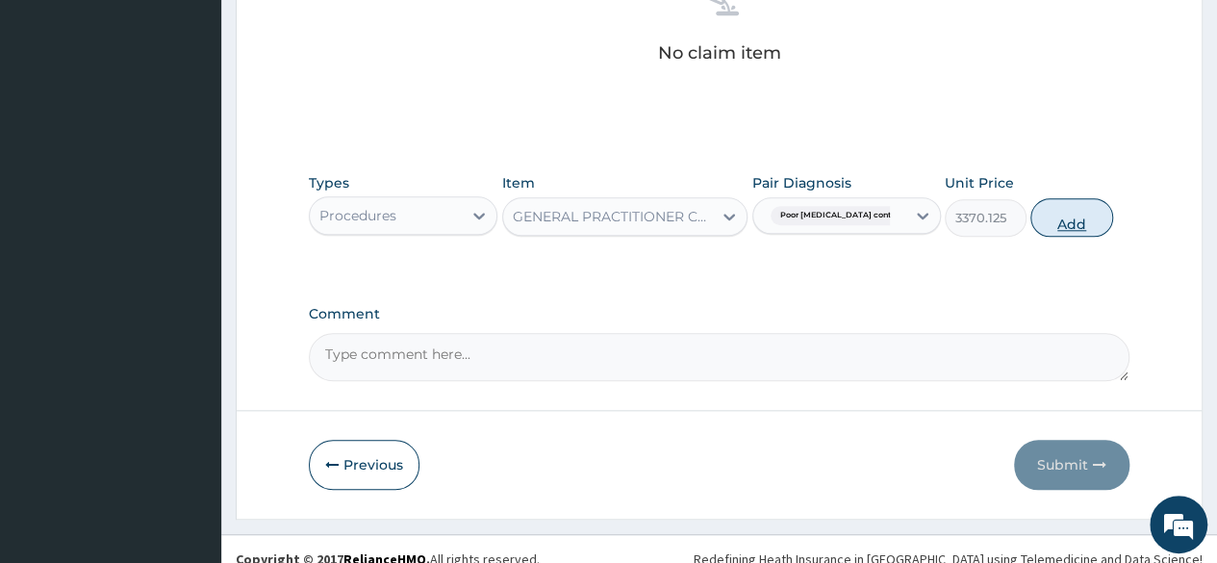
click at [1093, 233] on button "Add" at bounding box center [1071, 217] width 82 height 38
type input "0"
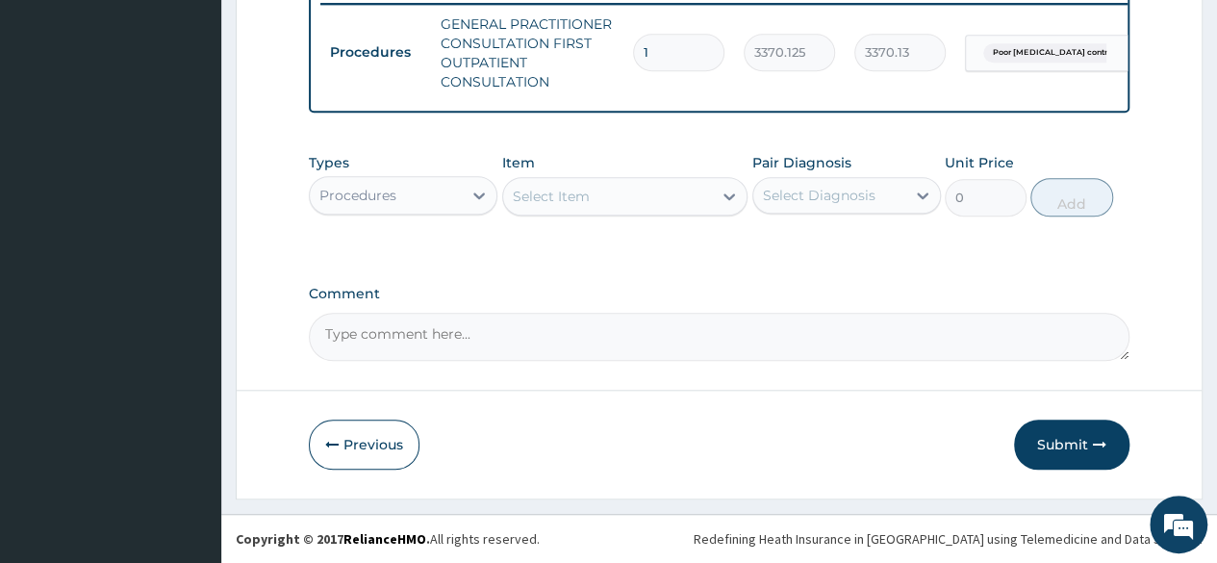
click at [597, 212] on div "Types Procedures Item Select Item Pair Diagnosis Select Diagnosis Unit Price 0 …" at bounding box center [719, 184] width 820 height 83
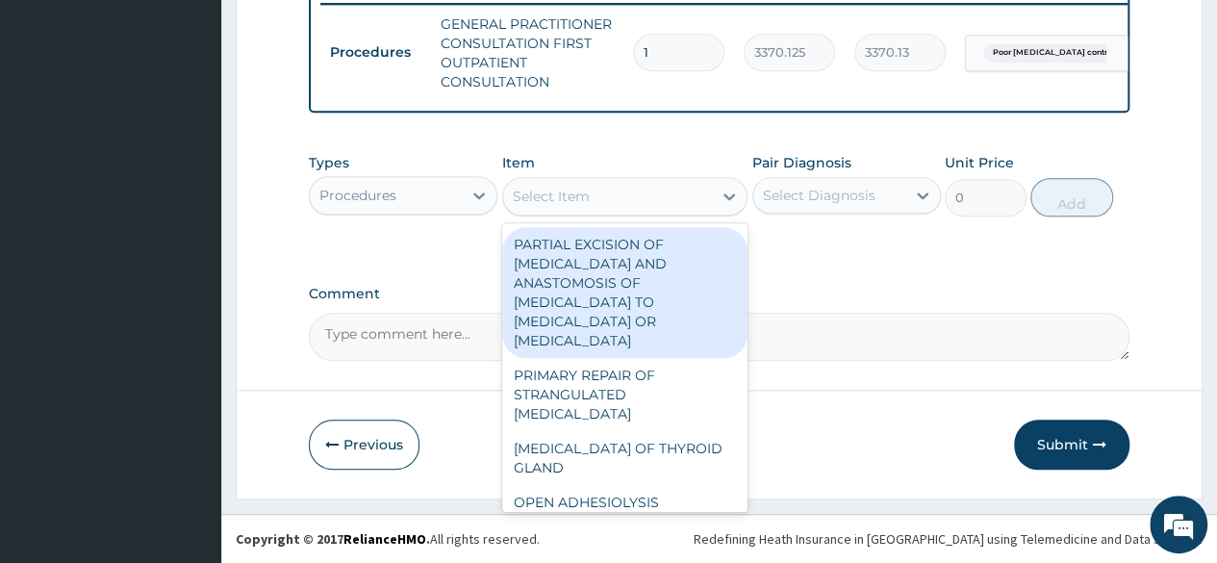
click at [597, 212] on div "Select Item" at bounding box center [608, 196] width 210 height 31
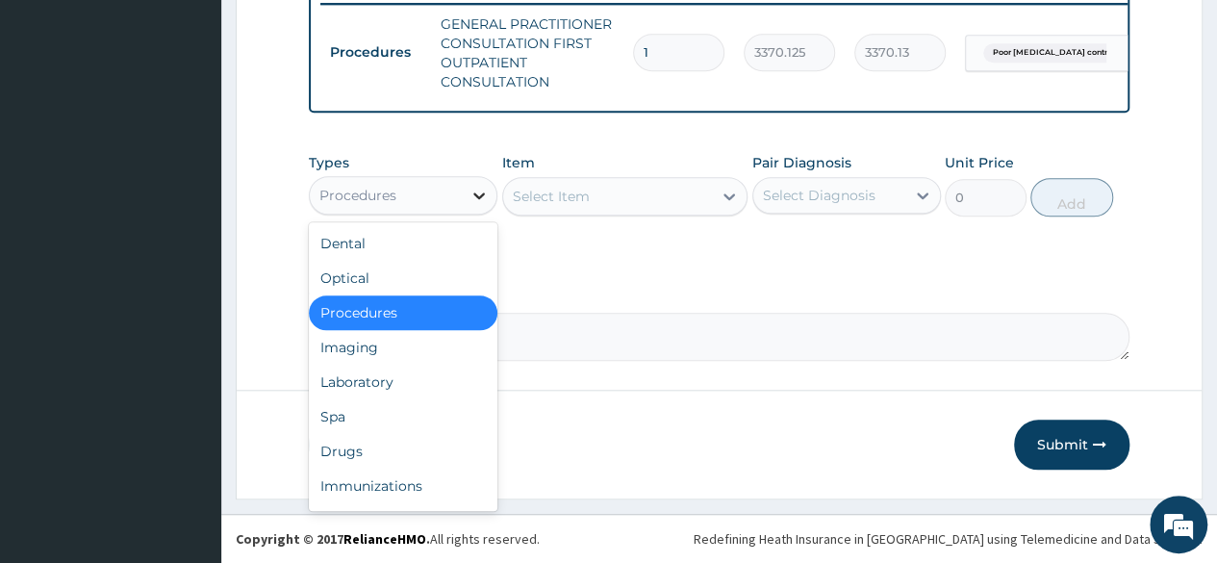
click at [476, 195] on icon at bounding box center [479, 195] width 12 height 7
click at [352, 443] on div "Drugs" at bounding box center [403, 451] width 188 height 35
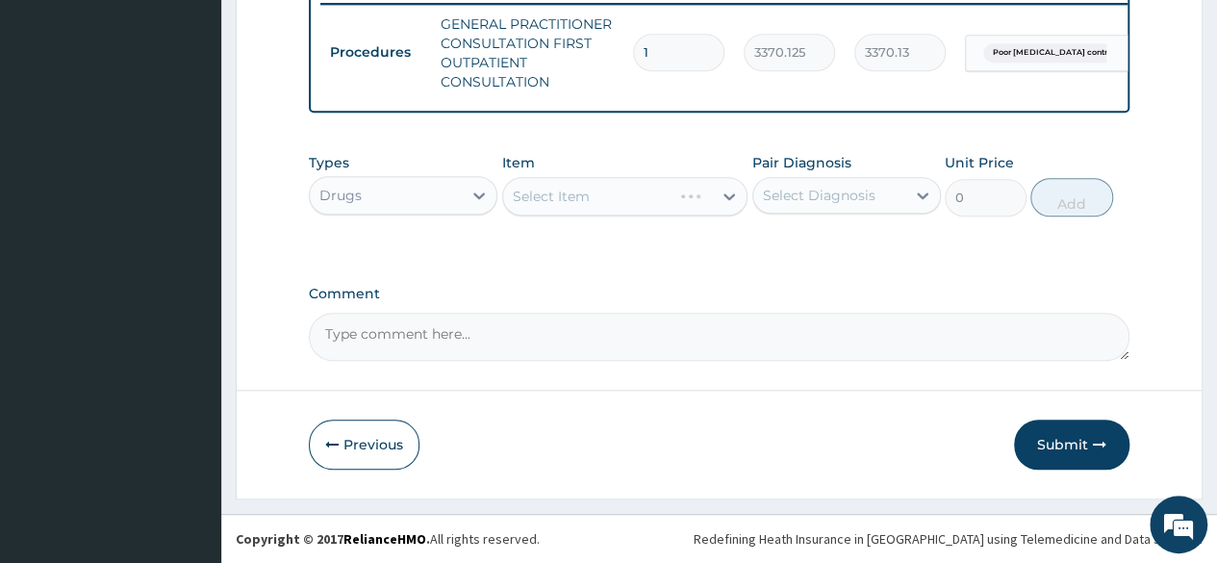
click at [615, 203] on div "Select Item" at bounding box center [625, 196] width 246 height 38
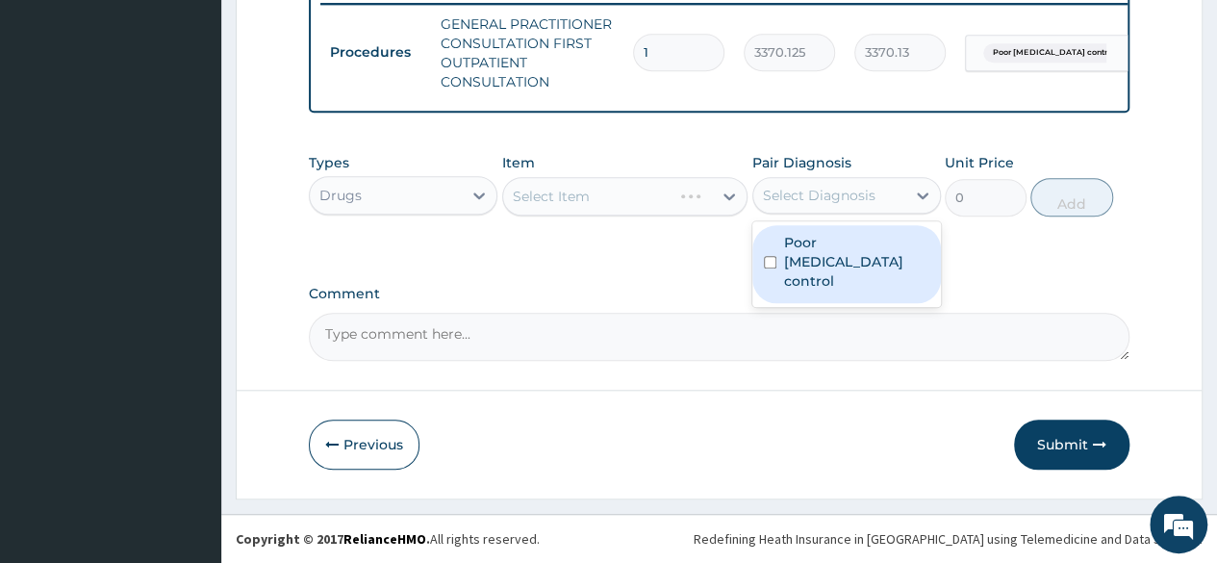
click at [807, 205] on div "Select Diagnosis" at bounding box center [819, 195] width 113 height 19
click at [808, 239] on label "Poor hypertension control" at bounding box center [856, 262] width 145 height 58
checkbox input "true"
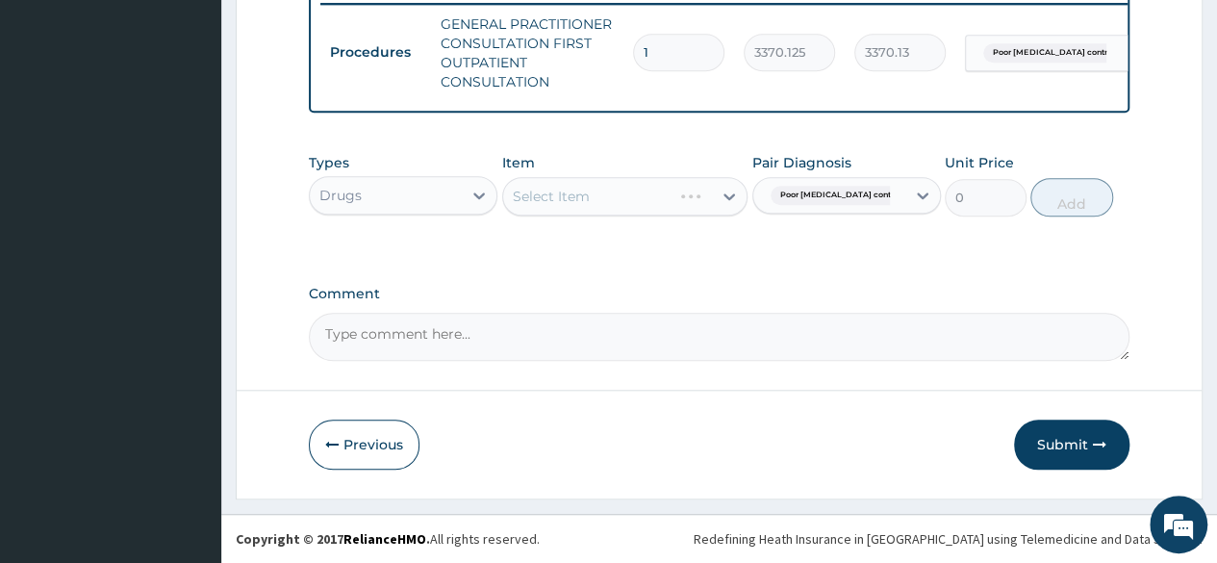
click at [625, 195] on div "Select Item" at bounding box center [625, 196] width 246 height 38
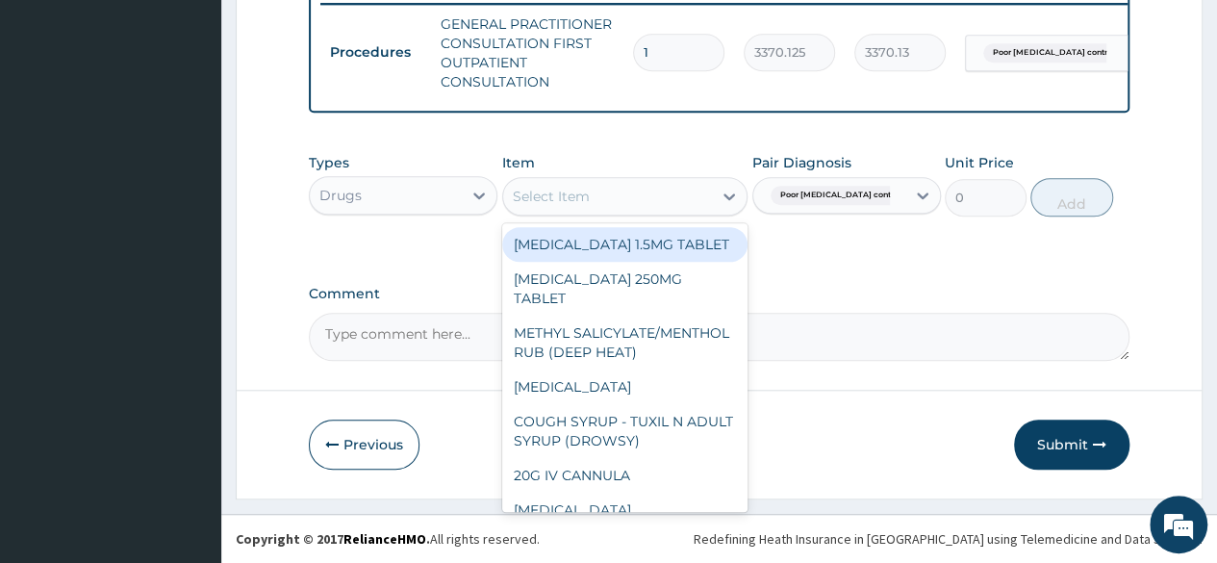
click at [624, 195] on div "Select Item" at bounding box center [608, 196] width 210 height 31
paste input "amlodipine"
type input "amlodipine"
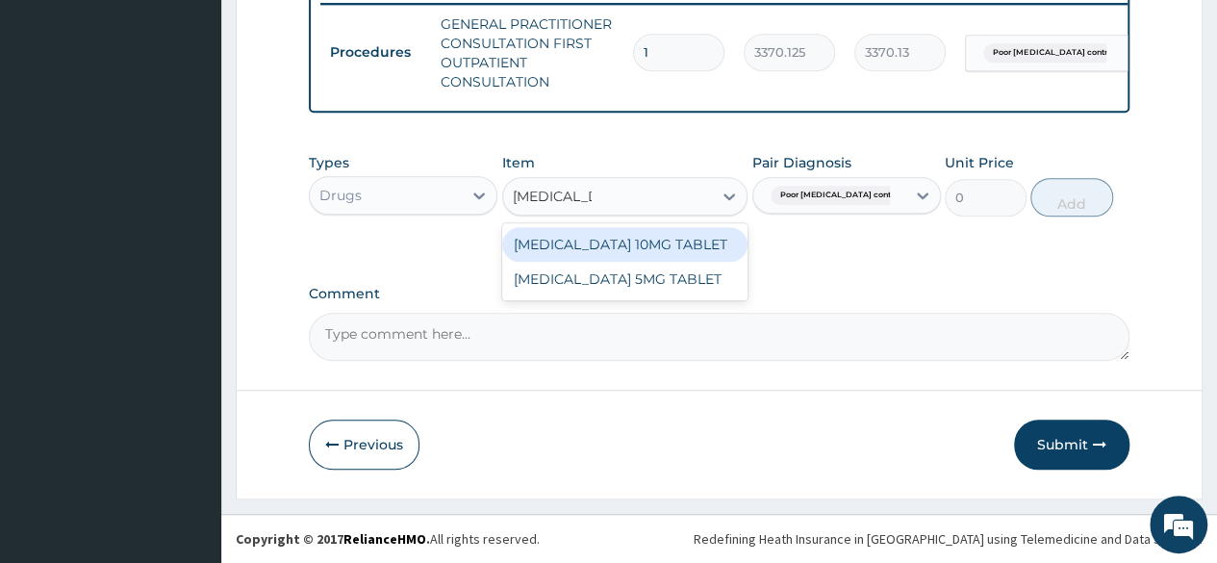
click at [690, 263] on div "AMLODIPINE 5MG TABLET" at bounding box center [625, 279] width 246 height 35
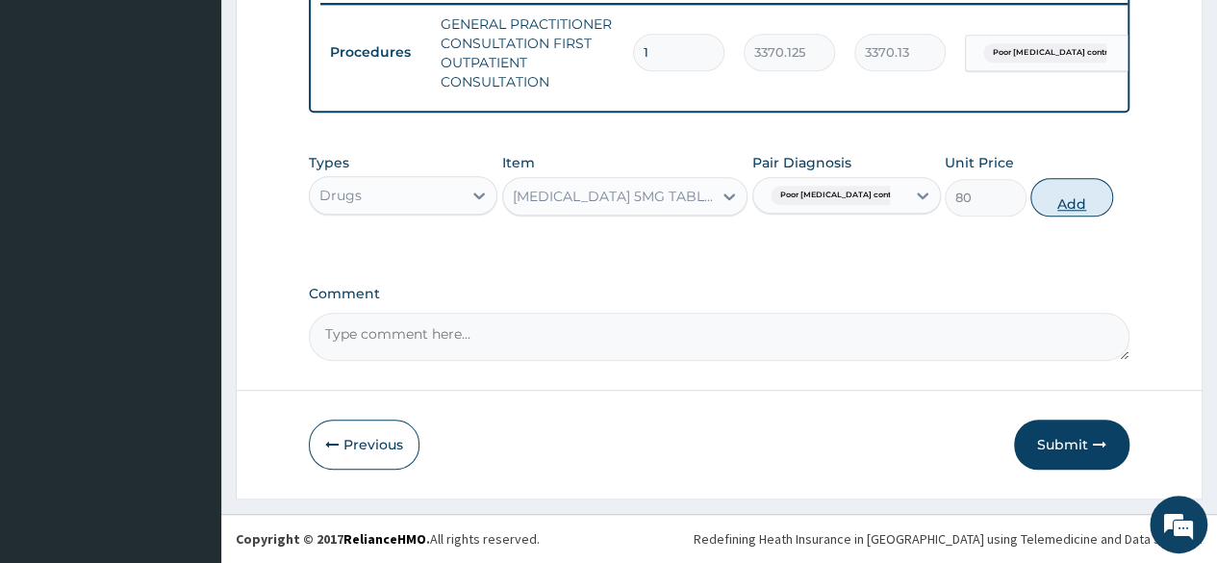
click at [1064, 195] on button "Add" at bounding box center [1071, 197] width 82 height 38
type input "0"
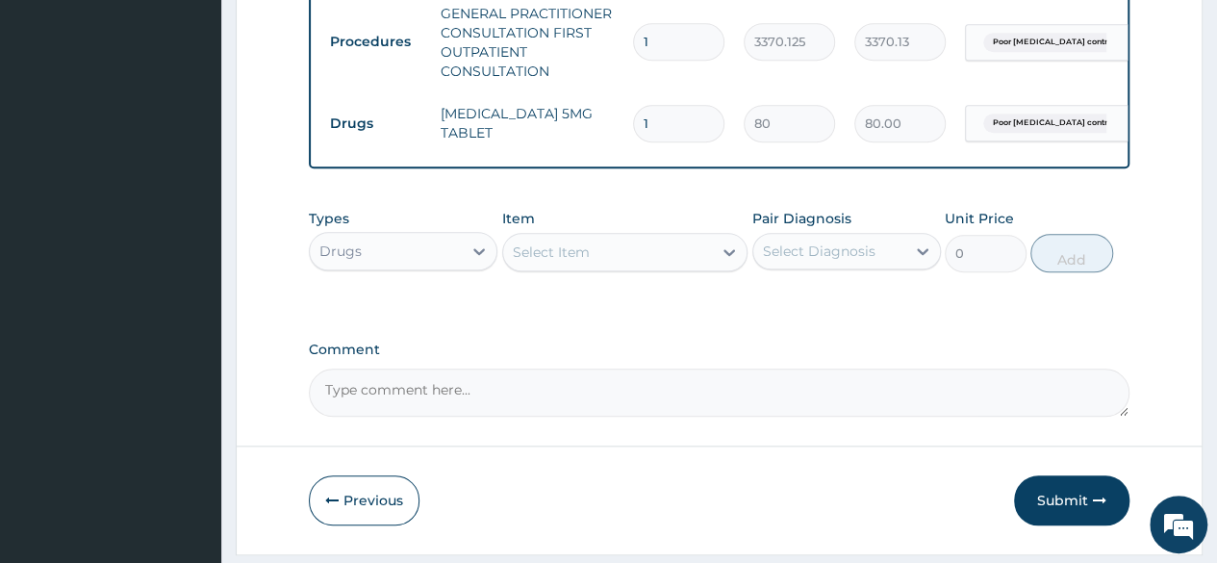
type input "0.00"
type input "3"
type input "240.00"
type input "30"
type input "2400.00"
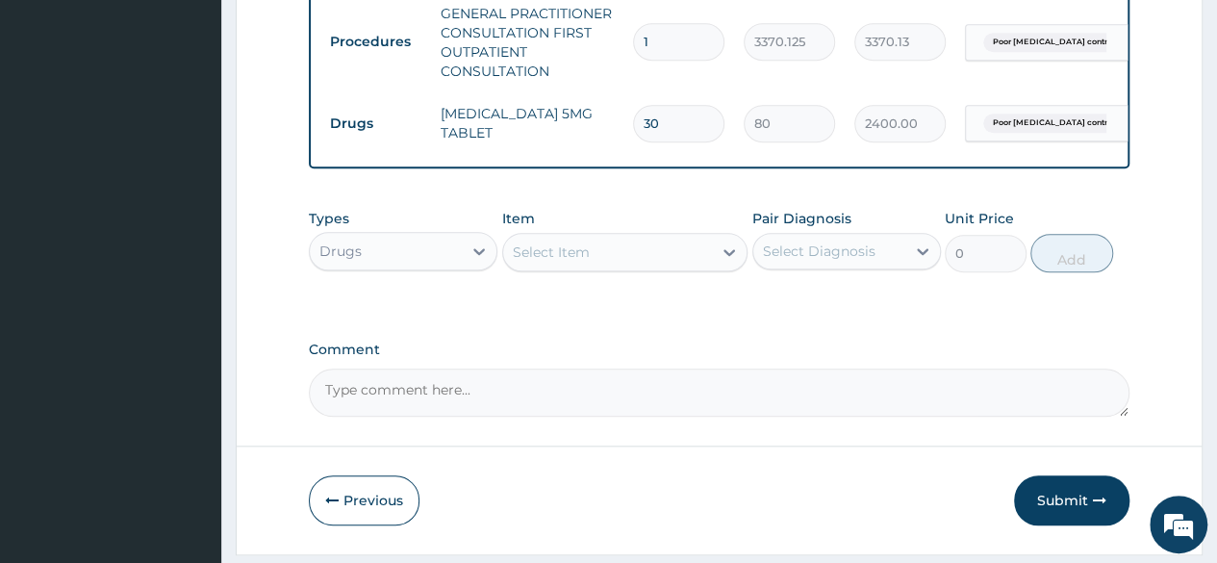
type input "30"
click at [651, 311] on div "Types Drugs Item Select Item Pair Diagnosis Select Diagnosis Unit Price 0 Add" at bounding box center [719, 255] width 820 height 112
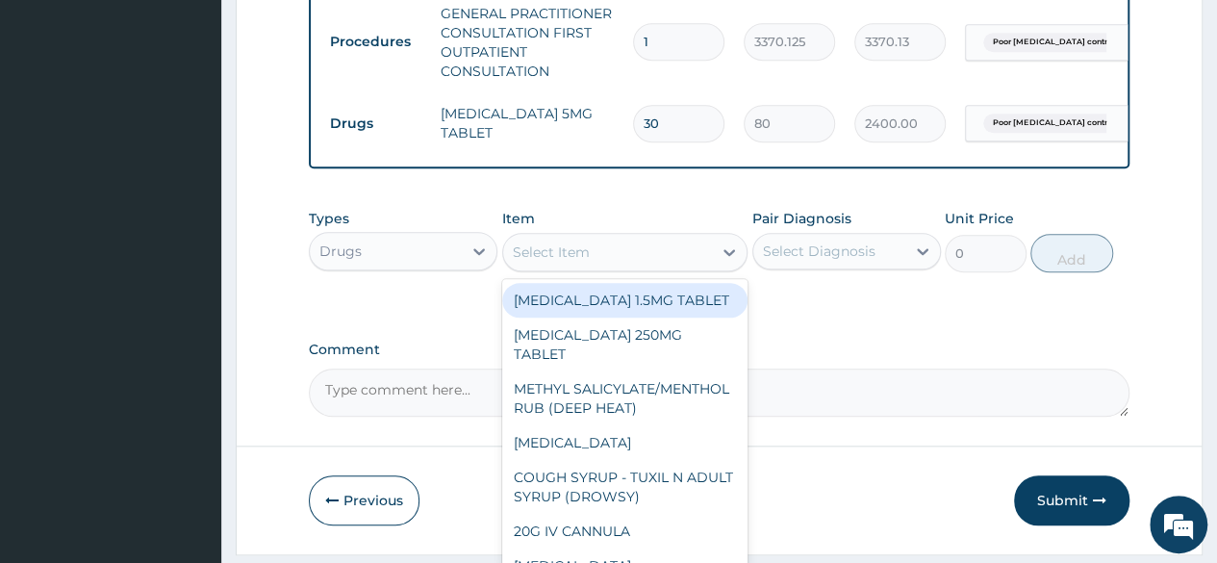
click at [558, 261] on div "Select Item" at bounding box center [551, 251] width 77 height 19
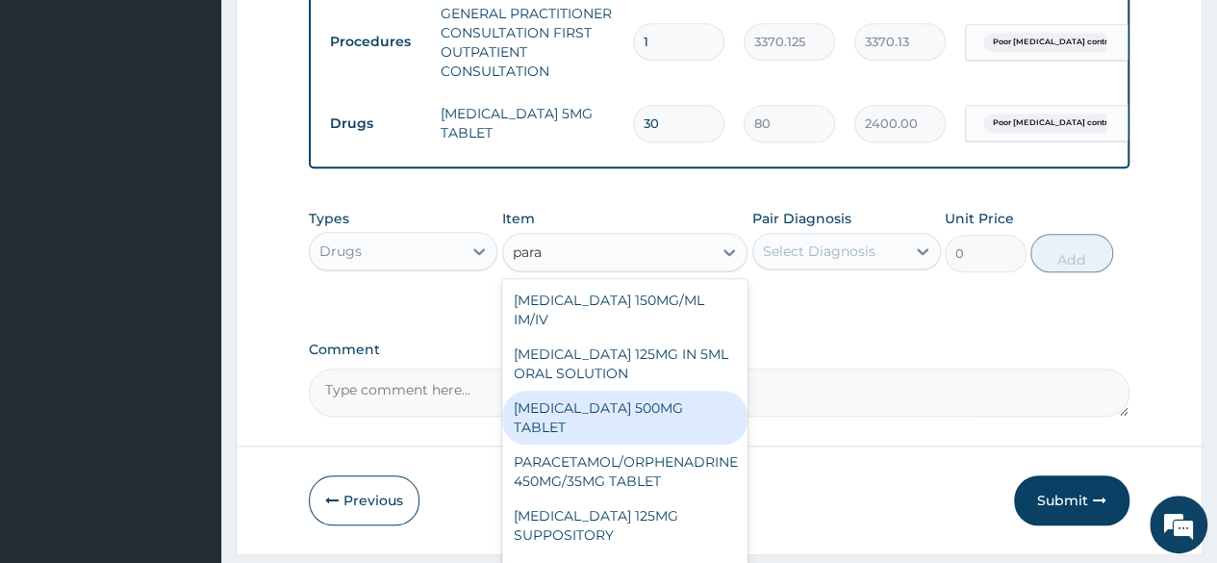
type input "parac"
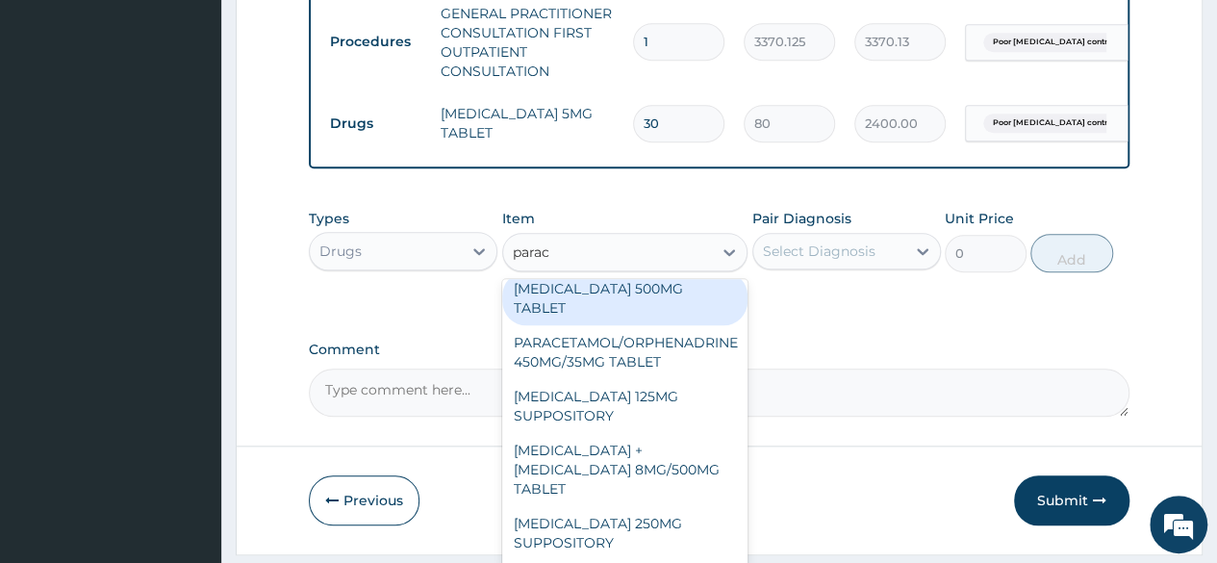
scroll to position [121, 0]
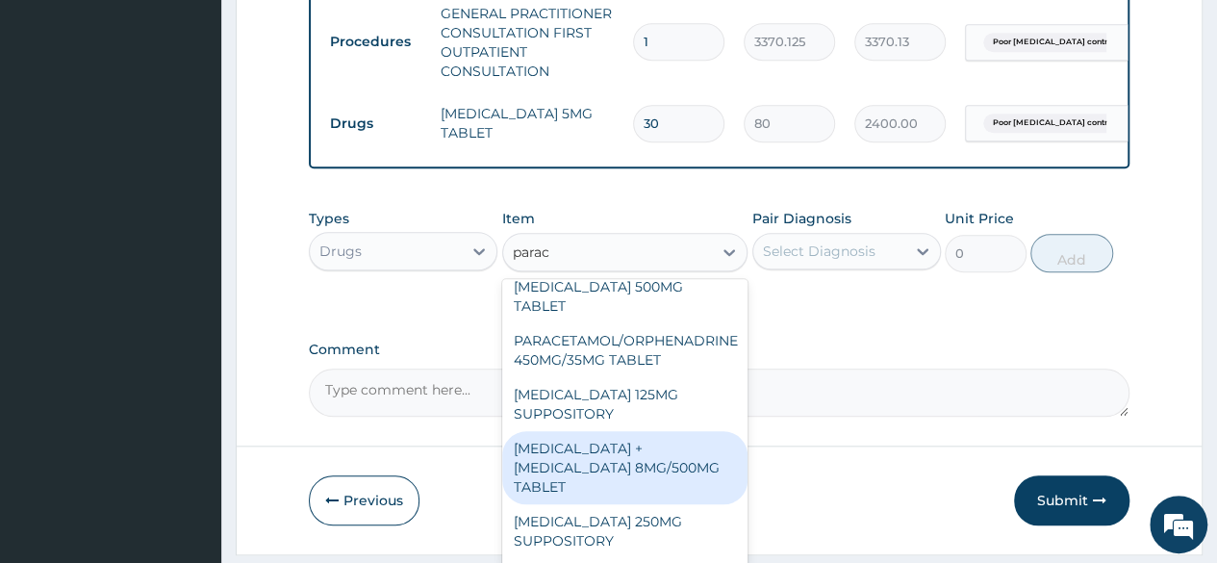
click at [676, 473] on div "PARACETAMOL + CODEINE 8MG/500MG TABLET" at bounding box center [625, 467] width 246 height 73
type input "343.2000122070312"
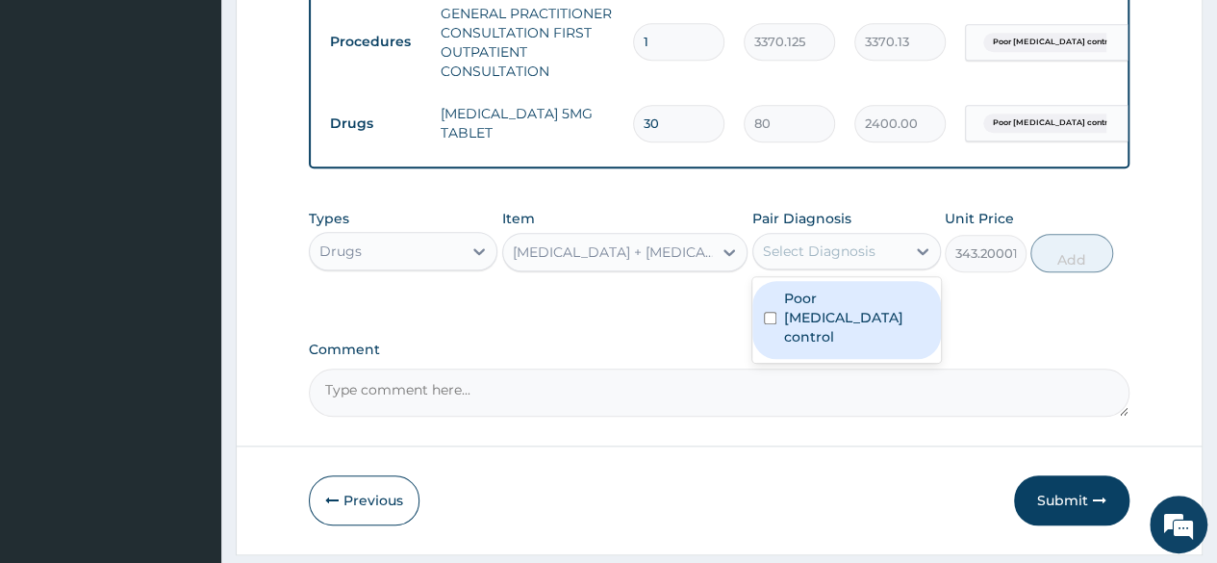
click at [846, 261] on div "Select Diagnosis" at bounding box center [819, 250] width 113 height 19
click at [820, 309] on label "Poor hypertension control" at bounding box center [856, 318] width 145 height 58
checkbox input "true"
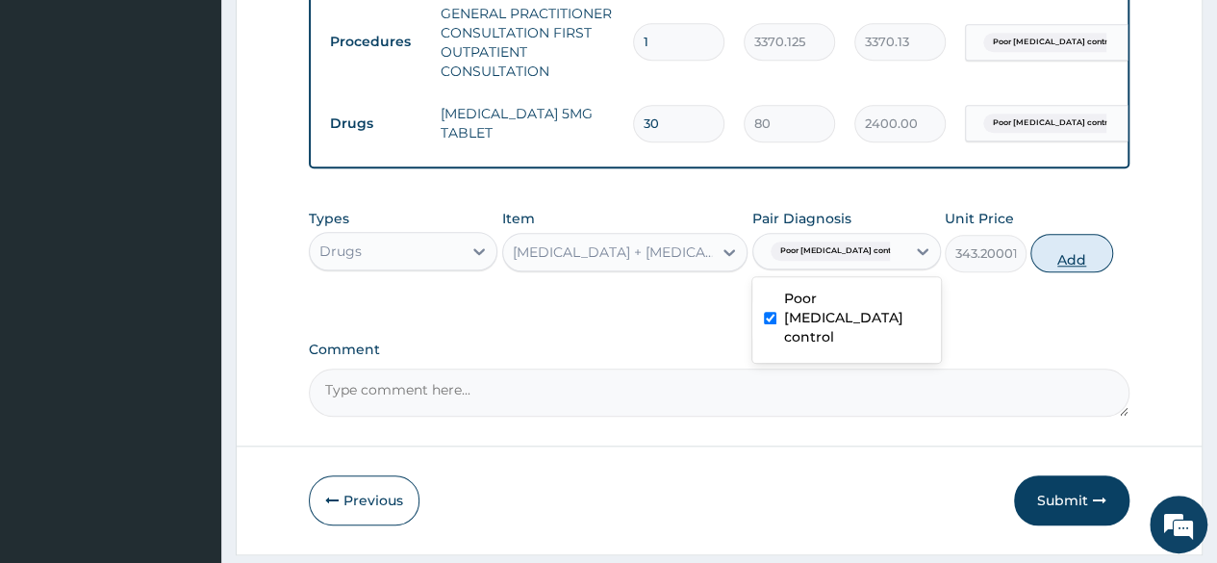
click at [1068, 263] on button "Add" at bounding box center [1071, 253] width 82 height 38
type input "0"
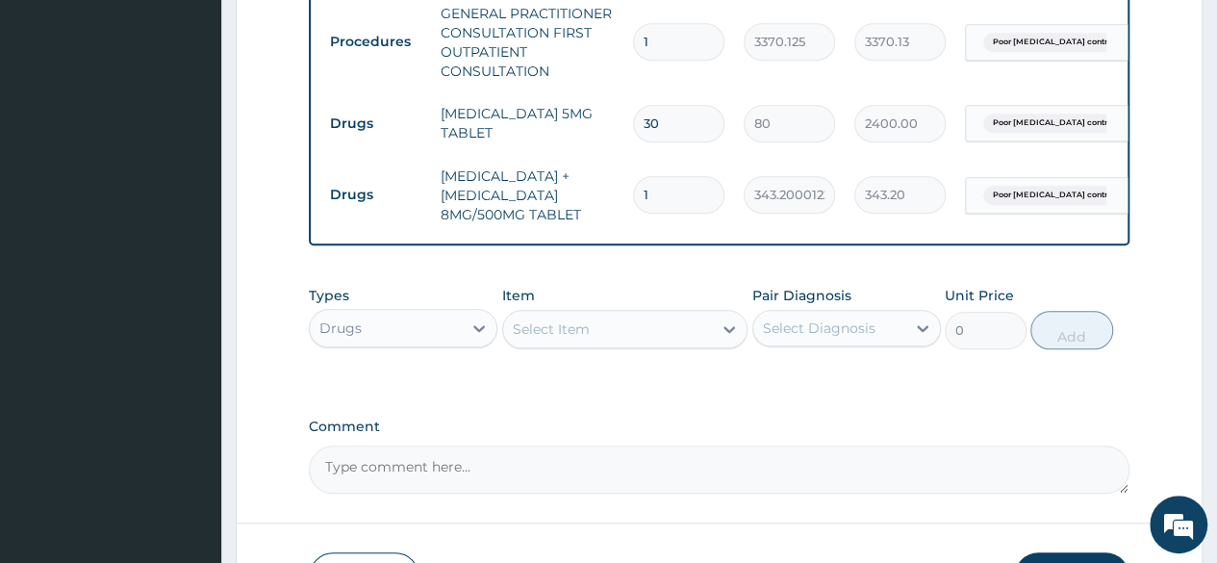
type input "10"
type input "3432.00"
type input "10"
click at [664, 388] on div "Types Drugs Item Select Item Pair Diagnosis Select Diagnosis Unit Price 0 Add" at bounding box center [719, 332] width 820 height 112
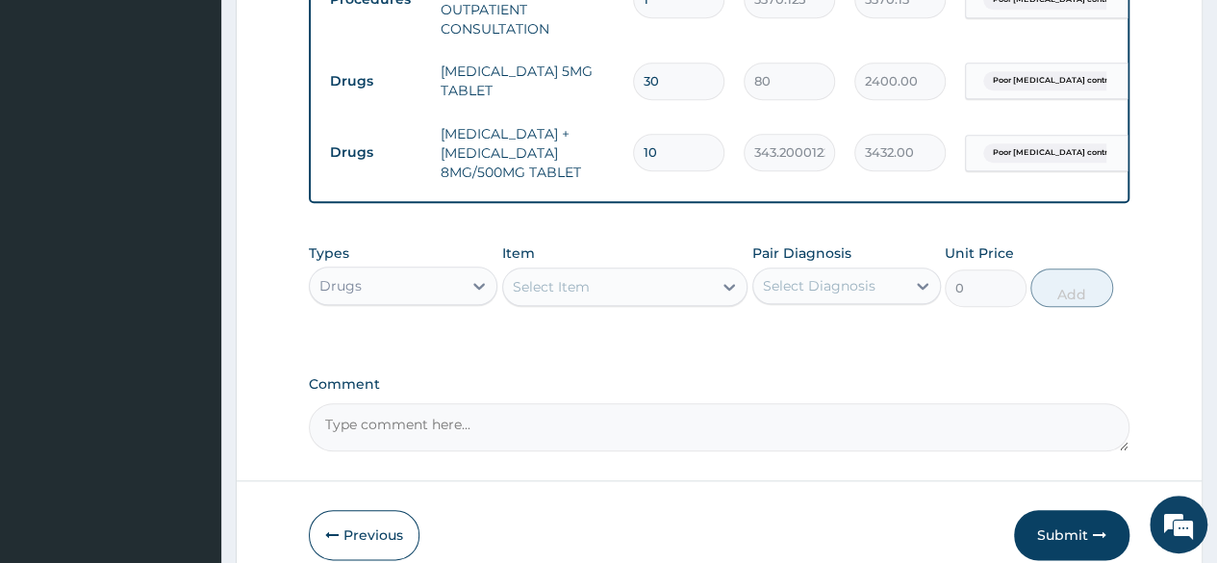
scroll to position [917, 0]
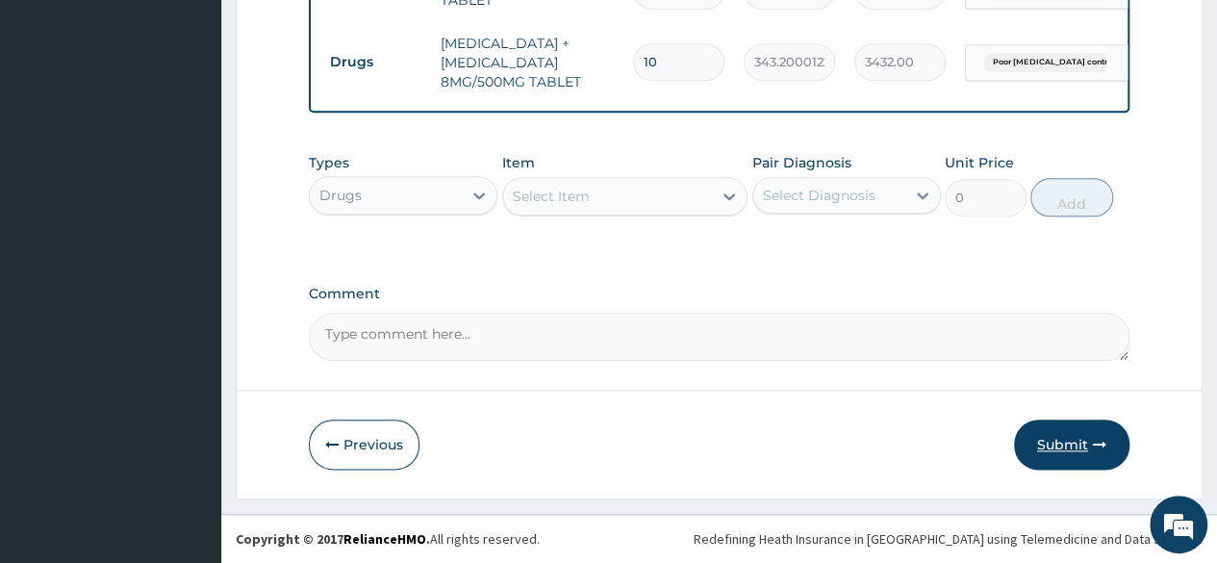
click at [1085, 442] on button "Submit" at bounding box center [1071, 444] width 115 height 50
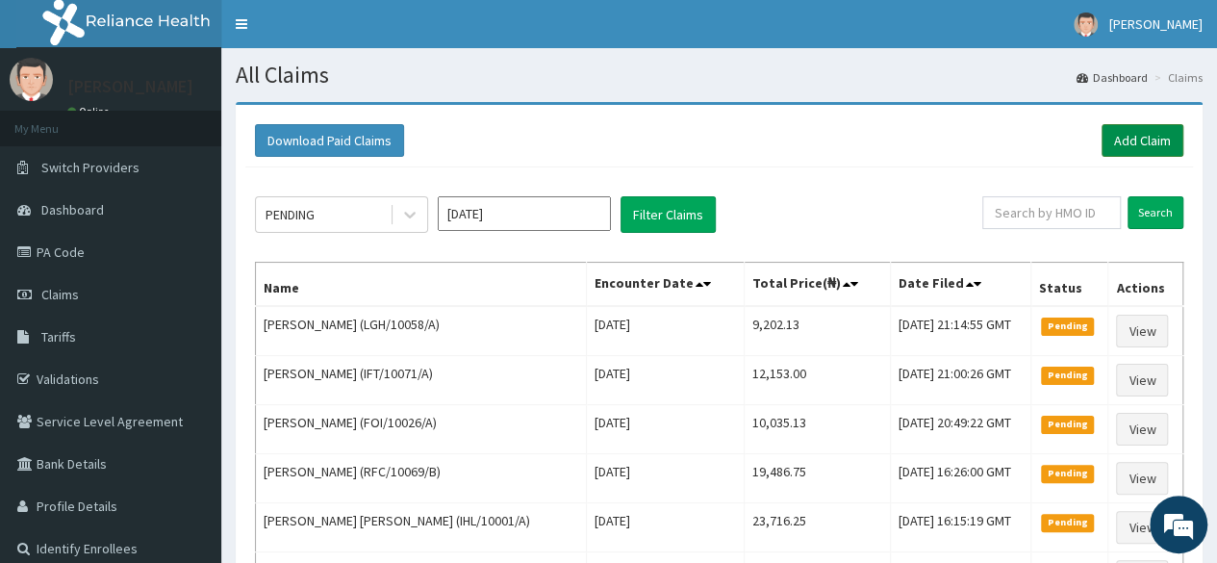
click at [1141, 136] on link "Add Claim" at bounding box center [1142, 140] width 82 height 33
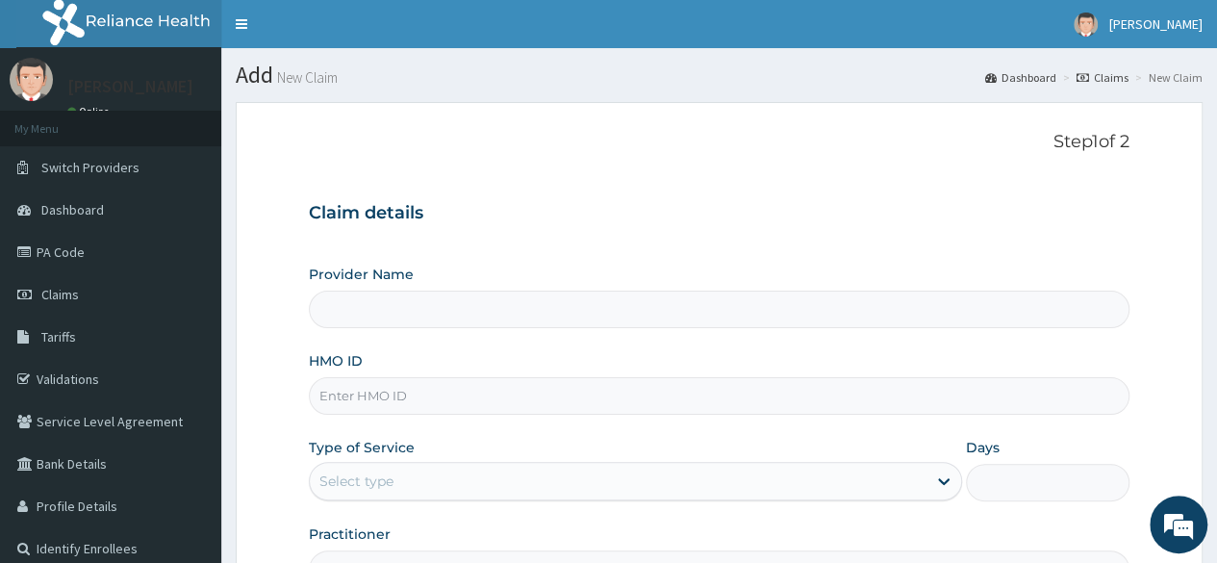
type input "Reliance Family Clinics (RFC) - Lekki"
click at [539, 375] on div "HMO ID" at bounding box center [719, 382] width 820 height 63
click at [529, 380] on input "HMO ID" at bounding box center [719, 396] width 820 height 38
paste input "TRU/10002/A"
click at [1216, 193] on html "R EL Toggle navigation Daniel Odum Daniel Odum - odum.daniel@getreliancehealth.…" at bounding box center [608, 395] width 1217 height 791
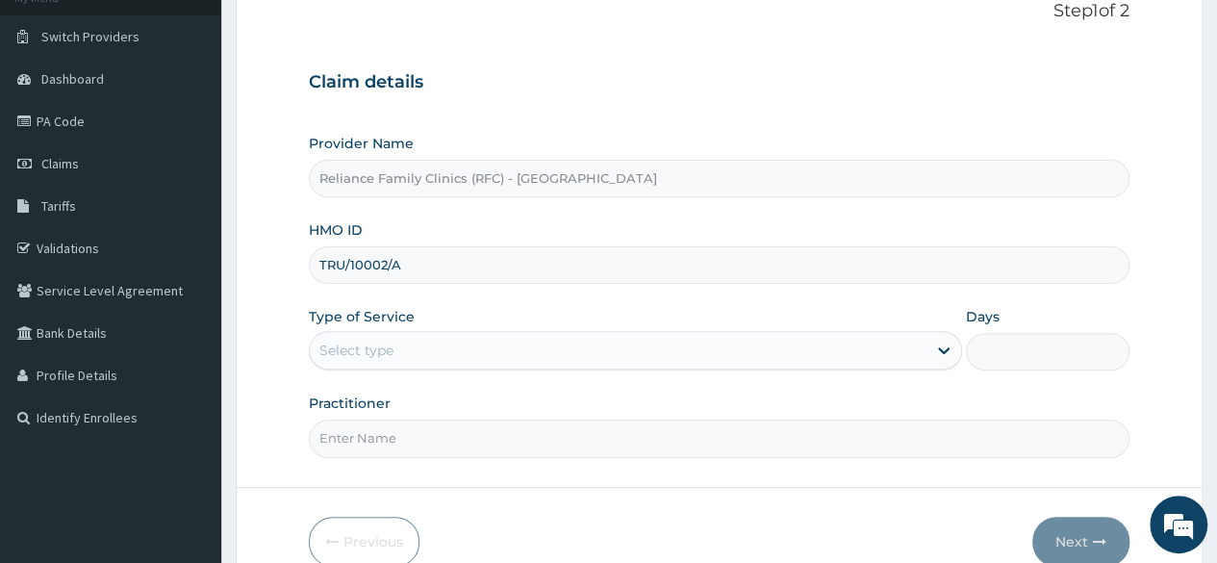
scroll to position [146, 0]
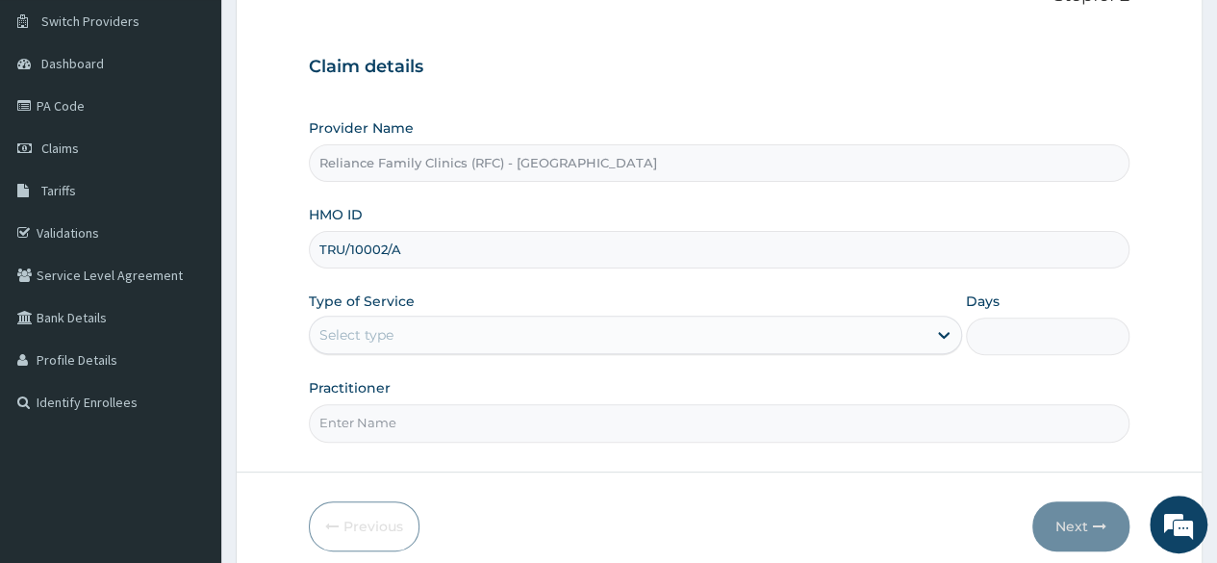
type input "TRU/10002/A"
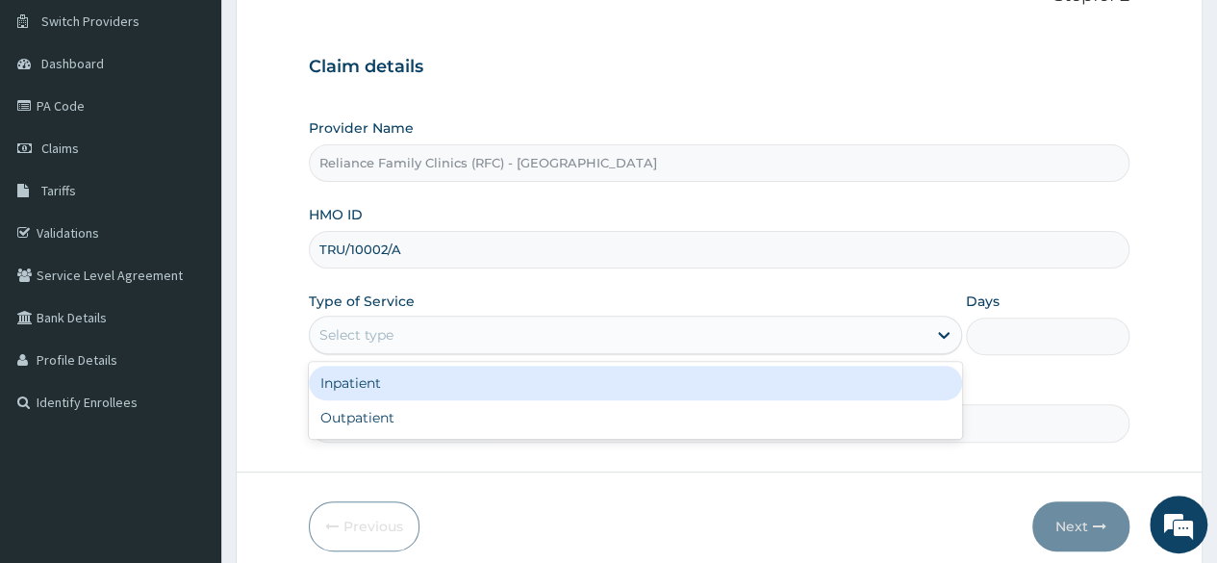
click at [696, 326] on div "Select type" at bounding box center [618, 334] width 616 height 31
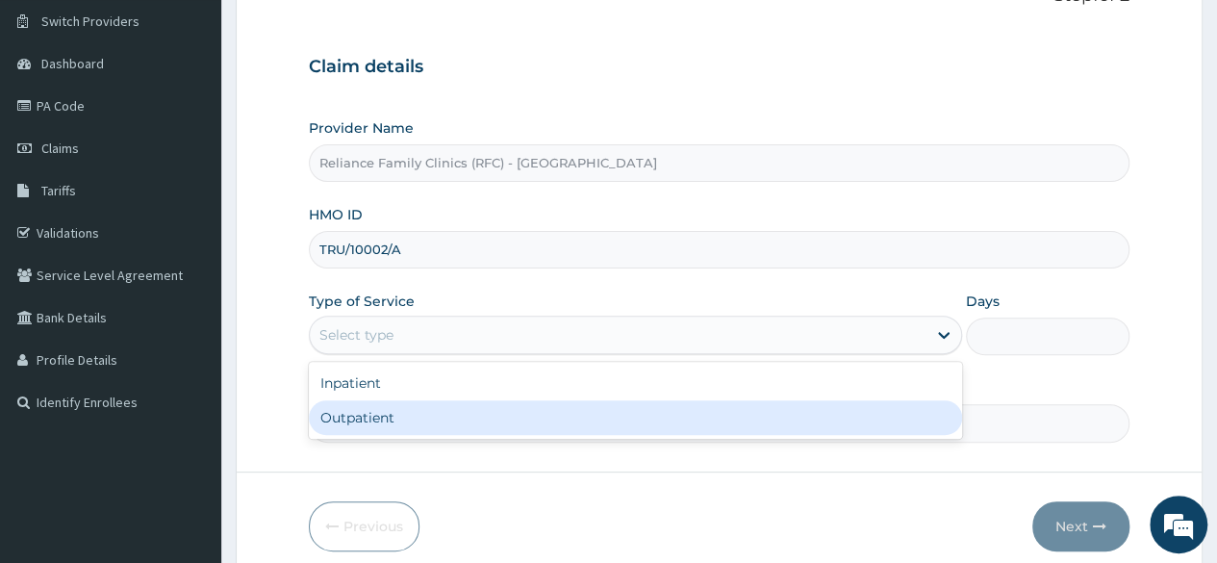
click at [572, 406] on div "Outpatient" at bounding box center [635, 417] width 653 height 35
type input "1"
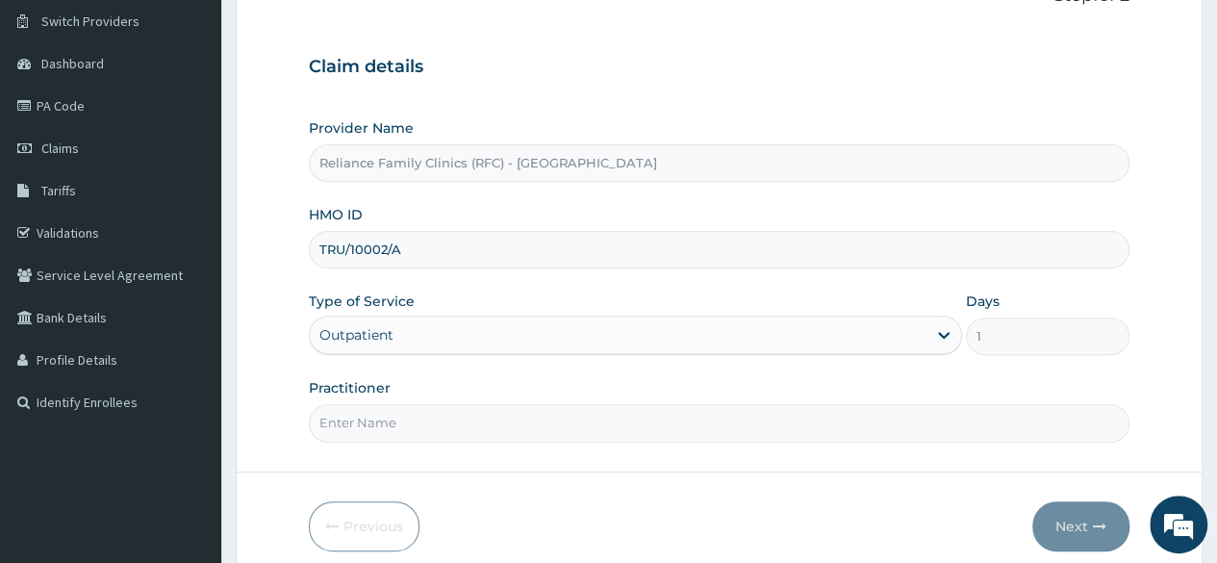
click at [517, 421] on input "Practitioner" at bounding box center [719, 423] width 820 height 38
type input "locum"
click at [1098, 523] on icon "button" at bounding box center [1099, 525] width 13 height 13
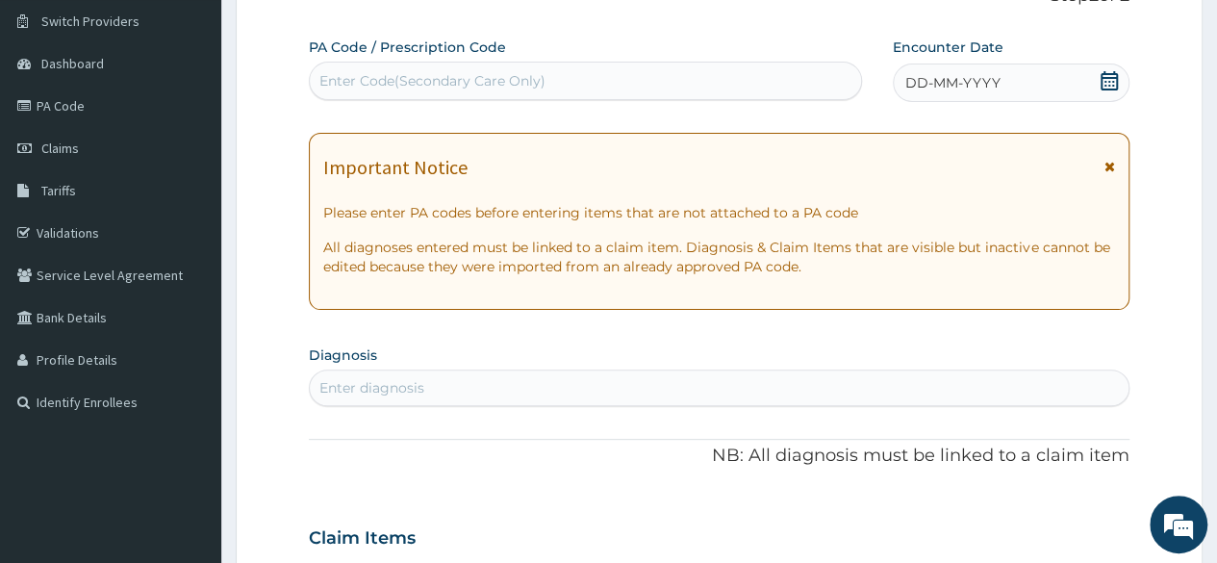
click at [1124, 79] on div "DD-MM-YYYY" at bounding box center [1010, 82] width 237 height 38
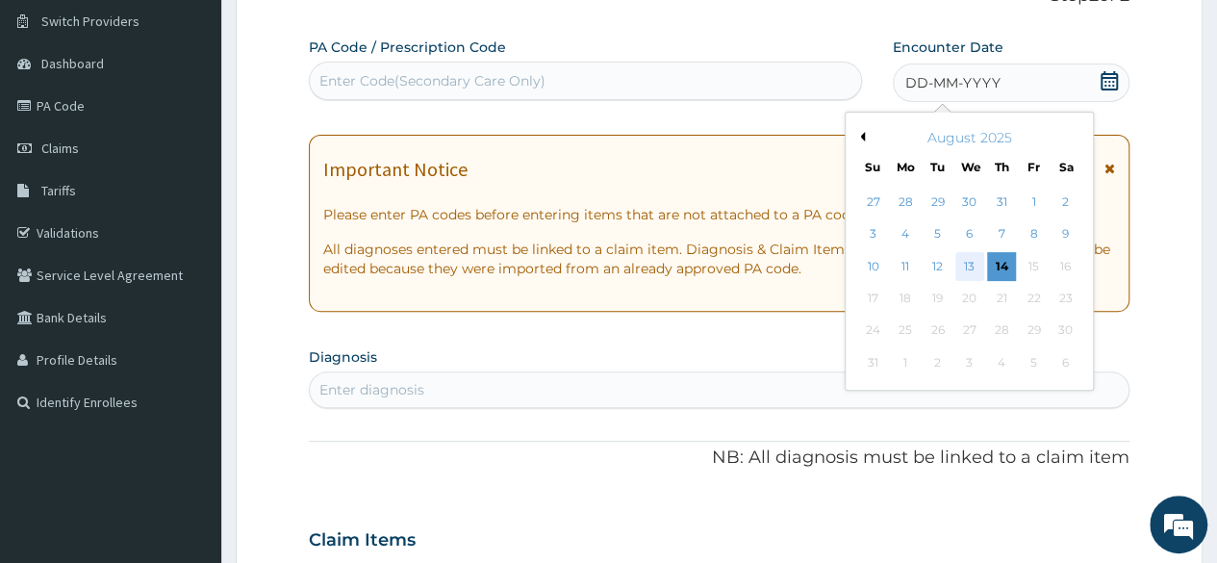
click at [975, 271] on div "13" at bounding box center [968, 266] width 29 height 29
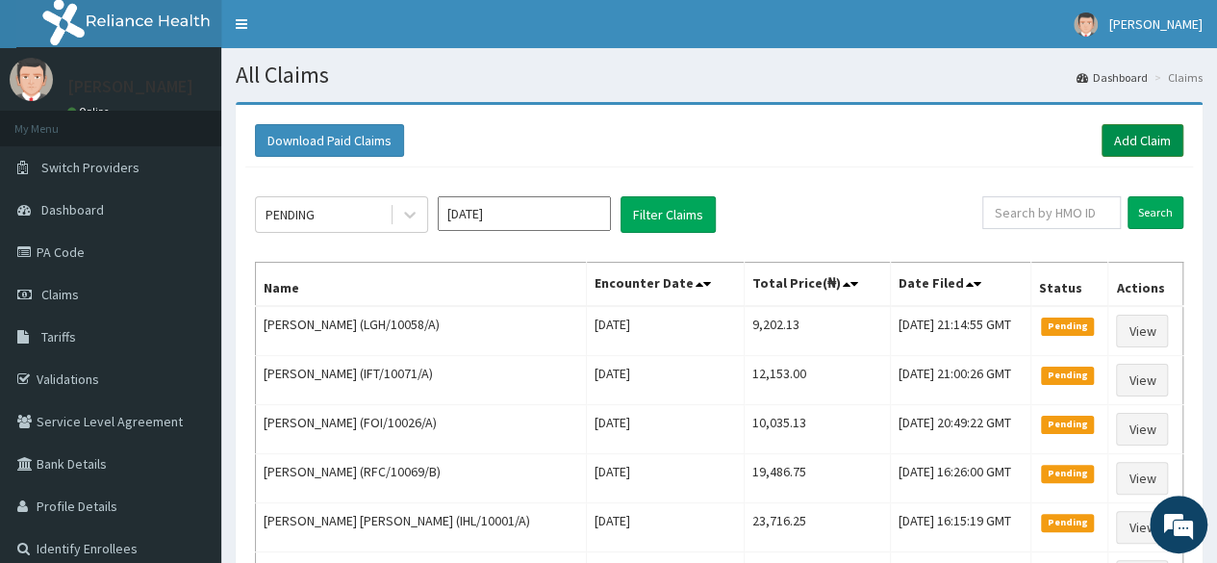
click at [1114, 144] on link "Add Claim" at bounding box center [1142, 140] width 82 height 33
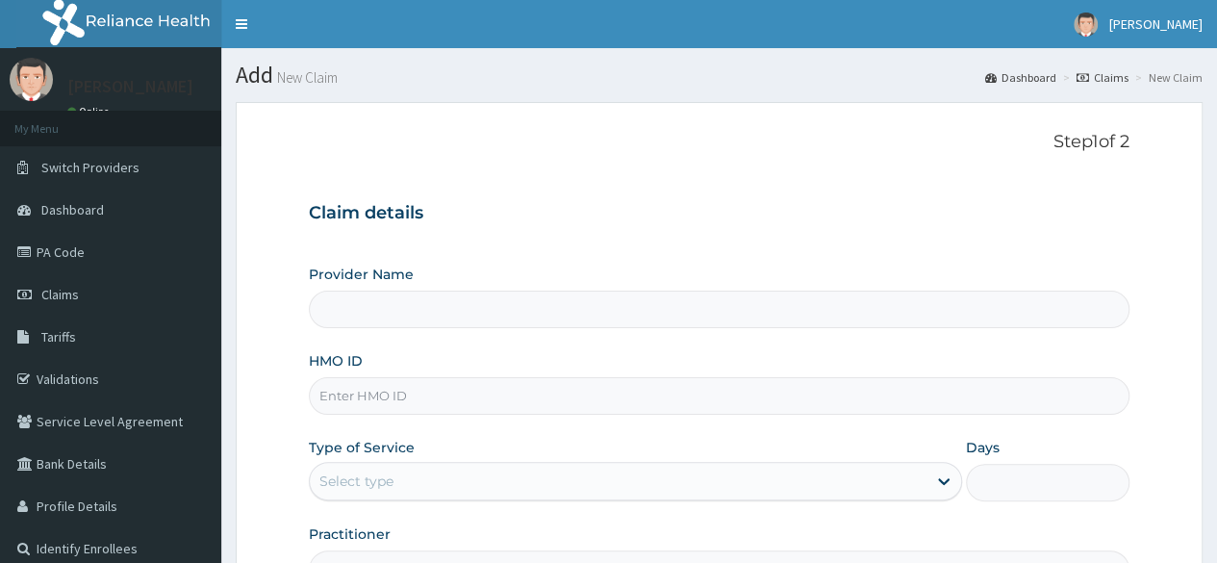
click at [397, 396] on input "HMO ID" at bounding box center [719, 396] width 820 height 38
type input "Reliance Family Clinics (RFC) - Lekki"
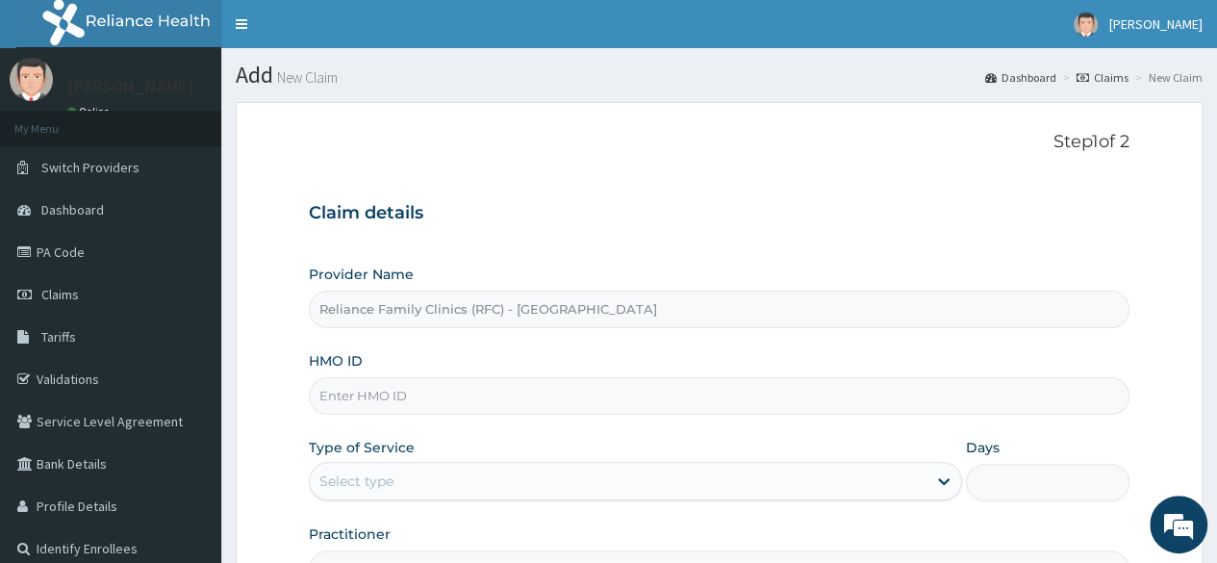
paste input "TRU/10002/A"
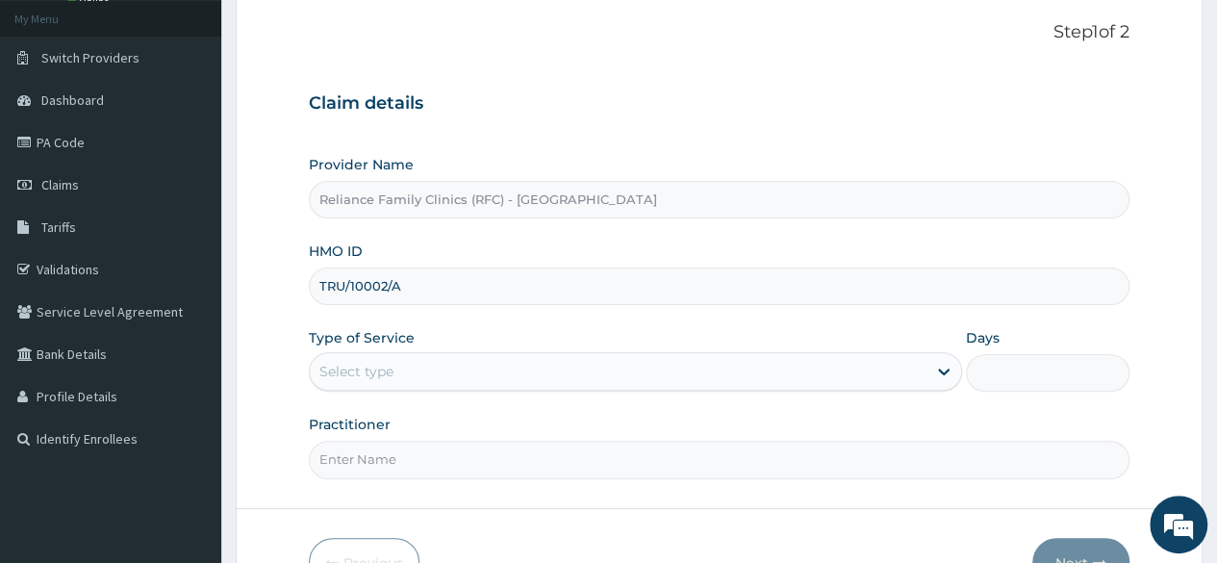
scroll to position [162, 0]
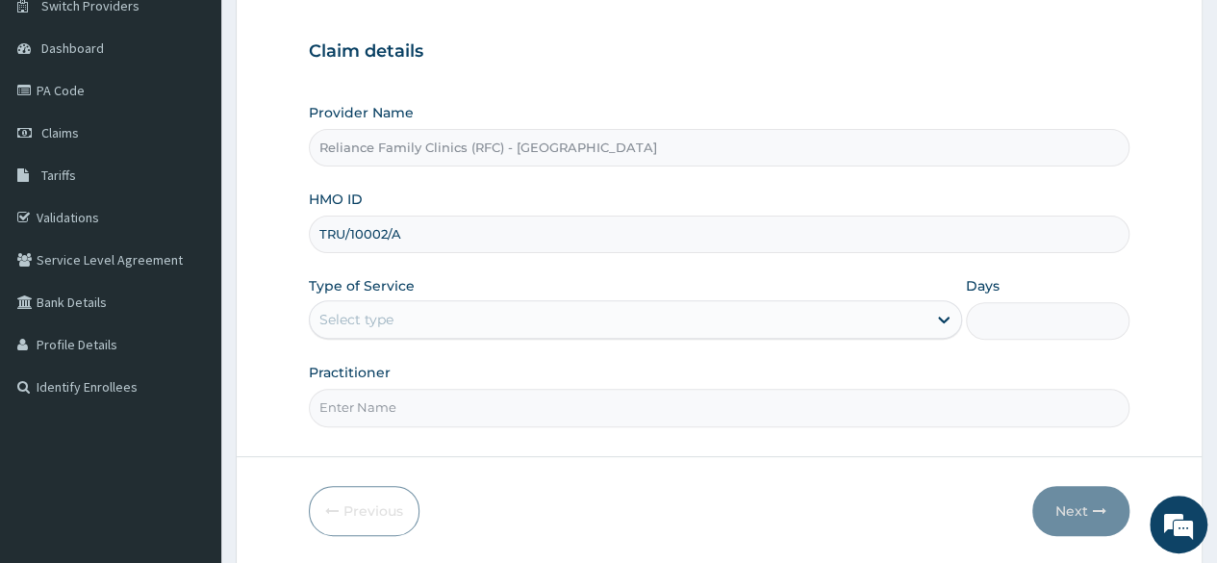
type input "TRU/10002/A"
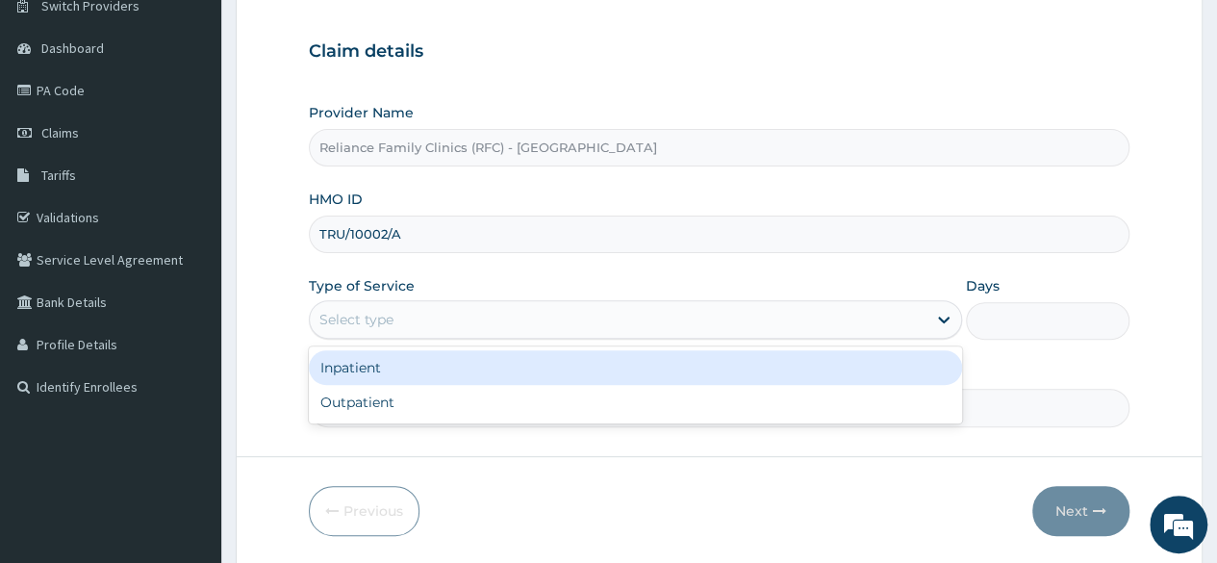
click at [827, 306] on div "Select type" at bounding box center [618, 319] width 616 height 31
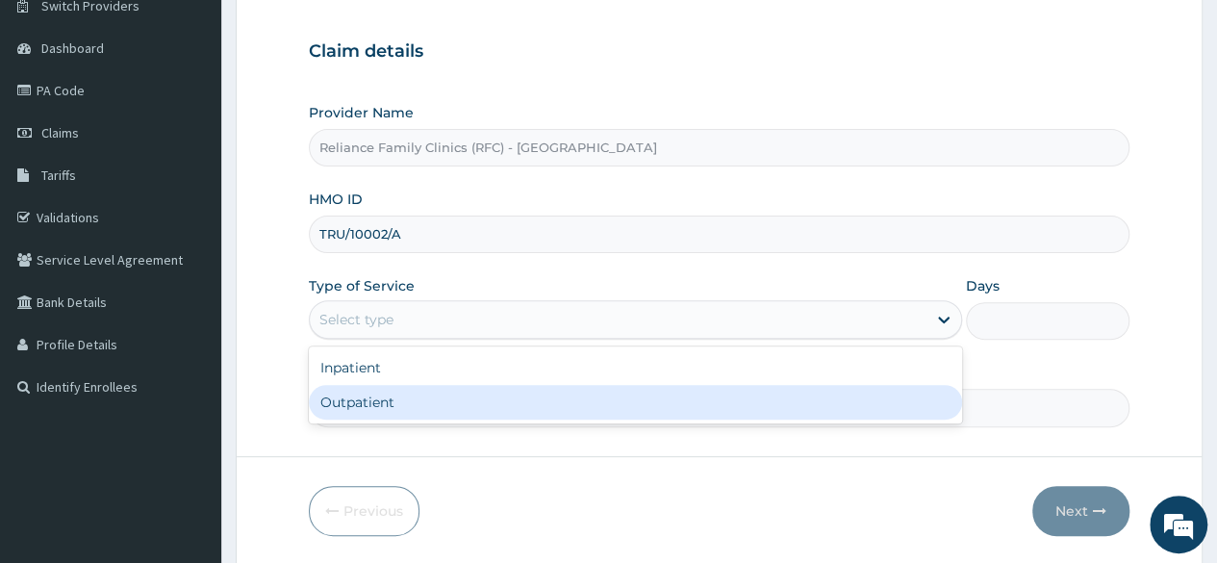
click at [700, 385] on div "Outpatient" at bounding box center [635, 402] width 653 height 35
type input "1"
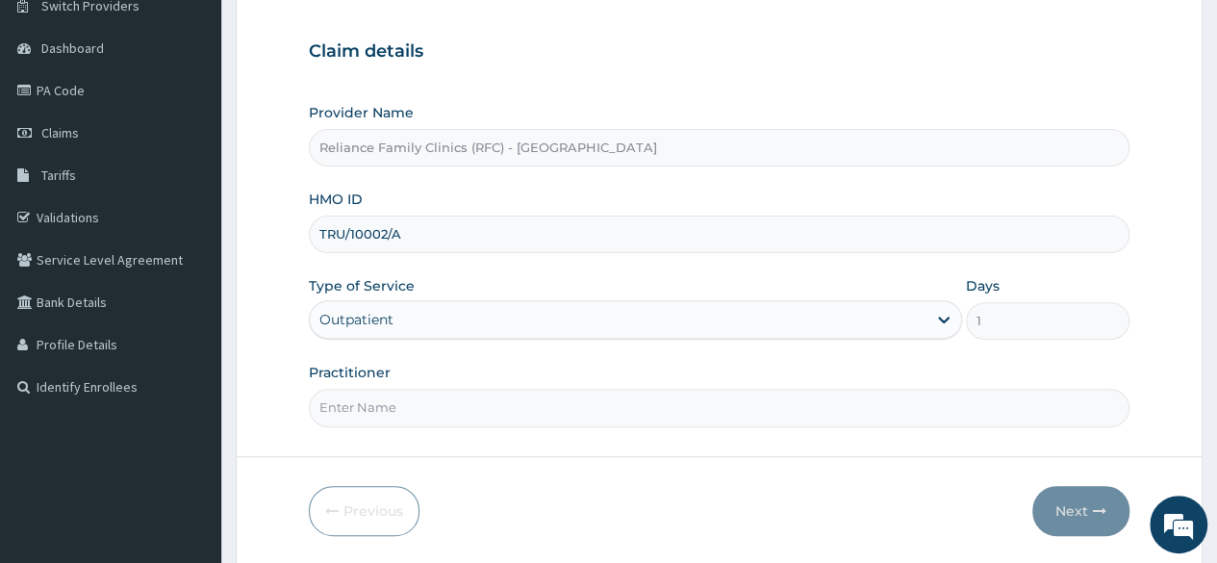
click at [652, 417] on input "Practitioner" at bounding box center [719, 408] width 820 height 38
type input "locum"
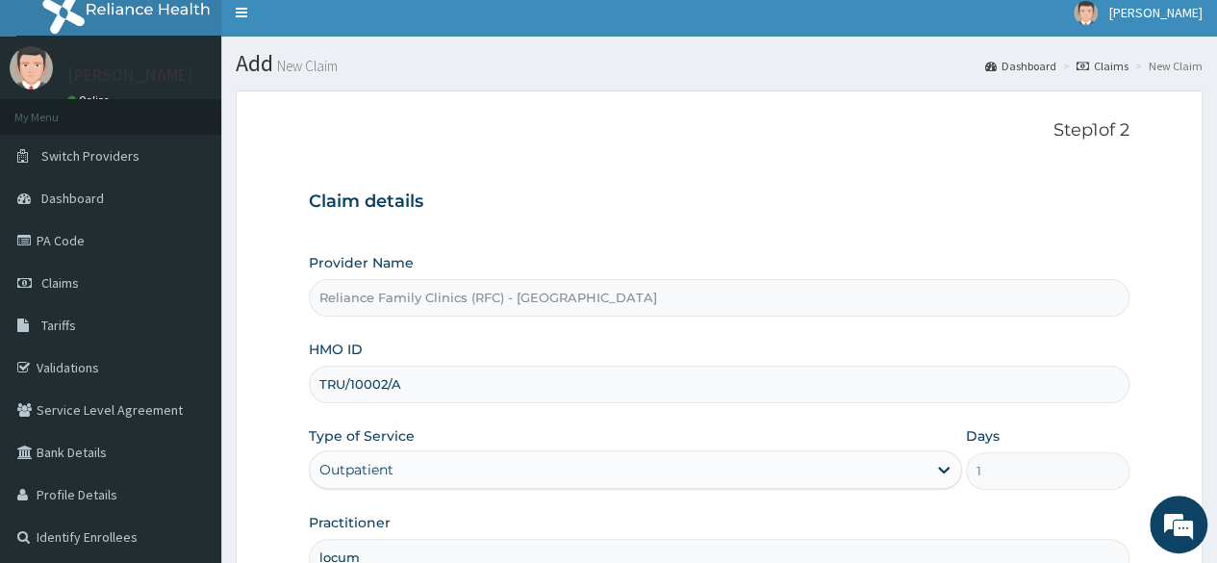
scroll to position [223, 0]
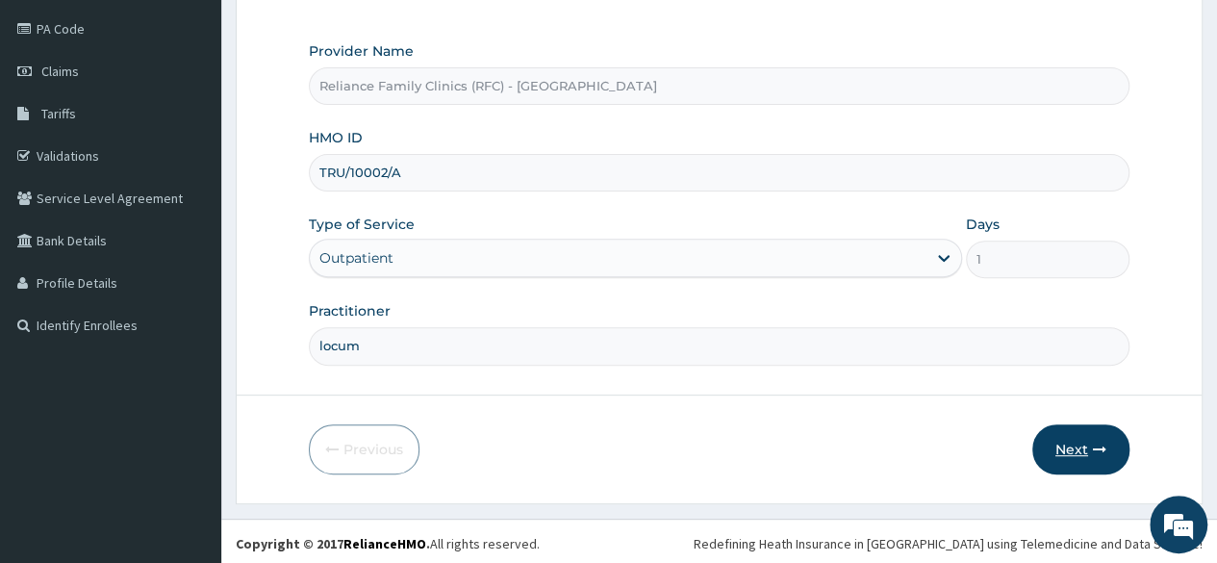
click at [1085, 451] on button "Next" at bounding box center [1080, 449] width 97 height 50
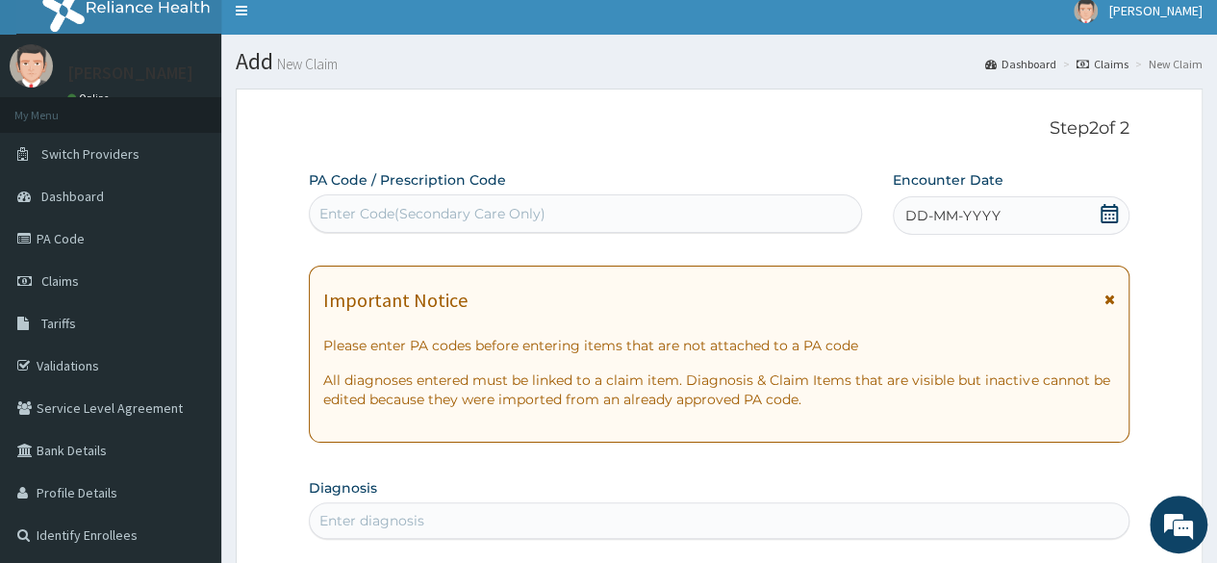
scroll to position [0, 0]
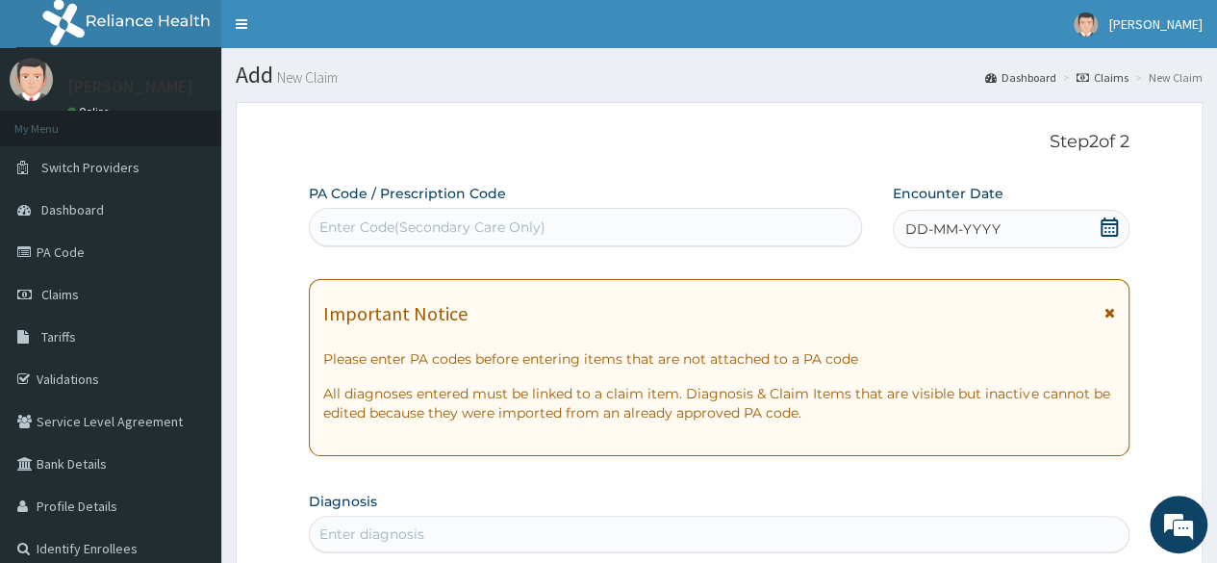
click at [1119, 221] on div "DD-MM-YYYY" at bounding box center [1010, 229] width 237 height 38
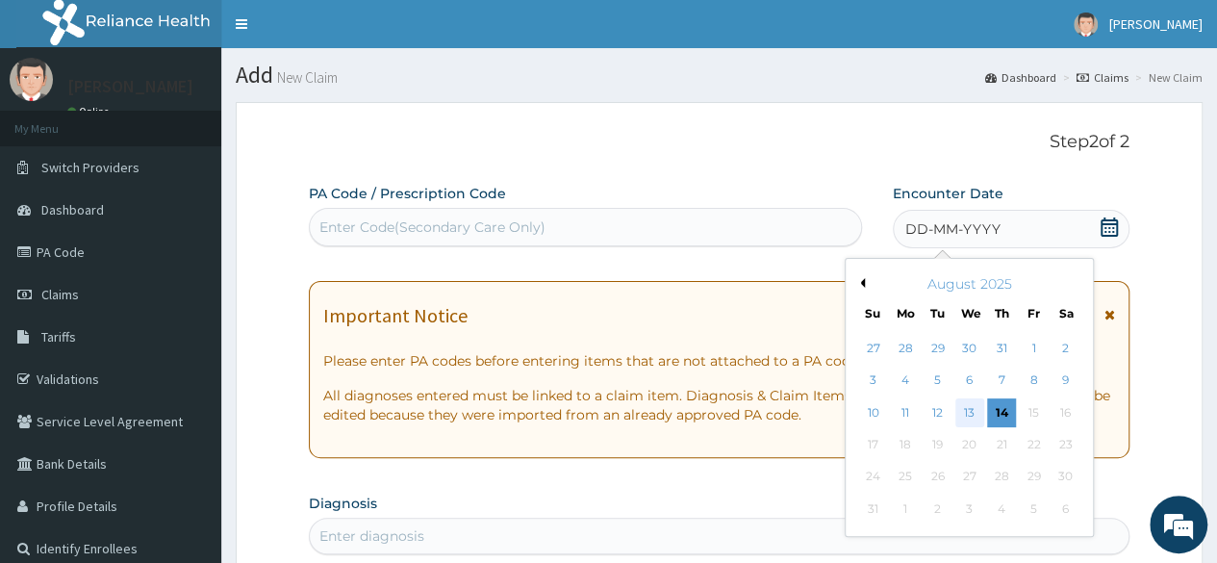
click at [966, 419] on div "13" at bounding box center [968, 412] width 29 height 29
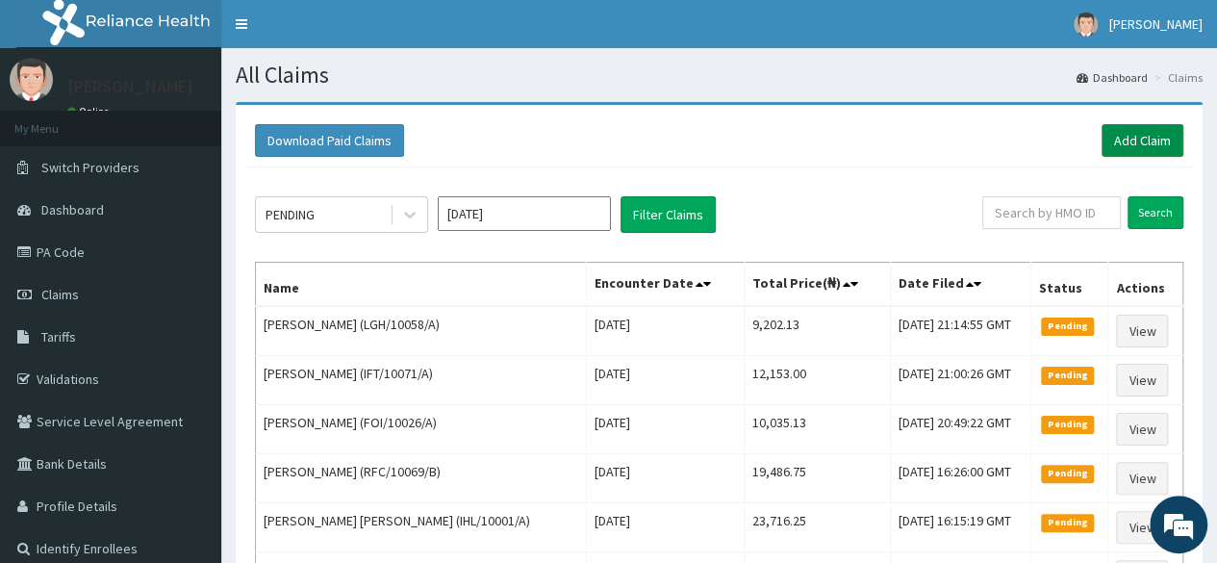
click at [1138, 151] on link "Add Claim" at bounding box center [1142, 140] width 82 height 33
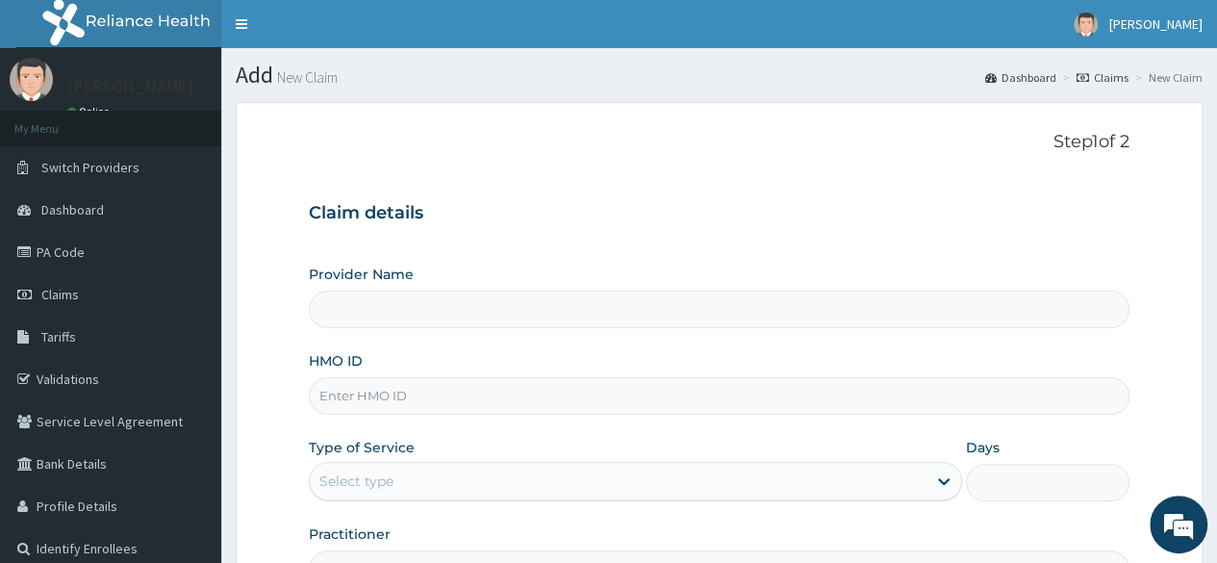
type input "Reliance Family Clinics (RFC) - [GEOGRAPHIC_DATA]"
click at [579, 385] on input "HMO ID" at bounding box center [719, 396] width 820 height 38
paste input "HNL/10021/A"
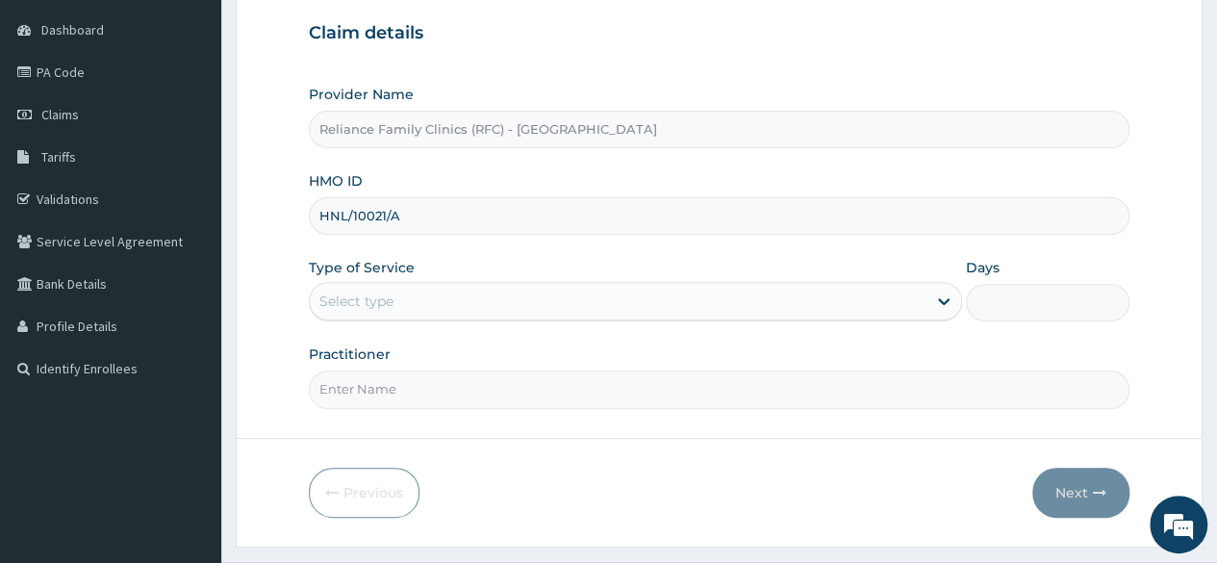
scroll to position [181, 0]
type input "HNL/10021/A"
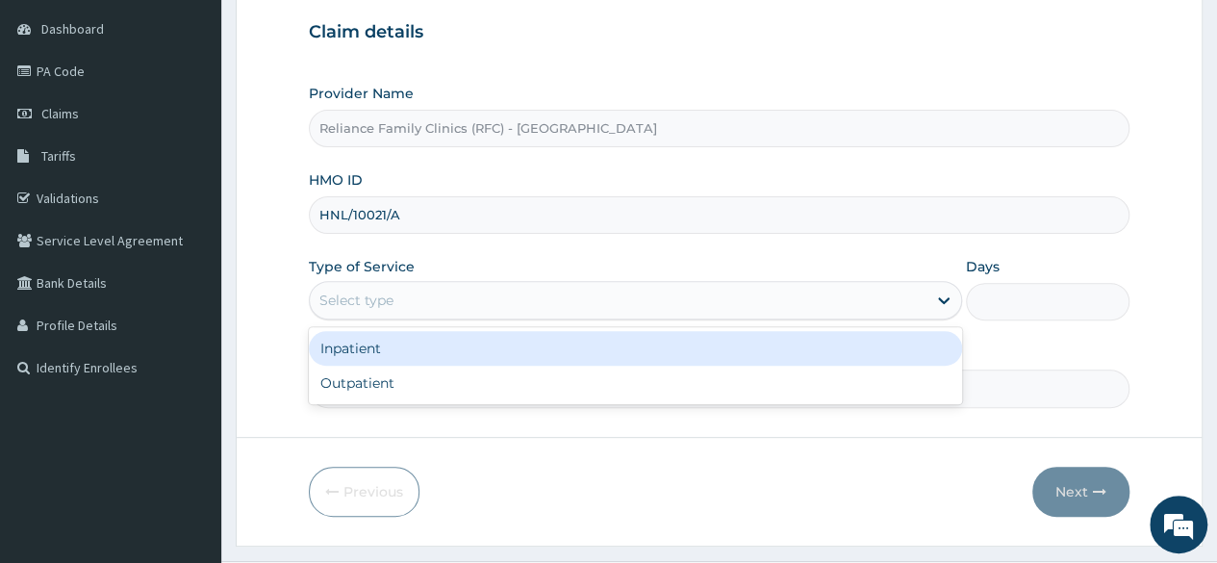
click at [791, 373] on div "Outpatient" at bounding box center [635, 382] width 653 height 35
type input "1"
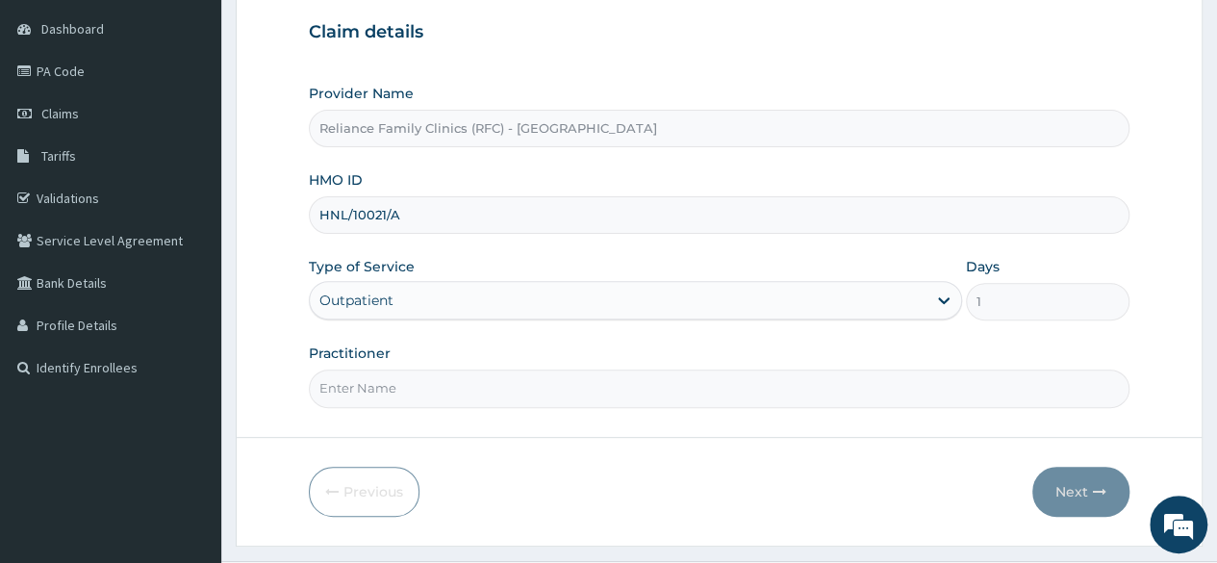
click at [839, 381] on input "Practitioner" at bounding box center [719, 388] width 820 height 38
type input "locum"
click at [1088, 486] on button "Next" at bounding box center [1080, 491] width 97 height 50
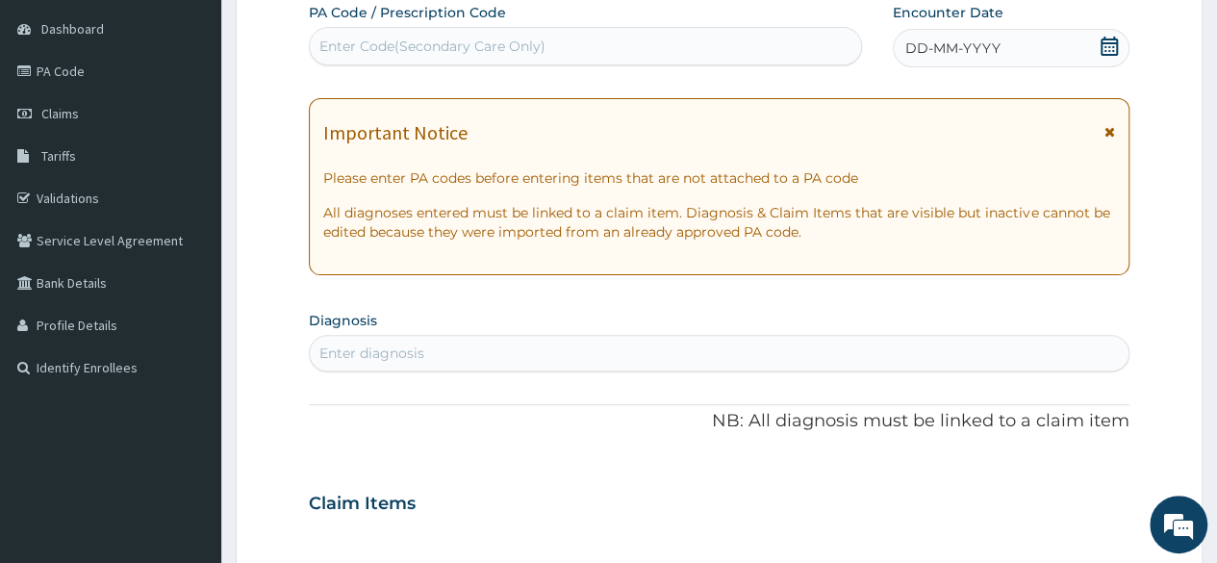
click at [1113, 61] on div "DD-MM-YYYY" at bounding box center [1010, 48] width 237 height 38
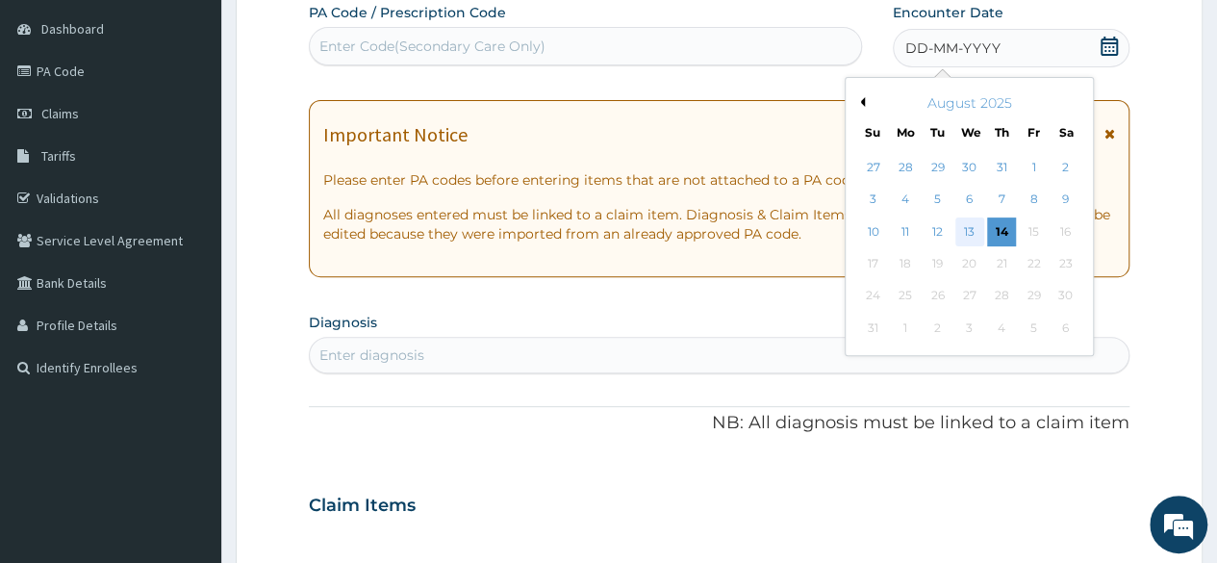
click at [976, 233] on div "13" at bounding box center [968, 231] width 29 height 29
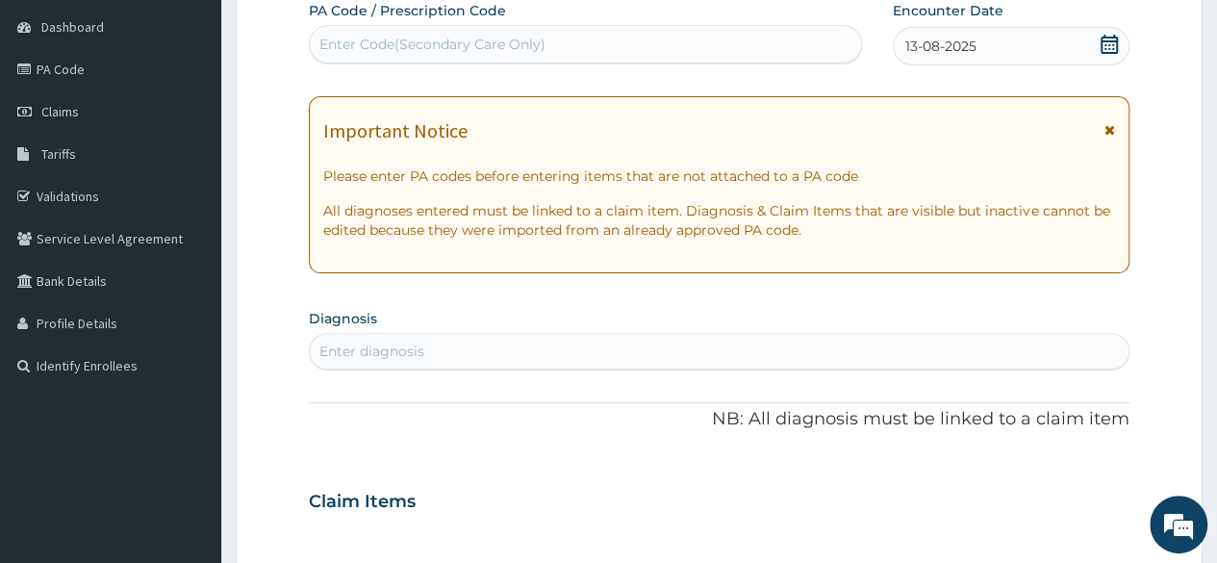
scroll to position [240, 0]
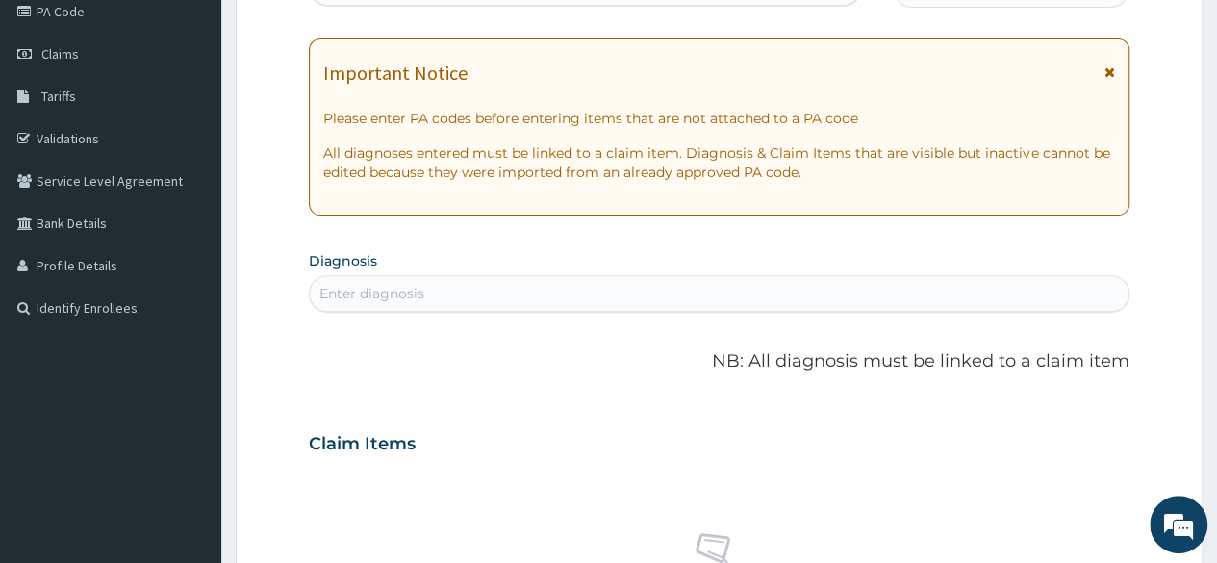
click at [652, 301] on div "Enter diagnosis" at bounding box center [719, 293] width 818 height 31
click at [629, 278] on div "Enter diagnosis" at bounding box center [719, 293] width 818 height 31
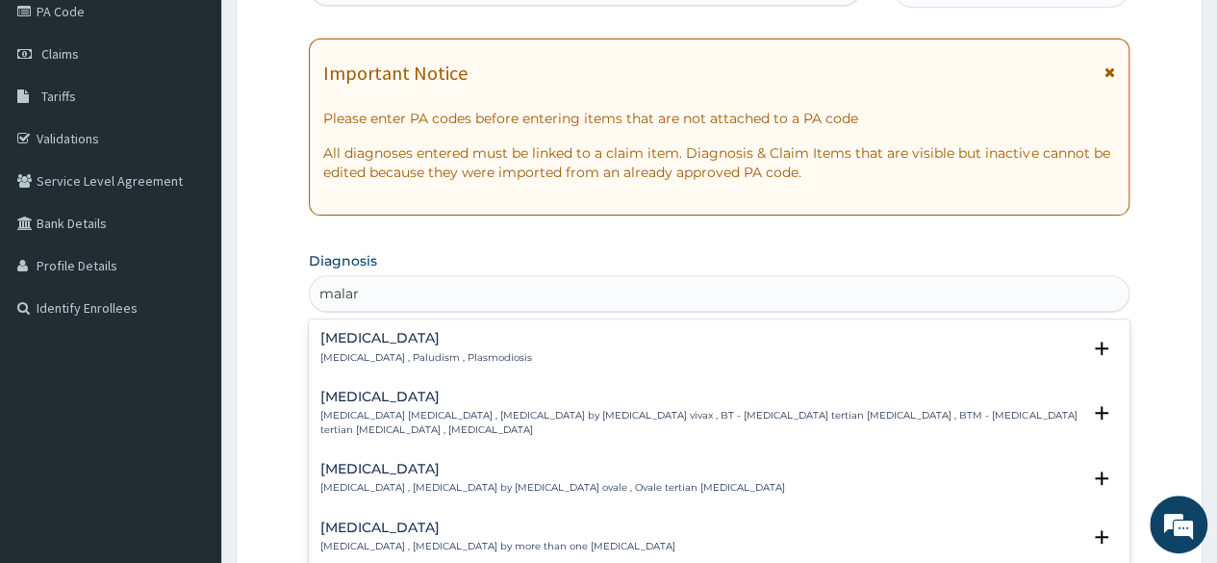
type input "malari"
click at [362, 354] on p "Malaria , Paludism , Plasmodiosis" at bounding box center [426, 357] width 212 height 13
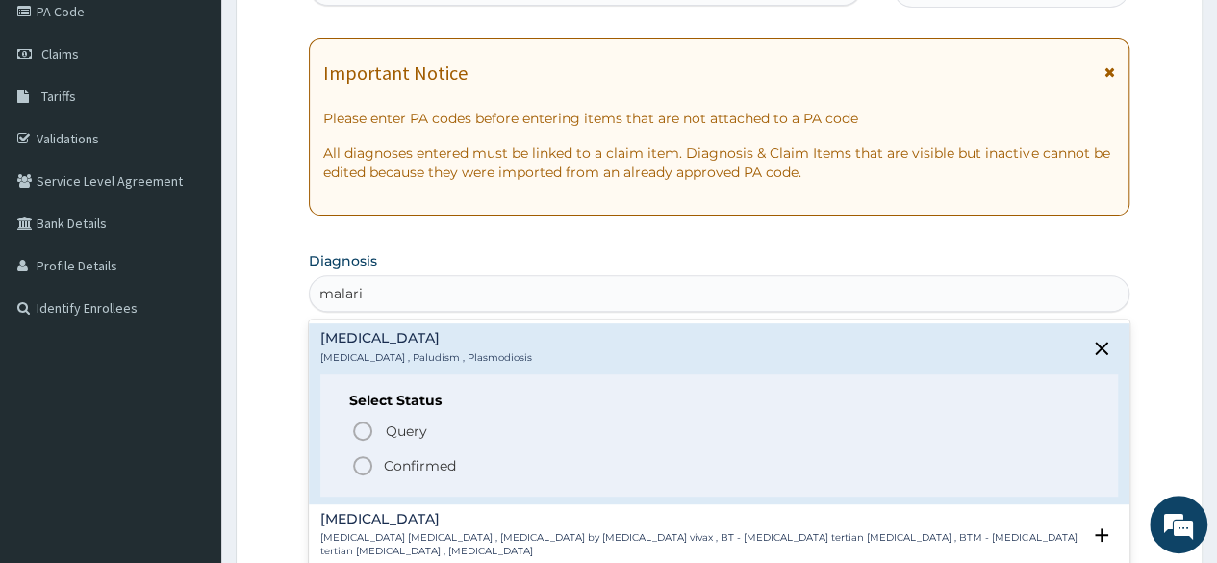
click at [396, 458] on p "Confirmed" at bounding box center [420, 465] width 72 height 19
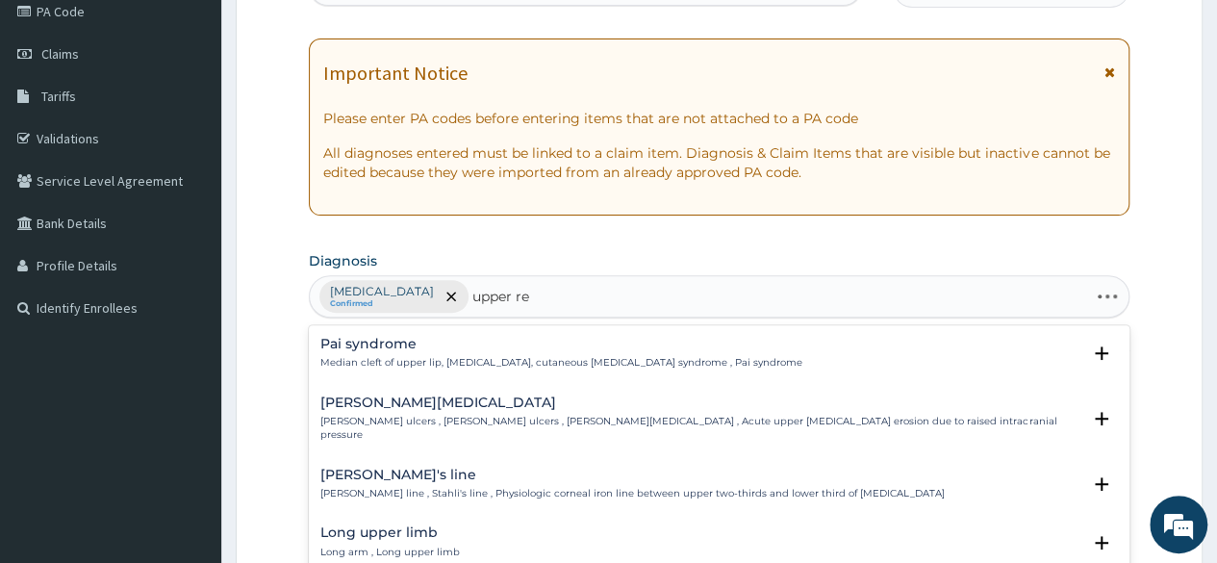
type input "upper res"
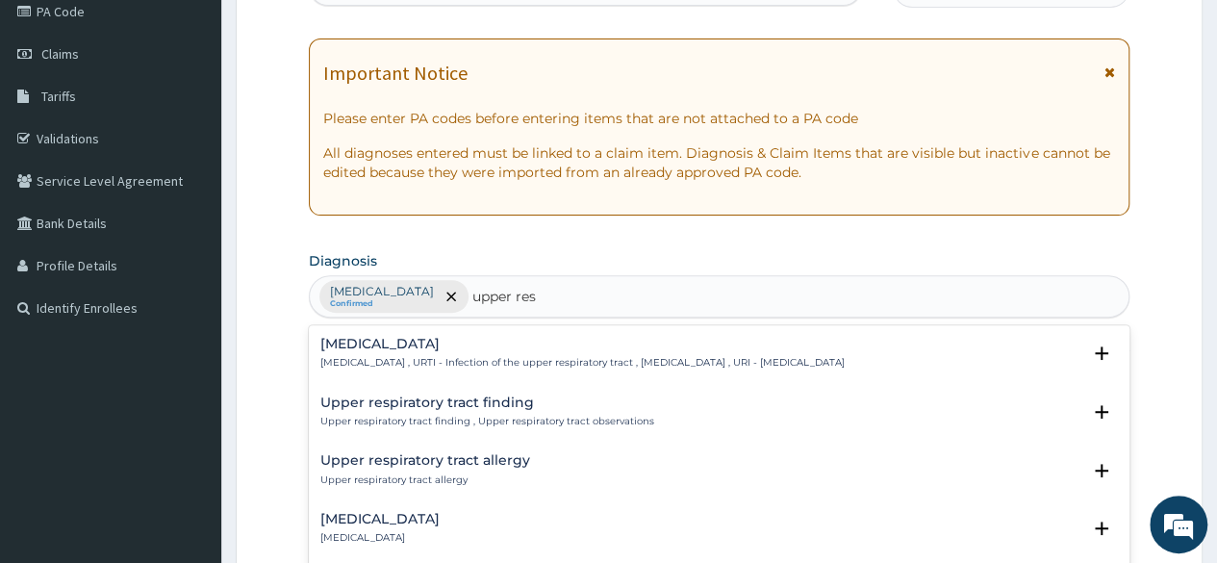
click at [497, 349] on h4 "Upper respiratory infection" at bounding box center [582, 344] width 524 height 14
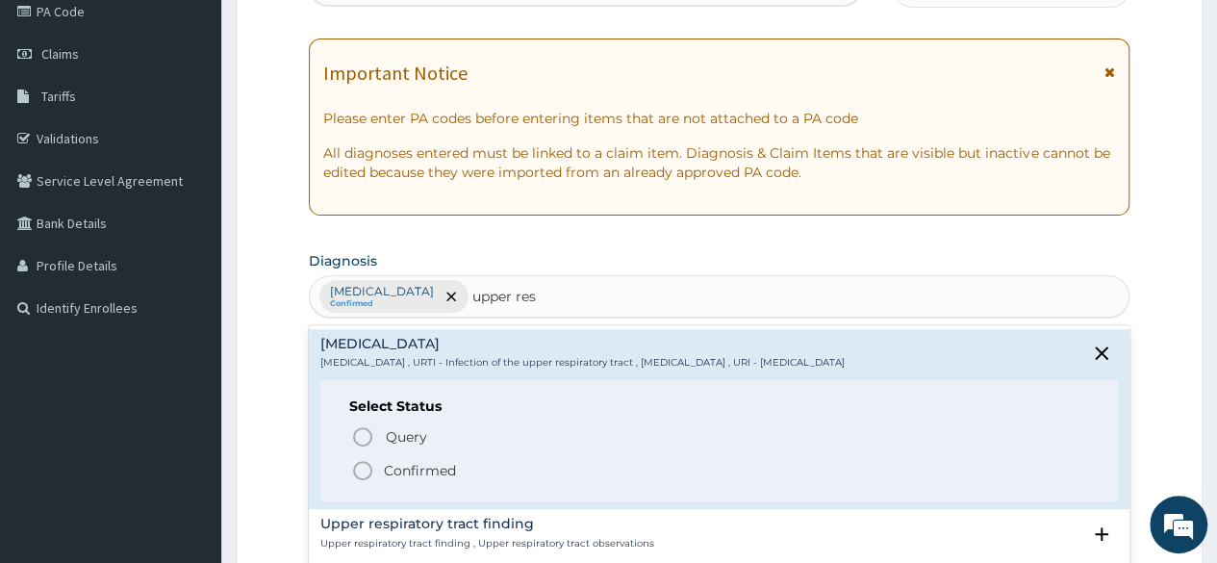
click at [414, 467] on p "Confirmed" at bounding box center [420, 470] width 72 height 19
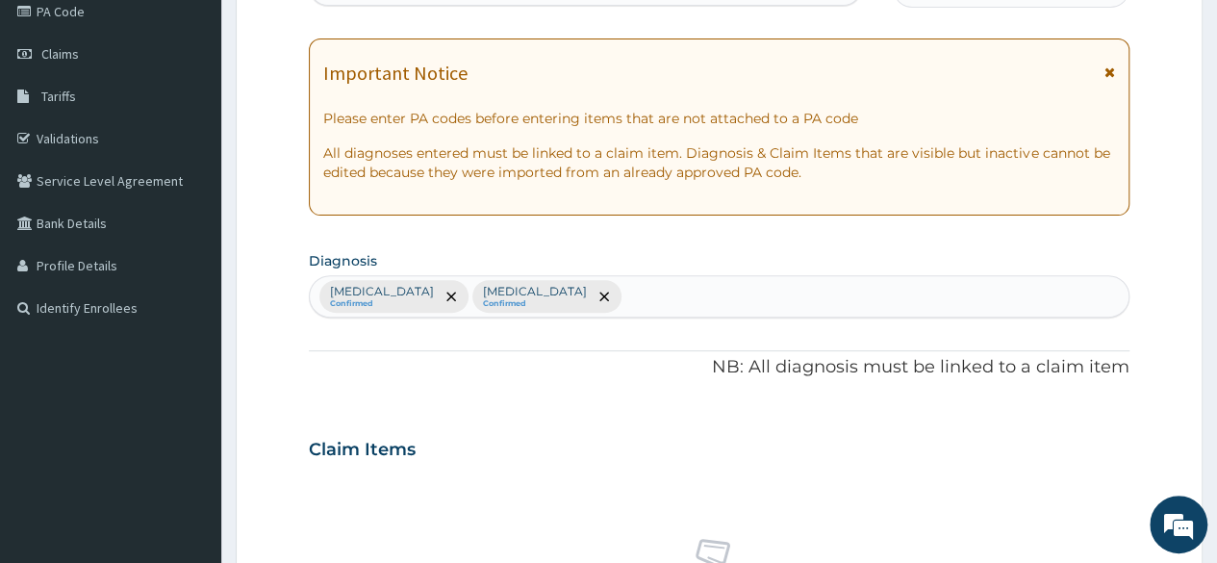
click at [480, 226] on div "PA Code / Prescription Code Enter Code(Secondary Care Only) Encounter Date 13-0…" at bounding box center [719, 443] width 820 height 1001
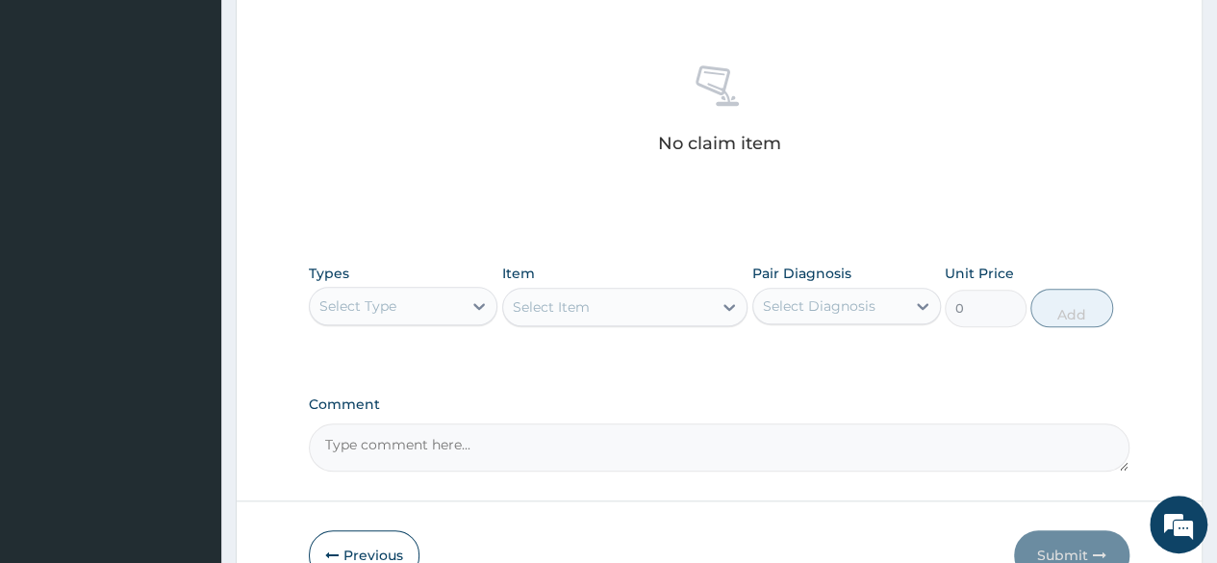
scroll to position [740, 0]
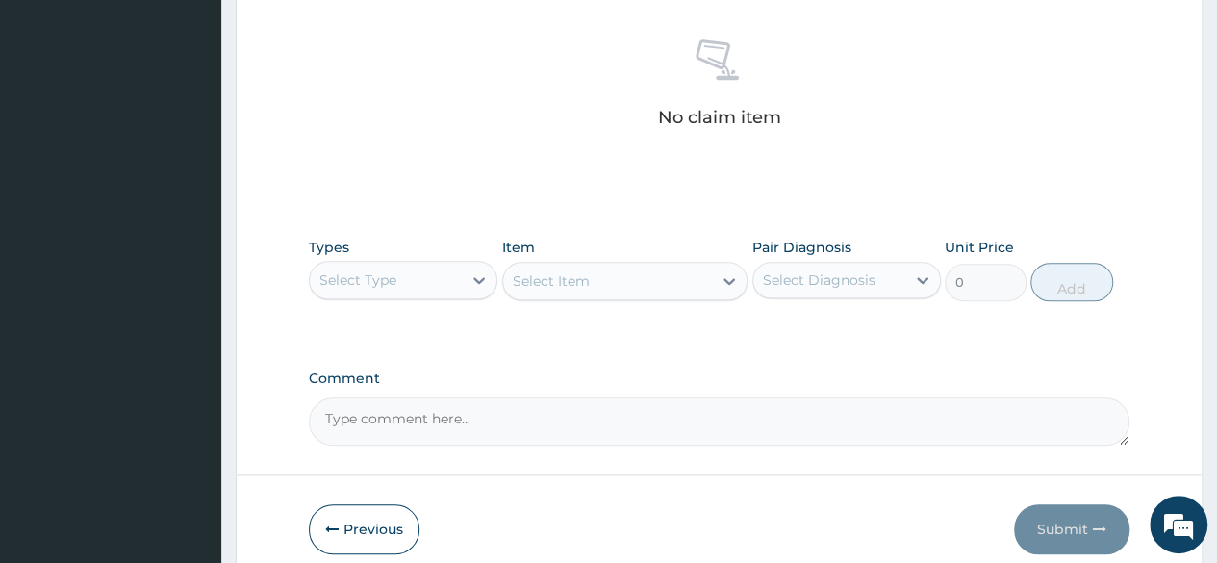
click at [445, 264] on div "Select Type" at bounding box center [386, 279] width 152 height 31
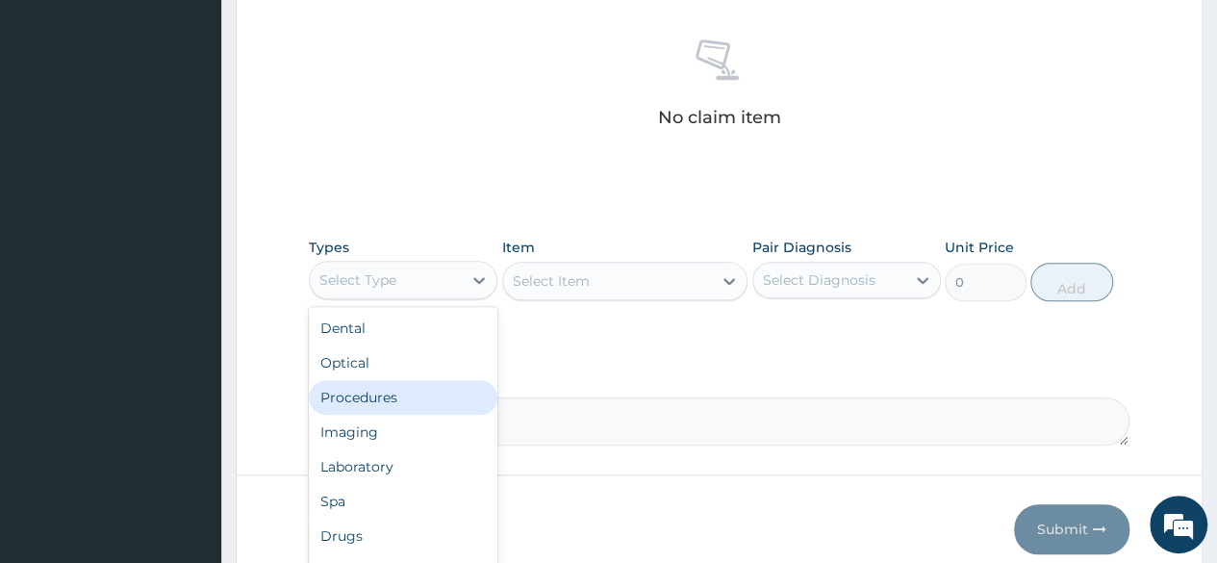
click at [401, 380] on div "Procedures" at bounding box center [403, 397] width 188 height 35
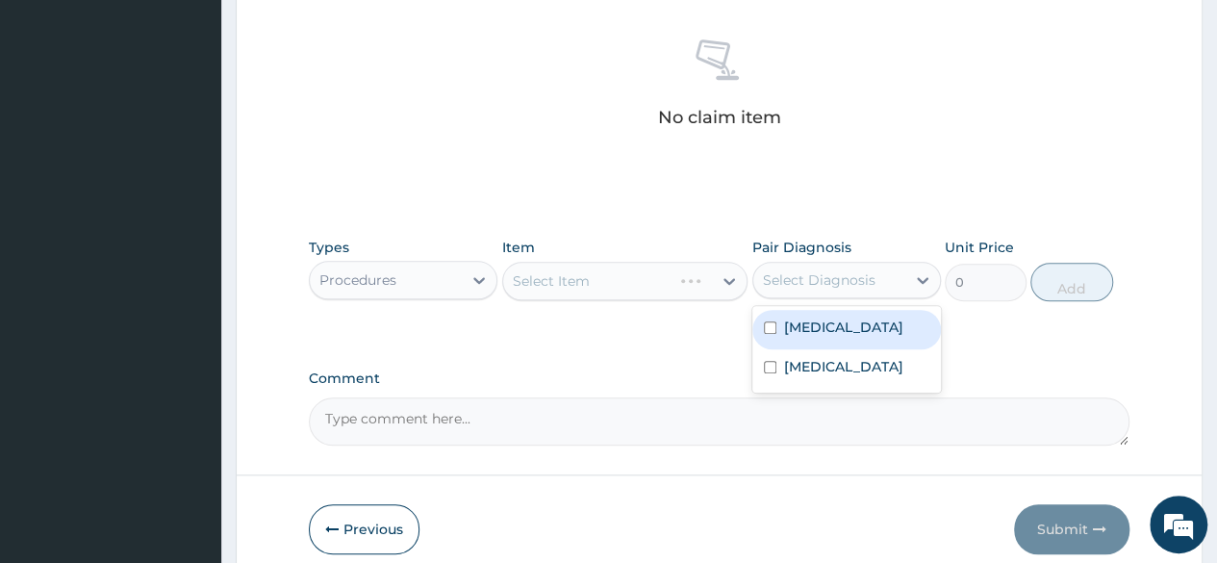
click at [844, 284] on div "Select Diagnosis" at bounding box center [819, 279] width 113 height 19
click at [816, 310] on div "[MEDICAL_DATA]" at bounding box center [846, 329] width 188 height 39
checkbox input "true"
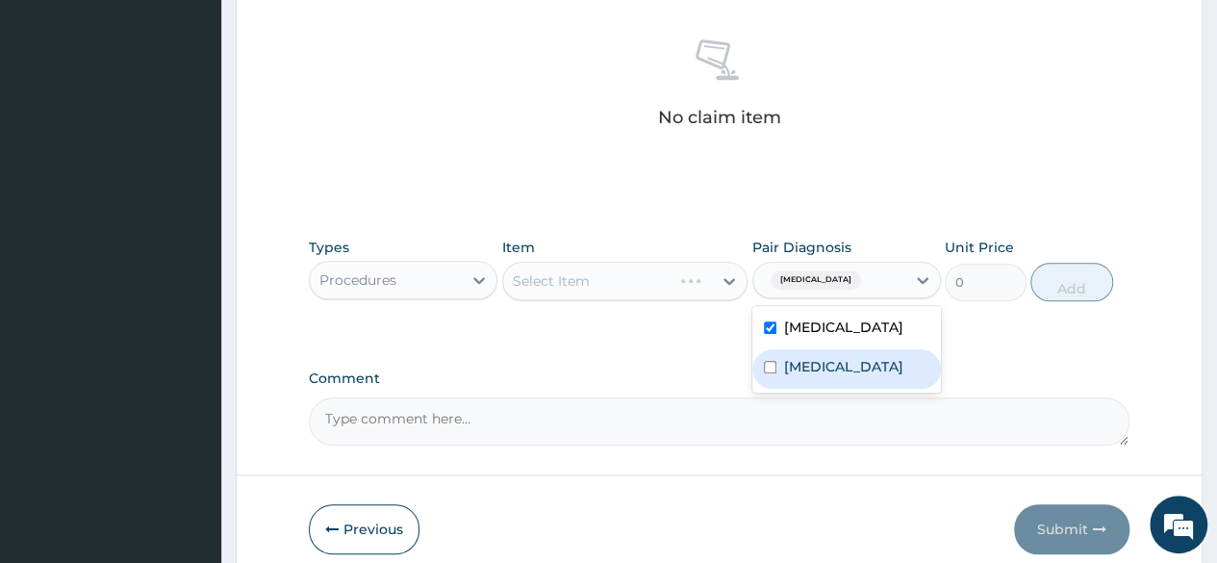
click at [812, 364] on label "Upper respiratory infection" at bounding box center [843, 366] width 119 height 19
checkbox input "true"
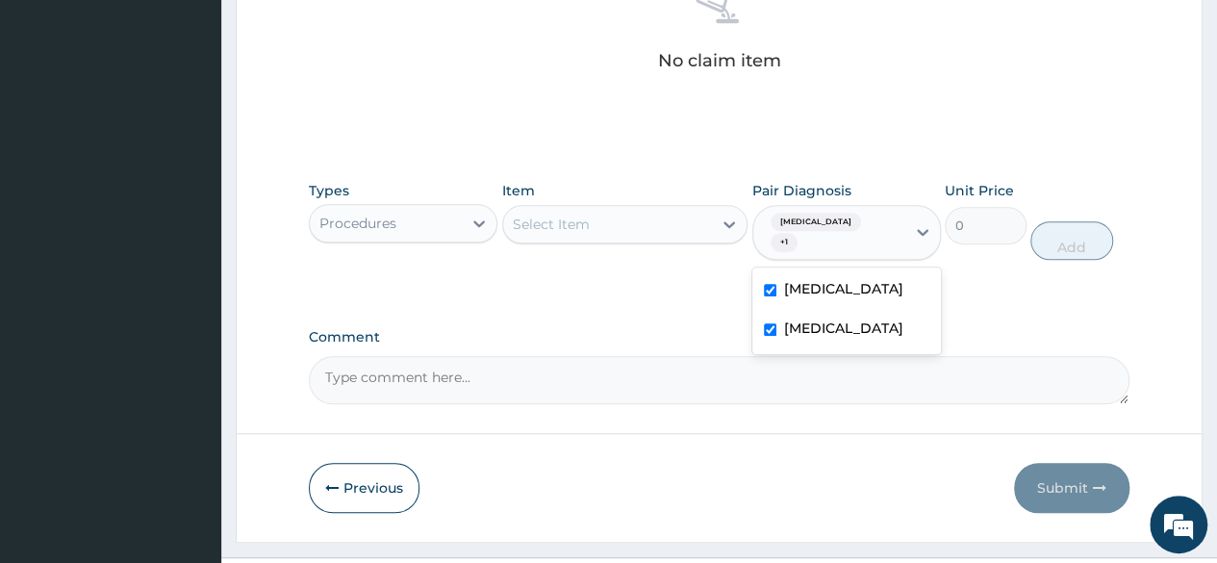
scroll to position [800, 0]
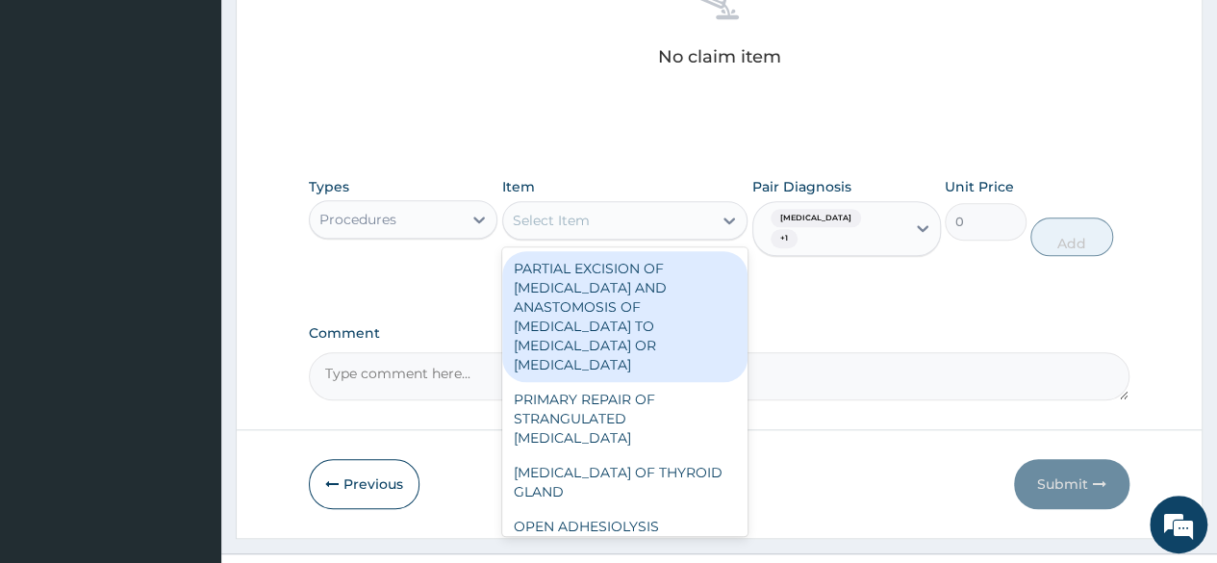
click at [652, 224] on div "Select Item" at bounding box center [608, 220] width 210 height 31
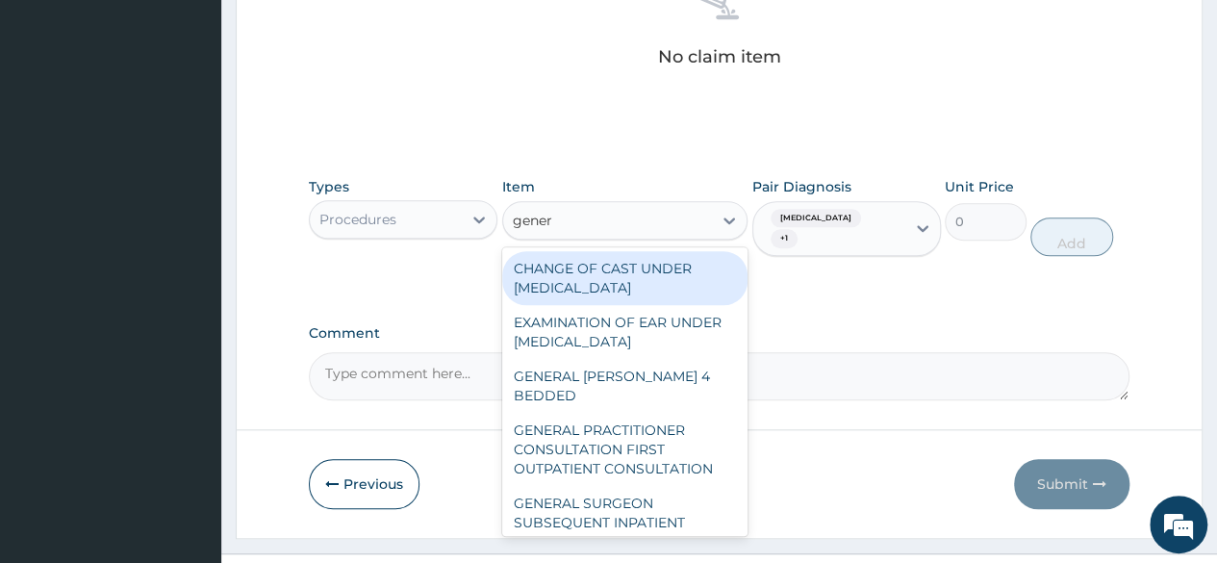
type input "genera"
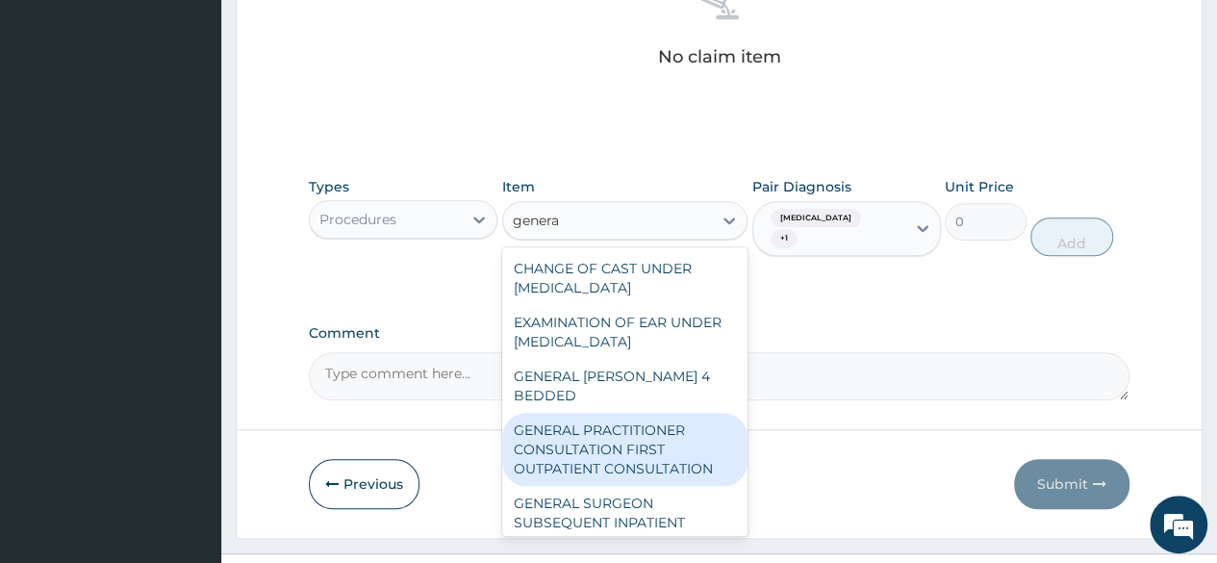
click at [643, 453] on div "GENERAL PRACTITIONER CONSULTATION FIRST OUTPATIENT CONSULTATION" at bounding box center [625, 449] width 246 height 73
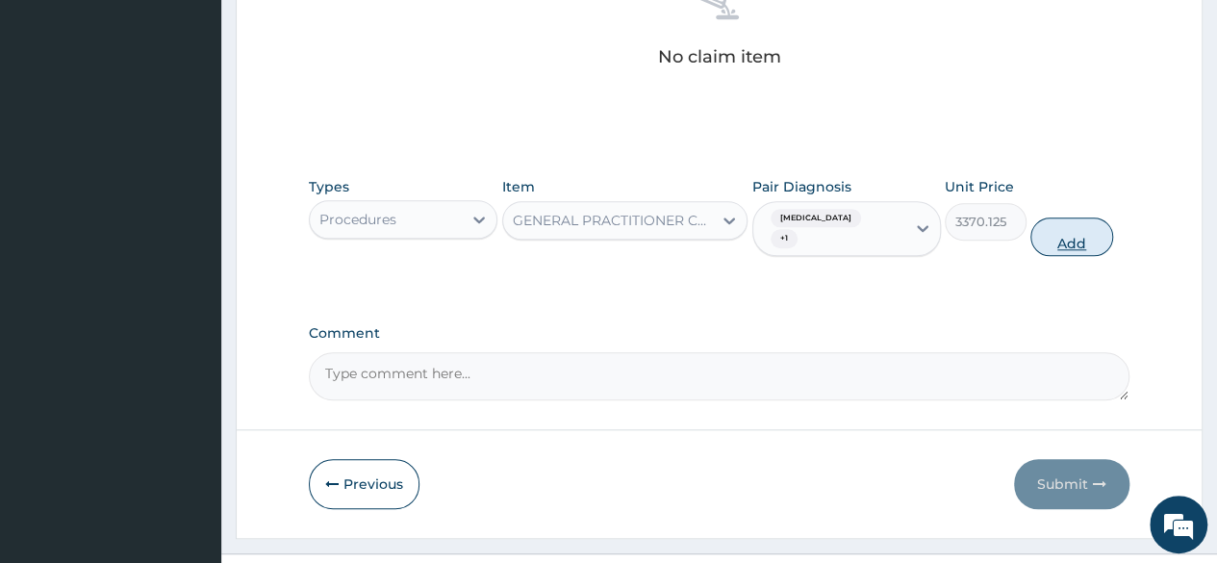
click at [1085, 218] on button "Add" at bounding box center [1071, 236] width 82 height 38
type input "0"
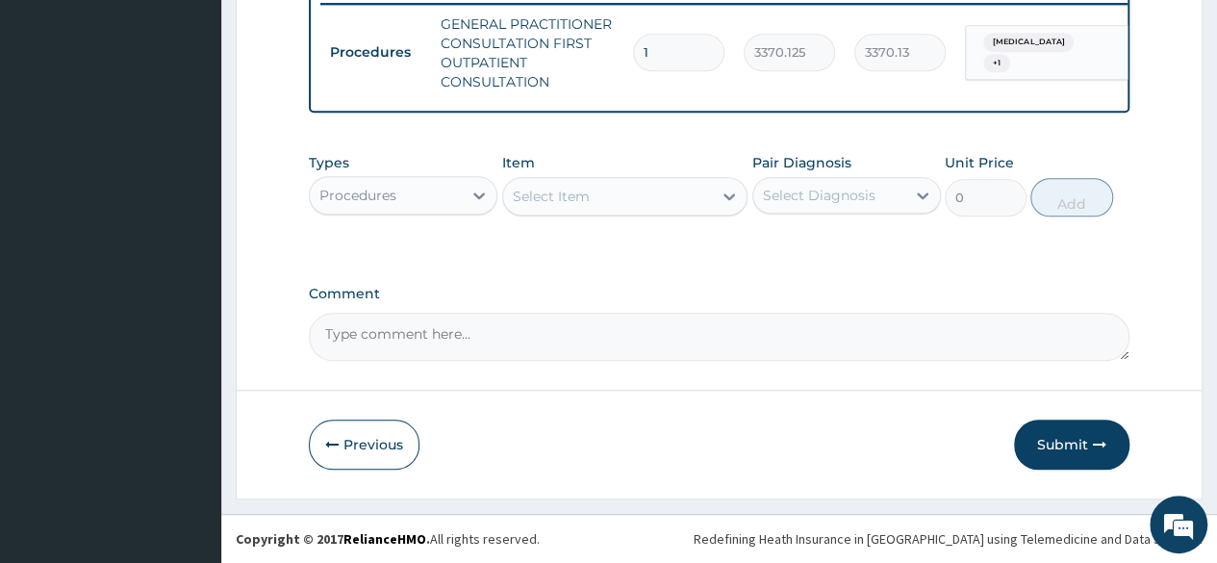
scroll to position [773, 0]
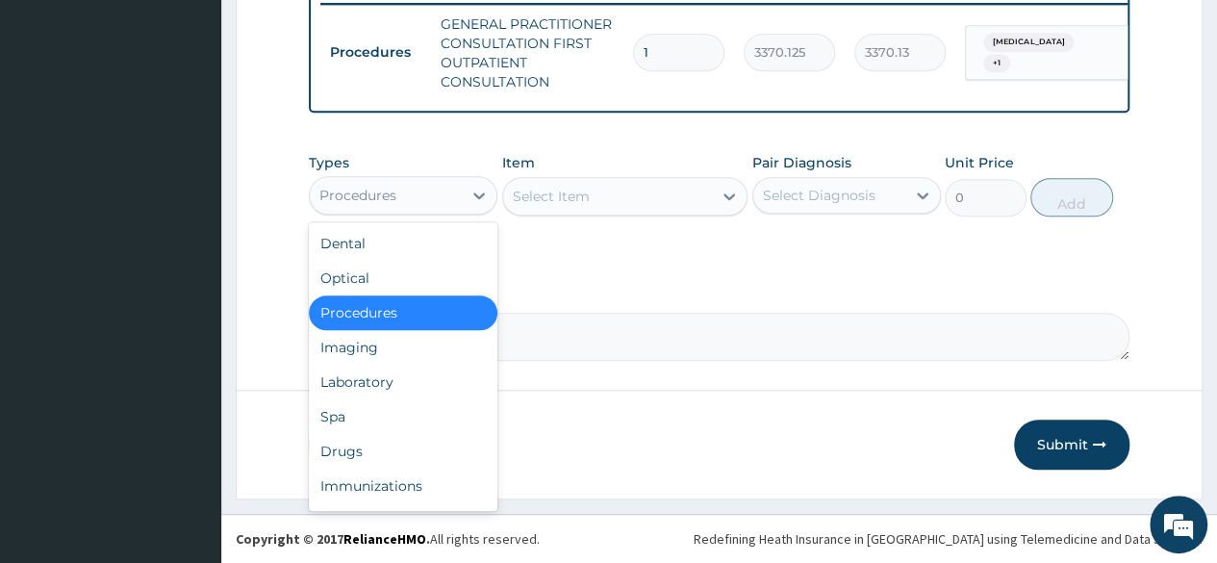
click at [435, 192] on div "Procedures" at bounding box center [386, 195] width 152 height 31
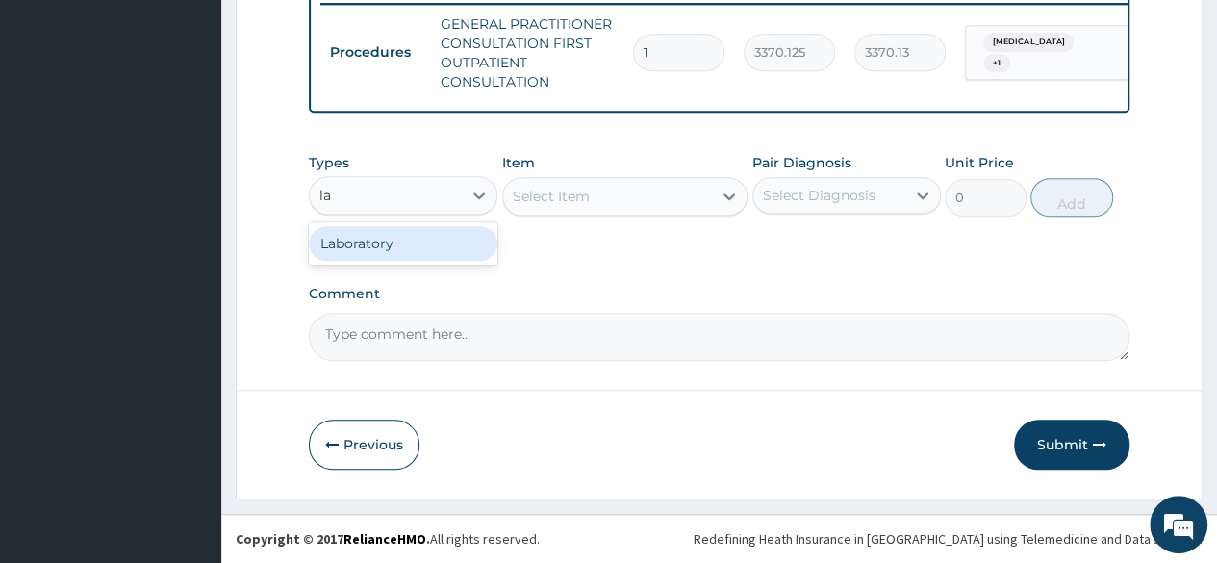
type input "lab"
click at [427, 242] on div "Laboratory" at bounding box center [403, 243] width 188 height 35
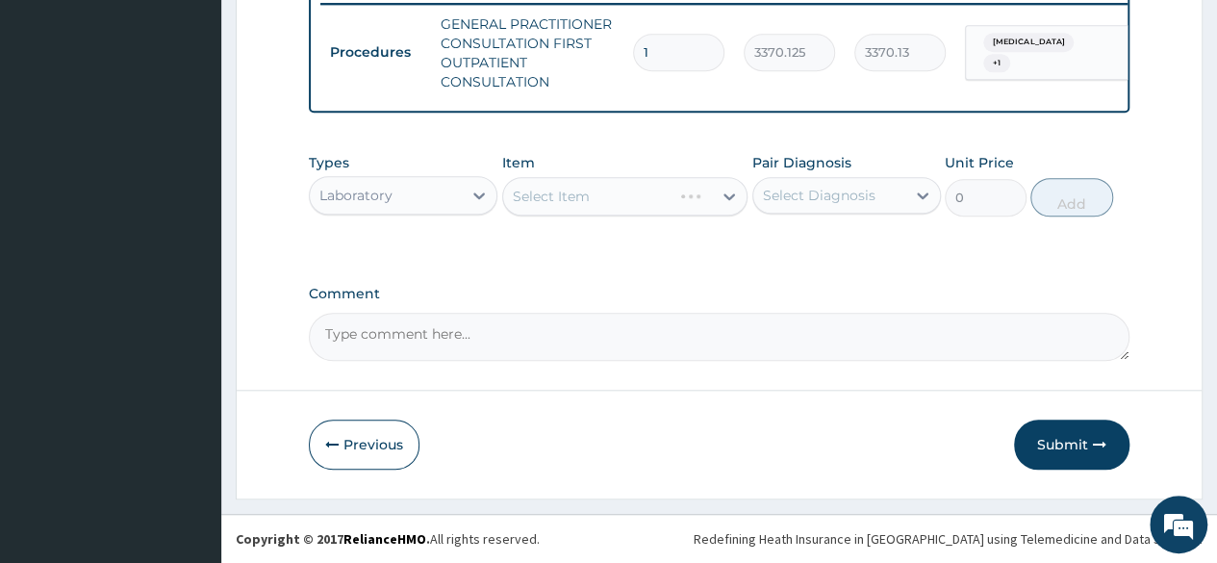
click at [558, 204] on div "Select Item" at bounding box center [625, 196] width 246 height 38
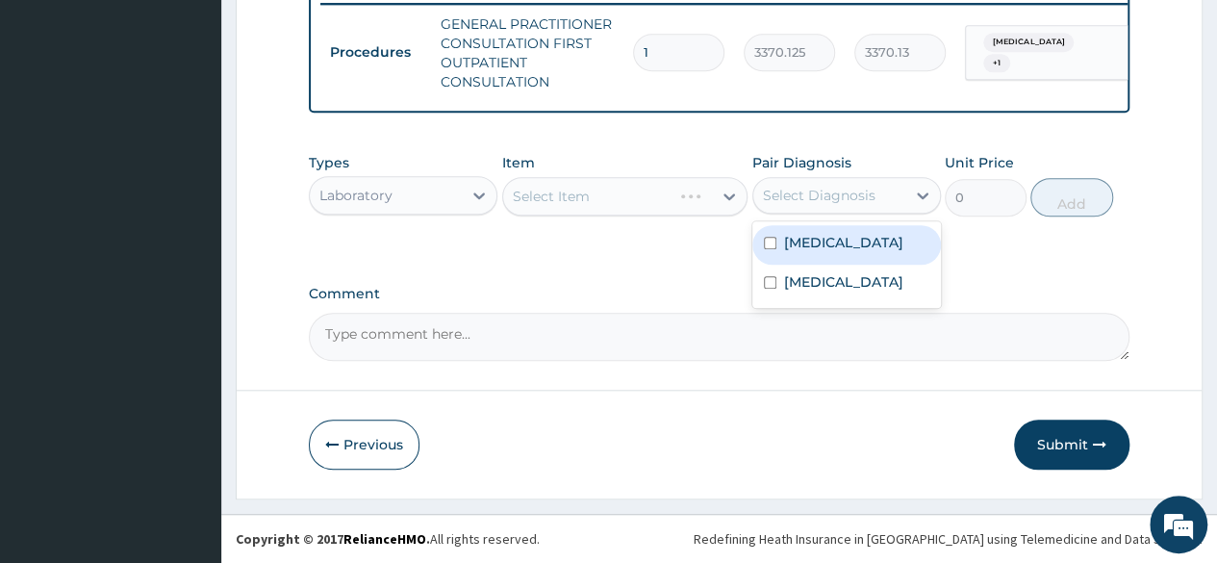
click at [767, 211] on div "Select Diagnosis" at bounding box center [829, 195] width 152 height 31
click at [774, 245] on input "checkbox" at bounding box center [770, 243] width 13 height 13
checkbox input "true"
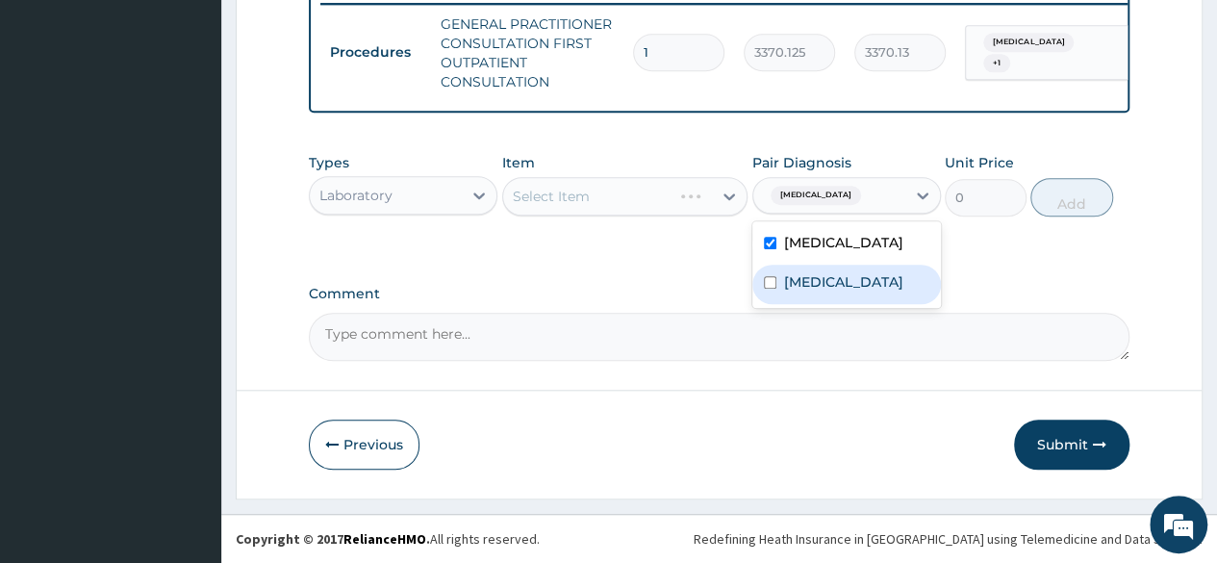
click at [787, 291] on label "Upper respiratory infection" at bounding box center [843, 281] width 119 height 19
checkbox input "true"
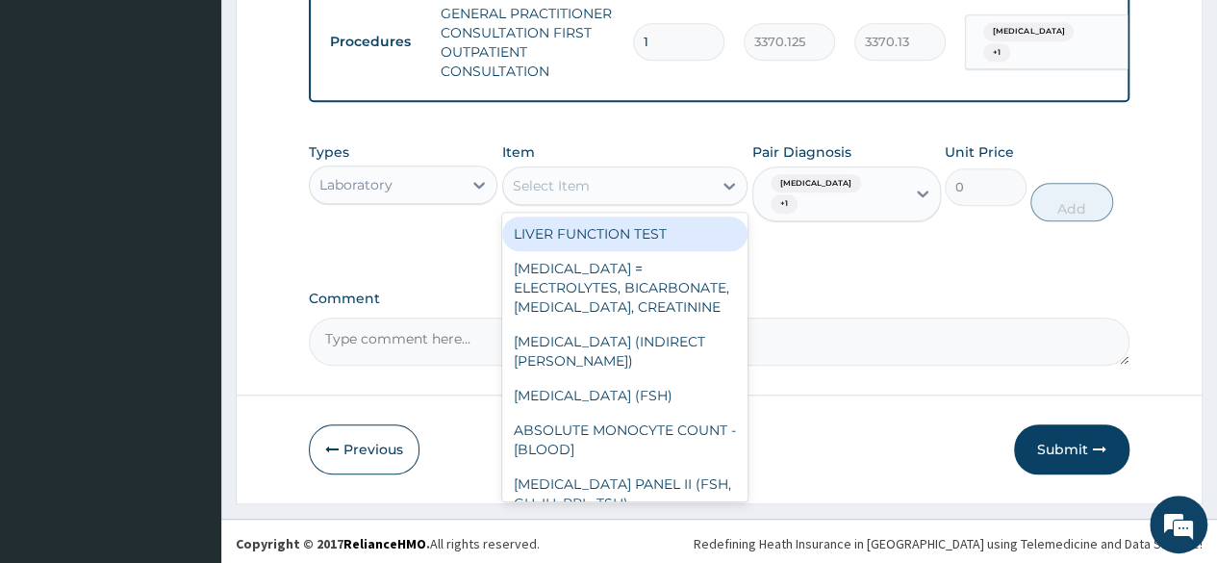
click at [646, 201] on div "Select Item" at bounding box center [608, 185] width 210 height 31
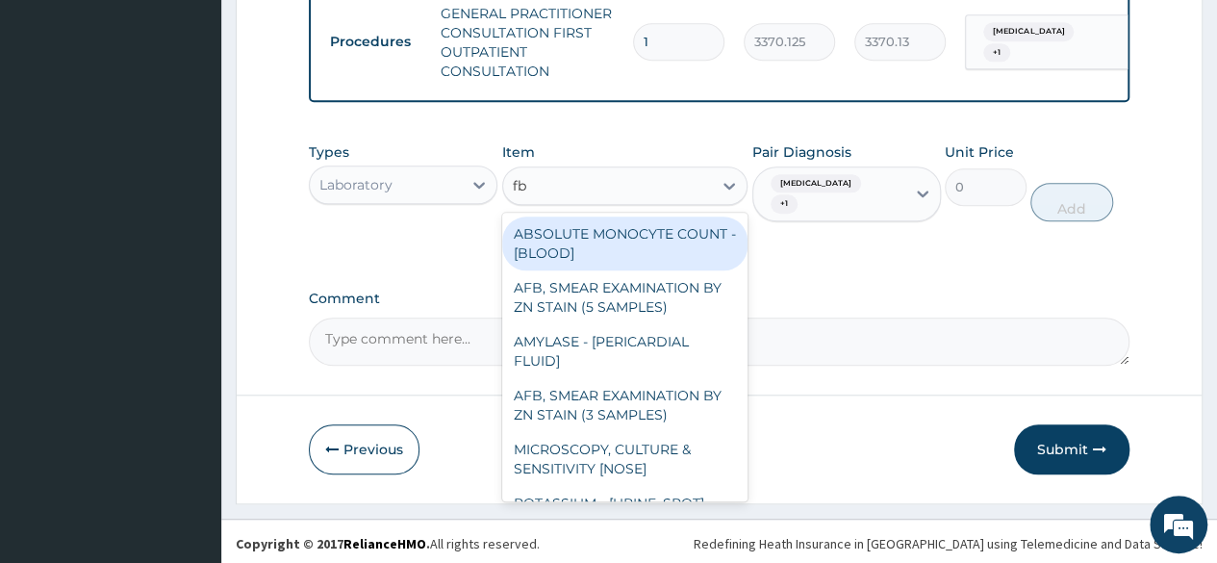
type input "fbc"
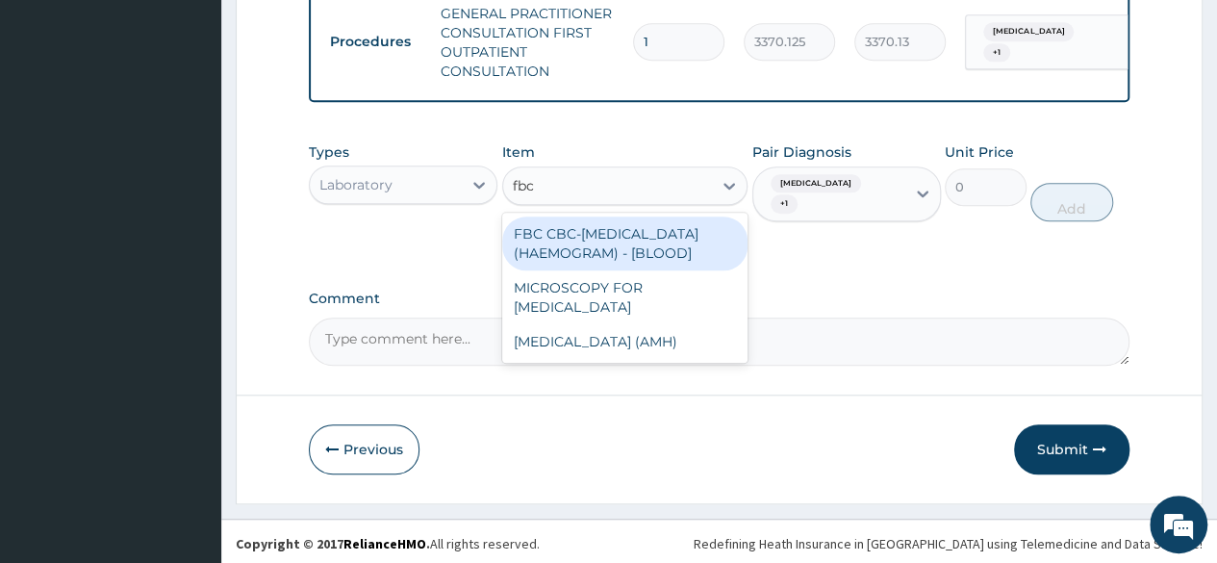
click at [619, 259] on div "FBC CBC-[MEDICAL_DATA] (HAEMOGRAM) - [BLOOD]" at bounding box center [625, 243] width 246 height 54
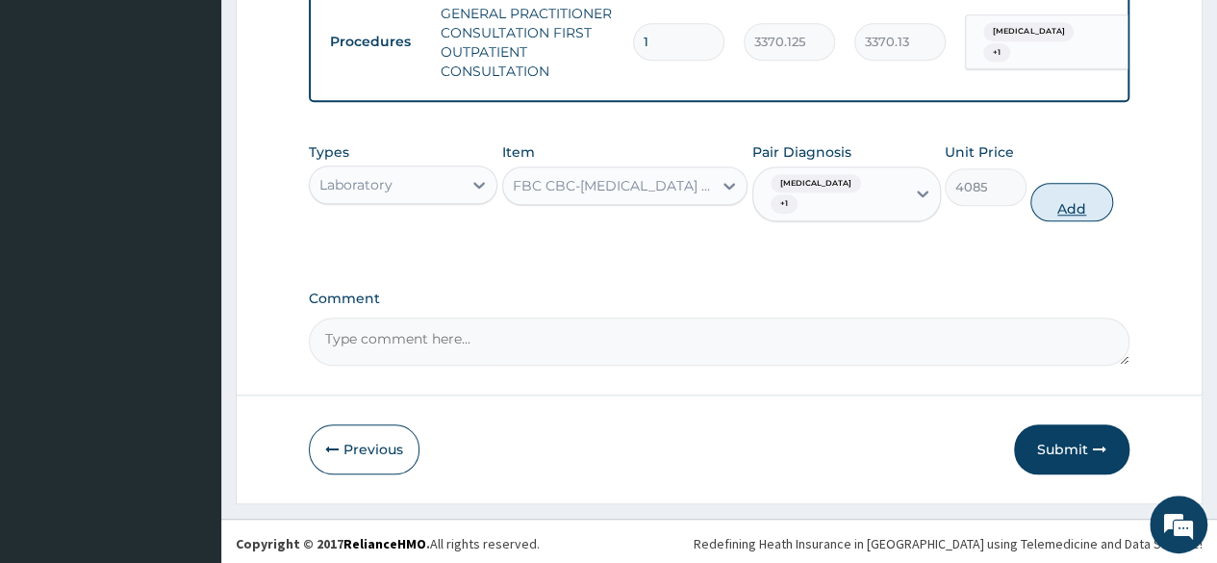
click at [1052, 204] on button "Add" at bounding box center [1071, 202] width 82 height 38
type input "0"
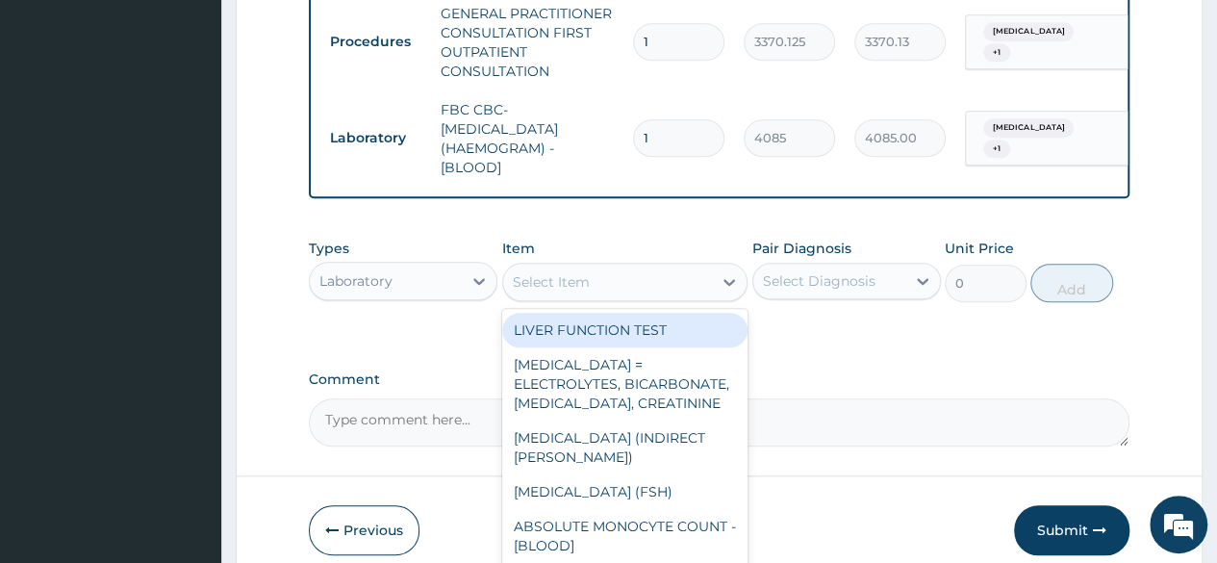
click at [575, 291] on div "Select Item" at bounding box center [551, 281] width 77 height 19
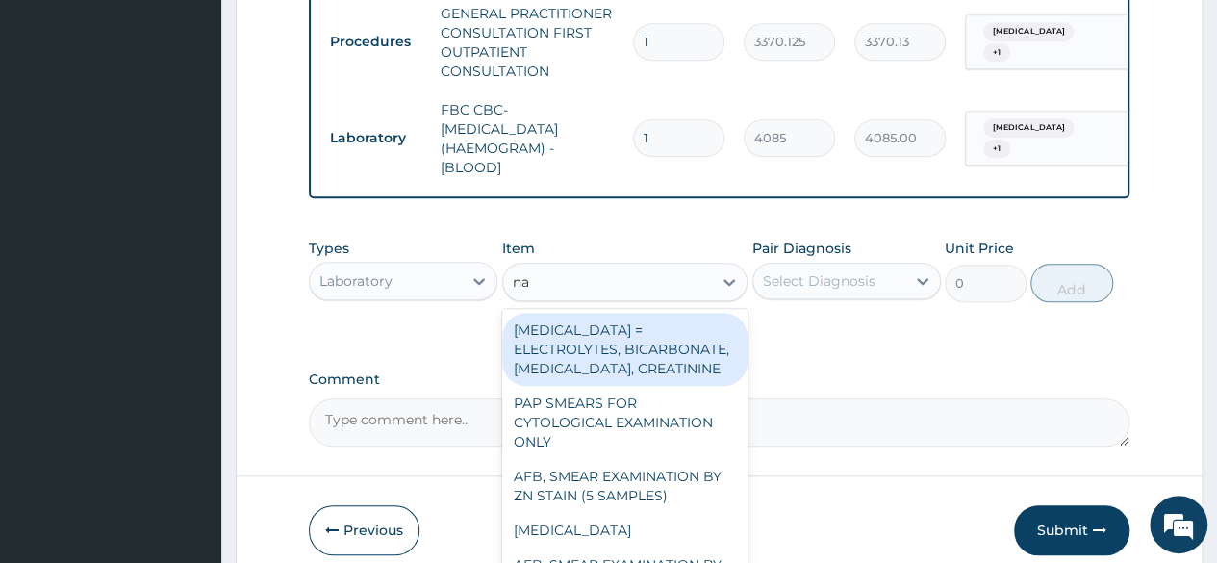
type input "n"
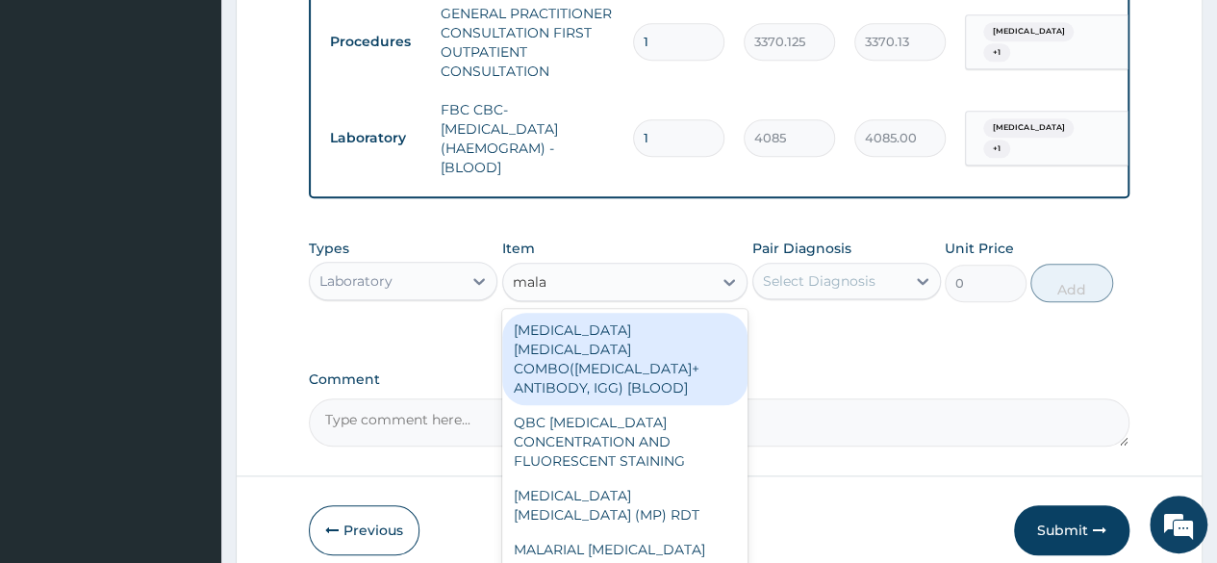
type input "malar"
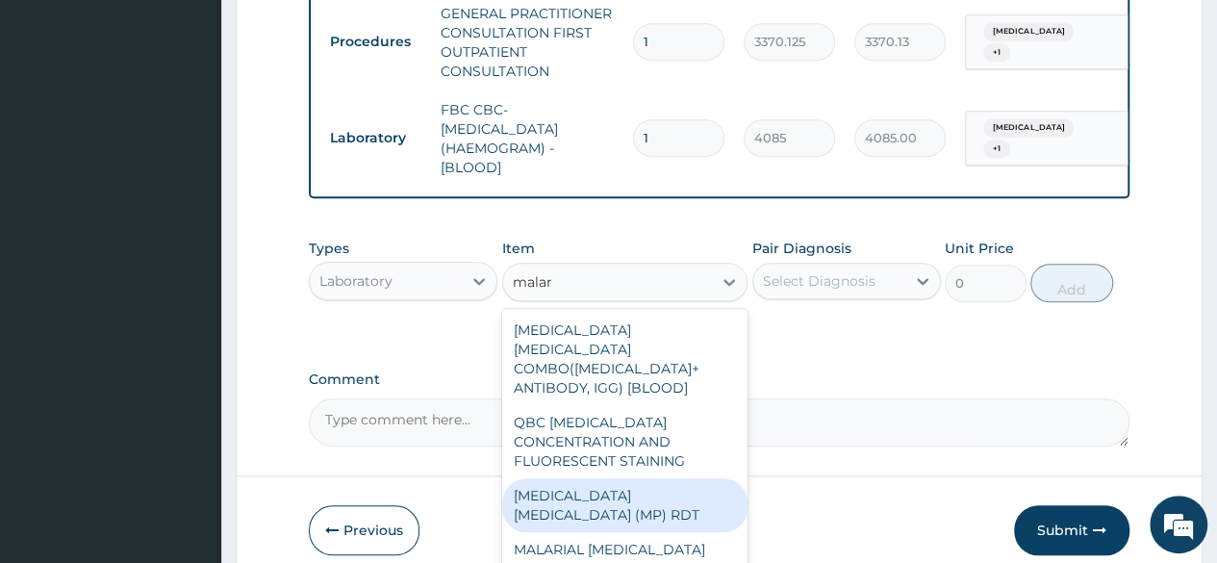
click at [594, 493] on div "[MEDICAL_DATA] [MEDICAL_DATA] (MP) RDT" at bounding box center [625, 505] width 246 height 54
type input "1531.875"
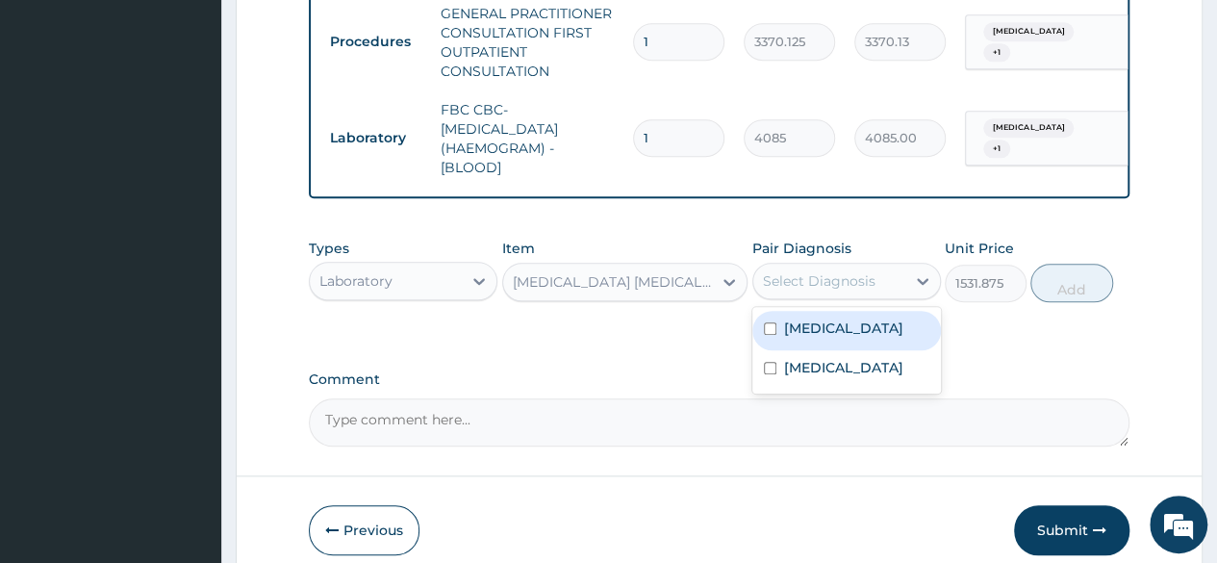
click at [878, 299] on div "Select Diagnosis" at bounding box center [846, 281] width 188 height 37
click at [860, 324] on div "[MEDICAL_DATA]" at bounding box center [846, 330] width 188 height 39
checkbox input "true"
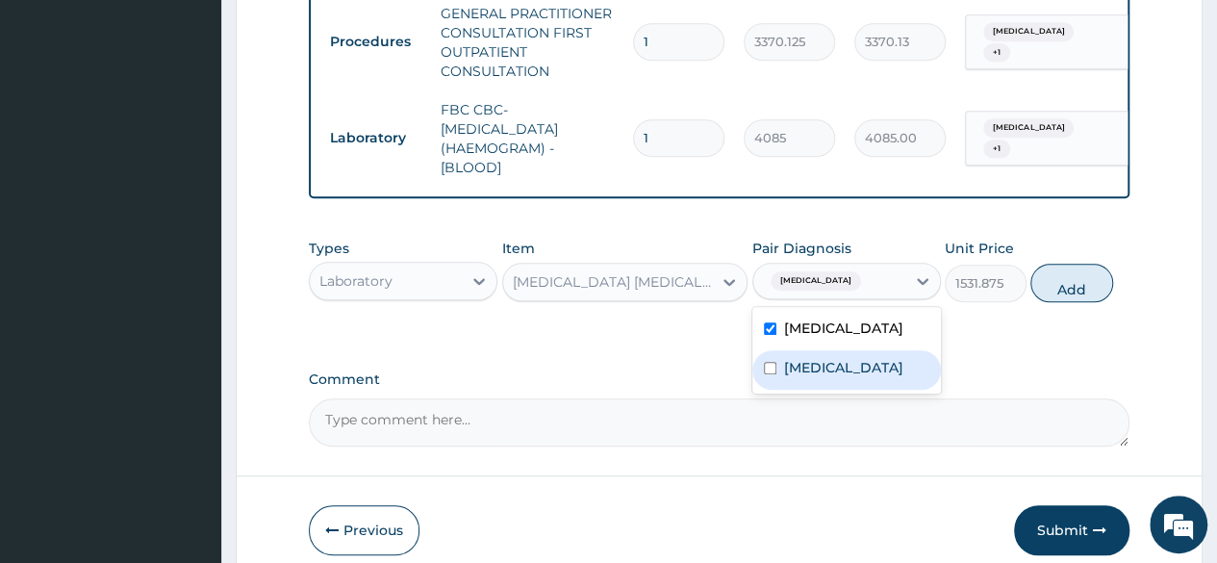
click at [841, 377] on label "Upper respiratory infection" at bounding box center [843, 367] width 119 height 19
checkbox input "true"
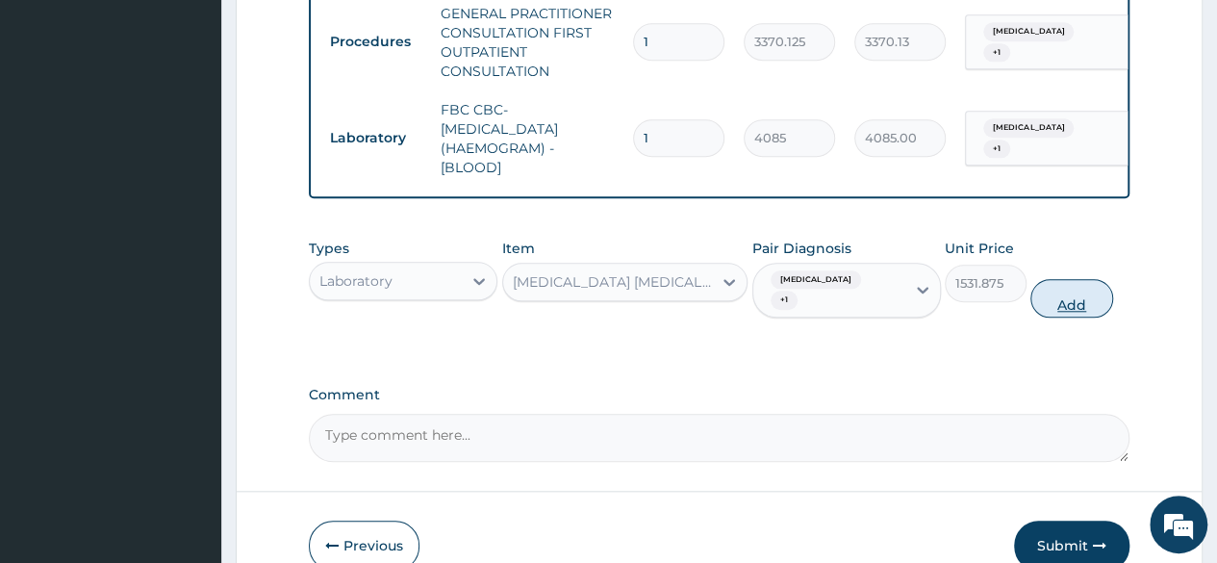
click at [1078, 293] on button "Add" at bounding box center [1071, 298] width 82 height 38
type input "0"
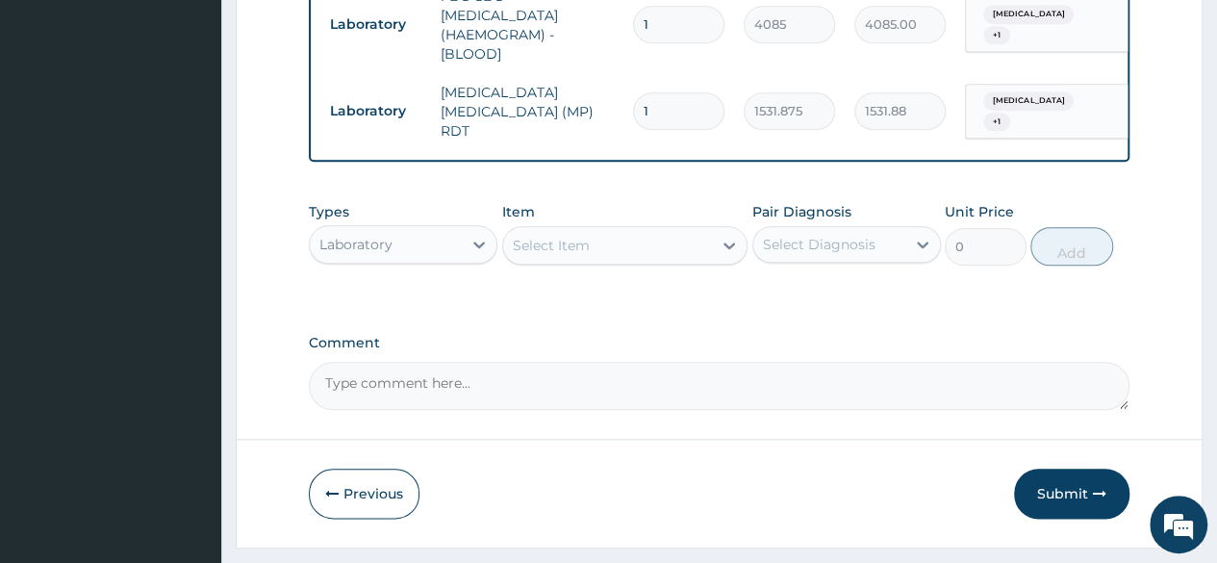
scroll to position [891, 0]
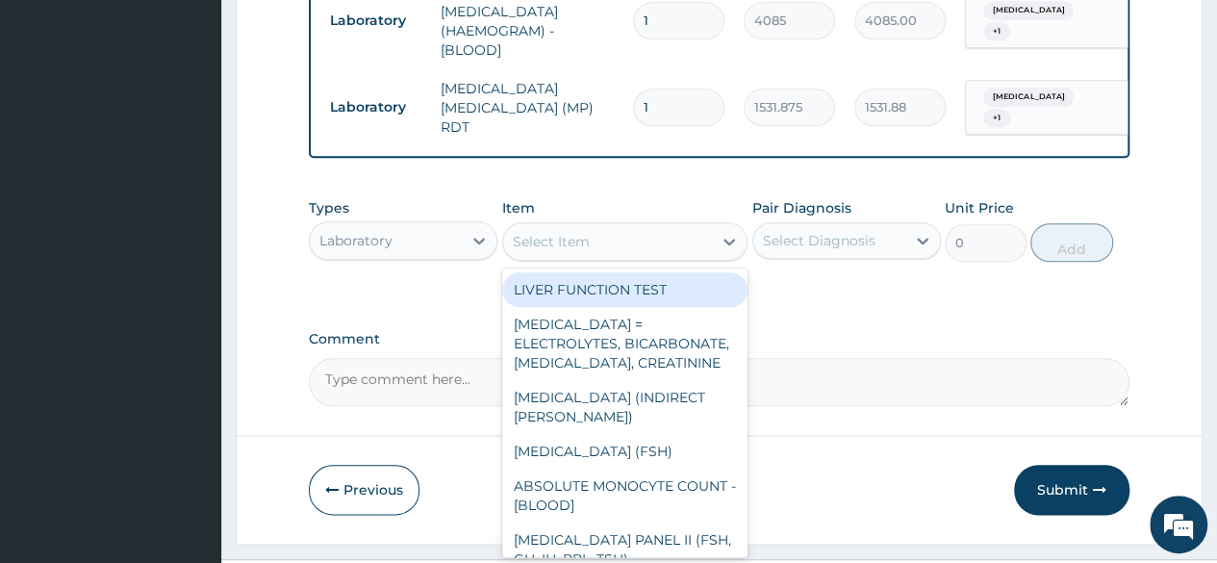
click at [572, 229] on div "Select Item" at bounding box center [608, 241] width 210 height 31
paste input "AUGMENTIN"
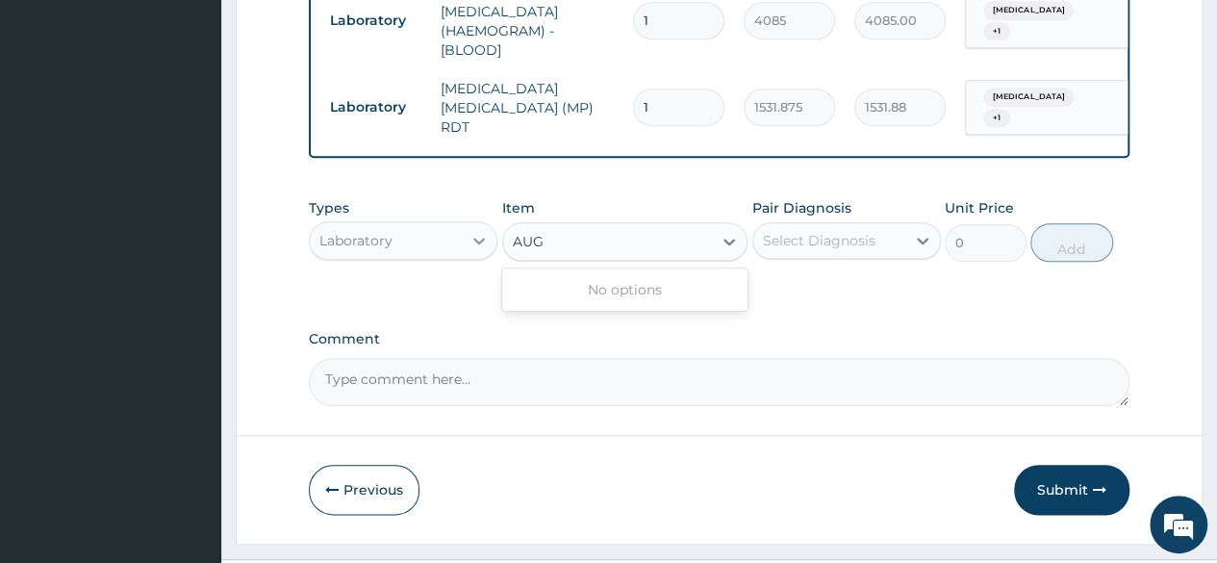
type input "AUG"
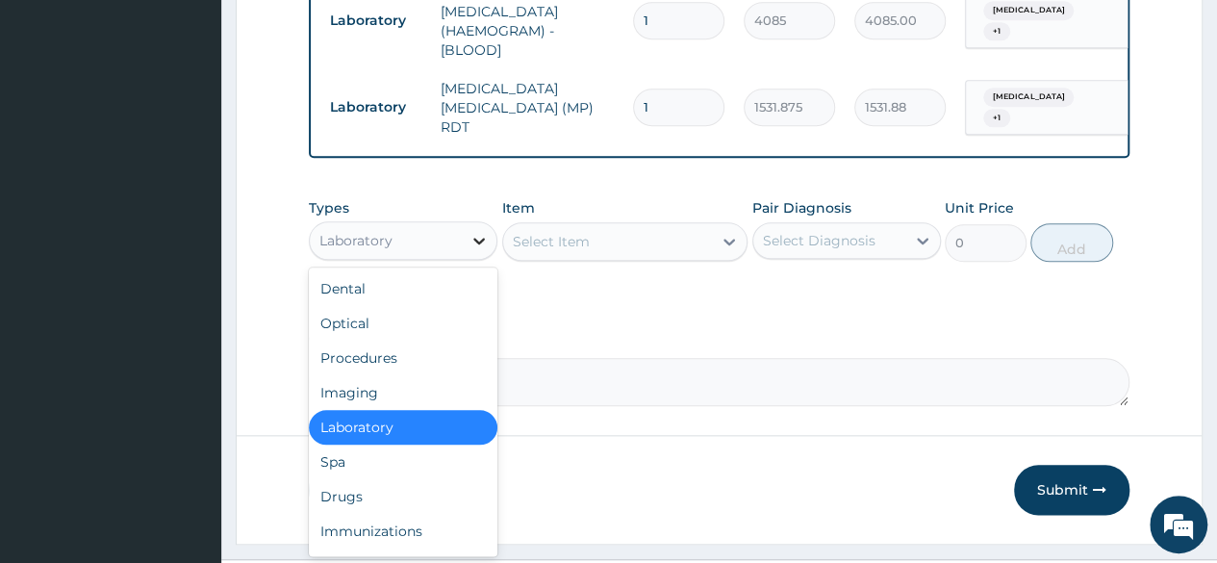
click at [478, 234] on icon at bounding box center [478, 240] width 19 height 19
type input "dr"
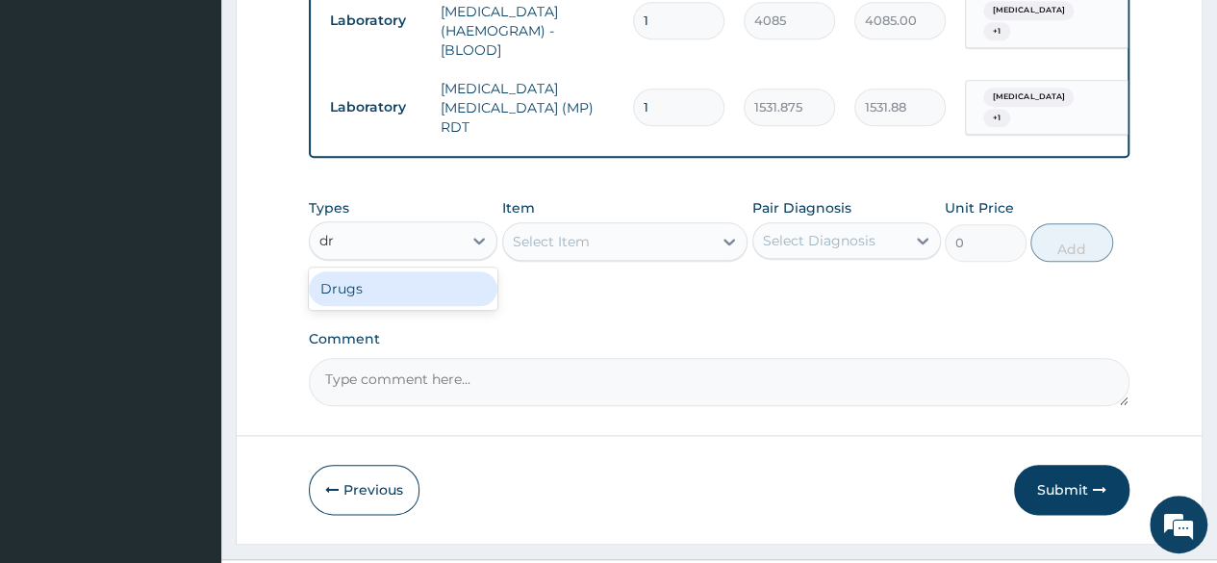
click at [465, 295] on div "Drugs" at bounding box center [403, 288] width 188 height 35
click at [548, 261] on div "Select Item" at bounding box center [625, 241] width 246 height 38
drag, startPoint x: 892, startPoint y: 285, endPoint x: 885, endPoint y: 268, distance: 18.1
click at [885, 268] on div "Types Drugs Item Select Item Pair Diagnosis Select Diagnosis Unit Price 0 Add" at bounding box center [719, 244] width 820 height 112
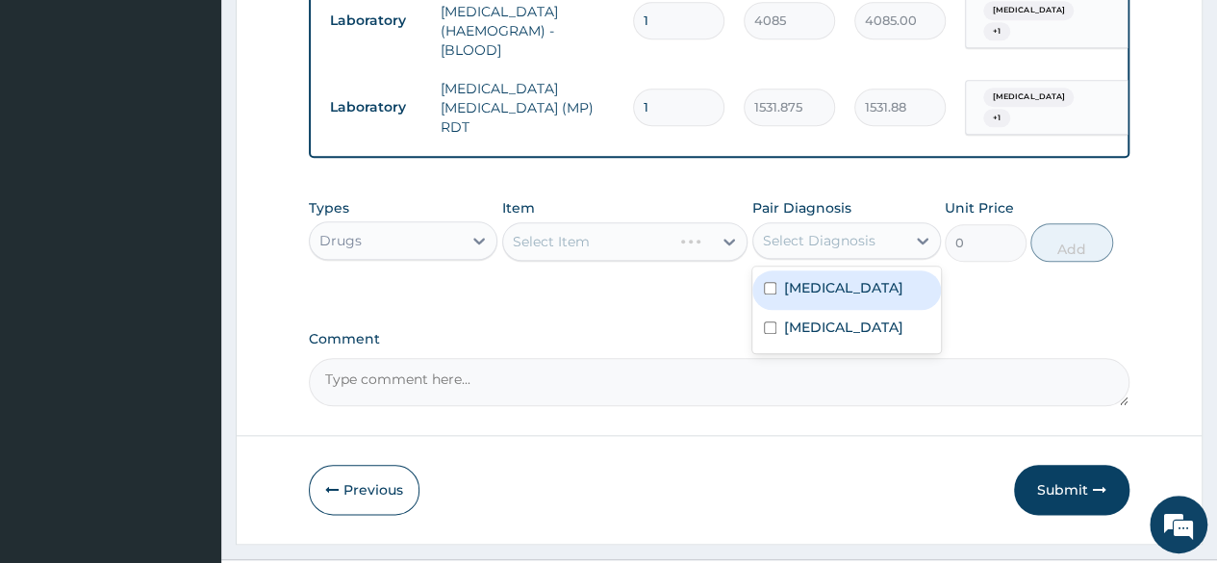
click at [867, 244] on div "Select Diagnosis" at bounding box center [819, 240] width 113 height 19
click at [816, 297] on label "[MEDICAL_DATA]" at bounding box center [843, 287] width 119 height 19
checkbox input "true"
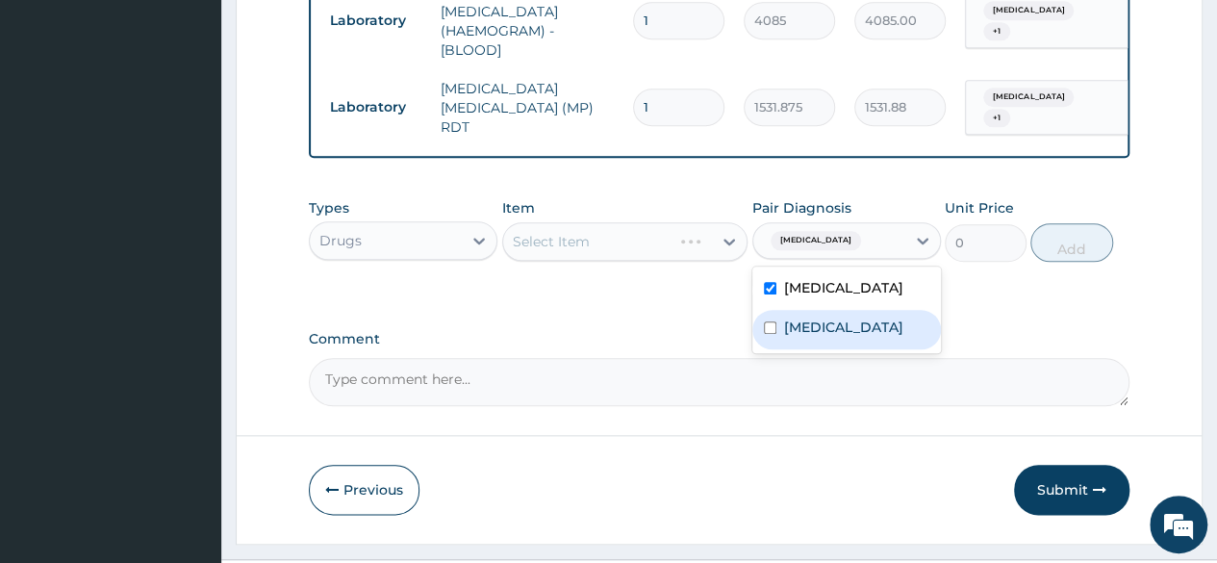
click at [808, 325] on label "Upper respiratory infection" at bounding box center [843, 326] width 119 height 19
checkbox input "true"
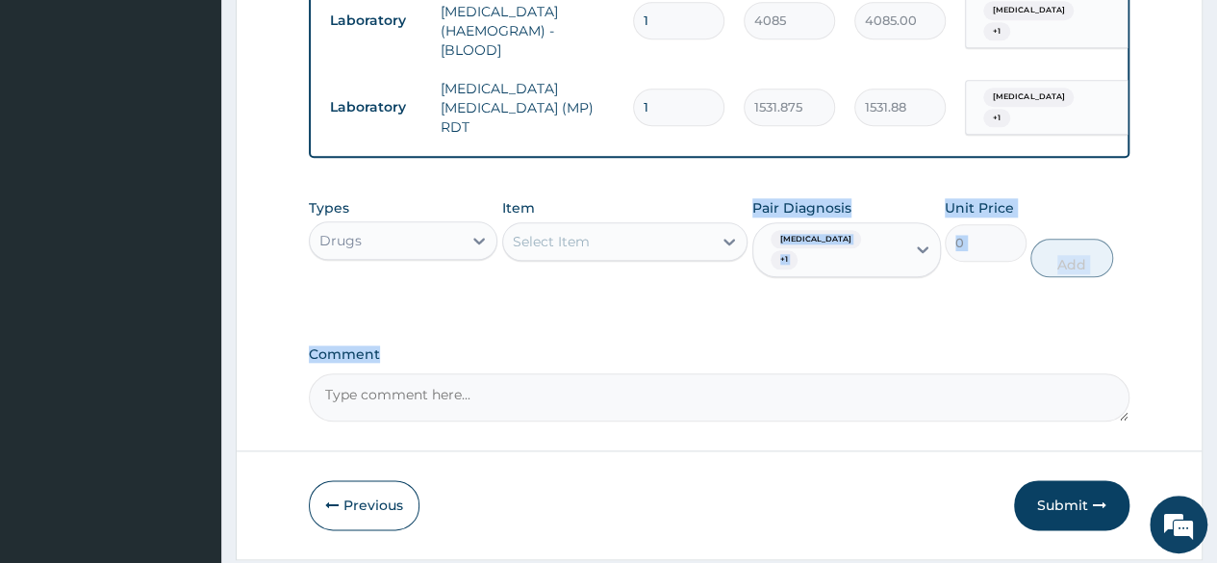
drag, startPoint x: 677, startPoint y: 318, endPoint x: 589, endPoint y: 239, distance: 119.2
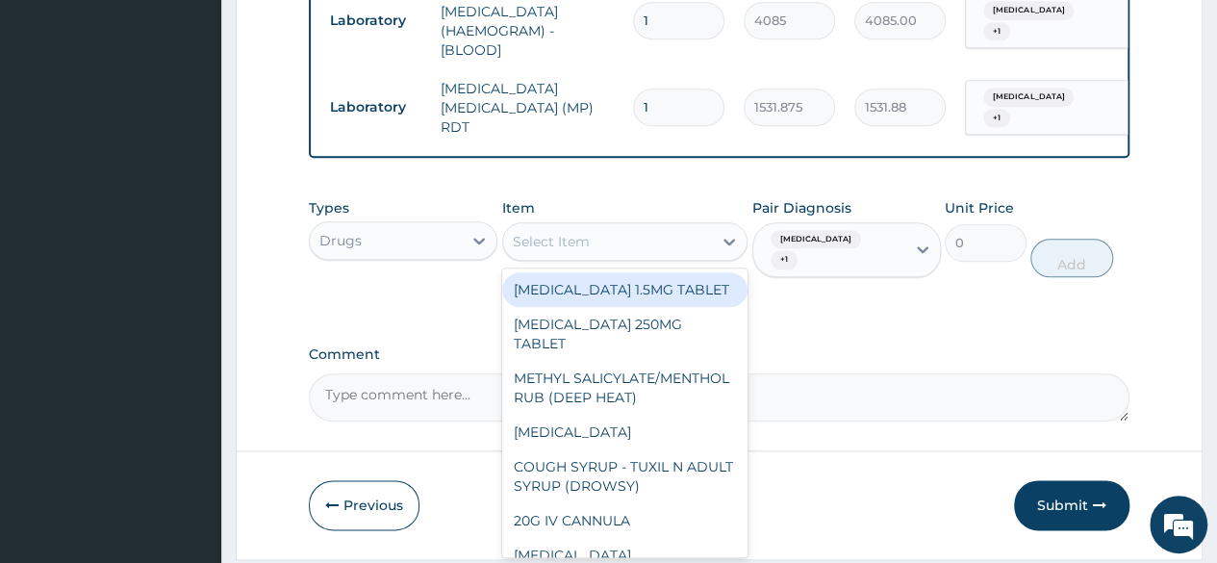
click at [589, 239] on div "Select Item" at bounding box center [608, 241] width 210 height 31
paste input "AUGMENTIN"
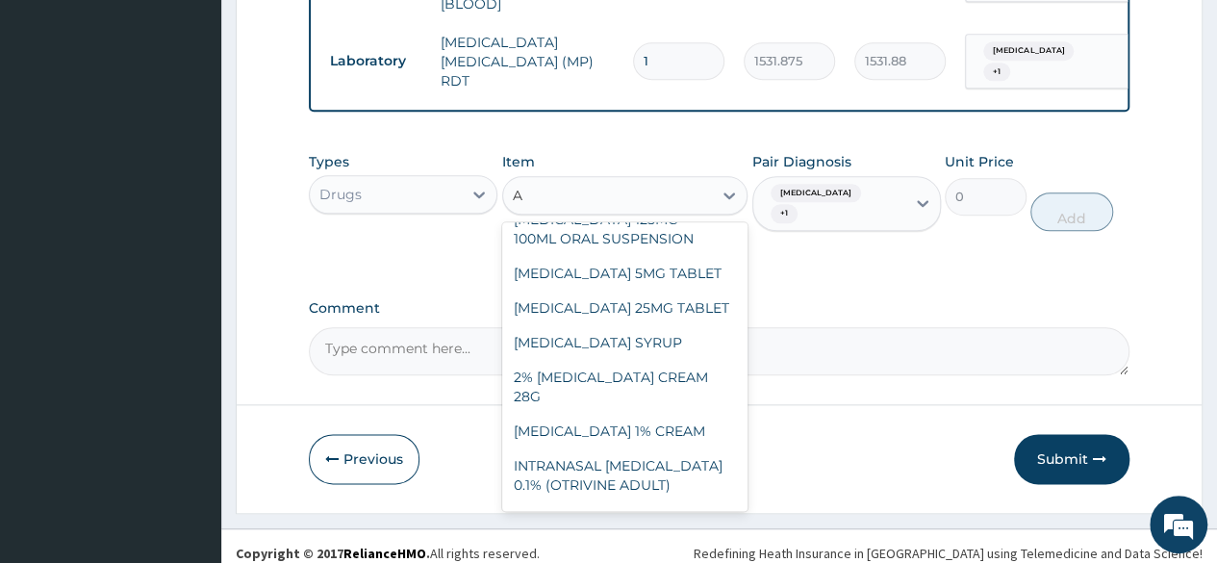
scroll to position [1077, 0]
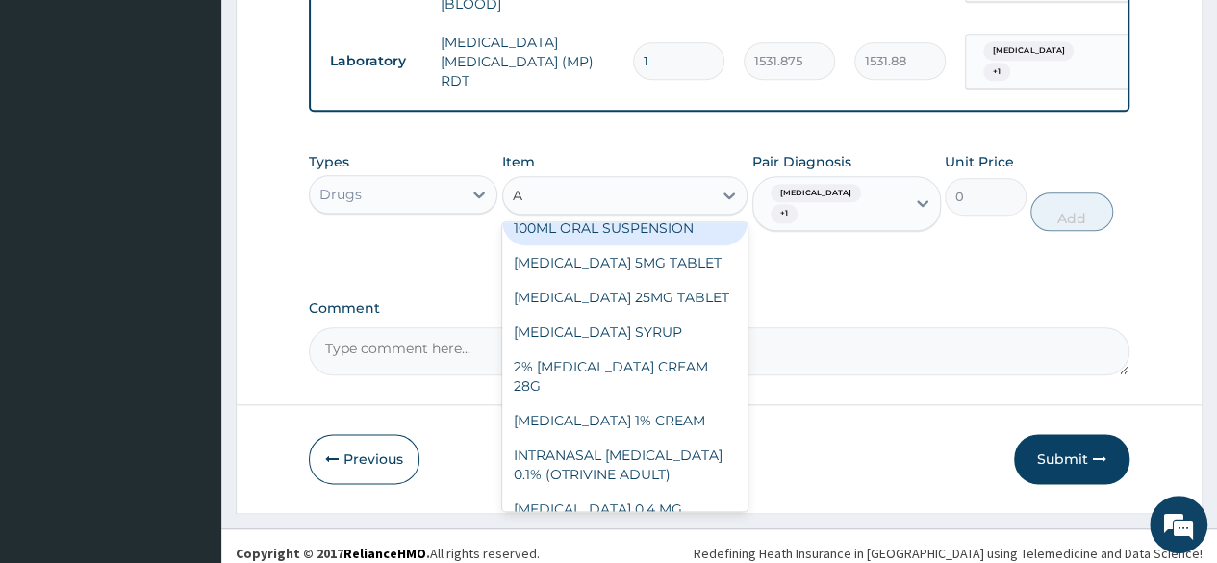
type input "A"
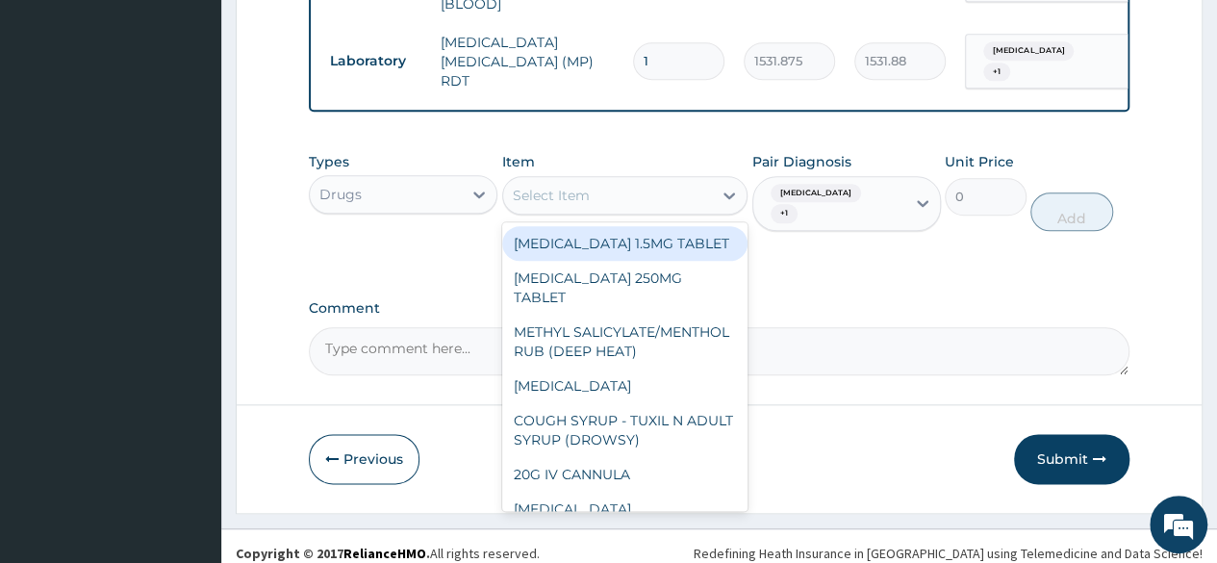
click at [542, 179] on div "Select Item" at bounding box center [625, 195] width 246 height 38
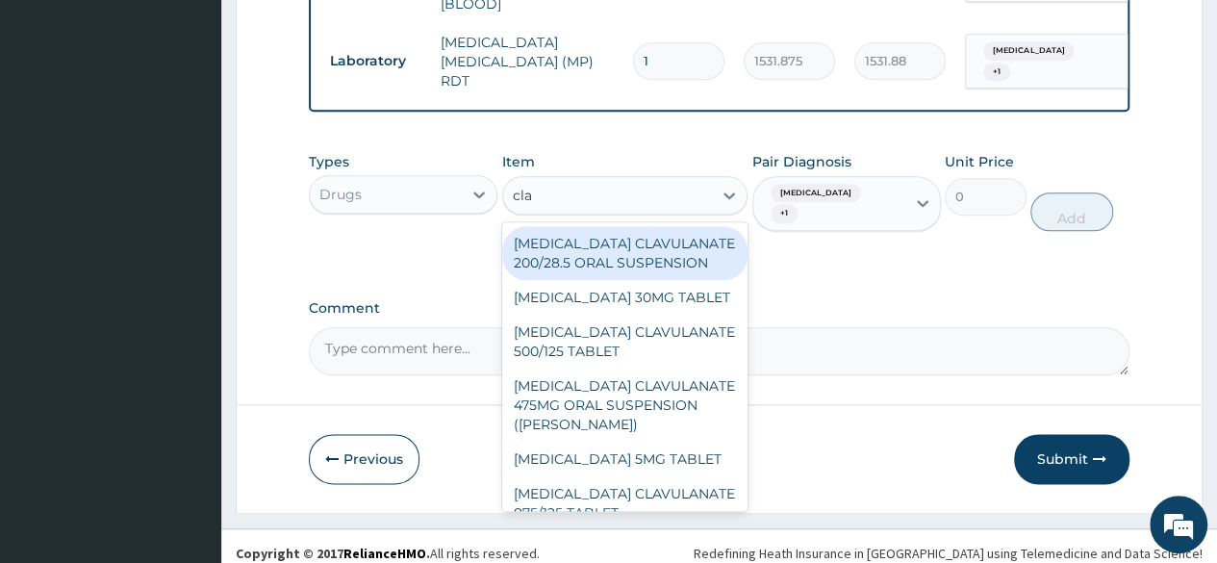
type input "cla"
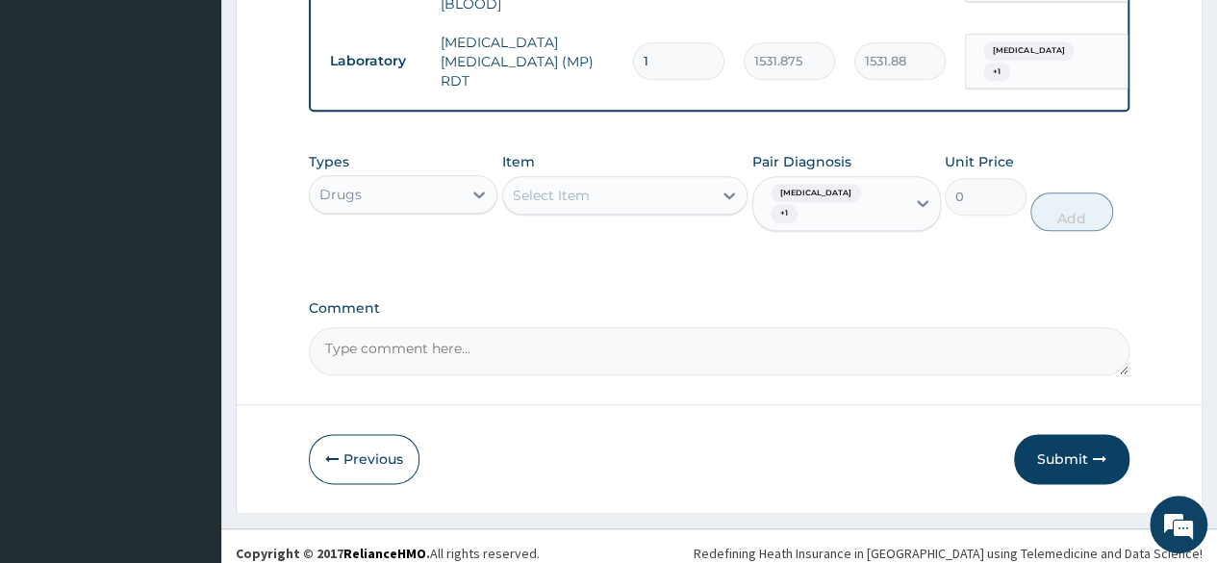
paste input "AUGMENTIN"
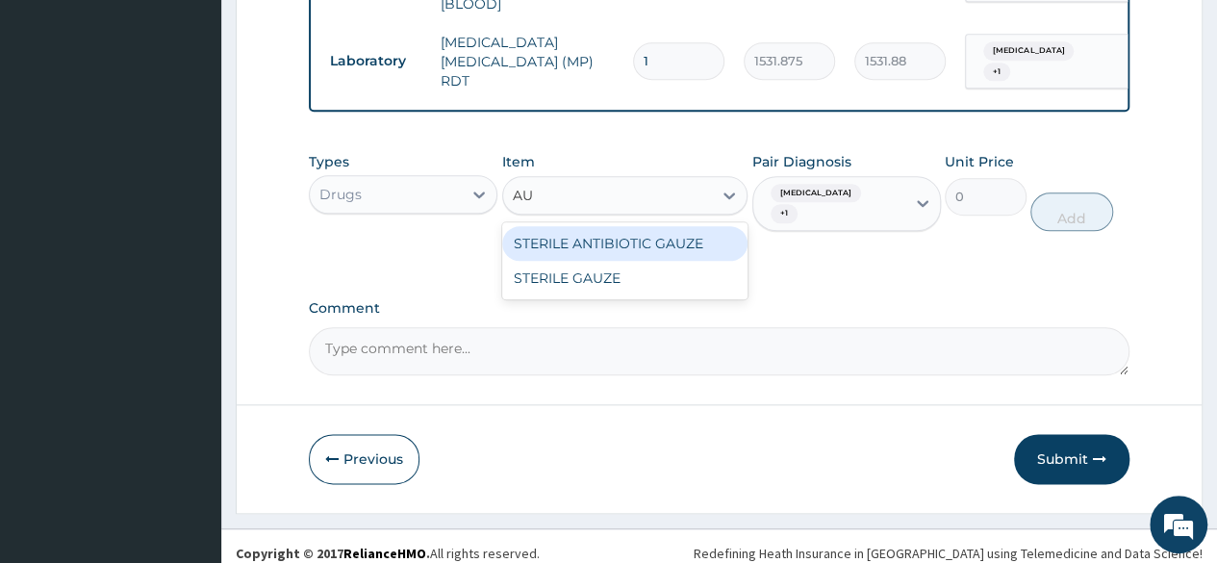
type input "A"
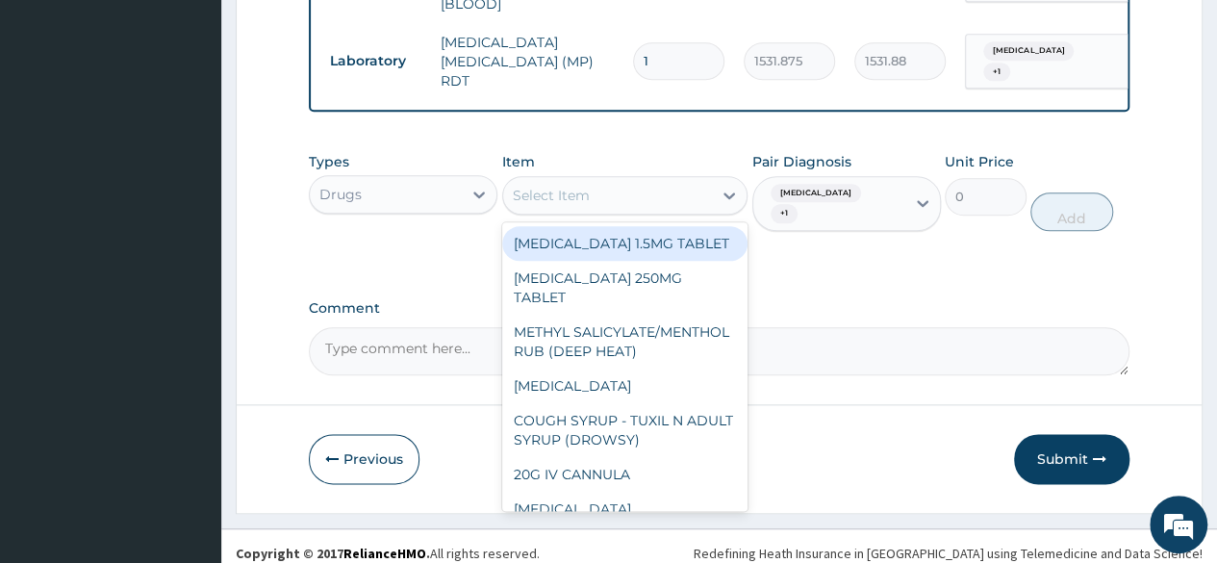
click at [527, 191] on div "Select Item" at bounding box center [551, 195] width 77 height 19
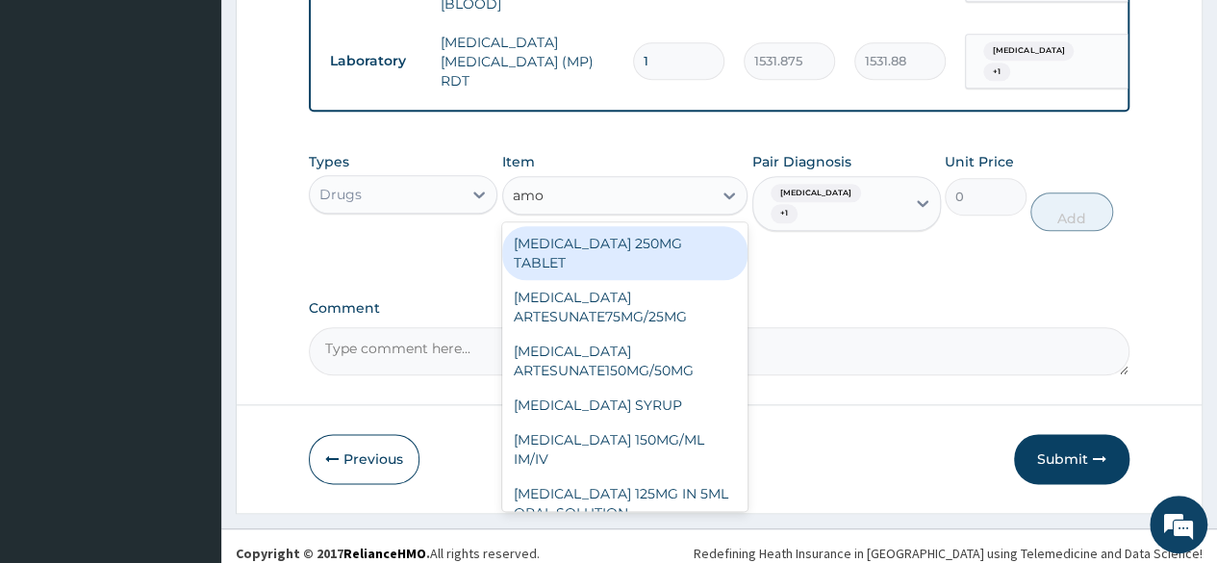
type input "amox"
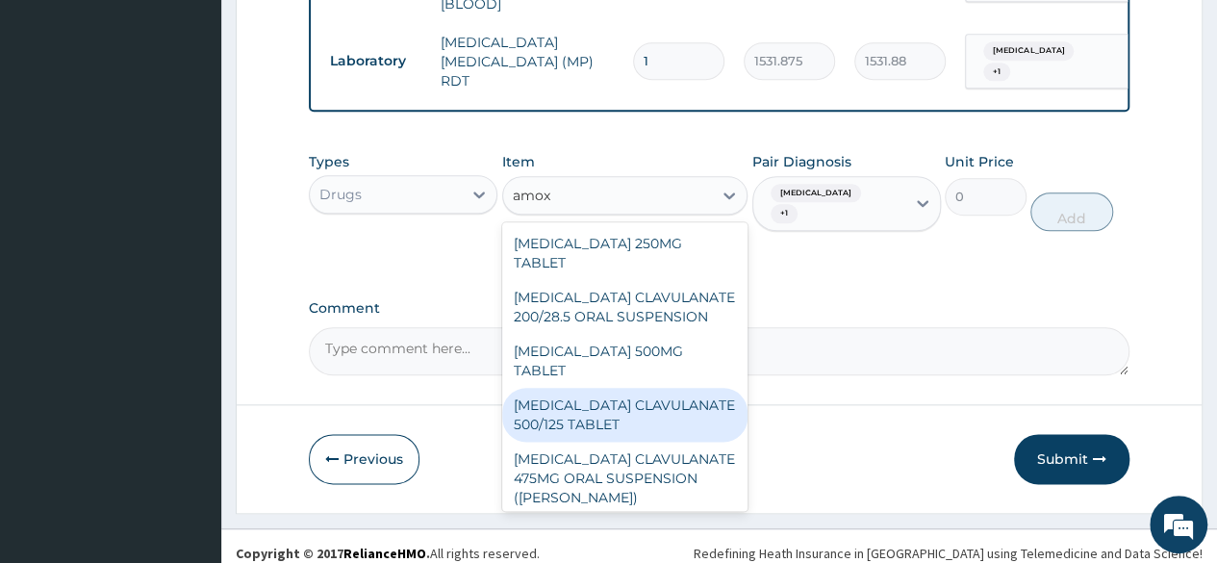
click at [629, 388] on div "AMOXICILLIN CLAVULANATE 500/125 TABLET" at bounding box center [625, 415] width 246 height 54
type input "414"
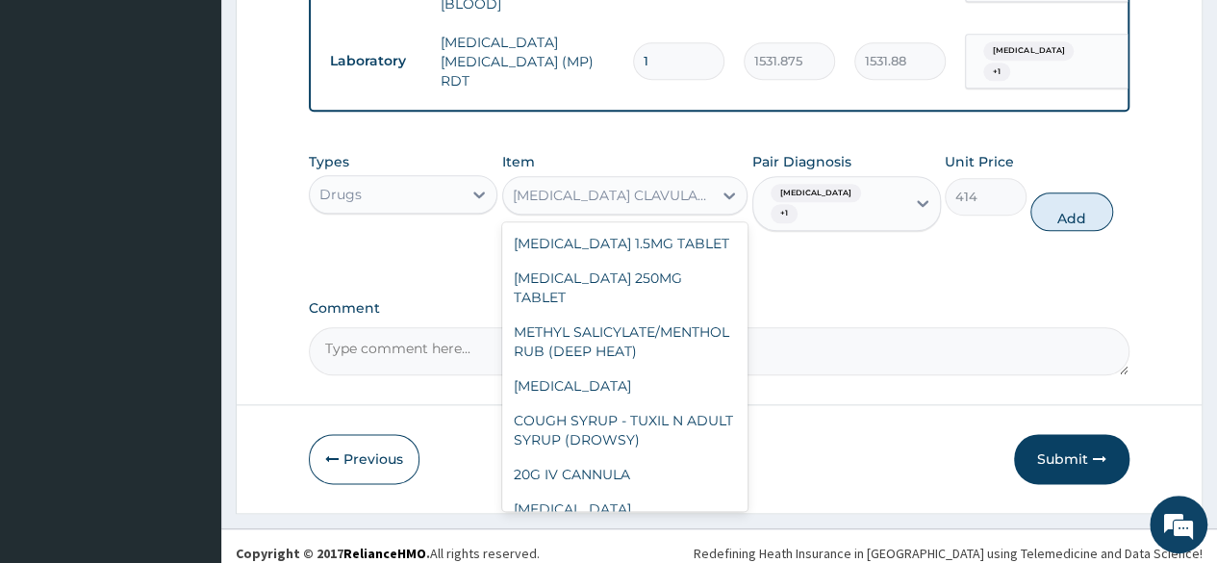
scroll to position [7280, 0]
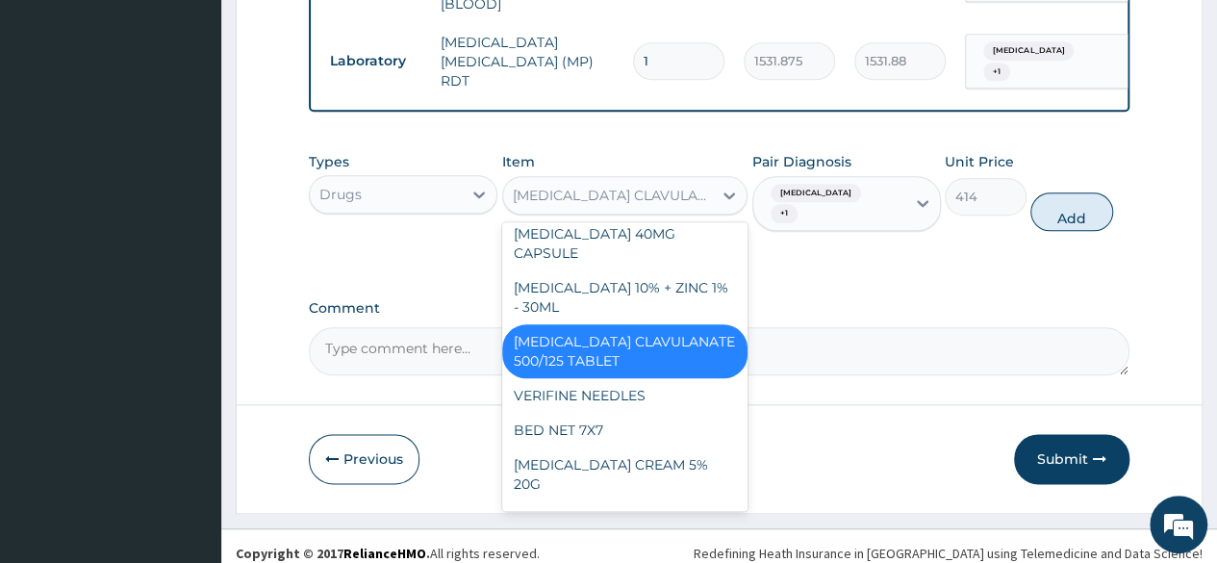
click at [583, 178] on div "AMOXICILLIN CLAVULANATE 500/125 TABLET" at bounding box center [625, 195] width 246 height 38
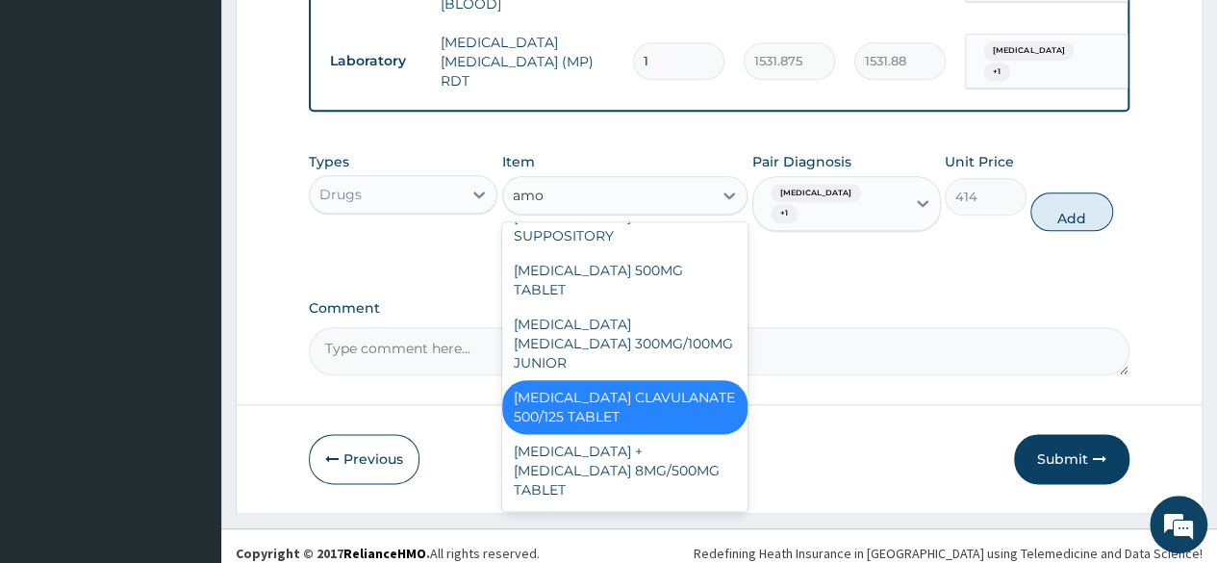
type input "amox"
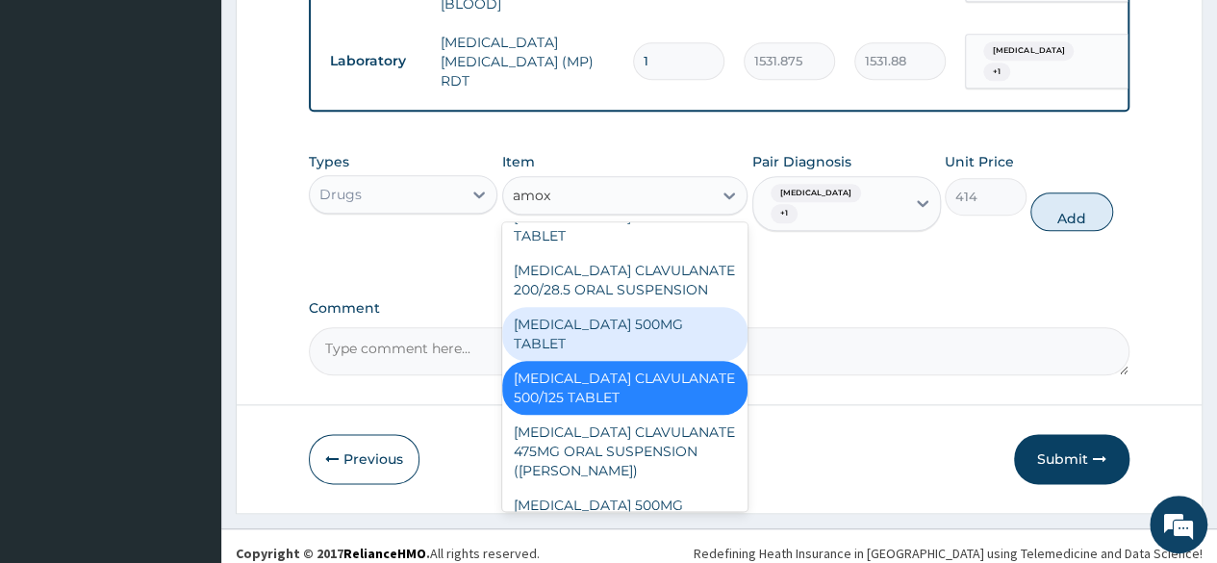
click at [617, 307] on div "AMOXICILLIN 500MG TABLET" at bounding box center [625, 334] width 246 height 54
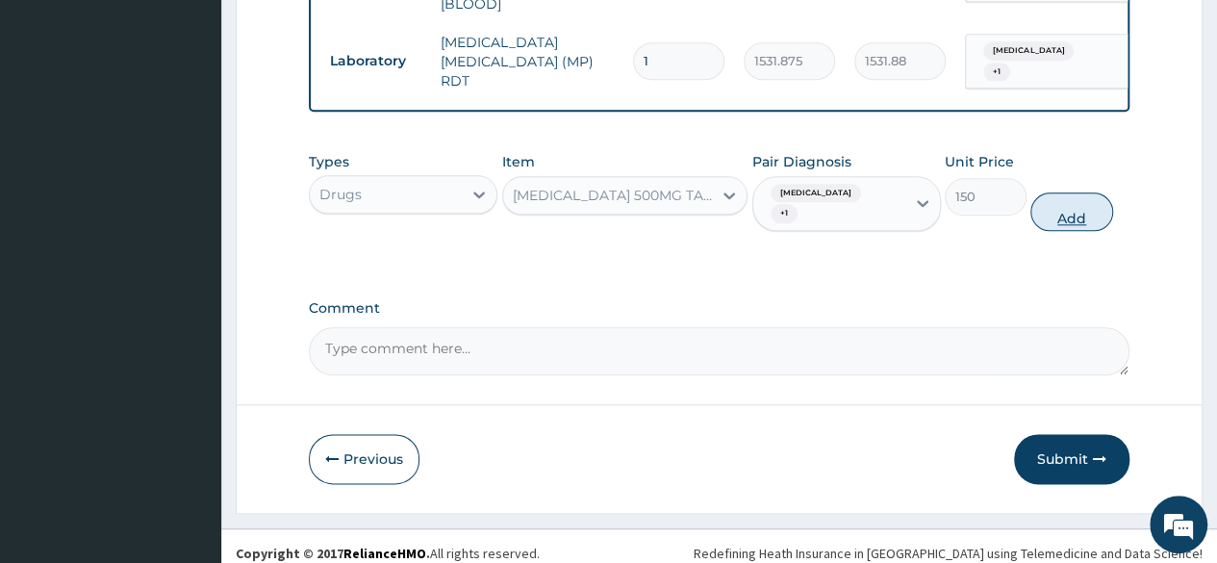
click at [1050, 205] on button "Add" at bounding box center [1071, 211] width 82 height 38
type input "0"
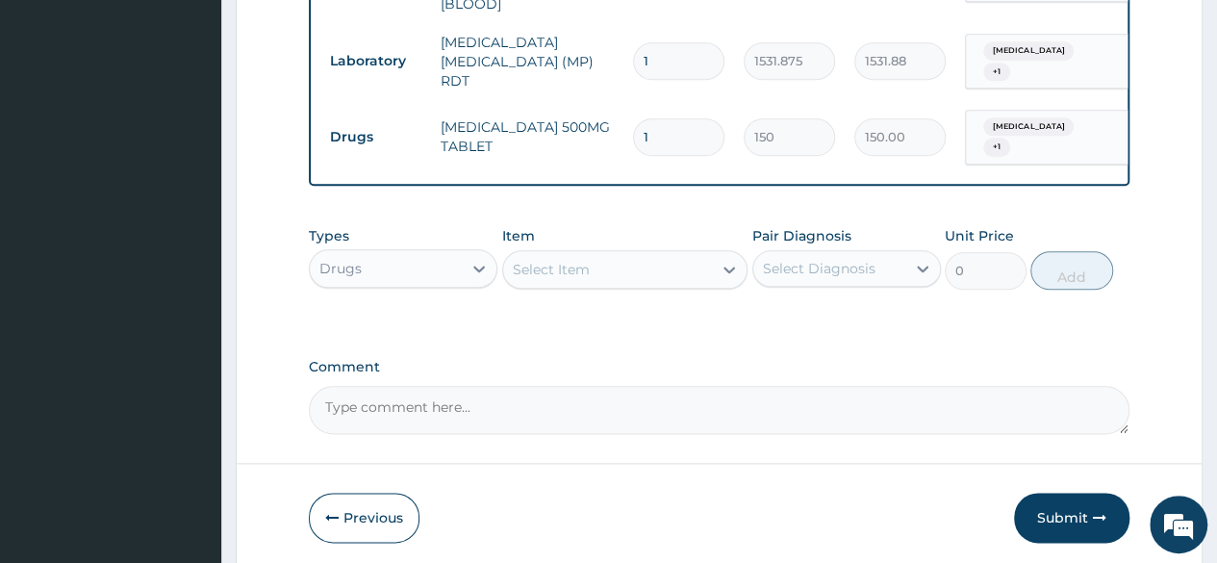
click at [661, 120] on input "1" at bounding box center [678, 137] width 91 height 38
type input "0.00"
type input "1"
type input "150.00"
type input "14"
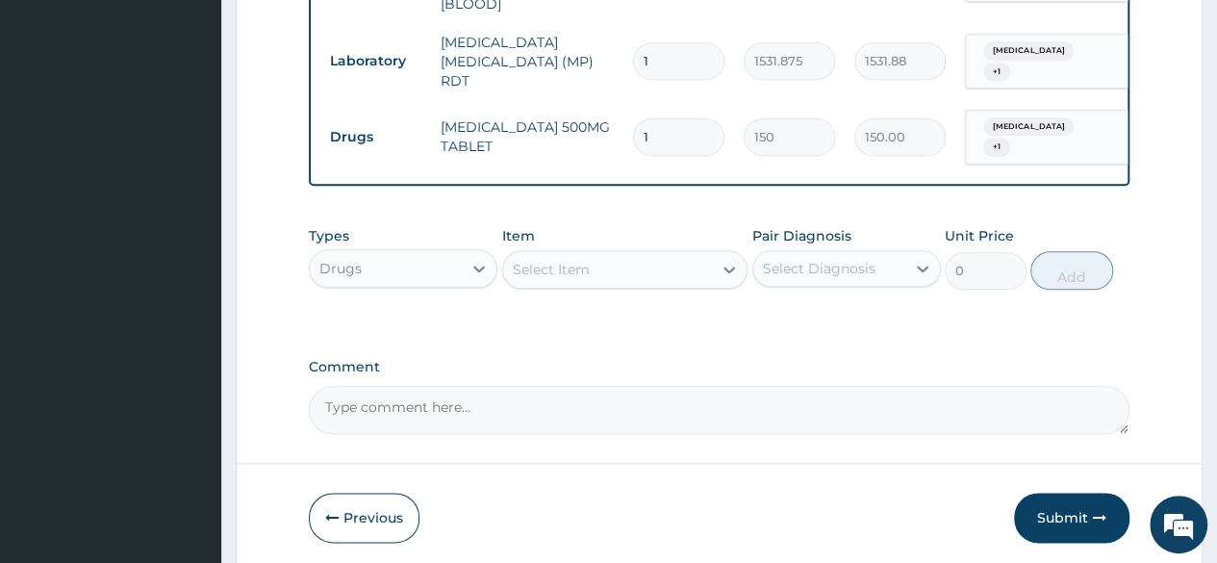
type input "2100.00"
type input "14"
click at [673, 314] on div "Types Drugs Item Select Item Pair Diagnosis Select Diagnosis Unit Price 0 Add" at bounding box center [719, 272] width 820 height 112
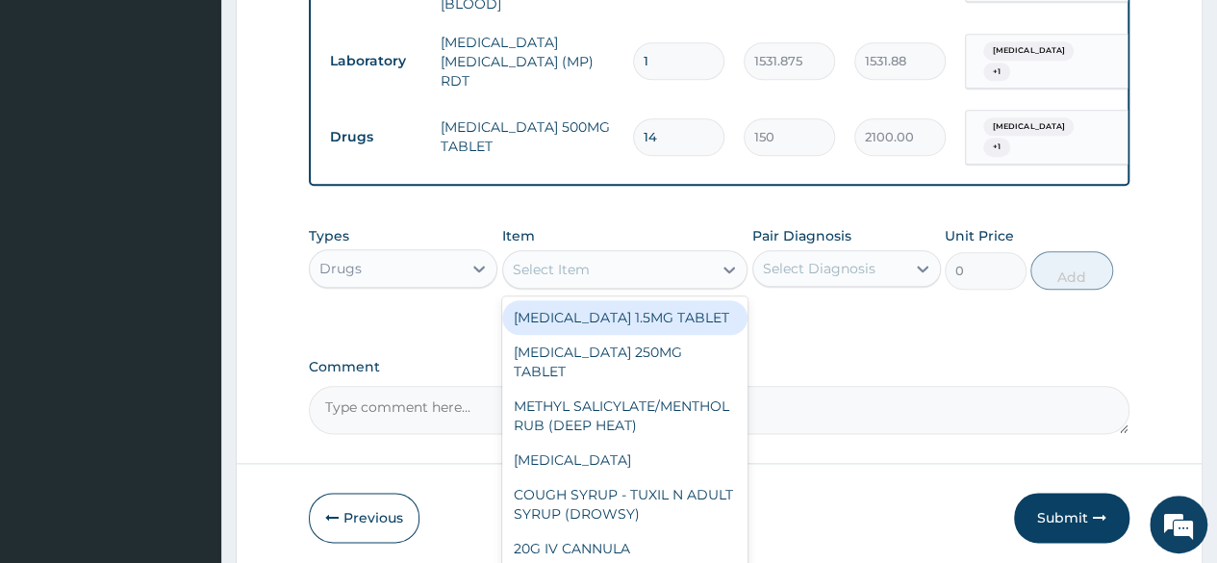
click at [571, 281] on div "Select Item" at bounding box center [625, 269] width 246 height 38
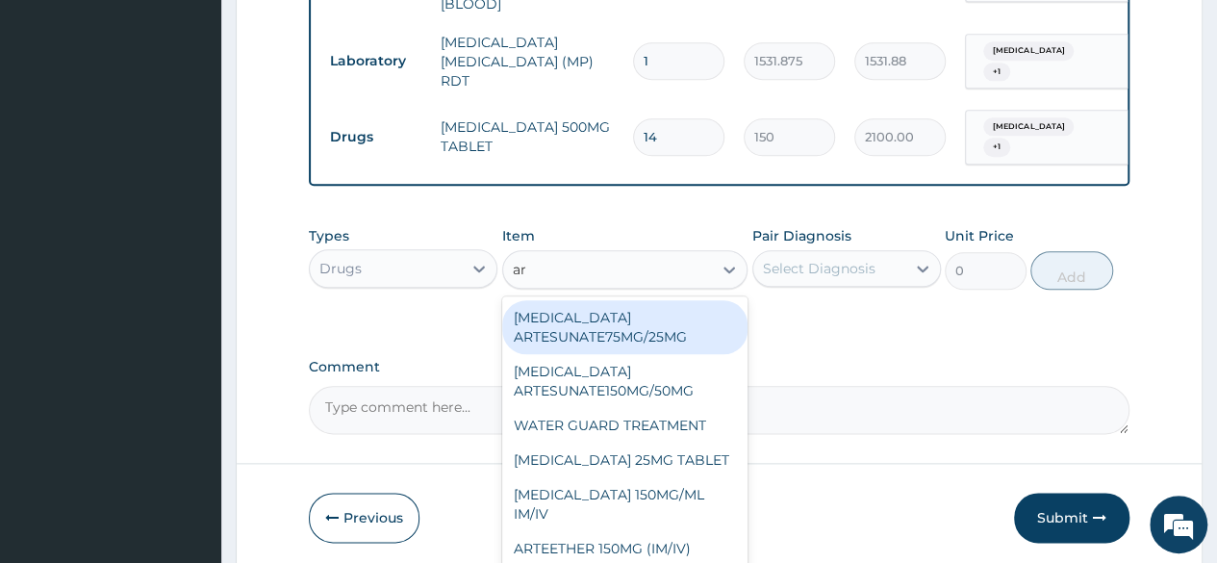
type input "art"
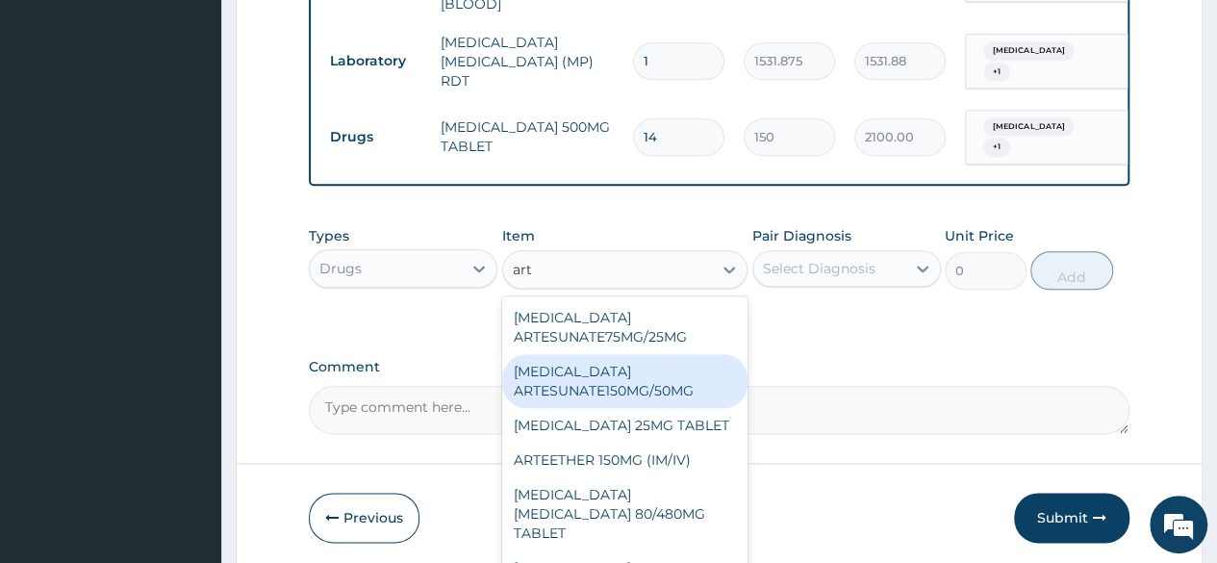
scroll to position [1, 0]
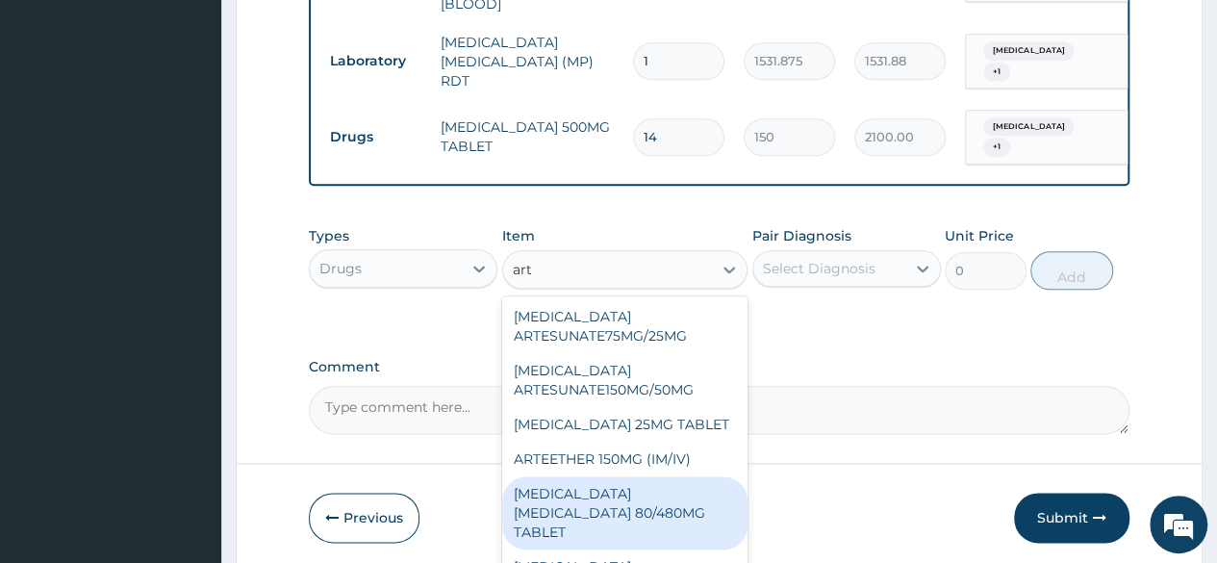
click at [589, 522] on div "[MEDICAL_DATA] [MEDICAL_DATA] 80/480MG TABLET" at bounding box center [625, 512] width 246 height 73
type input "450"
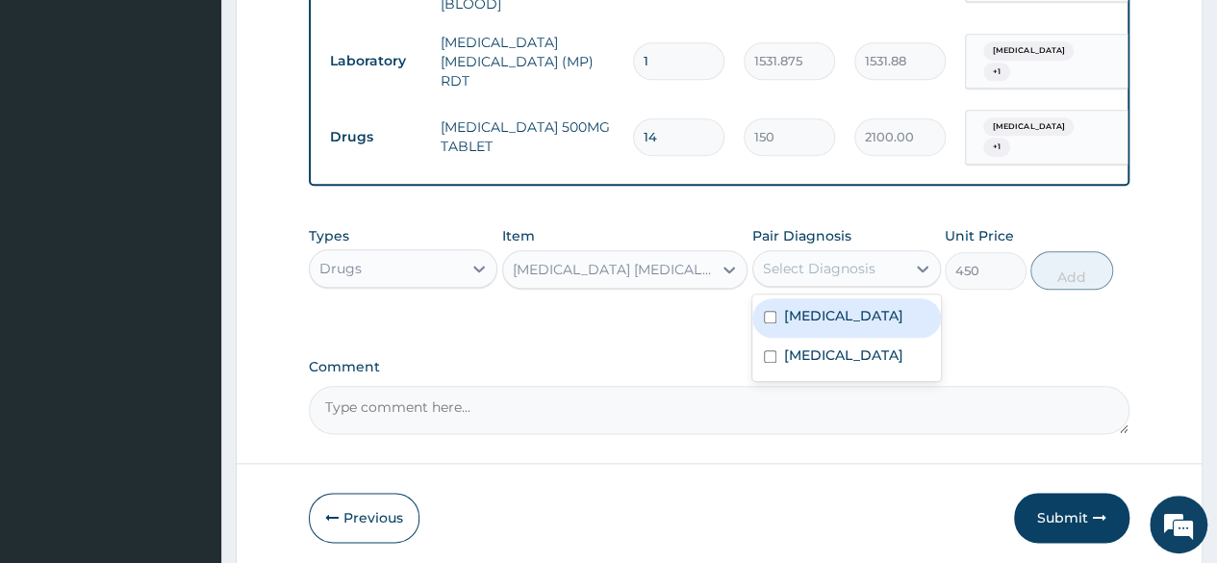
click at [896, 279] on div "Select Diagnosis" at bounding box center [846, 268] width 188 height 37
click at [871, 299] on div "[MEDICAL_DATA]" at bounding box center [846, 317] width 188 height 39
checkbox input "true"
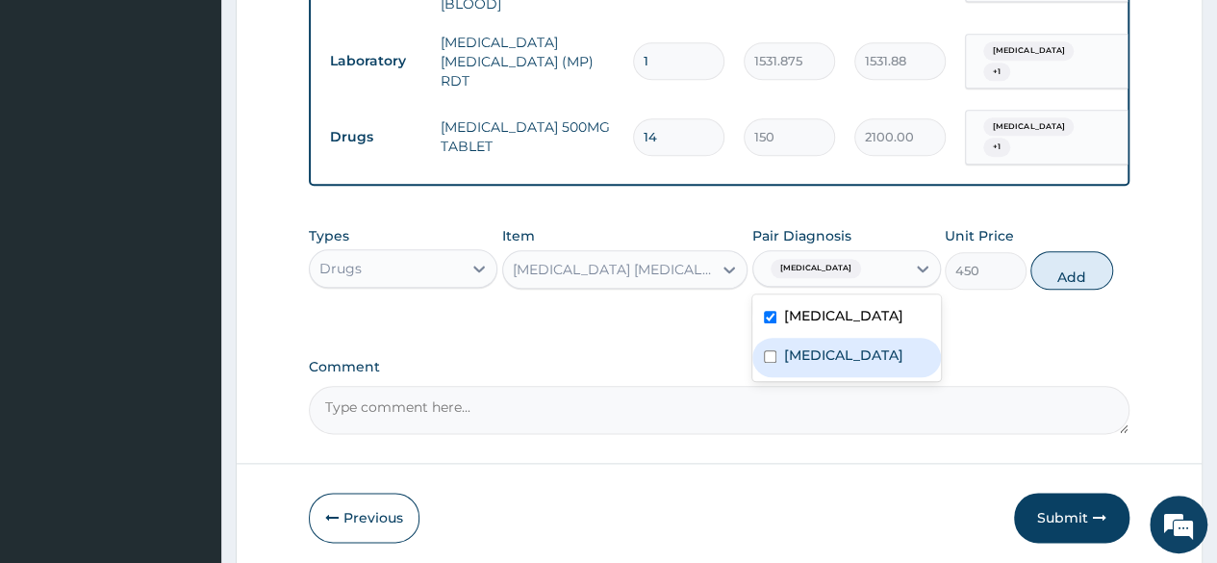
click at [841, 350] on label "Upper respiratory infection" at bounding box center [843, 354] width 119 height 19
checkbox input "true"
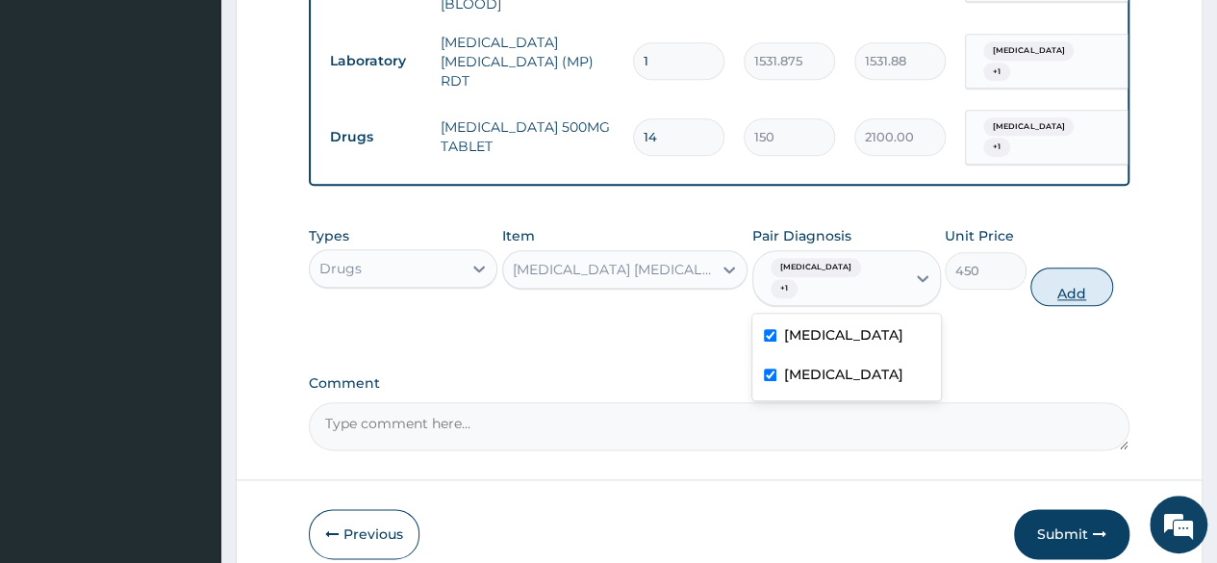
click at [1072, 267] on button "Add" at bounding box center [1071, 286] width 82 height 38
type input "0"
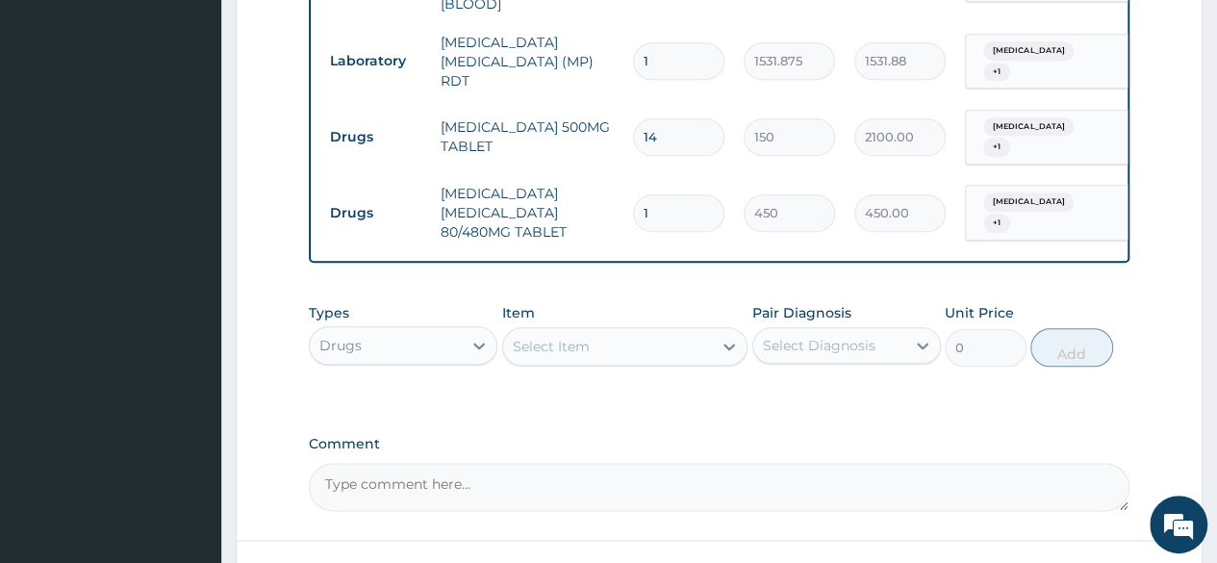
click at [669, 194] on input "1" at bounding box center [678, 213] width 91 height 38
type input "0.00"
type input "6"
type input "2700.00"
type input "6"
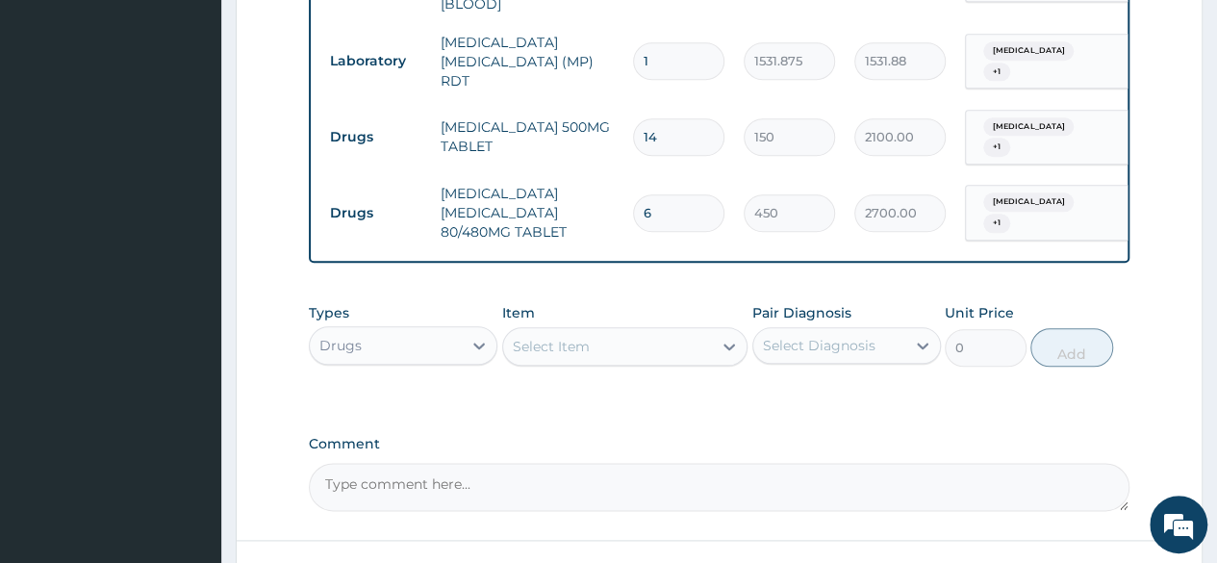
click at [682, 470] on textarea "Comment" at bounding box center [719, 487] width 820 height 48
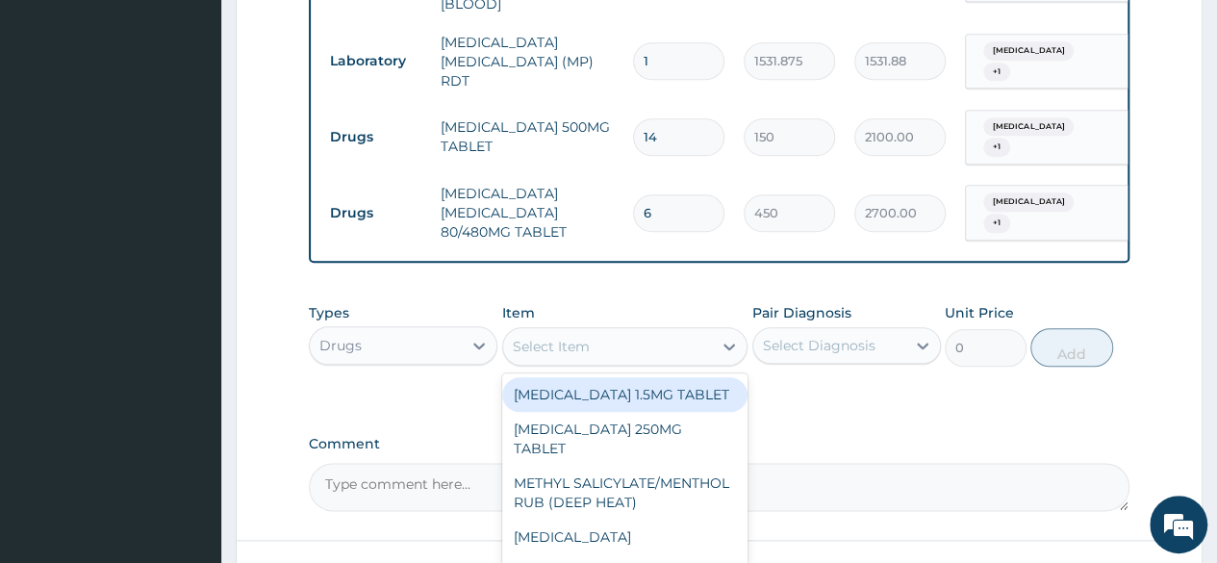
click at [629, 341] on div "Select Item" at bounding box center [608, 346] width 210 height 31
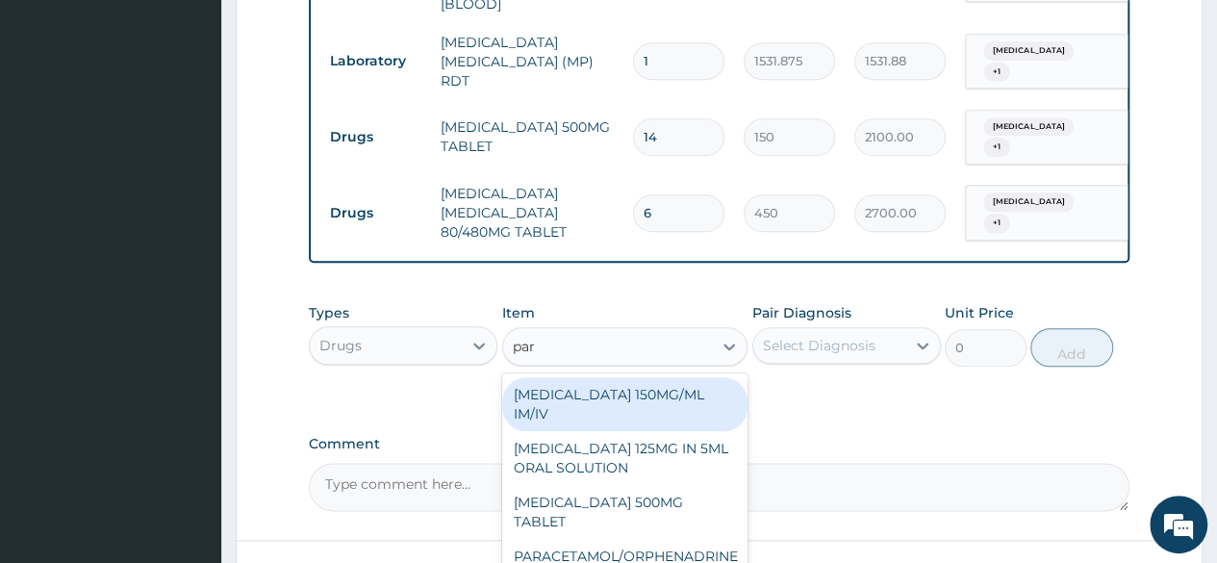
type input "para"
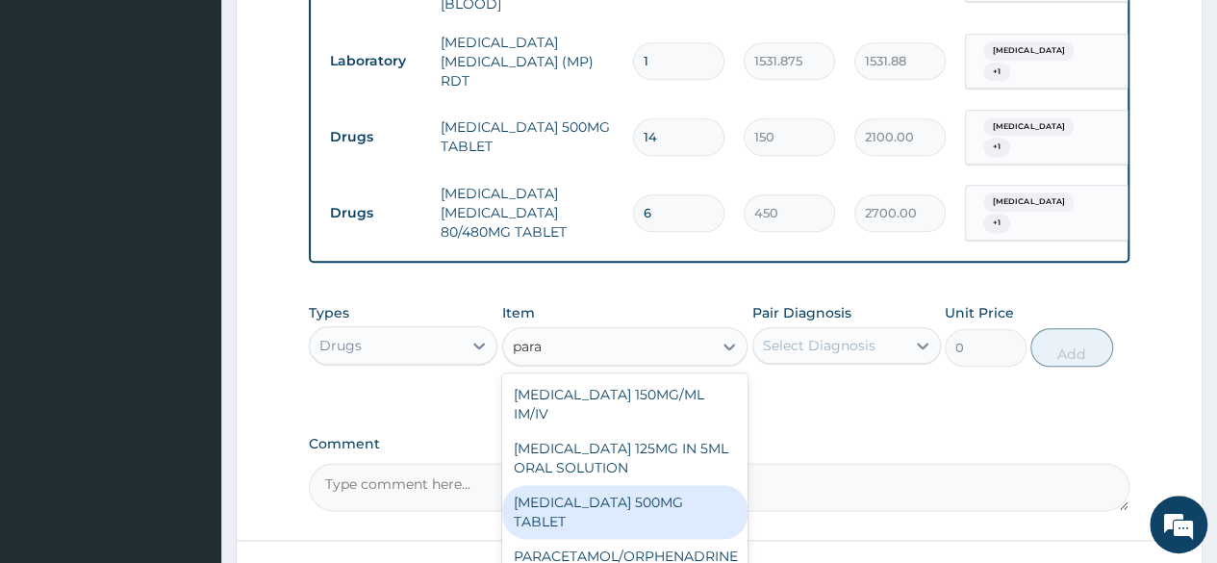
click at [639, 490] on div "[MEDICAL_DATA] 500MG TABLET" at bounding box center [625, 512] width 246 height 54
type input "30"
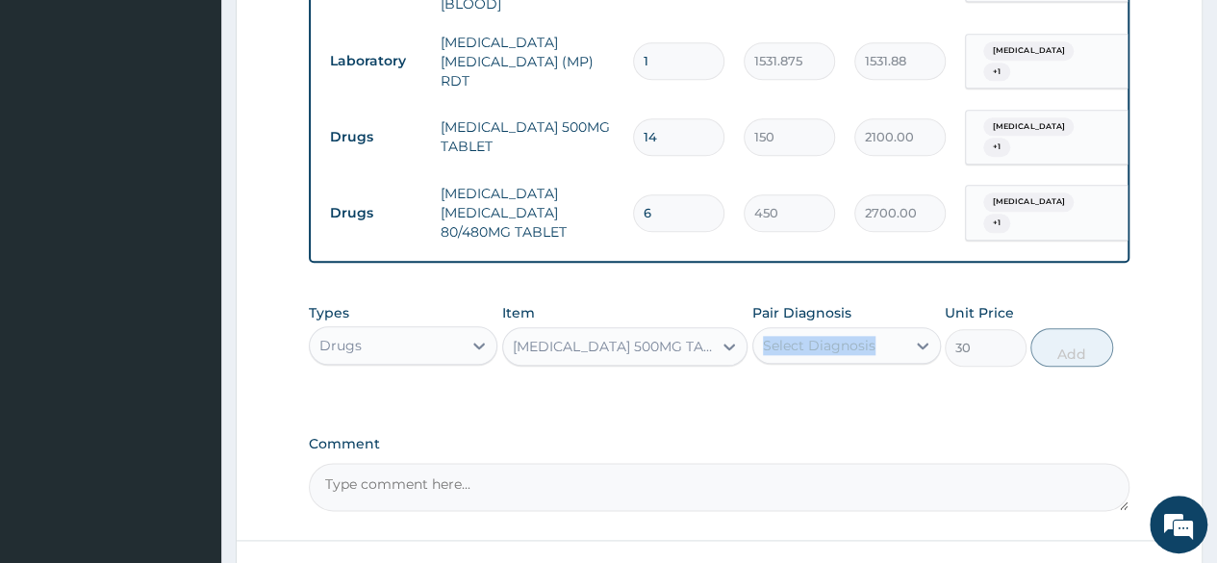
drag, startPoint x: 833, startPoint y: 369, endPoint x: 870, endPoint y: 319, distance: 62.5
click at [870, 319] on div "Types Drugs Item PARACETAMOL 500MG TABLET Pair Diagnosis Select Diagnosis Unit …" at bounding box center [719, 334] width 820 height 83
click at [870, 319] on div "Pair Diagnosis Select Diagnosis" at bounding box center [846, 334] width 188 height 63
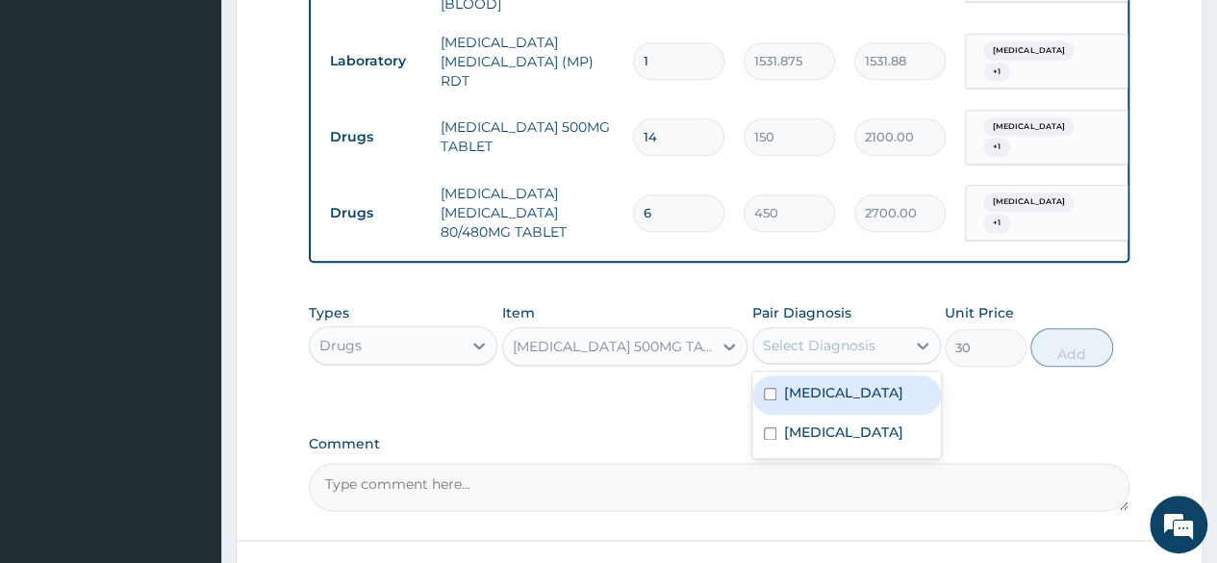
click at [897, 330] on div "Select Diagnosis" at bounding box center [829, 345] width 152 height 31
click at [846, 386] on div "[MEDICAL_DATA]" at bounding box center [846, 394] width 188 height 39
checkbox input "true"
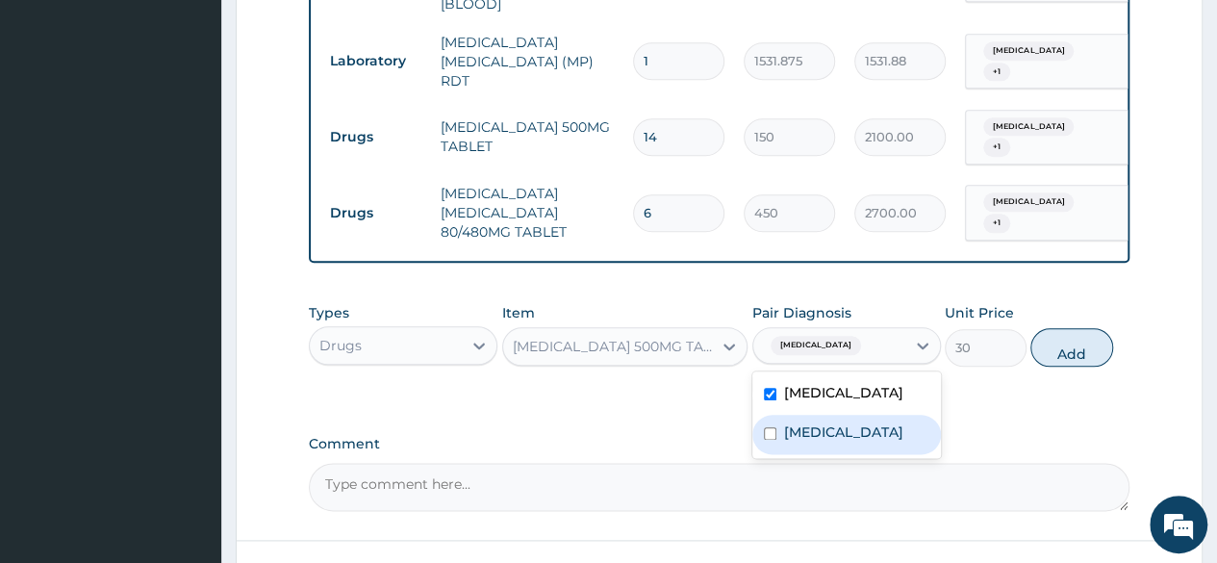
click at [829, 441] on label "Upper respiratory infection" at bounding box center [843, 431] width 119 height 19
checkbox input "true"
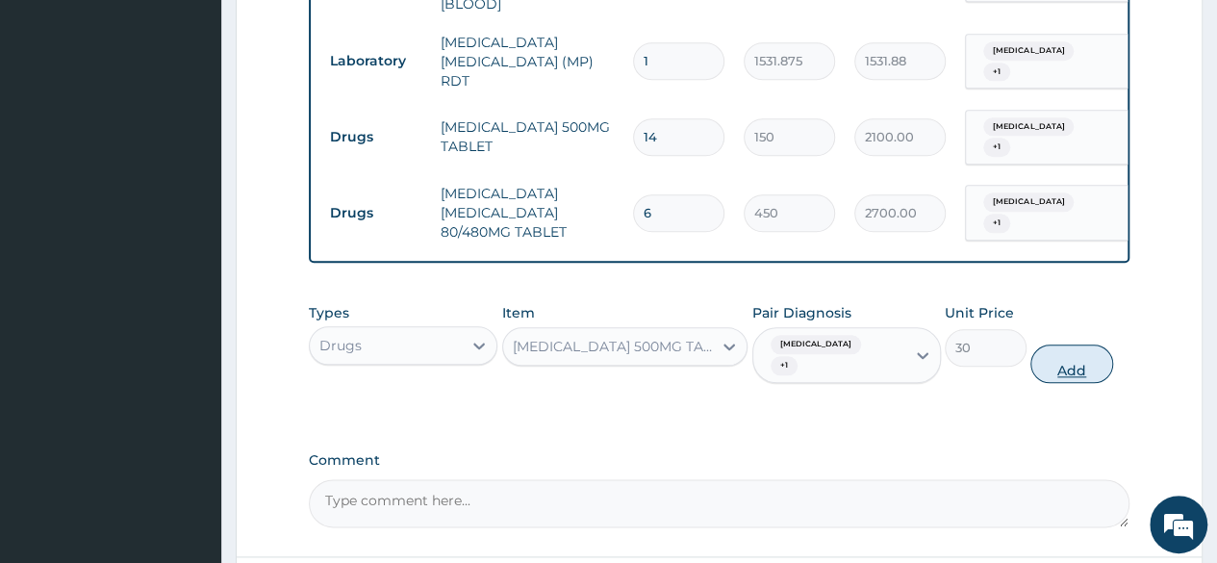
click at [1079, 344] on button "Add" at bounding box center [1071, 363] width 82 height 38
type input "0"
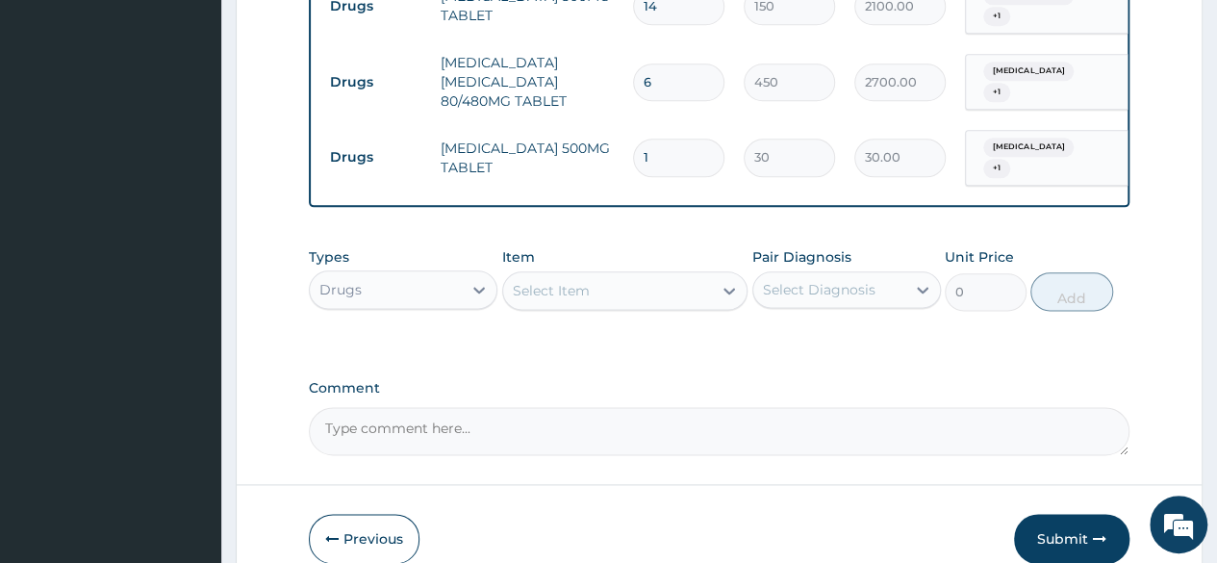
scroll to position [1072, 0]
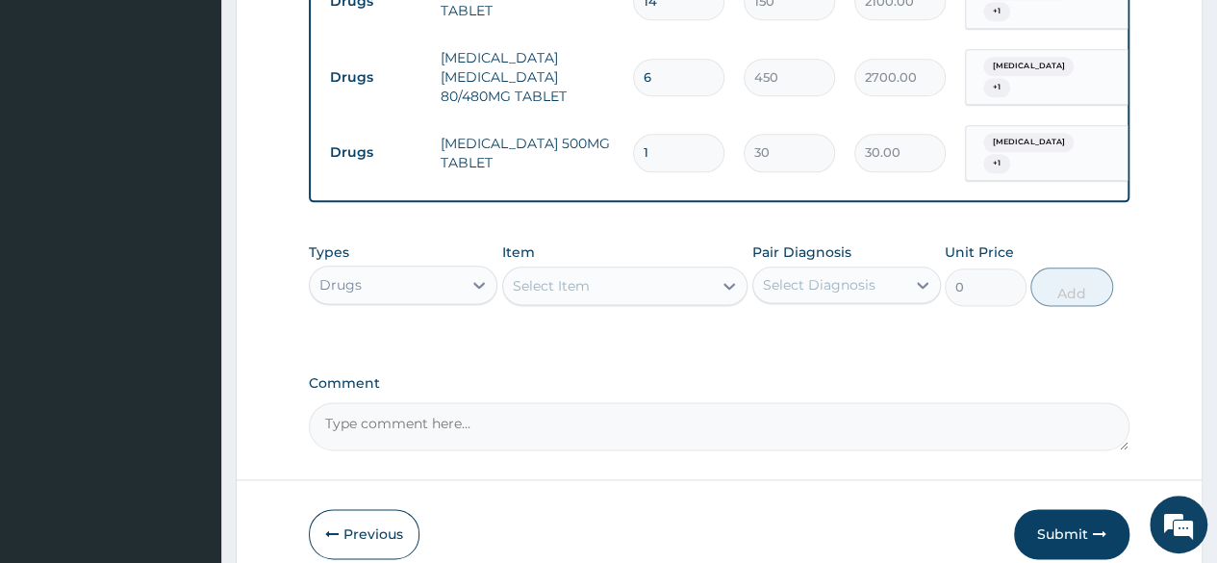
click at [732, 132] on td "1" at bounding box center [678, 152] width 111 height 57
click at [683, 135] on input "1" at bounding box center [678, 153] width 91 height 38
type input "0.00"
type input "3"
type input "90.00"
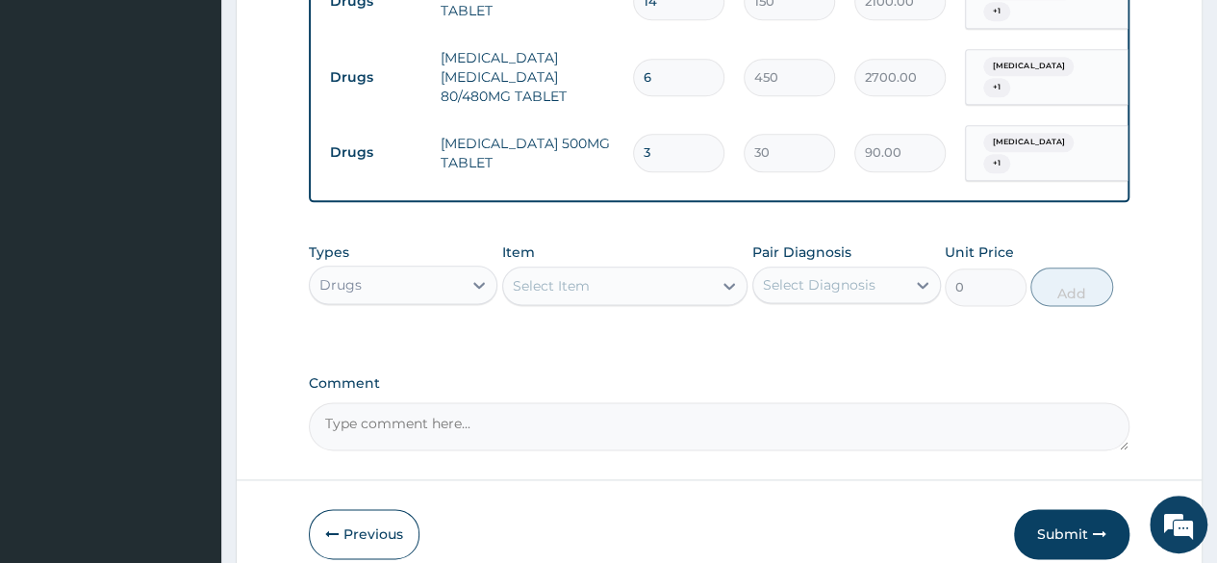
type input "30"
type input "900.00"
type input "30"
click at [662, 376] on label "Comment" at bounding box center [719, 383] width 820 height 16
click at [662, 402] on textarea "Comment" at bounding box center [719, 426] width 820 height 48
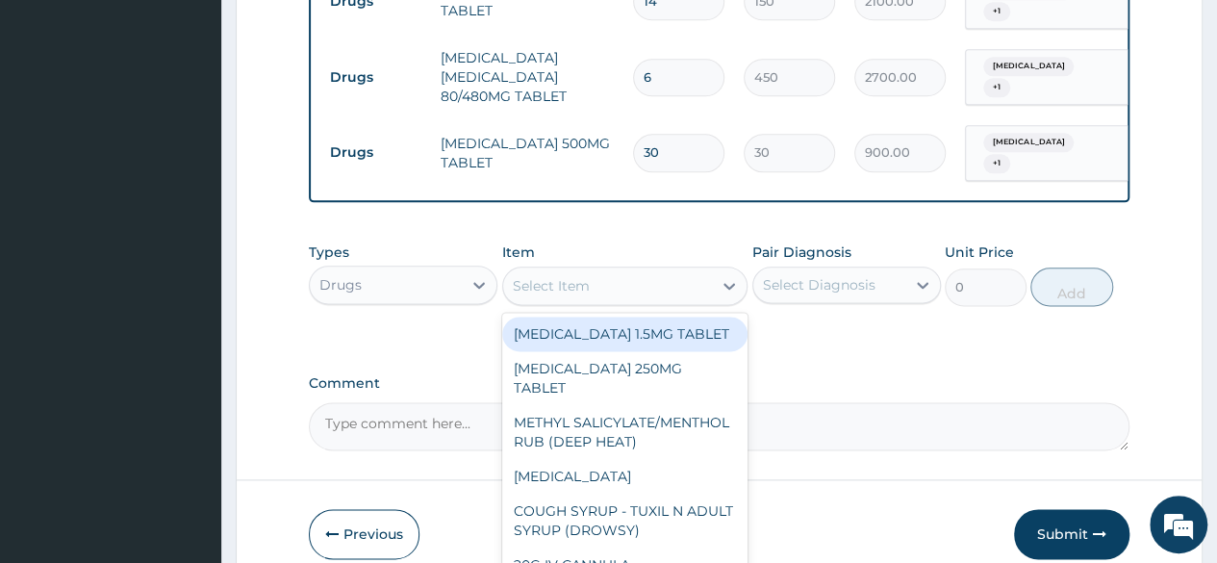
click at [550, 276] on div "Select Item" at bounding box center [551, 285] width 77 height 19
click at [604, 270] on div "Select Item" at bounding box center [608, 285] width 210 height 31
paste input "LORATADINE"
type input "LORATADINE"
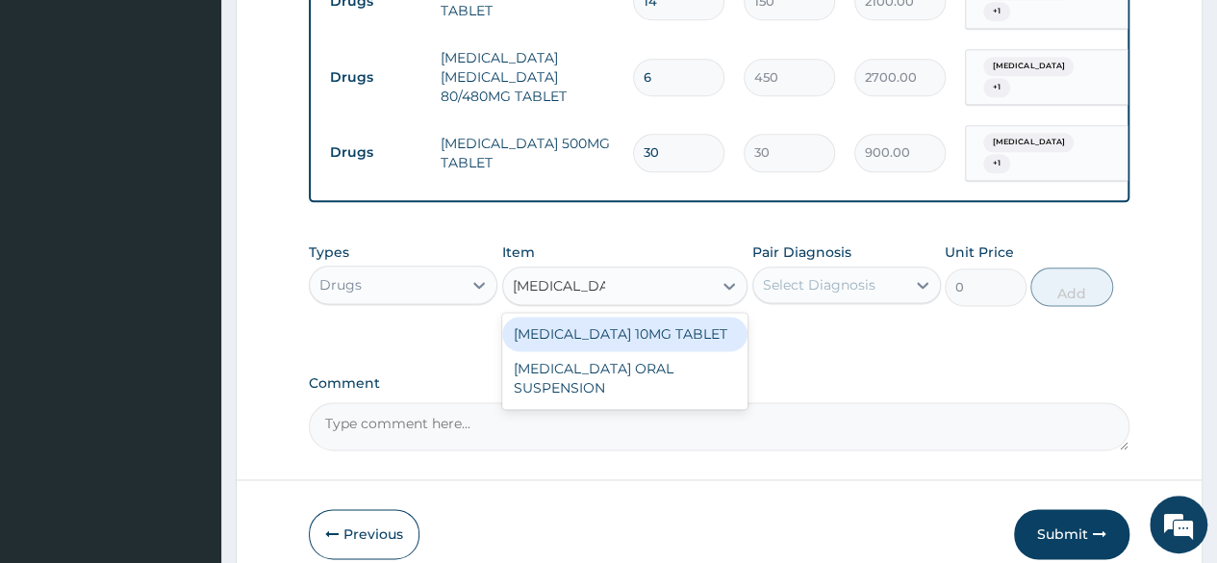
click at [708, 319] on div "[MEDICAL_DATA] 10MG TABLET" at bounding box center [625, 333] width 246 height 35
type input "86.25"
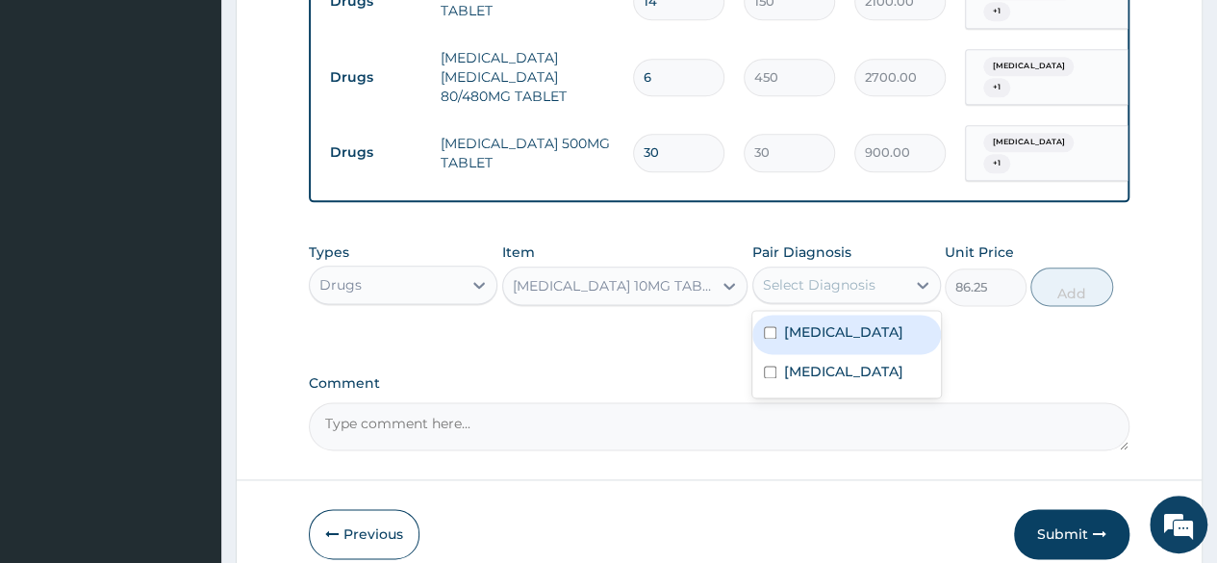
click at [810, 275] on div "Select Diagnosis" at bounding box center [819, 284] width 113 height 19
click at [795, 322] on label "[MEDICAL_DATA]" at bounding box center [843, 331] width 119 height 19
checkbox input "true"
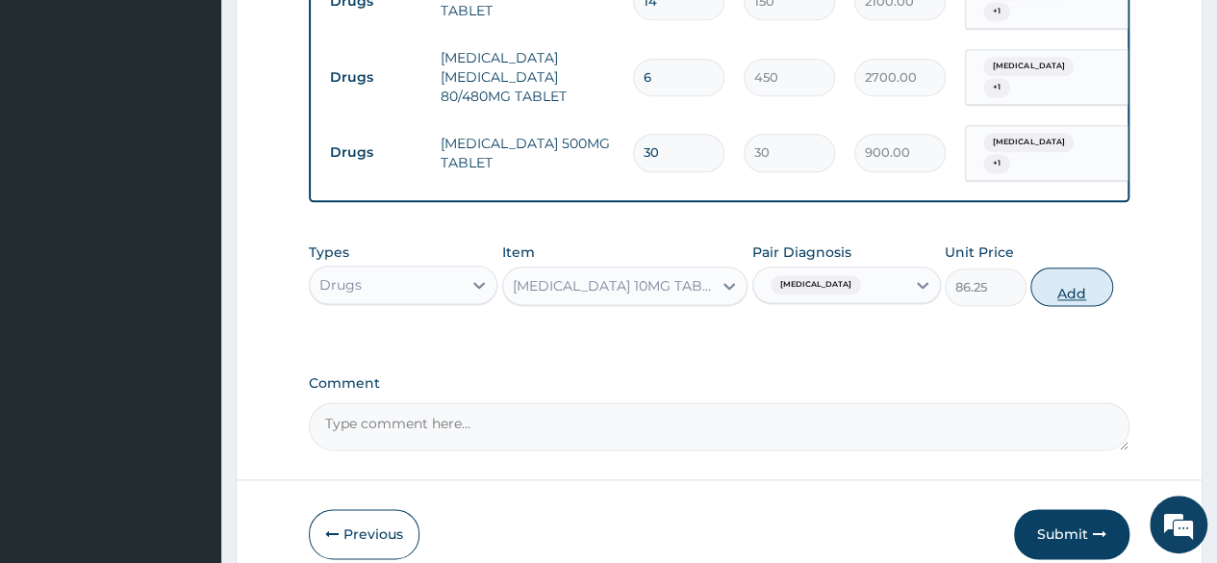
click at [1075, 281] on button "Add" at bounding box center [1071, 286] width 82 height 38
type input "0"
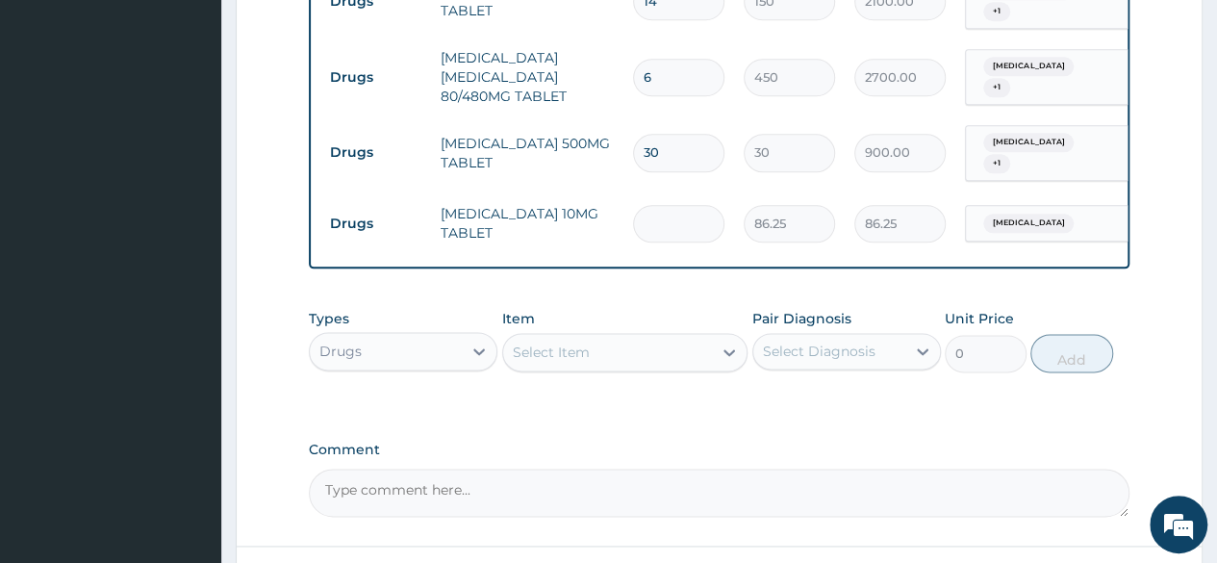
type input "0.00"
type input "5"
type input "431.25"
type input "5"
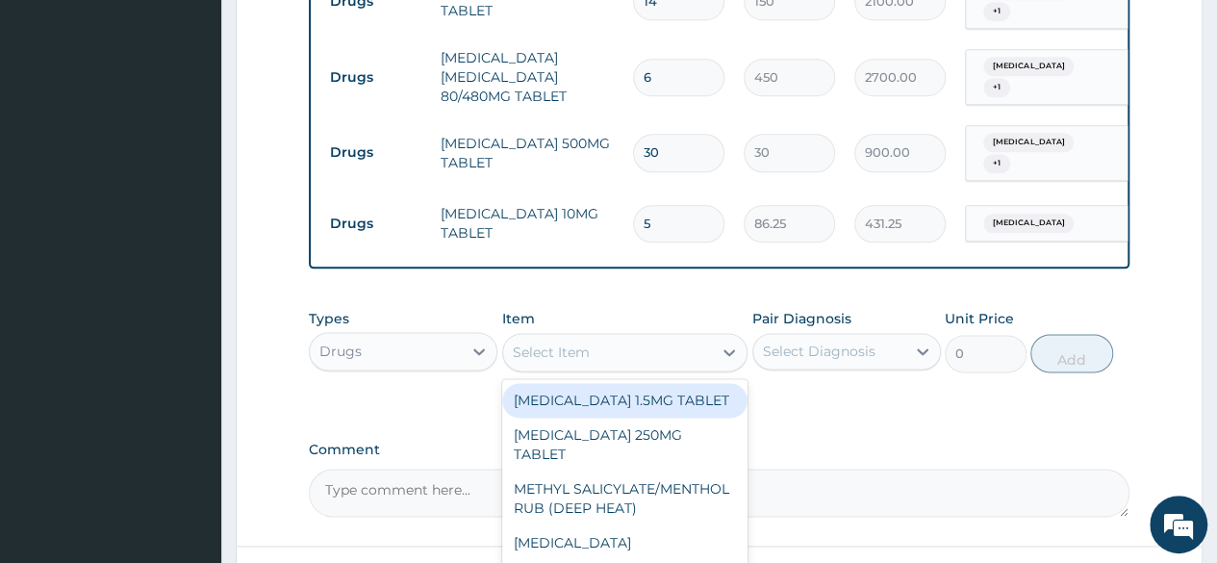
click at [566, 333] on div "Select Item" at bounding box center [625, 352] width 246 height 38
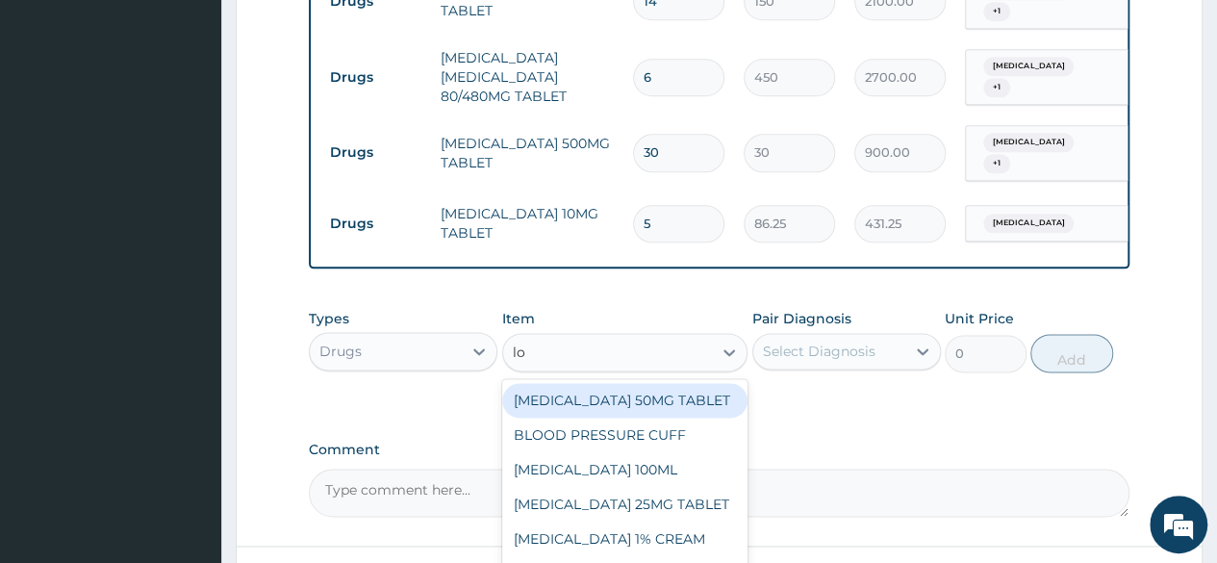
type input "loz"
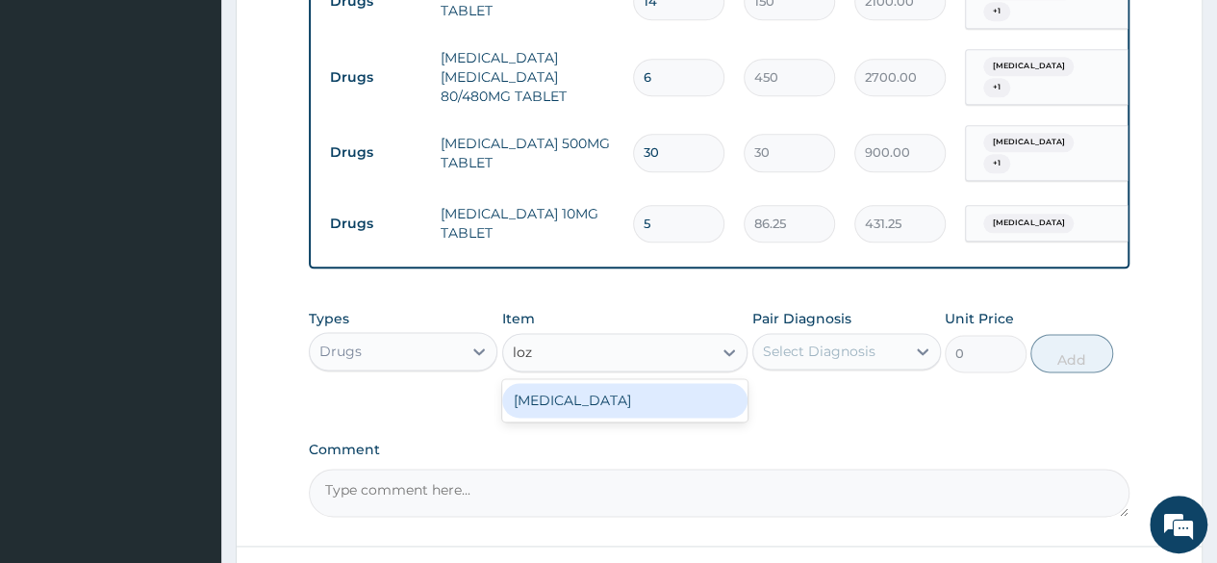
click at [560, 383] on div "[MEDICAL_DATA]" at bounding box center [625, 400] width 246 height 35
type input "96"
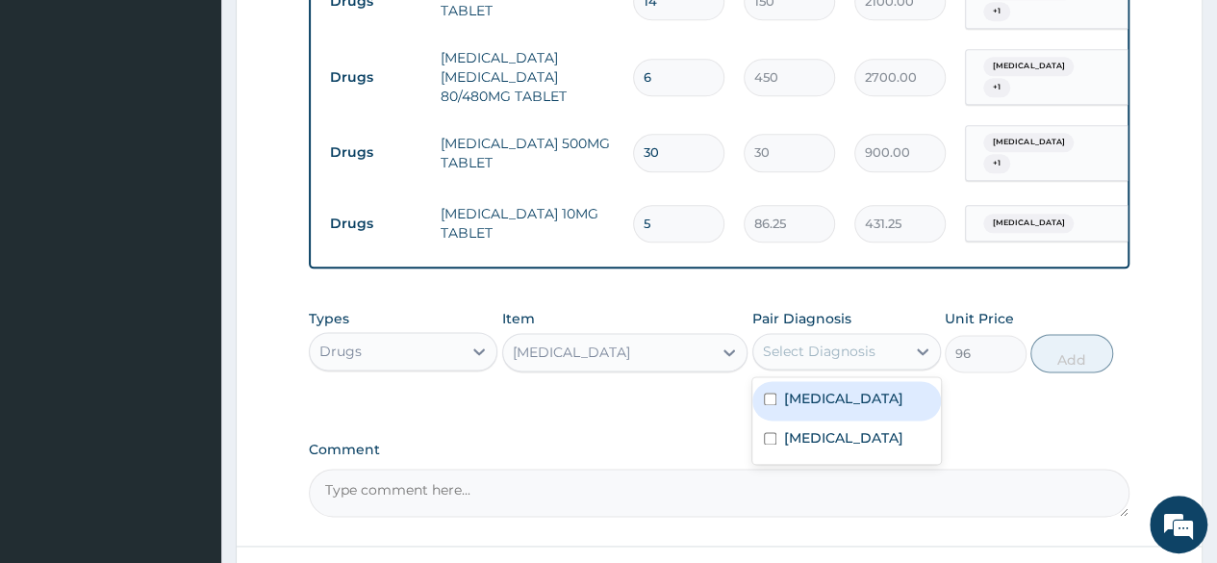
click at [864, 341] on div "Select Diagnosis" at bounding box center [819, 350] width 113 height 19
click at [826, 381] on div "[MEDICAL_DATA]" at bounding box center [846, 400] width 188 height 39
checkbox input "true"
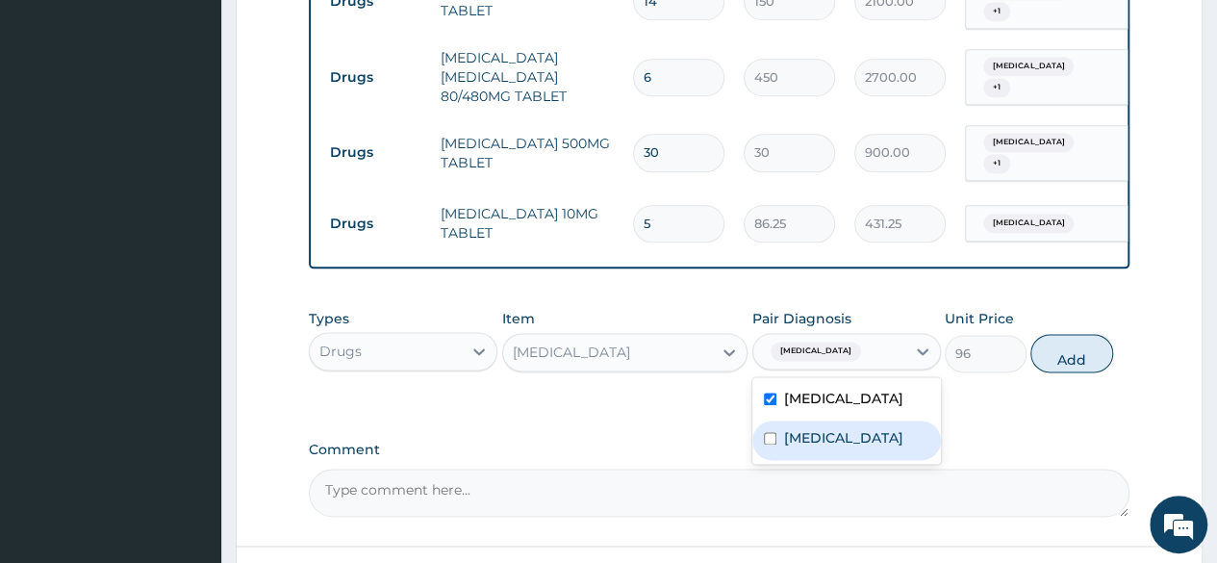
click at [827, 443] on label "Upper respiratory infection" at bounding box center [843, 437] width 119 height 19
checkbox input "true"
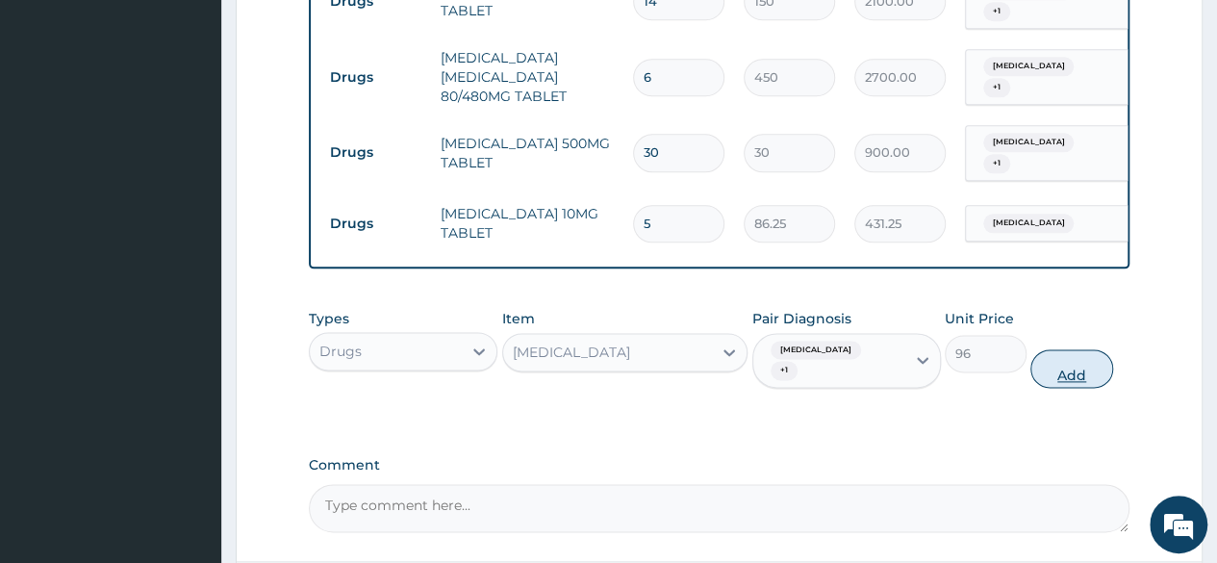
click at [1073, 355] on button "Add" at bounding box center [1071, 368] width 82 height 38
type input "0"
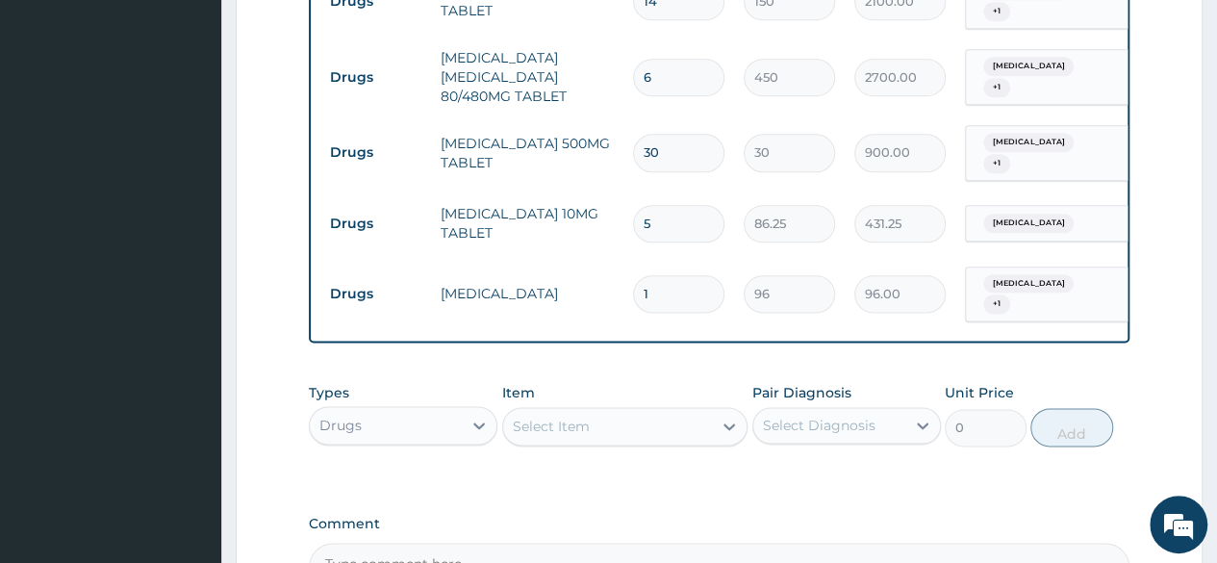
type input "0.00"
type input "5"
type input "480.00"
type input "5"
type input "0.00"
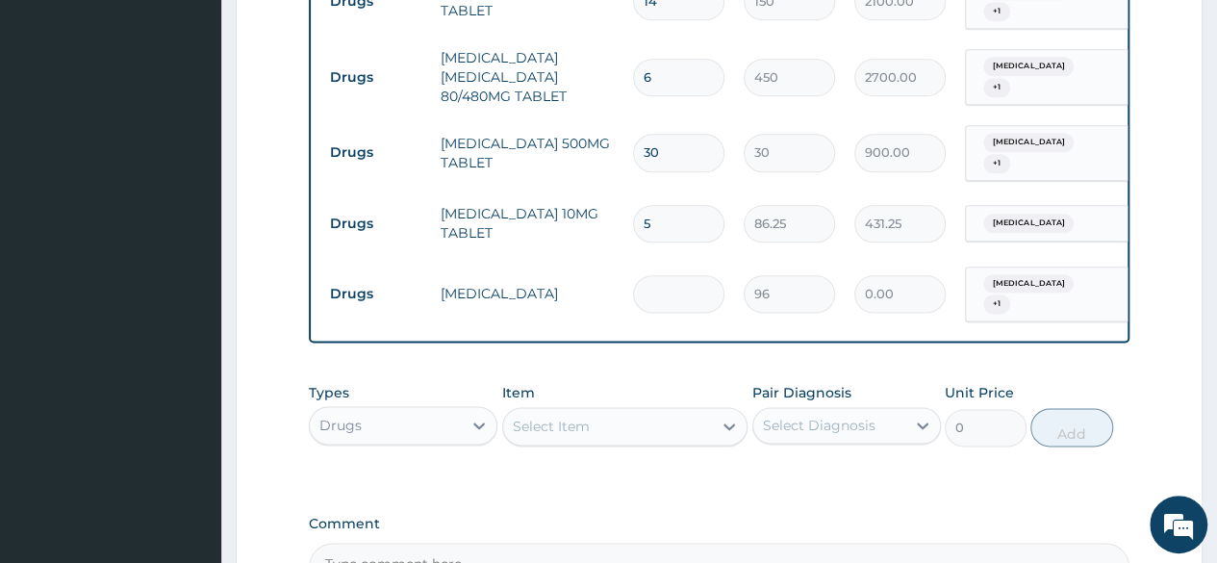
type input "6"
type input "576.00"
type input "6"
click at [853, 515] on label "Comment" at bounding box center [719, 523] width 820 height 16
click at [853, 542] on textarea "Comment" at bounding box center [719, 566] width 820 height 48
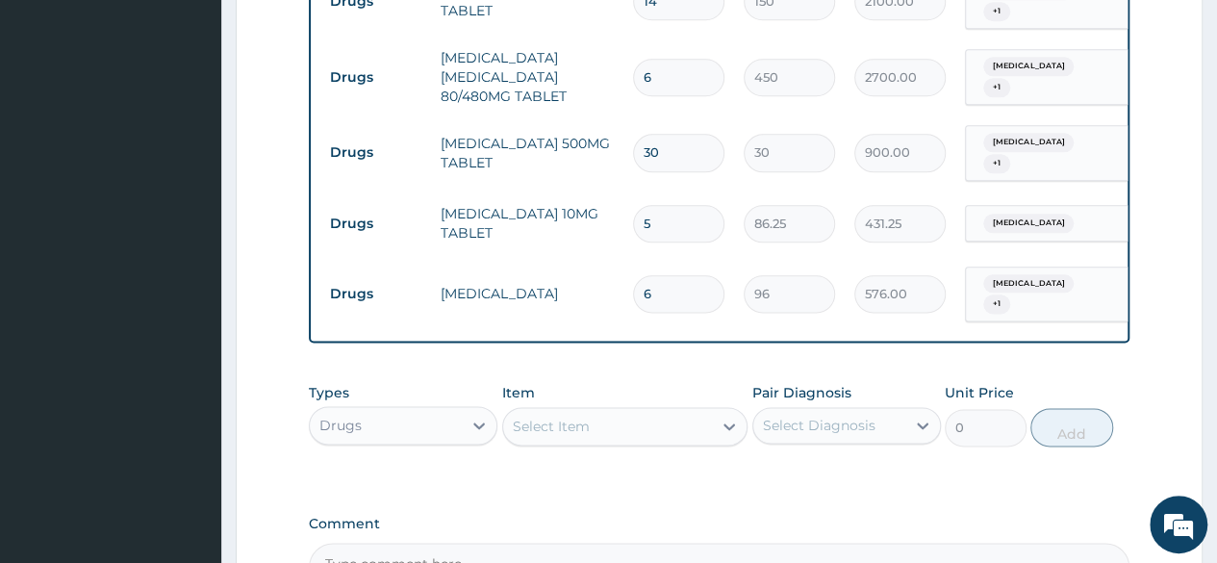
scroll to position [1280, 0]
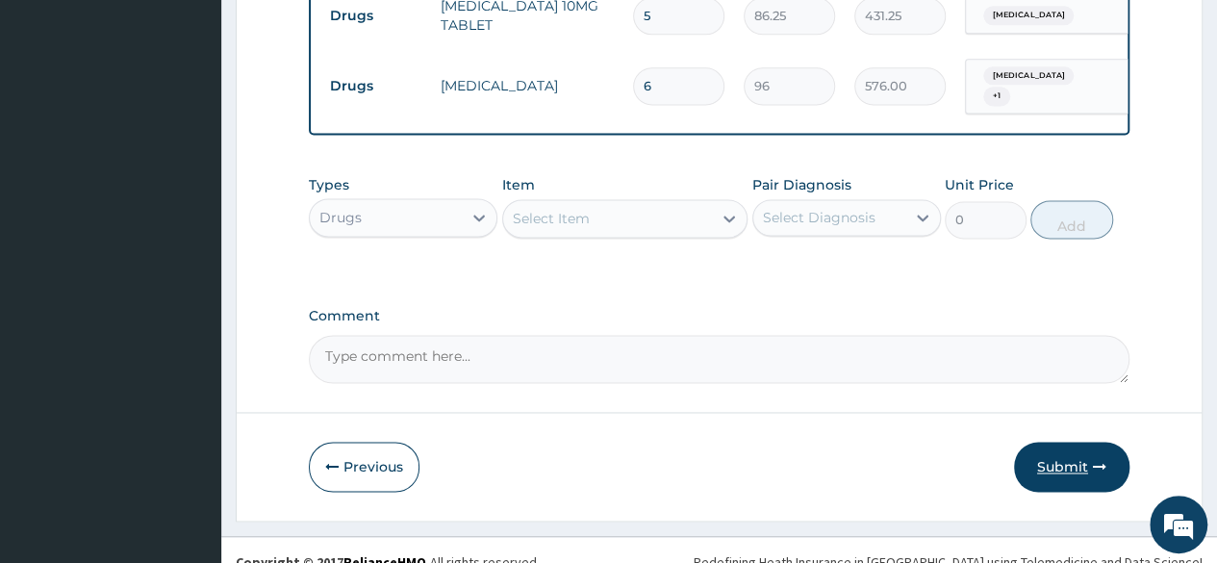
click at [1094, 460] on icon "button" at bounding box center [1099, 466] width 13 height 13
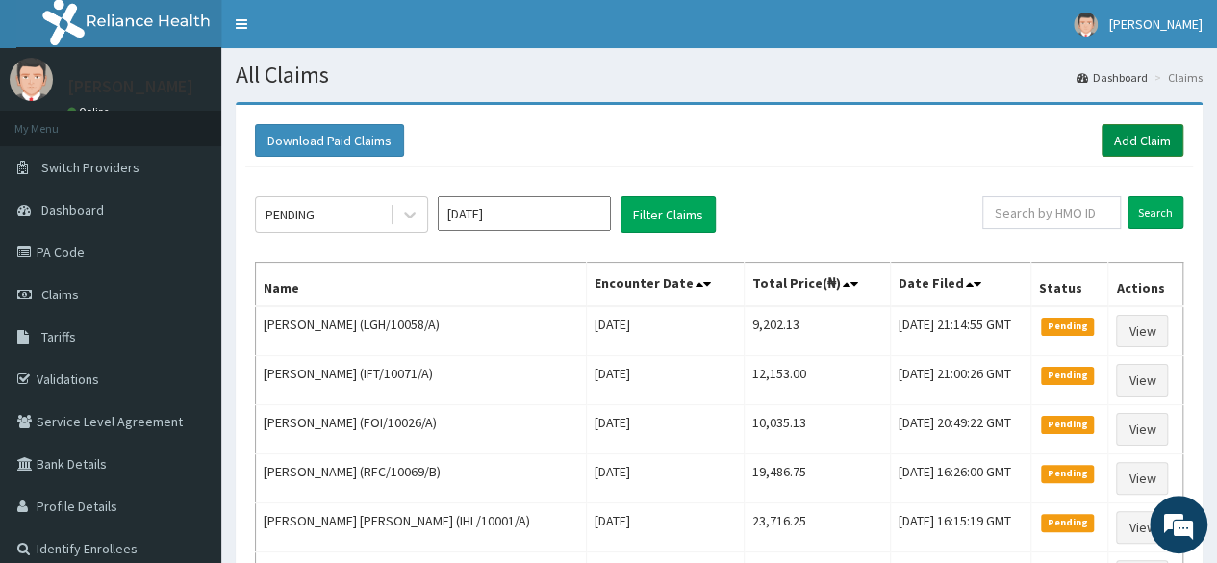
click at [1138, 145] on link "Add Claim" at bounding box center [1142, 140] width 82 height 33
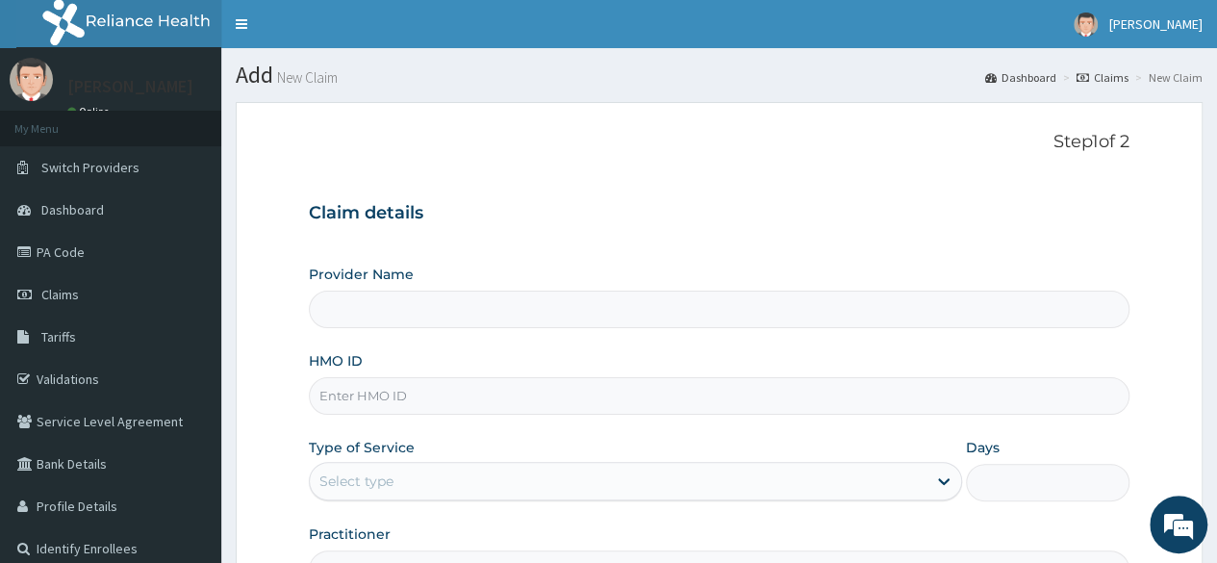
click at [791, 365] on div "HMO ID" at bounding box center [719, 382] width 820 height 63
type input "Reliance Family Clinics (RFC) - [GEOGRAPHIC_DATA]"
click at [783, 380] on input "HMO ID" at bounding box center [719, 396] width 820 height 38
paste input "FOI/10028/A"
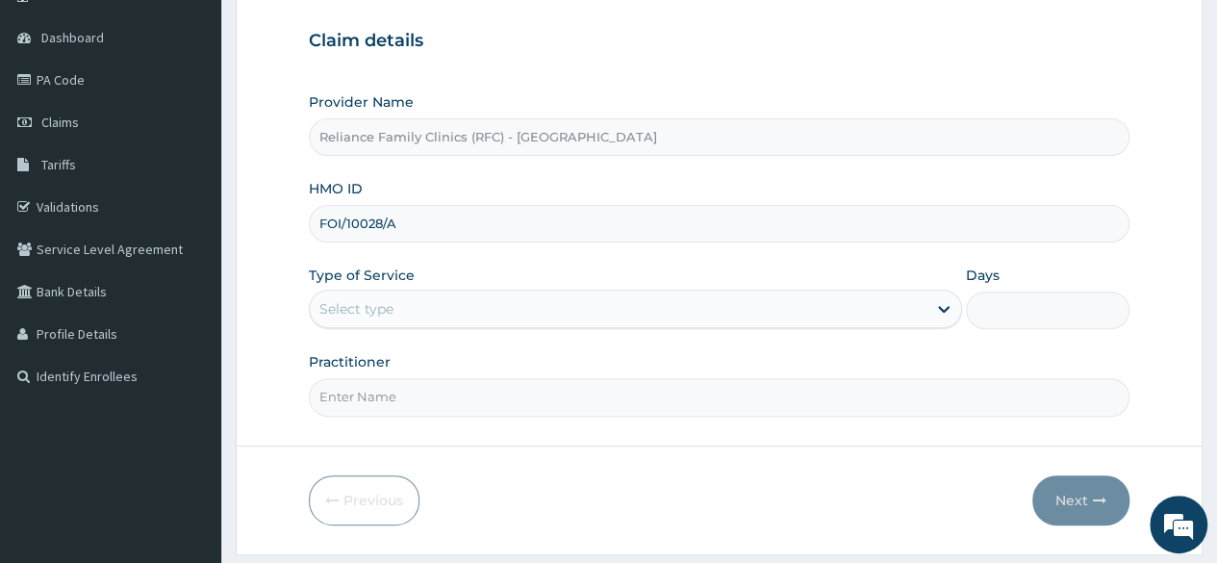
scroll to position [177, 0]
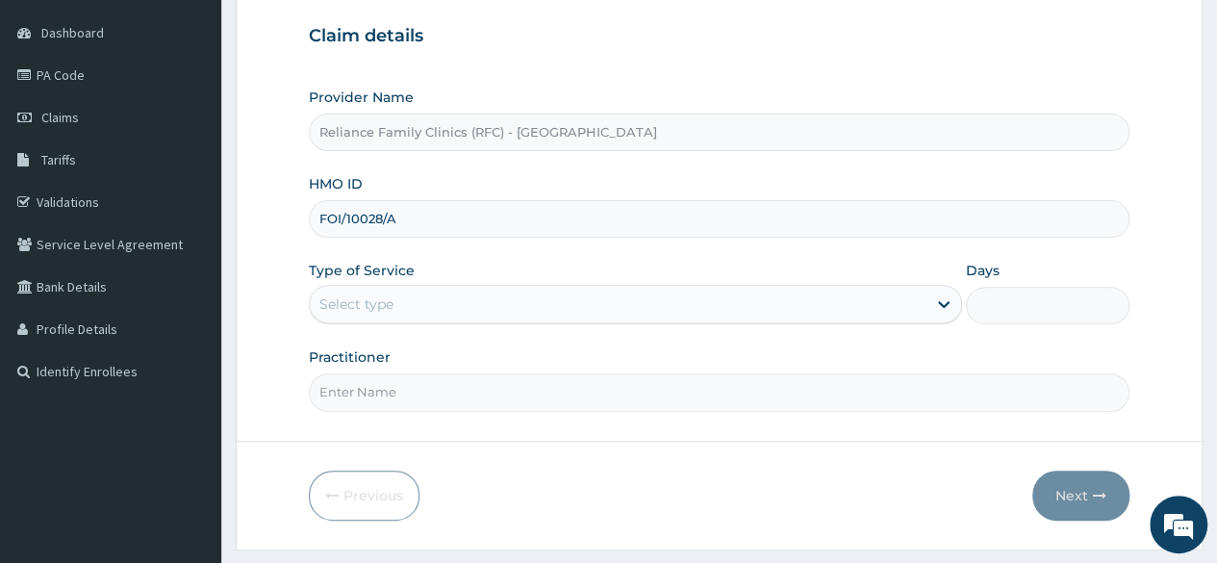
type input "FOI/10028/A"
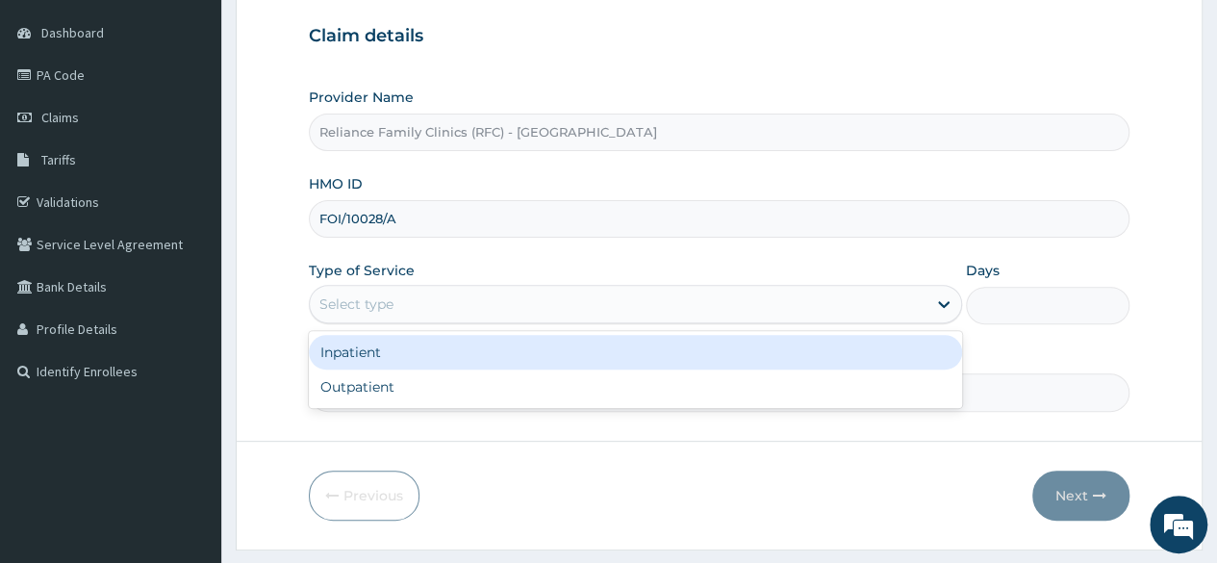
click at [600, 309] on div "Select type" at bounding box center [618, 304] width 616 height 31
click at [529, 362] on div "Inpatient" at bounding box center [635, 352] width 653 height 35
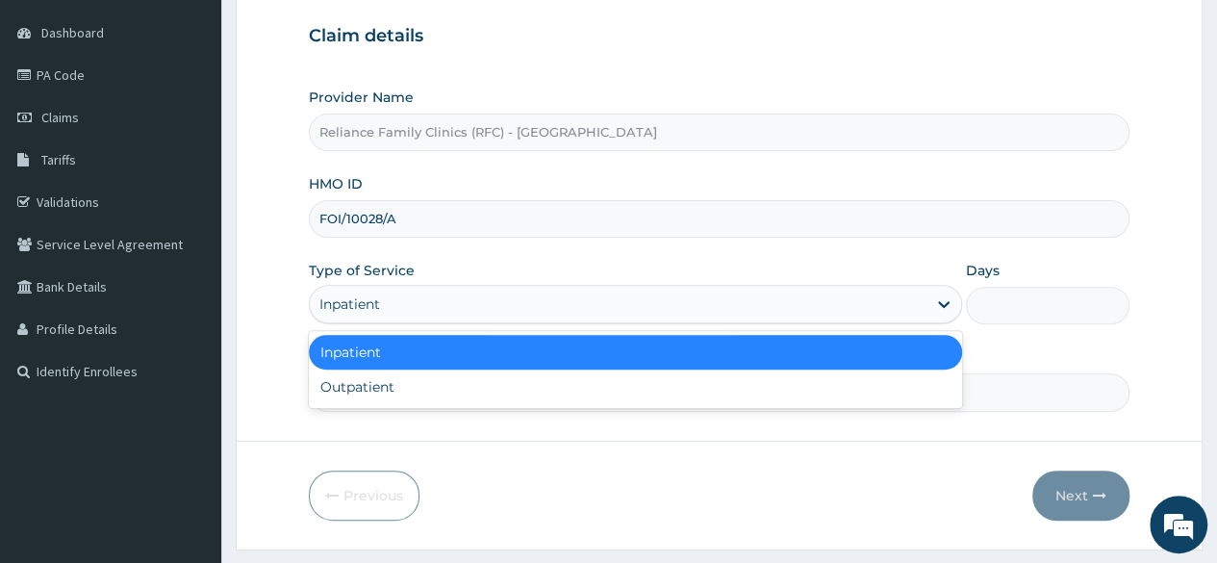
click at [494, 309] on div "Inpatient" at bounding box center [618, 304] width 616 height 31
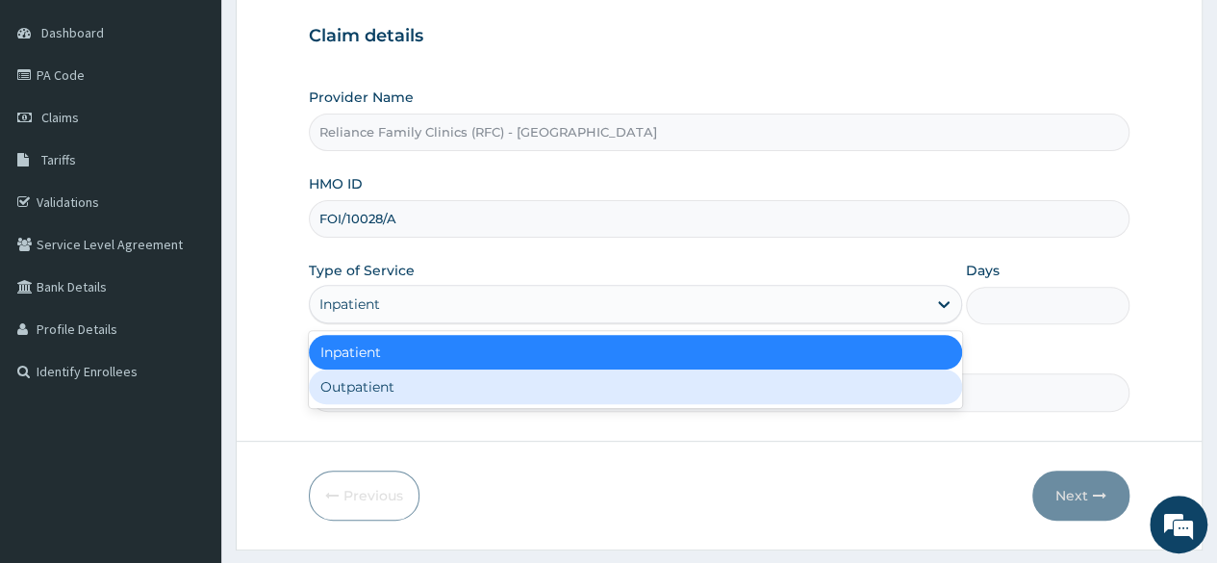
click at [465, 378] on div "Outpatient" at bounding box center [635, 386] width 653 height 35
type input "1"
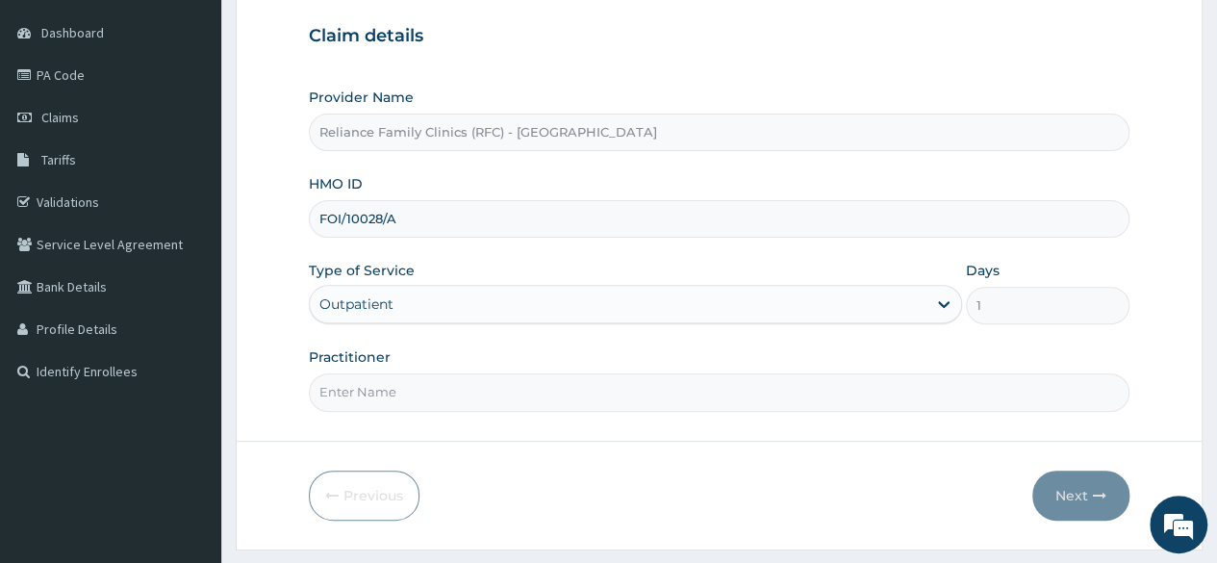
click at [467, 380] on input "Practitioner" at bounding box center [719, 392] width 820 height 38
type input ";"
type input "locum"
click at [1061, 485] on button "Next" at bounding box center [1080, 495] width 97 height 50
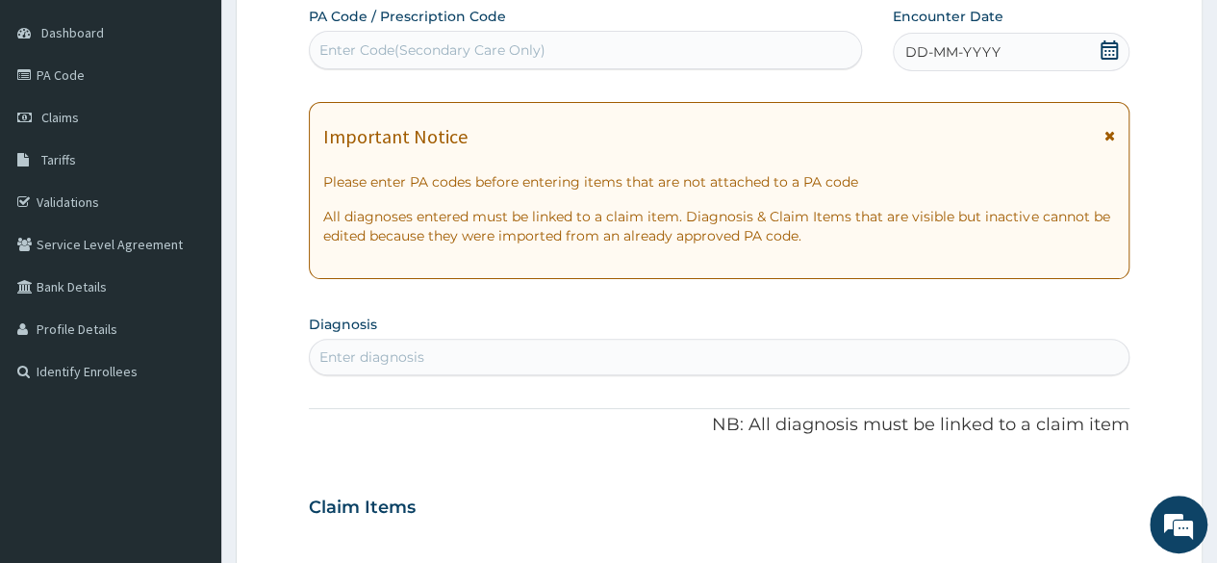
click at [1093, 49] on div "DD-MM-YYYY" at bounding box center [1010, 52] width 237 height 38
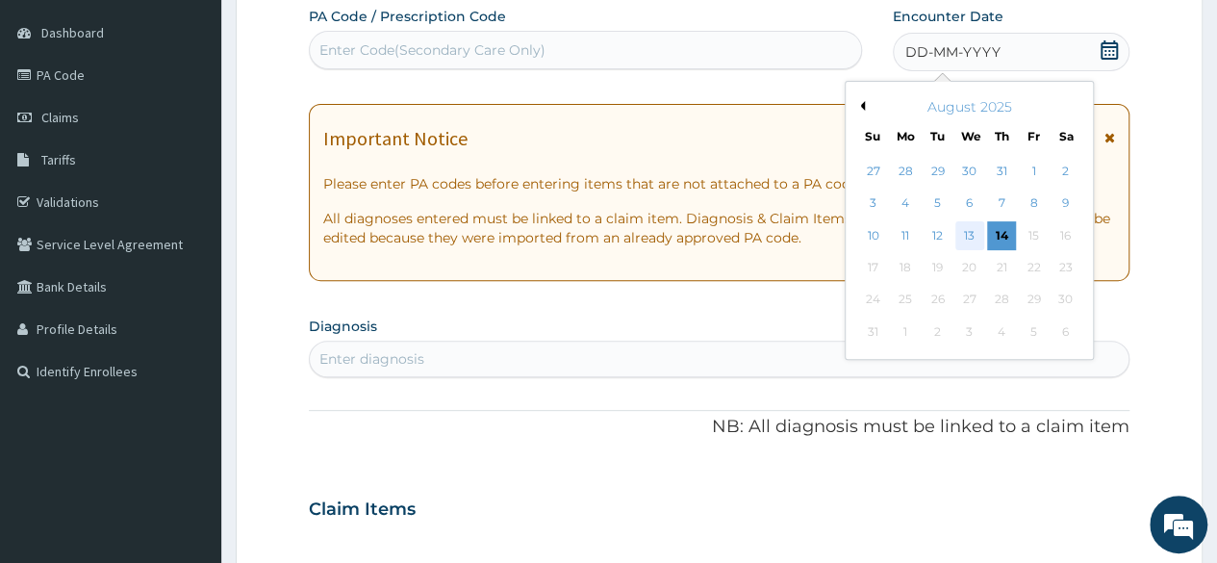
click at [972, 232] on div "13" at bounding box center [968, 235] width 29 height 29
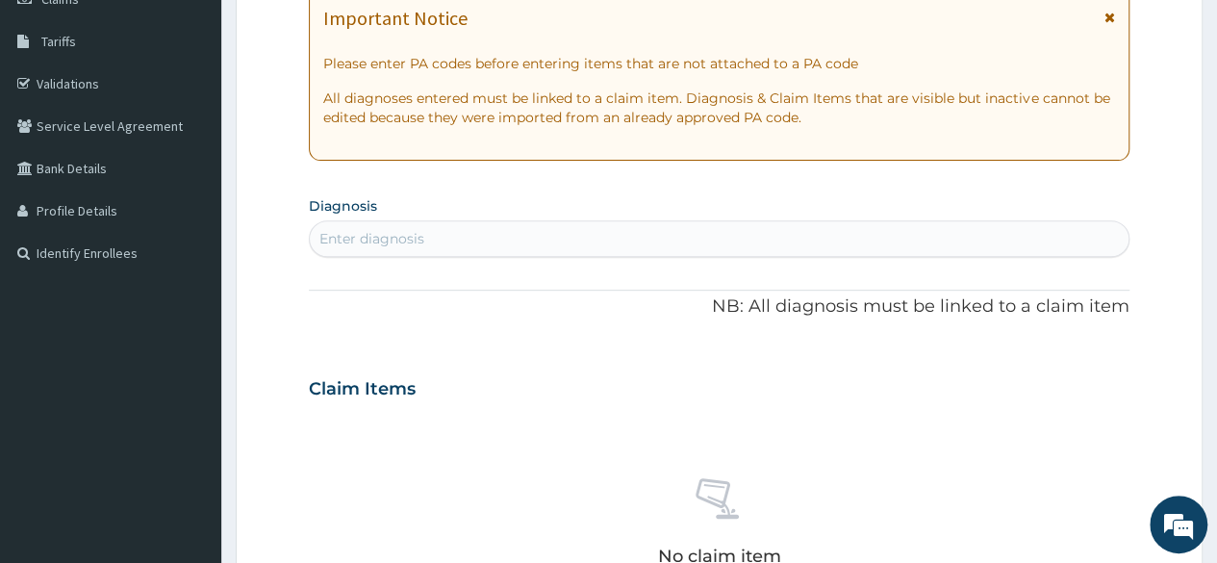
scroll to position [359, 0]
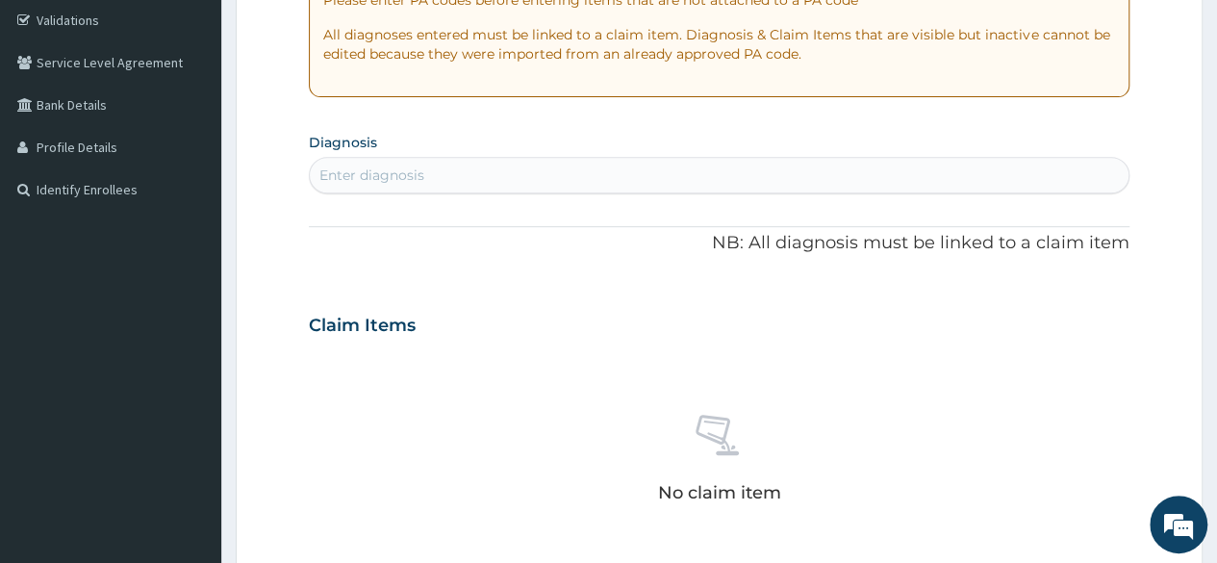
click at [545, 173] on div "Enter diagnosis" at bounding box center [719, 175] width 818 height 31
type input "malar"
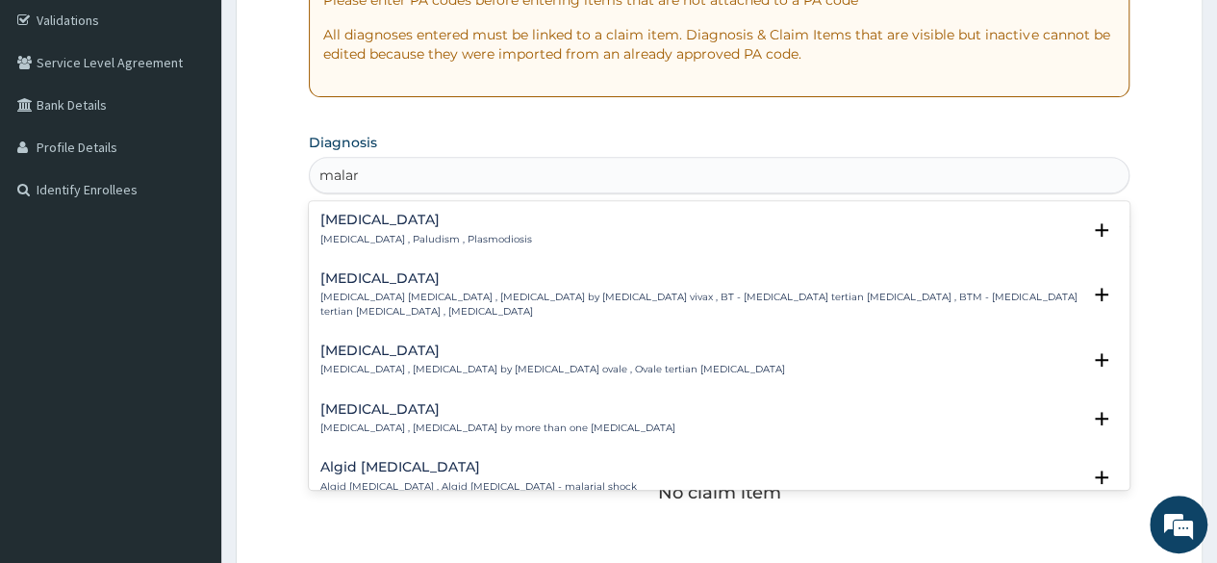
click at [457, 238] on p "[MEDICAL_DATA] , Paludism , Plasmodiosis" at bounding box center [426, 239] width 212 height 13
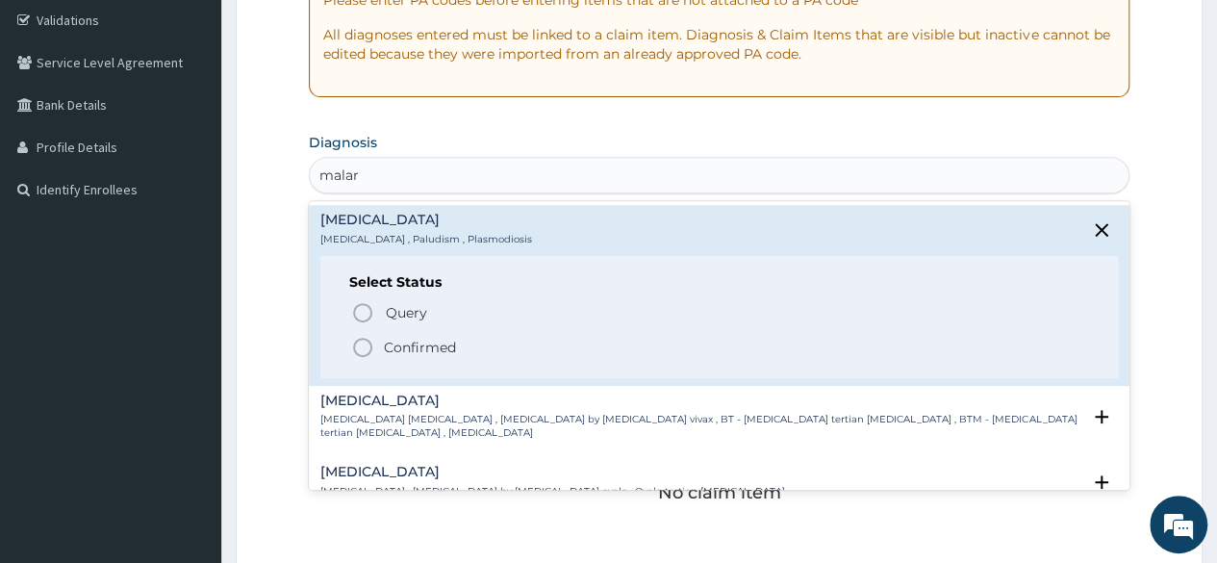
click at [431, 349] on p "Confirmed" at bounding box center [420, 347] width 72 height 19
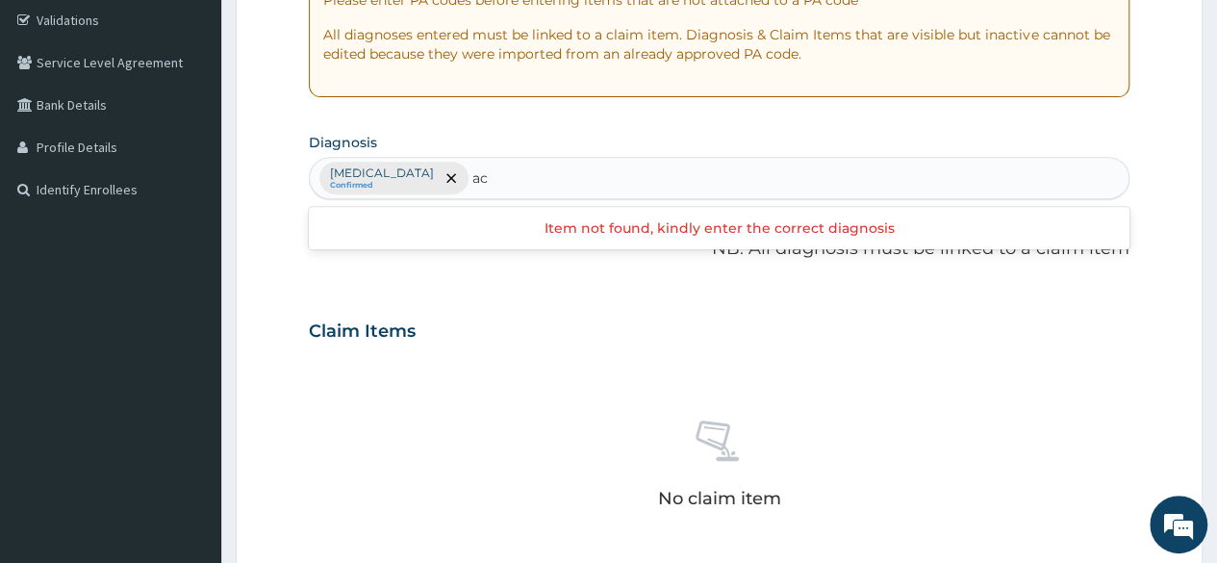
type input "a"
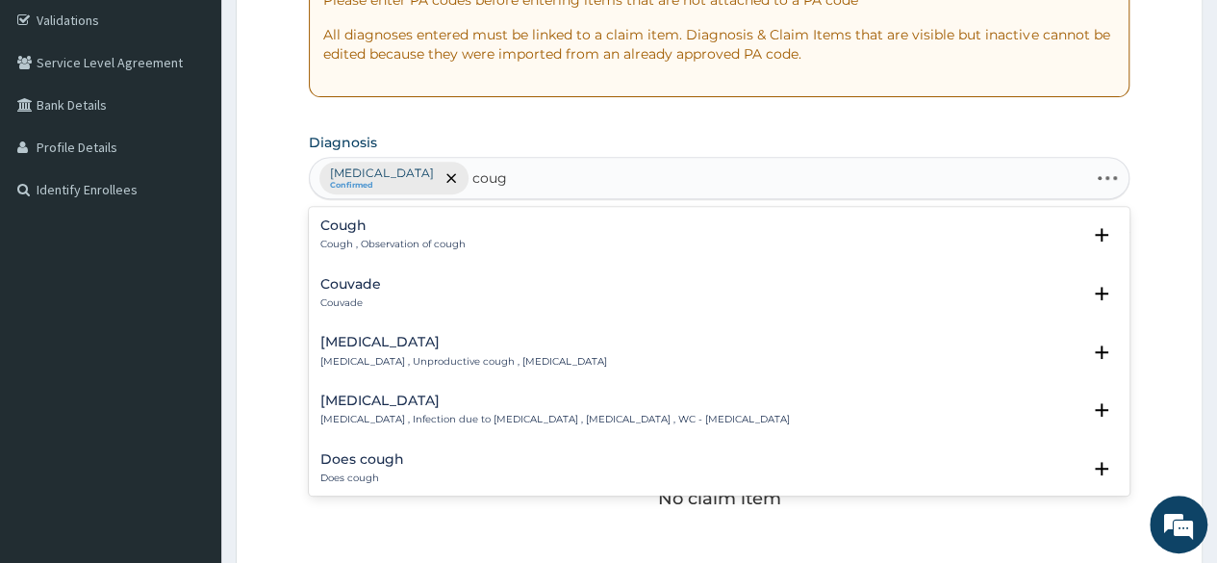
type input "cough"
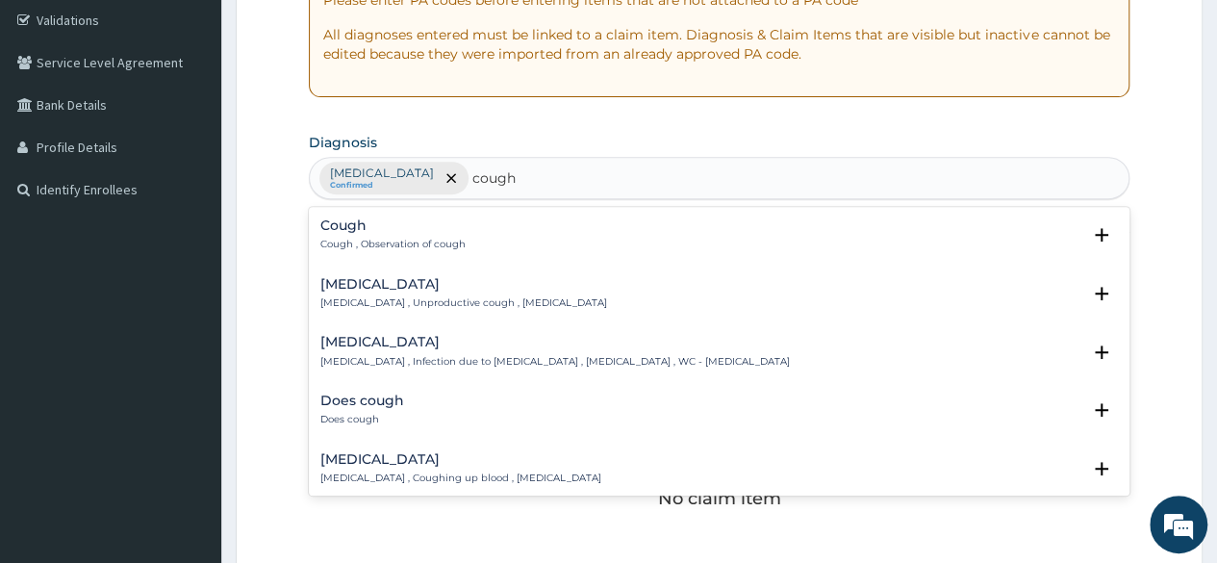
click at [407, 238] on p "Cough , Observation of cough" at bounding box center [392, 244] width 145 height 13
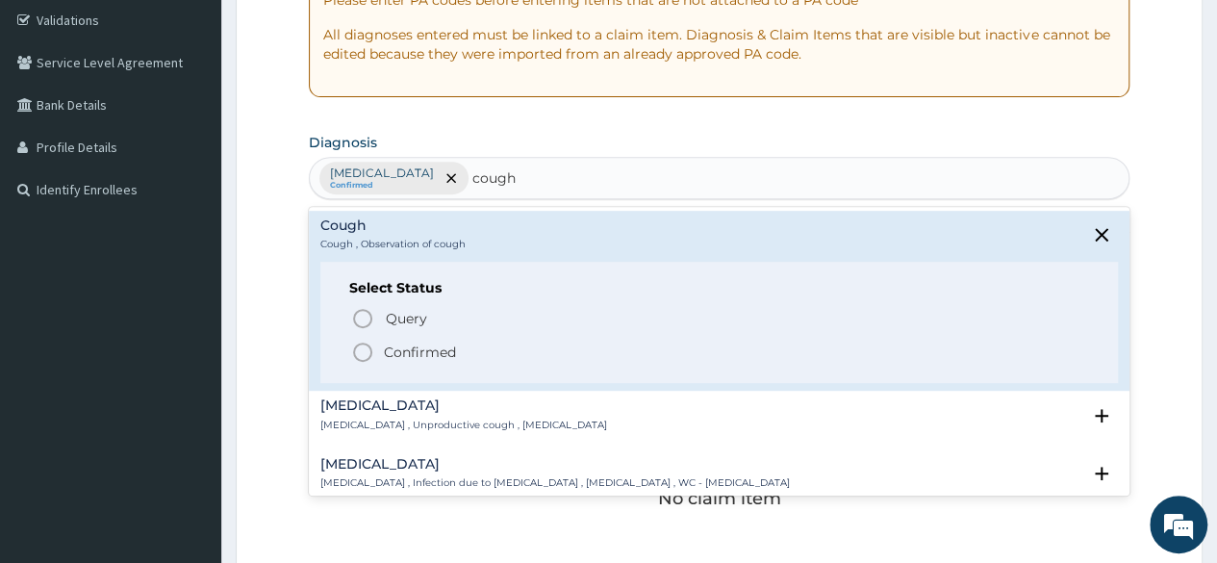
click at [421, 345] on p "Confirmed" at bounding box center [420, 351] width 72 height 19
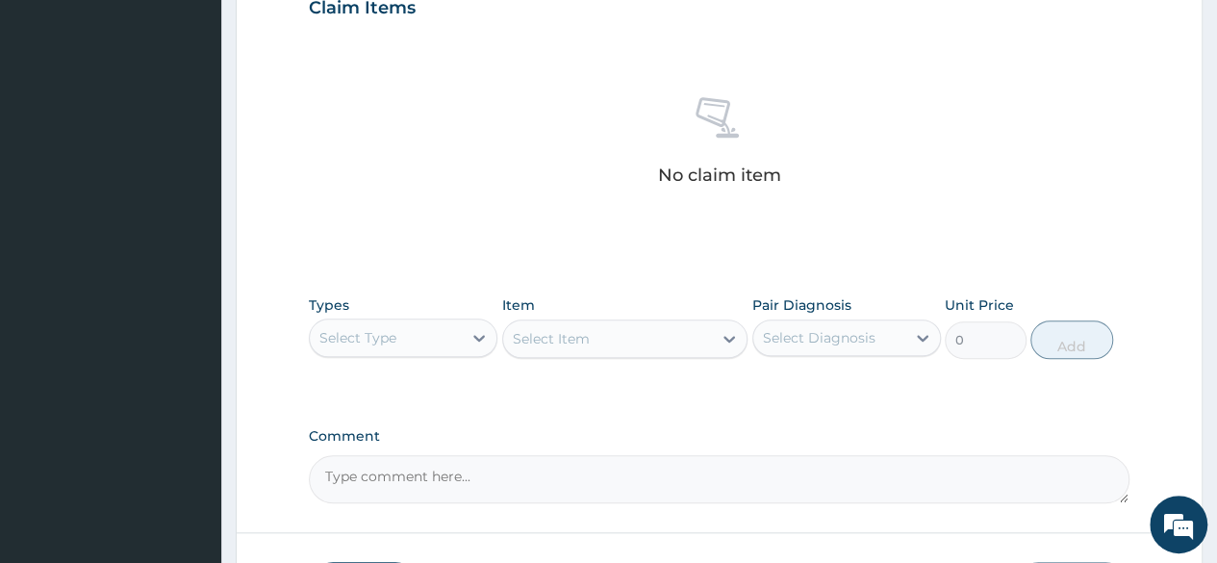
scroll to position [748, 0]
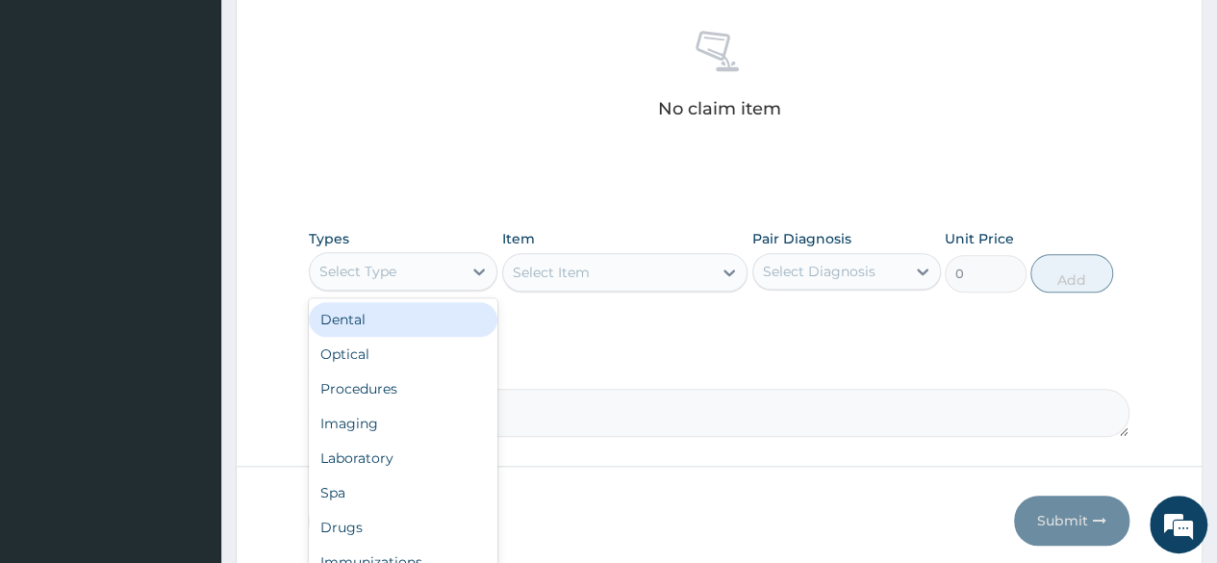
click at [396, 406] on div "Imaging" at bounding box center [403, 423] width 188 height 35
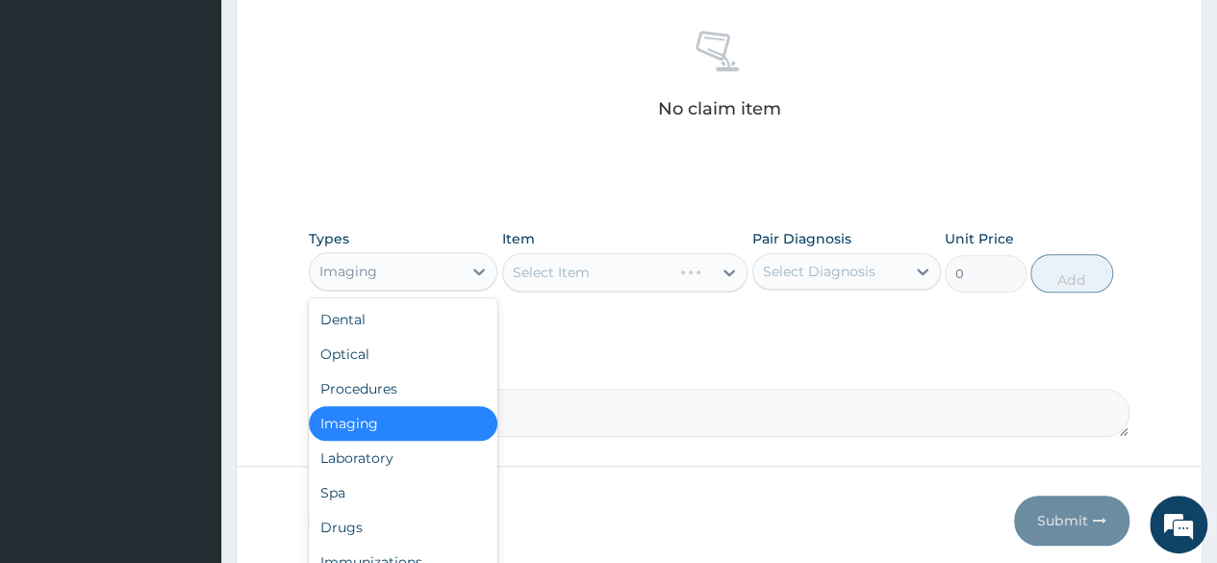
click at [414, 386] on div "Procedures" at bounding box center [403, 388] width 188 height 35
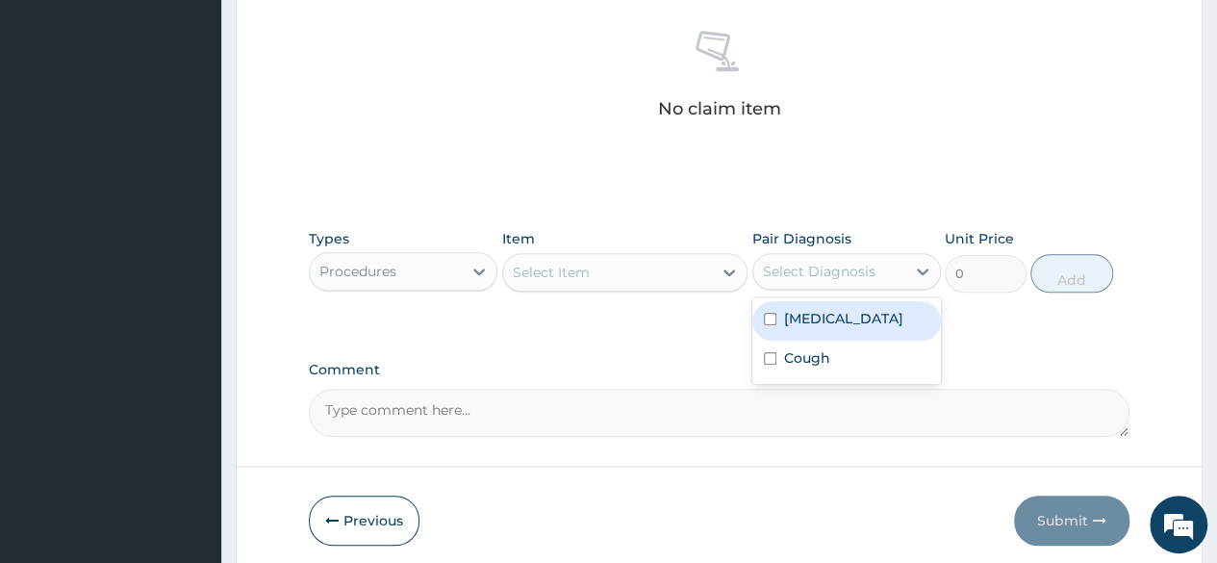
click at [867, 319] on div "[MEDICAL_DATA]" at bounding box center [846, 320] width 188 height 39
checkbox input "true"
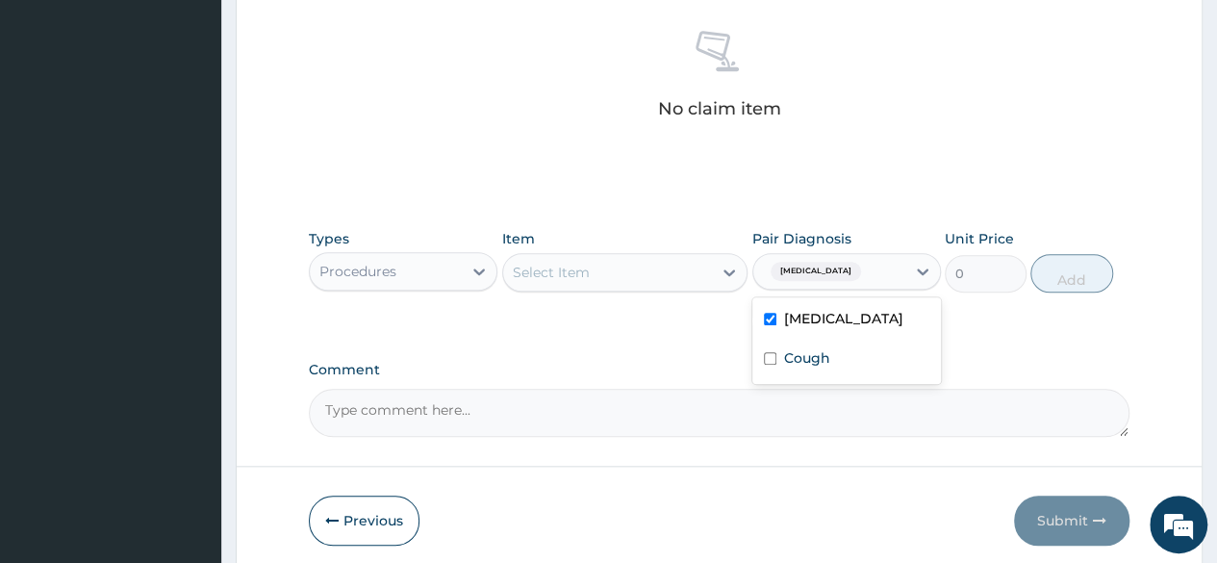
click at [846, 367] on div "Cough" at bounding box center [846, 359] width 188 height 39
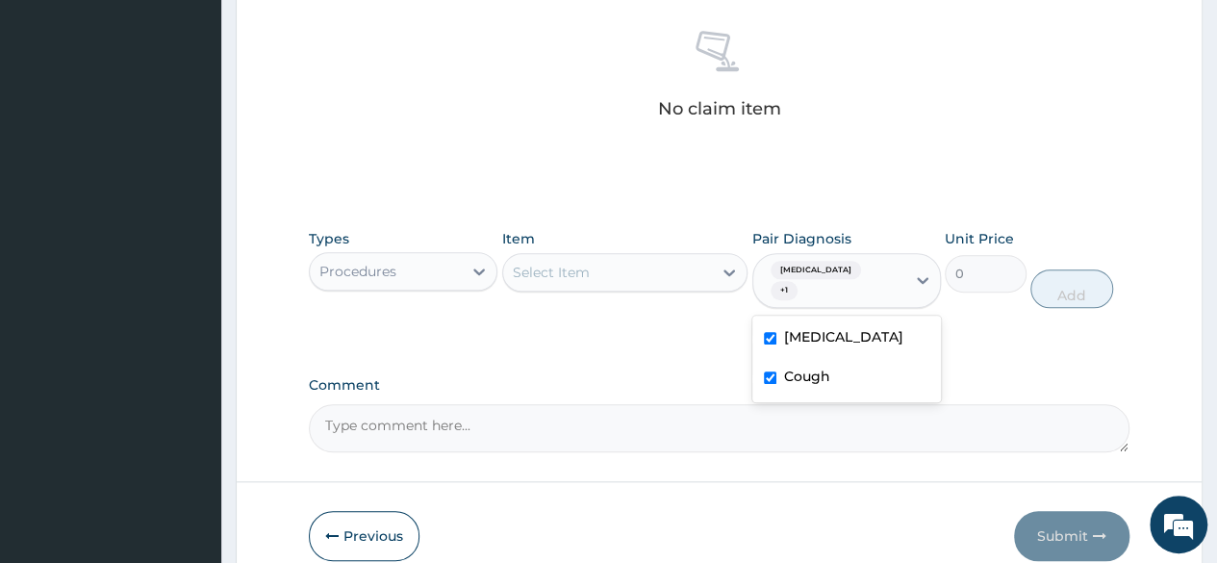
checkbox input "true"
click at [1041, 125] on div "No claim item" at bounding box center [719, 77] width 820 height 221
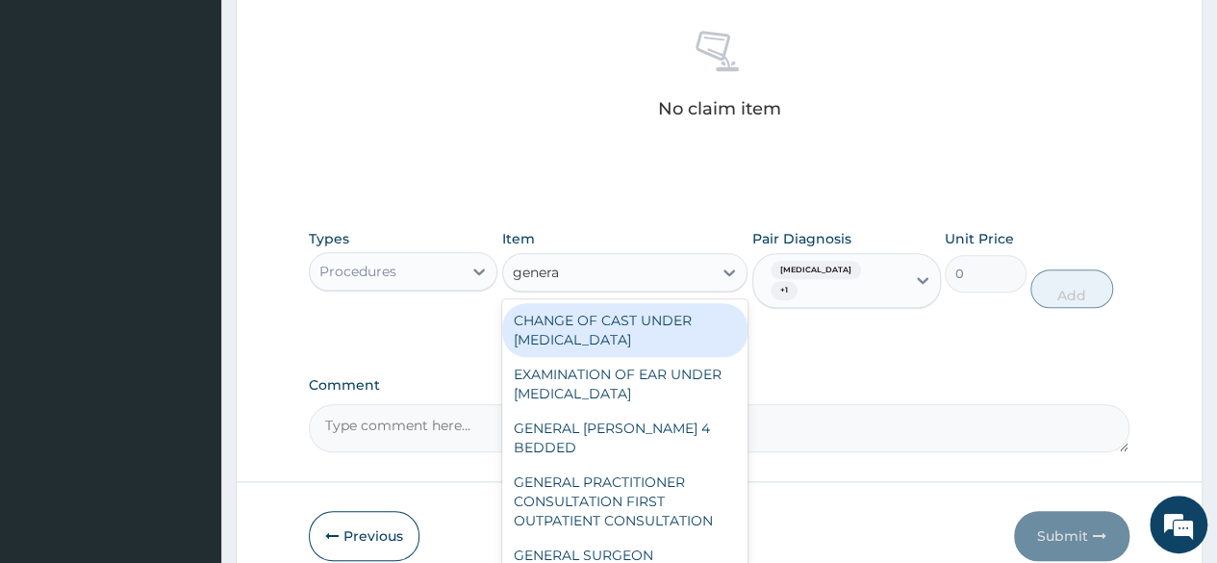
type input "general"
click at [622, 484] on div "GENERAL PRACTITIONER CONSULTATION FIRST OUTPATIENT CONSULTATION" at bounding box center [625, 501] width 246 height 73
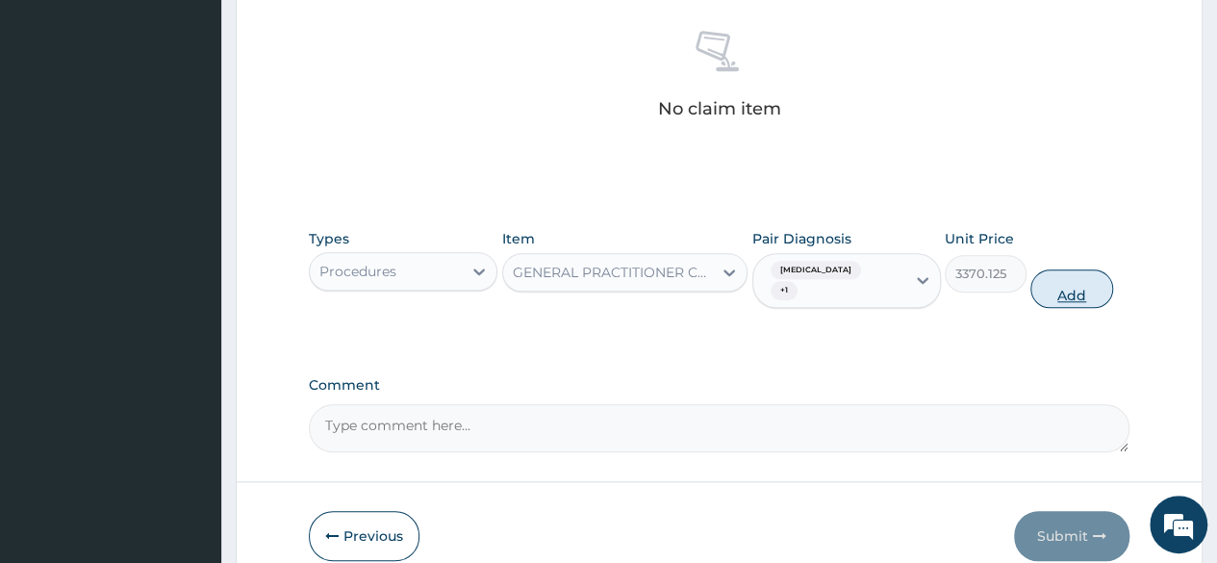
click at [1085, 285] on button "Add" at bounding box center [1071, 288] width 82 height 38
type input "0"
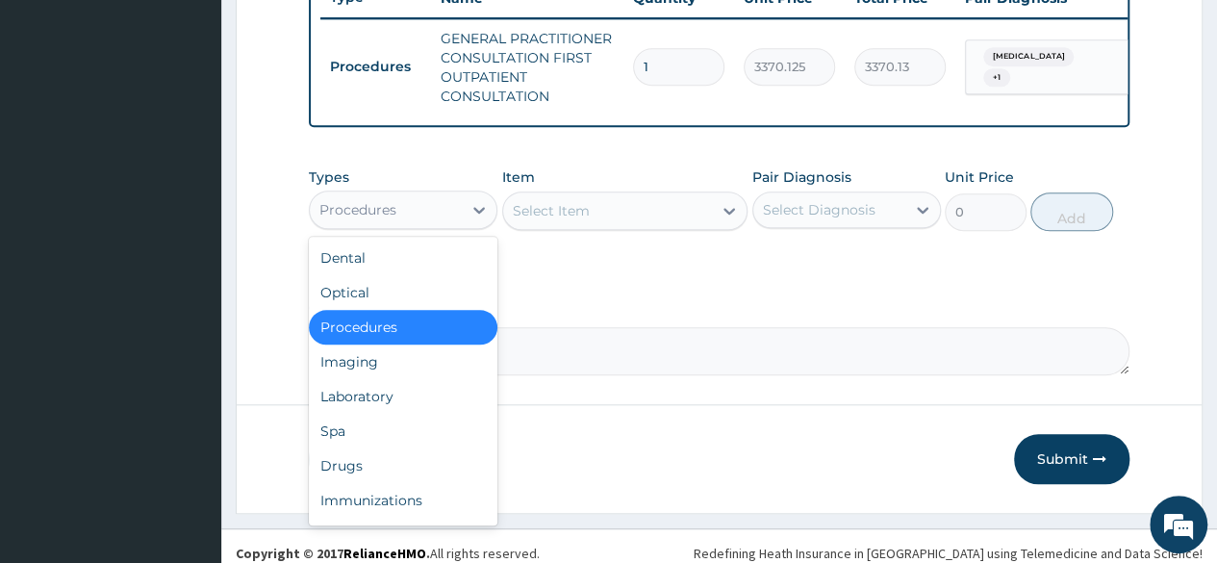
click at [387, 408] on div "Laboratory" at bounding box center [403, 396] width 188 height 35
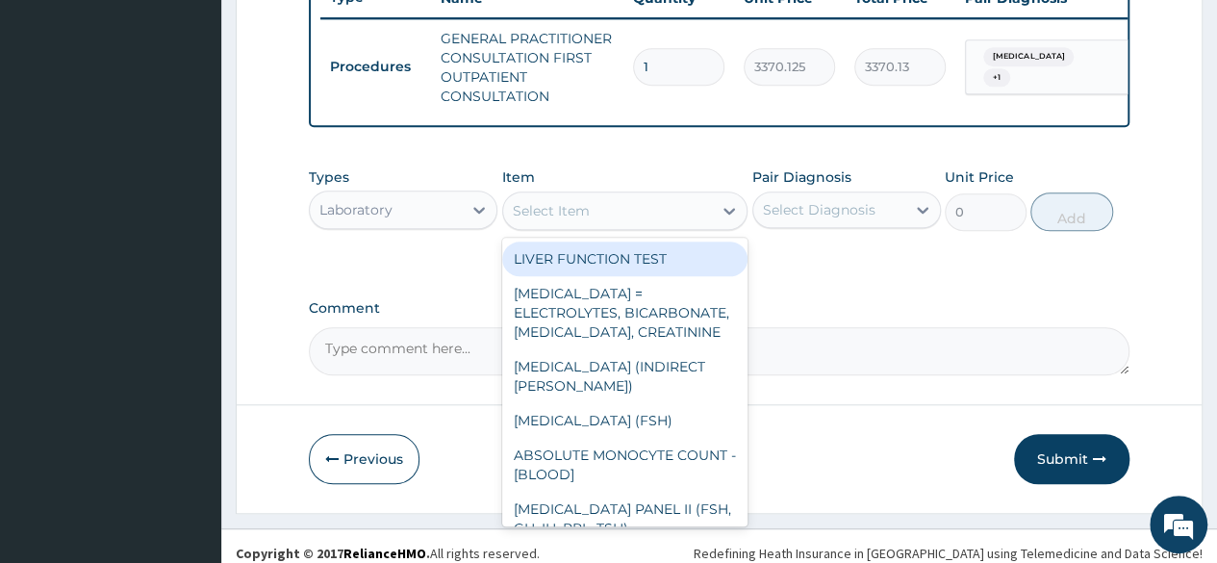
click at [504, 219] on div "Select Item" at bounding box center [608, 210] width 210 height 31
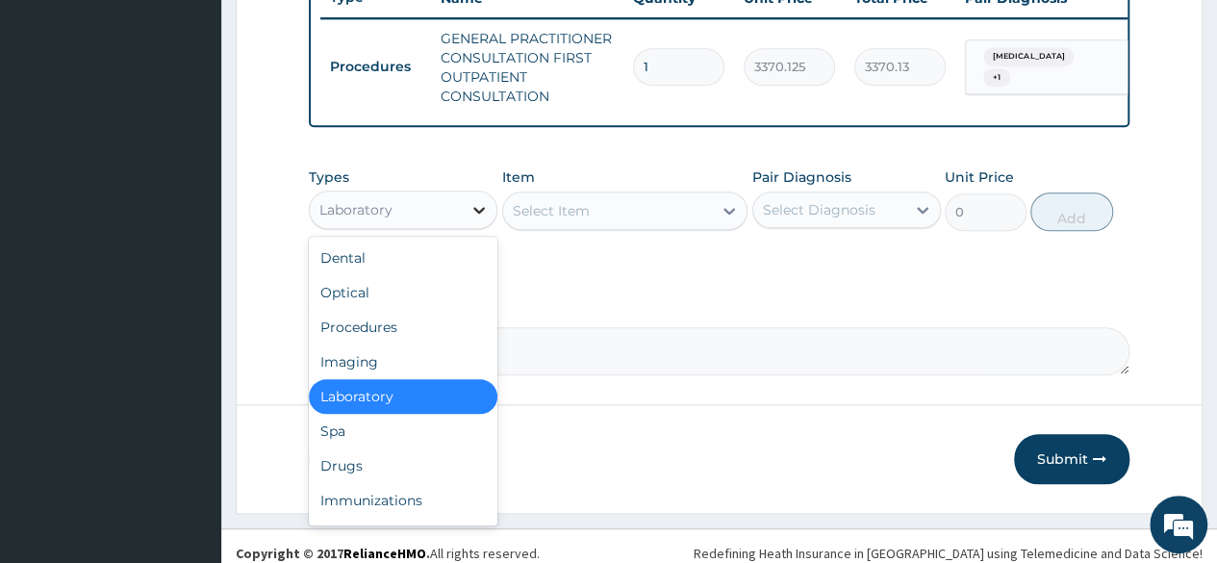
click at [469, 219] on icon at bounding box center [478, 209] width 19 height 19
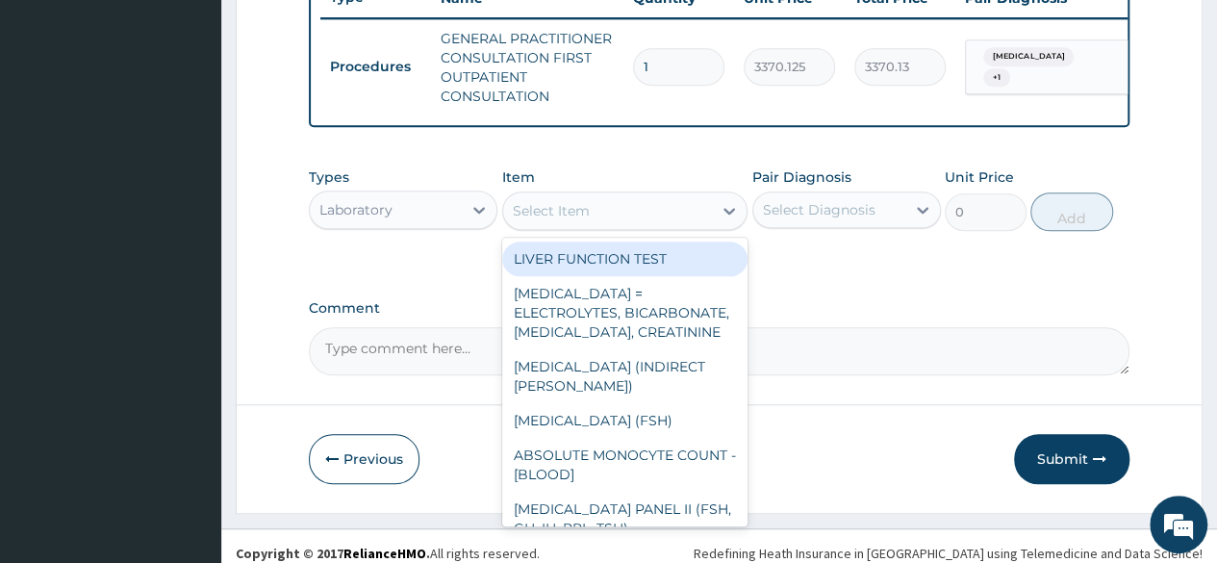
click at [517, 220] on div "Select Item" at bounding box center [551, 210] width 77 height 19
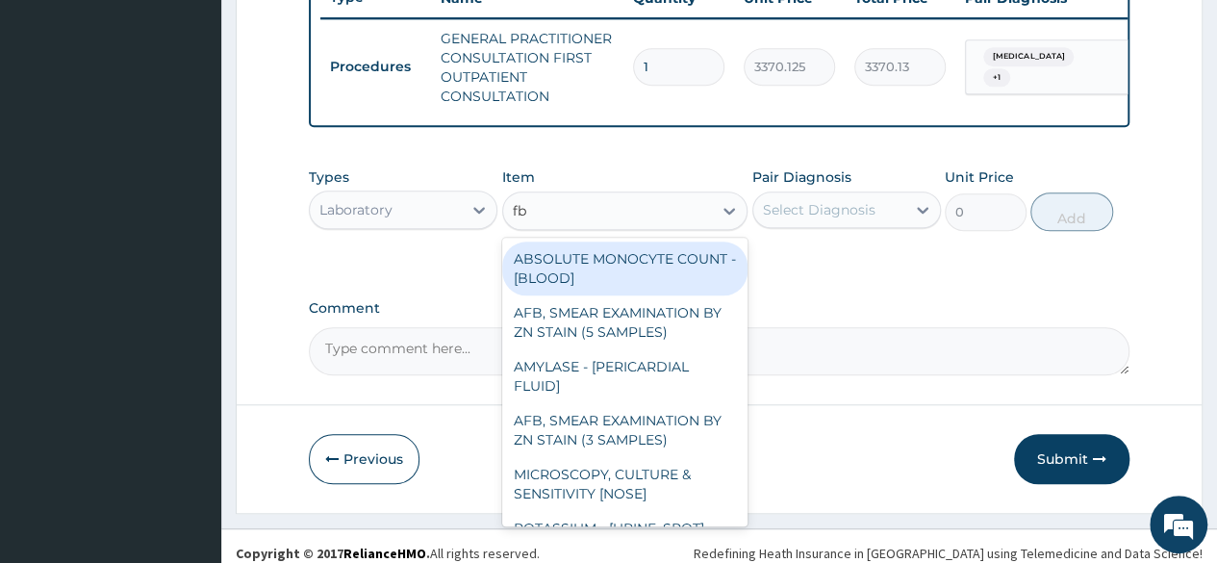
type input "fbc"
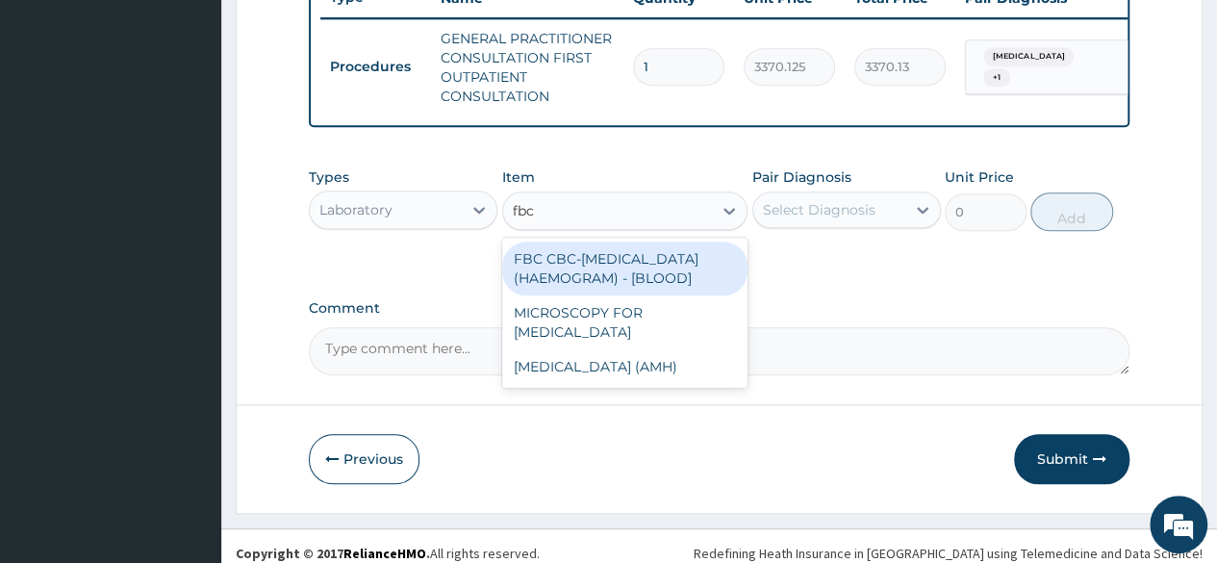
click at [692, 264] on div "FBC CBC-[MEDICAL_DATA] (HAEMOGRAM) - [BLOOD]" at bounding box center [625, 268] width 246 height 54
type input "4085"
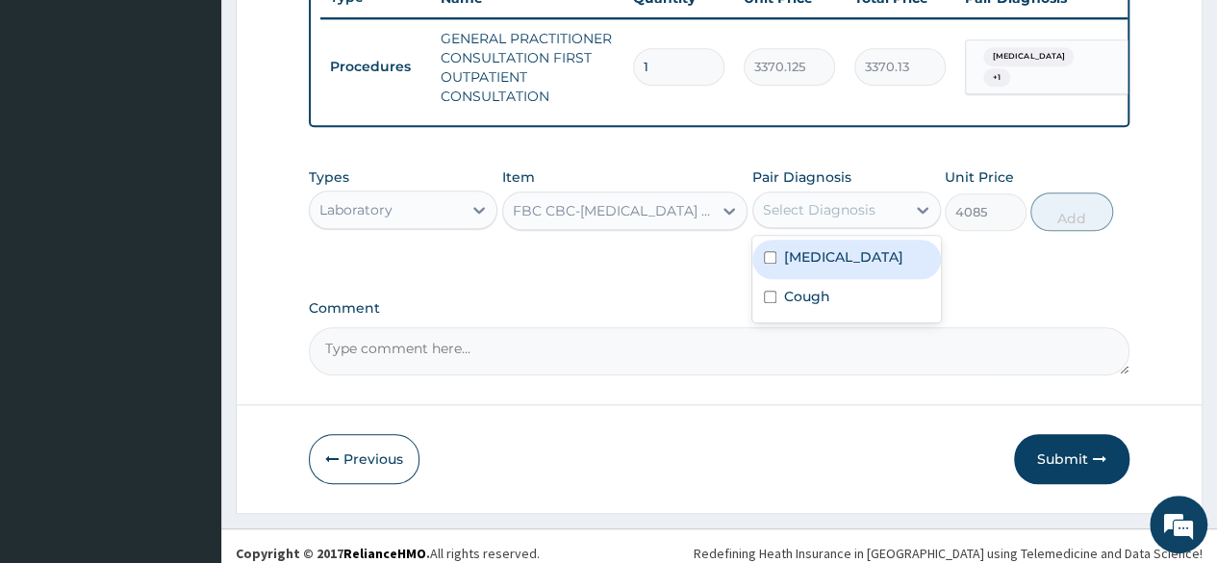
click at [870, 279] on div "[MEDICAL_DATA]" at bounding box center [846, 258] width 188 height 39
checkbox input "true"
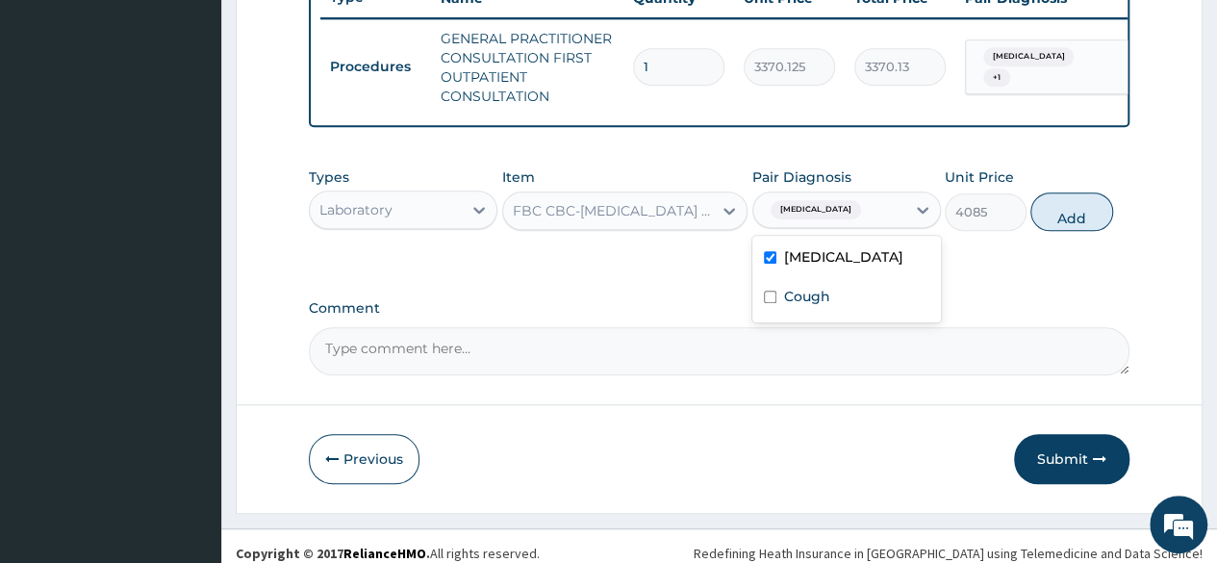
click at [862, 317] on div "Cough" at bounding box center [846, 298] width 188 height 39
checkbox input "true"
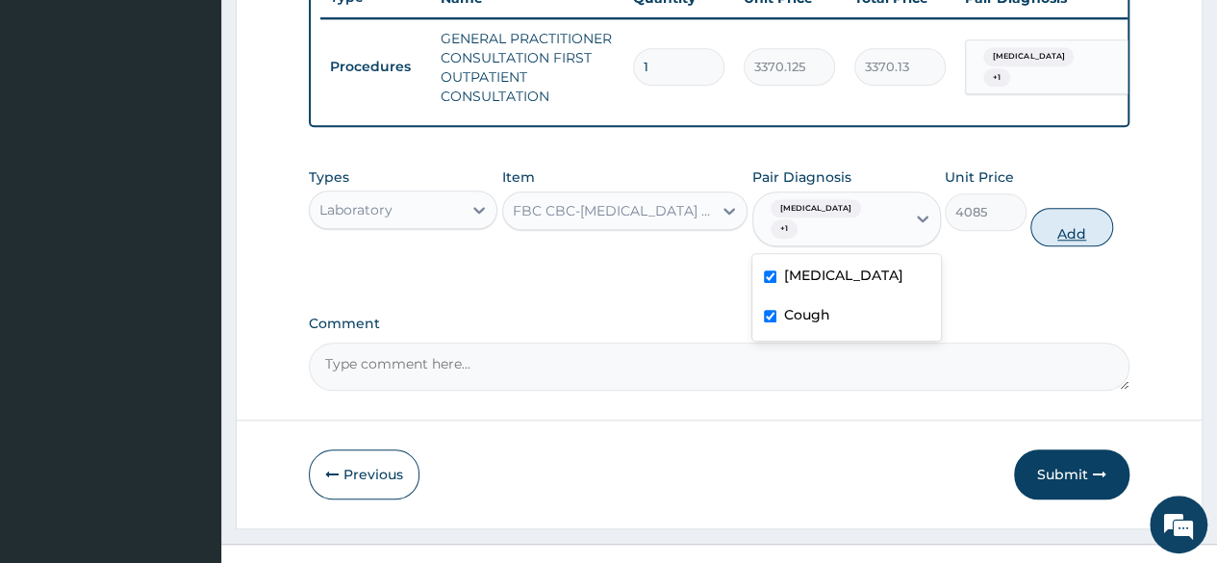
click at [1083, 239] on button "Add" at bounding box center [1071, 227] width 82 height 38
type input "0"
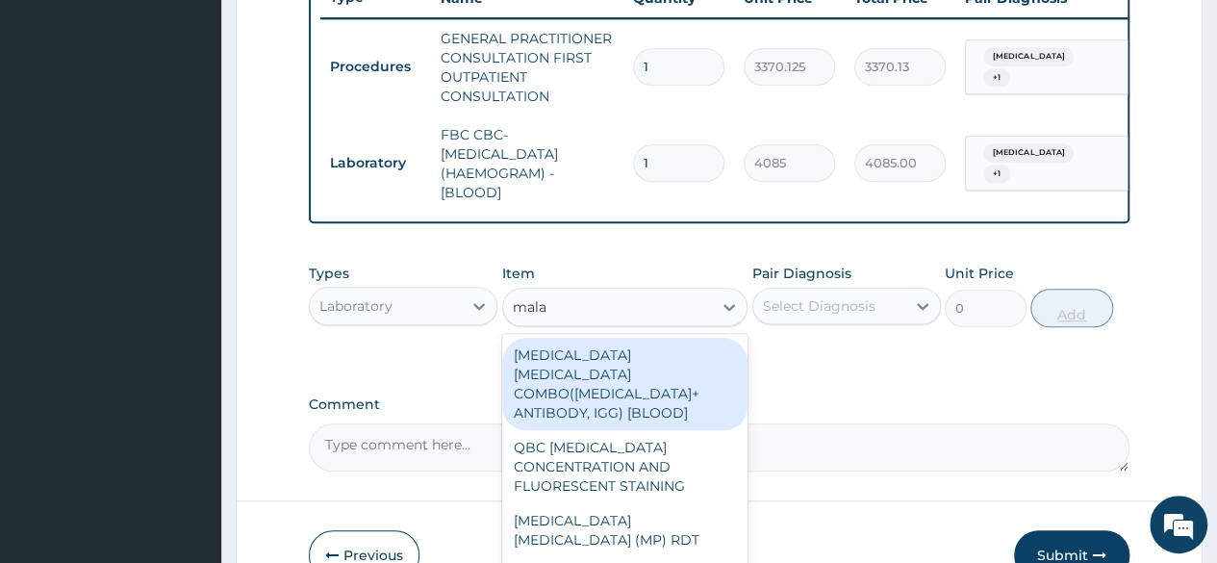
type input "malar"
click at [693, 521] on div "MALARIA PARASITE (MP) RDT" at bounding box center [625, 530] width 246 height 54
type input "1531.875"
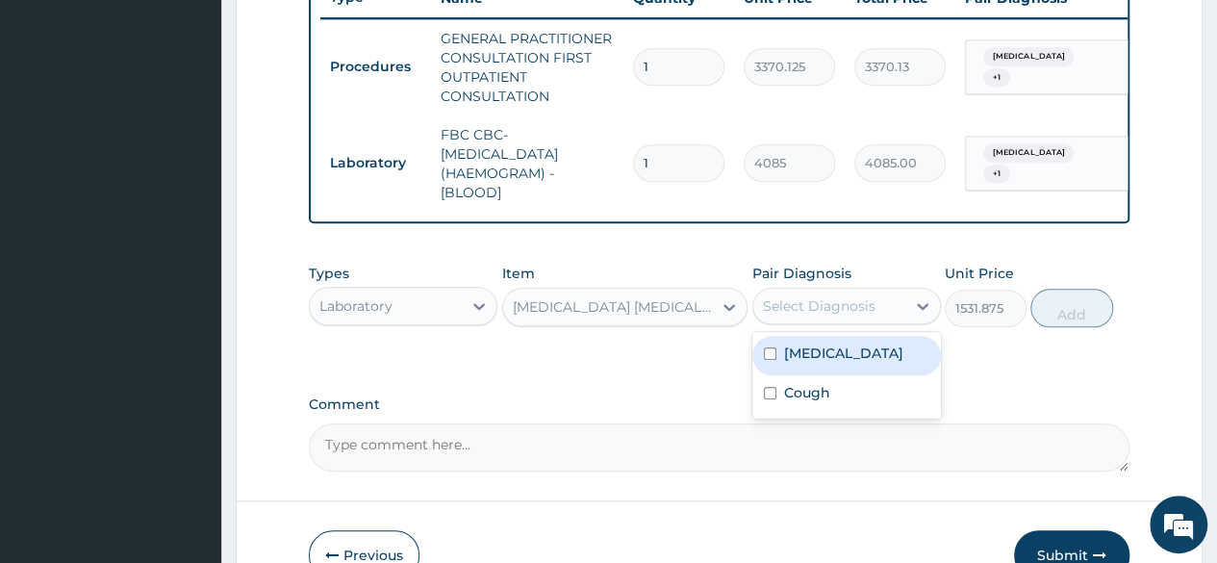
click at [864, 367] on div "Malaria" at bounding box center [846, 355] width 188 height 39
checkbox input "true"
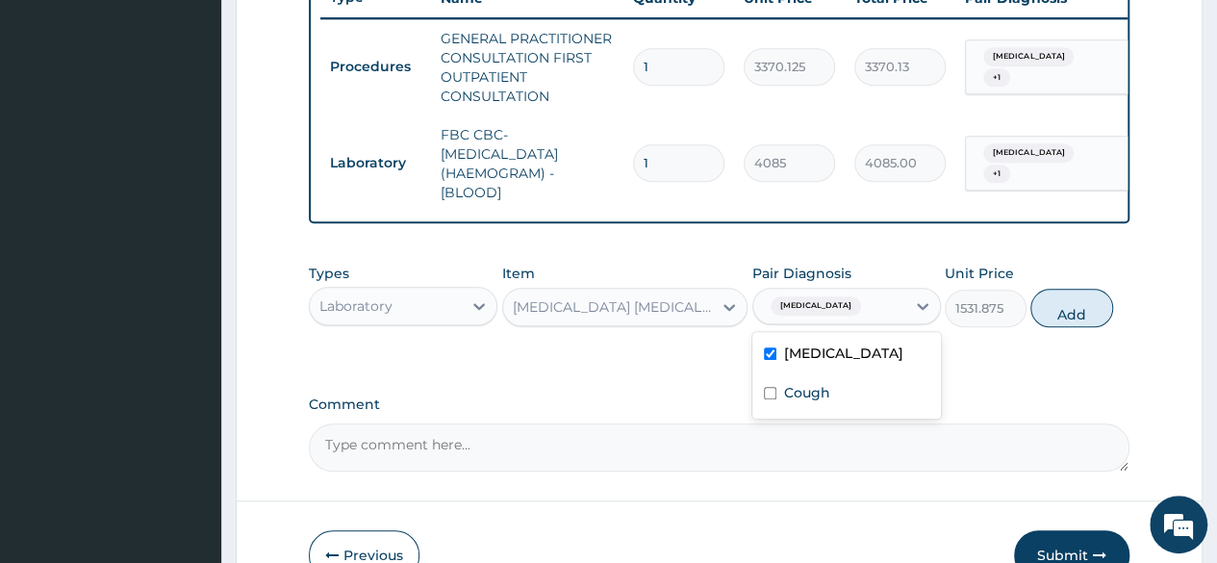
click at [850, 412] on div "Cough" at bounding box center [846, 394] width 188 height 39
checkbox input "true"
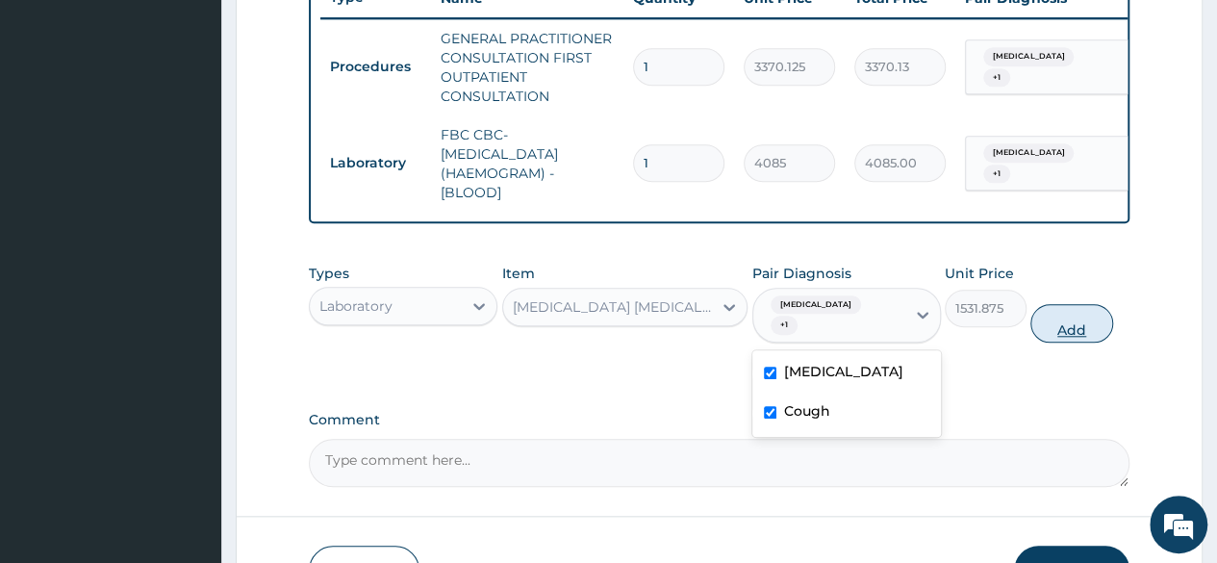
click at [1079, 334] on button "Add" at bounding box center [1071, 323] width 82 height 38
type input "0"
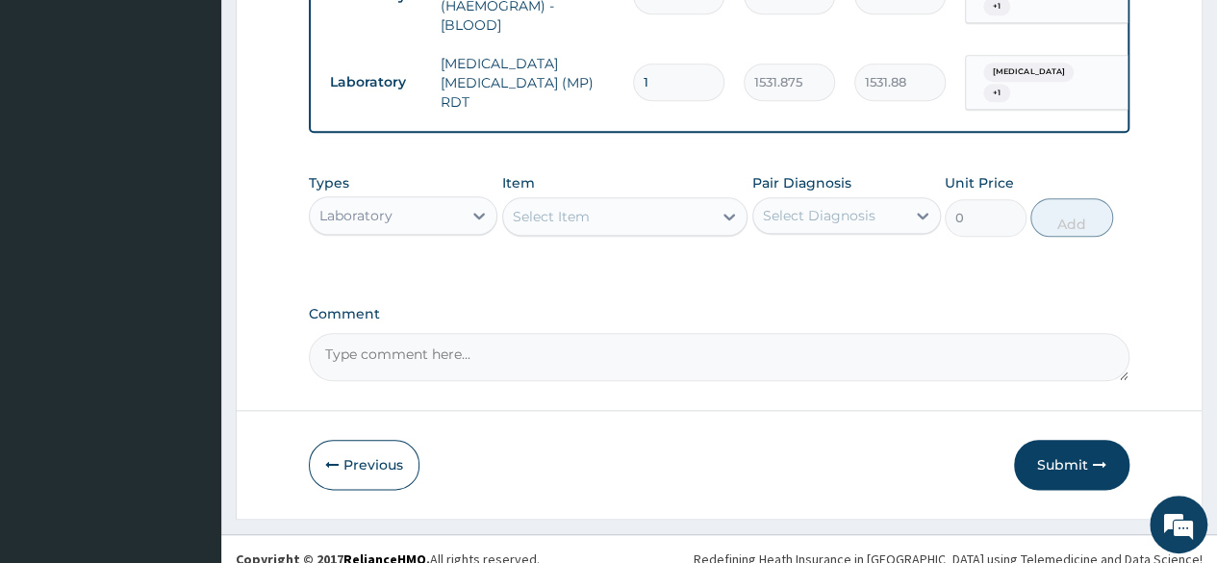
scroll to position [920, 0]
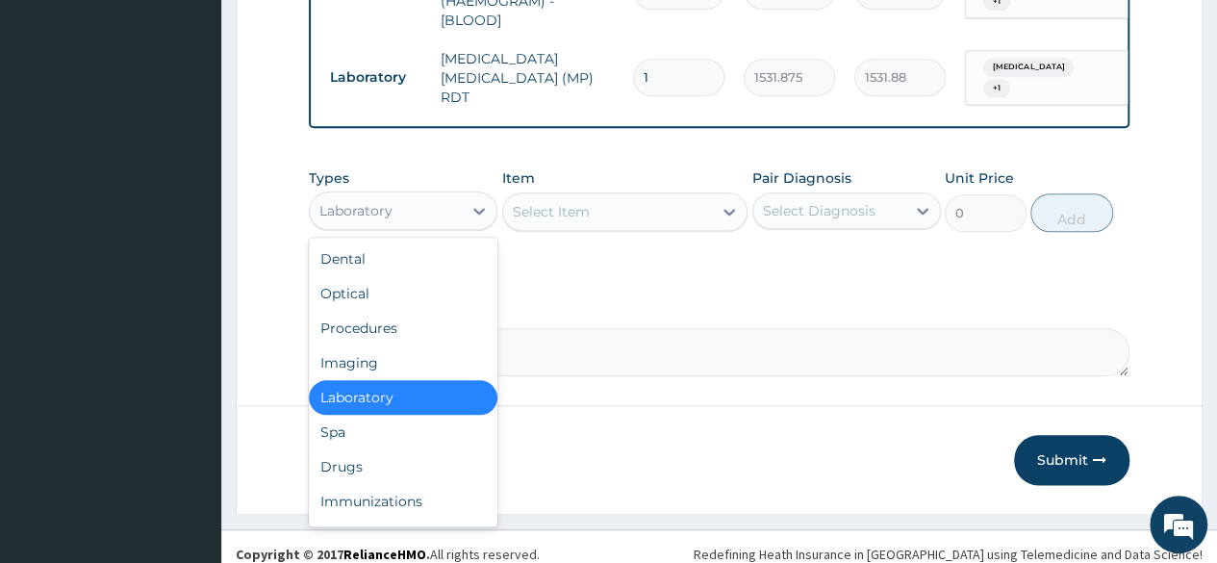
click at [435, 206] on div "Laboratory" at bounding box center [386, 210] width 152 height 31
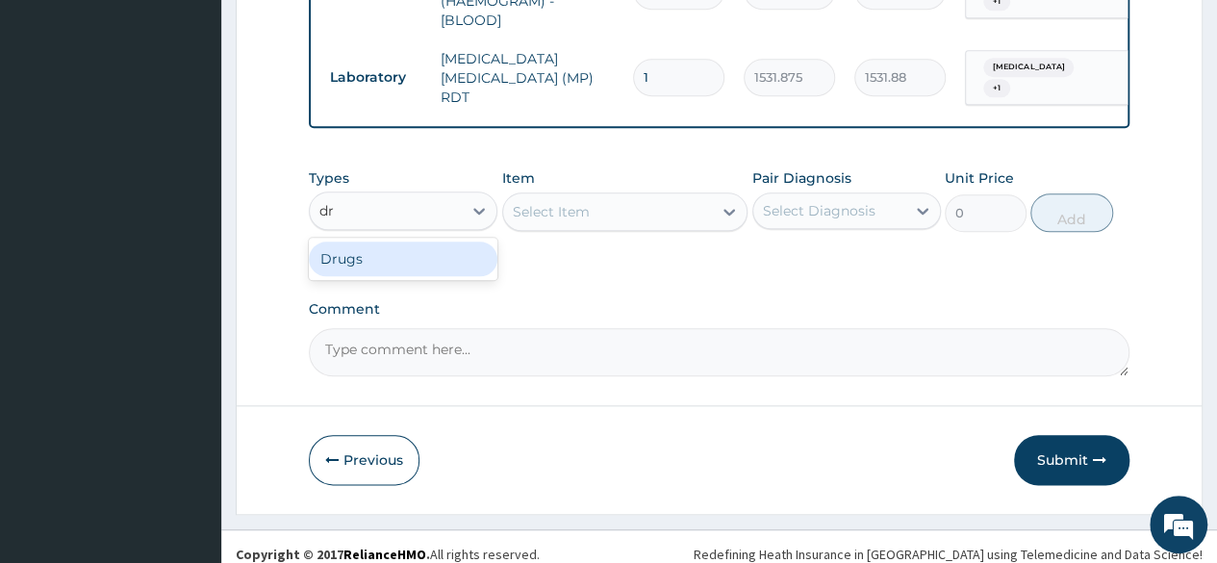
type input "dru"
click at [449, 265] on div "Drugs" at bounding box center [403, 258] width 188 height 35
click at [614, 219] on div "Select Item" at bounding box center [625, 211] width 246 height 38
click at [717, 206] on div "Select Item" at bounding box center [625, 211] width 246 height 38
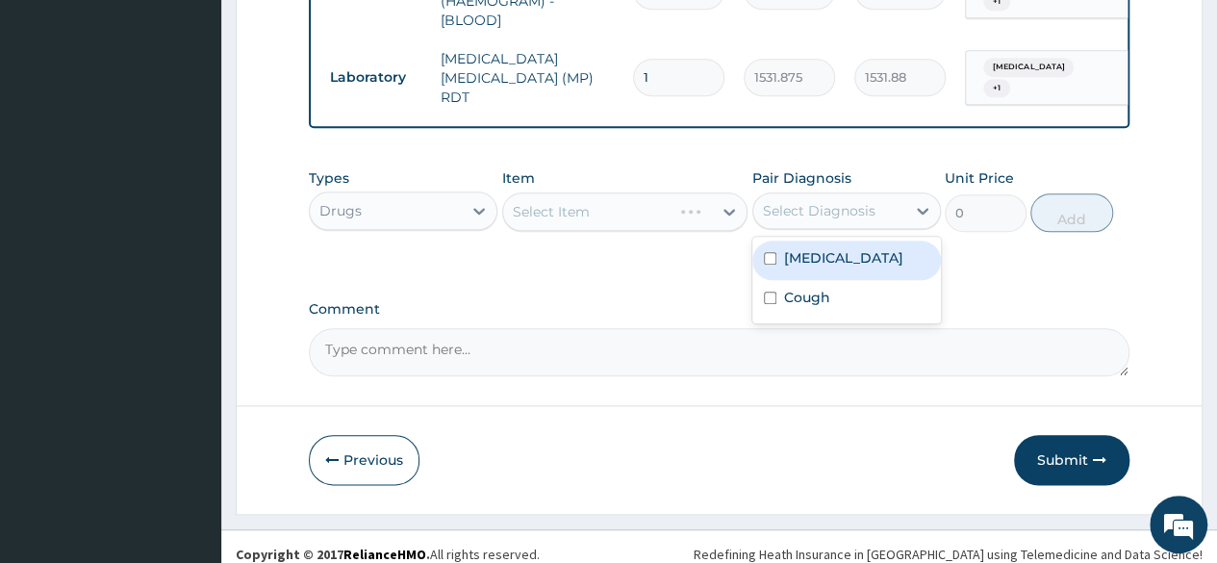
click at [827, 289] on div "Cough" at bounding box center [846, 299] width 188 height 39
checkbox input "true"
click at [825, 264] on label "Malaria" at bounding box center [843, 257] width 119 height 19
checkbox input "true"
click at [707, 306] on label "Comment" at bounding box center [719, 309] width 820 height 16
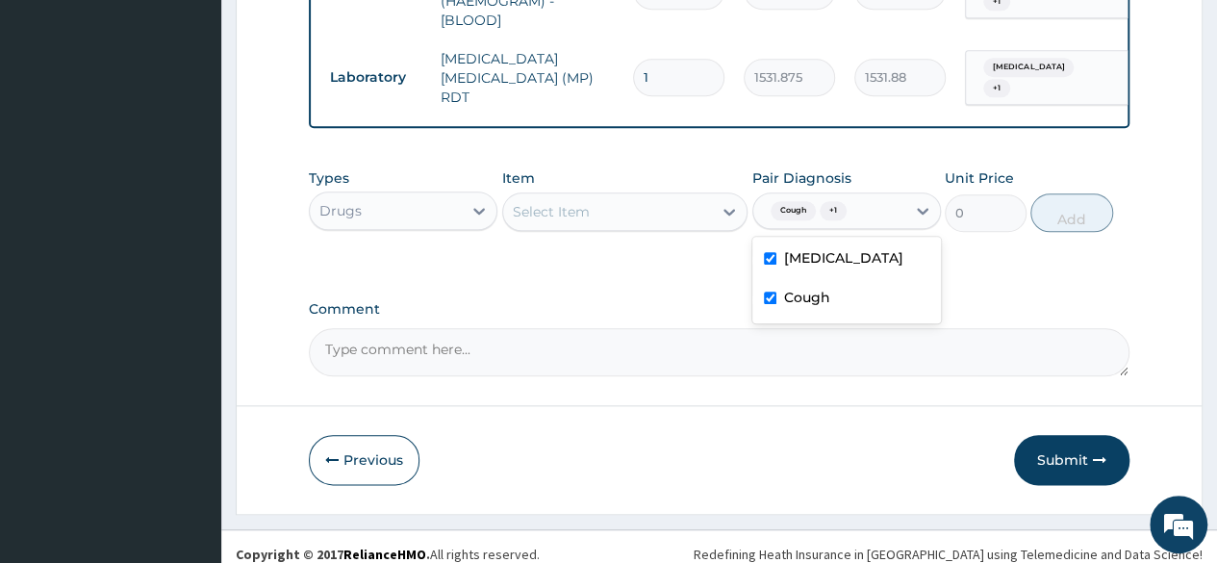
click at [707, 328] on textarea "Comment" at bounding box center [719, 352] width 820 height 48
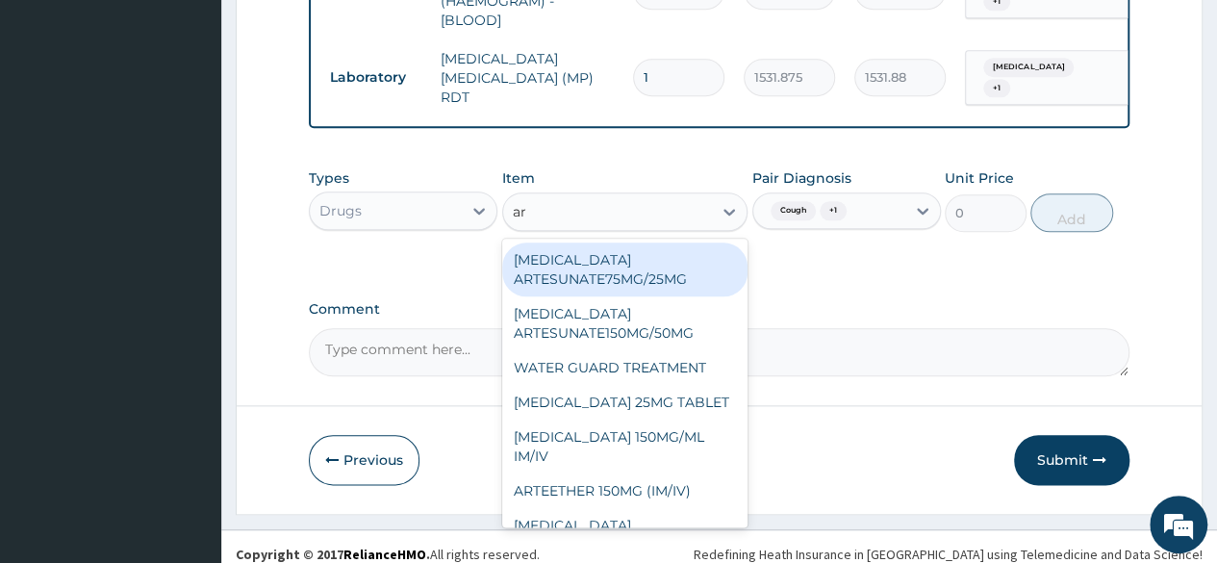
type input "art"
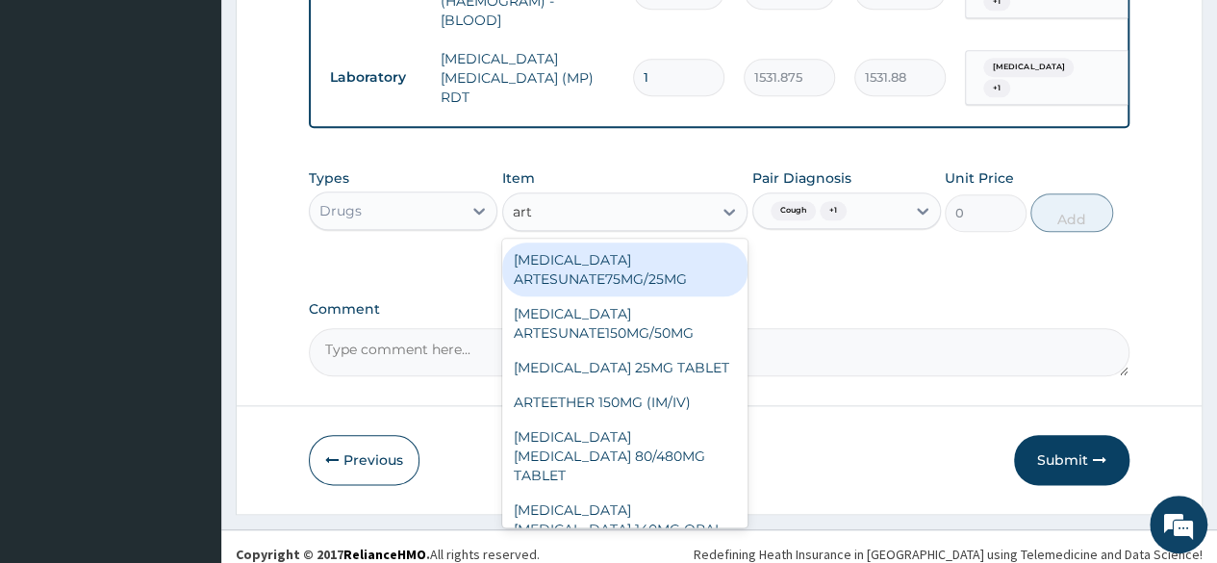
click at [672, 459] on div "ARTEMETHER LUMEFANTRINE 80/480MG TABLET" at bounding box center [625, 455] width 246 height 73
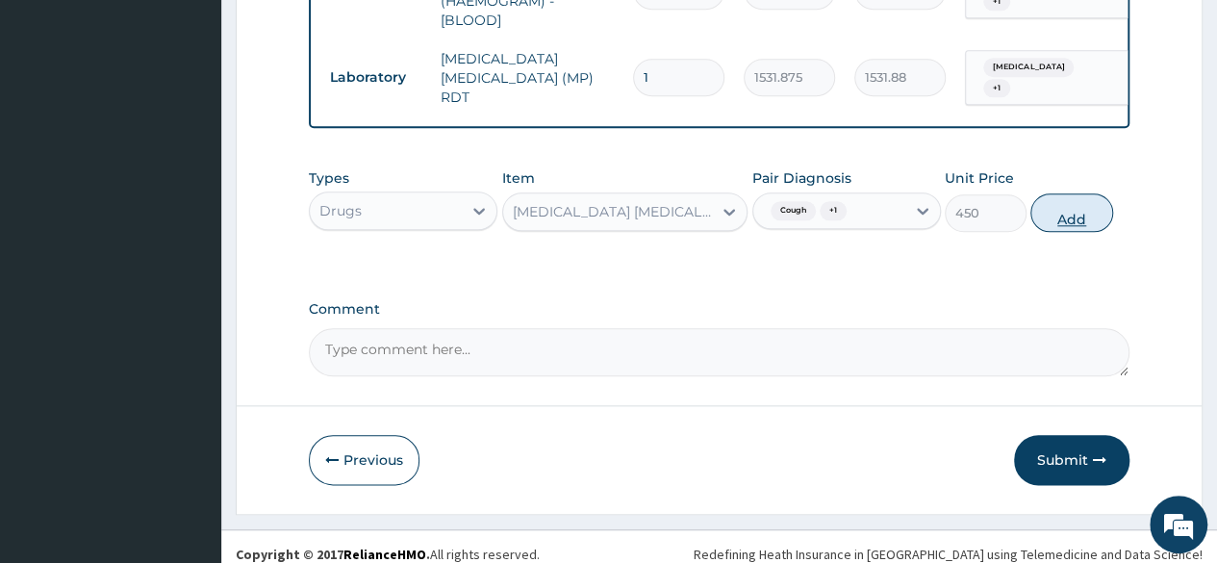
click at [1057, 222] on button "Add" at bounding box center [1071, 212] width 82 height 38
type input "0"
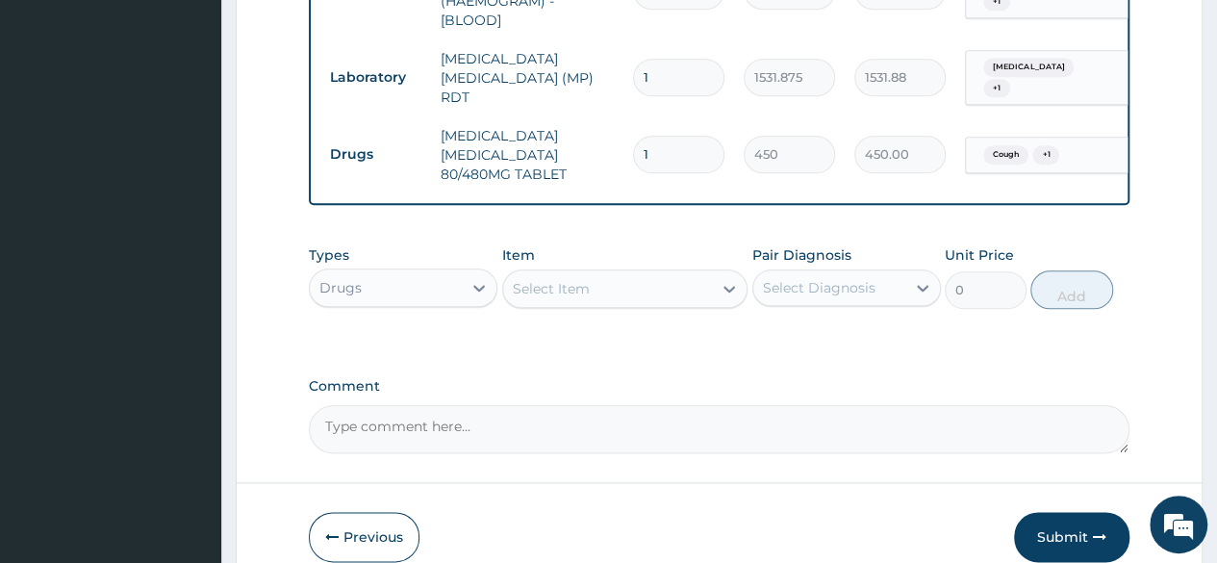
type input "0.00"
type input "6"
type input "2700.00"
type input "6"
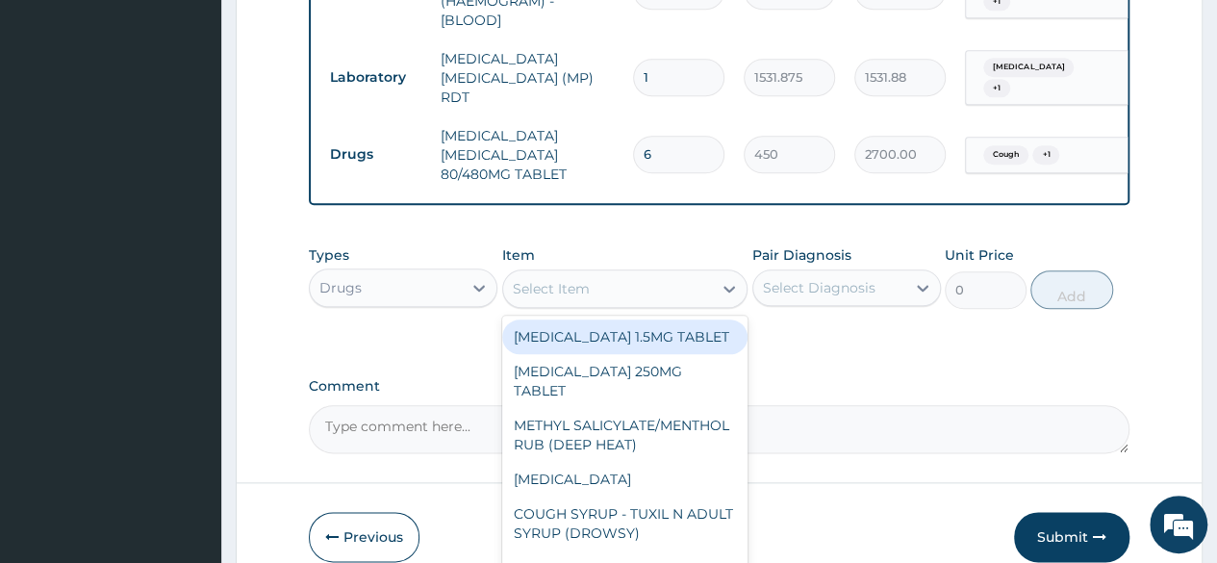
click at [647, 293] on div "Select Item" at bounding box center [608, 288] width 210 height 31
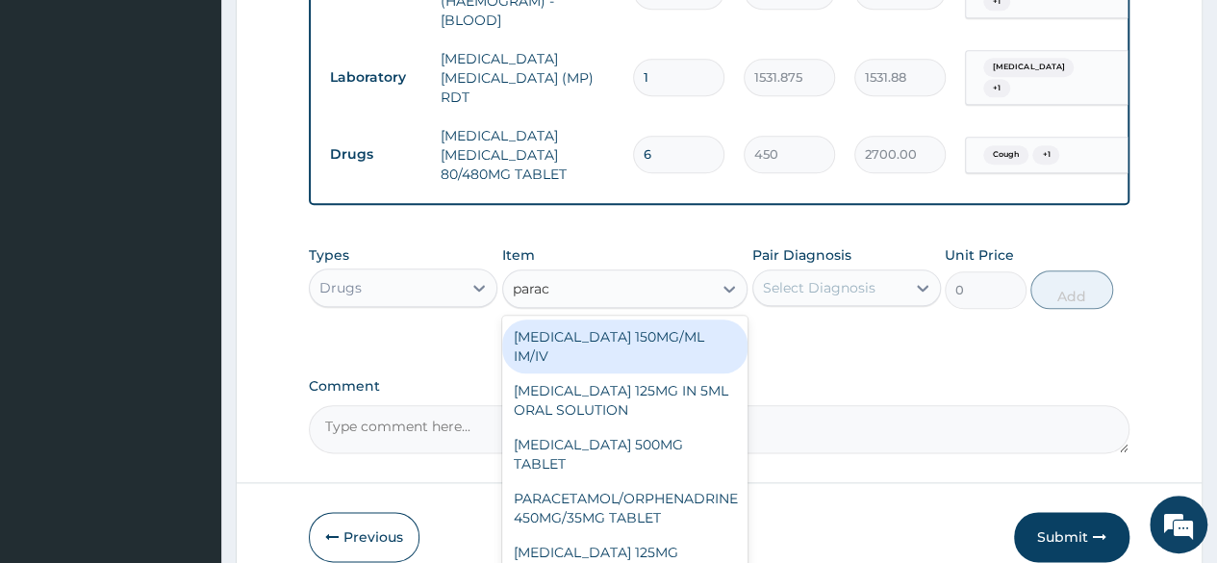
type input "parace"
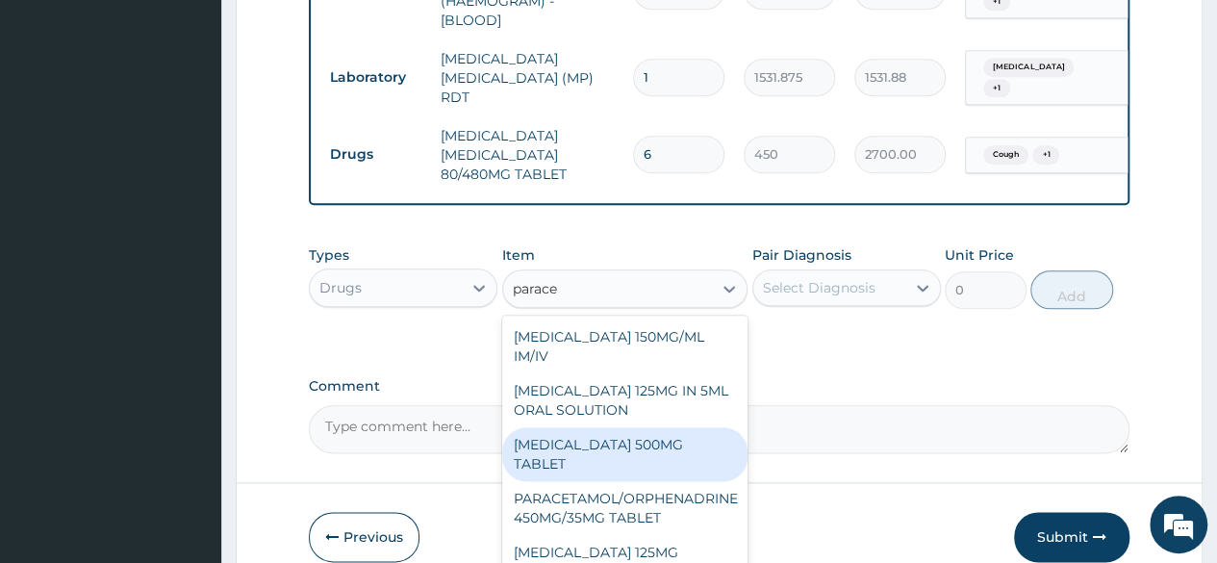
click at [602, 457] on div "PARACETAMOL 500MG TABLET" at bounding box center [625, 454] width 246 height 54
type input "30"
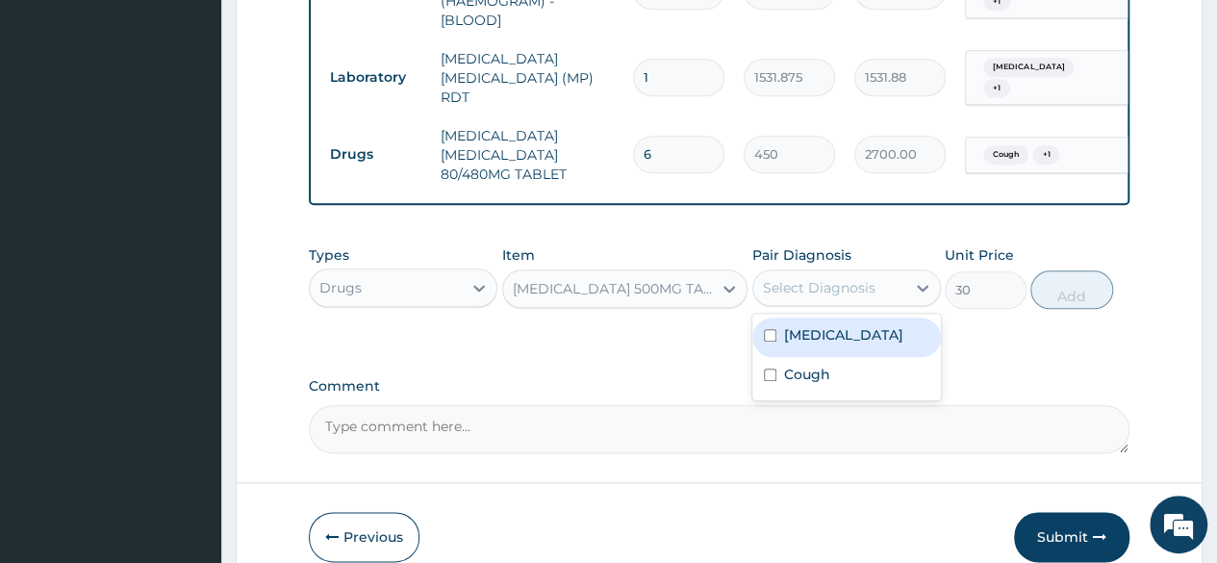
click at [866, 289] on div "Select Diagnosis" at bounding box center [819, 287] width 113 height 19
click at [827, 338] on label "[MEDICAL_DATA]" at bounding box center [843, 334] width 119 height 19
checkbox input "true"
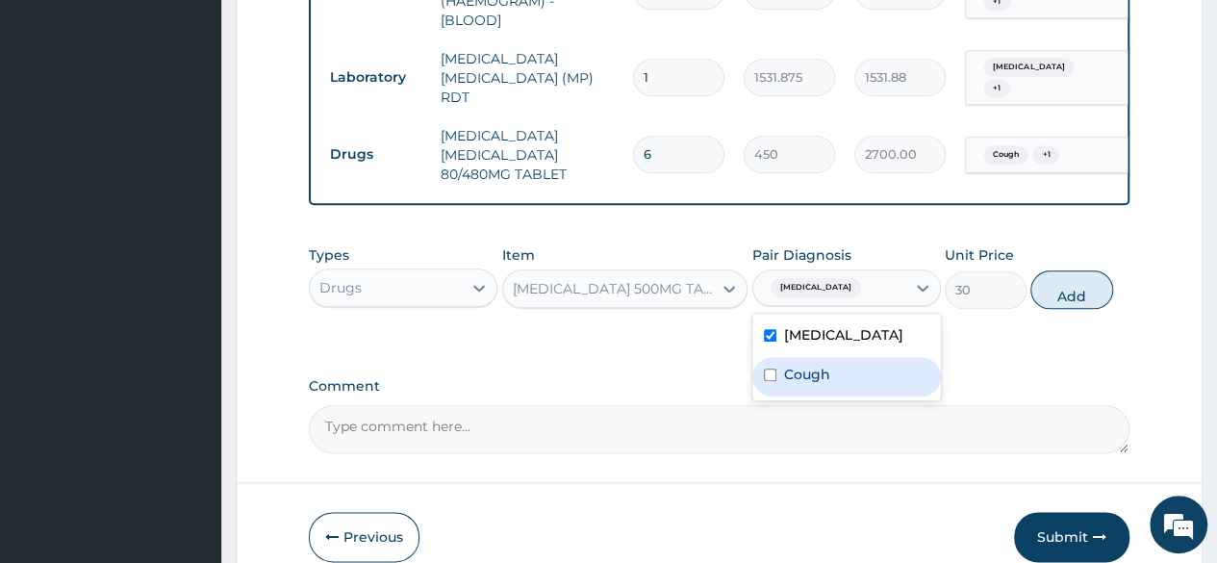
click at [814, 363] on div "Cough" at bounding box center [846, 376] width 188 height 39
checkbox input "true"
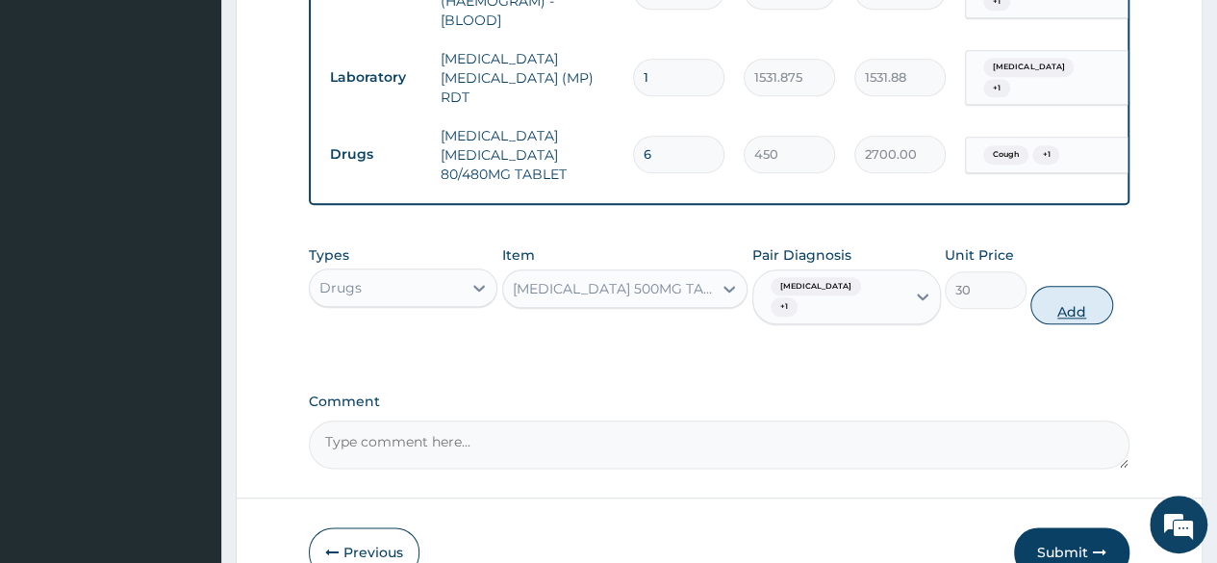
click at [1071, 298] on button "Add" at bounding box center [1071, 305] width 82 height 38
type input "0"
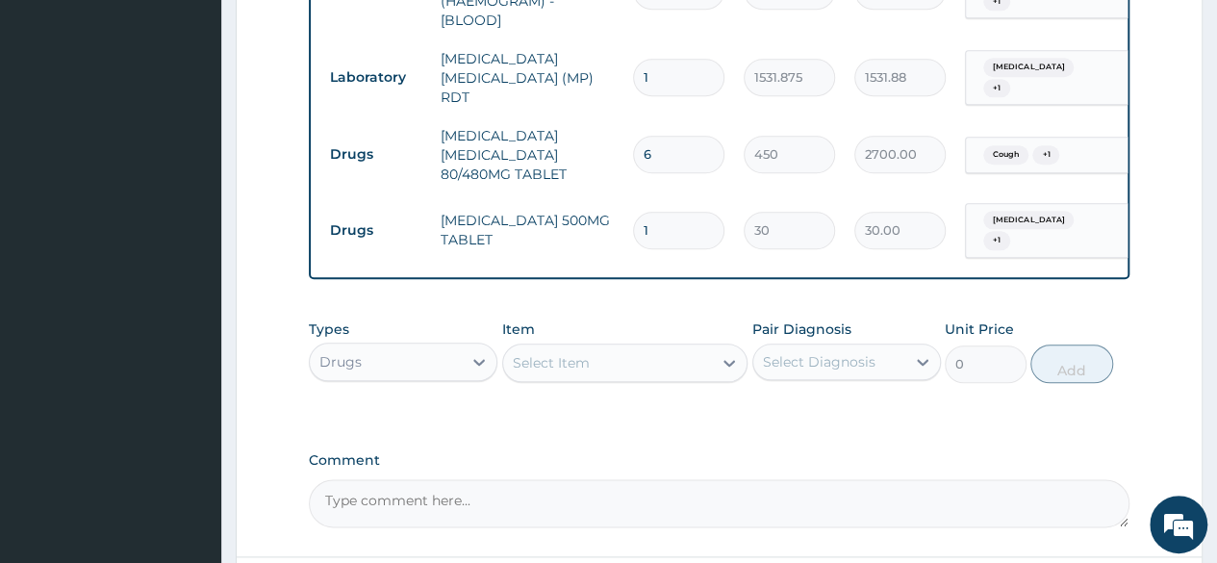
type input "18"
type input "540.00"
type input "18"
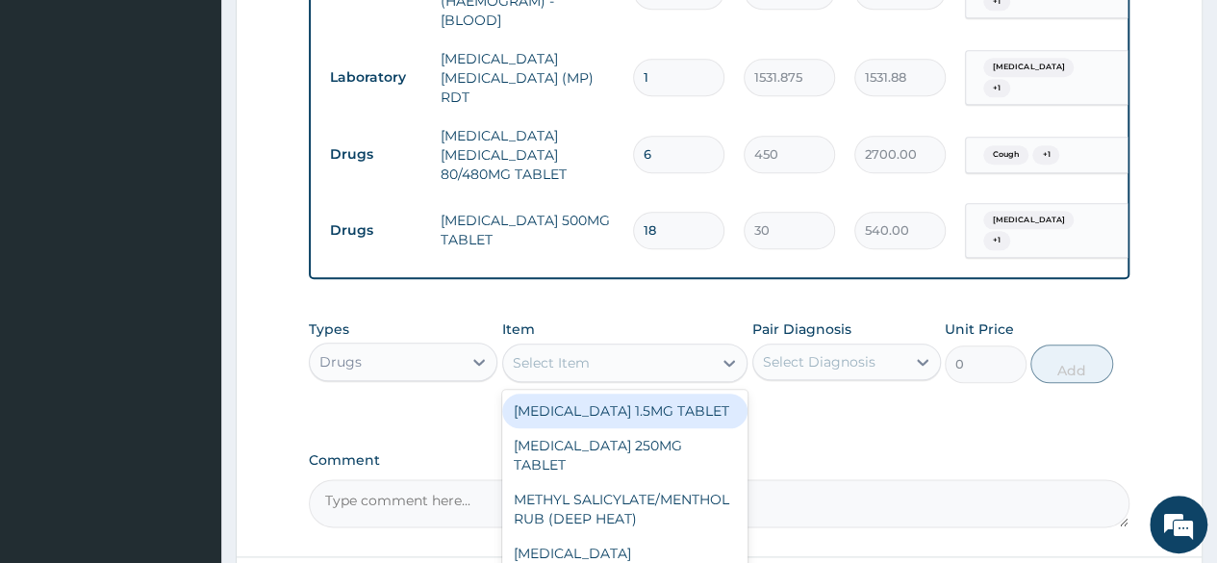
click at [529, 360] on div "Select Item" at bounding box center [551, 362] width 77 height 19
paste input "Tuxil"
type input "Tuxil"
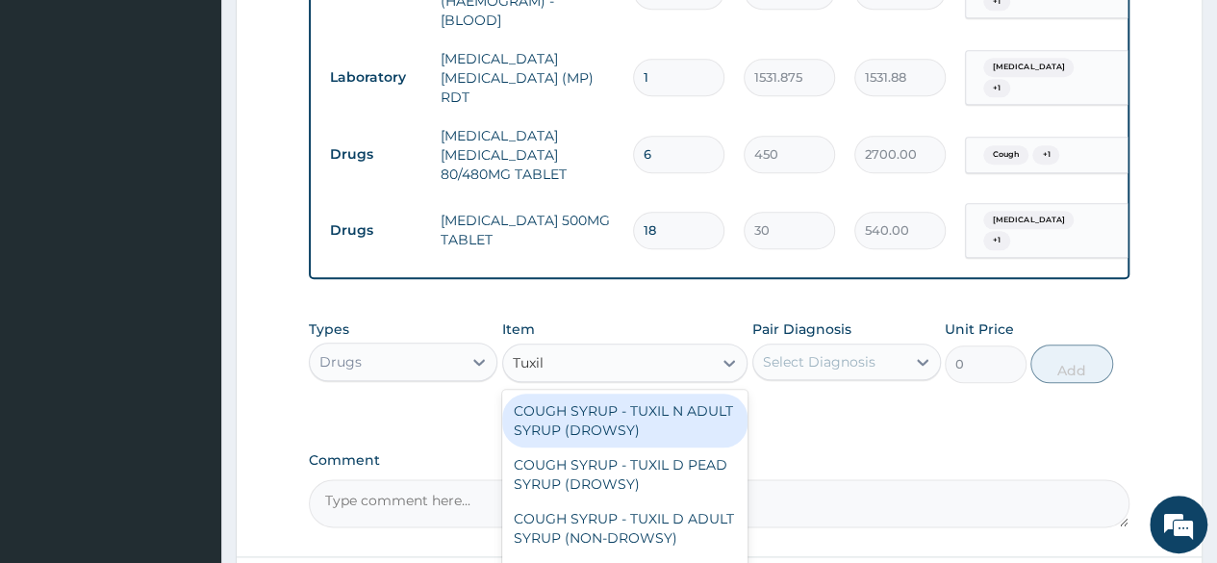
click at [598, 414] on div "COUGH SYRUP - TUXIL N ADULT SYRUP (DROWSY)" at bounding box center [625, 420] width 246 height 54
type input "2000"
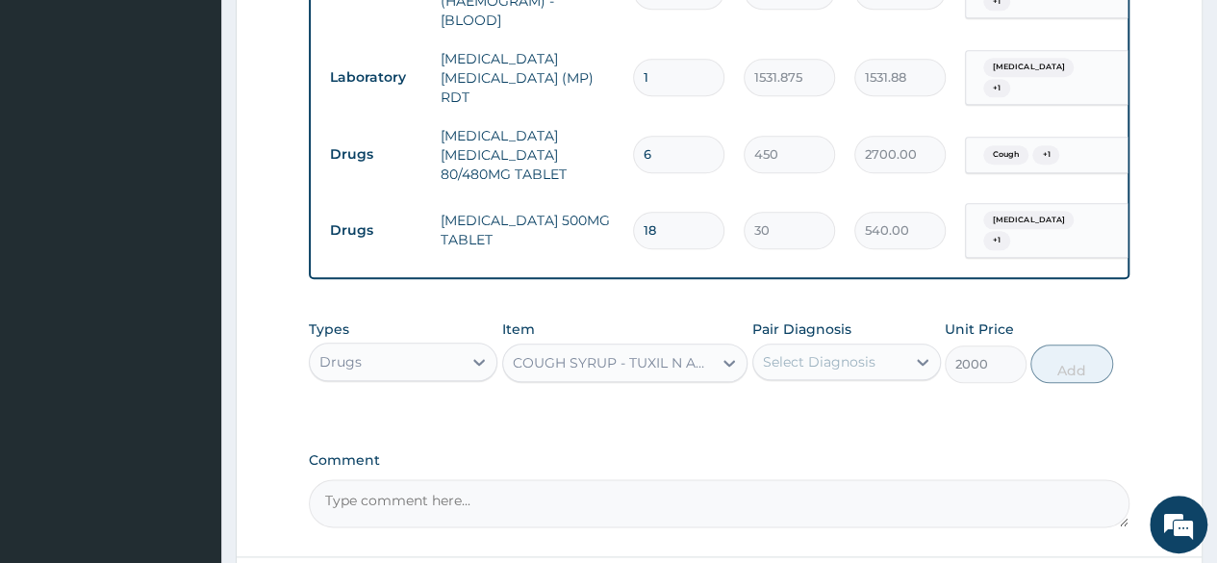
click at [788, 367] on div "Select Diagnosis" at bounding box center [829, 361] width 152 height 31
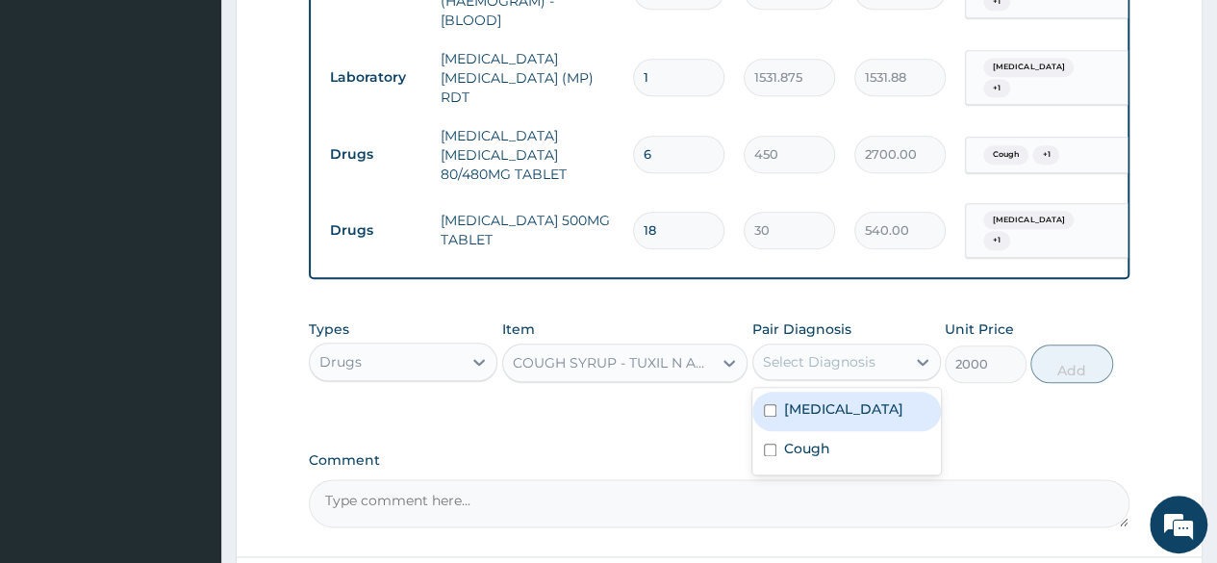
click at [786, 401] on label "[MEDICAL_DATA]" at bounding box center [843, 408] width 119 height 19
checkbox input "true"
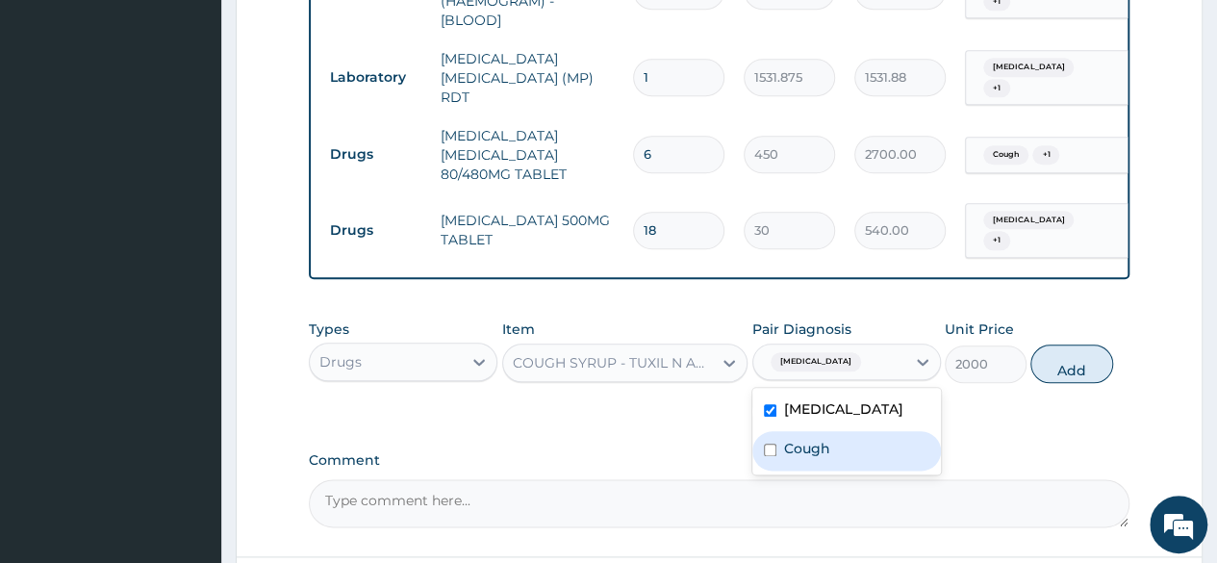
click at [789, 439] on label "Cough" at bounding box center [807, 448] width 46 height 19
checkbox input "true"
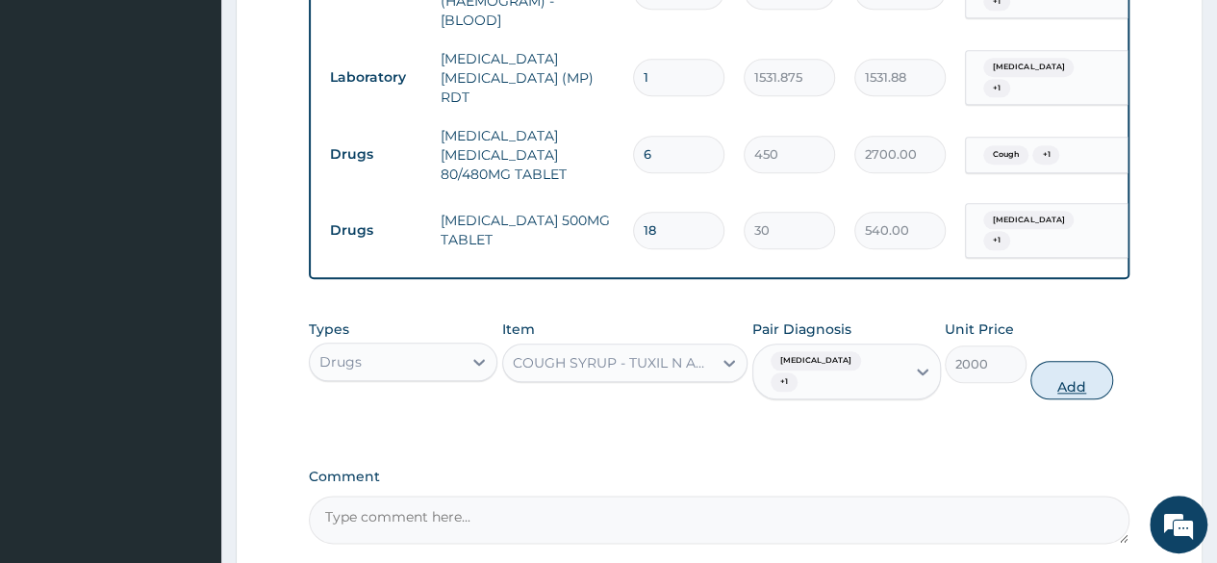
click at [1062, 364] on button "Add" at bounding box center [1071, 380] width 82 height 38
type input "0"
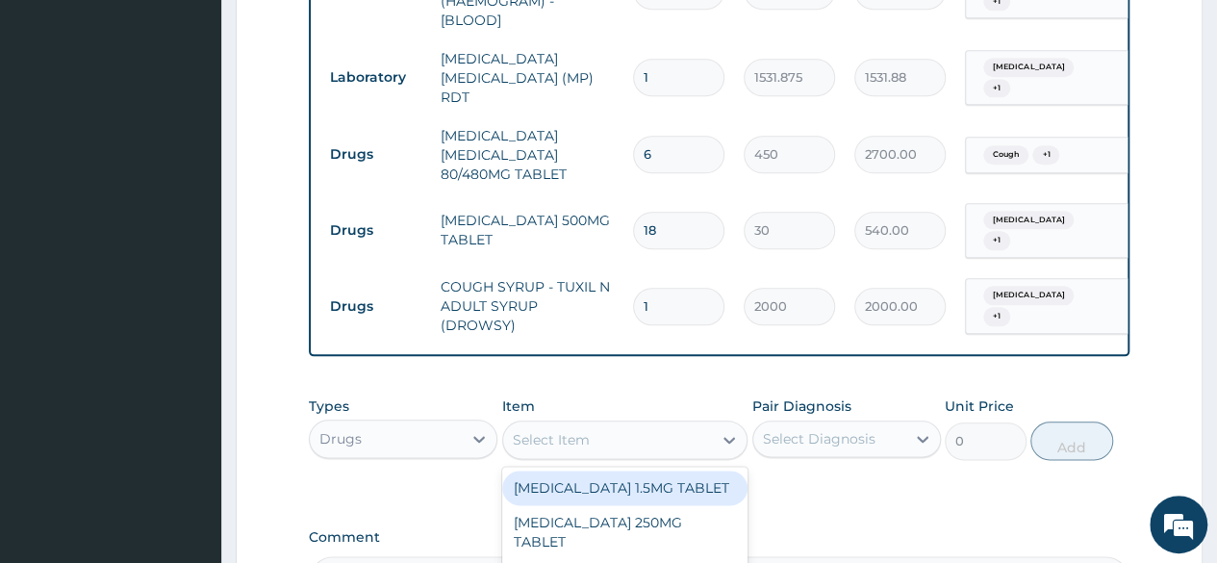
click at [530, 430] on div "Select Item" at bounding box center [551, 439] width 77 height 19
paste input "Amlodipine"
type input "Amlodipine"
click at [585, 471] on div "[MEDICAL_DATA] 10MG TABLET" at bounding box center [625, 487] width 246 height 35
type input "100"
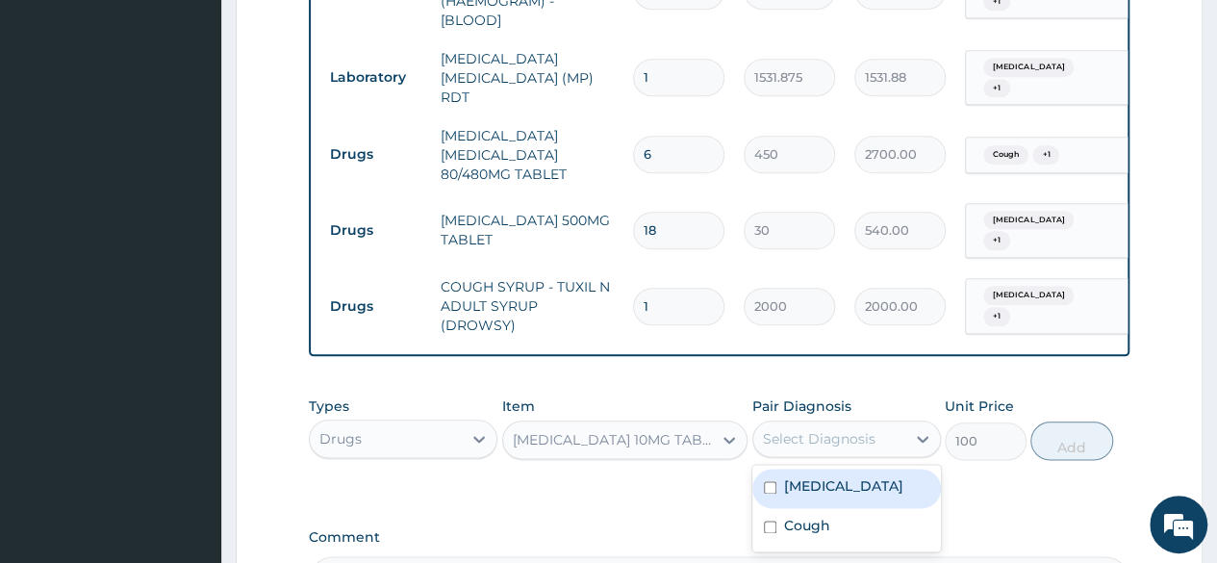
click at [849, 429] on div "Select Diagnosis" at bounding box center [819, 438] width 113 height 19
click at [810, 476] on label "[MEDICAL_DATA]" at bounding box center [843, 485] width 119 height 19
checkbox input "true"
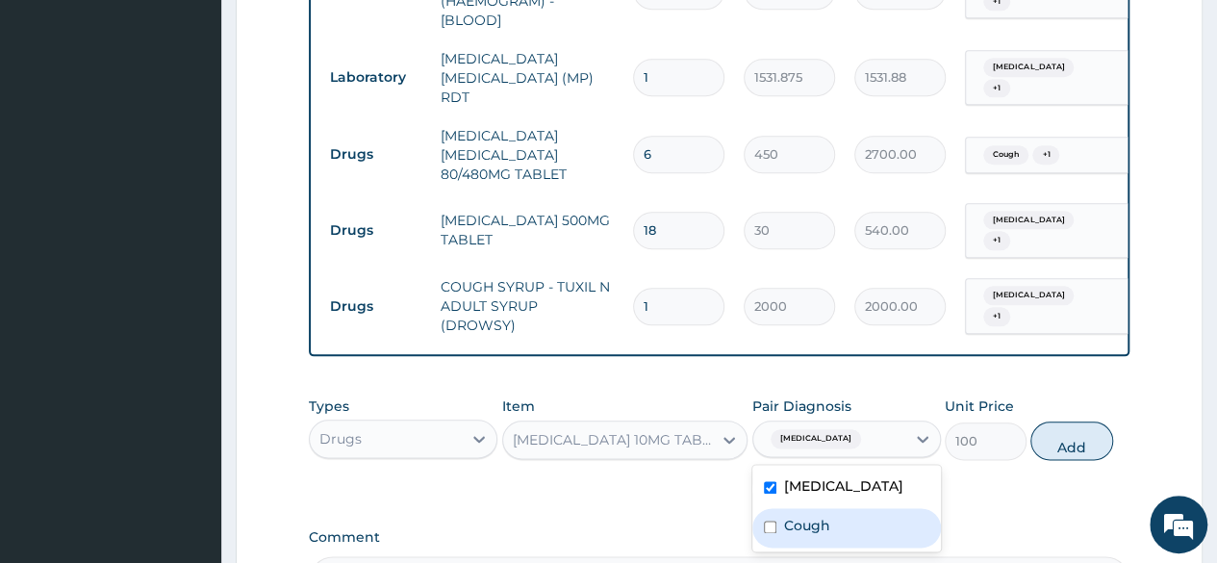
click at [797, 515] on label "Cough" at bounding box center [807, 524] width 46 height 19
checkbox input "true"
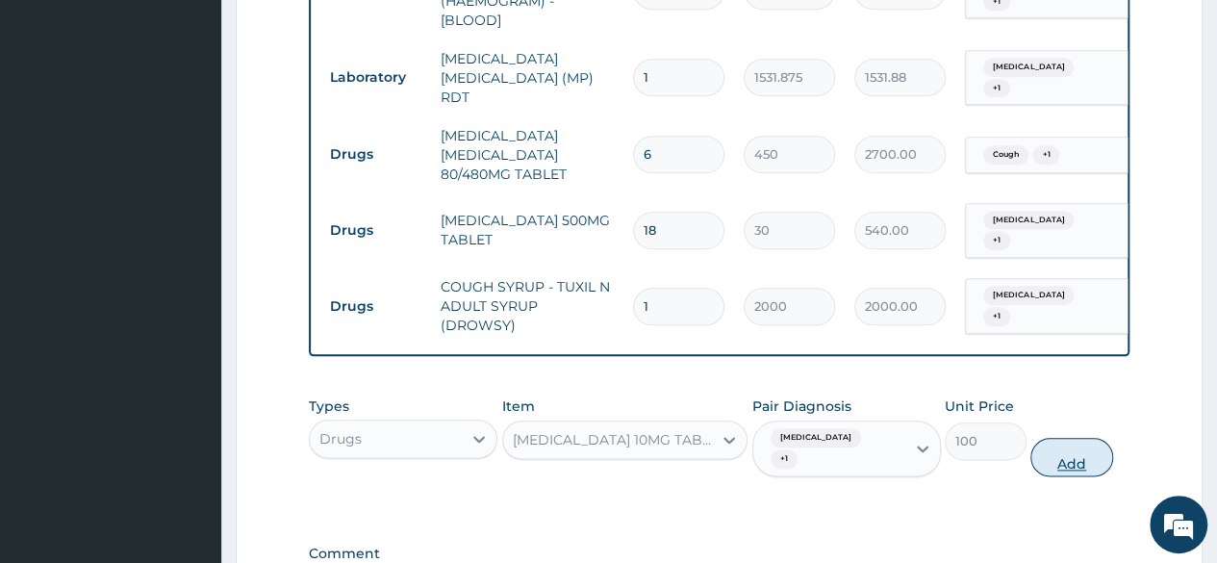
click at [1060, 440] on button "Add" at bounding box center [1071, 457] width 82 height 38
type input "0"
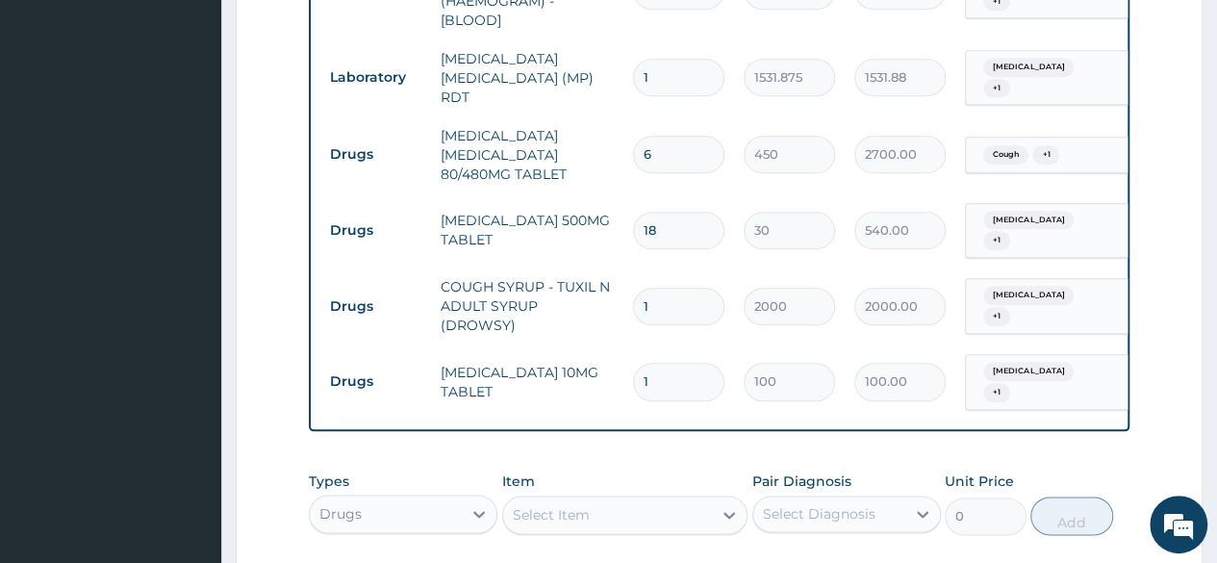
type input "0.00"
type input "3"
type input "300.00"
type input "30"
type input "3000.00"
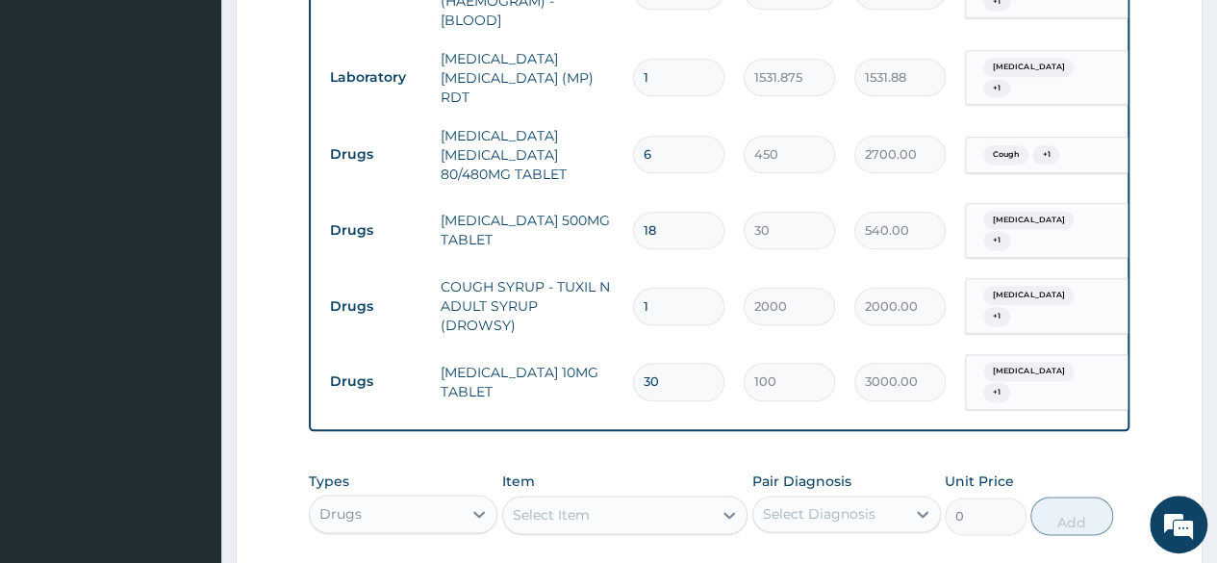
type input "30"
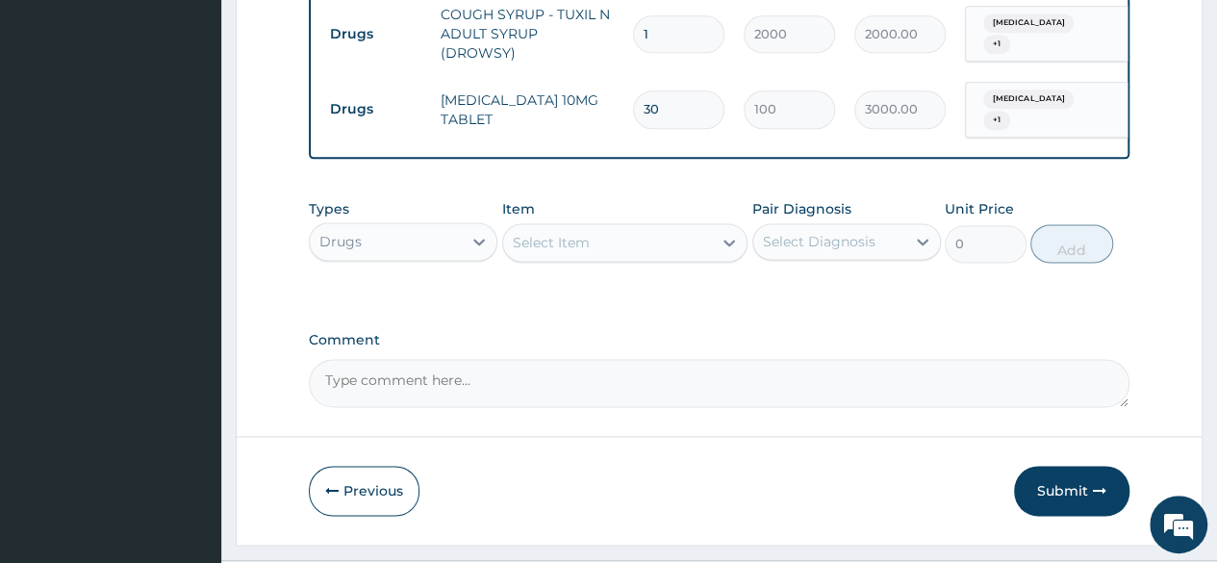
scroll to position [1194, 0]
click at [1043, 464] on button "Submit" at bounding box center [1071, 489] width 115 height 50
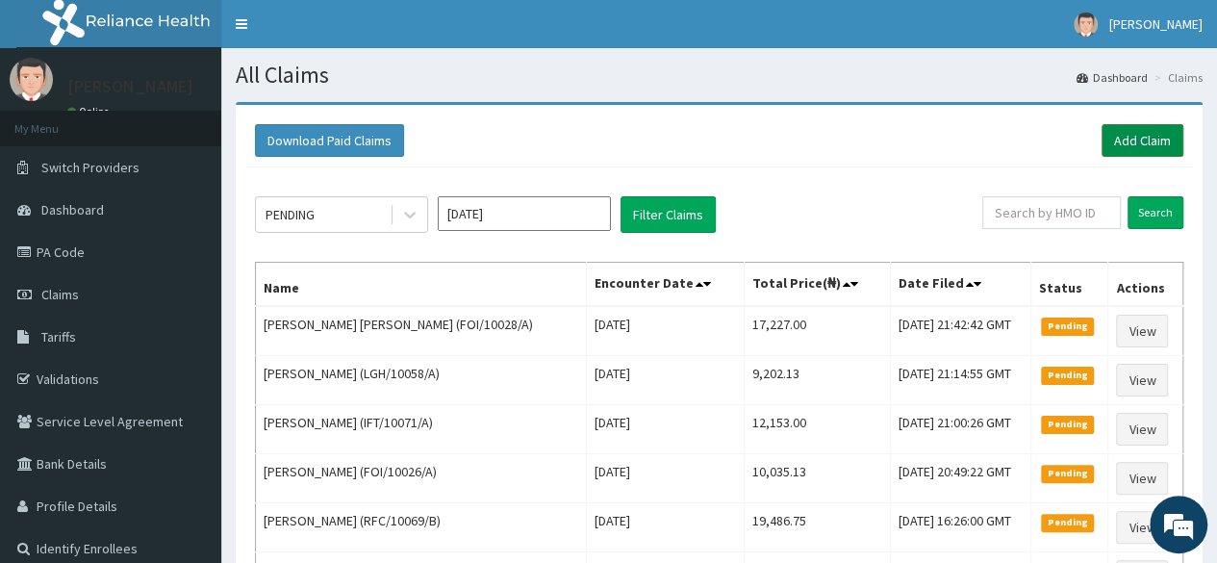
click at [1128, 134] on link "Add Claim" at bounding box center [1142, 140] width 82 height 33
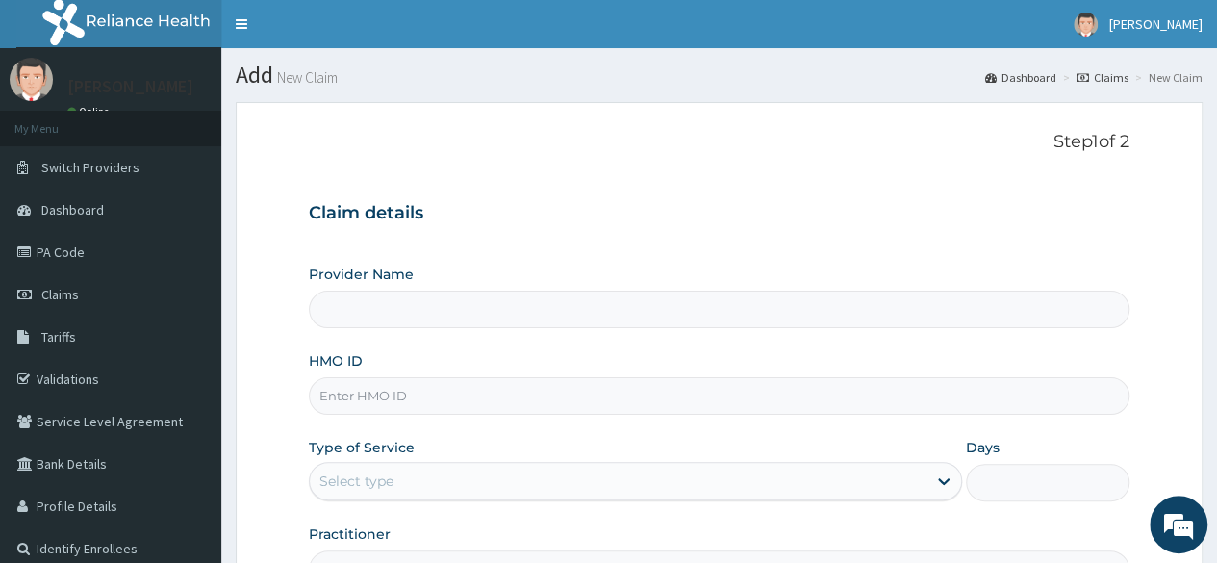
type input "Reliance Family Clinics (RFC) - [GEOGRAPHIC_DATA]"
click at [373, 394] on input "HMO ID" at bounding box center [719, 396] width 820 height 38
paste input "FOI/10021/A"
type input "FOI/10021/A"
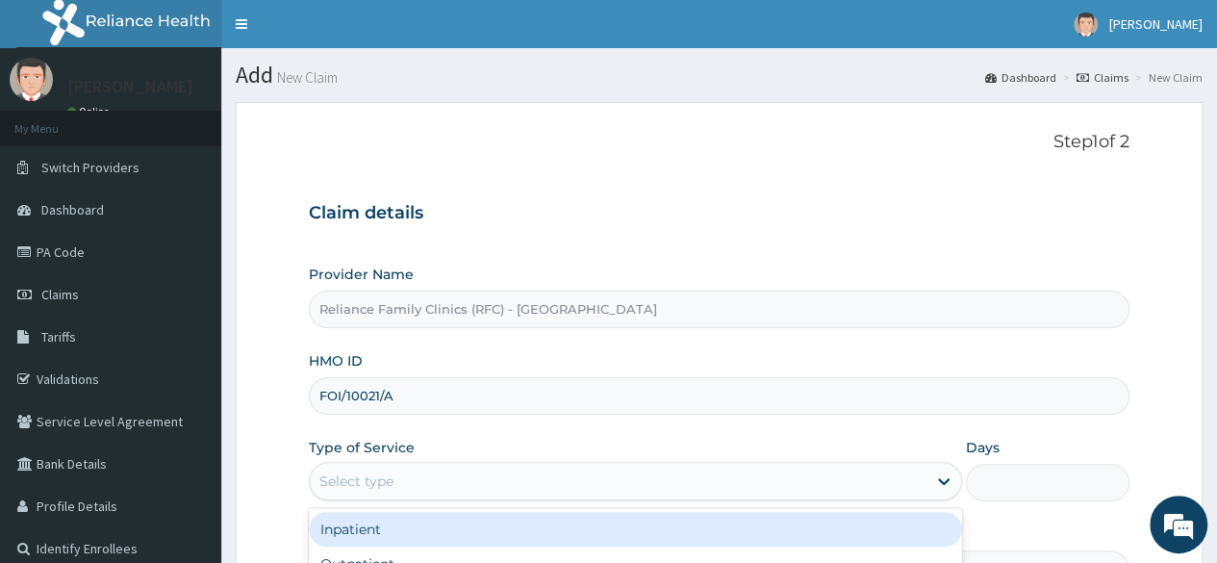
click at [424, 468] on div "Select type" at bounding box center [618, 480] width 616 height 31
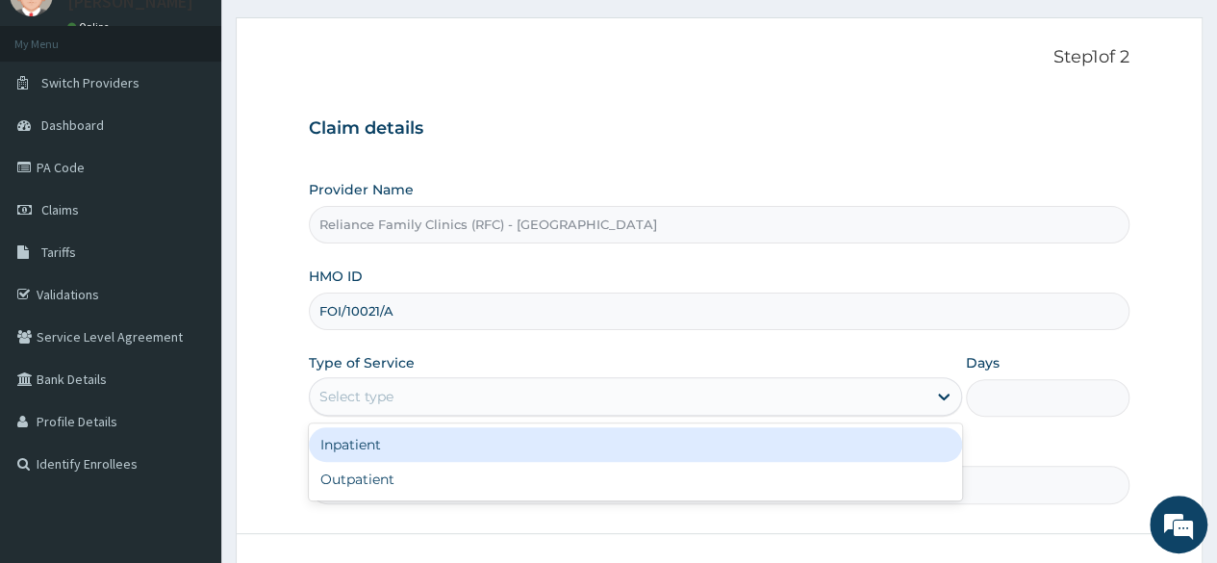
scroll to position [142, 0]
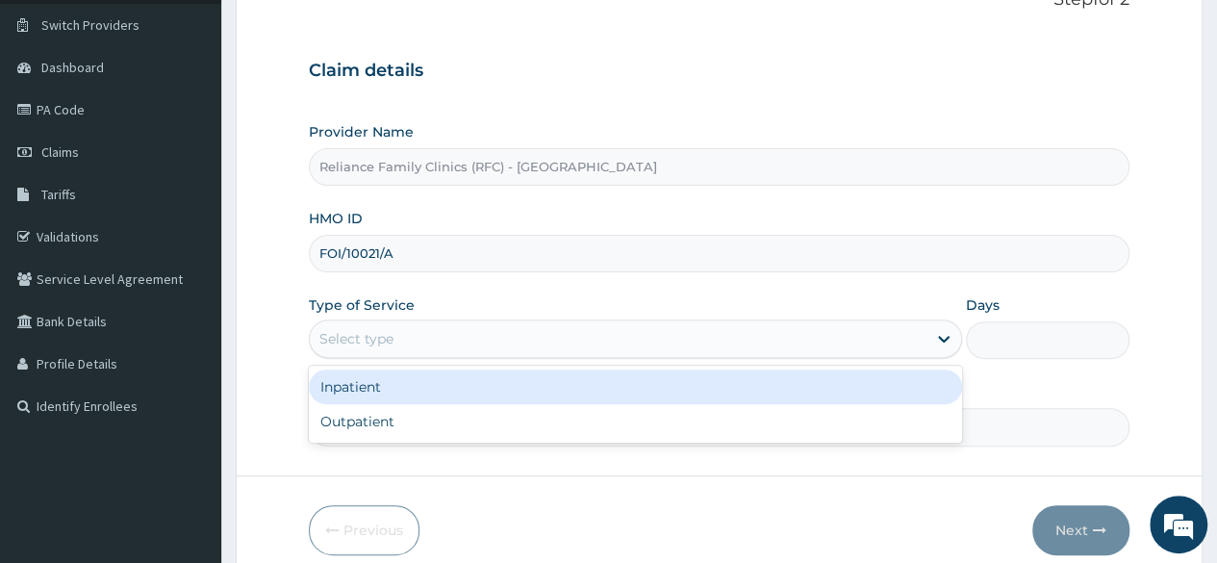
click at [660, 414] on div "Outpatient" at bounding box center [635, 421] width 653 height 35
type input "1"
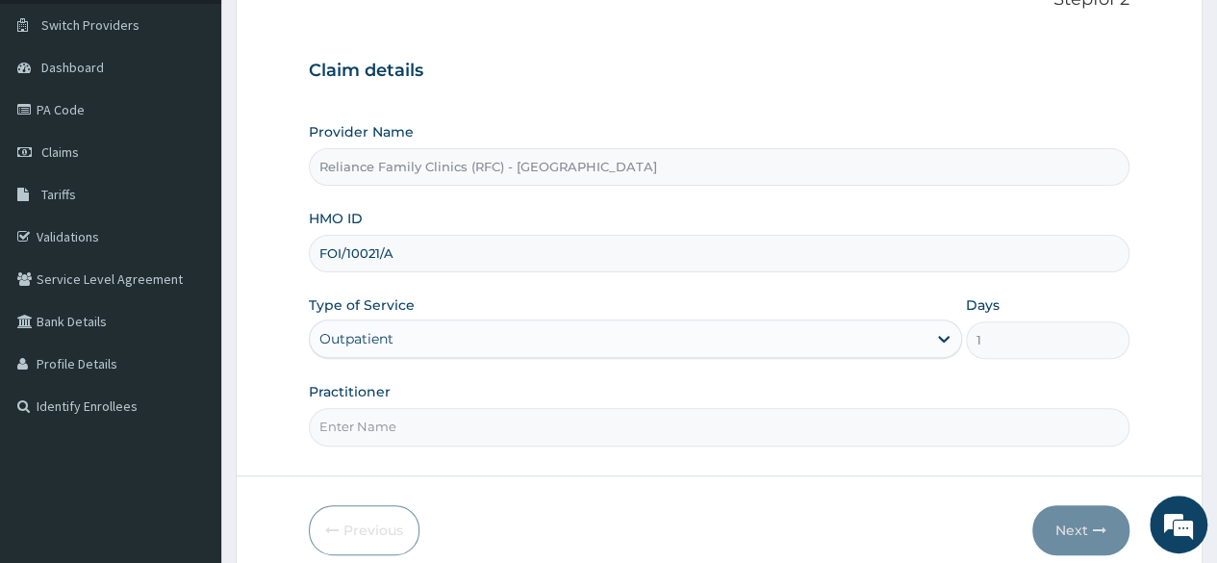
click at [862, 419] on input "Practitioner" at bounding box center [719, 427] width 820 height 38
click at [707, 429] on input "Practitioner" at bounding box center [719, 427] width 820 height 38
click at [603, 419] on input "Practitioner" at bounding box center [719, 427] width 820 height 38
click at [534, 427] on input "Practitioner" at bounding box center [719, 427] width 820 height 38
type input "locum"
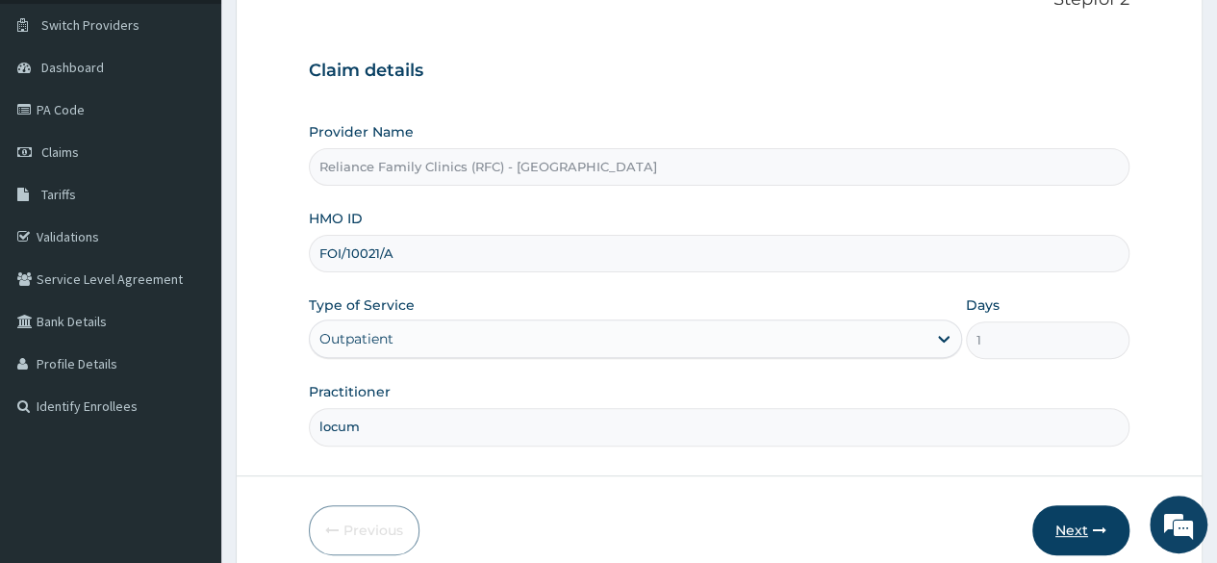
click at [1094, 524] on icon "button" at bounding box center [1099, 529] width 13 height 13
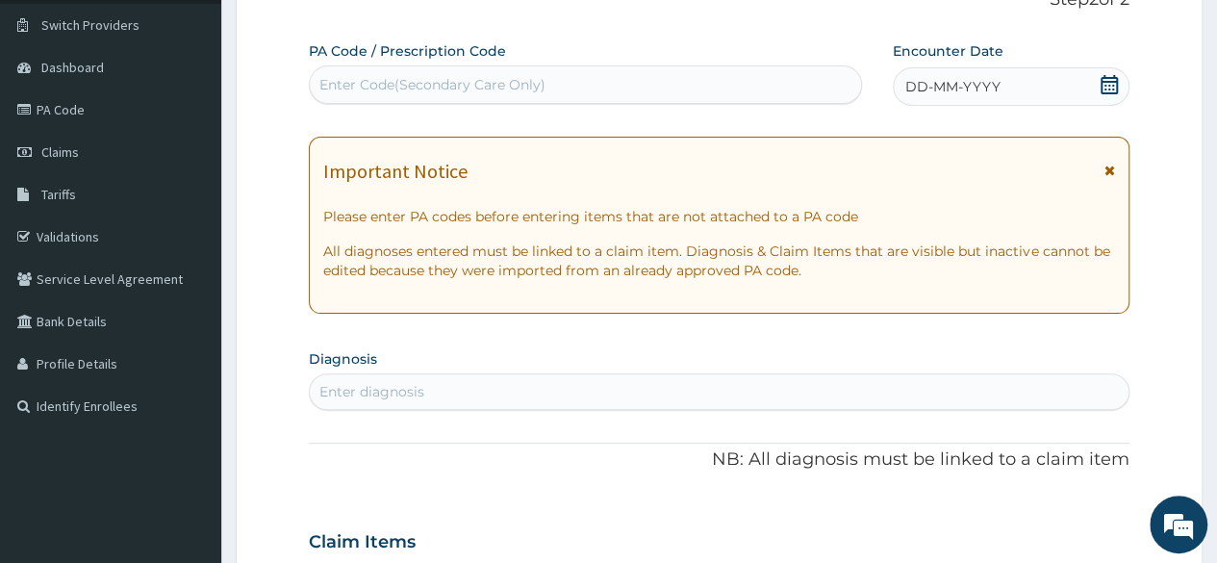
click at [1093, 87] on div "DD-MM-YYYY" at bounding box center [1010, 86] width 237 height 38
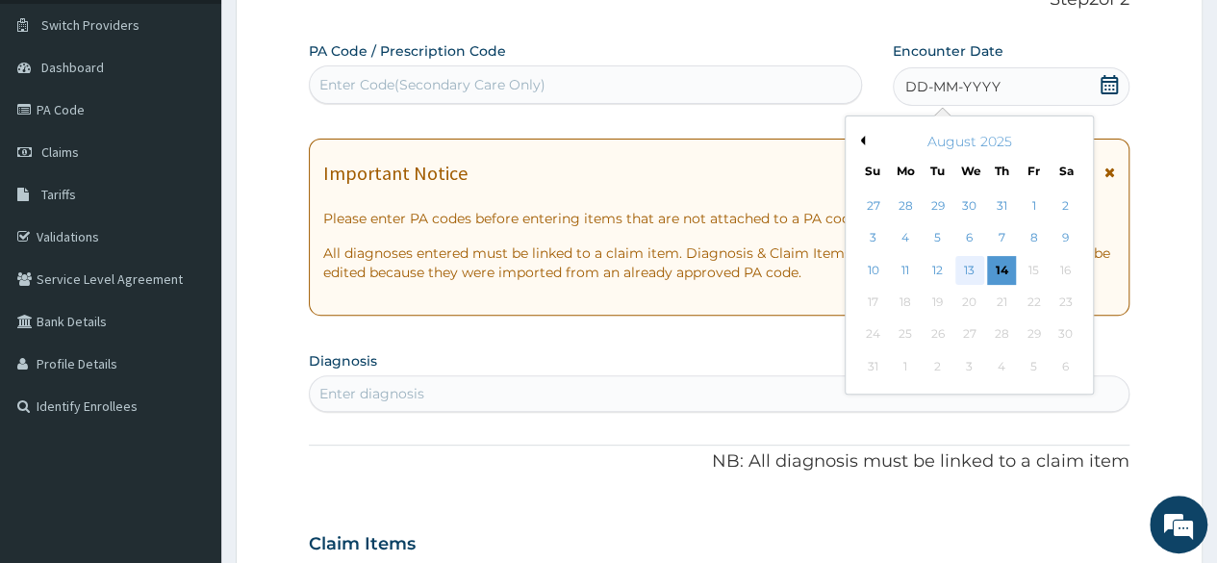
click at [973, 264] on div "13" at bounding box center [968, 270] width 29 height 29
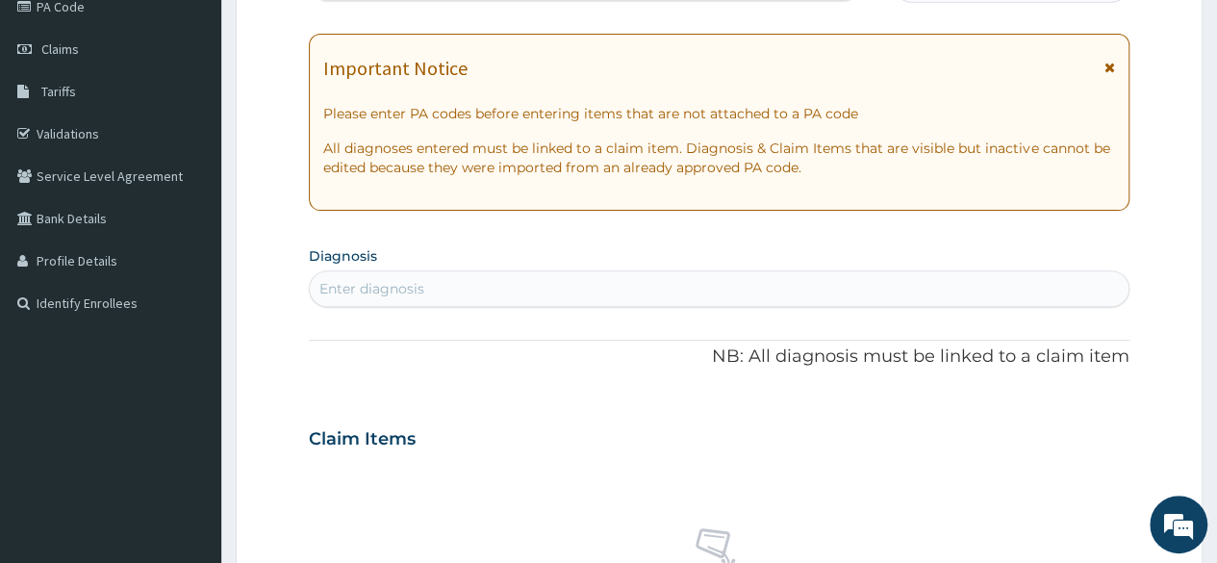
scroll to position [247, 0]
click at [386, 284] on div "Enter diagnosis" at bounding box center [371, 286] width 105 height 19
type input ","
type input "mala"
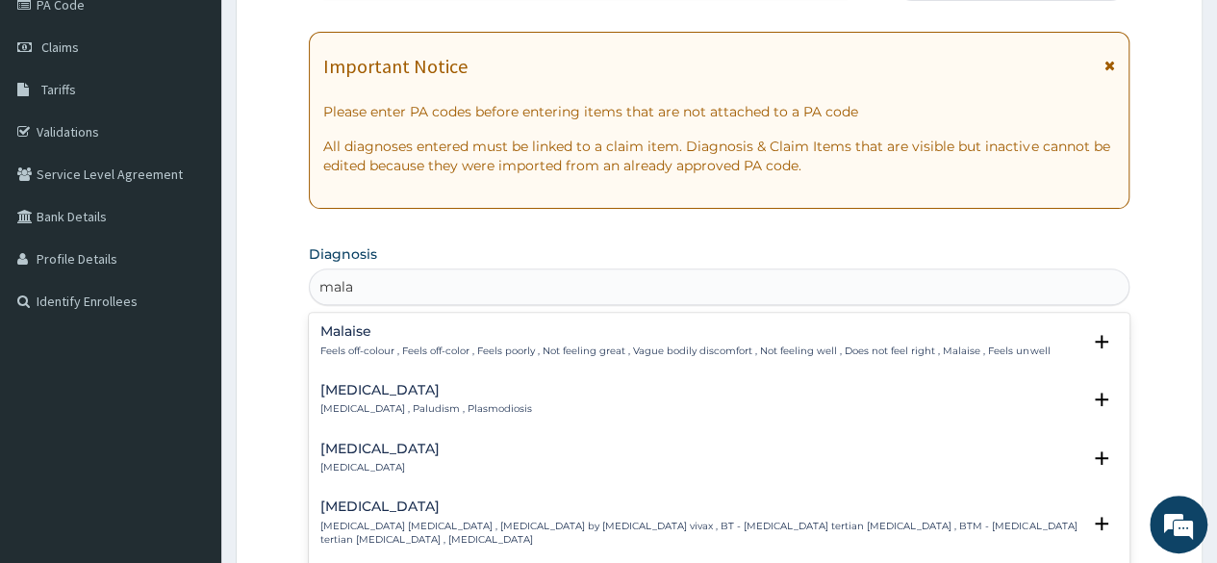
click at [364, 375] on div "[MEDICAL_DATA] [MEDICAL_DATA] , Paludism , Plasmodiosis Select Status Query Que…" at bounding box center [719, 404] width 820 height 59
click at [356, 383] on h4 "[MEDICAL_DATA]" at bounding box center [426, 390] width 212 height 14
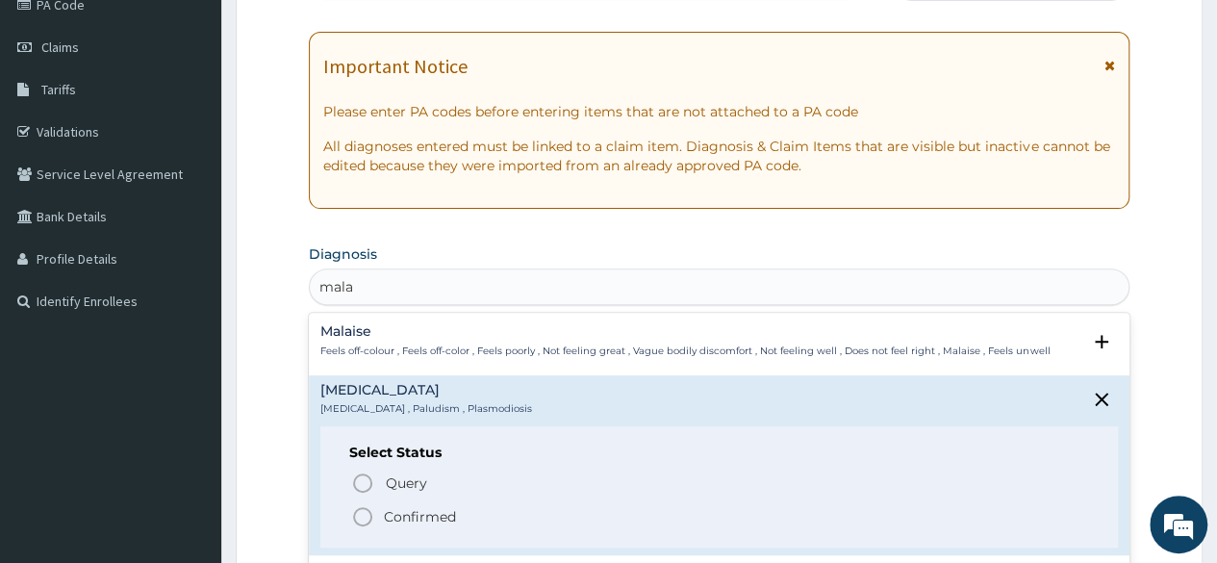
click at [399, 518] on p "Confirmed" at bounding box center [420, 516] width 72 height 19
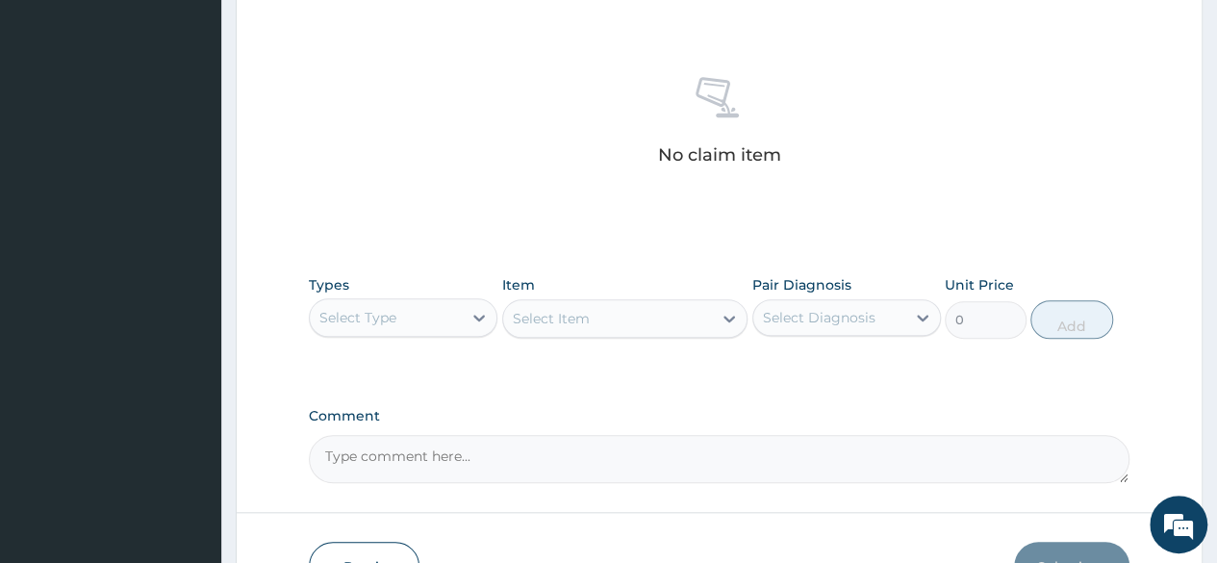
scroll to position [714, 0]
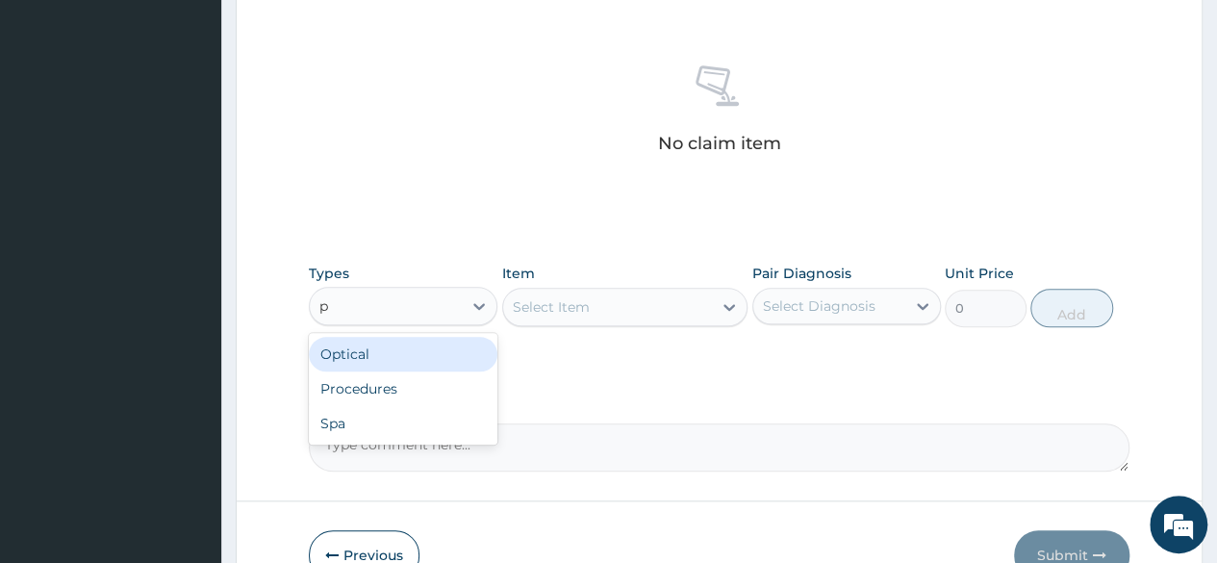
type input "pr"
click at [454, 354] on div "Procedures" at bounding box center [403, 354] width 188 height 35
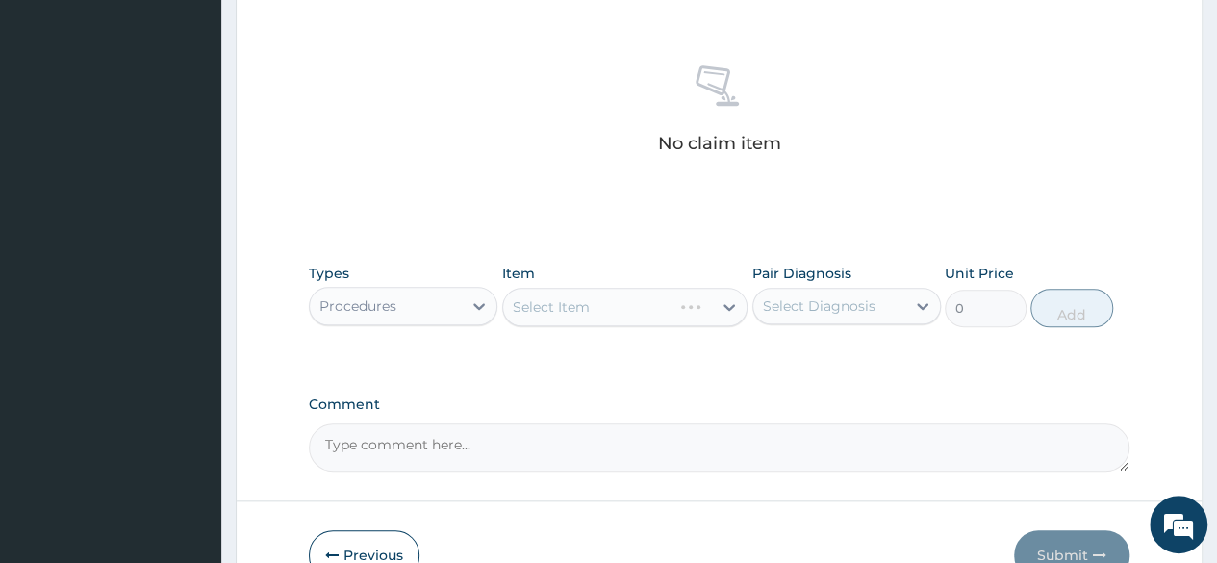
click at [620, 312] on div "Select Item" at bounding box center [625, 307] width 246 height 38
click at [857, 366] on div "[MEDICAL_DATA]" at bounding box center [846, 355] width 188 height 39
checkbox input "true"
click at [691, 306] on div "Select Item" at bounding box center [625, 307] width 246 height 38
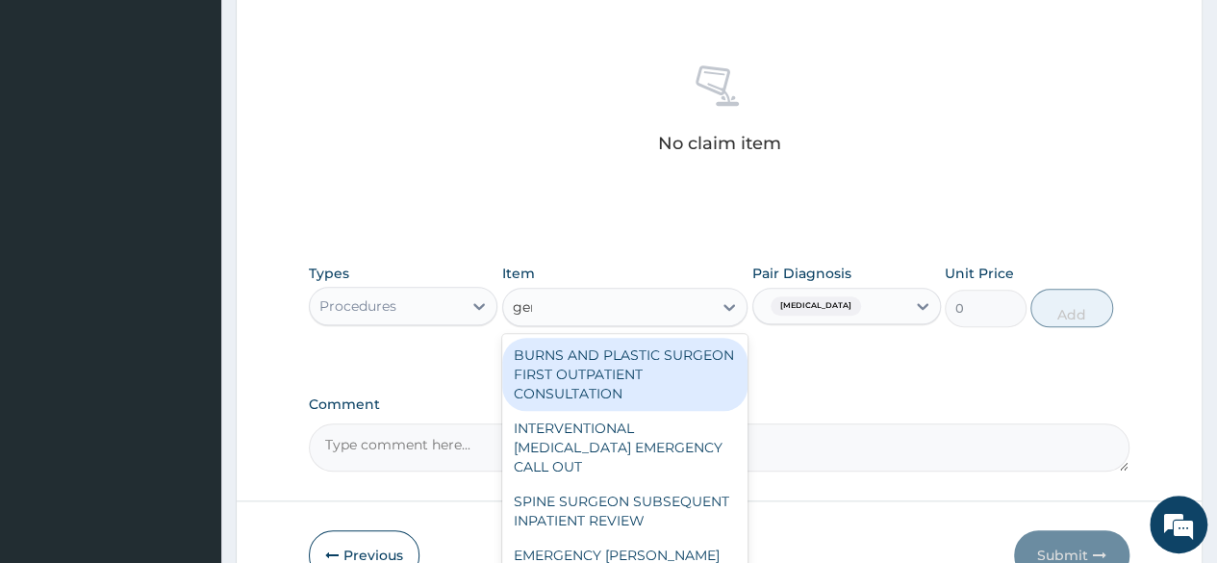
type input "gene"
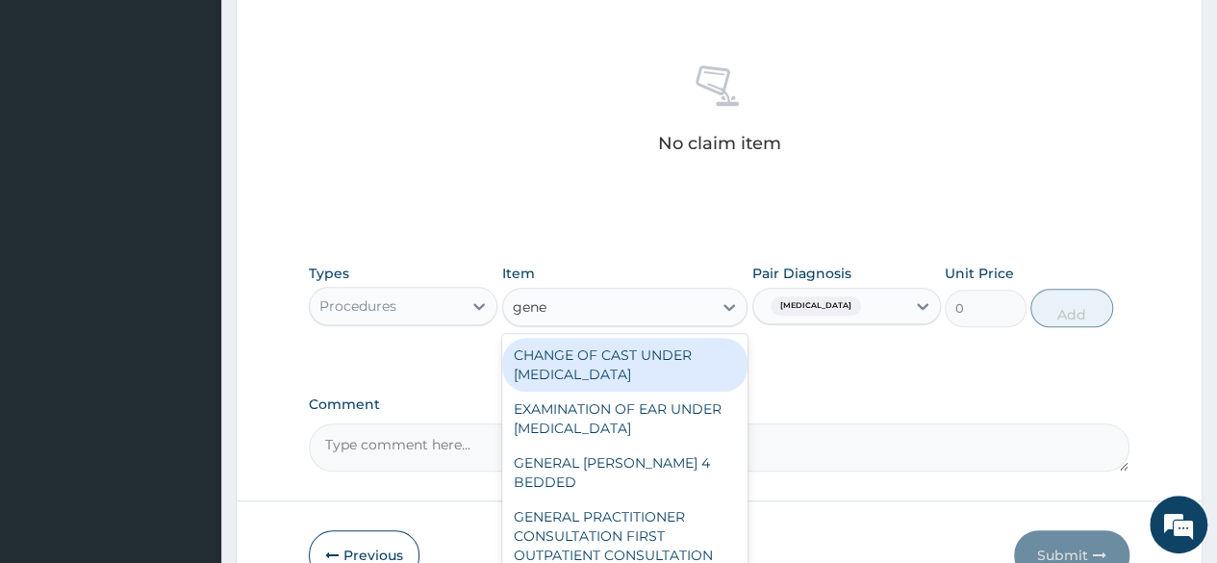
click at [653, 537] on div "GENERAL PRACTITIONER CONSULTATION FIRST OUTPATIENT CONSULTATION" at bounding box center [625, 535] width 246 height 73
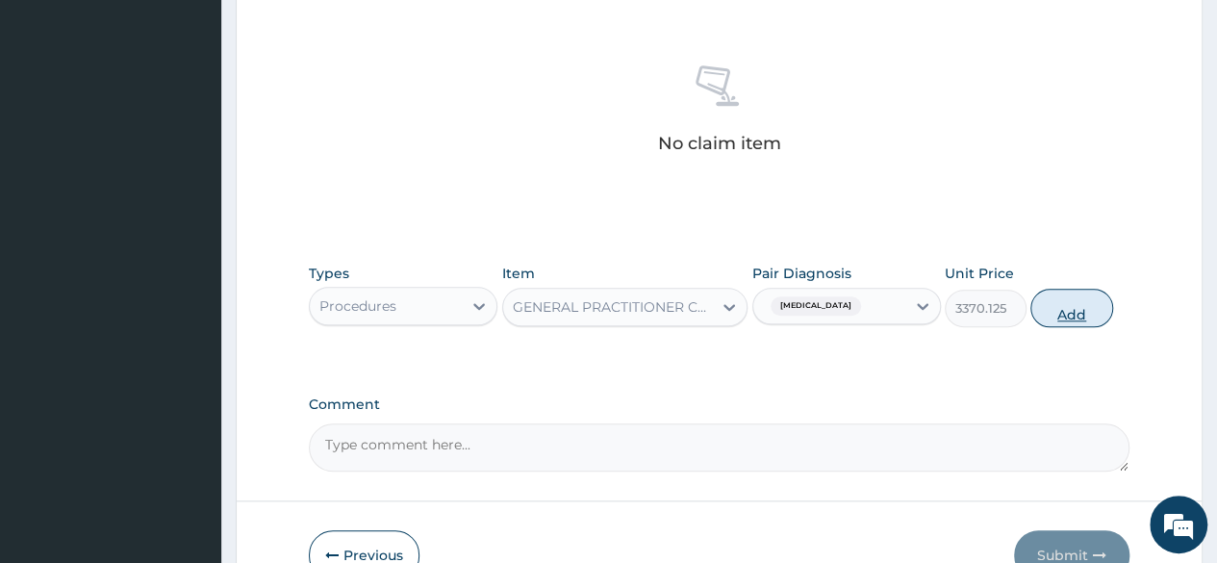
click at [1066, 314] on button "Add" at bounding box center [1071, 308] width 82 height 38
type input "0"
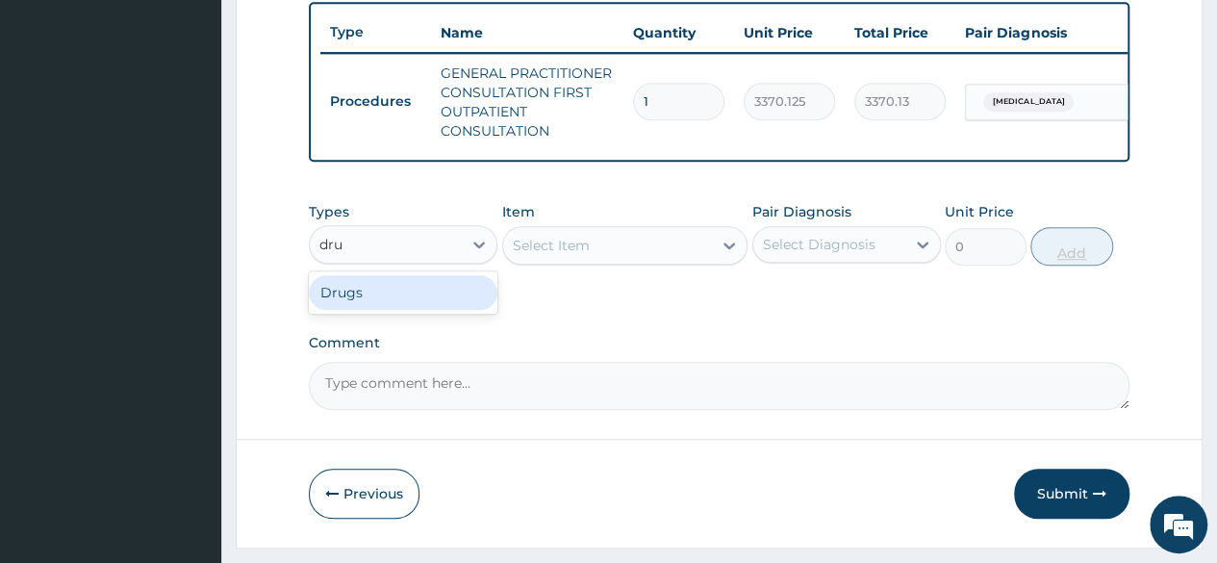
type input "drug"
click at [430, 306] on div "Drugs" at bounding box center [403, 292] width 188 height 35
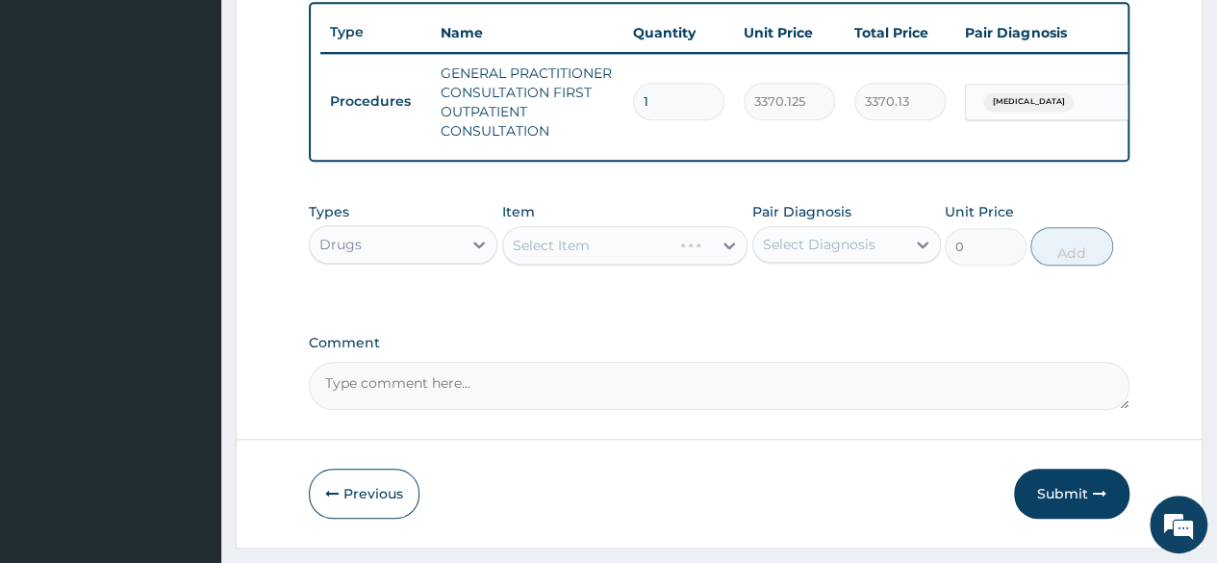
click at [673, 264] on div "Select Item" at bounding box center [625, 245] width 246 height 38
click at [891, 314] on div "[MEDICAL_DATA]" at bounding box center [846, 293] width 188 height 39
checkbox input "true"
click at [939, 397] on textarea "Comment" at bounding box center [719, 386] width 820 height 48
click at [596, 275] on div "Types Drugs Item Select Item Pair Diagnosis [MEDICAL_DATA] Unit Price 0 Add" at bounding box center [719, 233] width 820 height 83
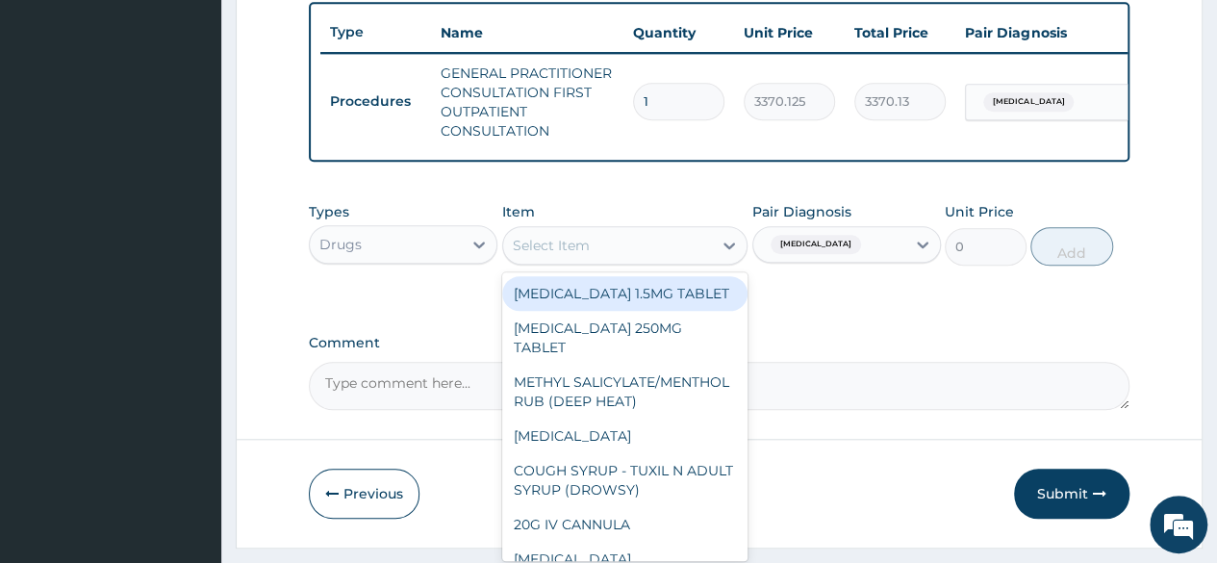
click at [594, 261] on div "Select Item" at bounding box center [608, 245] width 210 height 31
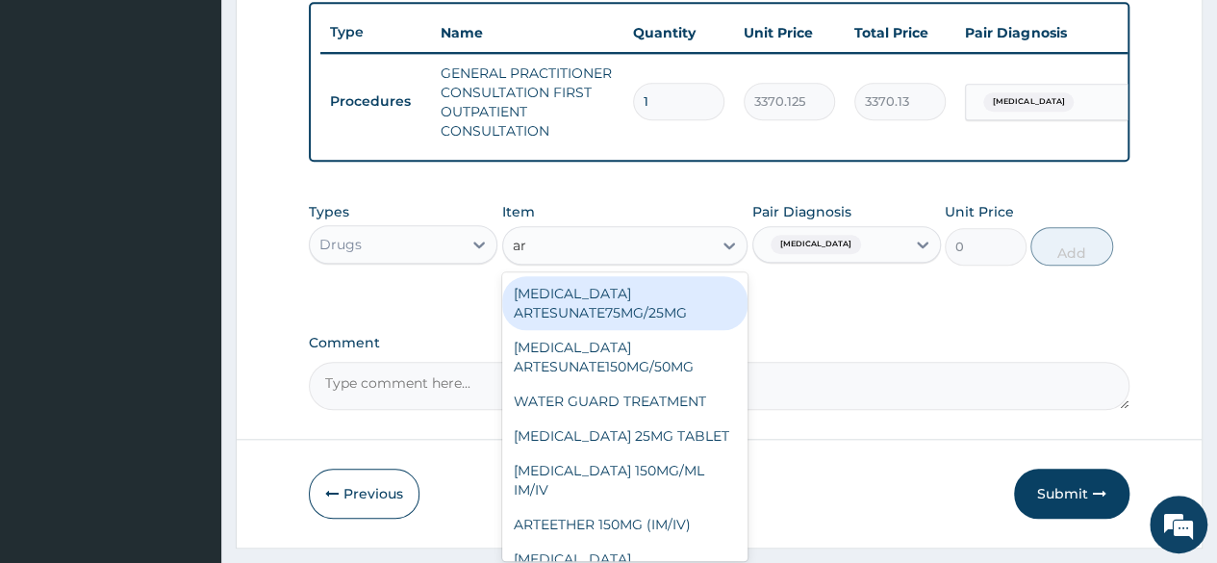
type input "art"
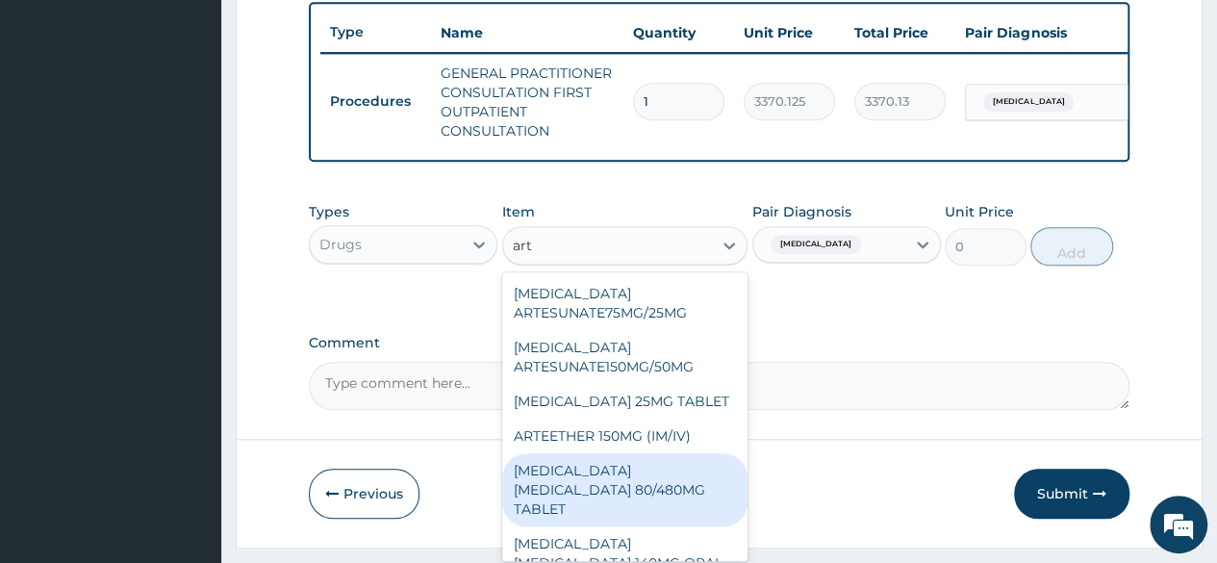
click at [580, 507] on div "[MEDICAL_DATA] [MEDICAL_DATA] 80/480MG TABLET" at bounding box center [625, 489] width 246 height 73
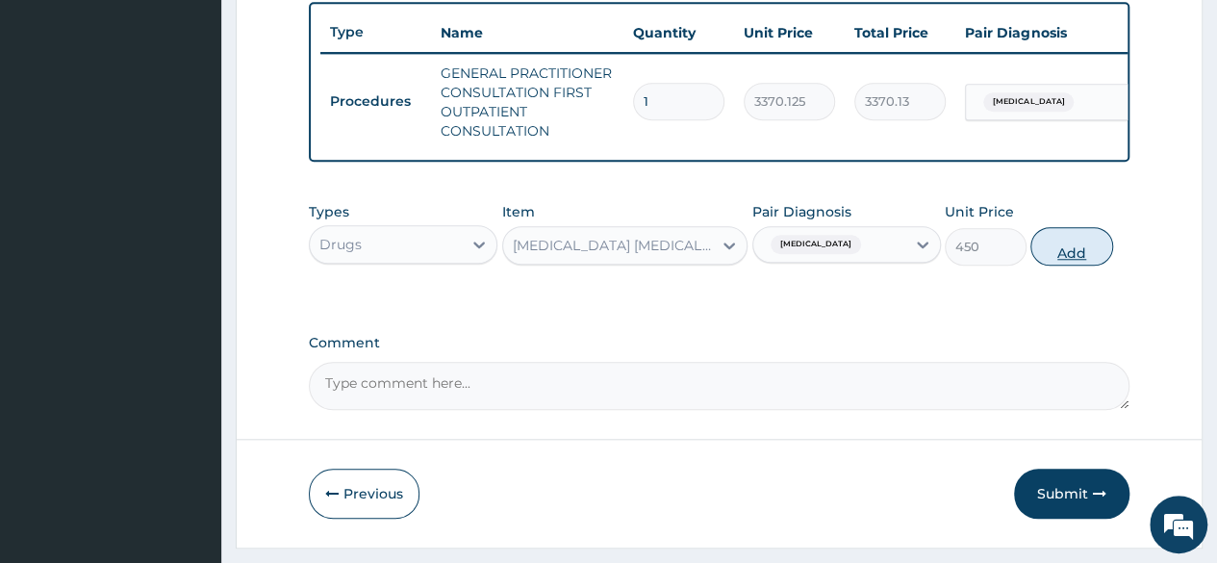
click at [1072, 255] on button "Add" at bounding box center [1071, 246] width 82 height 38
type input "0"
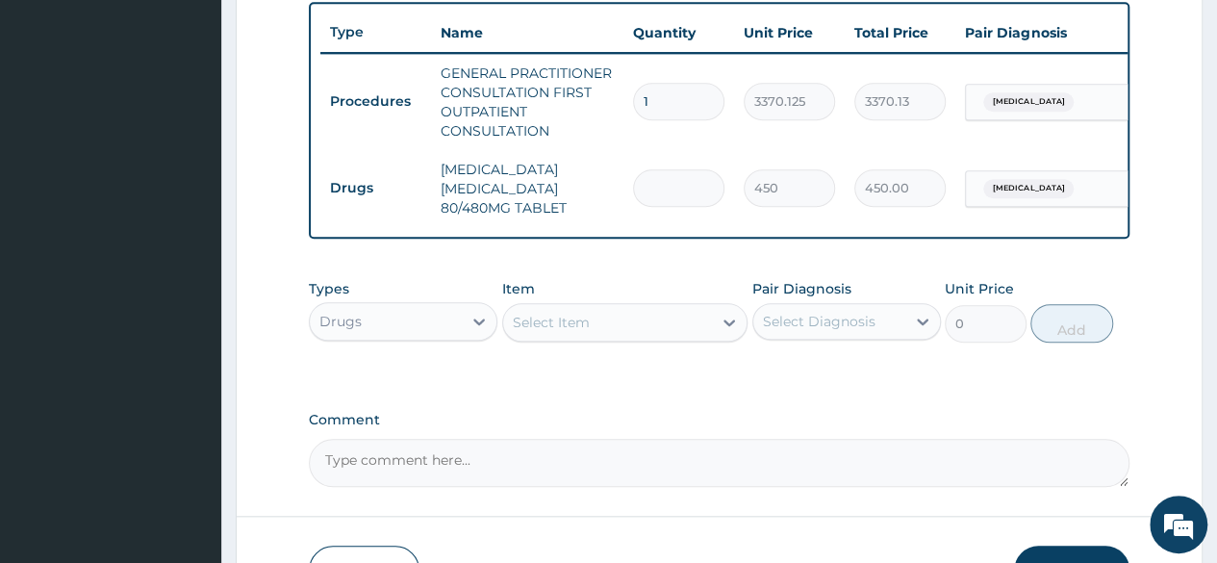
type input "0.00"
type input "6"
type input "2700.00"
type input "6"
click at [435, 381] on div "Types Drugs Item Select Item Pair Diagnosis Select Diagnosis Unit Price 0 Add" at bounding box center [719, 325] width 820 height 112
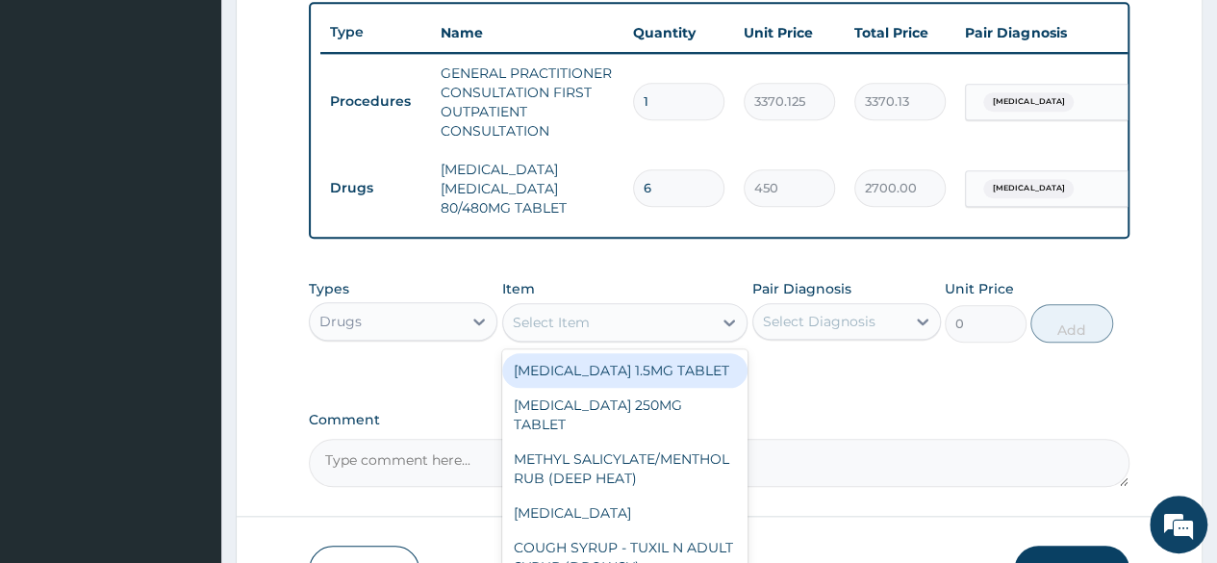
click at [547, 320] on div "Select Item" at bounding box center [608, 322] width 210 height 31
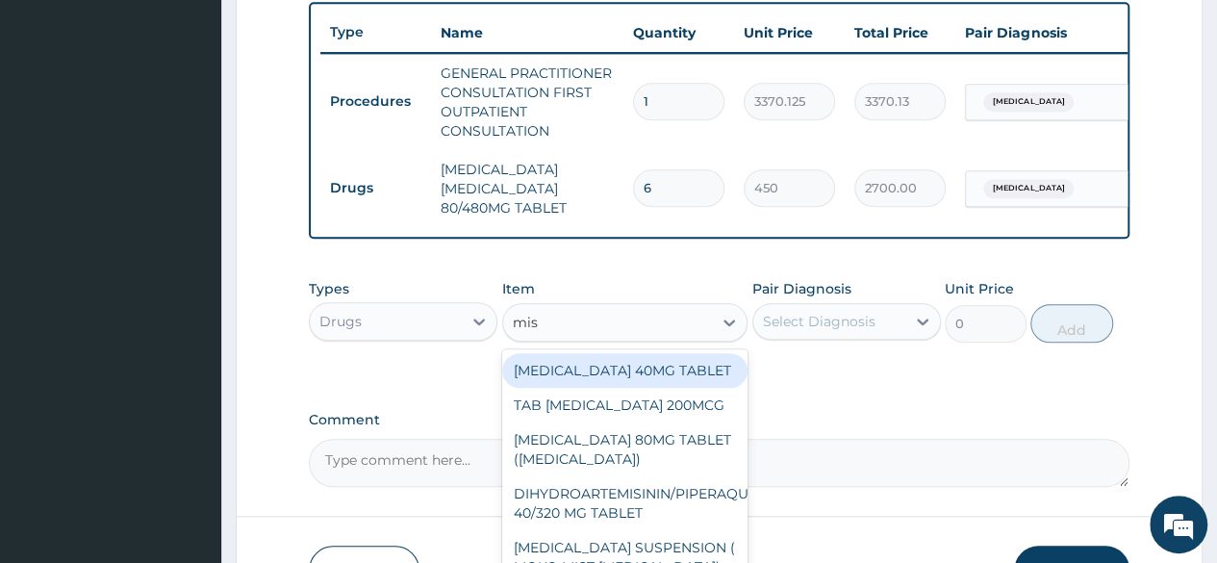
type input "miso"
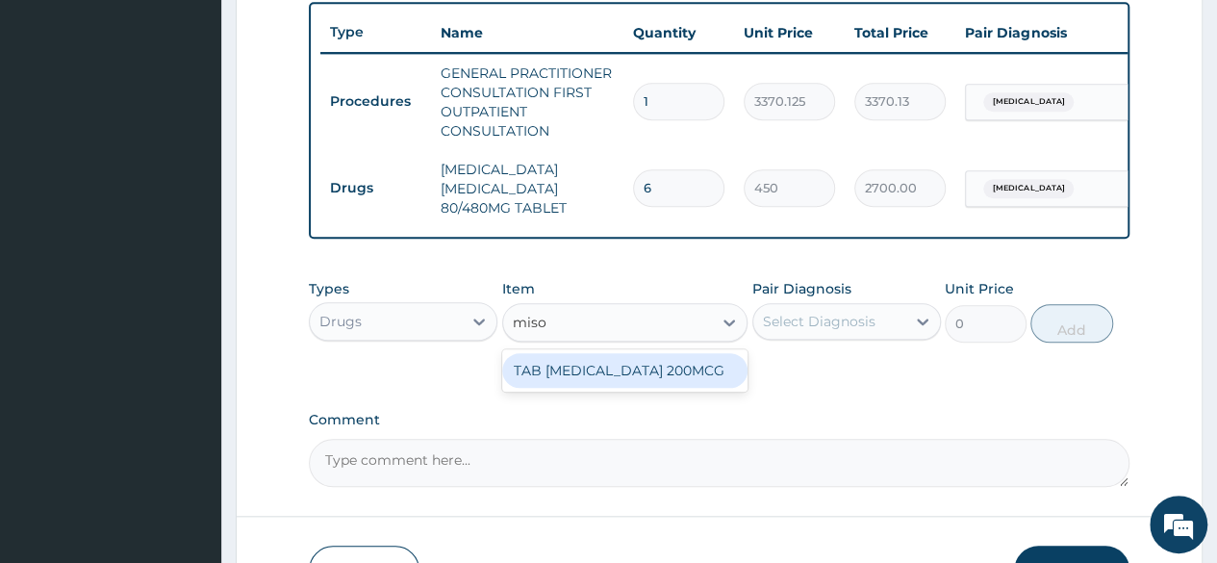
click at [602, 382] on div "TAB [MEDICAL_DATA] 200MCG" at bounding box center [625, 370] width 246 height 35
type input "312"
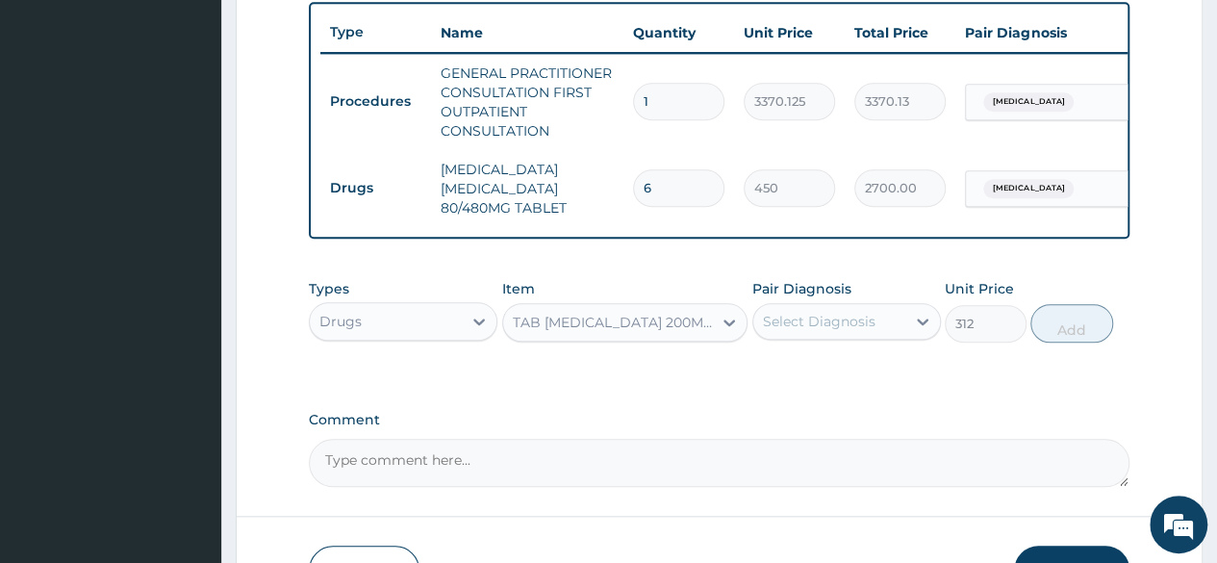
click at [783, 331] on div "Select Diagnosis" at bounding box center [819, 321] width 113 height 19
click at [777, 386] on div "[MEDICAL_DATA]" at bounding box center [846, 370] width 188 height 39
checkbox input "true"
click at [1048, 332] on button "Add" at bounding box center [1071, 323] width 82 height 38
type input "0"
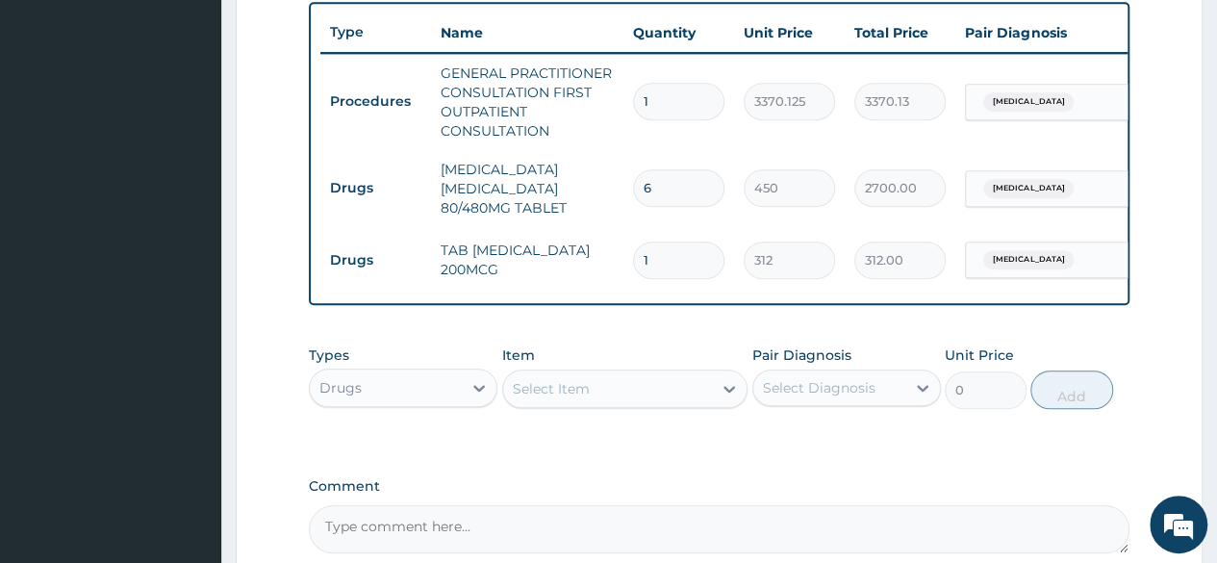
click at [681, 255] on input "1" at bounding box center [678, 260] width 91 height 38
type input "14"
type input "4368.00"
type input "14"
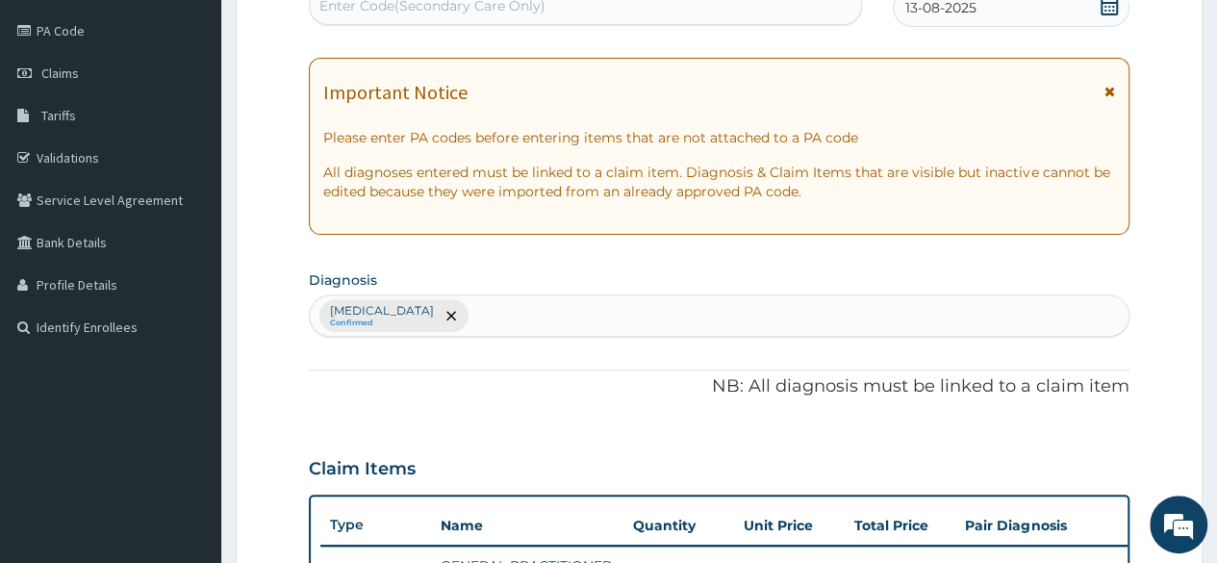
click at [618, 312] on div "[MEDICAL_DATA] Confirmed" at bounding box center [719, 315] width 818 height 40
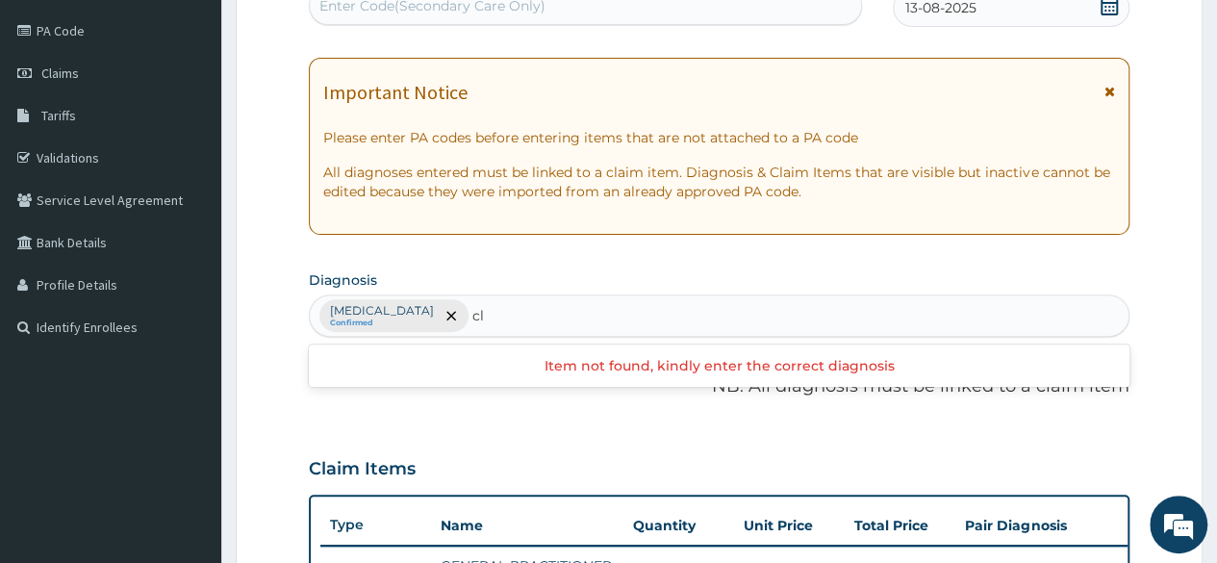
type input "c"
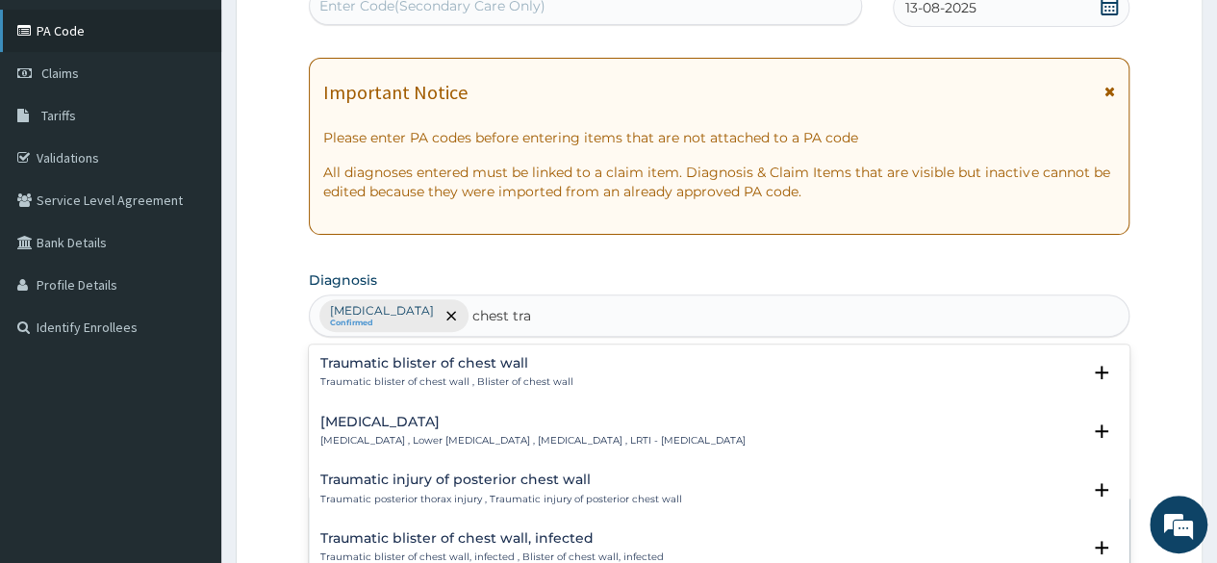
type input "chest tra"
